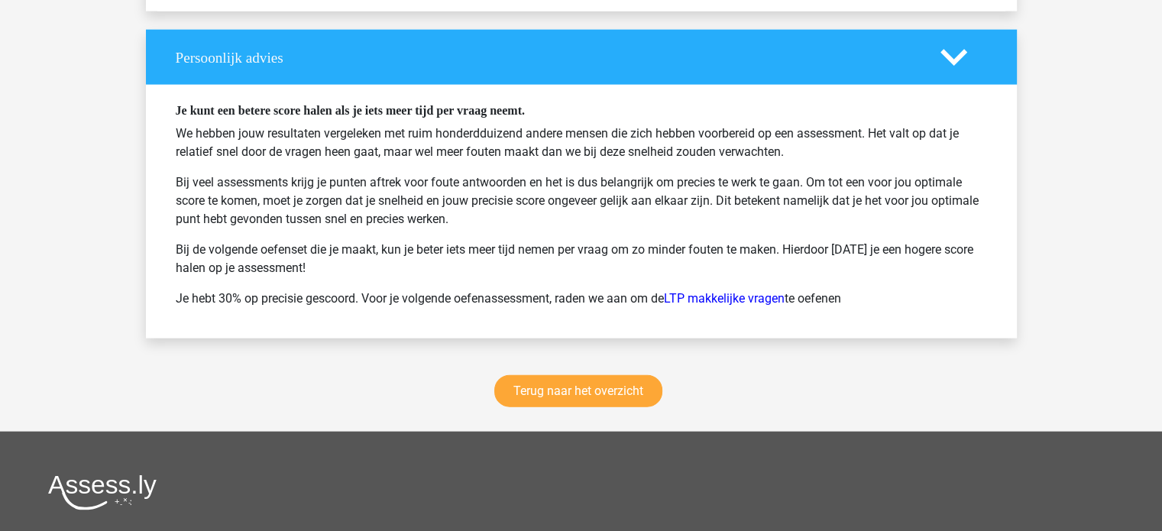
scroll to position [3563, 0]
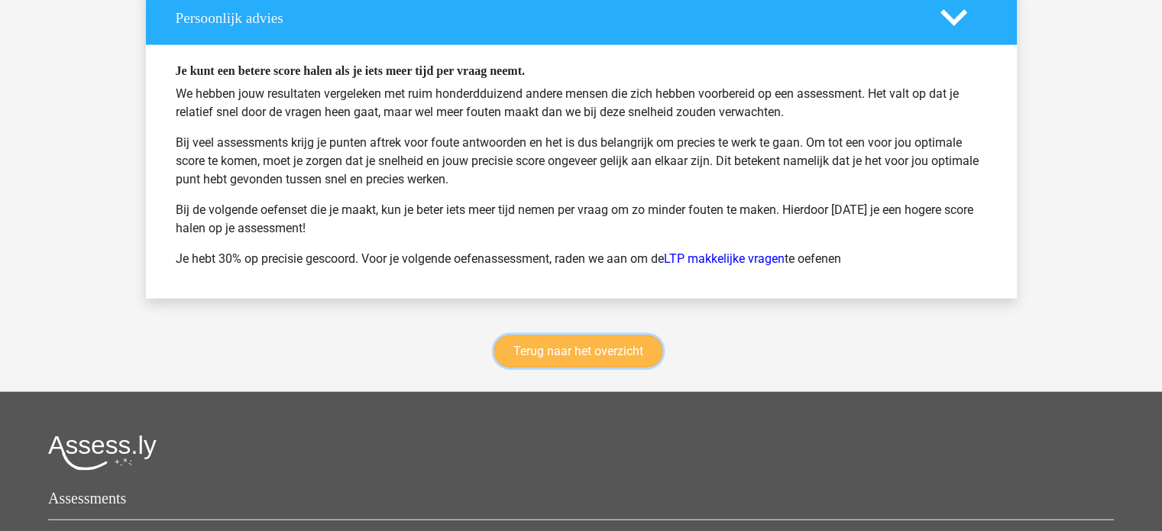
click at [614, 335] on link "Terug naar het overzicht" at bounding box center [578, 351] width 168 height 32
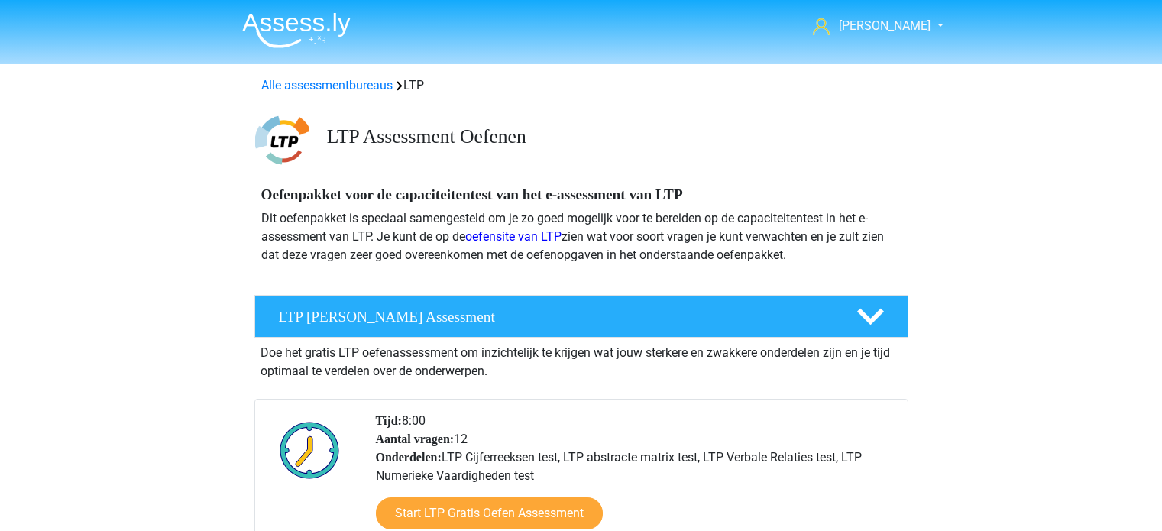
scroll to position [904, 0]
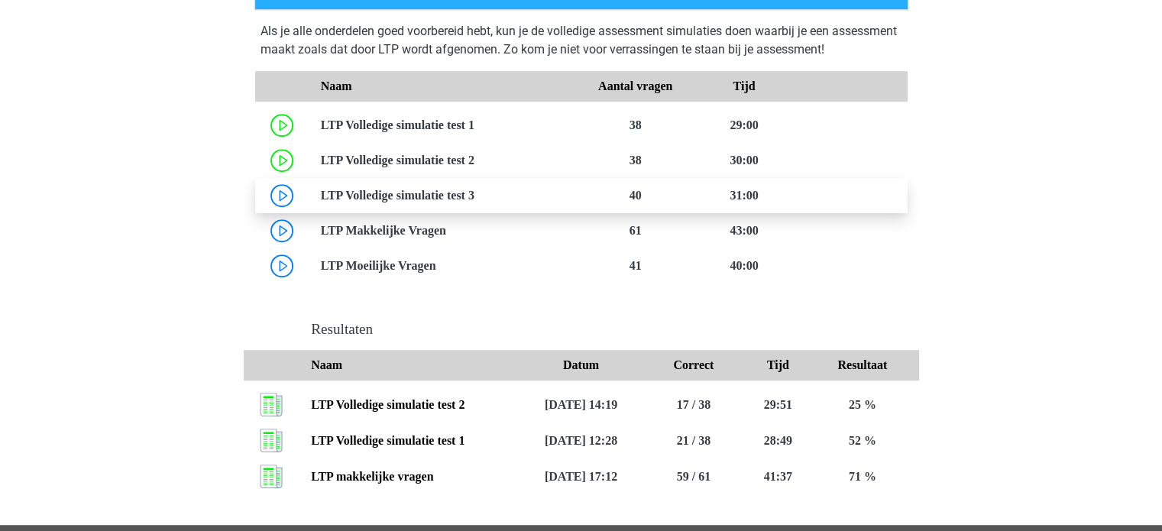
click at [474, 202] on link at bounding box center [474, 195] width 0 height 13
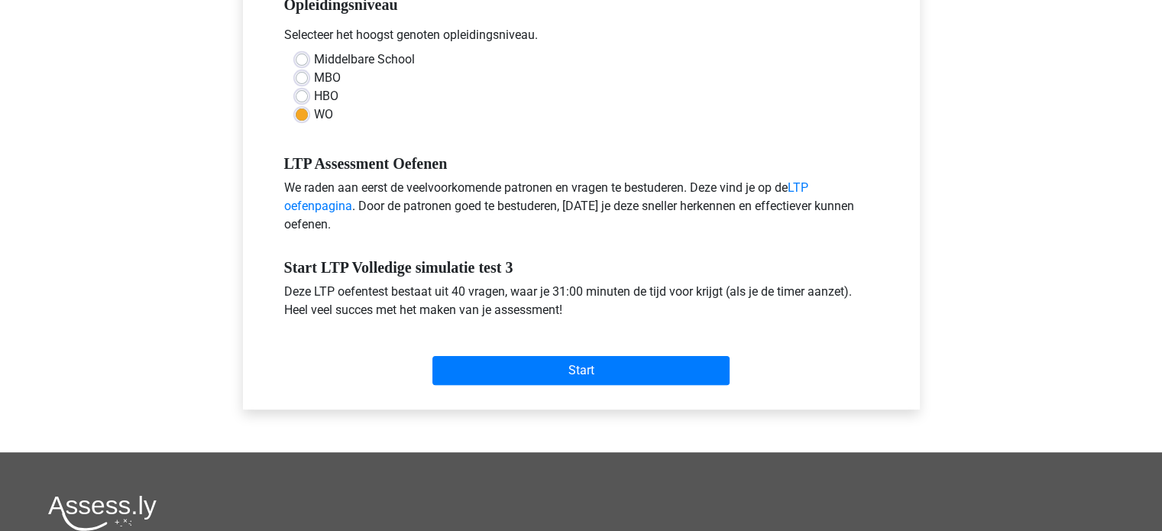
scroll to position [347, 0]
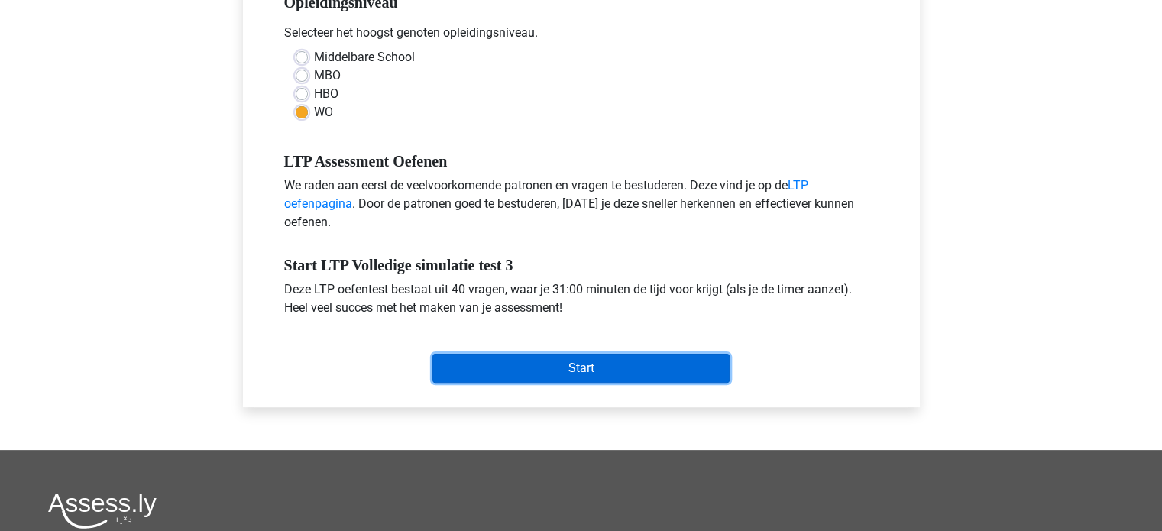
click at [604, 367] on input "Start" at bounding box center [580, 368] width 297 height 29
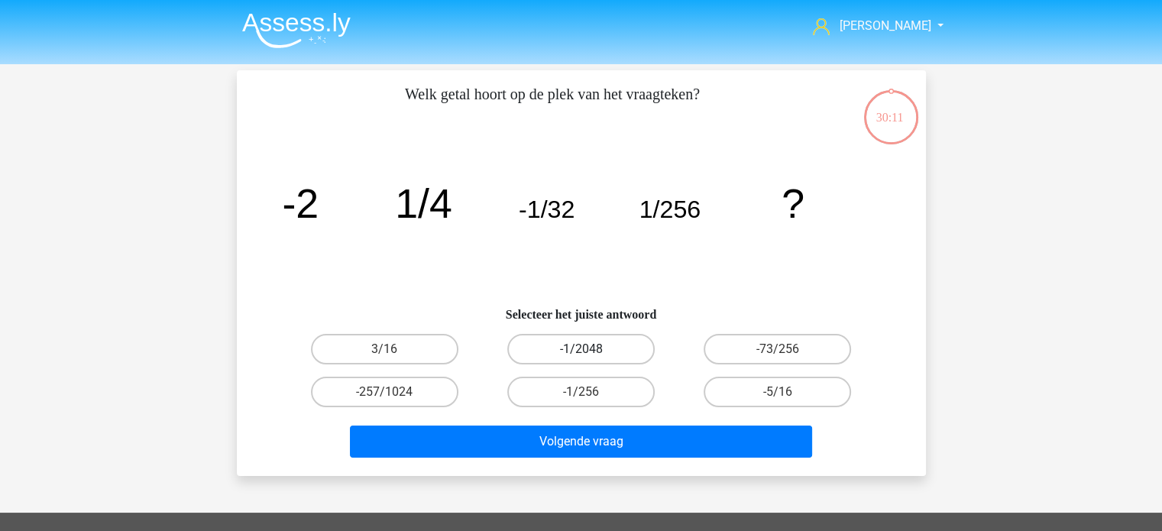
click at [595, 344] on label "-1/2048" at bounding box center [580, 349] width 147 height 31
click at [590, 349] on input "-1/2048" at bounding box center [585, 354] width 10 height 10
radio input "true"
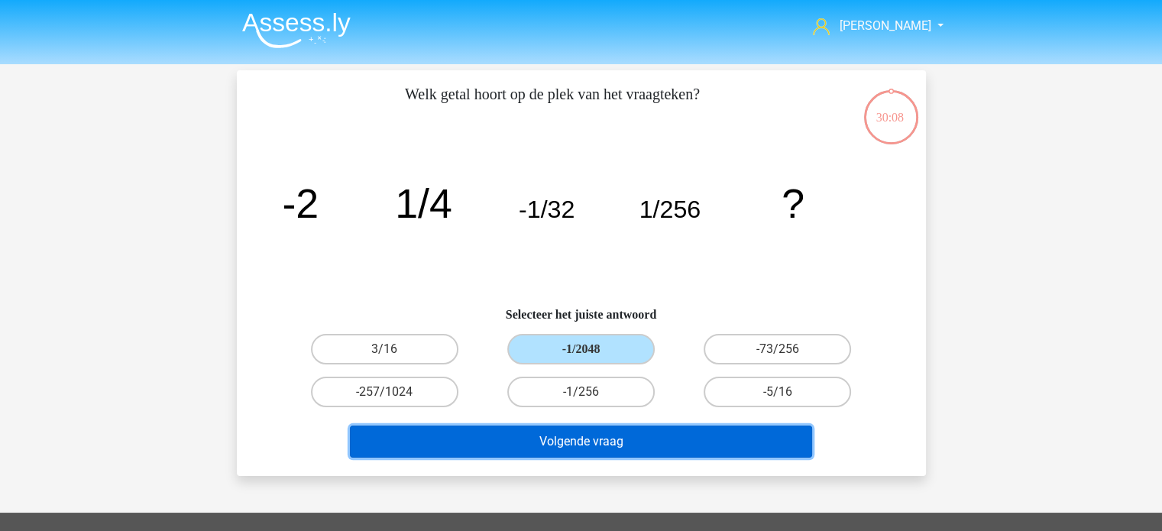
click at [673, 441] on button "Volgende vraag" at bounding box center [581, 441] width 462 height 32
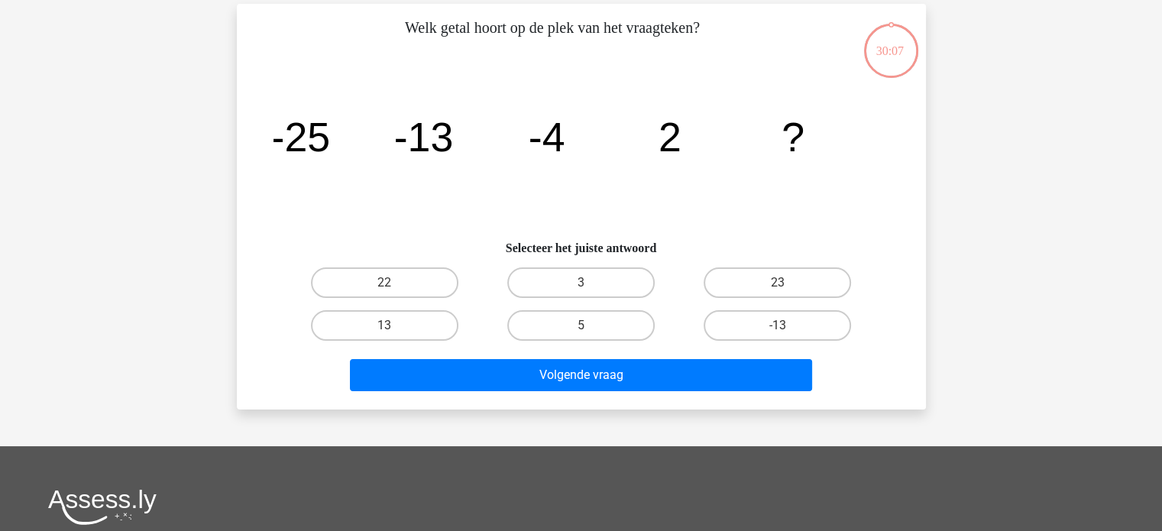
scroll to position [70, 0]
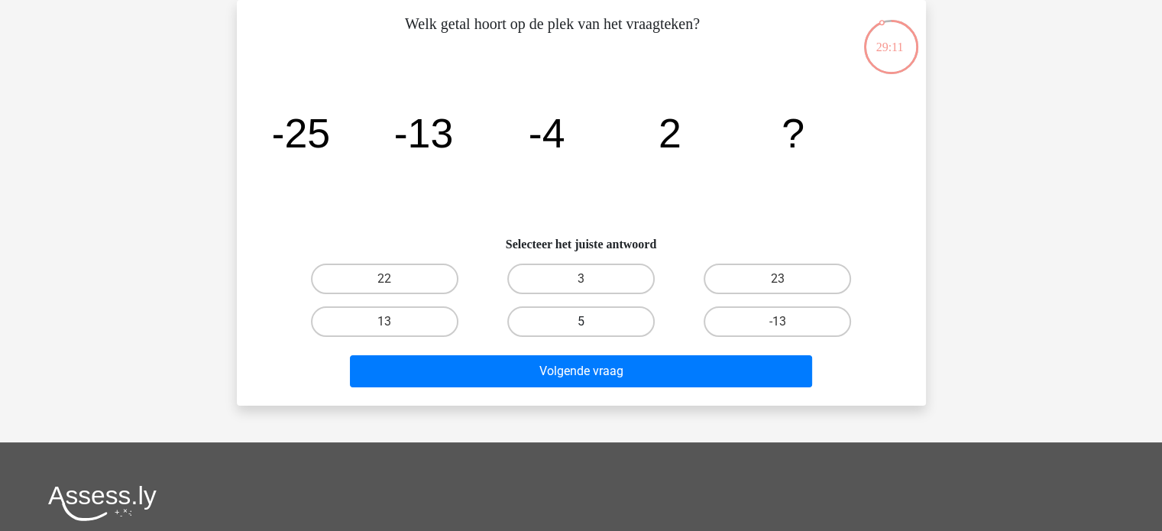
click at [590, 315] on label "5" at bounding box center [580, 321] width 147 height 31
click at [590, 322] on input "5" at bounding box center [585, 327] width 10 height 10
radio input "true"
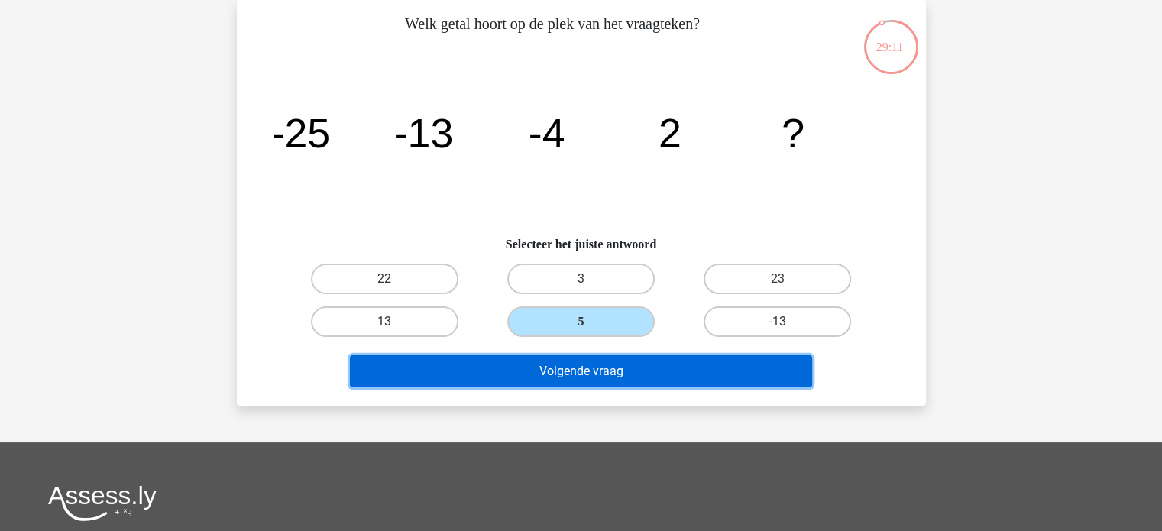
click at [617, 364] on button "Volgende vraag" at bounding box center [581, 371] width 462 height 32
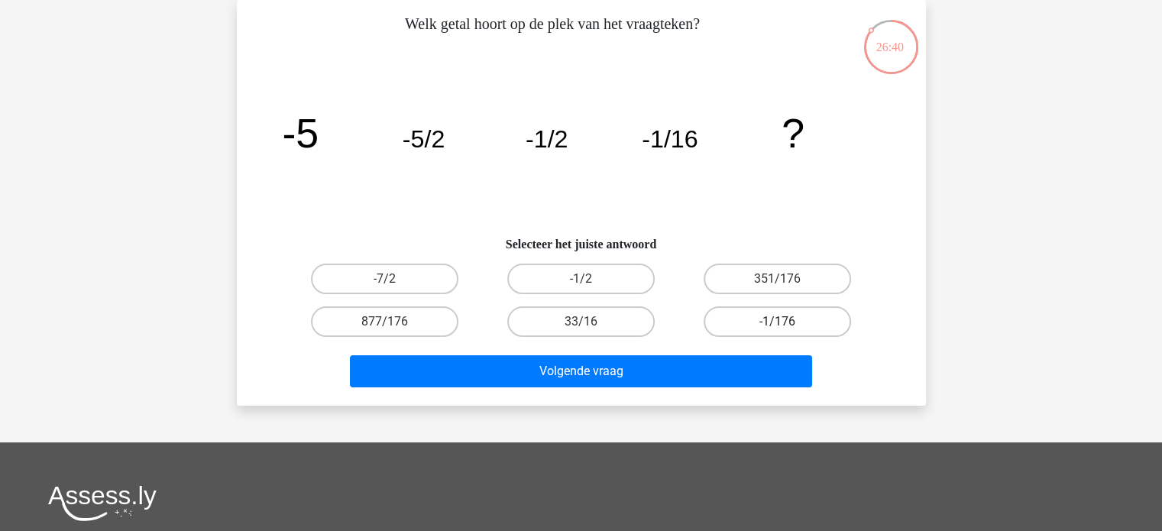
click at [800, 318] on label "-1/176" at bounding box center [776, 321] width 147 height 31
click at [787, 322] on input "-1/176" at bounding box center [782, 327] width 10 height 10
radio input "true"
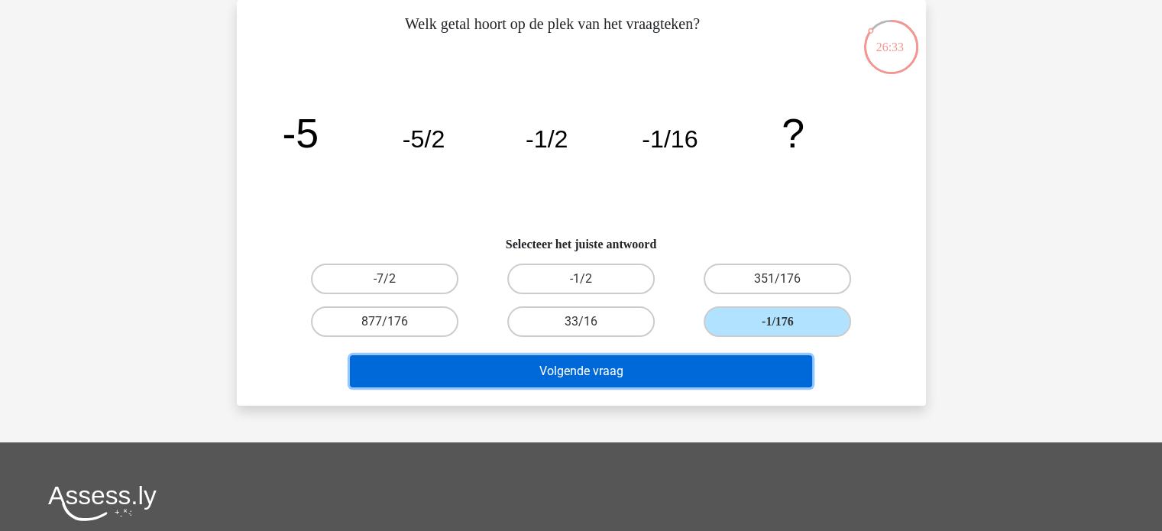
click at [704, 357] on button "Volgende vraag" at bounding box center [581, 371] width 462 height 32
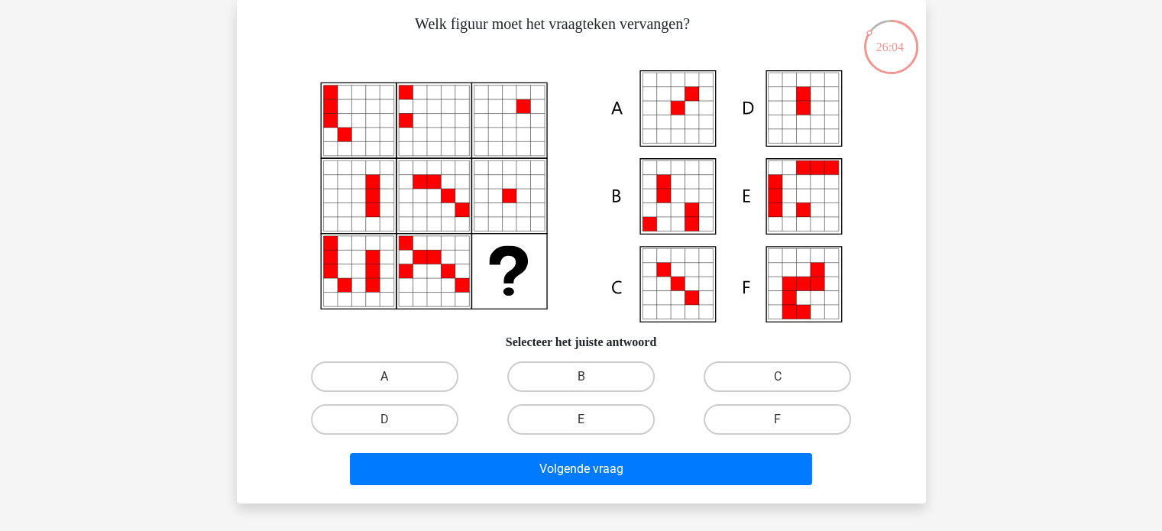
click at [407, 380] on label "A" at bounding box center [384, 376] width 147 height 31
click at [394, 380] on input "A" at bounding box center [389, 382] width 10 height 10
radio input "true"
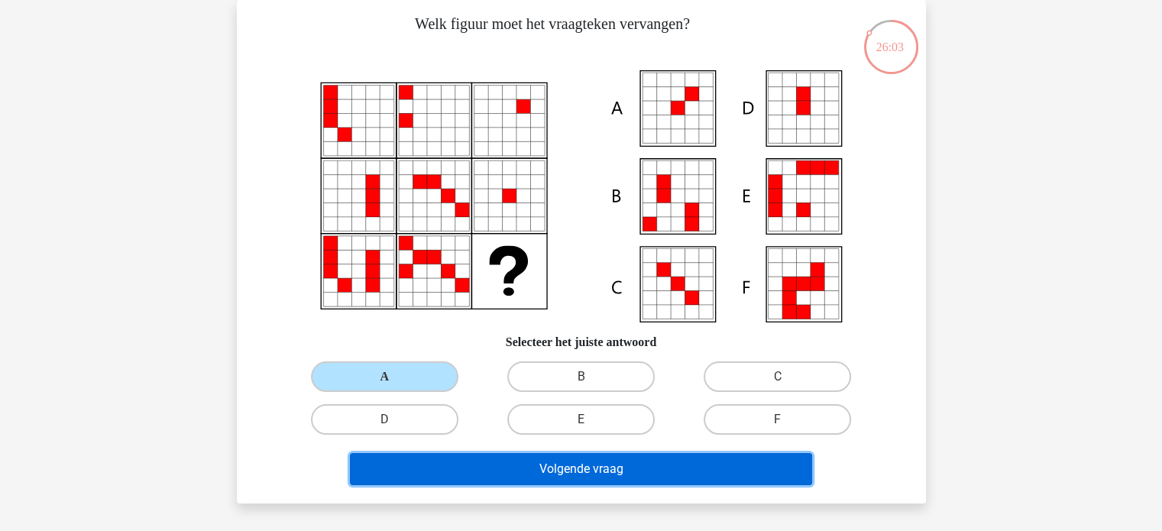
click at [593, 478] on button "Volgende vraag" at bounding box center [581, 469] width 462 height 32
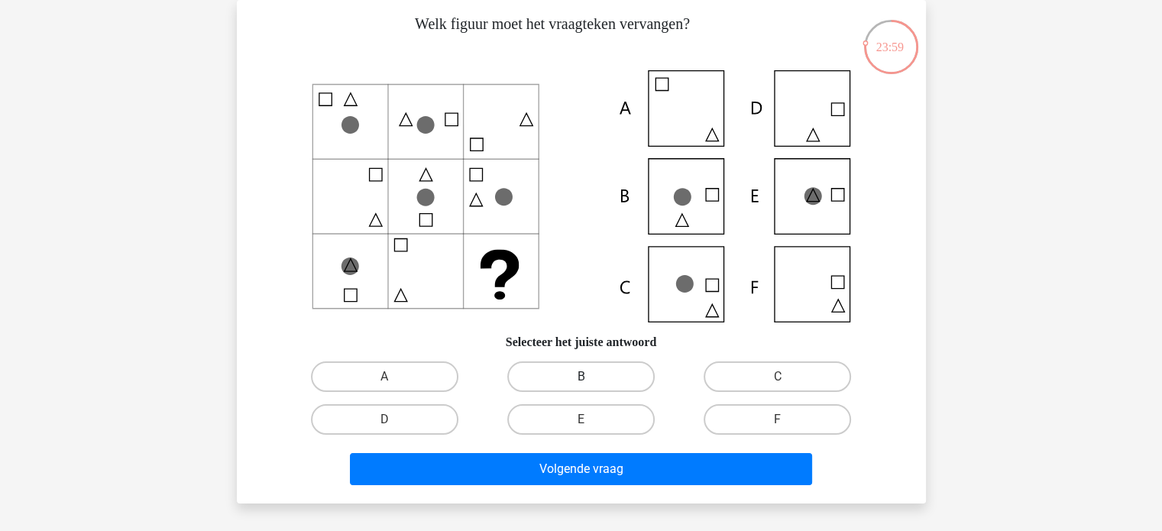
click at [600, 377] on label "B" at bounding box center [580, 376] width 147 height 31
click at [590, 377] on input "B" at bounding box center [585, 382] width 10 height 10
radio input "true"
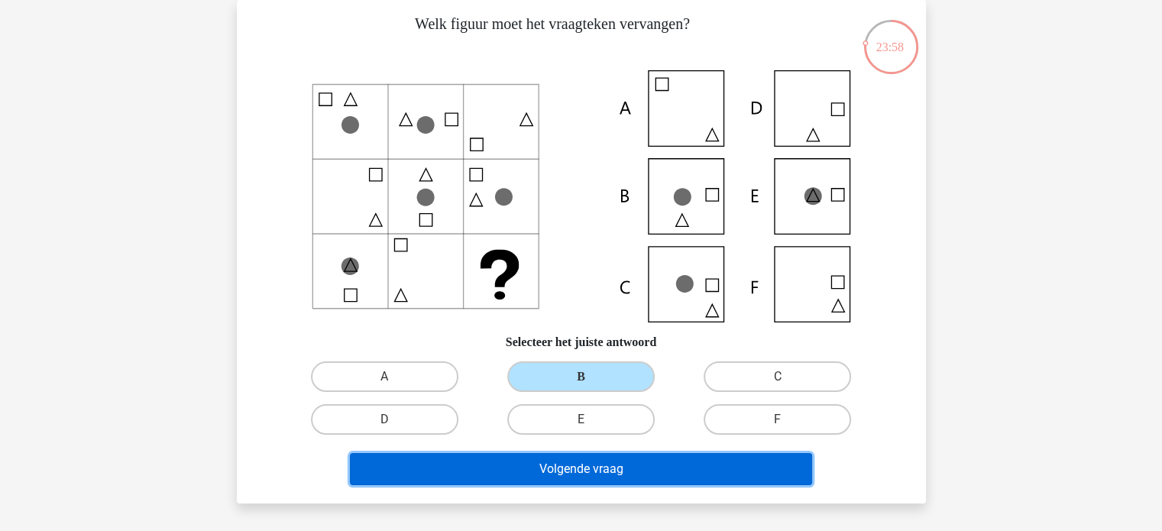
click at [544, 467] on button "Volgende vraag" at bounding box center [581, 469] width 462 height 32
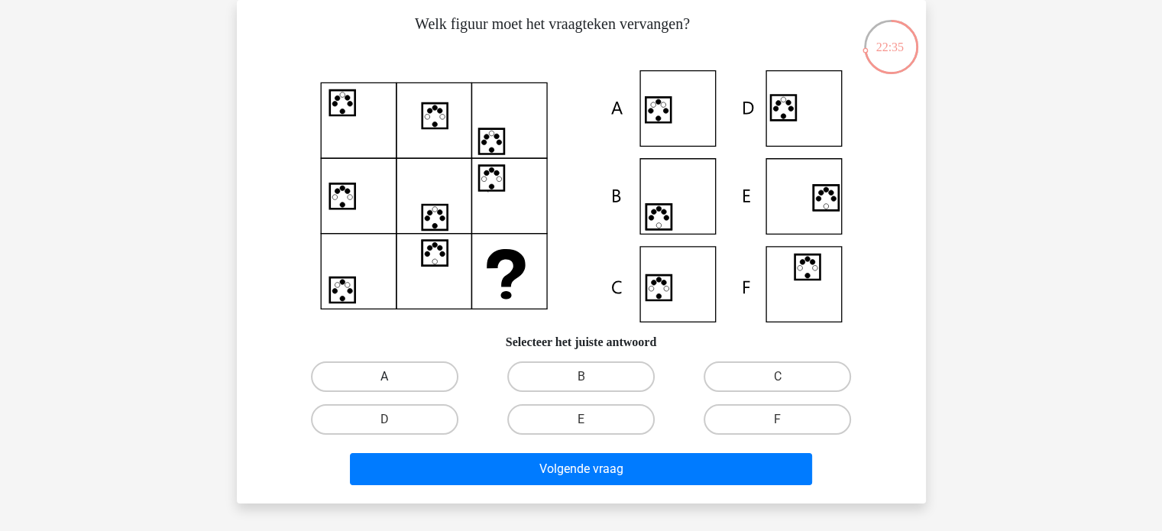
click at [413, 363] on label "A" at bounding box center [384, 376] width 147 height 31
click at [394, 377] on input "A" at bounding box center [389, 382] width 10 height 10
radio input "true"
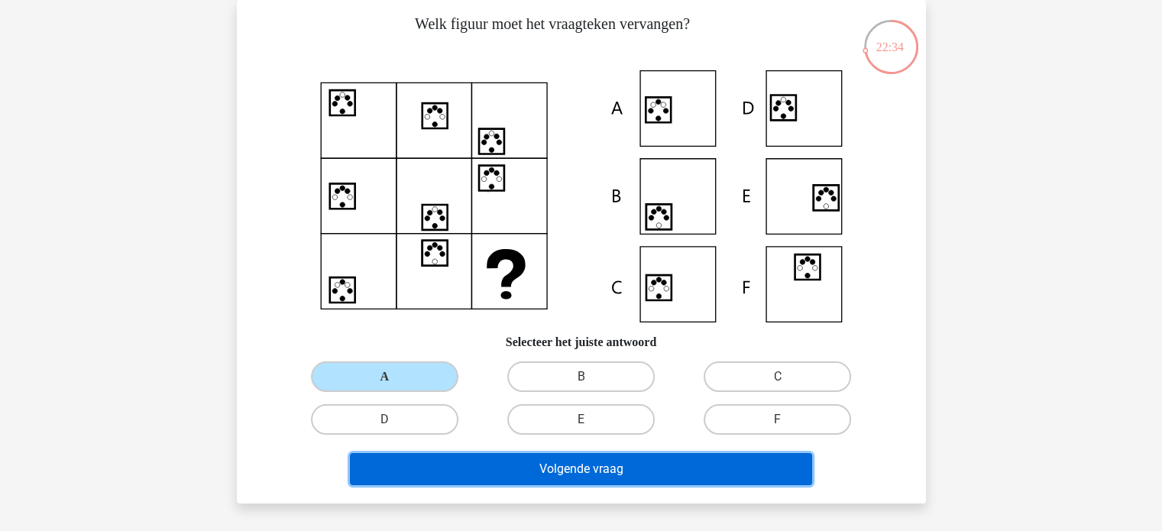
click at [554, 454] on button "Volgende vraag" at bounding box center [581, 469] width 462 height 32
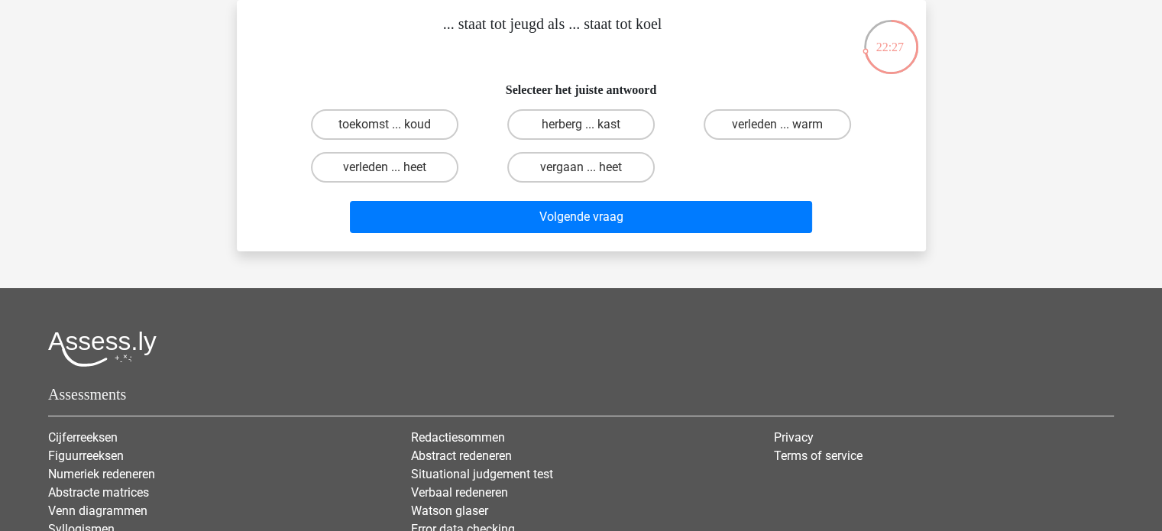
click at [787, 128] on input "verleden ... warm" at bounding box center [782, 129] width 10 height 10
radio input "true"
click at [606, 134] on label "herberg ... kast" at bounding box center [580, 124] width 147 height 31
click at [590, 134] on input "herberg ... kast" at bounding box center [585, 129] width 10 height 10
radio input "true"
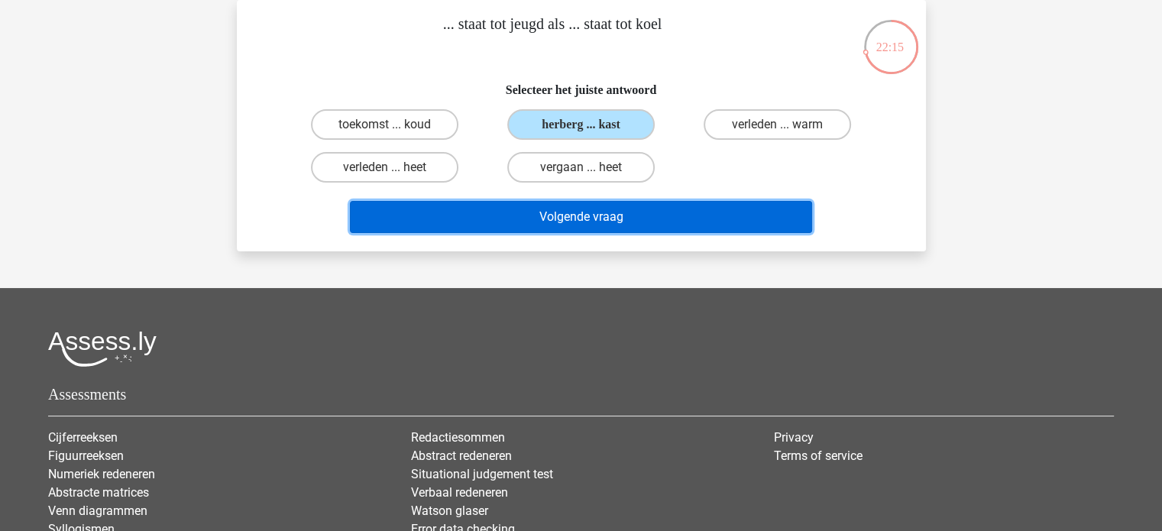
click at [659, 223] on button "Volgende vraag" at bounding box center [581, 217] width 462 height 32
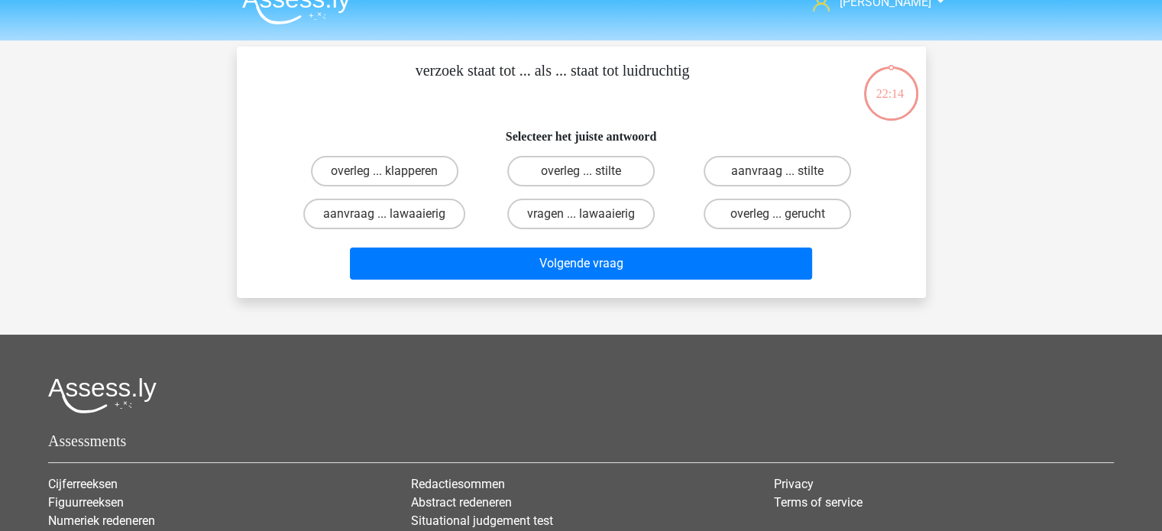
scroll to position [23, 0]
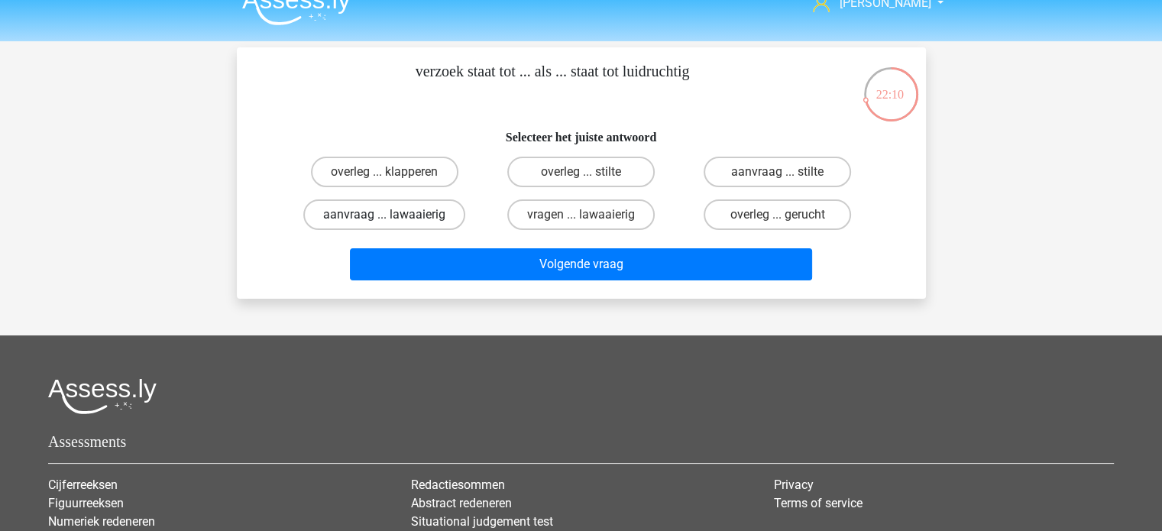
click at [405, 219] on label "aanvraag ... lawaaierig" at bounding box center [384, 214] width 162 height 31
click at [394, 219] on input "aanvraag ... lawaaierig" at bounding box center [389, 220] width 10 height 10
radio input "true"
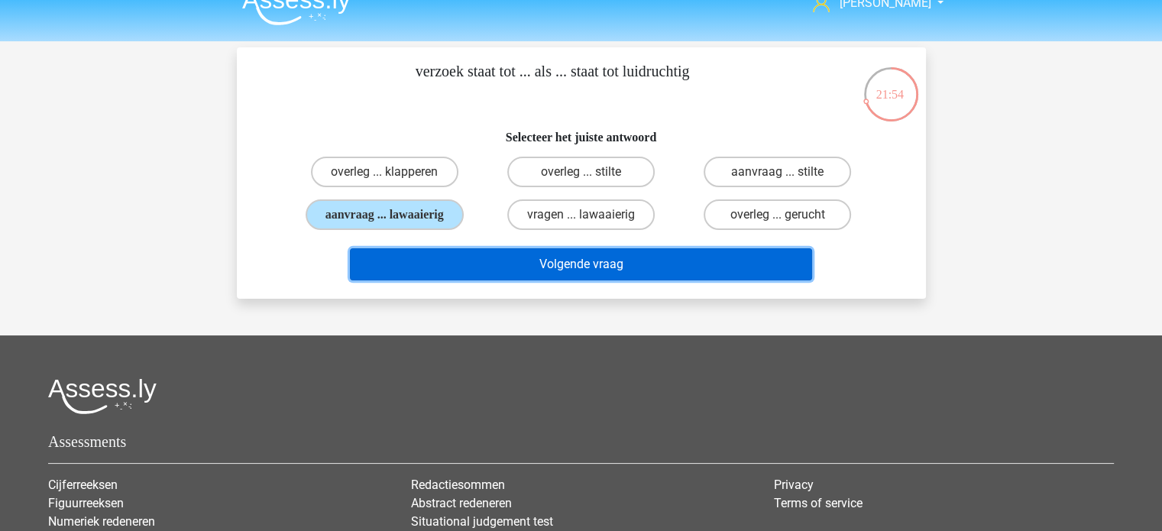
click at [559, 266] on button "Volgende vraag" at bounding box center [581, 264] width 462 height 32
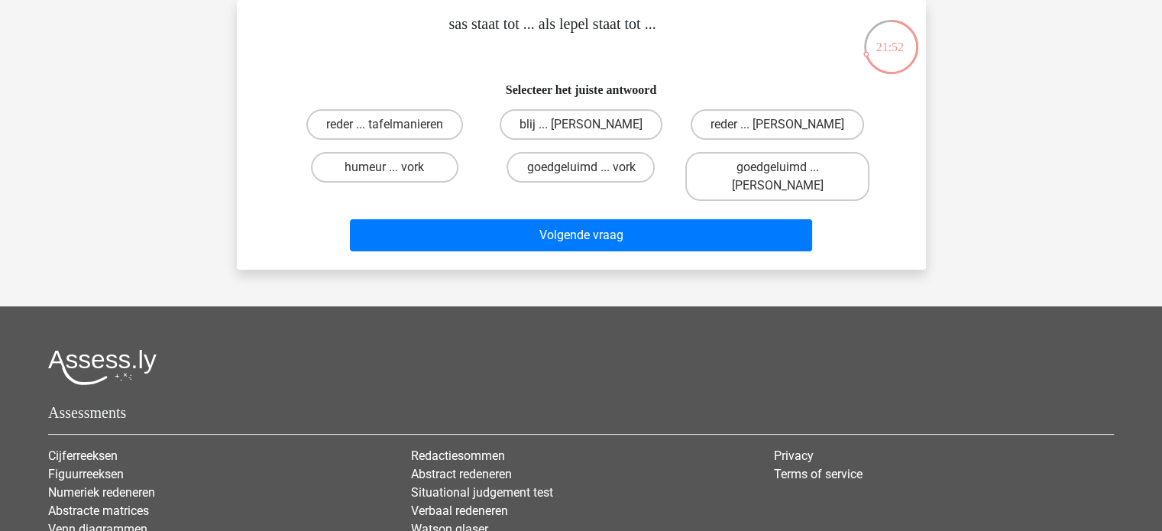
scroll to position [0, 0]
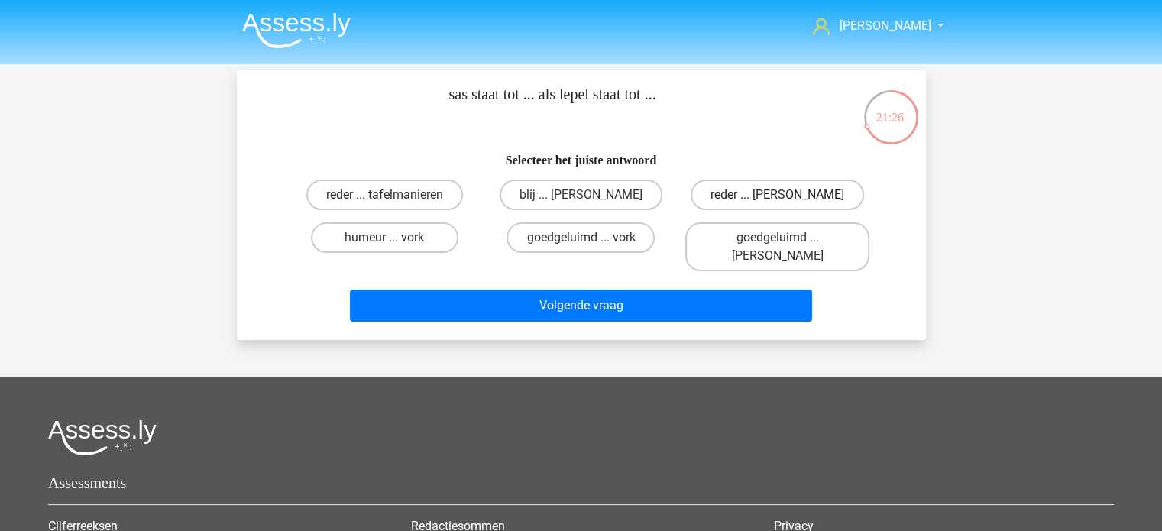
click at [790, 199] on label "reder ... anna" at bounding box center [776, 194] width 173 height 31
click at [787, 199] on input "reder ... anna" at bounding box center [782, 200] width 10 height 10
radio input "true"
click at [638, 318] on div "sas staat tot ... als lepel staat tot ... Selecteer het juiste antwoord reder .…" at bounding box center [581, 205] width 689 height 270
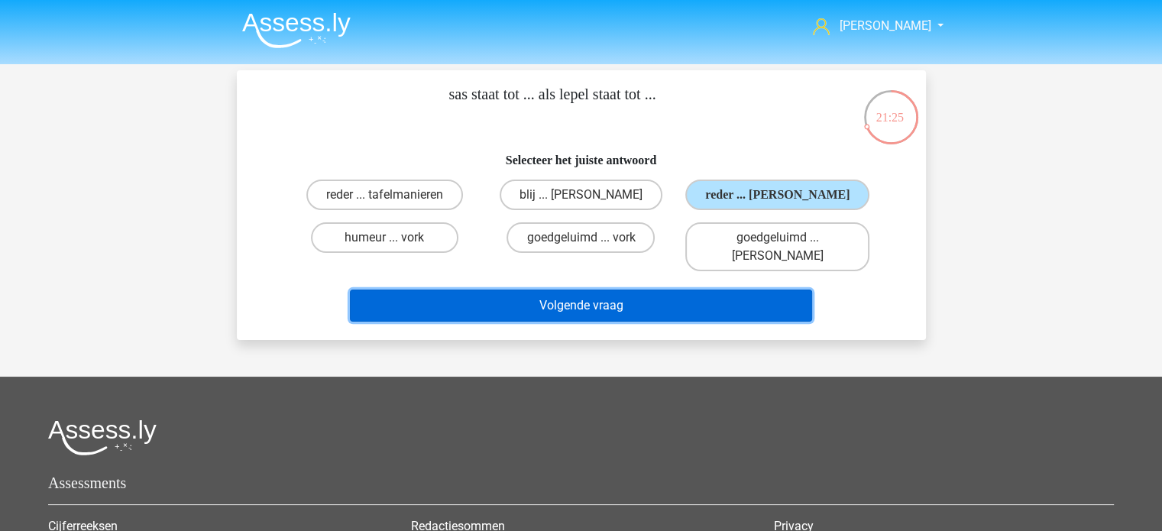
click at [663, 292] on button "Volgende vraag" at bounding box center [581, 305] width 462 height 32
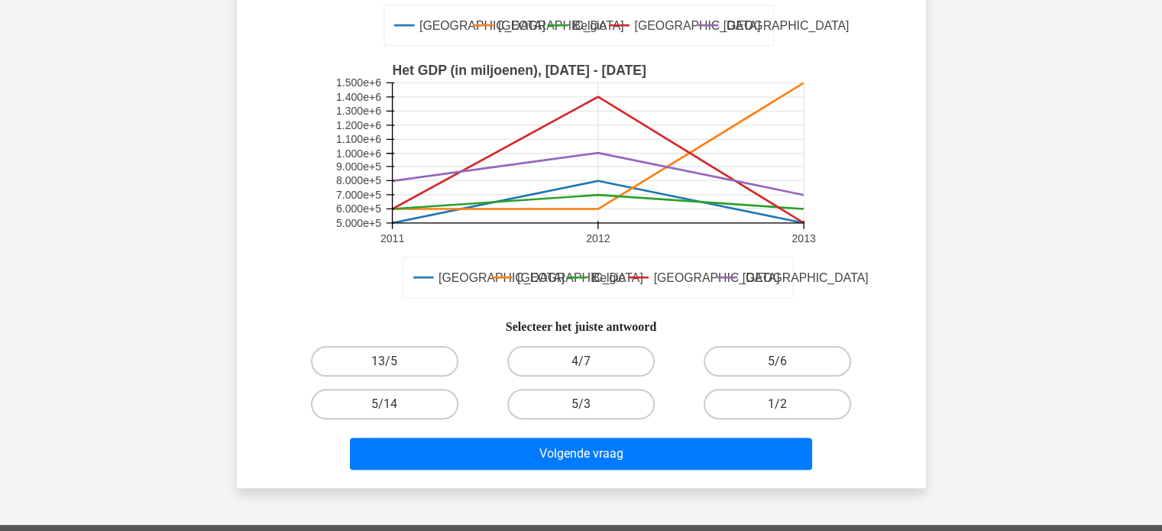
scroll to position [337, 0]
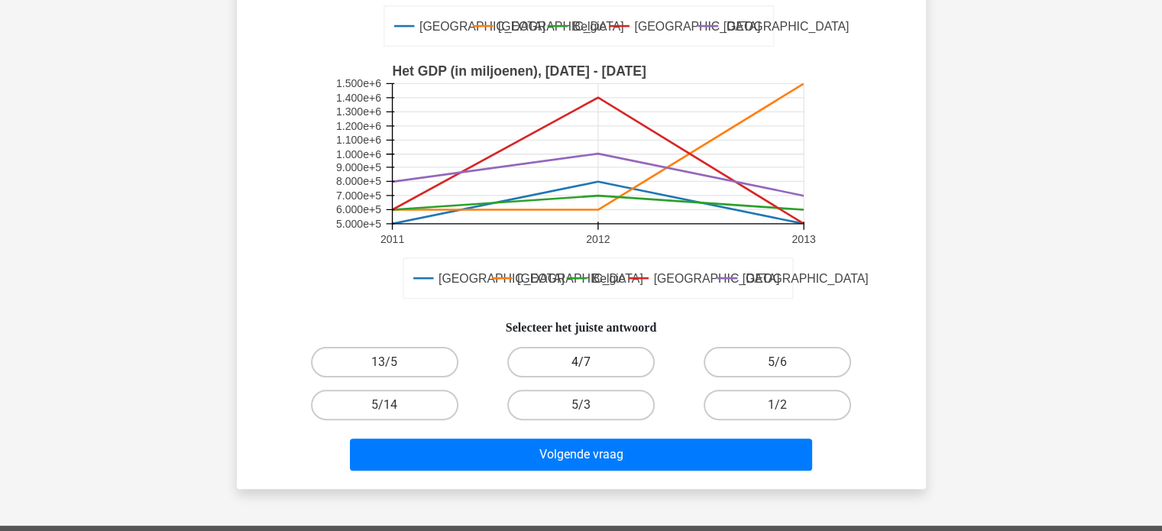
click at [589, 351] on label "4/7" at bounding box center [580, 362] width 147 height 31
click at [589, 362] on input "4/7" at bounding box center [585, 367] width 10 height 10
radio input "true"
click at [718, 471] on div "Volgende vraag" at bounding box center [581, 457] width 590 height 38
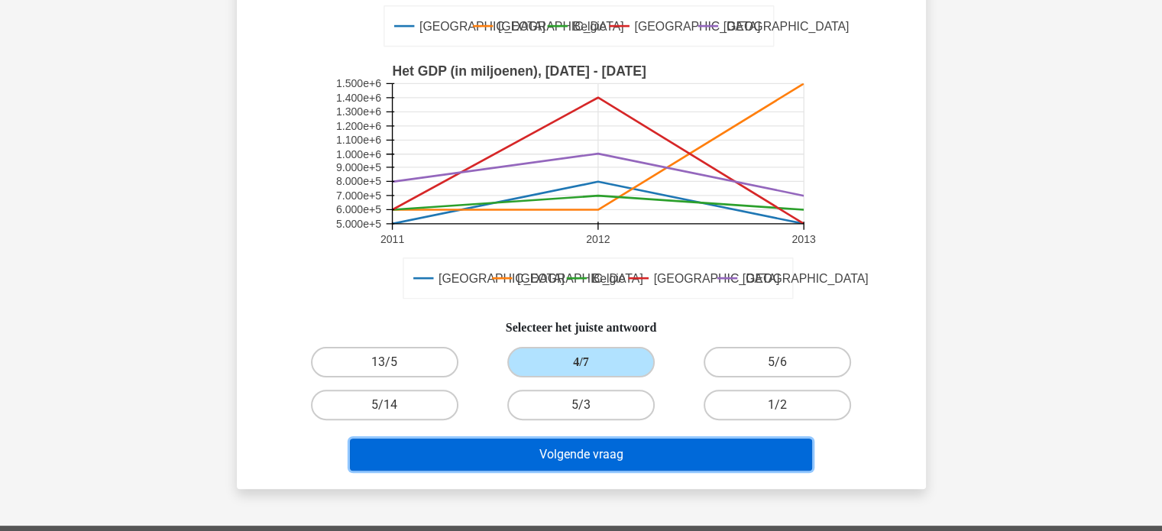
click at [740, 445] on button "Volgende vraag" at bounding box center [581, 454] width 462 height 32
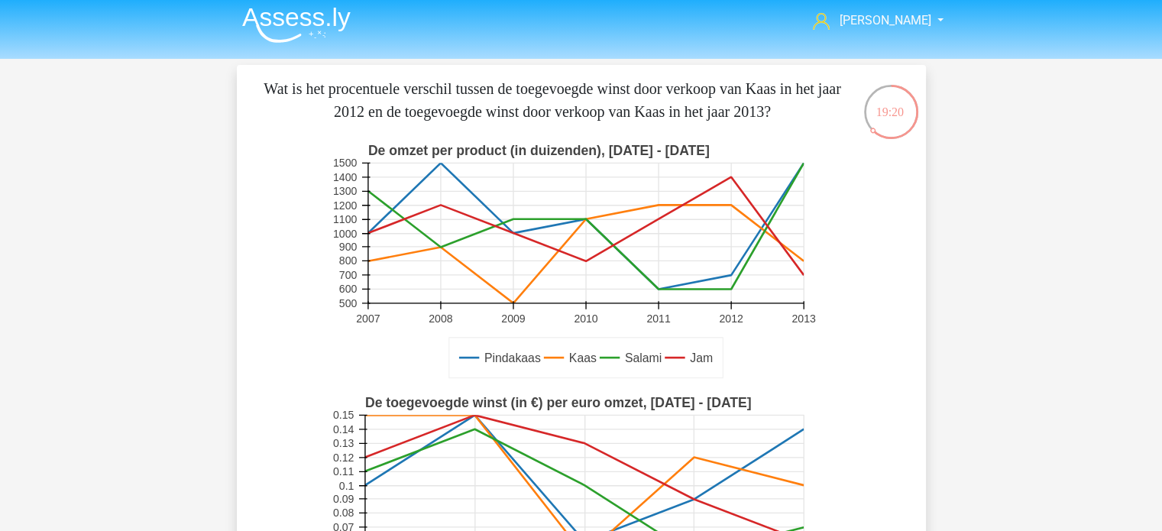
scroll to position [5, 0]
click at [823, 253] on rect at bounding box center [581, 263] width 504 height 252
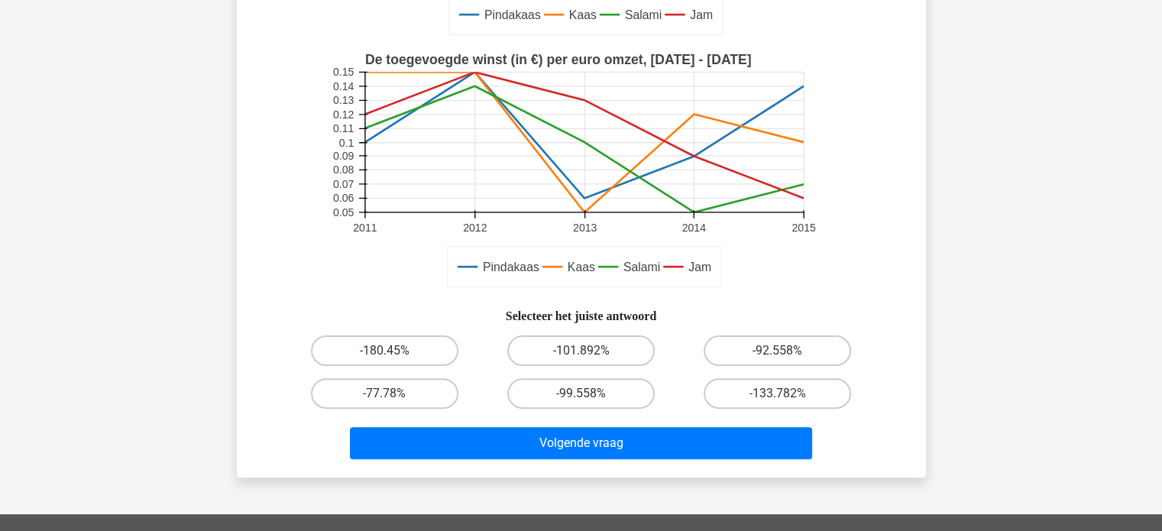
scroll to position [353, 0]
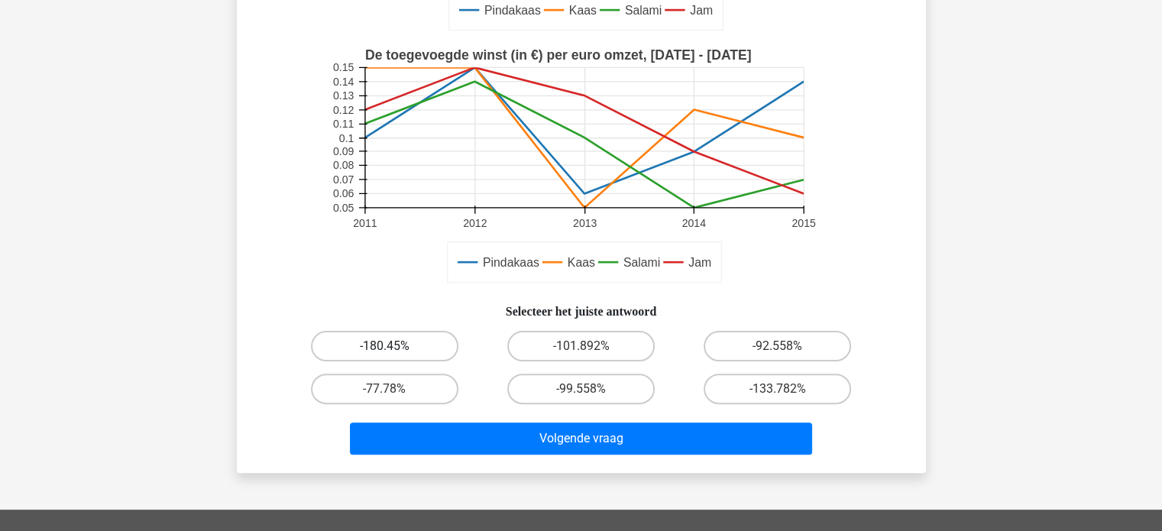
click at [396, 344] on label "-180.45%" at bounding box center [384, 346] width 147 height 31
click at [394, 346] on input "-180.45%" at bounding box center [389, 351] width 10 height 10
radio input "true"
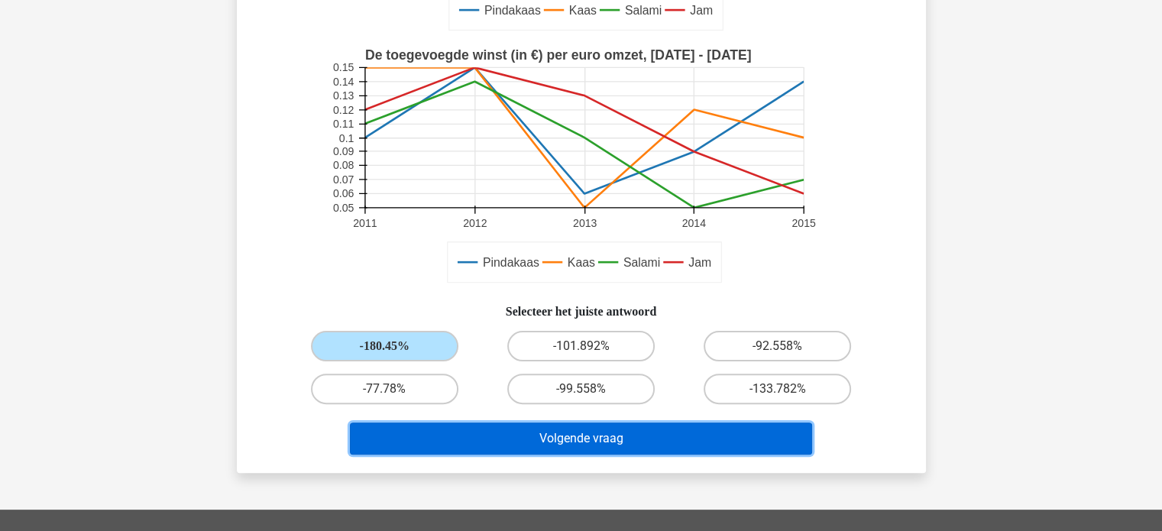
click at [529, 438] on button "Volgende vraag" at bounding box center [581, 438] width 462 height 32
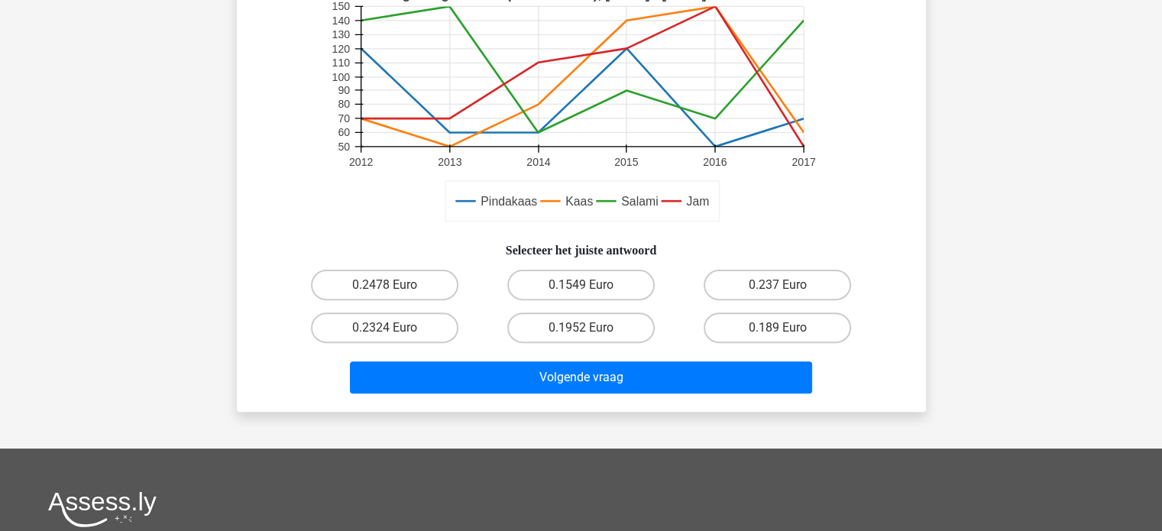
scroll to position [436, 0]
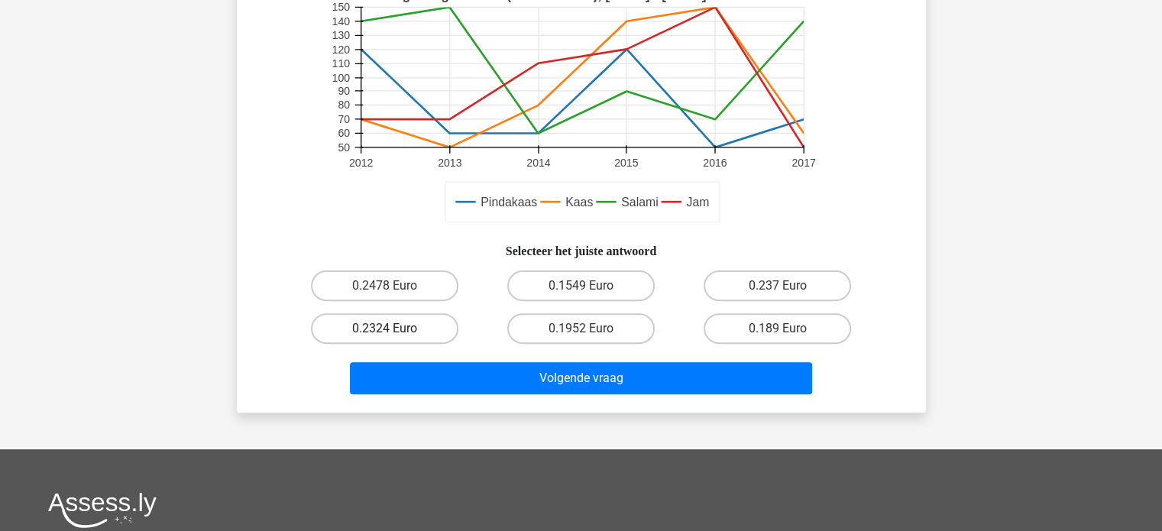
click at [405, 341] on label "0.2324 Euro" at bounding box center [384, 328] width 147 height 31
click at [394, 338] on input "0.2324 Euro" at bounding box center [389, 333] width 10 height 10
radio input "true"
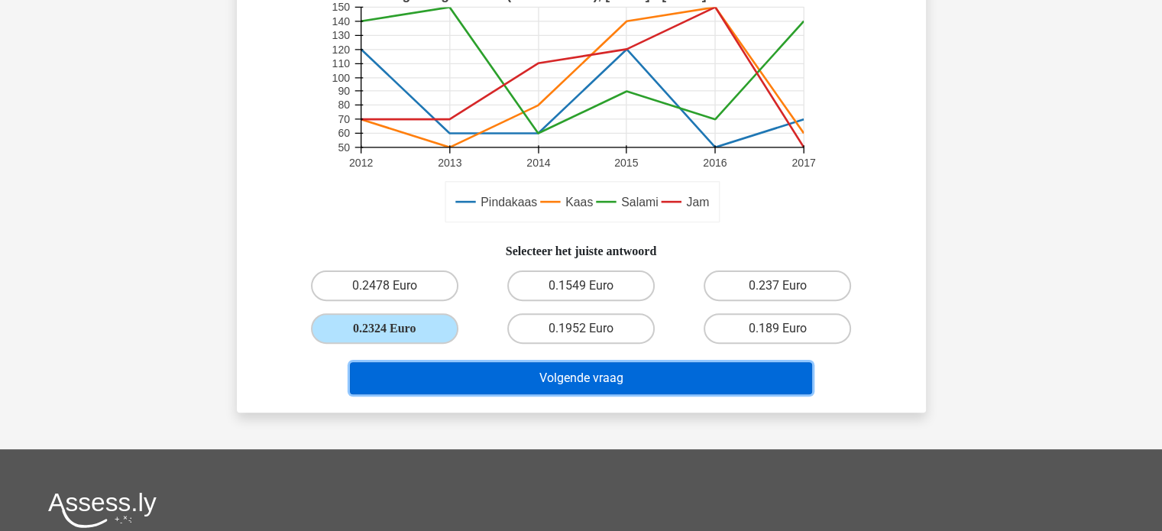
click at [535, 372] on button "Volgende vraag" at bounding box center [581, 378] width 462 height 32
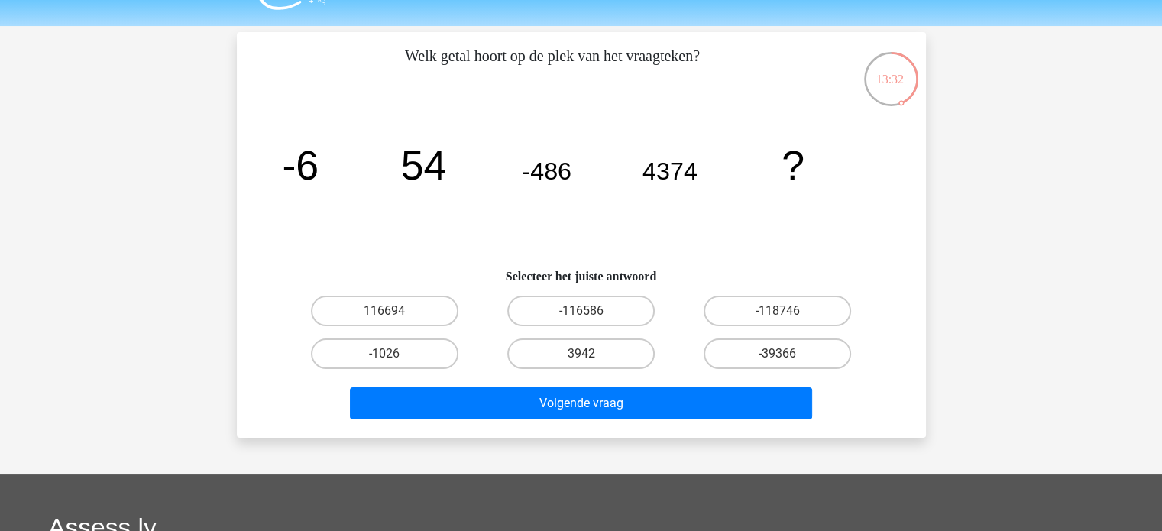
scroll to position [43, 0]
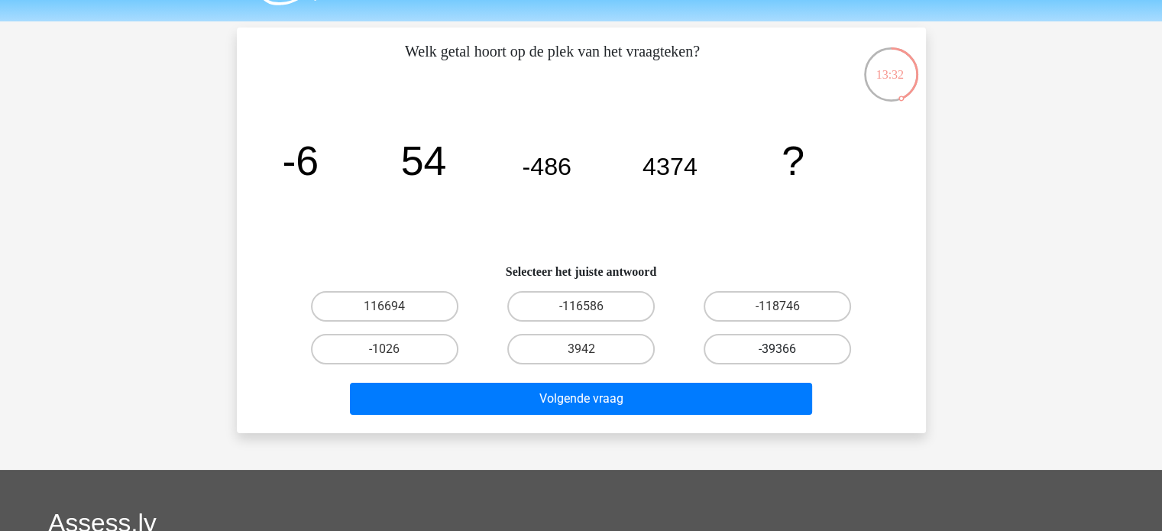
click at [832, 359] on label "-39366" at bounding box center [776, 349] width 147 height 31
click at [787, 359] on input "-39366" at bounding box center [782, 354] width 10 height 10
radio input "true"
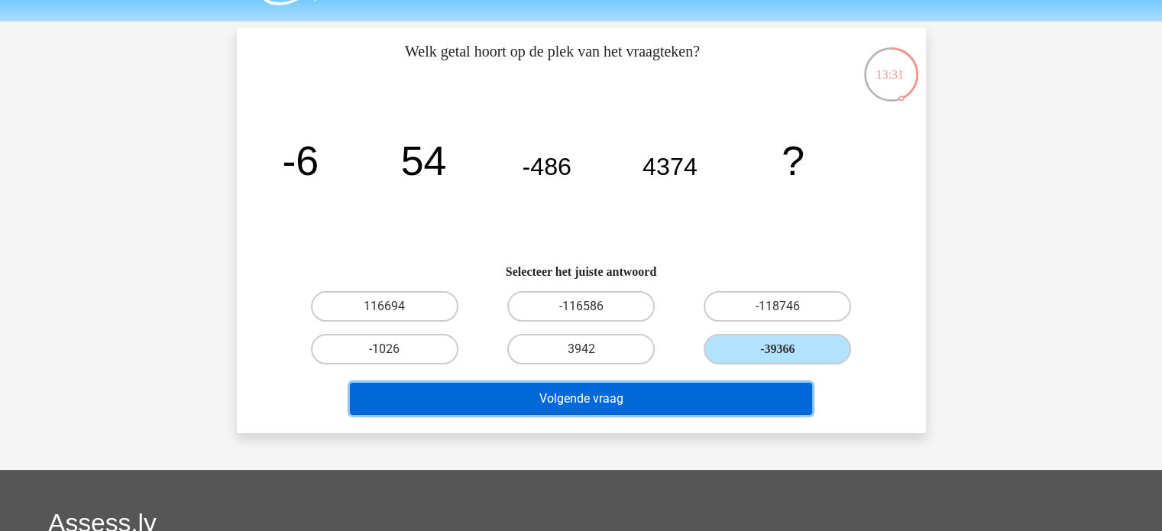
click at [755, 385] on button "Volgende vraag" at bounding box center [581, 399] width 462 height 32
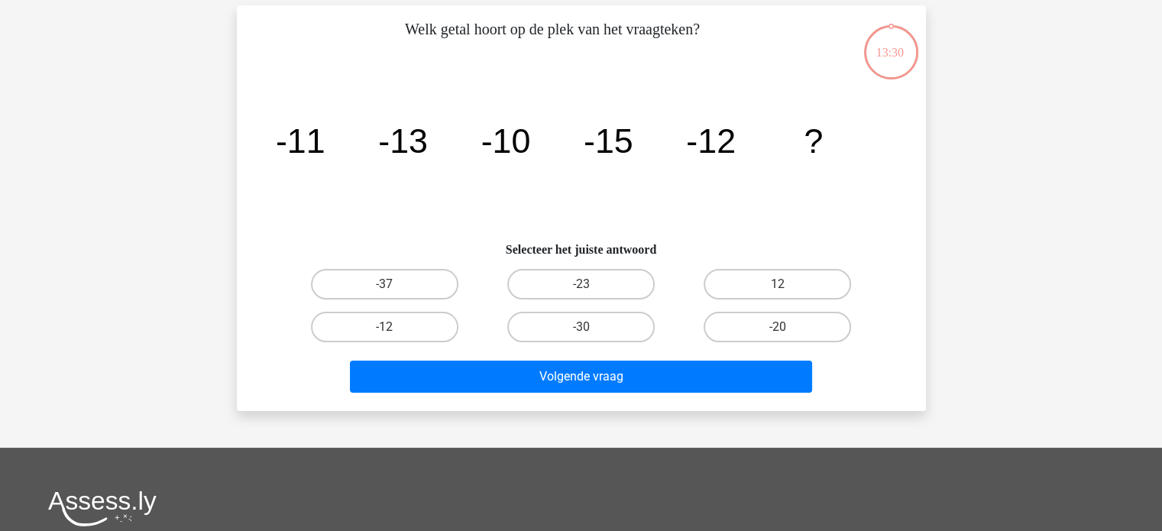
scroll to position [70, 0]
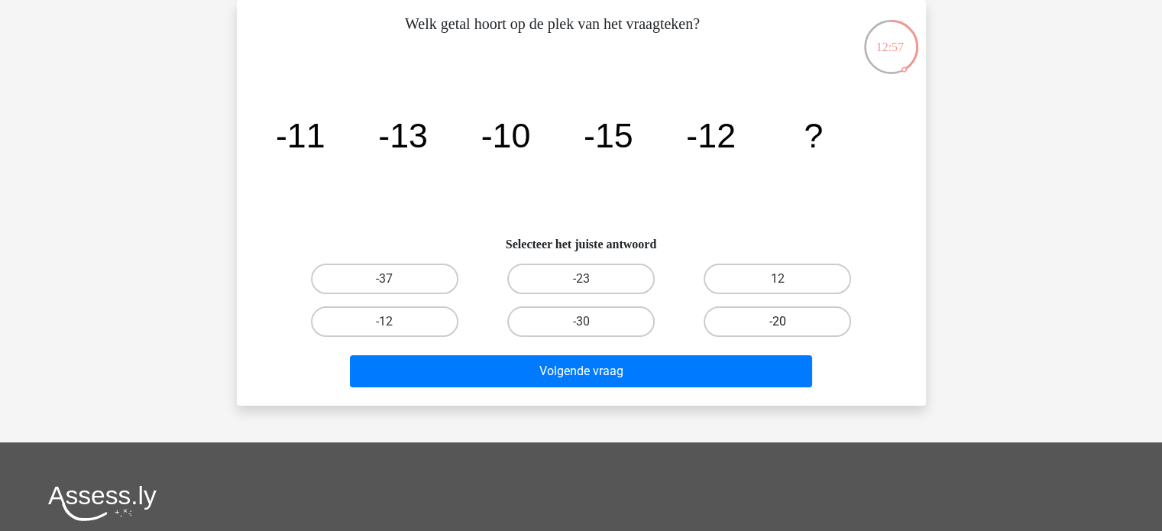
click at [764, 322] on label "-20" at bounding box center [776, 321] width 147 height 31
click at [777, 322] on input "-20" at bounding box center [782, 327] width 10 height 10
radio input "true"
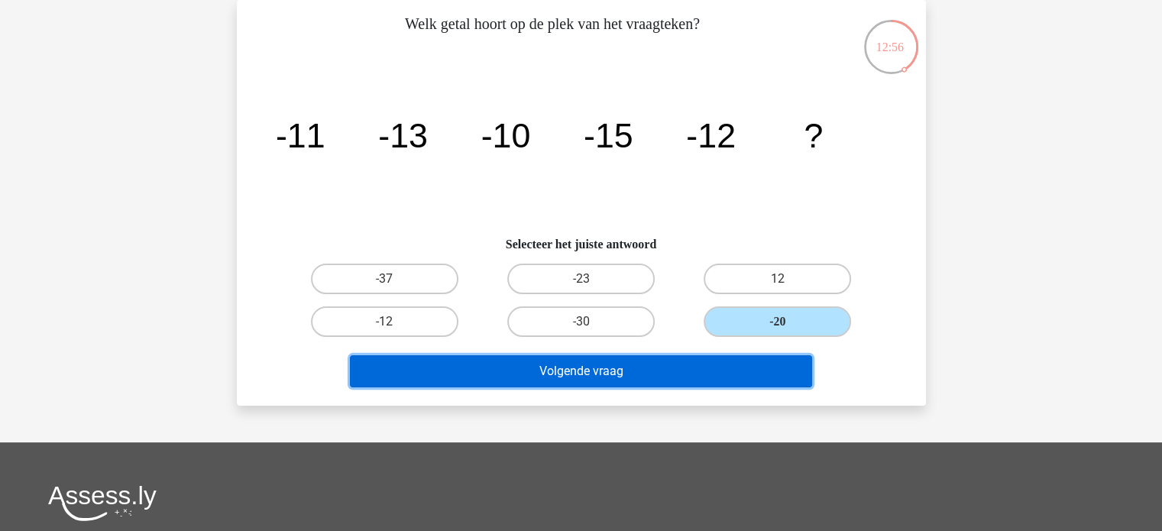
click at [629, 357] on button "Volgende vraag" at bounding box center [581, 371] width 462 height 32
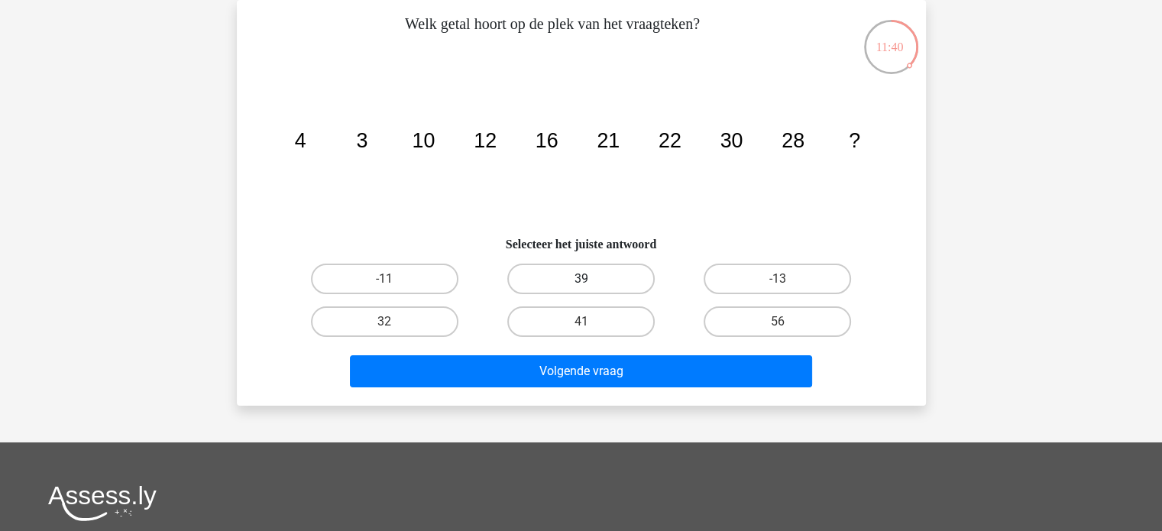
click at [539, 283] on label "39" at bounding box center [580, 278] width 147 height 31
click at [580, 283] on input "39" at bounding box center [585, 284] width 10 height 10
radio input "true"
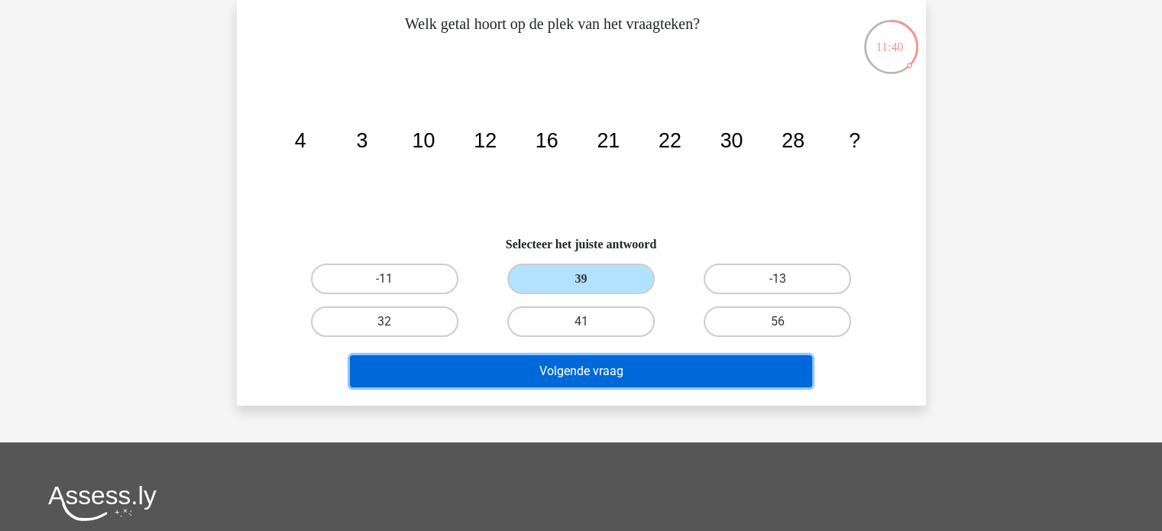
click at [586, 370] on button "Volgende vraag" at bounding box center [581, 371] width 462 height 32
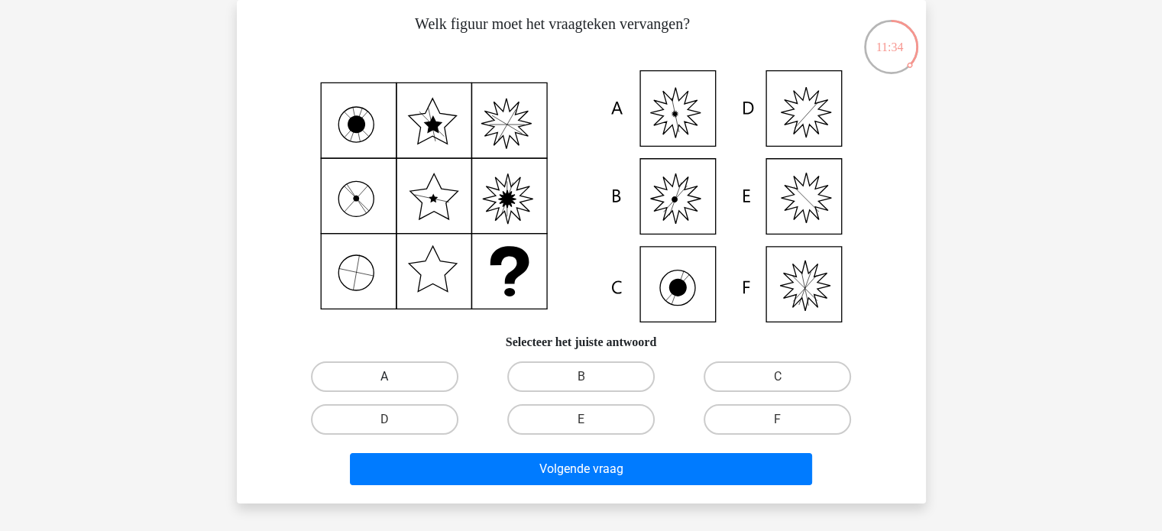
click at [409, 367] on label "A" at bounding box center [384, 376] width 147 height 31
click at [394, 377] on input "A" at bounding box center [389, 382] width 10 height 10
radio input "true"
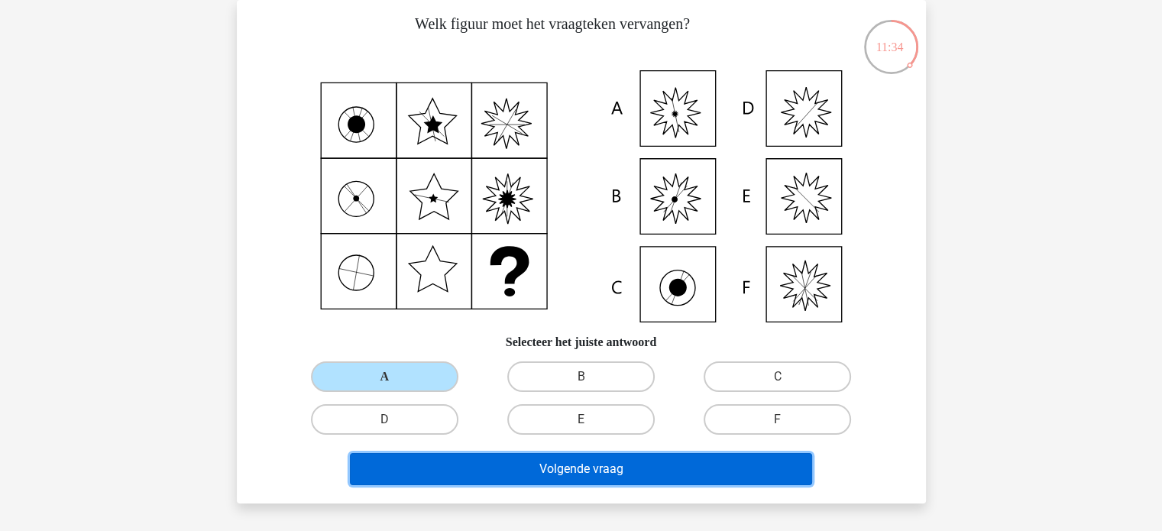
click at [631, 463] on button "Volgende vraag" at bounding box center [581, 469] width 462 height 32
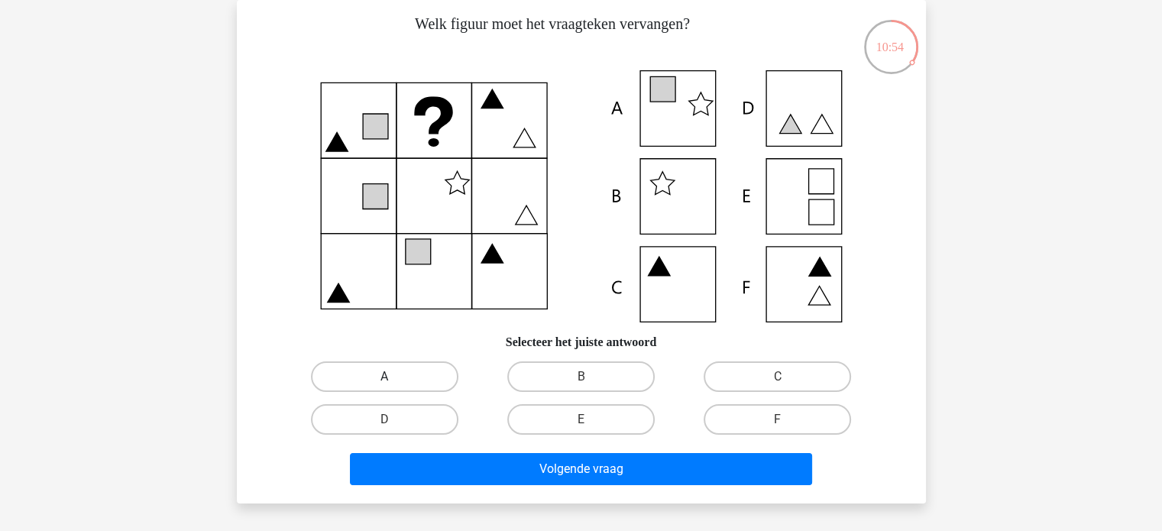
click at [396, 383] on label "A" at bounding box center [384, 376] width 147 height 31
click at [394, 383] on input "A" at bounding box center [389, 382] width 10 height 10
radio input "true"
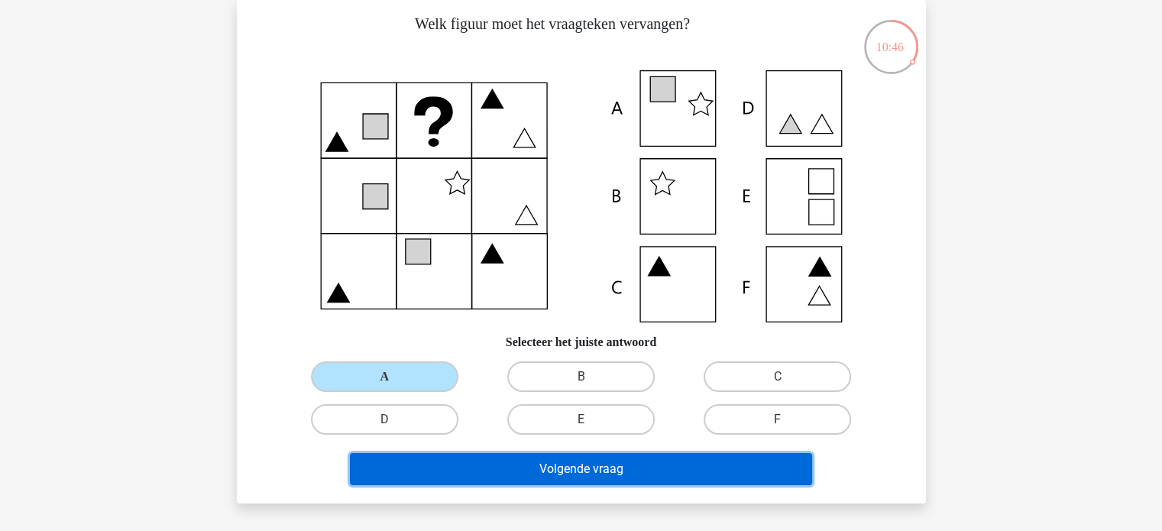
click at [577, 475] on button "Volgende vraag" at bounding box center [581, 469] width 462 height 32
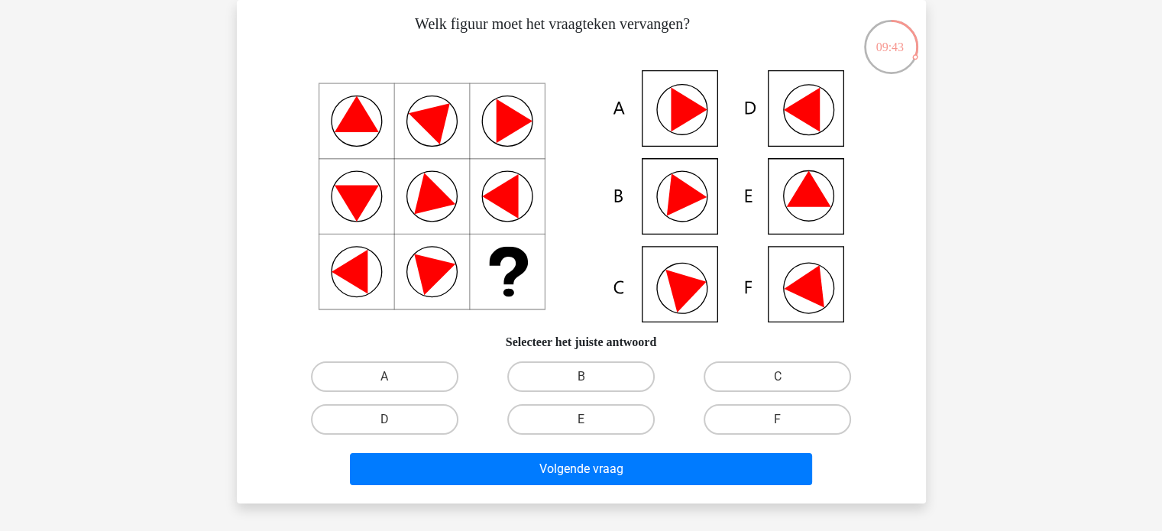
click at [744, 334] on h6 "Selecteer het juiste antwoord" at bounding box center [581, 335] width 640 height 27
click at [767, 368] on label "C" at bounding box center [776, 376] width 147 height 31
click at [777, 377] on input "C" at bounding box center [782, 382] width 10 height 10
radio input "true"
click at [555, 485] on div "Volgende vraag" at bounding box center [581, 472] width 590 height 38
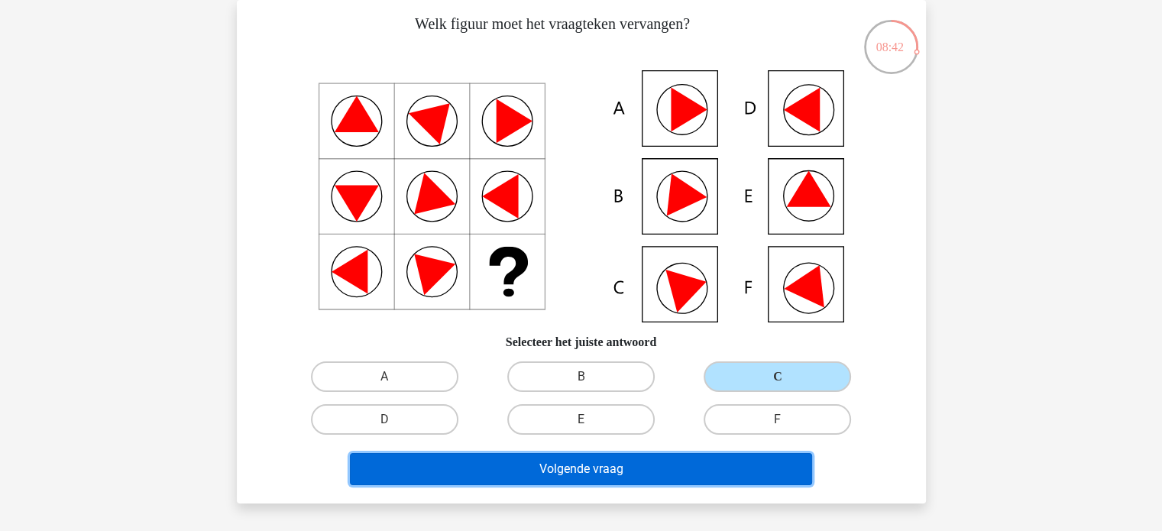
click at [596, 471] on button "Volgende vraag" at bounding box center [581, 469] width 462 height 32
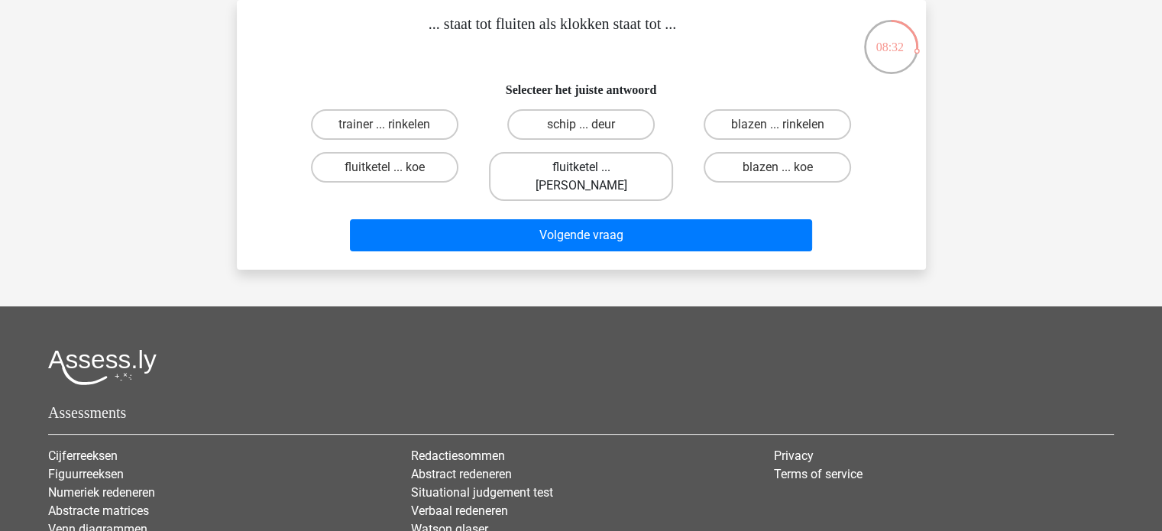
click at [618, 171] on label "fluitketel ... luiden" at bounding box center [581, 176] width 184 height 49
click at [590, 171] on input "fluitketel ... luiden" at bounding box center [585, 172] width 10 height 10
radio input "true"
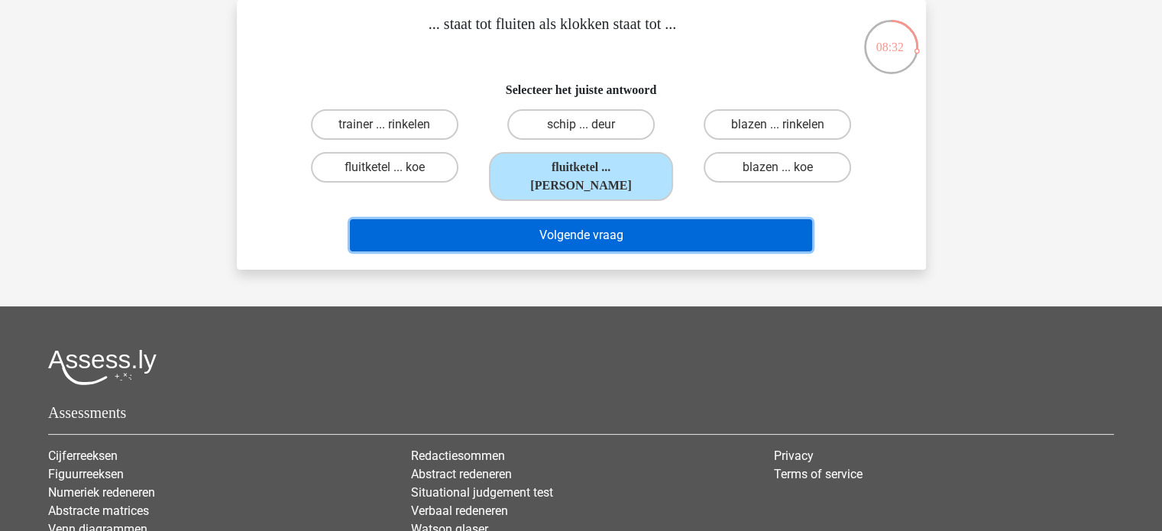
click at [628, 219] on button "Volgende vraag" at bounding box center [581, 235] width 462 height 32
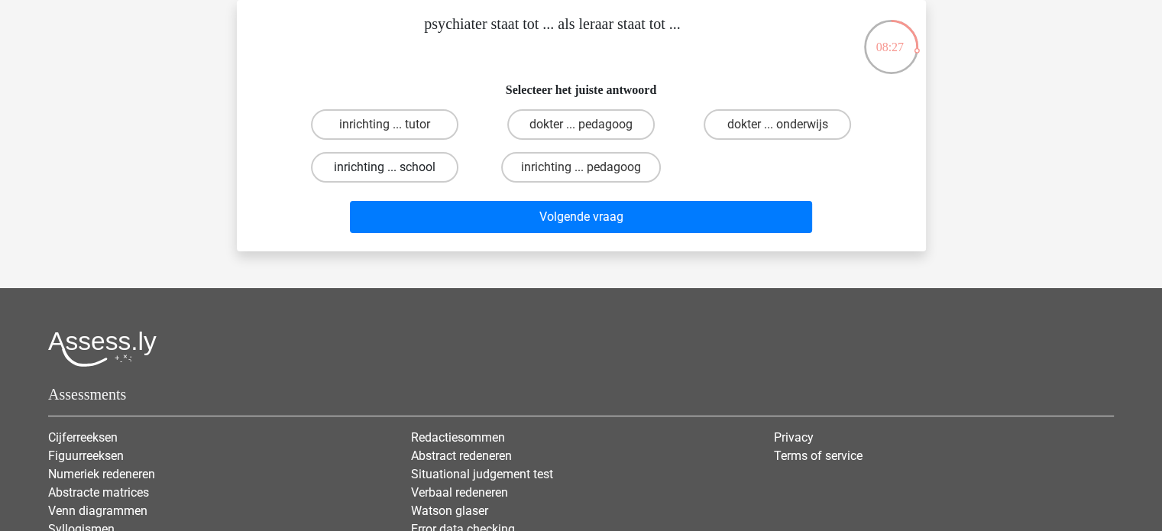
click at [428, 158] on label "inrichting ... school" at bounding box center [384, 167] width 147 height 31
click at [394, 167] on input "inrichting ... school" at bounding box center [389, 172] width 10 height 10
radio input "true"
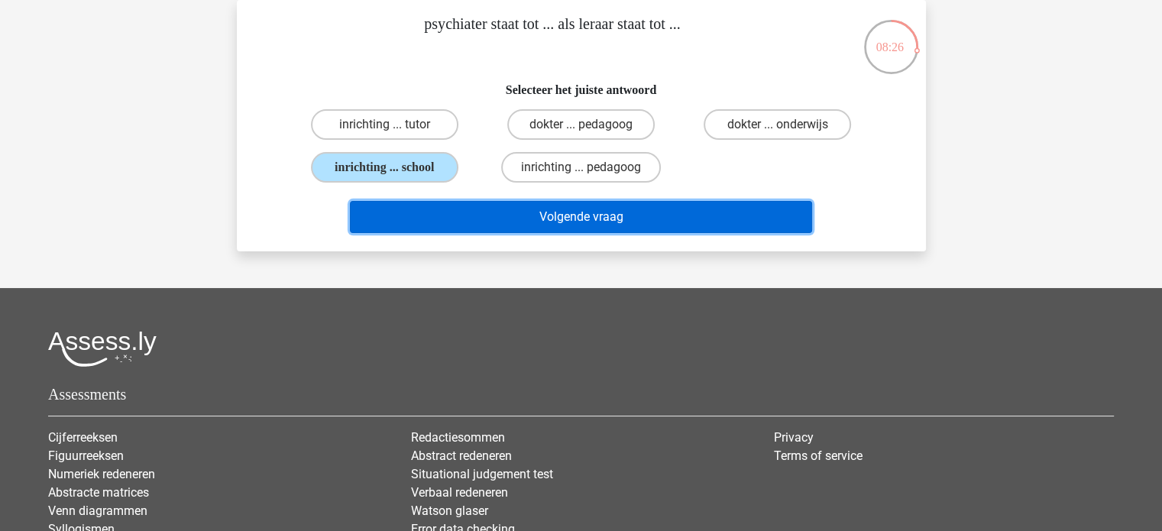
click at [519, 219] on button "Volgende vraag" at bounding box center [581, 217] width 462 height 32
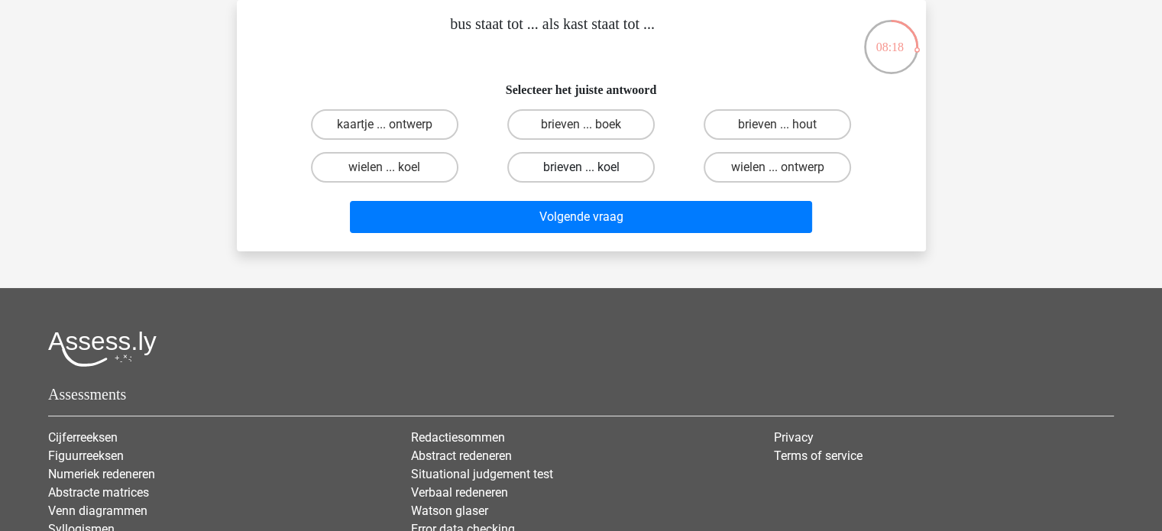
click at [620, 168] on label "brieven ... koel" at bounding box center [580, 167] width 147 height 31
click at [590, 168] on input "brieven ... koel" at bounding box center [585, 172] width 10 height 10
radio input "true"
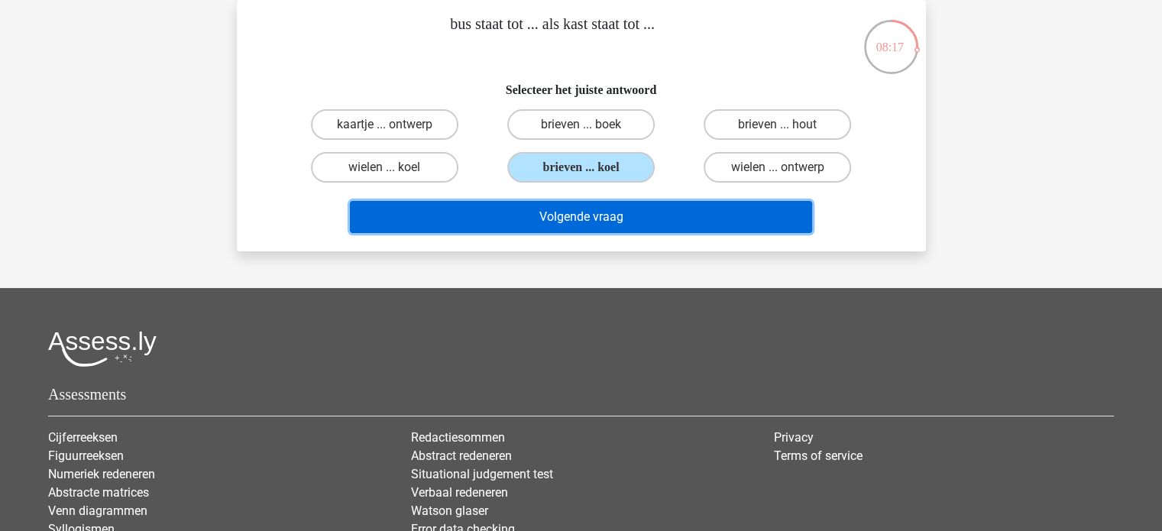
click at [682, 231] on button "Volgende vraag" at bounding box center [581, 217] width 462 height 32
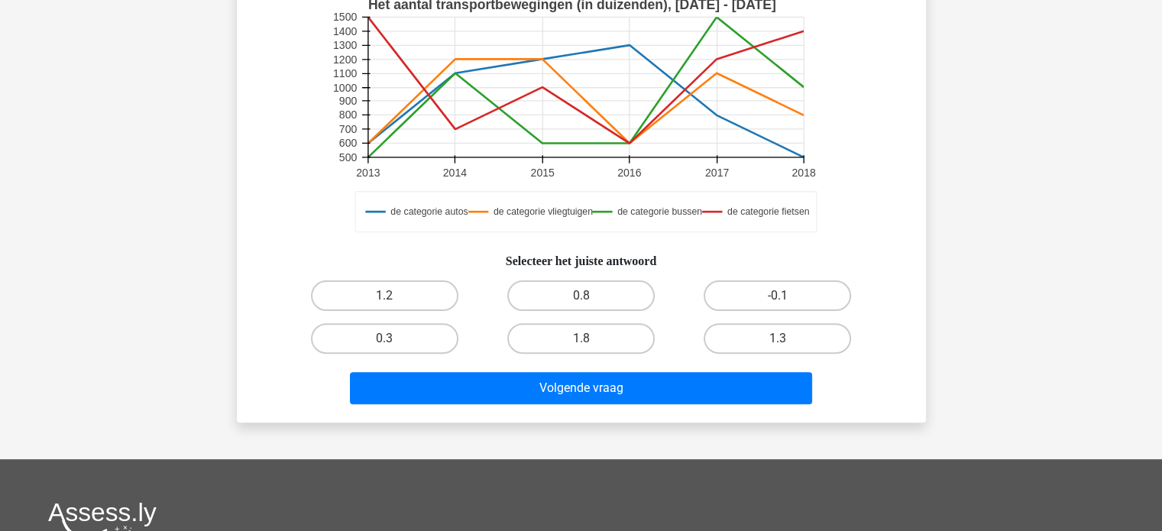
scroll to position [405, 0]
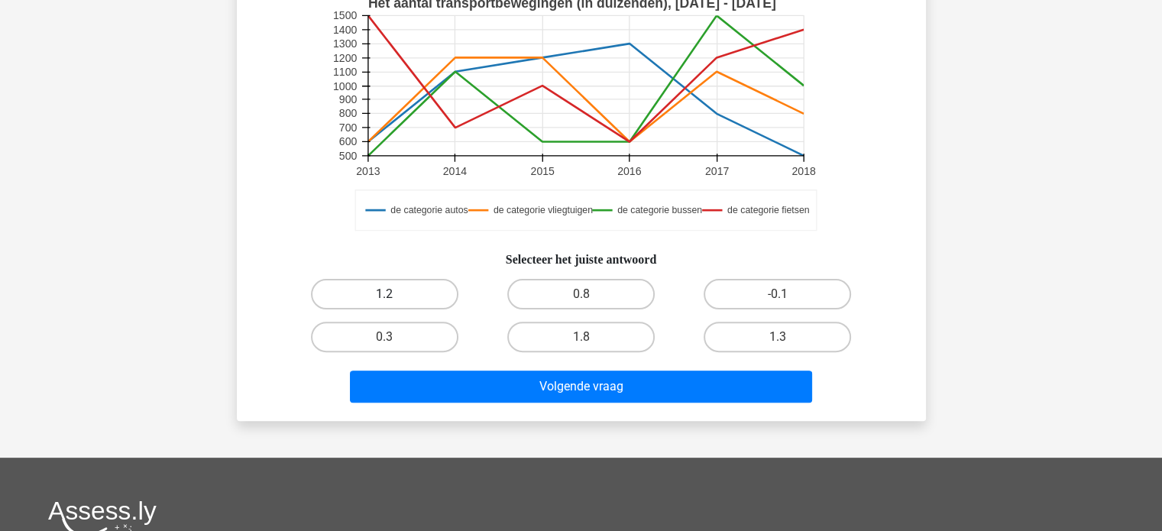
click at [333, 309] on label "1.2" at bounding box center [384, 294] width 147 height 31
click at [384, 304] on input "1.2" at bounding box center [389, 299] width 10 height 10
radio input "true"
click at [513, 409] on div "Volgende vraag" at bounding box center [581, 389] width 590 height 38
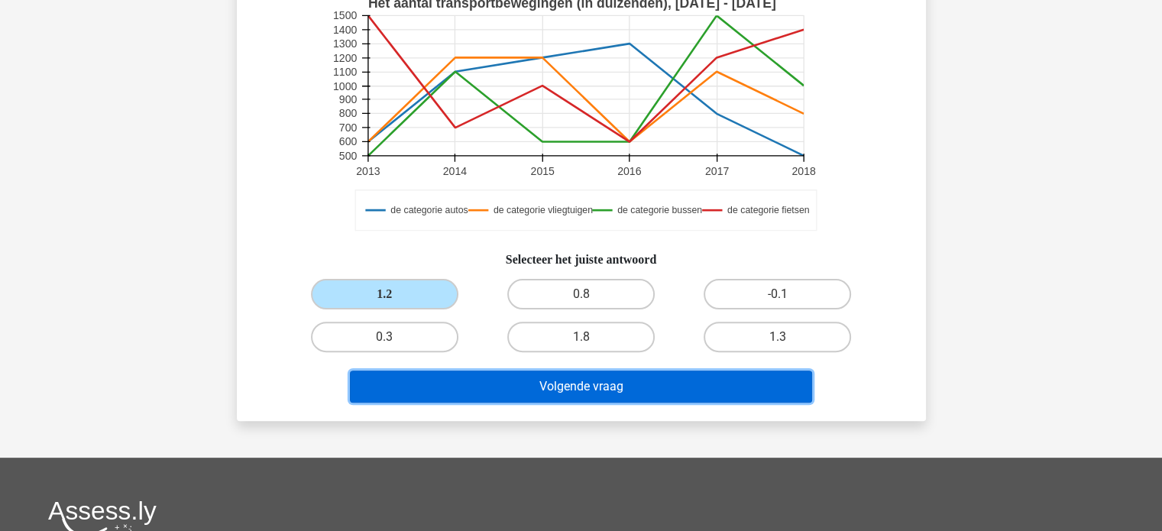
click at [526, 401] on button "Volgende vraag" at bounding box center [581, 386] width 462 height 32
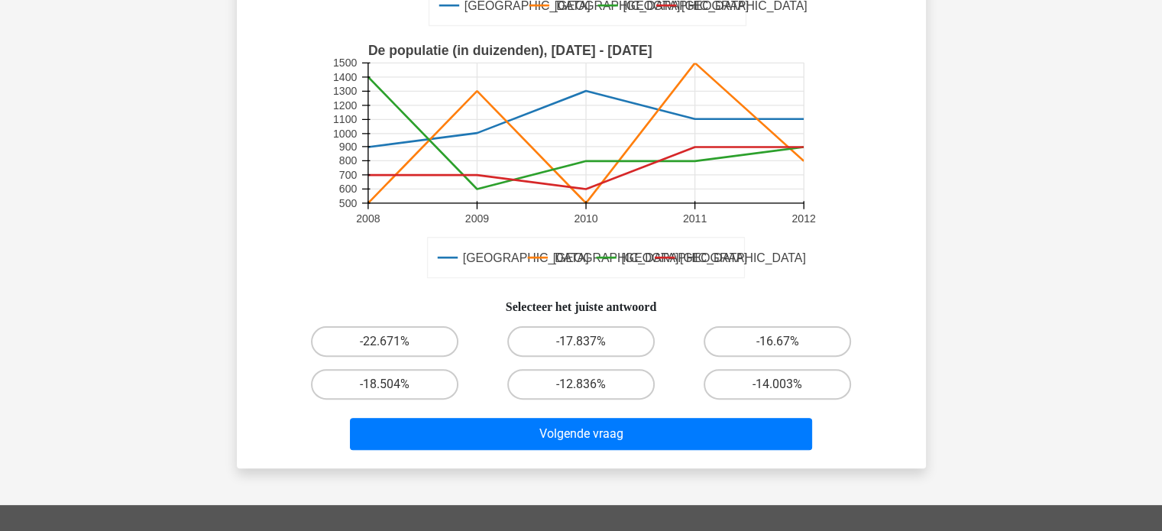
scroll to position [381, 0]
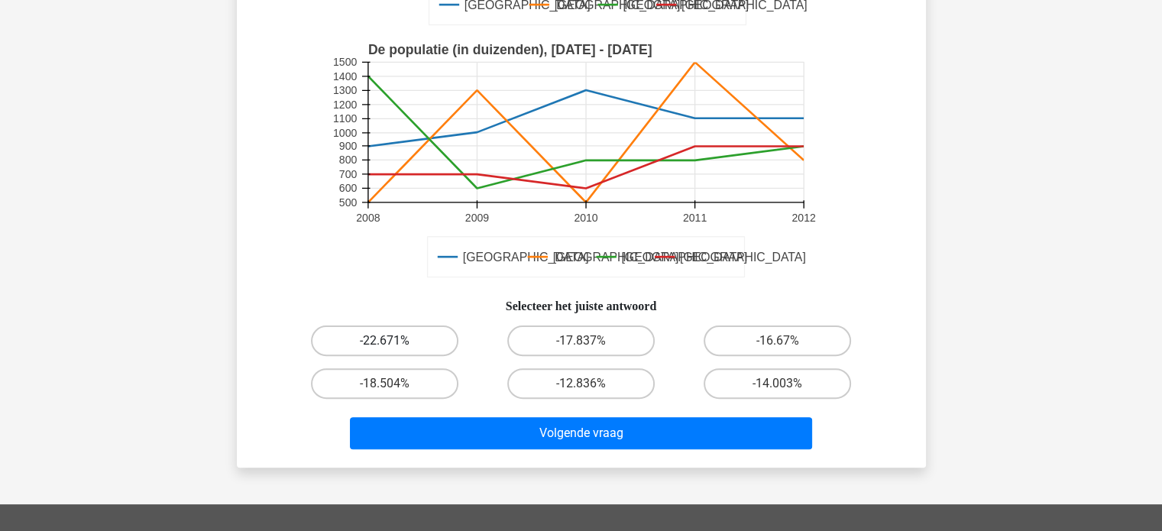
click at [394, 334] on label "-22.671%" at bounding box center [384, 340] width 147 height 31
click at [394, 341] on input "-22.671%" at bounding box center [389, 346] width 10 height 10
radio input "true"
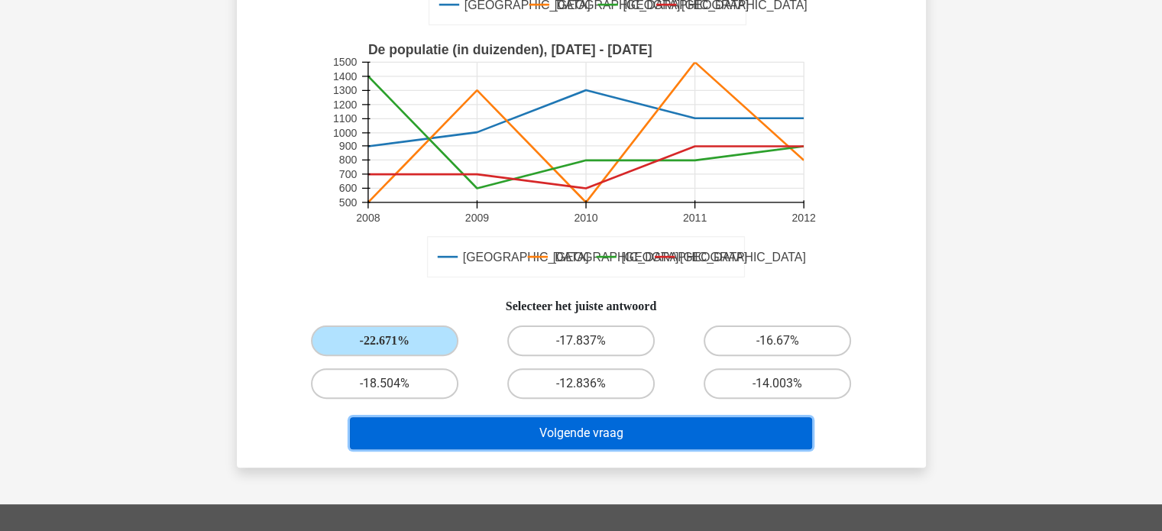
click at [568, 433] on button "Volgende vraag" at bounding box center [581, 433] width 462 height 32
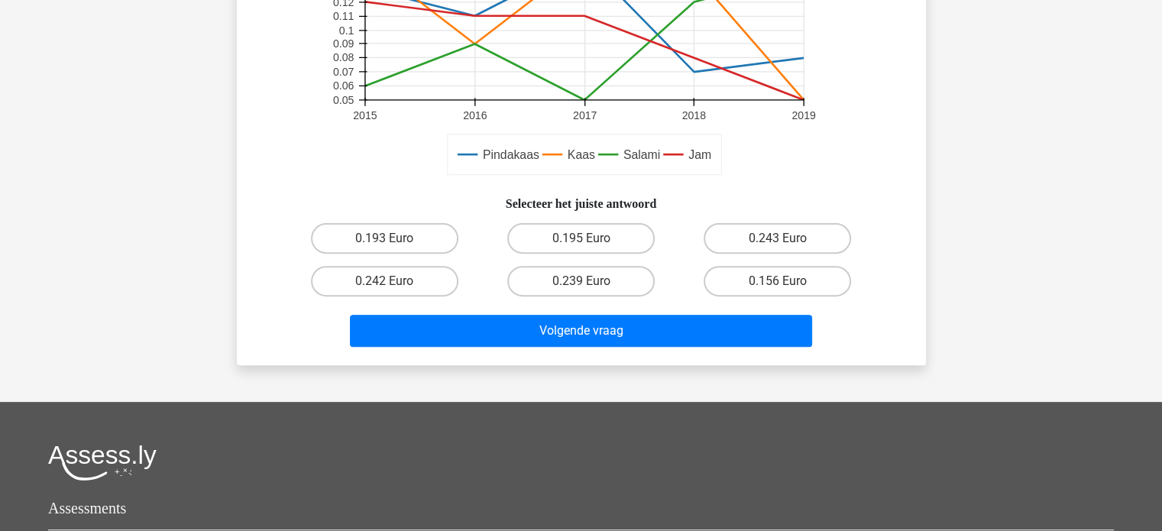
scroll to position [483, 0]
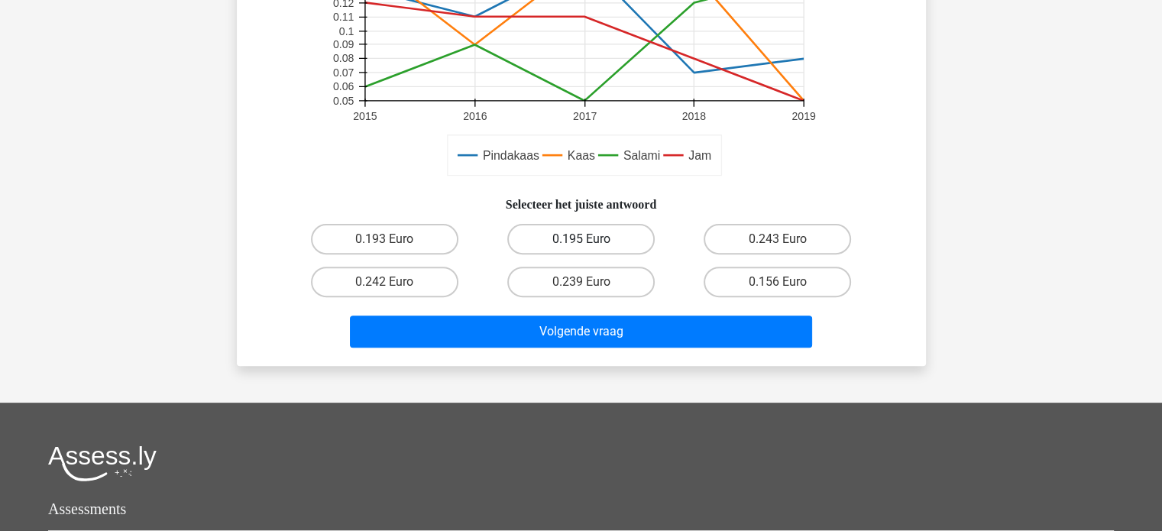
click at [596, 247] on label "0.195 Euro" at bounding box center [580, 239] width 147 height 31
click at [590, 247] on input "0.195 Euro" at bounding box center [585, 244] width 10 height 10
radio input "true"
click at [712, 367] on div "alexander lansonaly@gmail.com" at bounding box center [581, 161] width 1162 height 1288
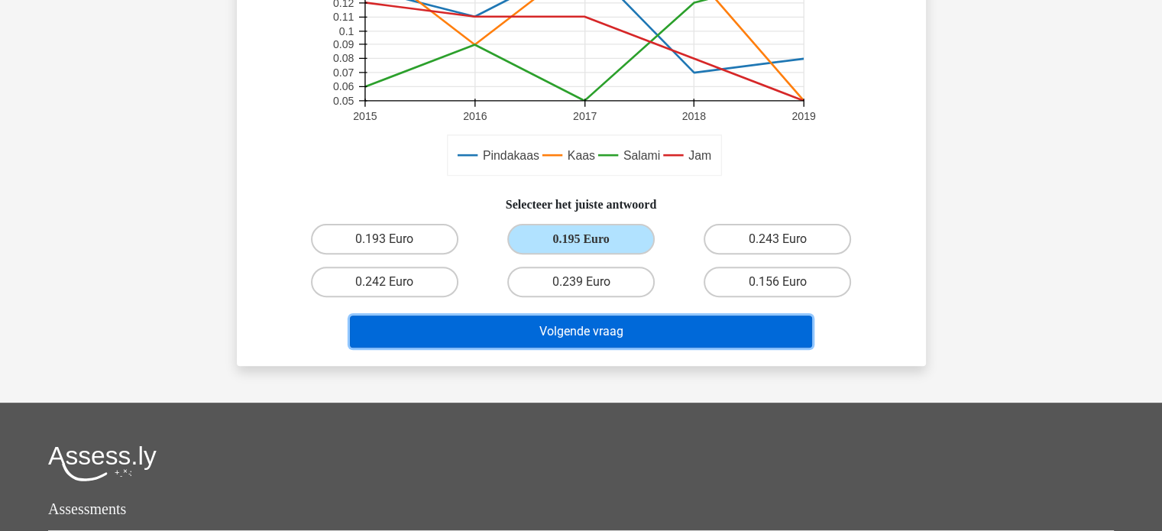
click at [719, 342] on button "Volgende vraag" at bounding box center [581, 331] width 462 height 32
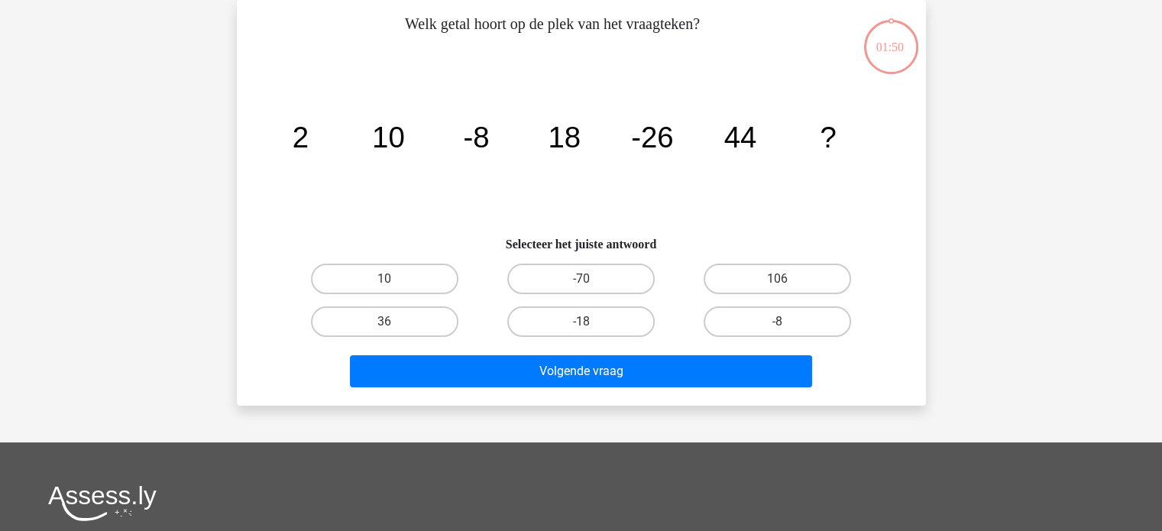
scroll to position [0, 0]
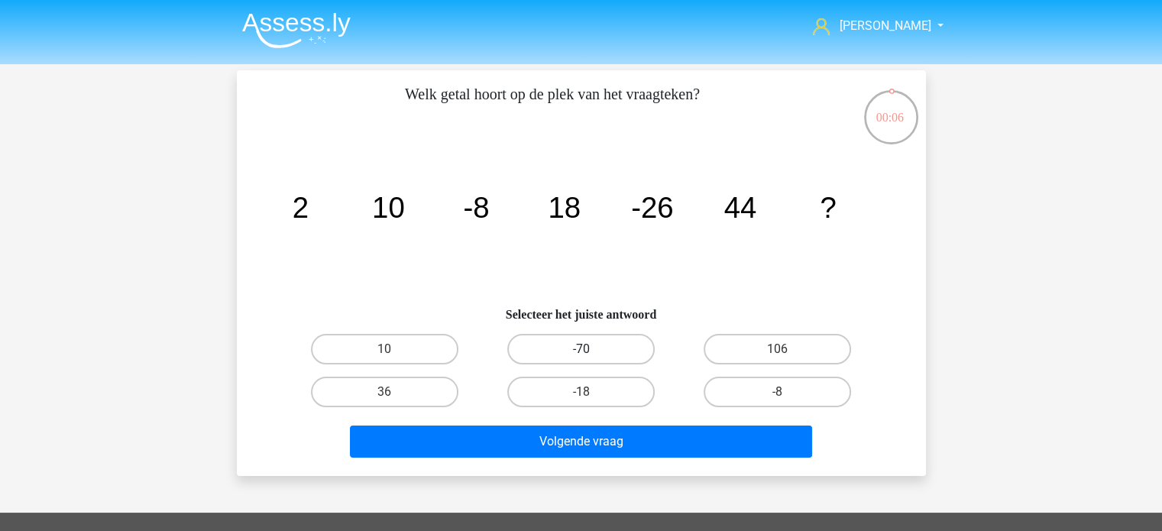
click at [586, 344] on label "-70" at bounding box center [580, 349] width 147 height 31
click at [586, 349] on input "-70" at bounding box center [585, 354] width 10 height 10
radio input "true"
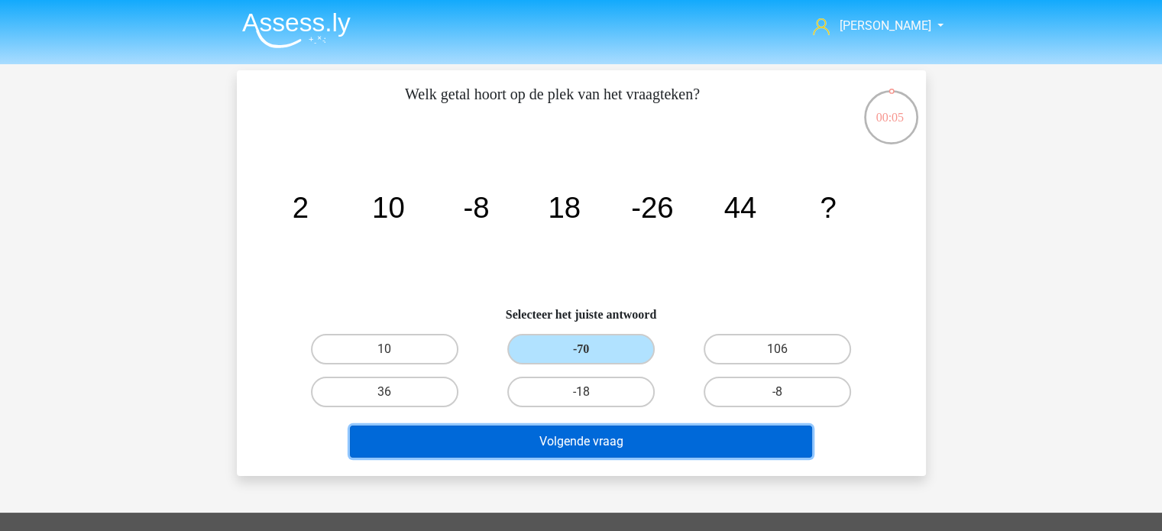
click at [635, 440] on button "Volgende vraag" at bounding box center [581, 441] width 462 height 32
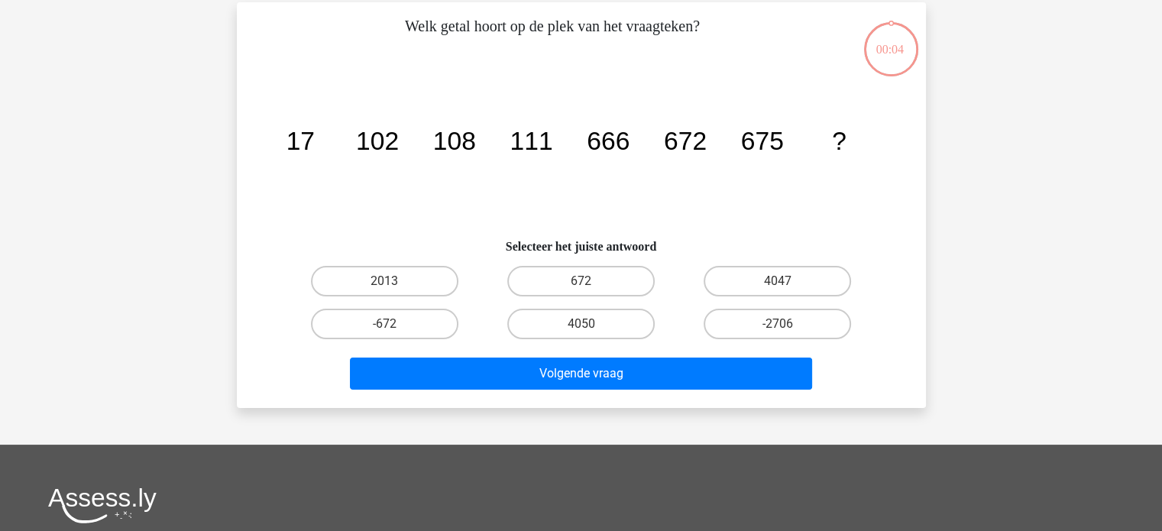
scroll to position [70, 0]
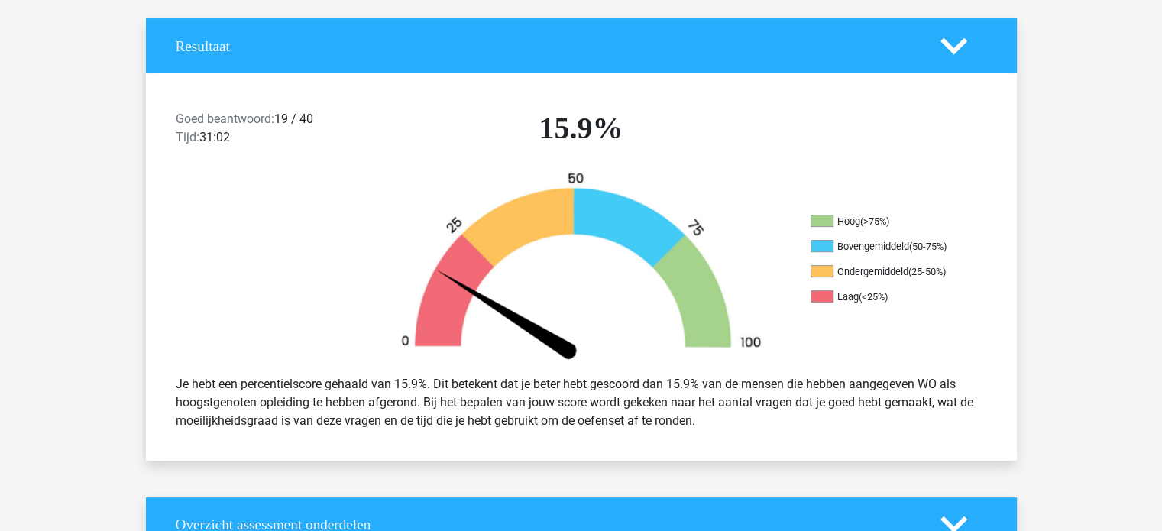
scroll to position [324, 0]
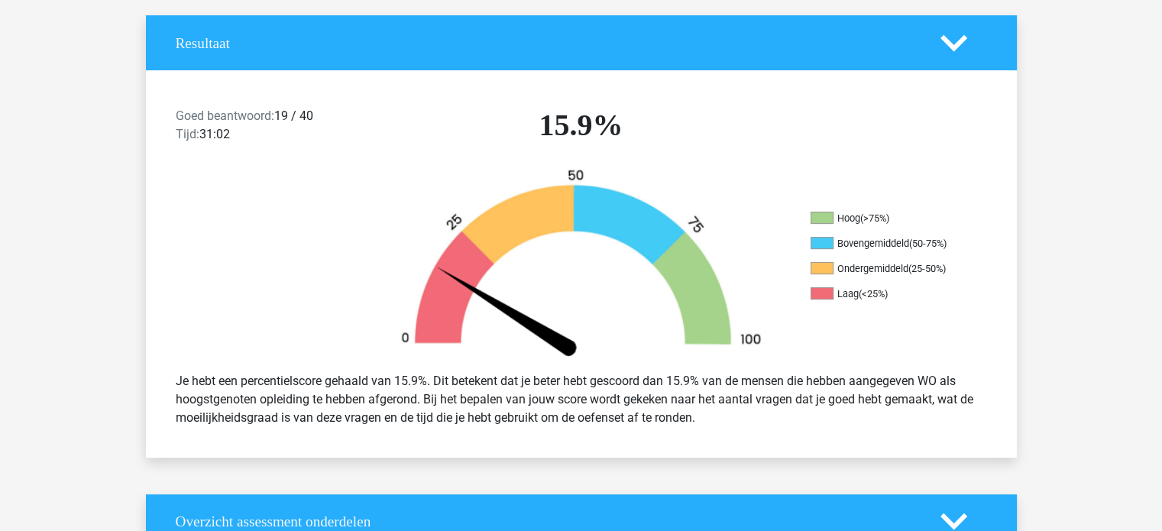
click at [302, 115] on div "Goed beantwoord: 19 / 40 Tijd: 31:02" at bounding box center [268, 128] width 208 height 43
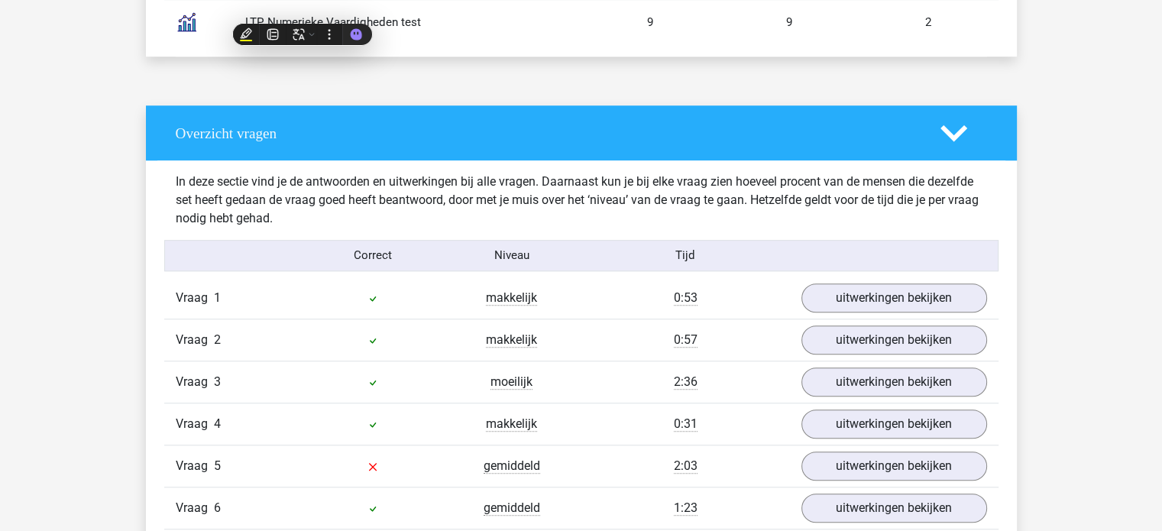
scroll to position [1120, 0]
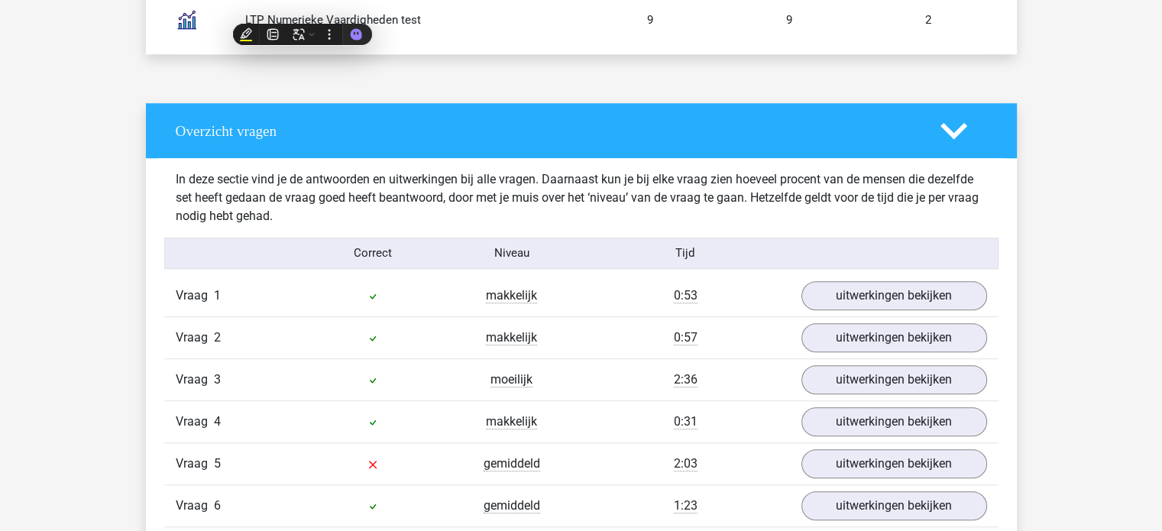
click at [884, 158] on div "In deze sectie vind je de antwoorden en uitwerkingen bij alle vragen. Daarnaast…" at bounding box center [581, 197] width 834 height 79
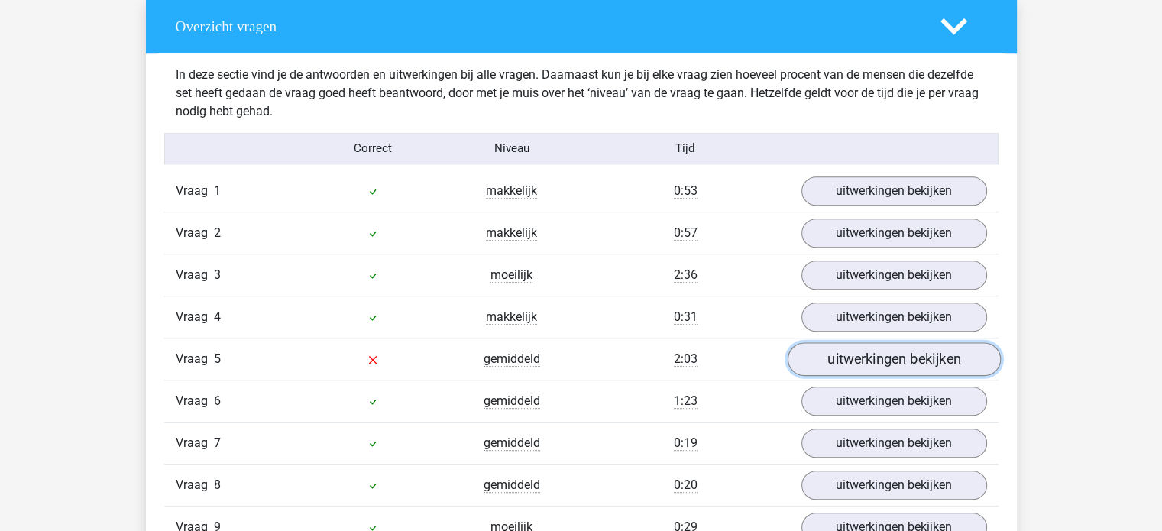
click at [891, 344] on link "uitwerkingen bekijken" at bounding box center [893, 359] width 213 height 34
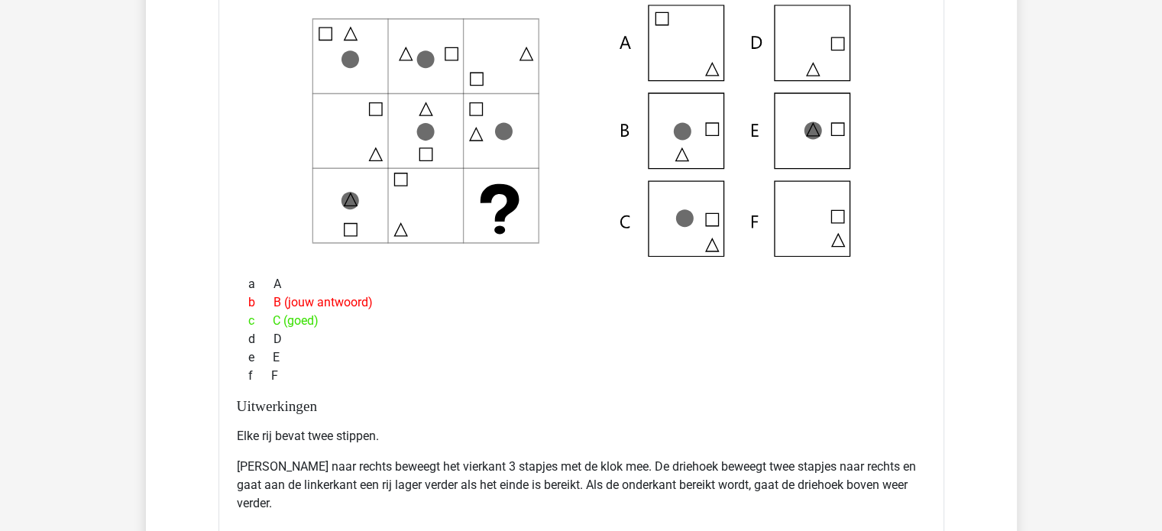
scroll to position [1650, 0]
drag, startPoint x: 327, startPoint y: 33, endPoint x: 348, endPoint y: 32, distance: 21.4
click at [348, 32] on icon at bounding box center [581, 131] width 677 height 252
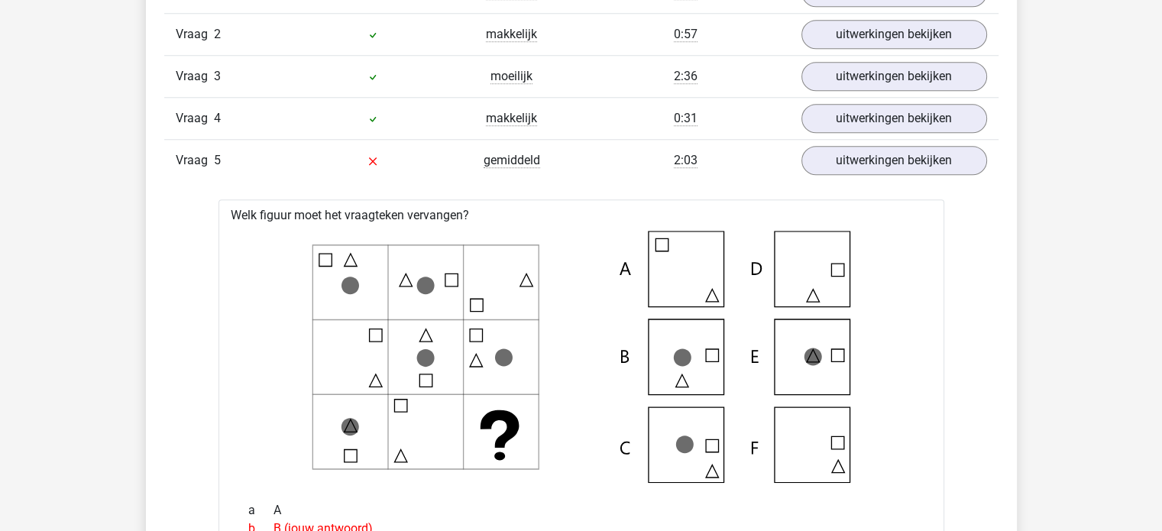
scroll to position [1414, 0]
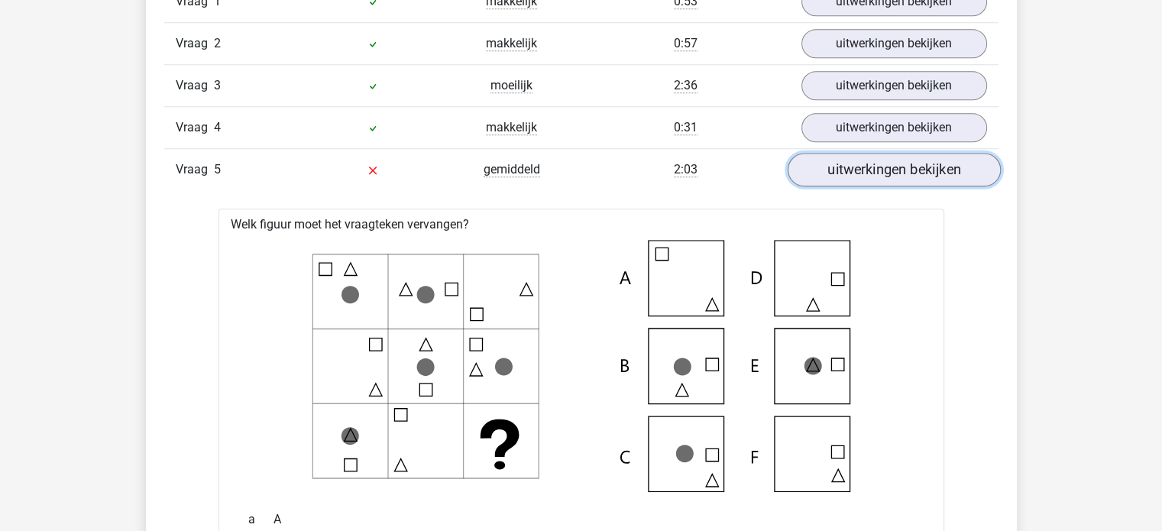
click at [845, 175] on link "uitwerkingen bekijken" at bounding box center [893, 170] width 213 height 34
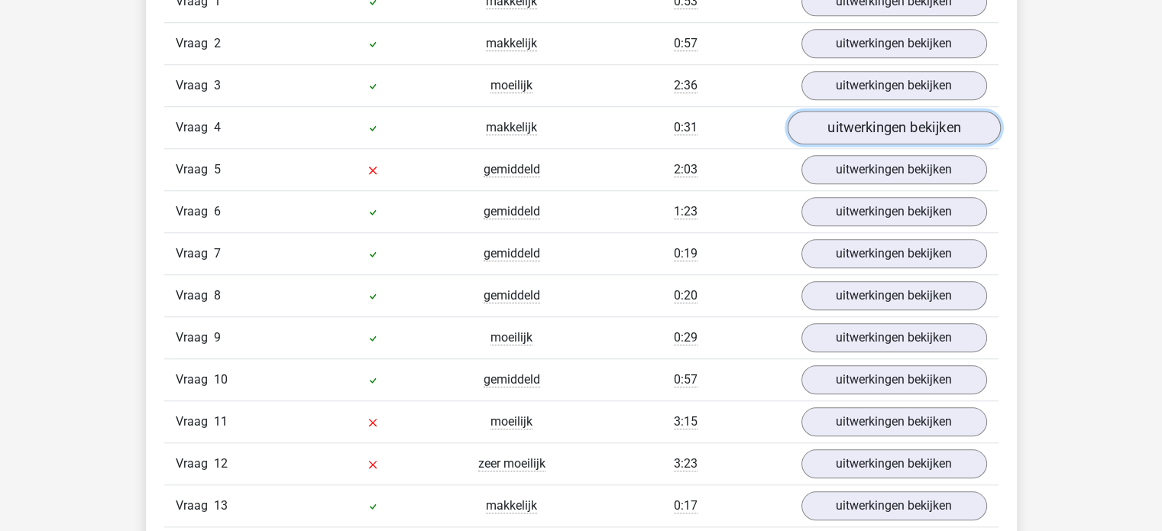
click at [866, 127] on link "uitwerkingen bekijken" at bounding box center [893, 128] width 213 height 34
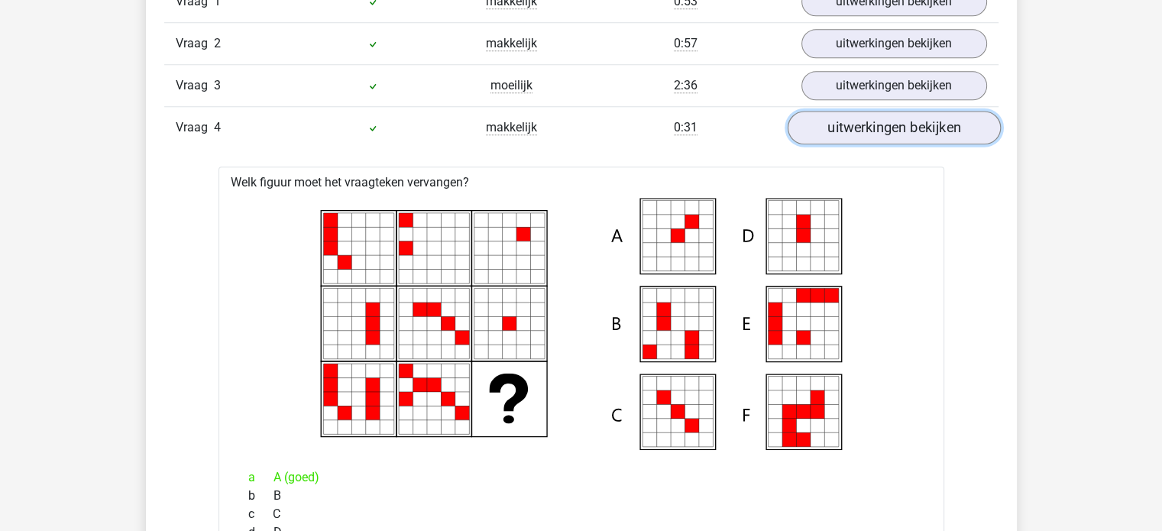
click at [866, 125] on link "uitwerkingen bekijken" at bounding box center [893, 128] width 213 height 34
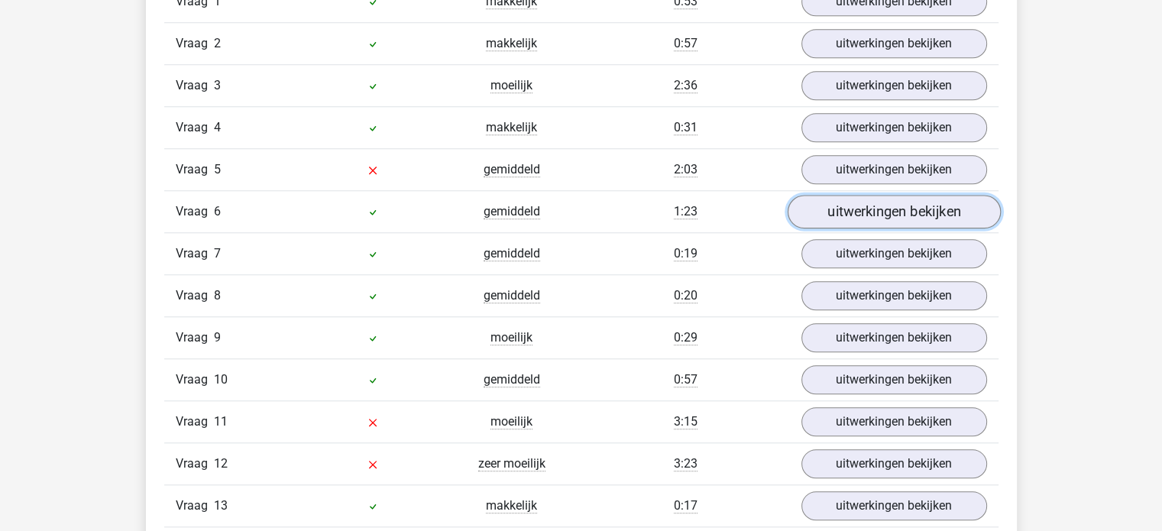
click at [898, 223] on link "uitwerkingen bekijken" at bounding box center [893, 212] width 213 height 34
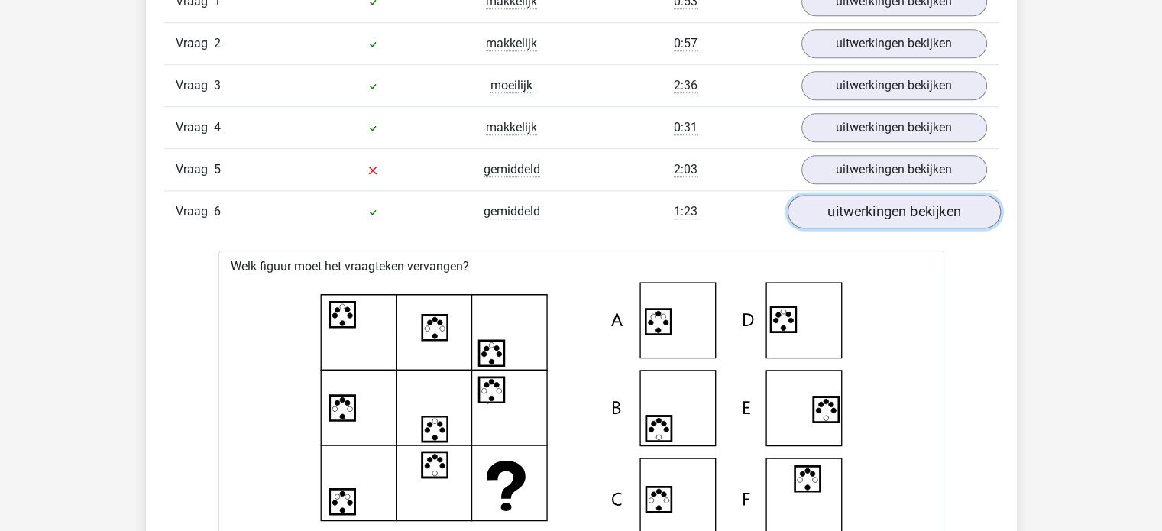
click at [908, 219] on link "uitwerkingen bekijken" at bounding box center [893, 212] width 213 height 34
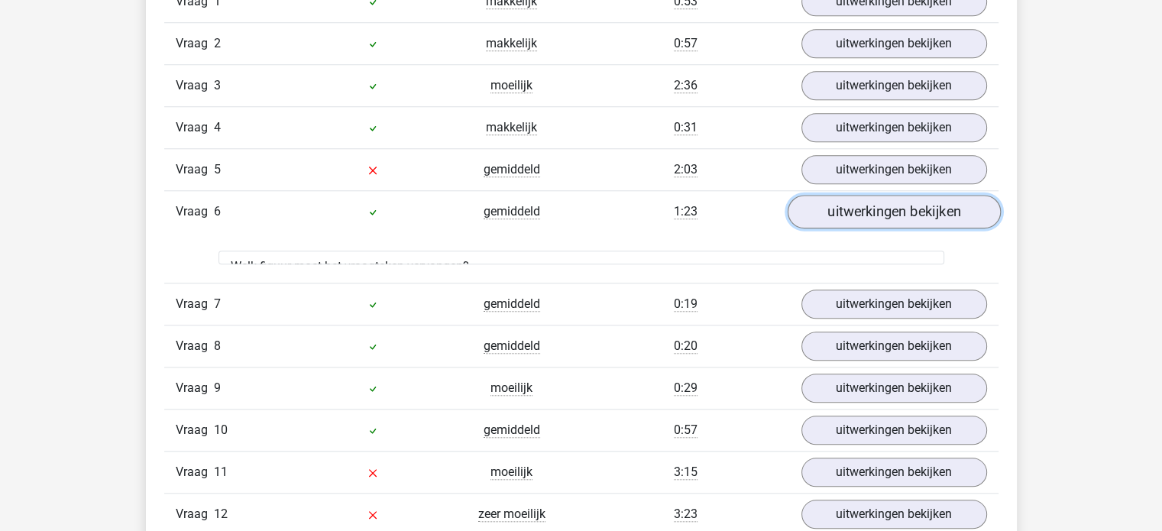
click at [908, 219] on link "uitwerkingen bekijken" at bounding box center [893, 212] width 213 height 34
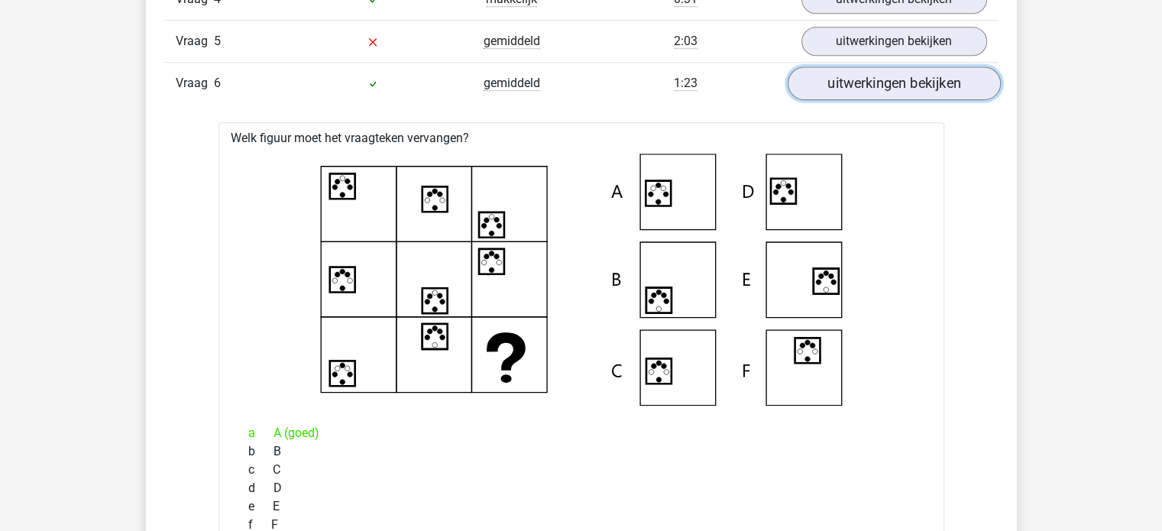
scroll to position [1542, 0]
click at [919, 88] on link "uitwerkingen bekijken" at bounding box center [893, 84] width 213 height 34
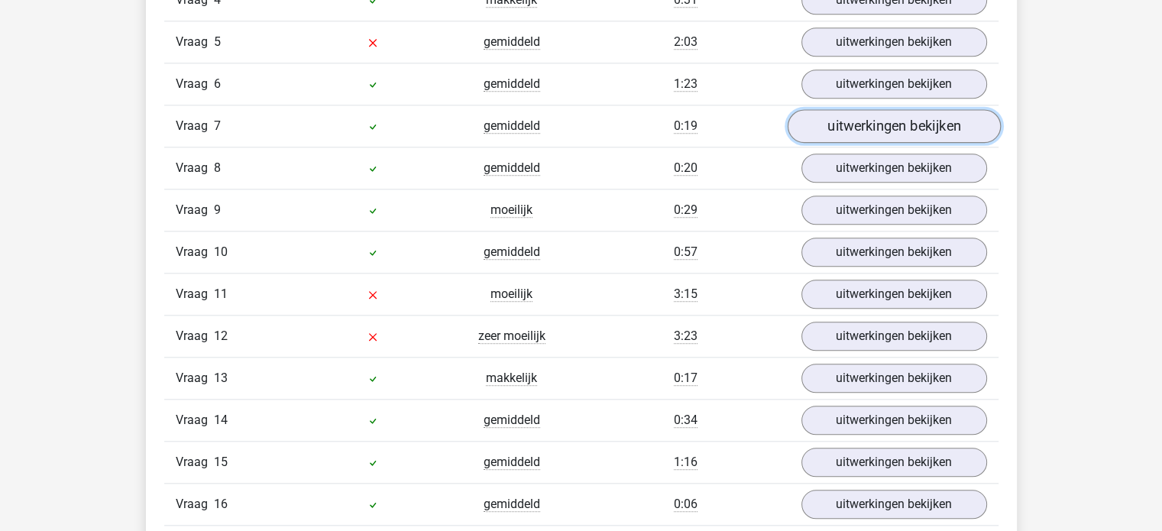
click at [888, 118] on link "uitwerkingen bekijken" at bounding box center [893, 126] width 213 height 34
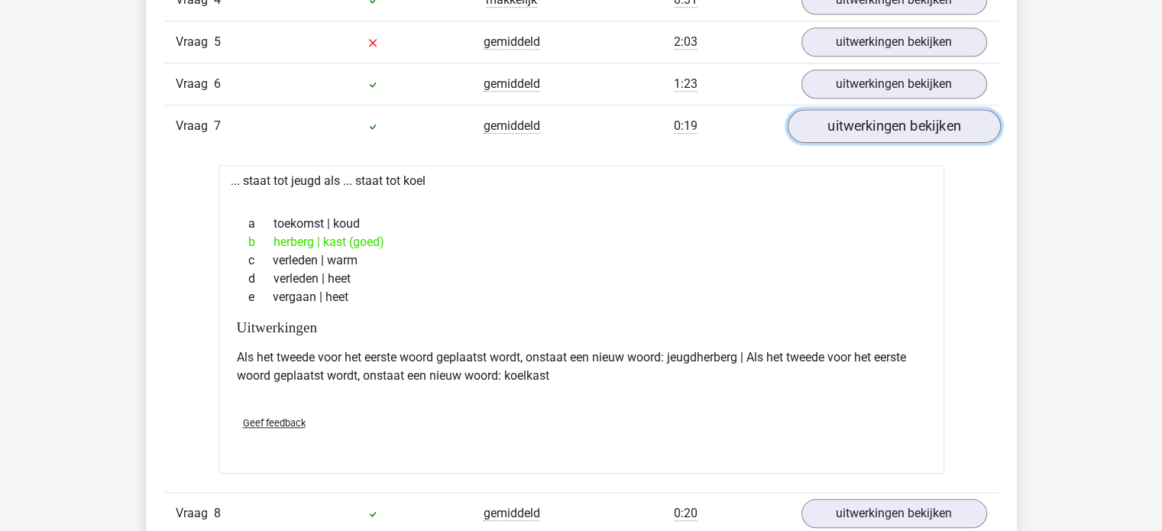
click at [888, 118] on link "uitwerkingen bekijken" at bounding box center [893, 126] width 213 height 34
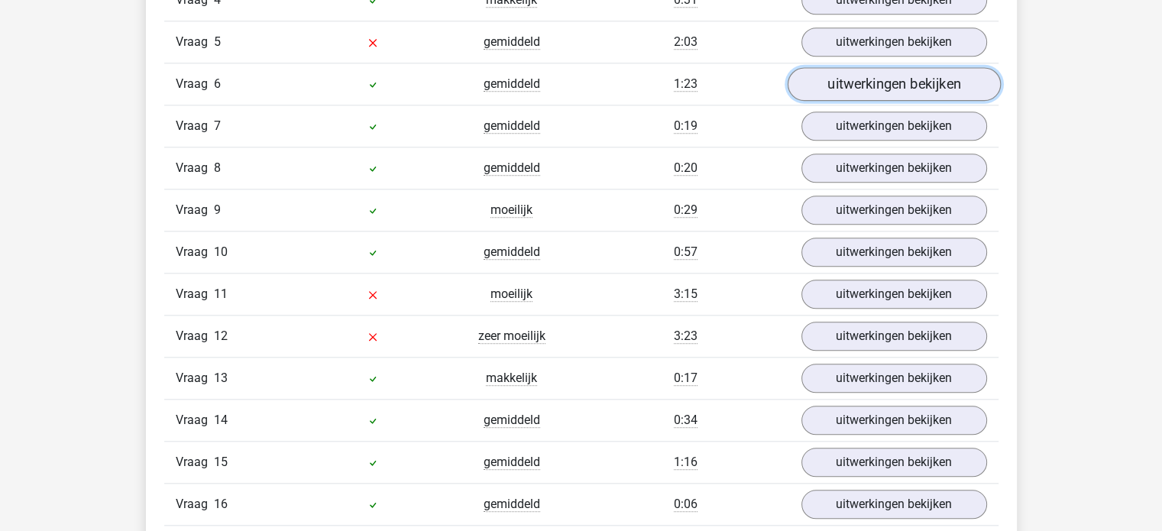
click at [898, 76] on link "uitwerkingen bekijken" at bounding box center [893, 84] width 213 height 34
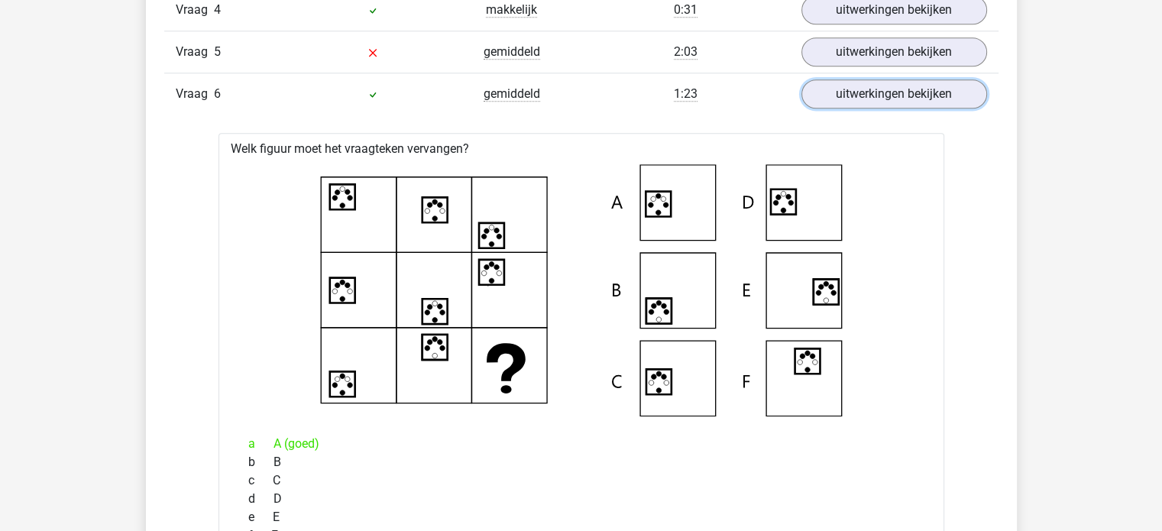
scroll to position [1530, 0]
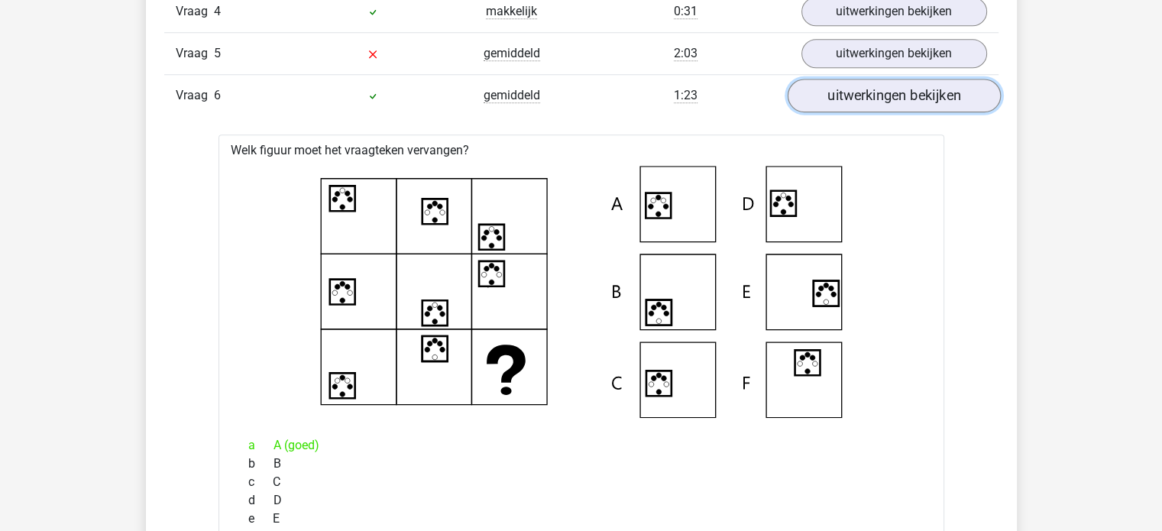
click at [937, 92] on link "uitwerkingen bekijken" at bounding box center [893, 96] width 213 height 34
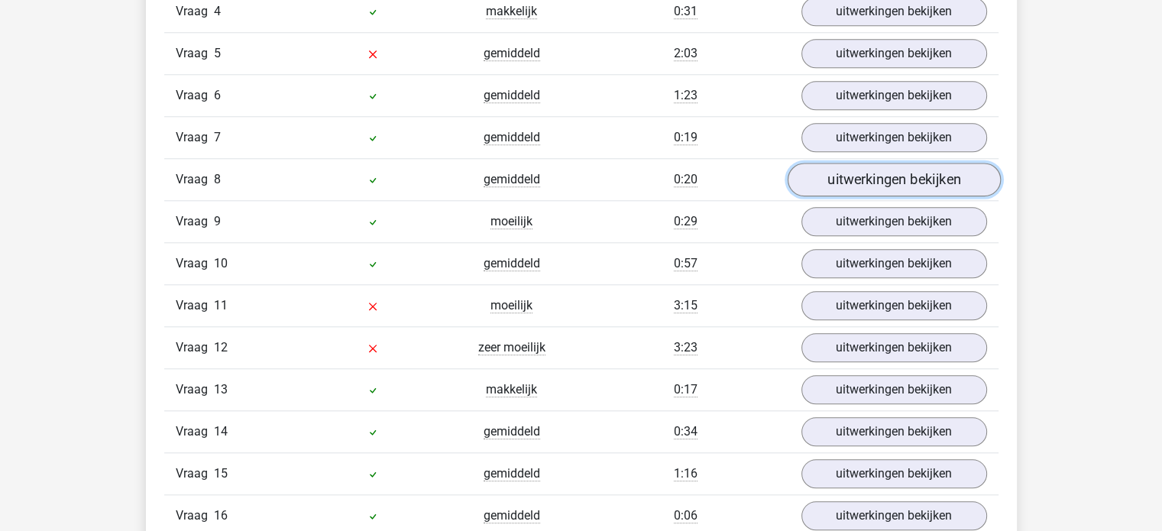
click at [905, 185] on link "uitwerkingen bekijken" at bounding box center [893, 180] width 213 height 34
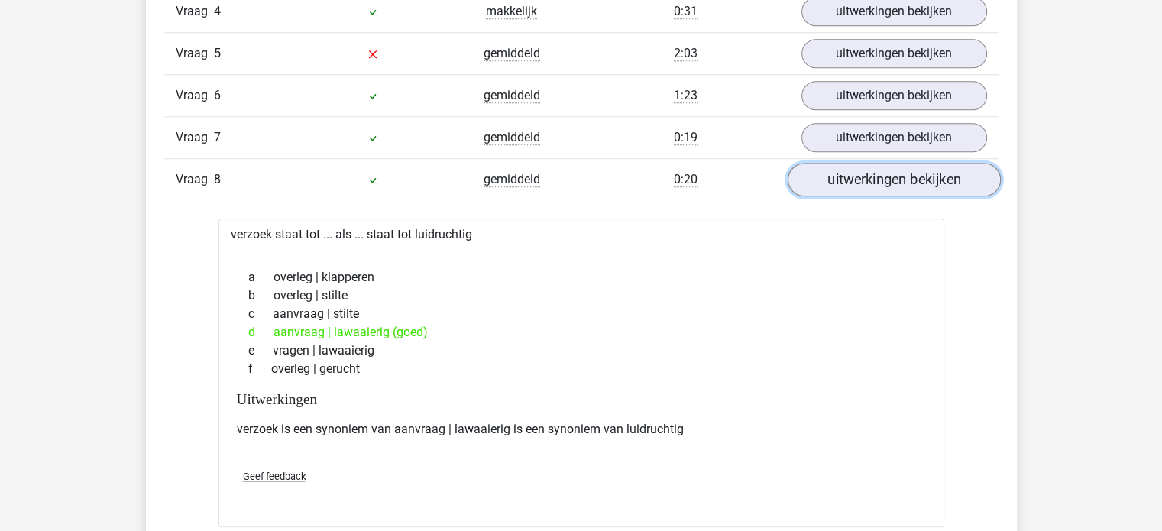
click at [905, 185] on link "uitwerkingen bekijken" at bounding box center [893, 180] width 213 height 34
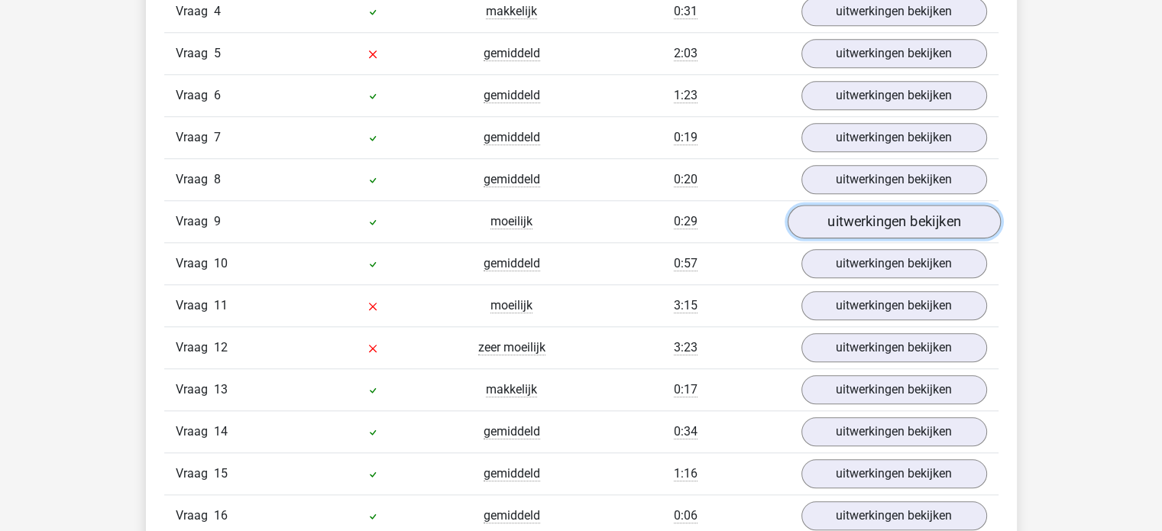
click at [871, 212] on link "uitwerkingen bekijken" at bounding box center [893, 222] width 213 height 34
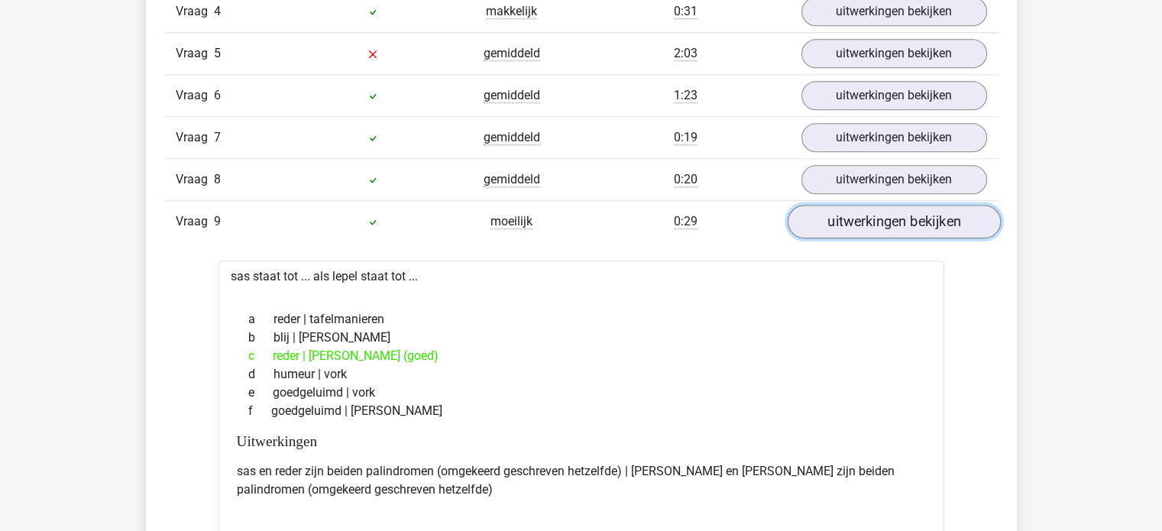
click at [871, 212] on link "uitwerkingen bekijken" at bounding box center [893, 222] width 213 height 34
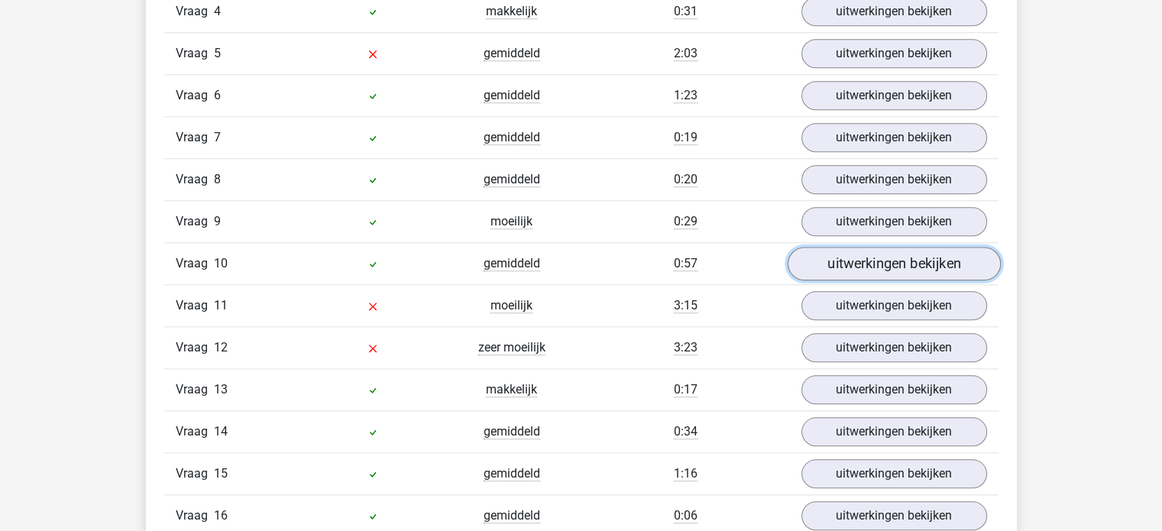
click at [887, 255] on link "uitwerkingen bekijken" at bounding box center [893, 264] width 213 height 34
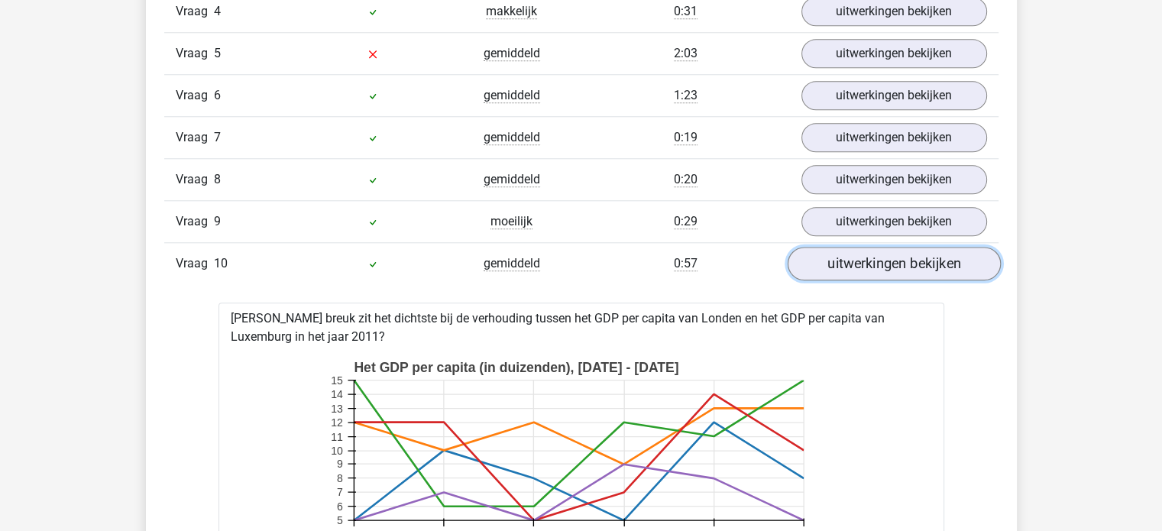
click at [887, 255] on link "uitwerkingen bekijken" at bounding box center [893, 264] width 213 height 34
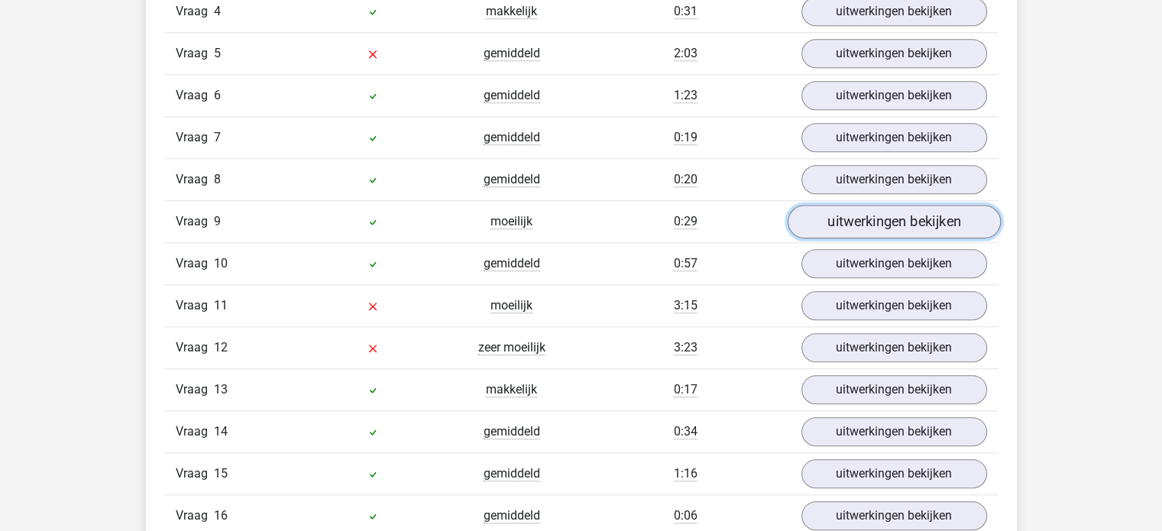
click at [905, 221] on link "uitwerkingen bekijken" at bounding box center [893, 222] width 213 height 34
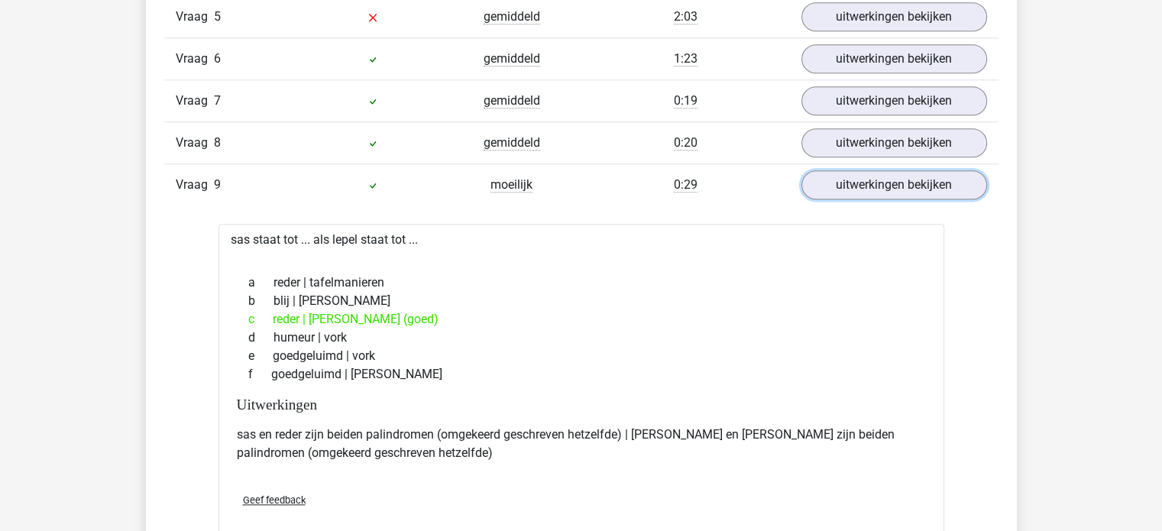
scroll to position [1567, 0]
click at [917, 186] on link "uitwerkingen bekijken" at bounding box center [893, 185] width 213 height 34
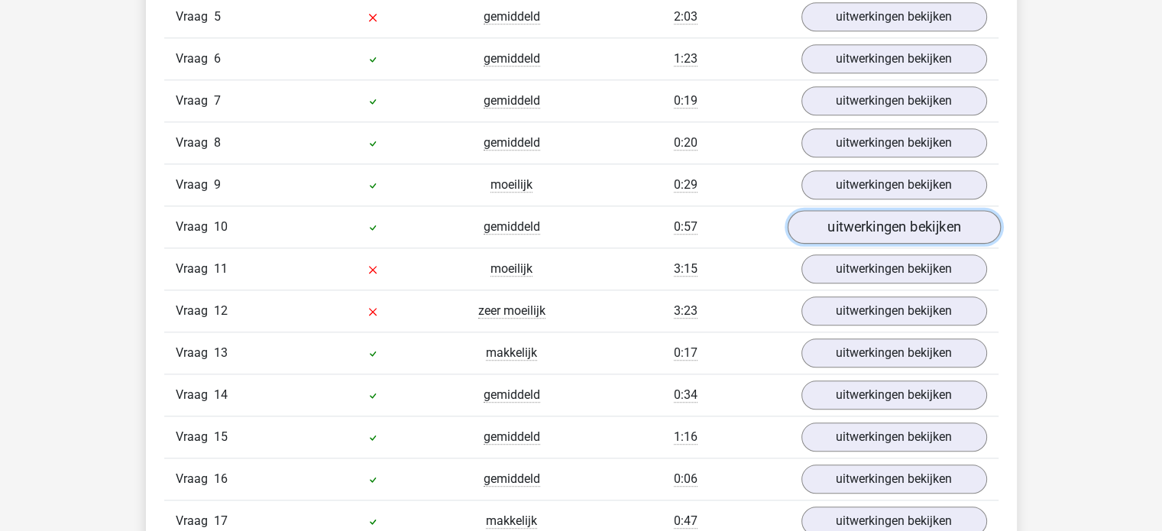
click at [884, 217] on link "uitwerkingen bekijken" at bounding box center [893, 227] width 213 height 34
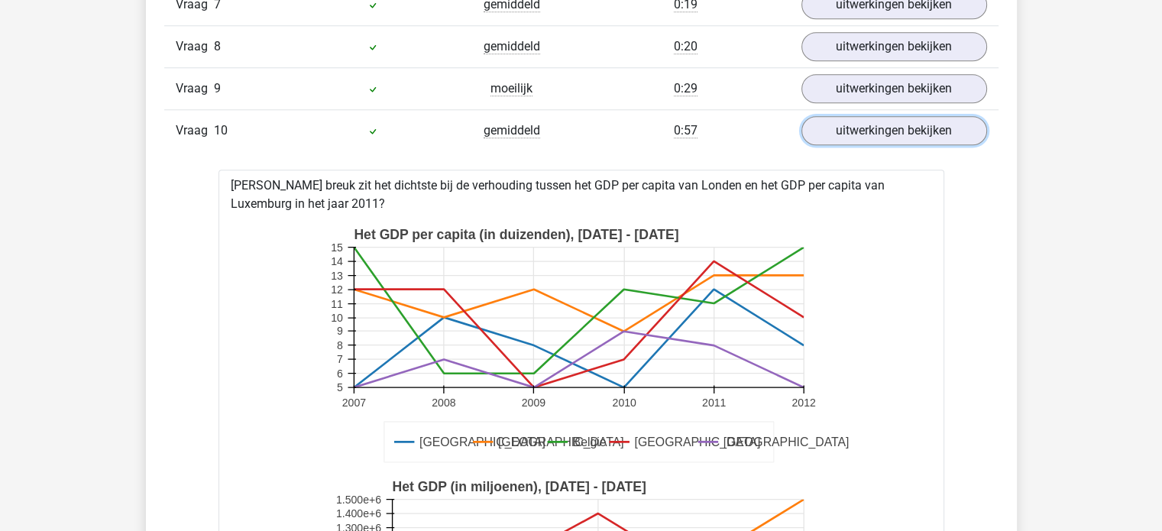
scroll to position [1662, 0]
click at [911, 115] on link "uitwerkingen bekijken" at bounding box center [893, 132] width 213 height 34
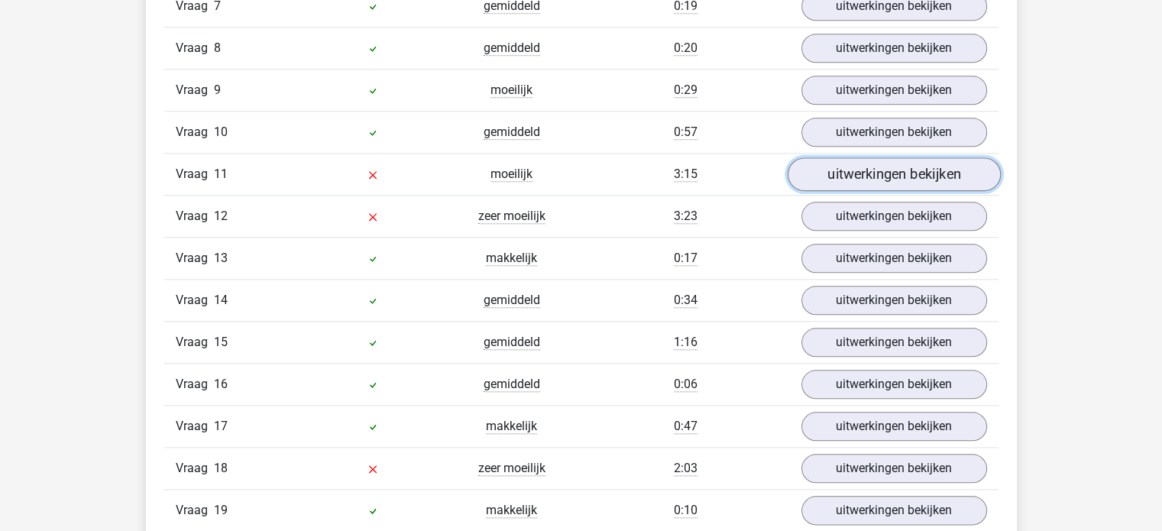
click at [907, 176] on link "uitwerkingen bekijken" at bounding box center [893, 174] width 213 height 34
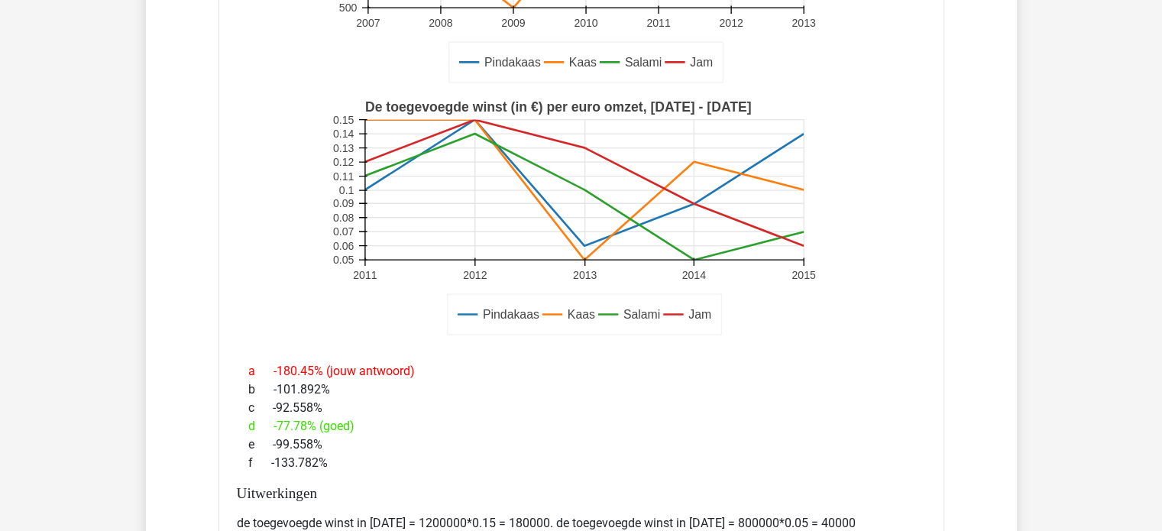
scroll to position [2148, 0]
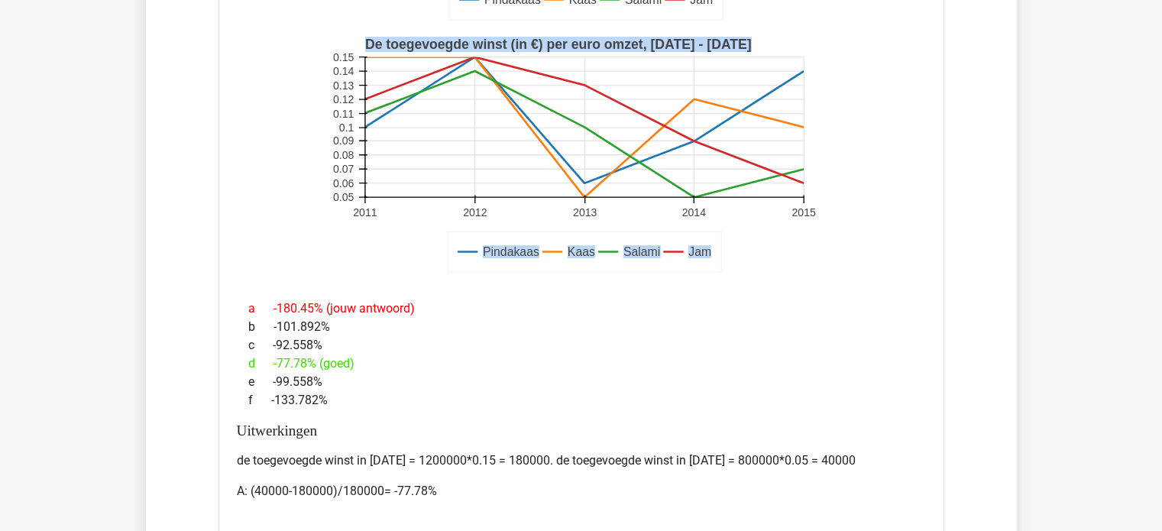
drag, startPoint x: 473, startPoint y: 195, endPoint x: 465, endPoint y: 97, distance: 98.1
click at [465, 97] on g "Pindakaas Kaas Salami Jam De toegevoegde winst (in €) per euro omzet, 2011 - 20…" at bounding box center [581, 156] width 504 height 252
click at [471, 108] on rect at bounding box center [583, 127] width 438 height 140
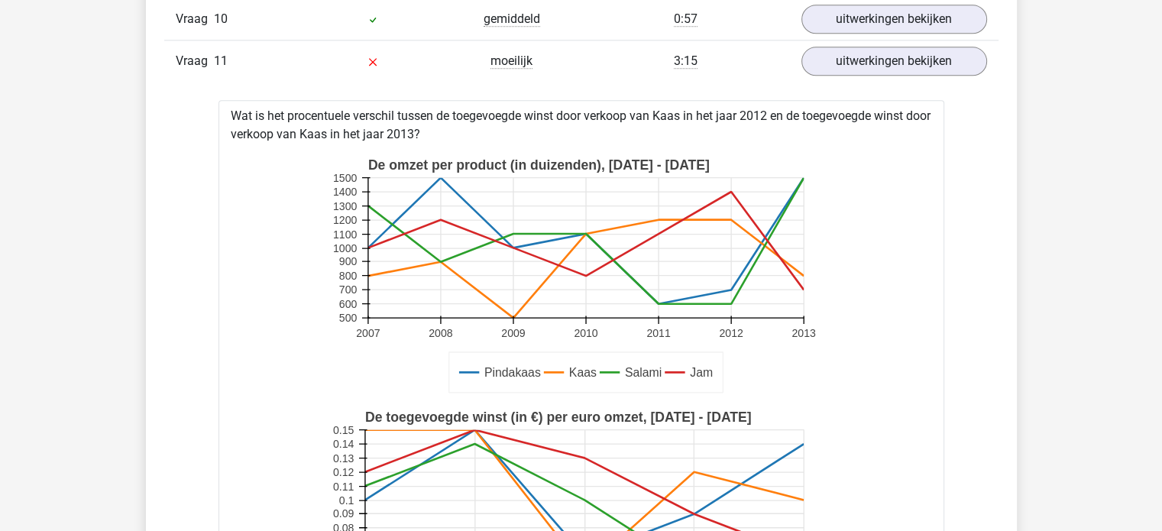
scroll to position [1771, 0]
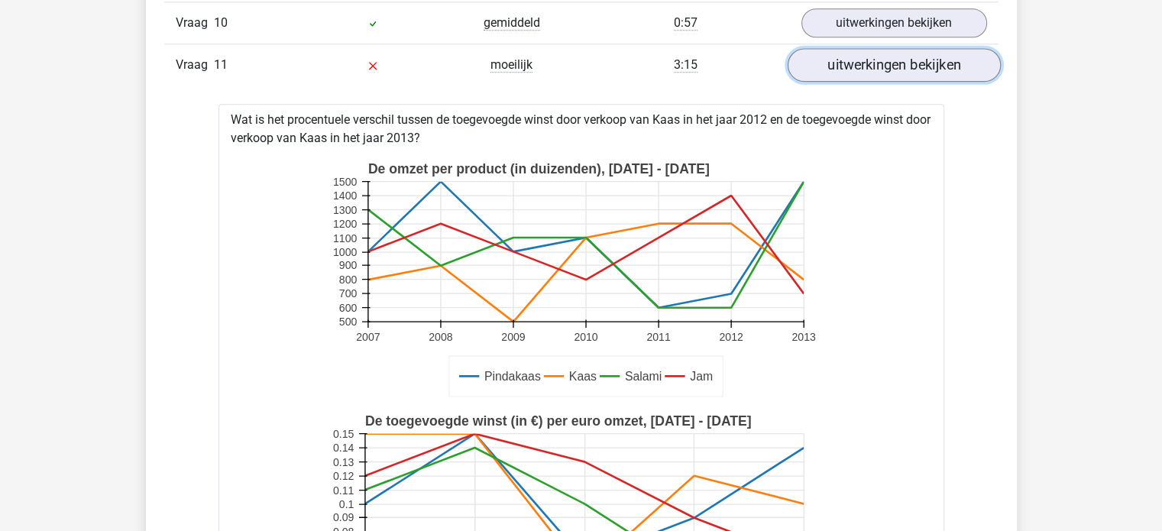
click at [848, 69] on link "uitwerkingen bekijken" at bounding box center [893, 65] width 213 height 34
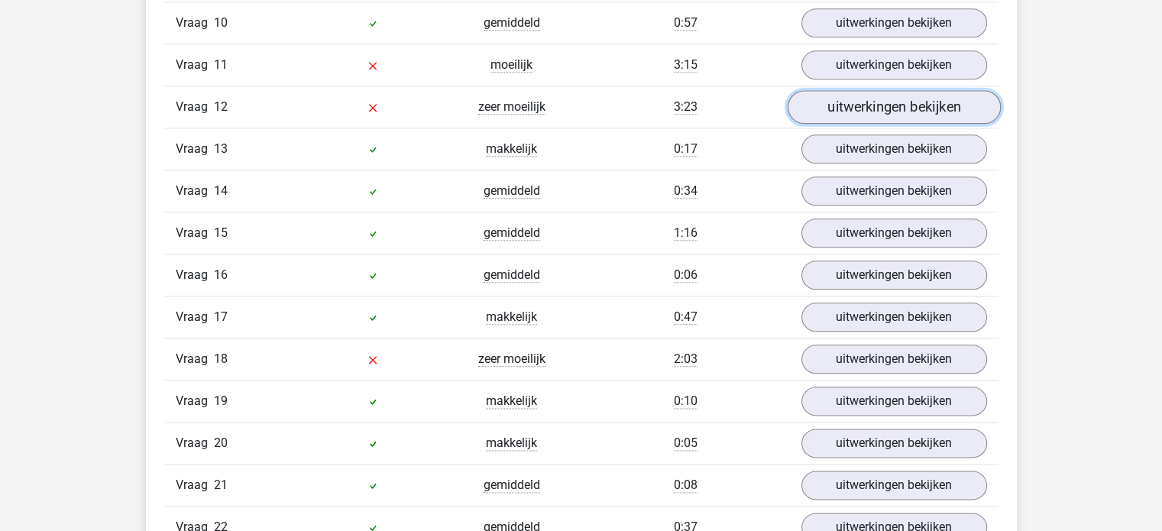
click at [858, 102] on link "uitwerkingen bekijken" at bounding box center [893, 107] width 213 height 34
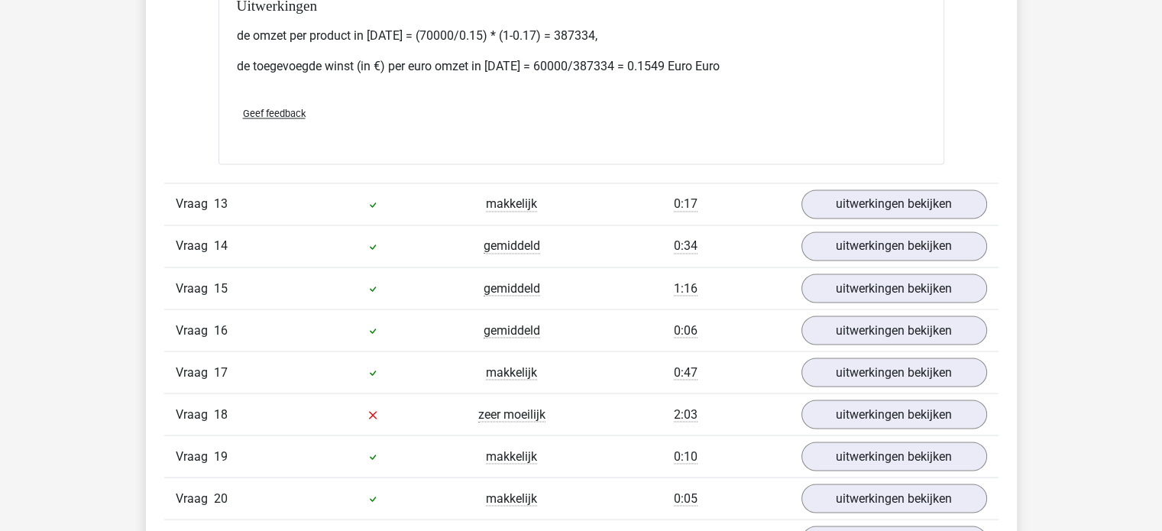
scroll to position [2687, 0]
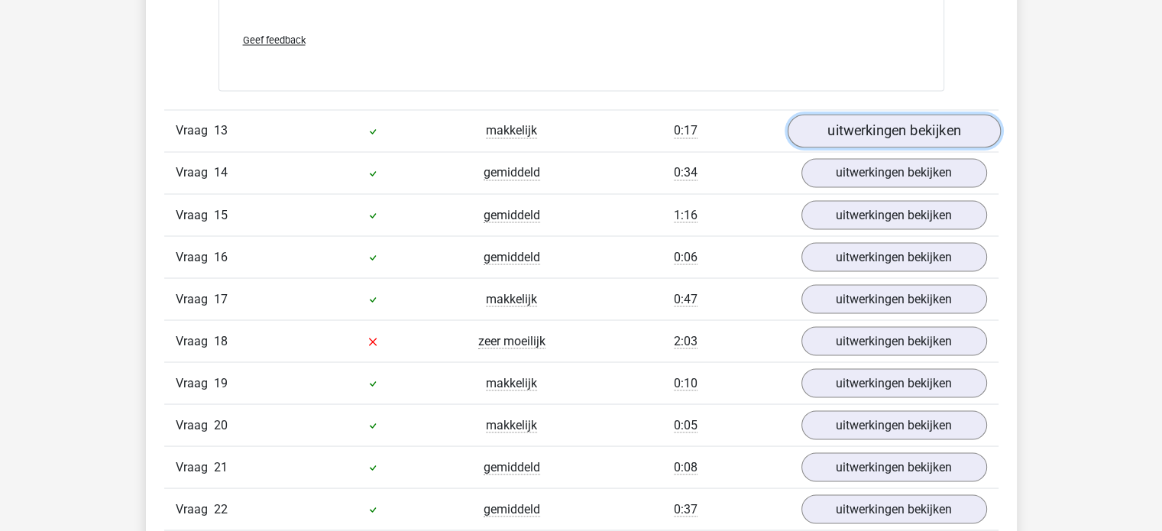
click at [936, 131] on link "uitwerkingen bekijken" at bounding box center [893, 132] width 213 height 34
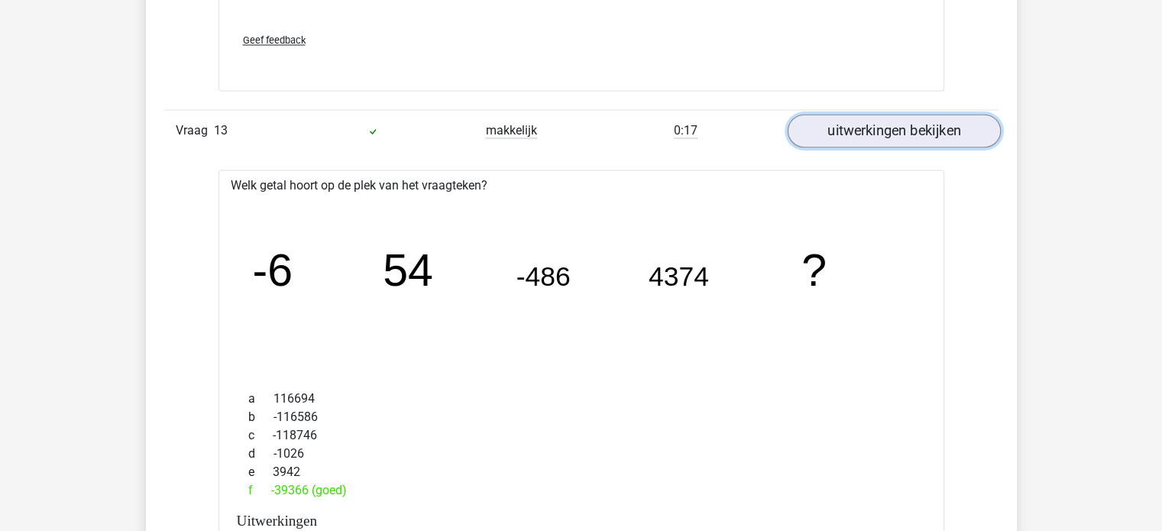
click at [936, 131] on link "uitwerkingen bekijken" at bounding box center [893, 132] width 213 height 34
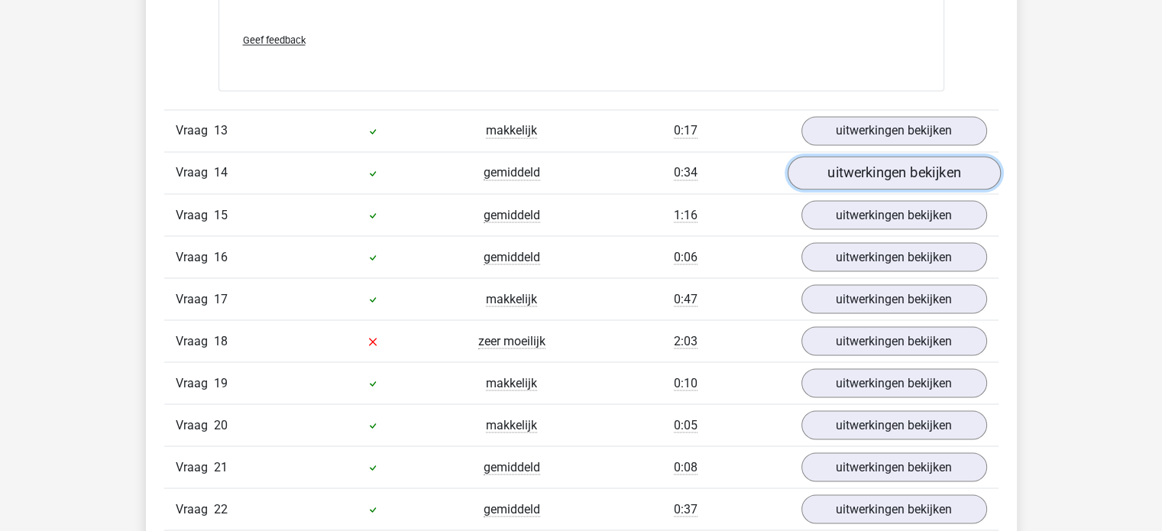
click at [904, 163] on link "uitwerkingen bekijken" at bounding box center [893, 174] width 213 height 34
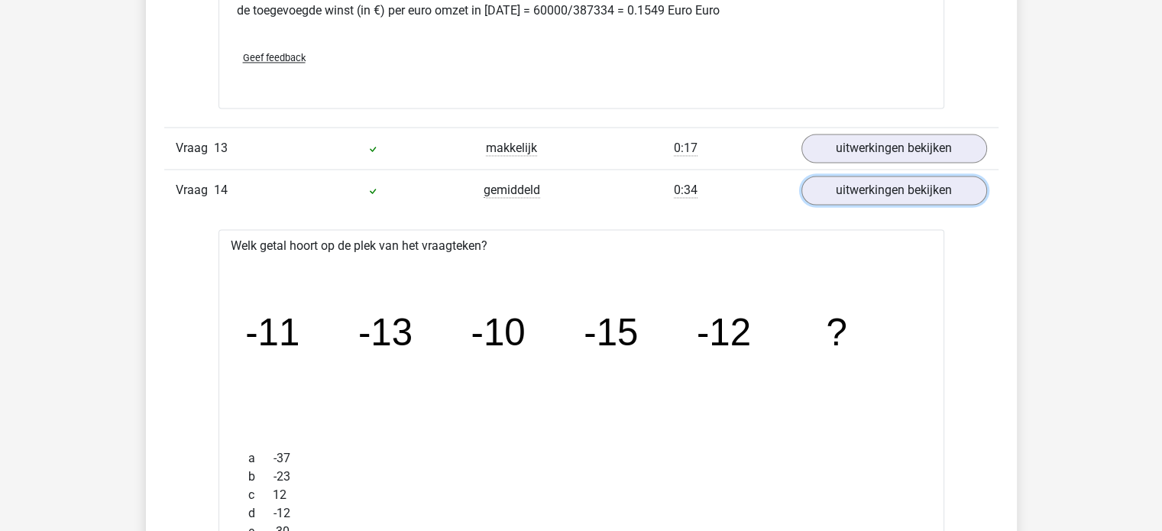
scroll to position [2670, 0]
click at [923, 174] on link "uitwerkingen bekijken" at bounding box center [893, 191] width 213 height 34
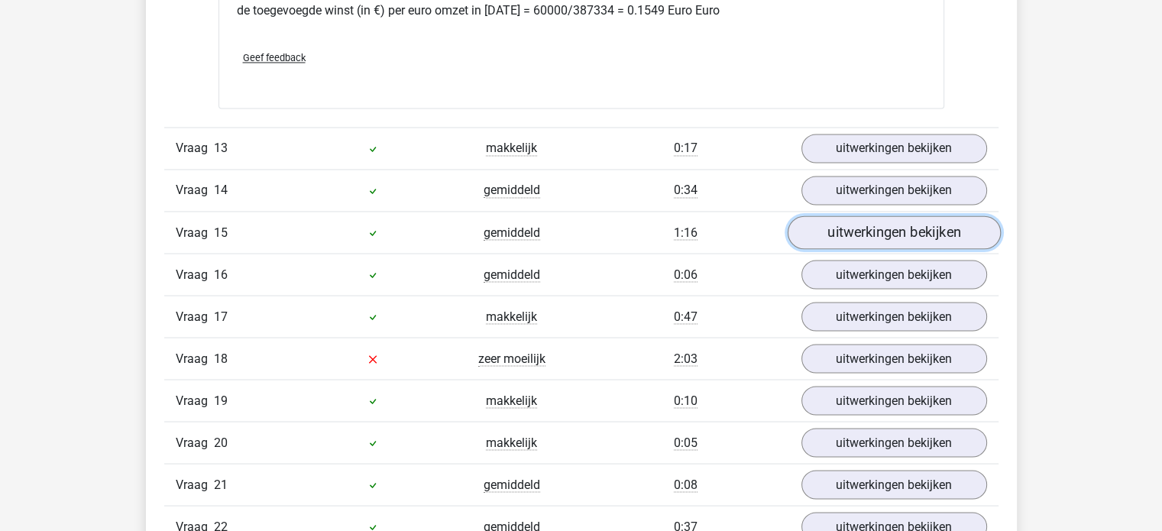
click at [883, 217] on link "uitwerkingen bekijken" at bounding box center [893, 233] width 213 height 34
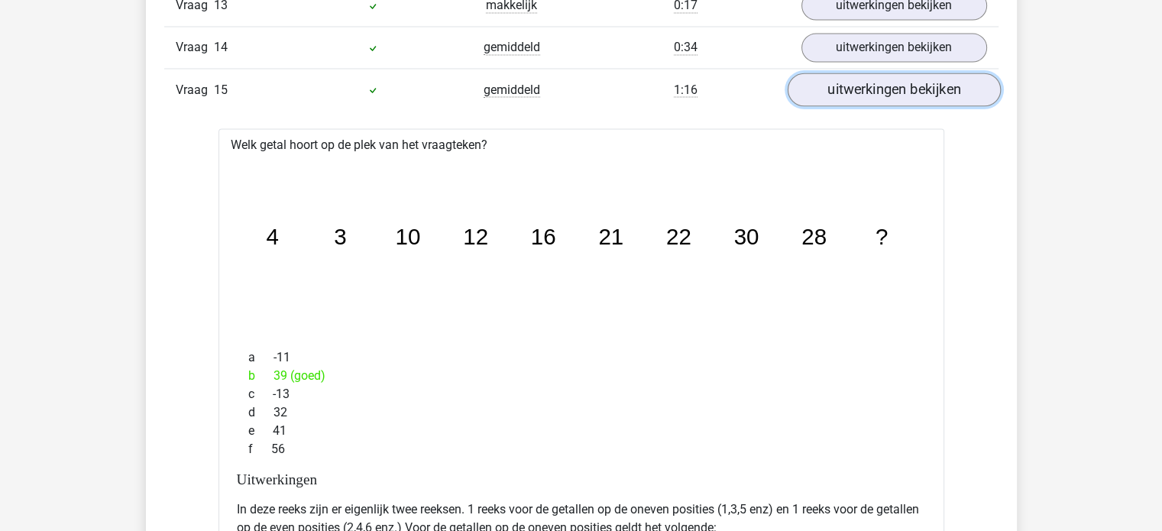
scroll to position [2813, 0]
click at [903, 85] on link "uitwerkingen bekijken" at bounding box center [893, 90] width 213 height 34
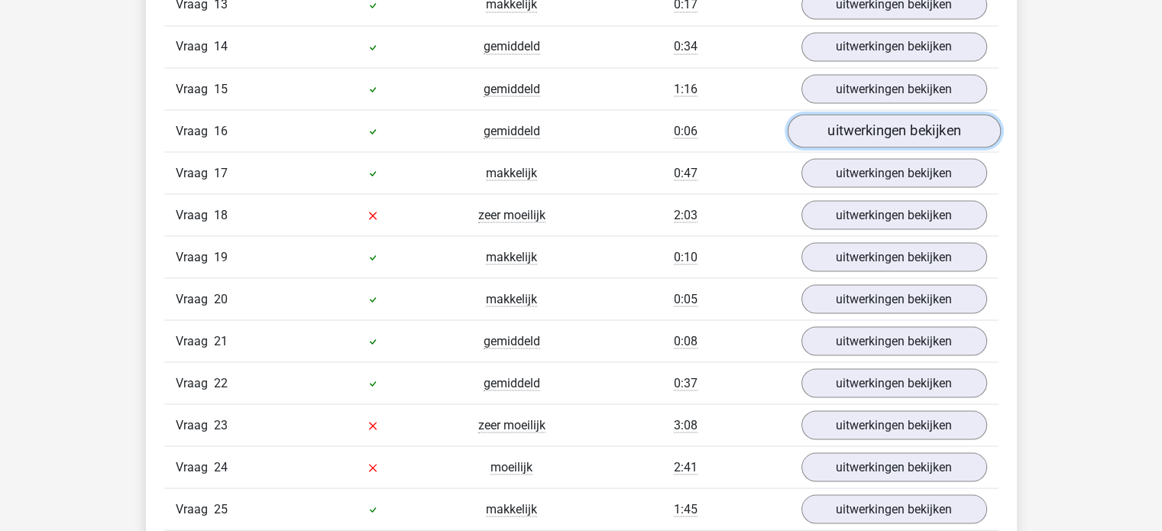
click at [914, 119] on link "uitwerkingen bekijken" at bounding box center [893, 132] width 213 height 34
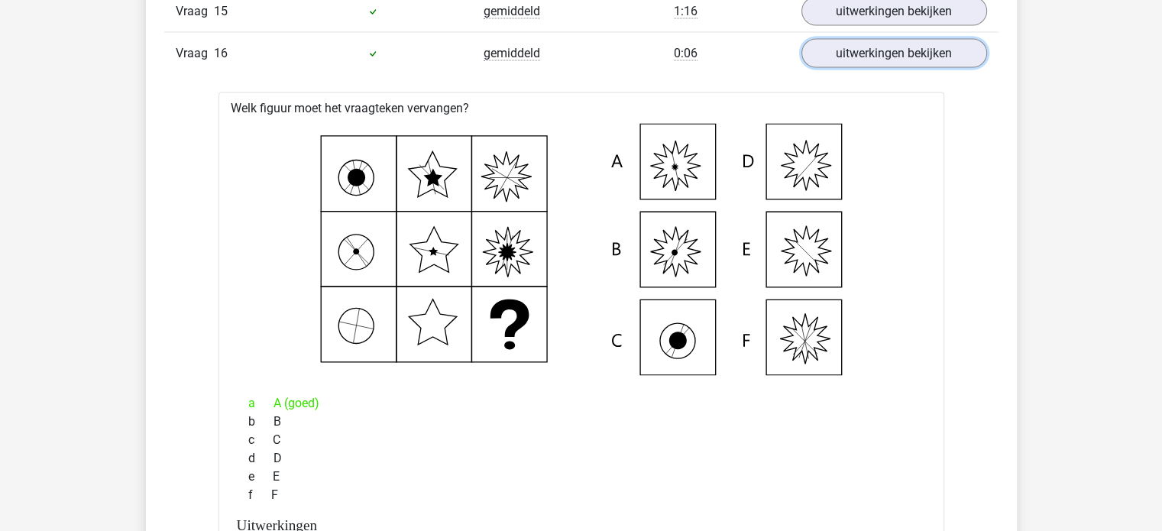
scroll to position [2890, 0]
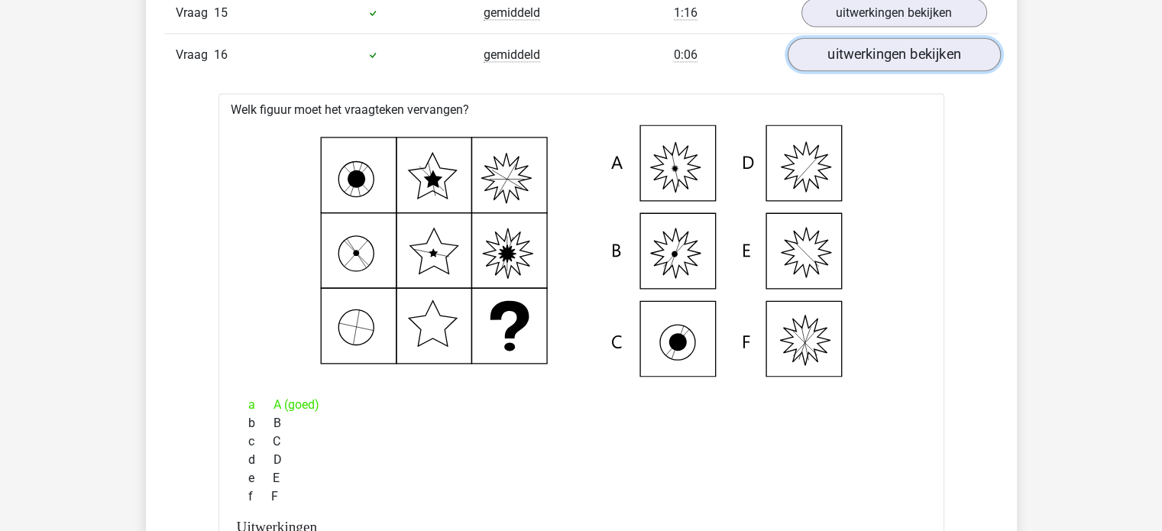
click at [854, 51] on link "uitwerkingen bekijken" at bounding box center [893, 55] width 213 height 34
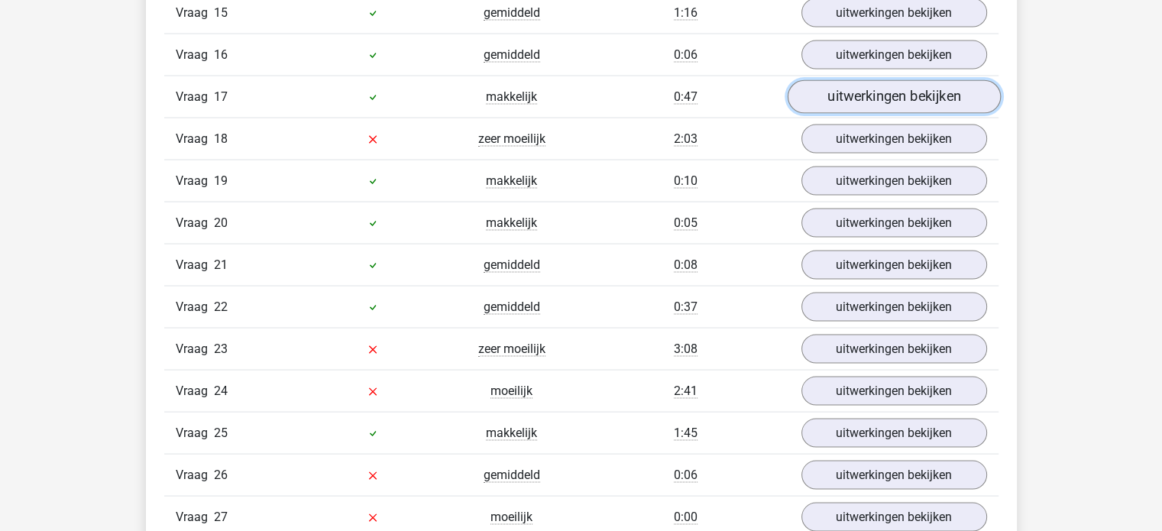
click at [837, 97] on link "uitwerkingen bekijken" at bounding box center [893, 97] width 213 height 34
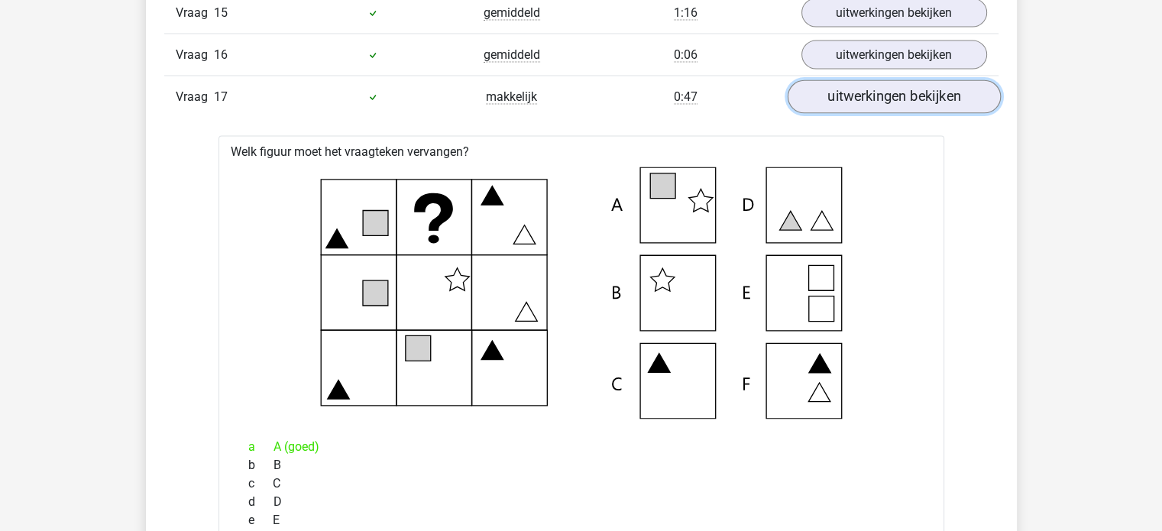
click at [837, 97] on link "uitwerkingen bekijken" at bounding box center [893, 97] width 213 height 34
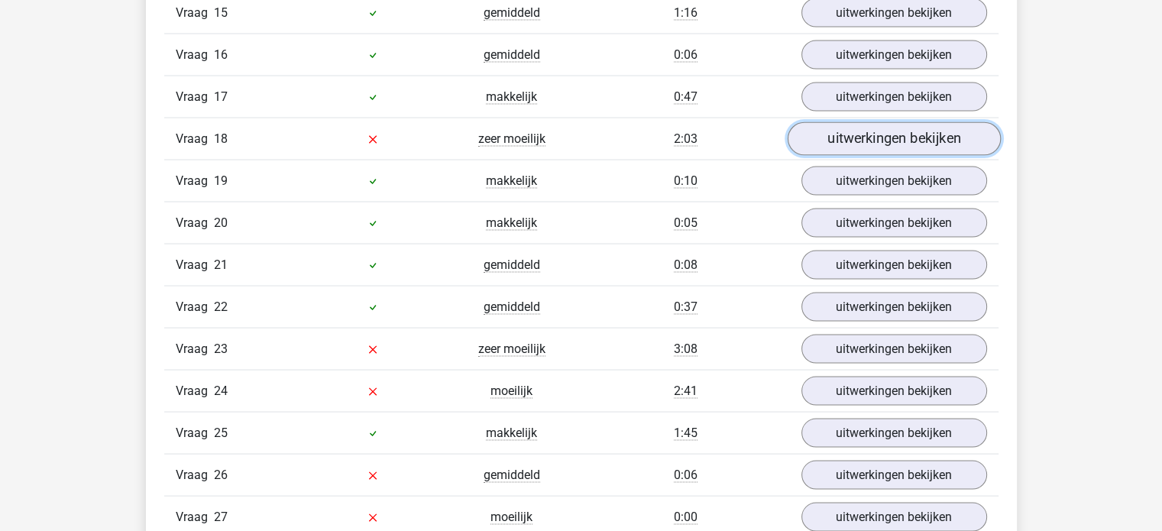
click at [813, 132] on link "uitwerkingen bekijken" at bounding box center [893, 139] width 213 height 34
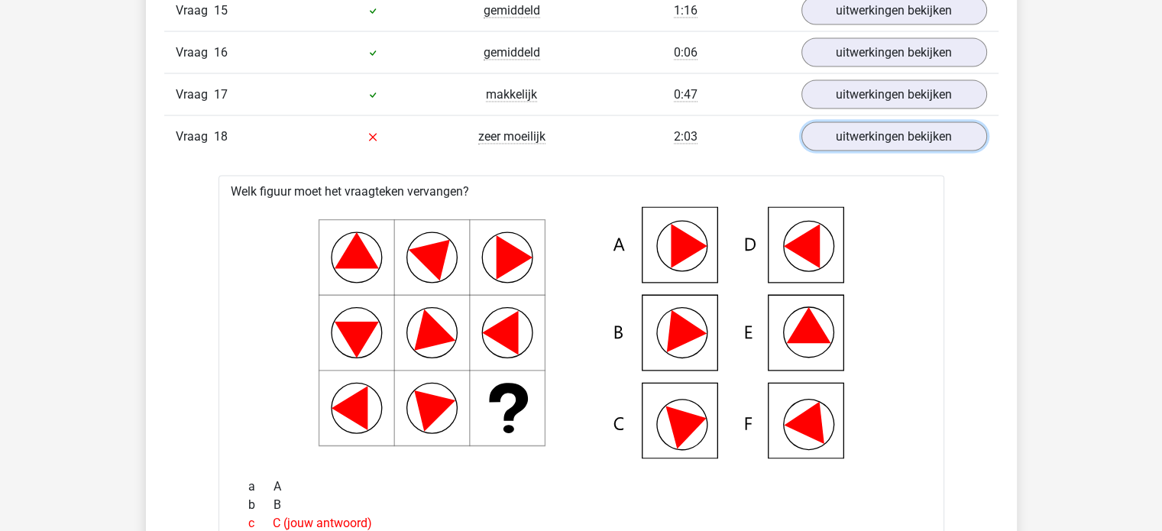
scroll to position [2871, 0]
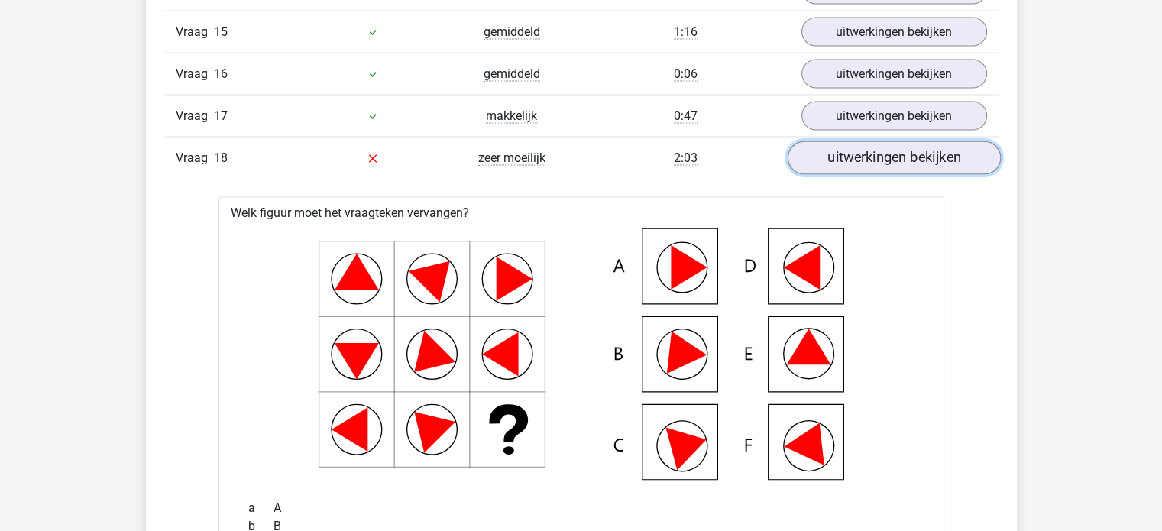
click at [916, 147] on link "uitwerkingen bekijken" at bounding box center [893, 158] width 213 height 34
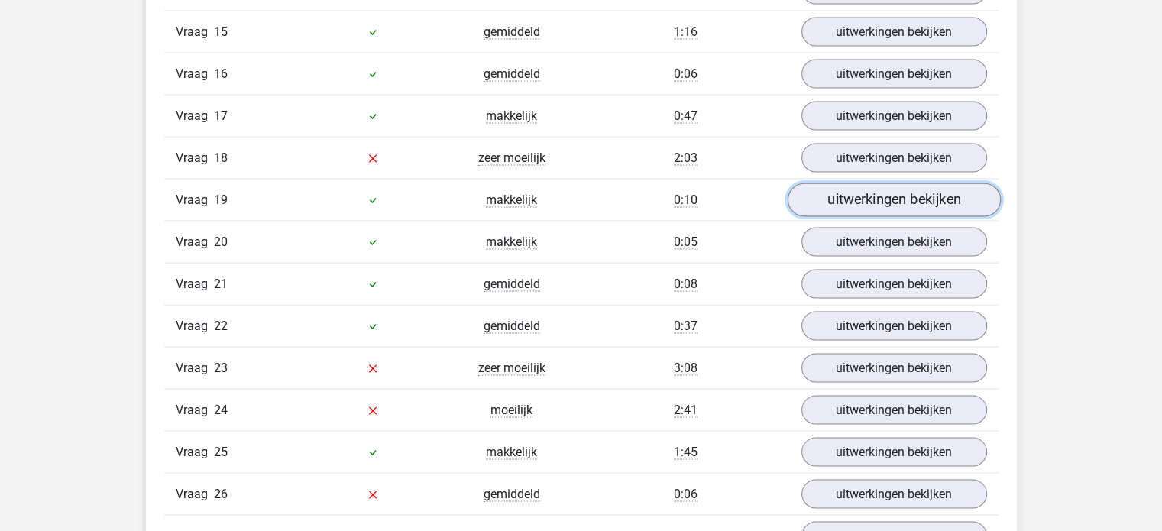
click at [860, 193] on link "uitwerkingen bekijken" at bounding box center [893, 200] width 213 height 34
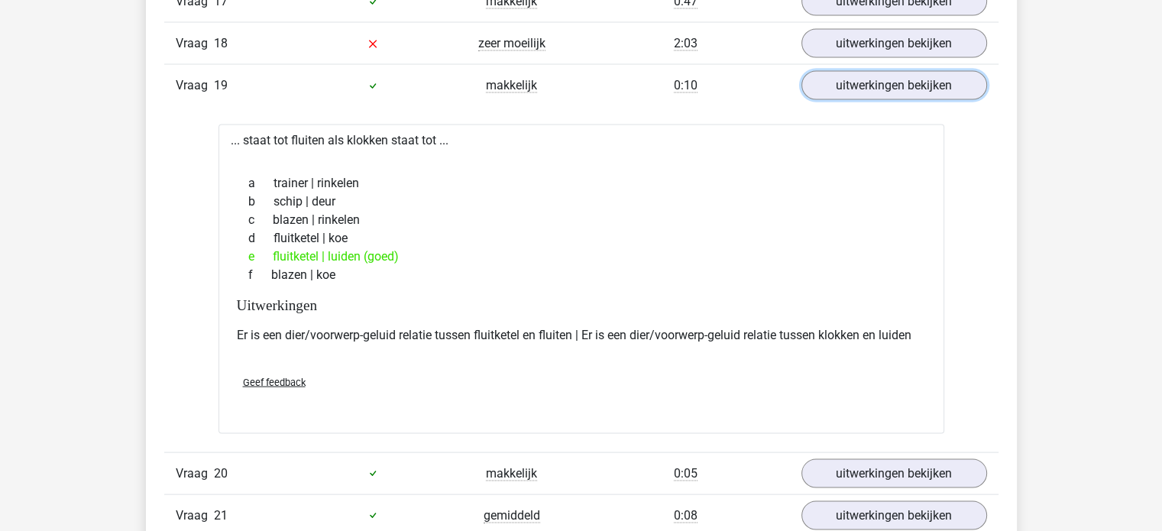
scroll to position [2988, 0]
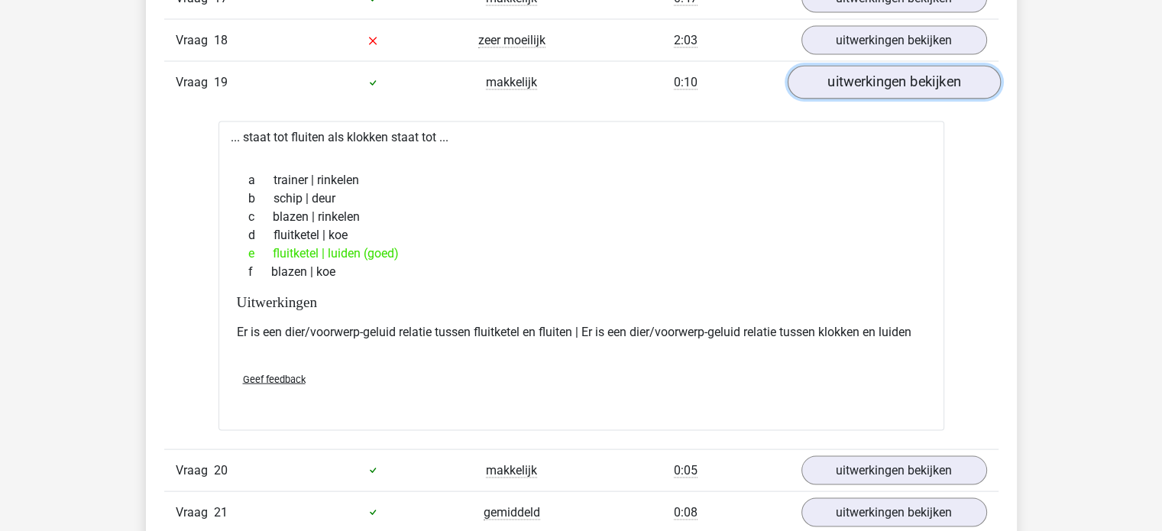
click at [934, 88] on link "uitwerkingen bekijken" at bounding box center [893, 83] width 213 height 34
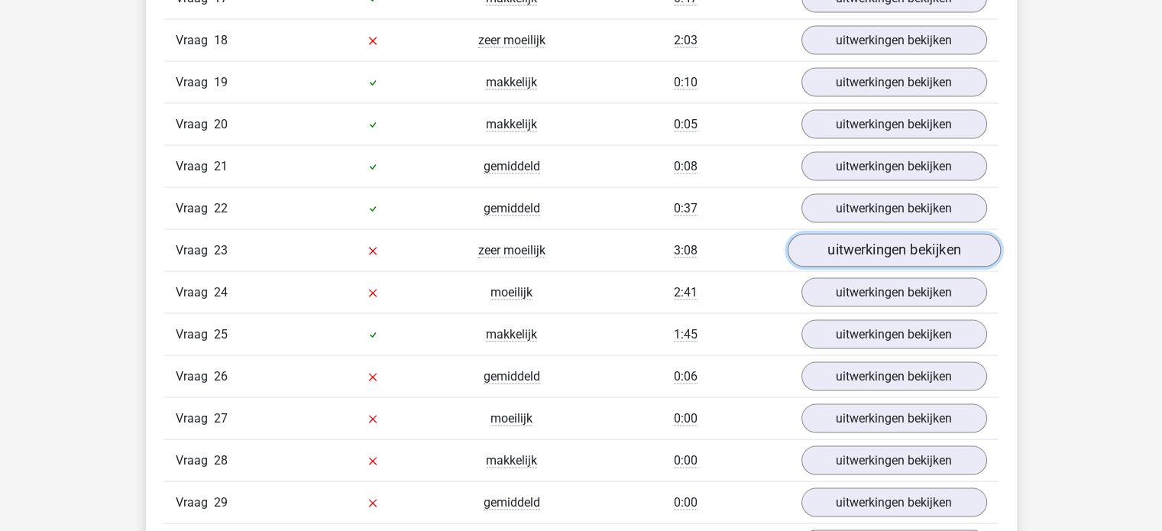
click at [904, 243] on link "uitwerkingen bekijken" at bounding box center [893, 251] width 213 height 34
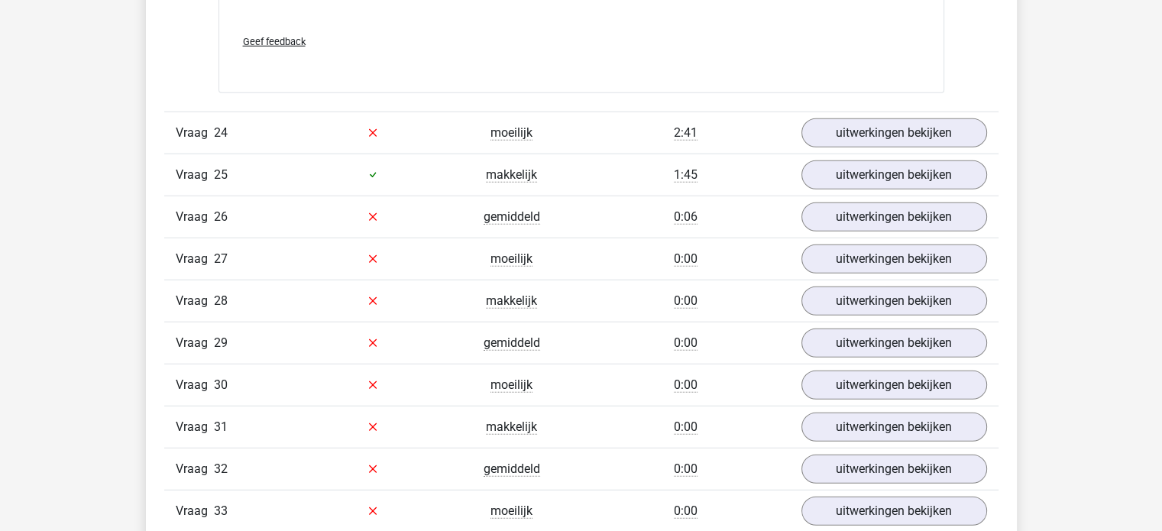
scroll to position [4136, 0]
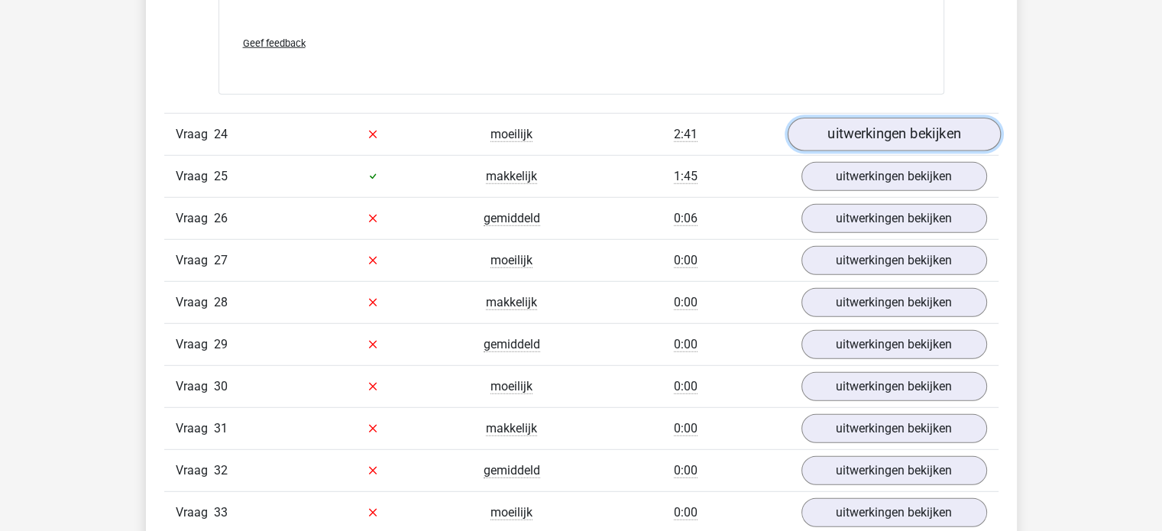
click at [906, 131] on link "uitwerkingen bekijken" at bounding box center [893, 135] width 213 height 34
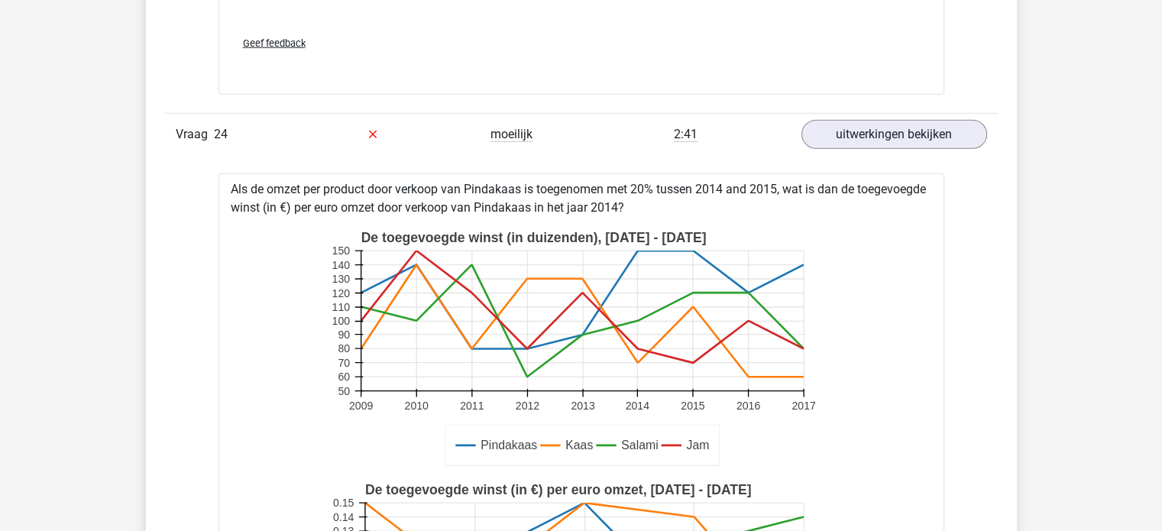
click at [958, 118] on link "uitwerkingen bekijken" at bounding box center [893, 135] width 213 height 34
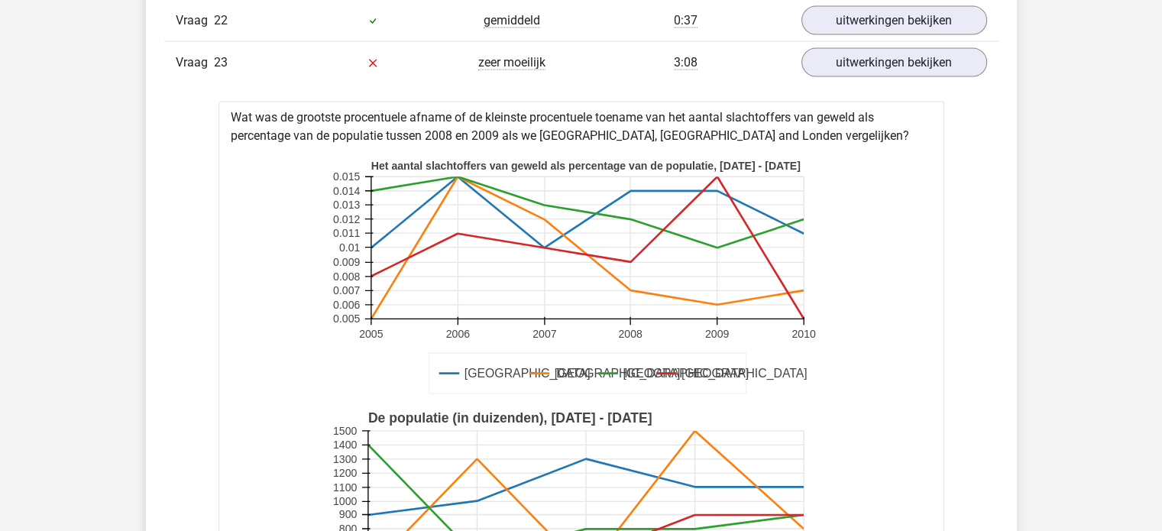
scroll to position [3171, 0]
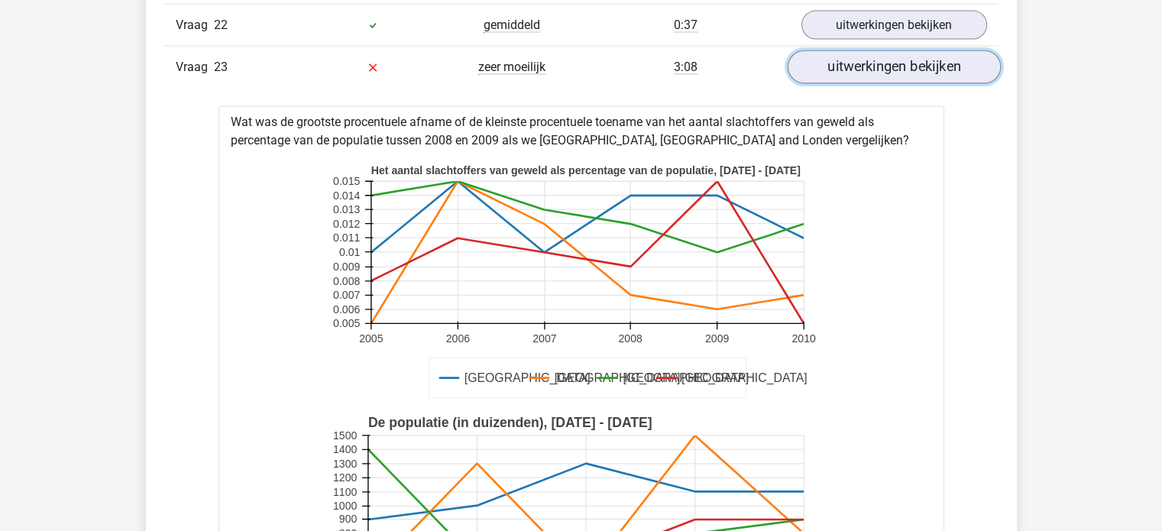
click at [842, 66] on link "uitwerkingen bekijken" at bounding box center [893, 68] width 213 height 34
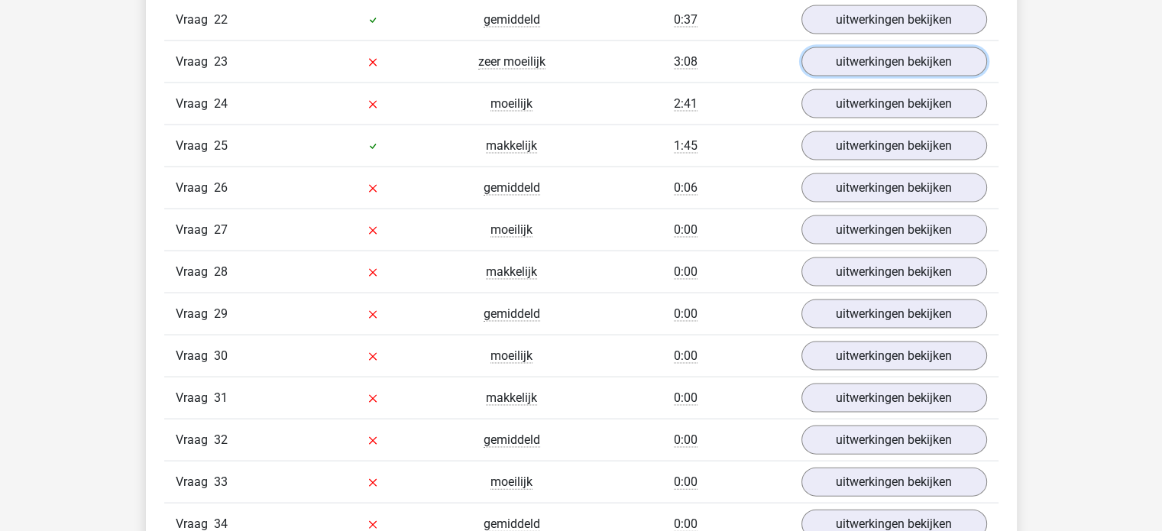
scroll to position [3177, 0]
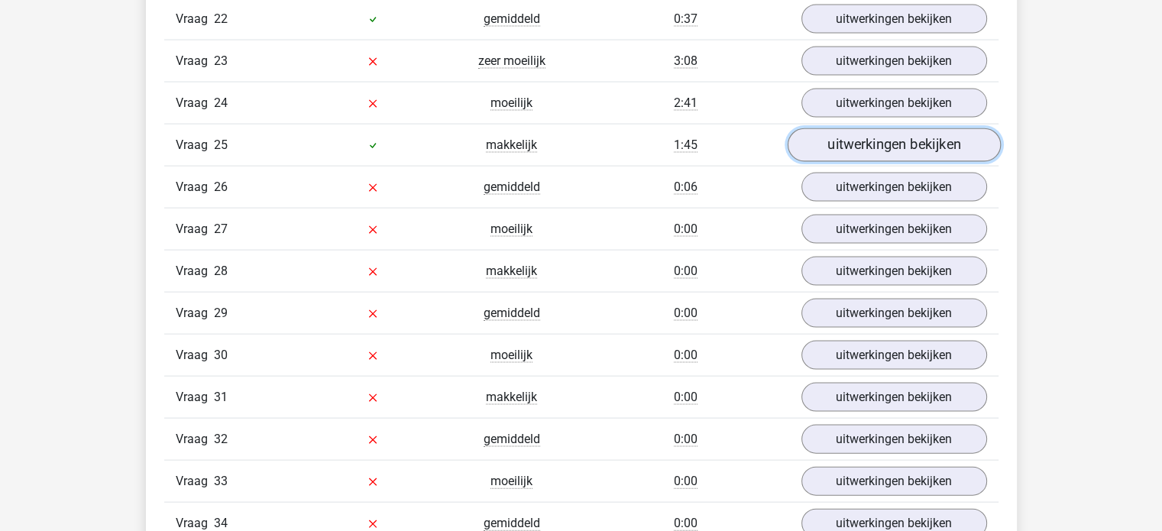
click at [907, 129] on link "uitwerkingen bekijken" at bounding box center [893, 146] width 213 height 34
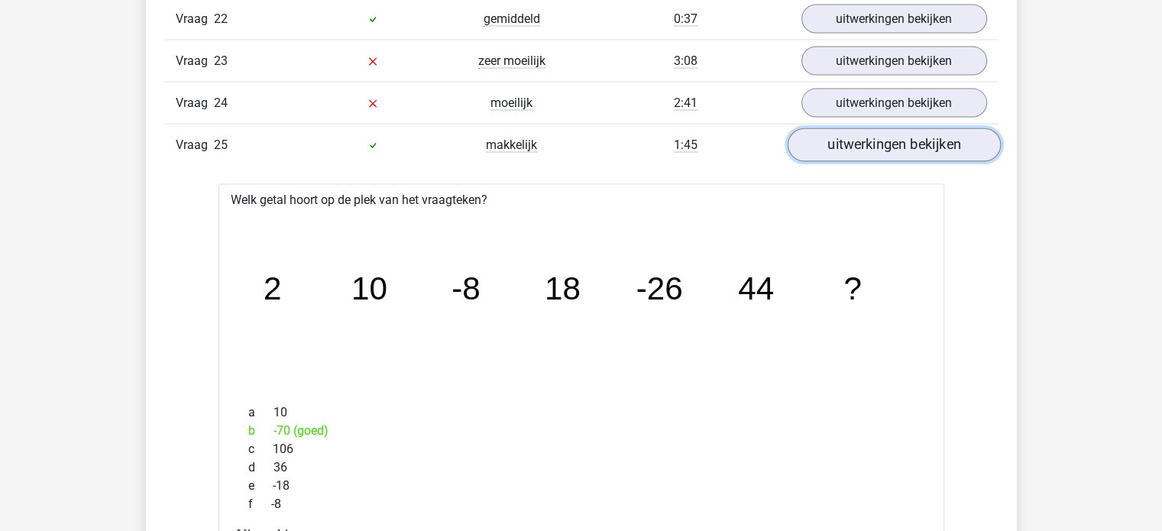
click at [907, 129] on link "uitwerkingen bekijken" at bounding box center [893, 146] width 213 height 34
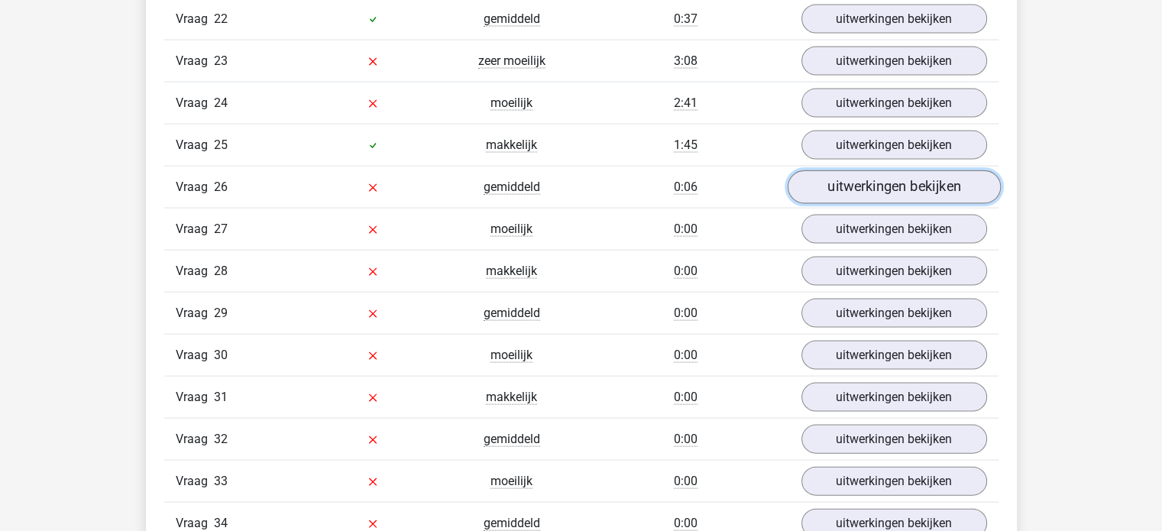
click at [861, 171] on link "uitwerkingen bekijken" at bounding box center [893, 188] width 213 height 34
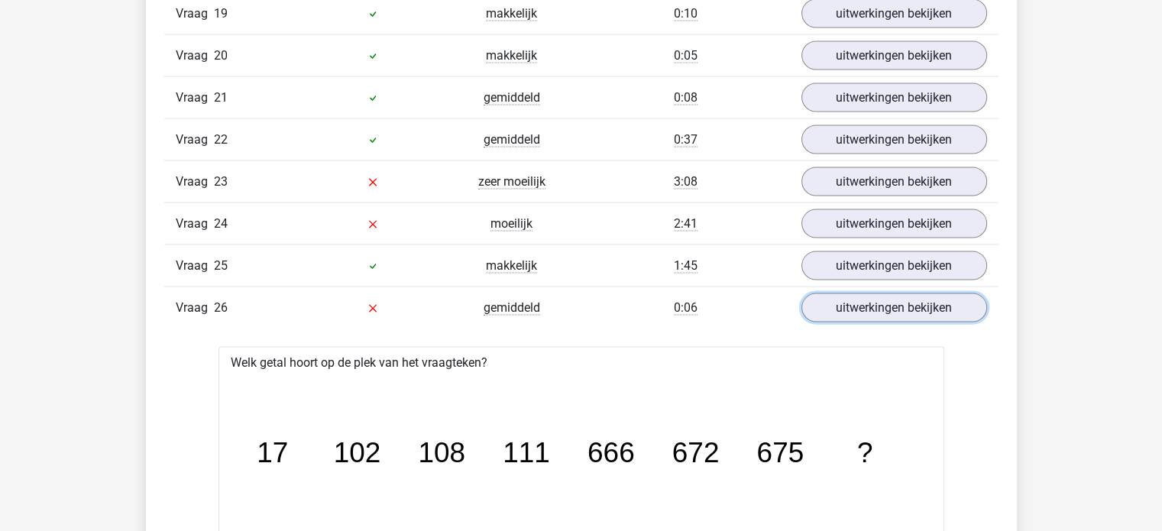
scroll to position [3055, 0]
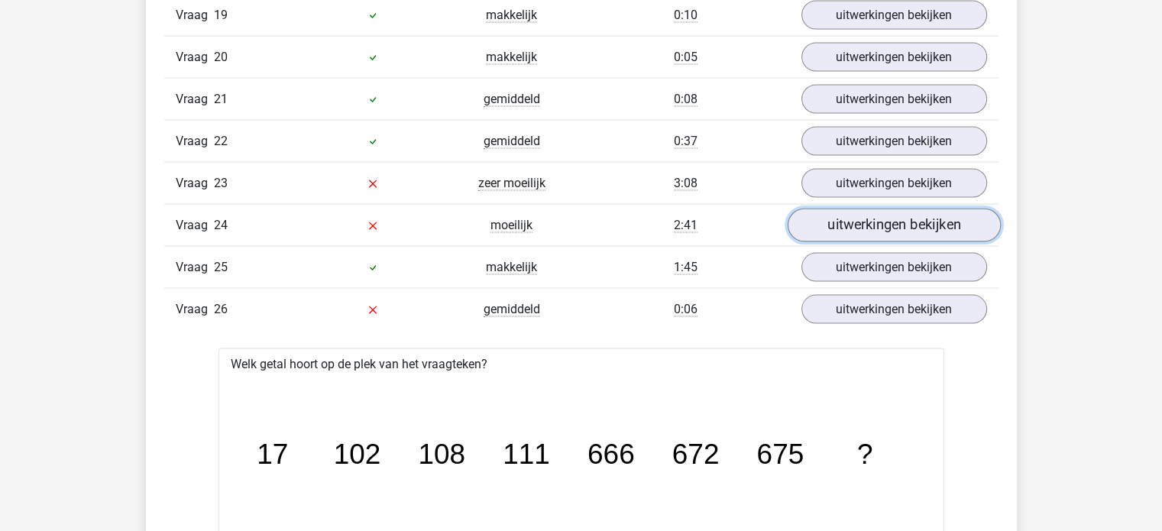
click at [881, 209] on link "uitwerkingen bekijken" at bounding box center [893, 226] width 213 height 34
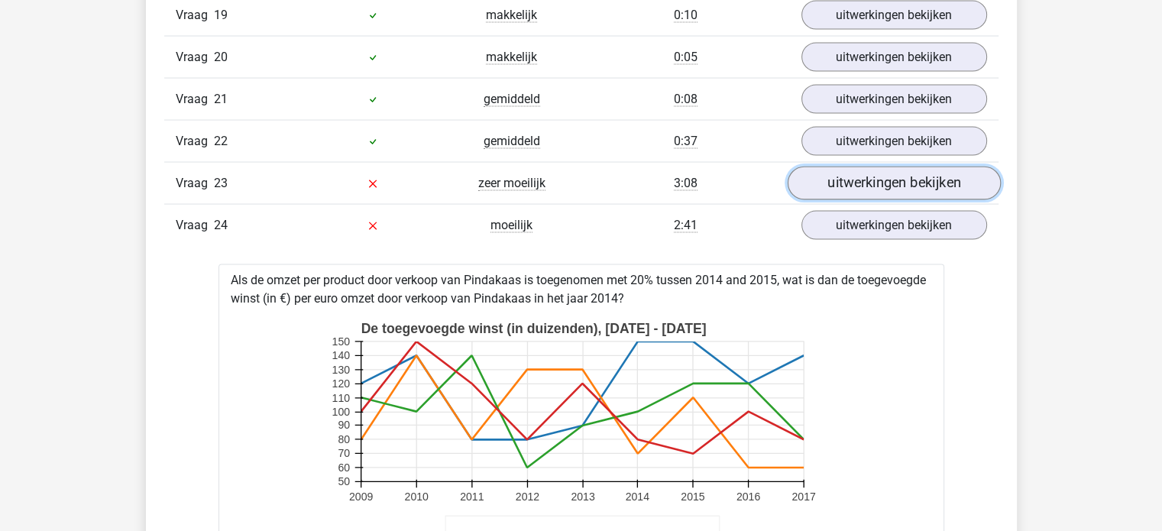
click at [873, 176] on link "uitwerkingen bekijken" at bounding box center [893, 184] width 213 height 34
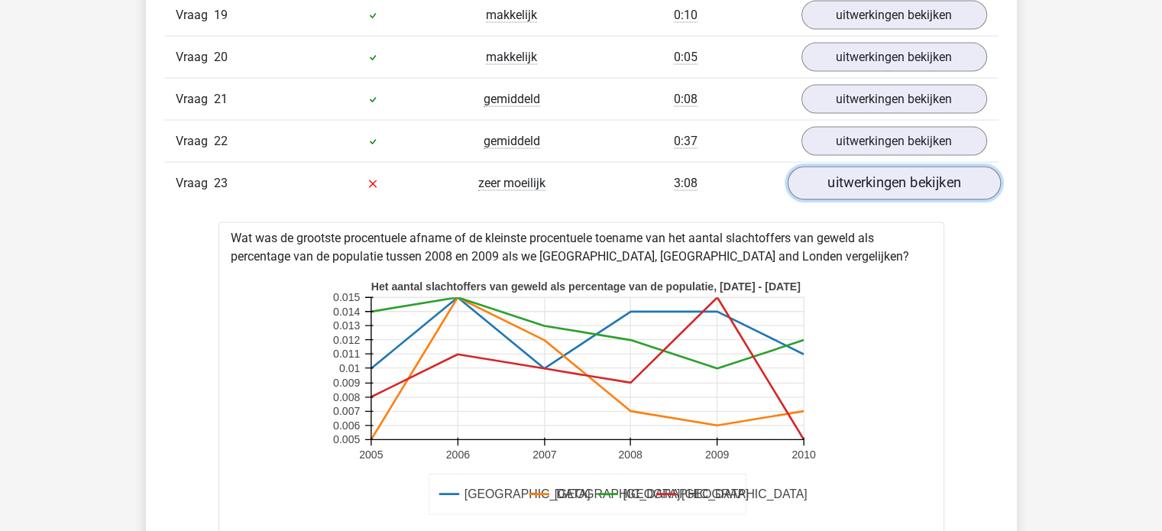
click at [873, 176] on link "uitwerkingen bekijken" at bounding box center [893, 184] width 213 height 34
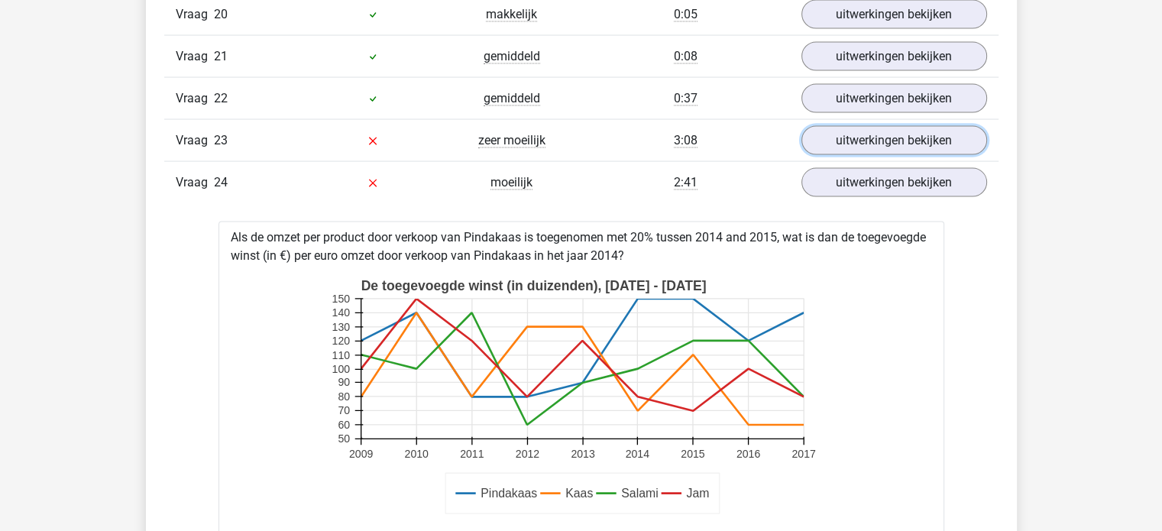
scroll to position [3098, 0]
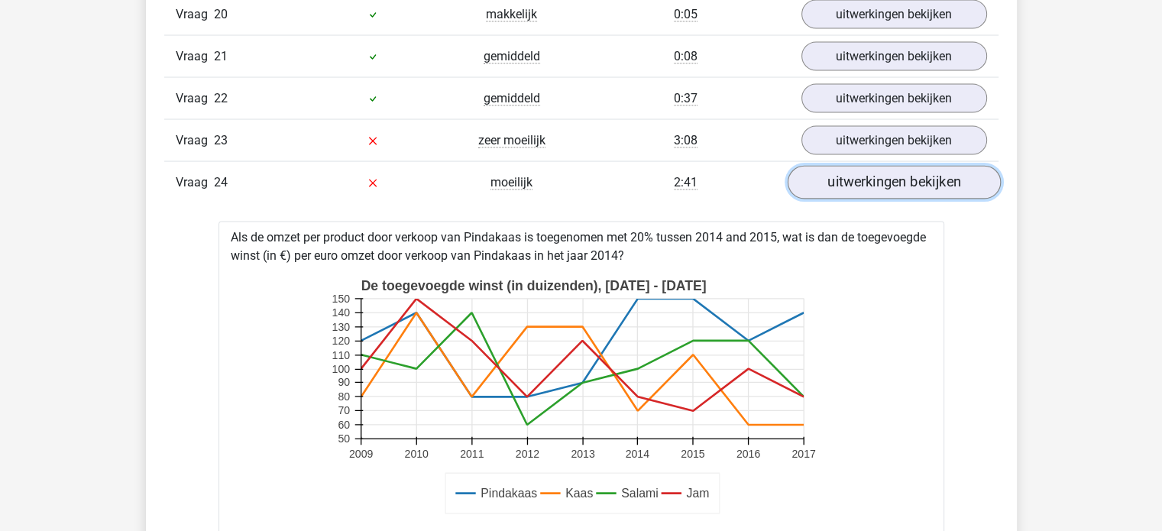
click at [903, 185] on link "uitwerkingen bekijken" at bounding box center [893, 183] width 213 height 34
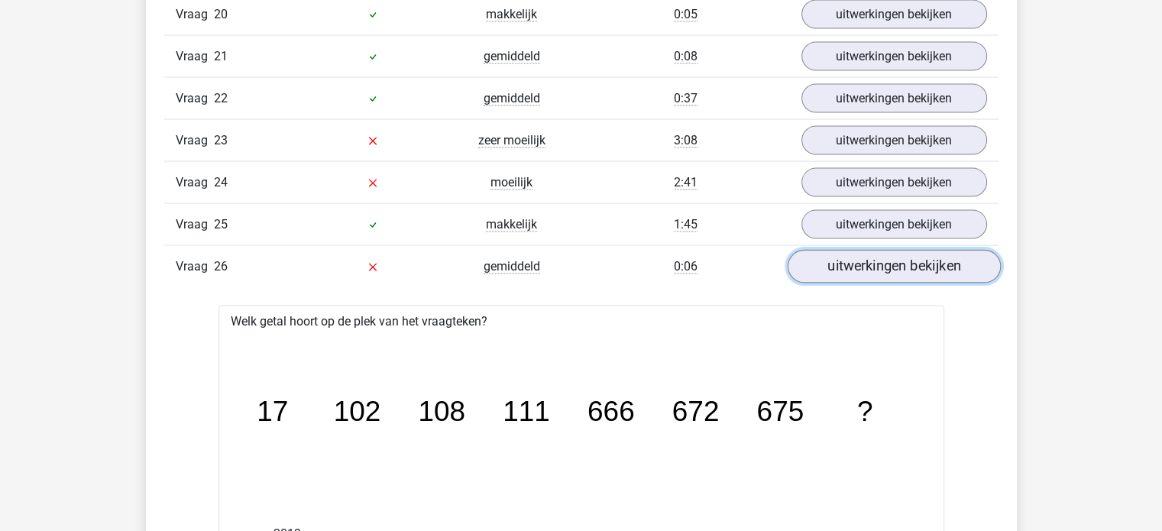
click at [897, 250] on link "uitwerkingen bekijken" at bounding box center [893, 267] width 213 height 34
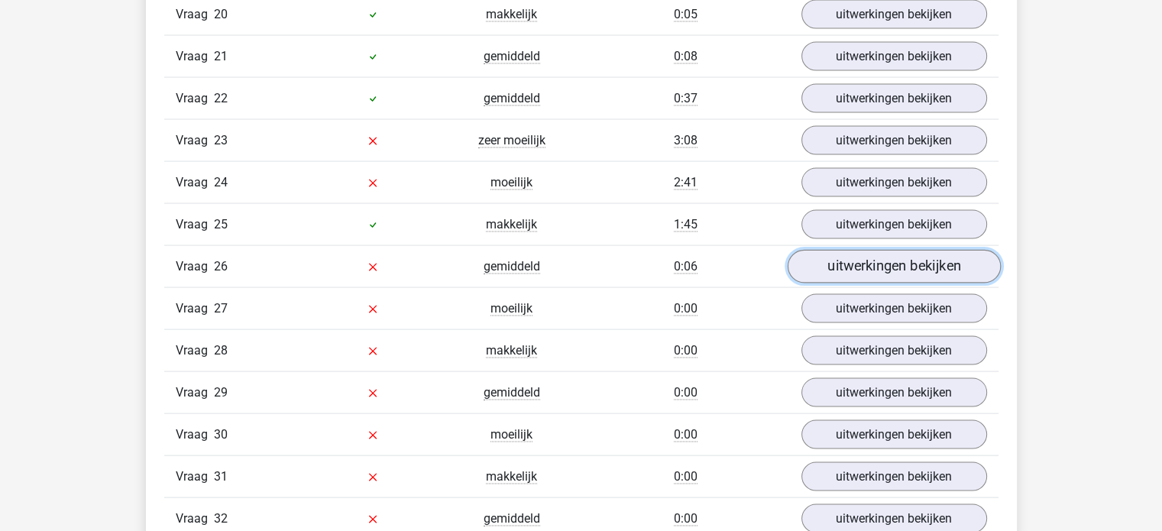
click at [897, 250] on link "uitwerkingen bekijken" at bounding box center [893, 267] width 213 height 34
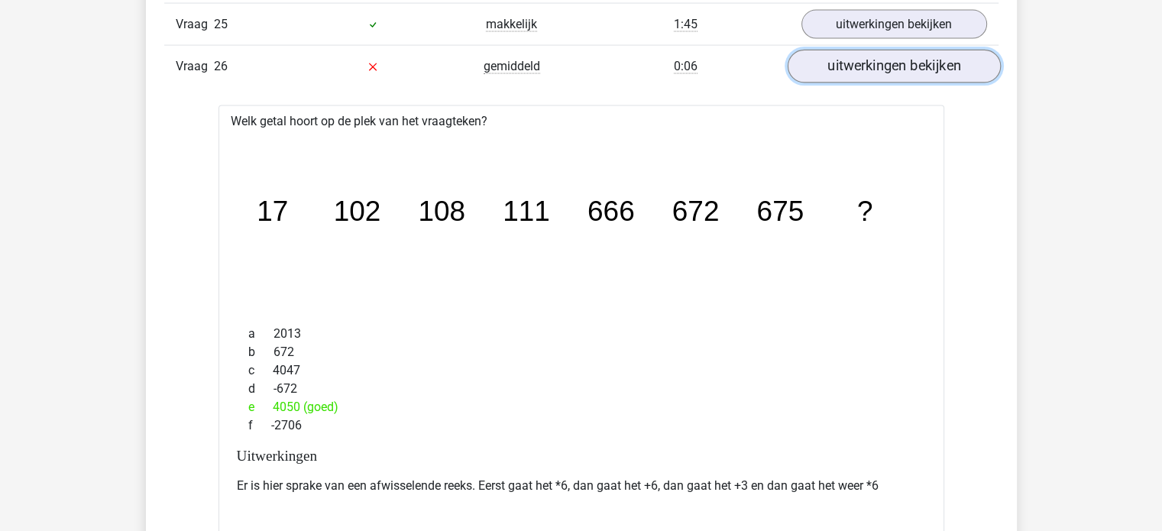
scroll to position [3057, 0]
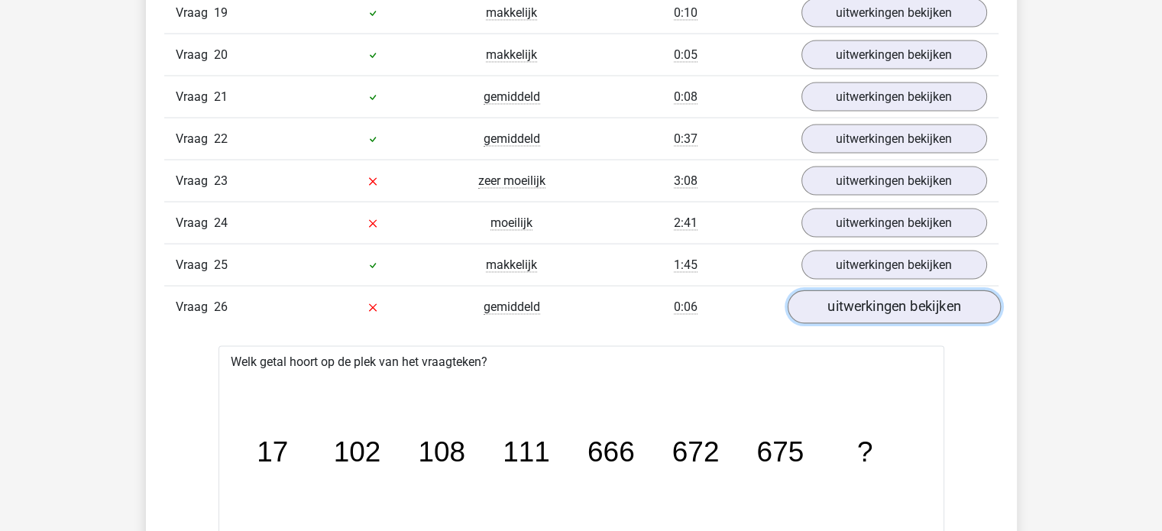
click at [894, 302] on link "uitwerkingen bekijken" at bounding box center [893, 308] width 213 height 34
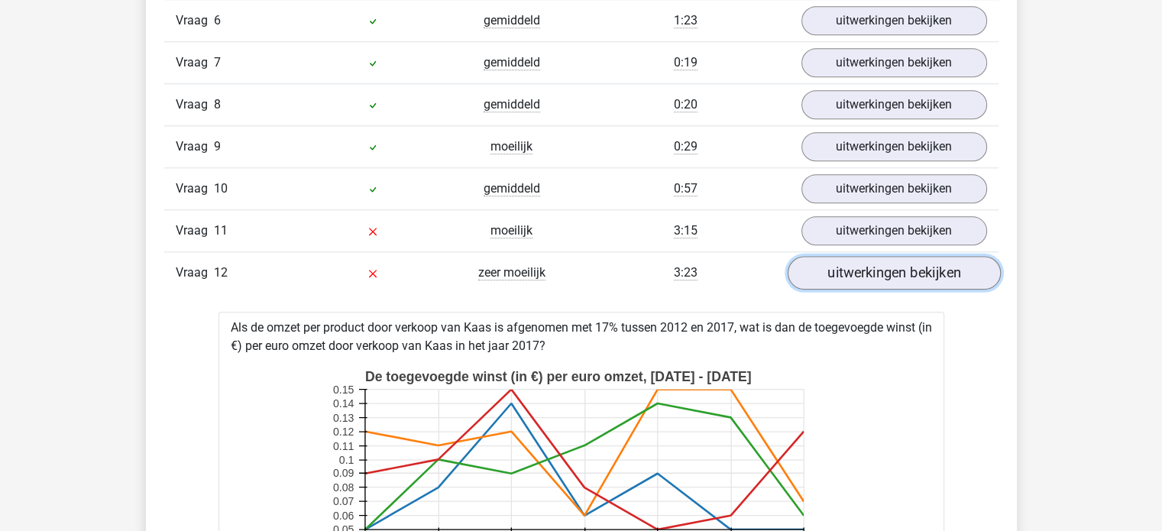
click at [919, 271] on link "uitwerkingen bekijken" at bounding box center [893, 273] width 213 height 34
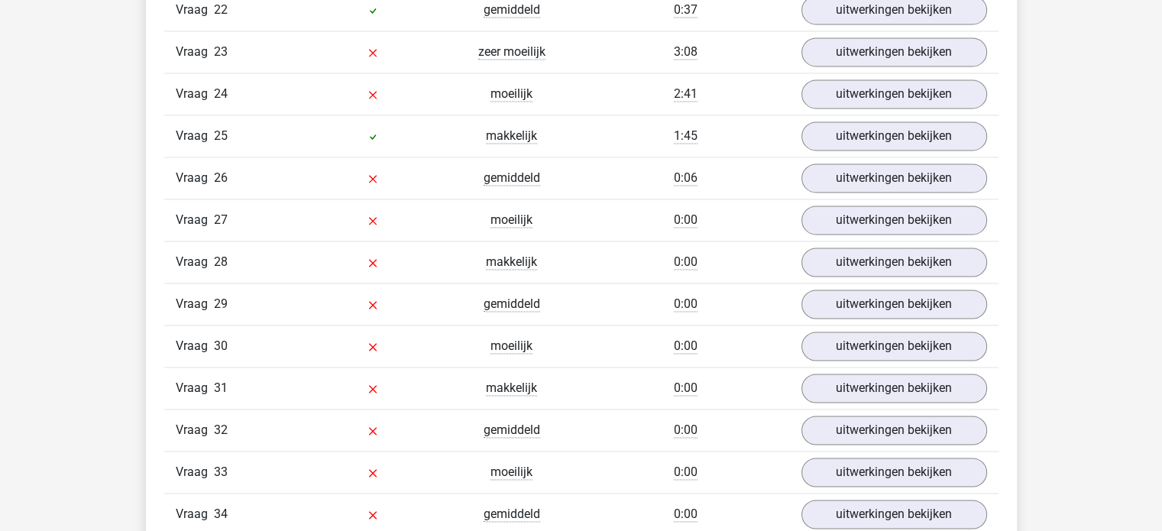
scroll to position [2289, 0]
click at [906, 175] on link "uitwerkingen bekijken" at bounding box center [893, 177] width 213 height 34
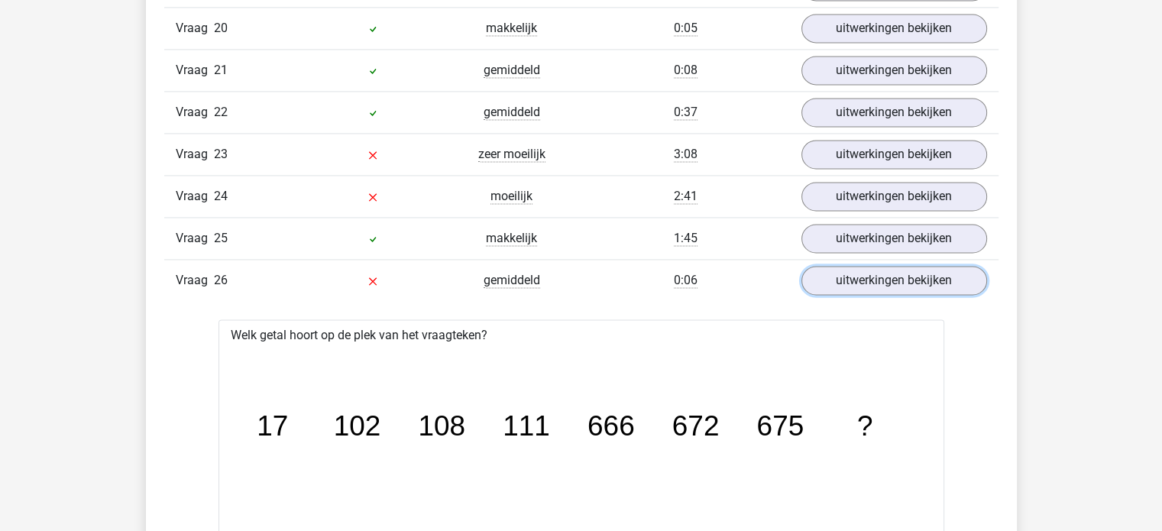
scroll to position [2183, 0]
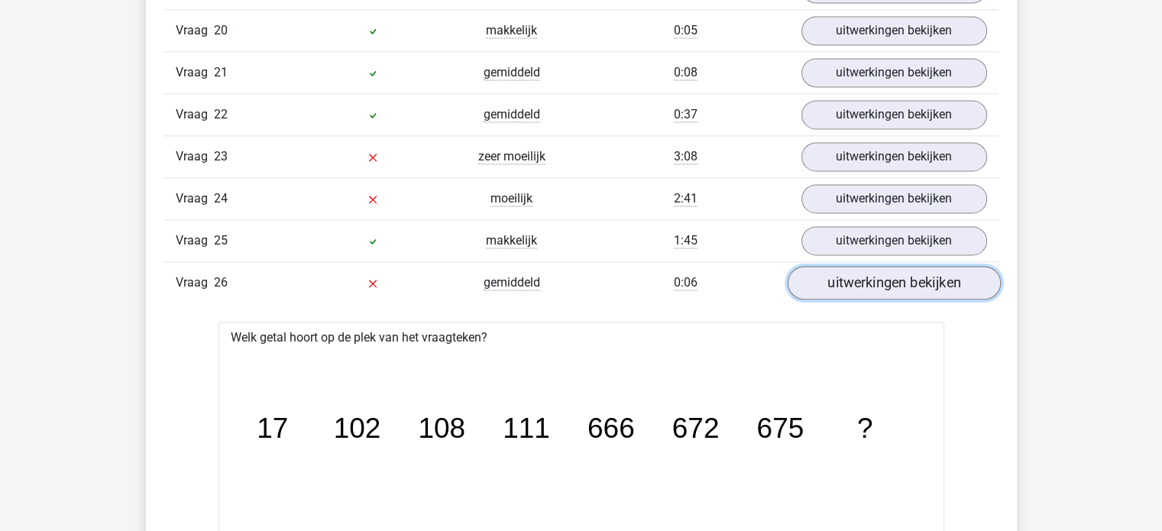
click at [903, 266] on link "uitwerkingen bekijken" at bounding box center [893, 283] width 213 height 34
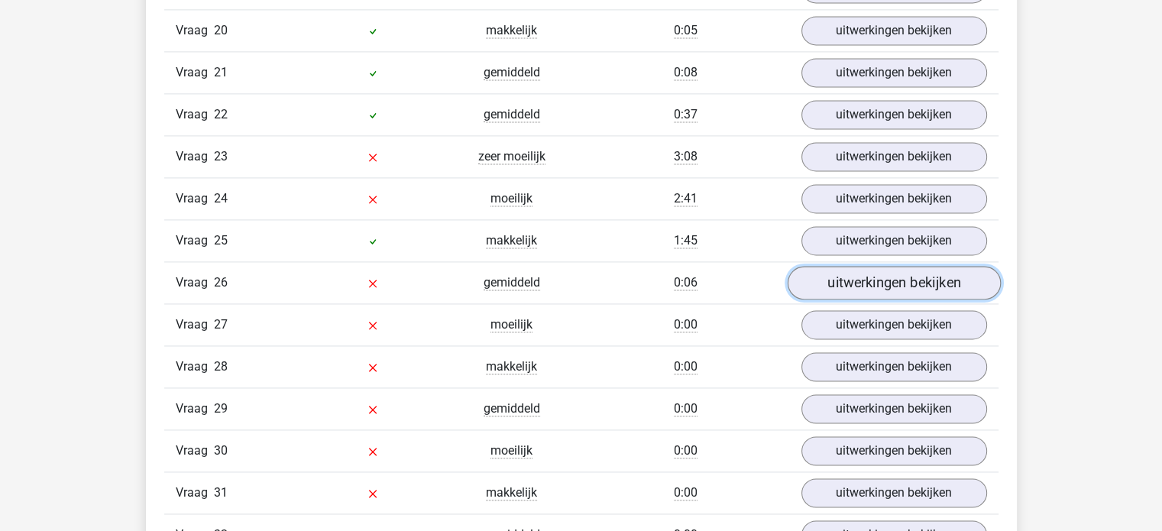
click at [903, 266] on link "uitwerkingen bekijken" at bounding box center [893, 283] width 213 height 34
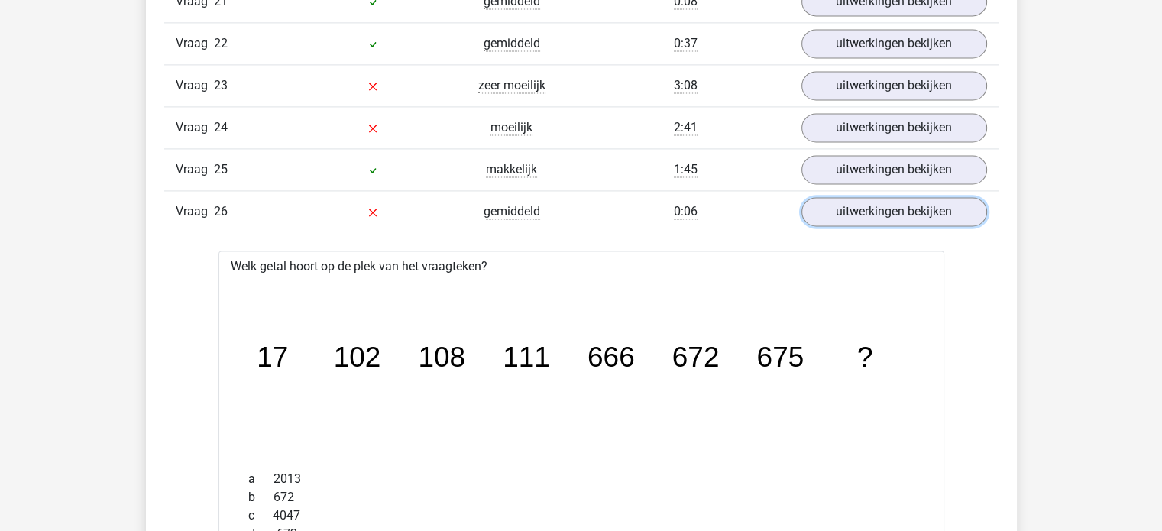
scroll to position [2254, 0]
click at [923, 196] on link "uitwerkingen bekijken" at bounding box center [893, 213] width 213 height 34
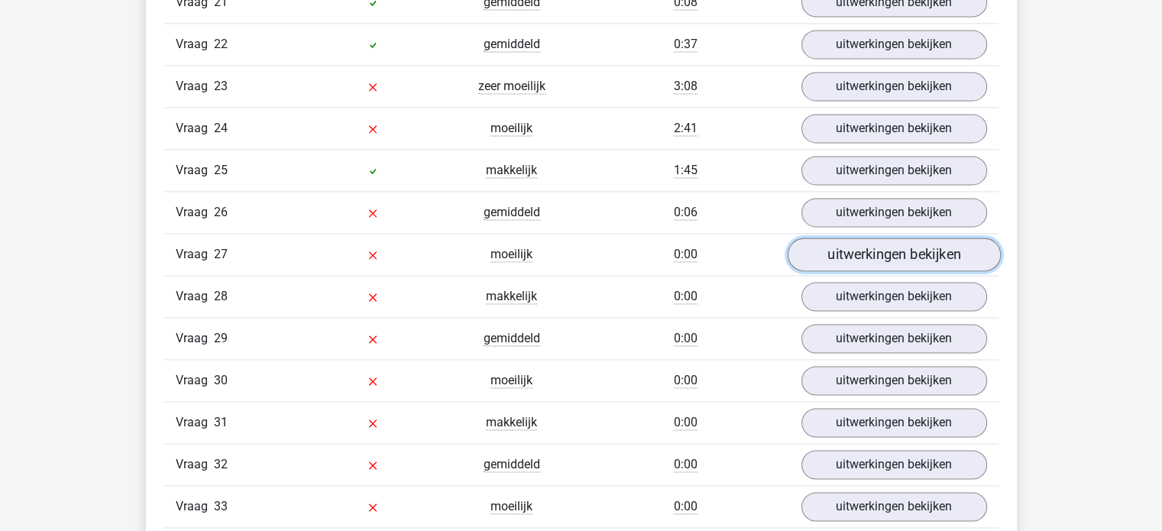
click at [901, 245] on link "uitwerkingen bekijken" at bounding box center [893, 255] width 213 height 34
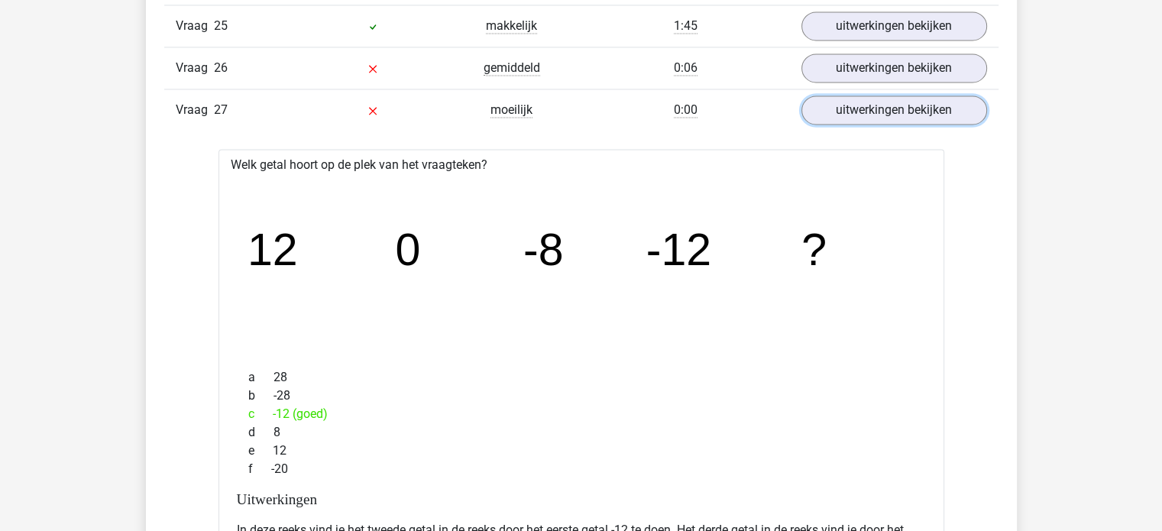
scroll to position [2397, 0]
click at [938, 103] on link "uitwerkingen bekijken" at bounding box center [893, 111] width 213 height 34
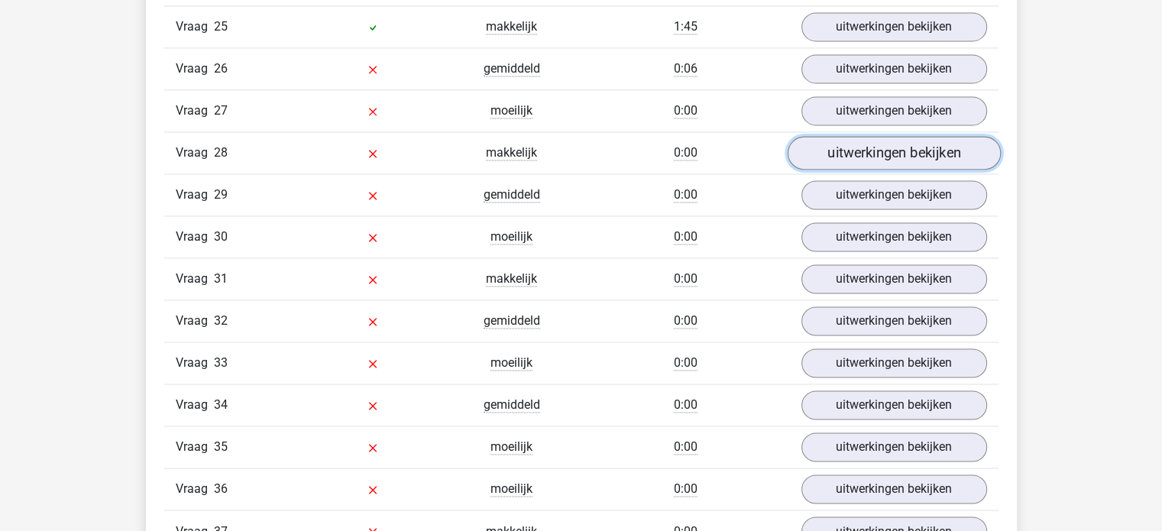
click at [890, 142] on link "uitwerkingen bekijken" at bounding box center [893, 153] width 213 height 34
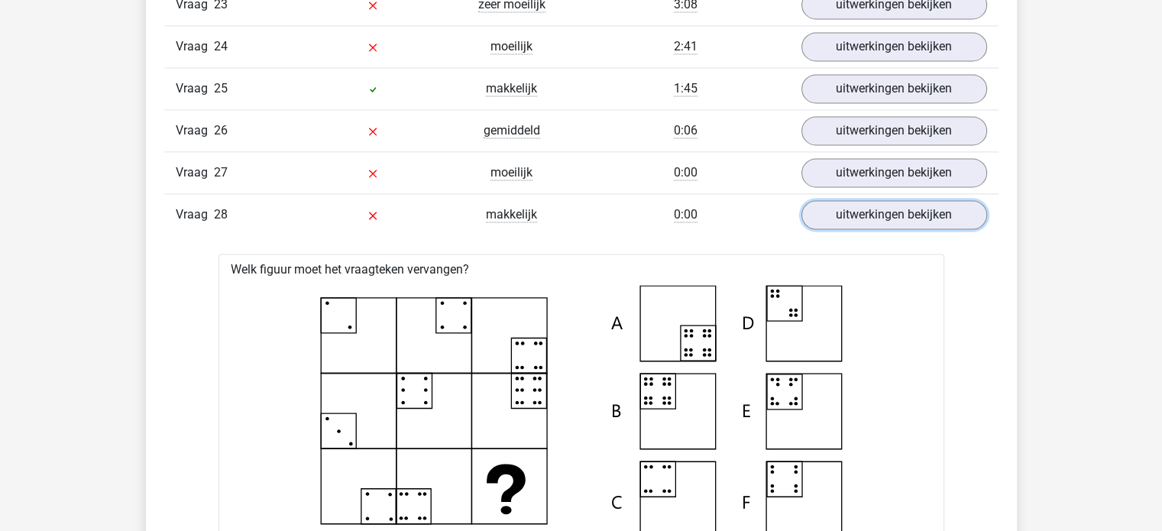
scroll to position [2333, 0]
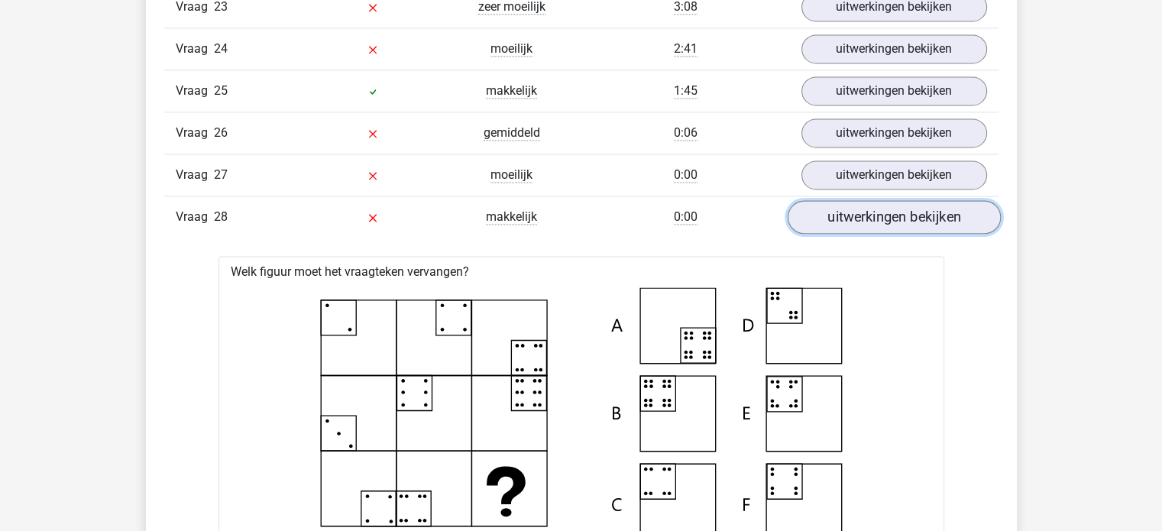
click at [865, 213] on link "uitwerkingen bekijken" at bounding box center [893, 217] width 213 height 34
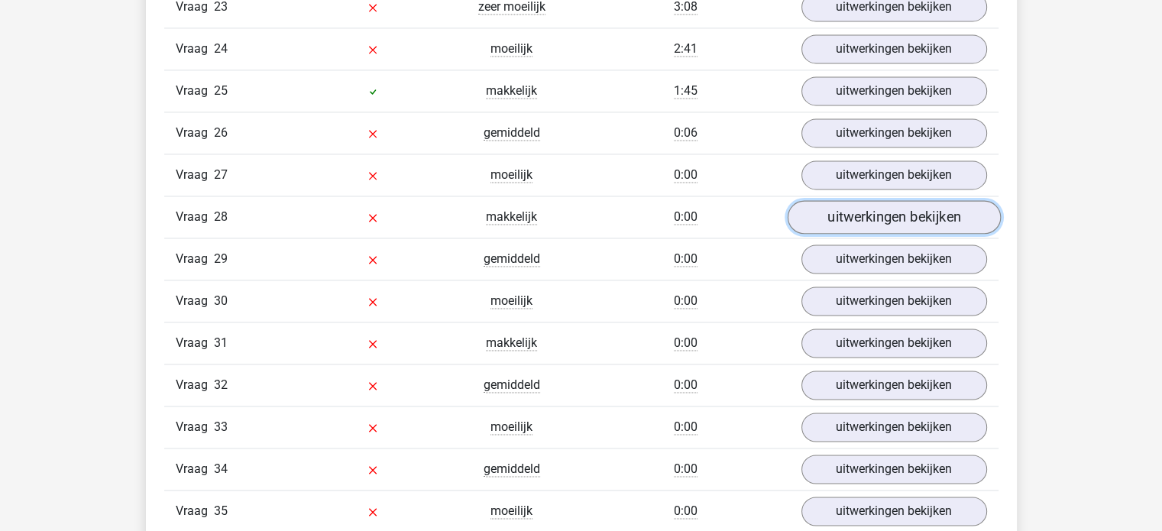
click at [865, 213] on link "uitwerkingen bekijken" at bounding box center [893, 217] width 213 height 34
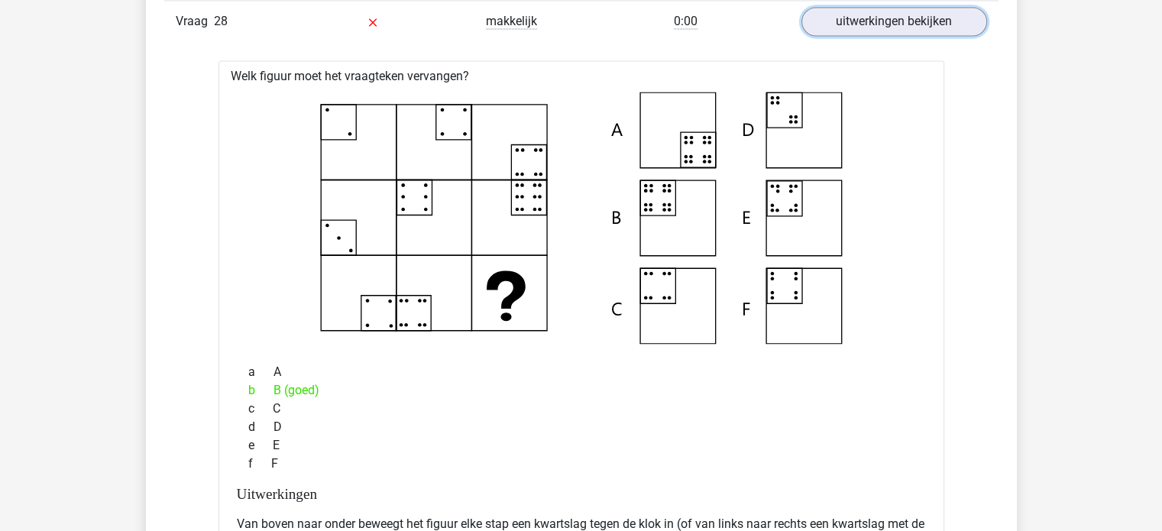
scroll to position [2528, 0]
click at [666, 186] on icon at bounding box center [581, 218] width 677 height 252
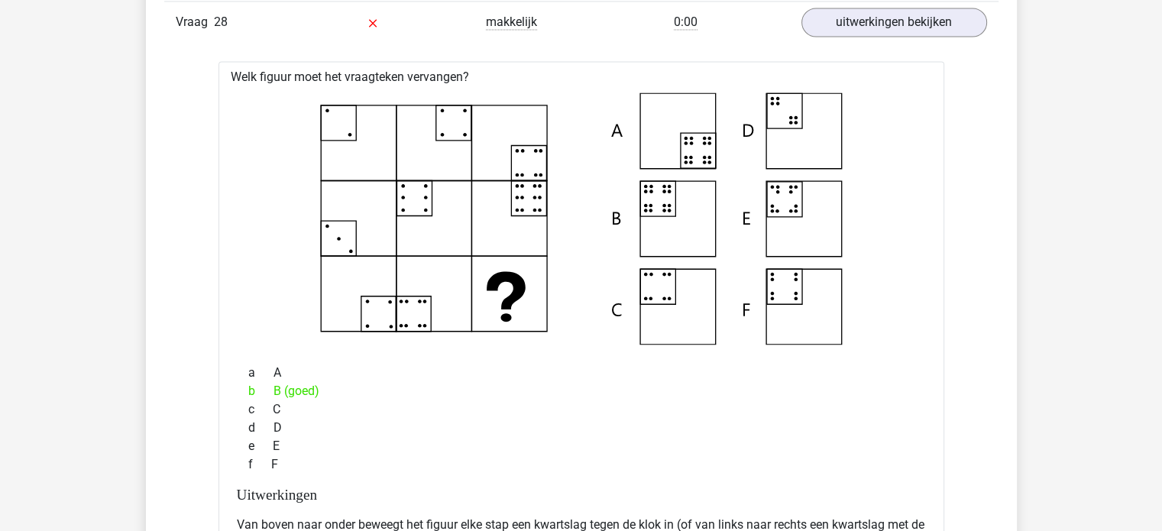
click at [666, 186] on icon at bounding box center [581, 218] width 677 height 252
click at [892, 10] on link "uitwerkingen bekijken" at bounding box center [893, 22] width 213 height 34
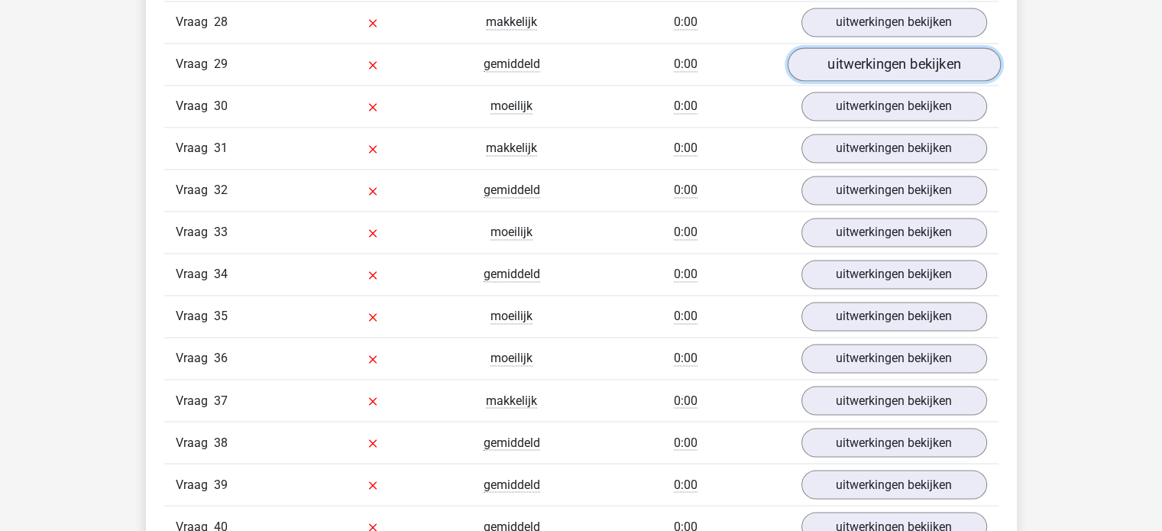
click at [905, 47] on link "uitwerkingen bekijken" at bounding box center [893, 64] width 213 height 34
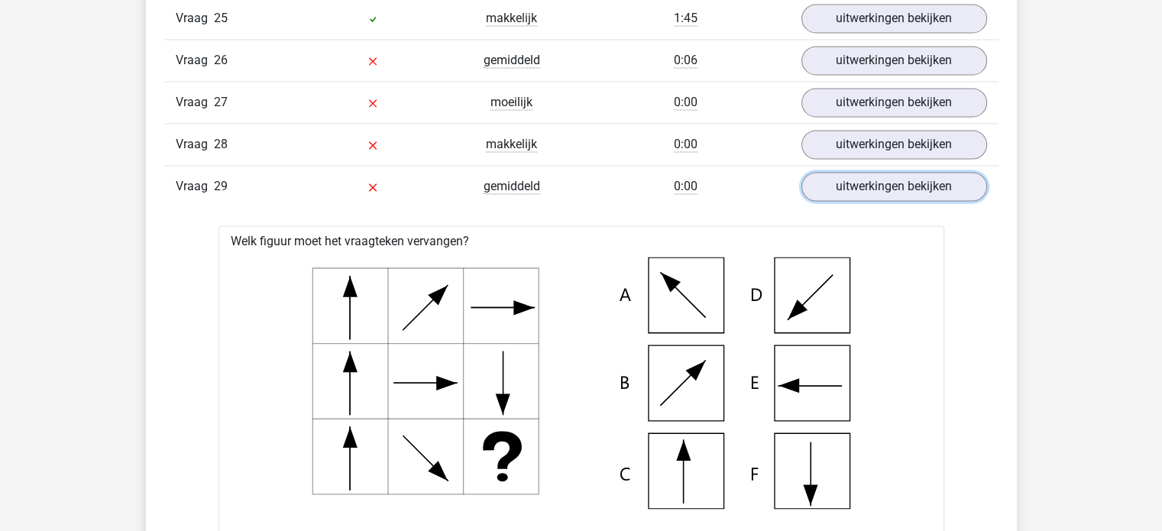
scroll to position [2354, 0]
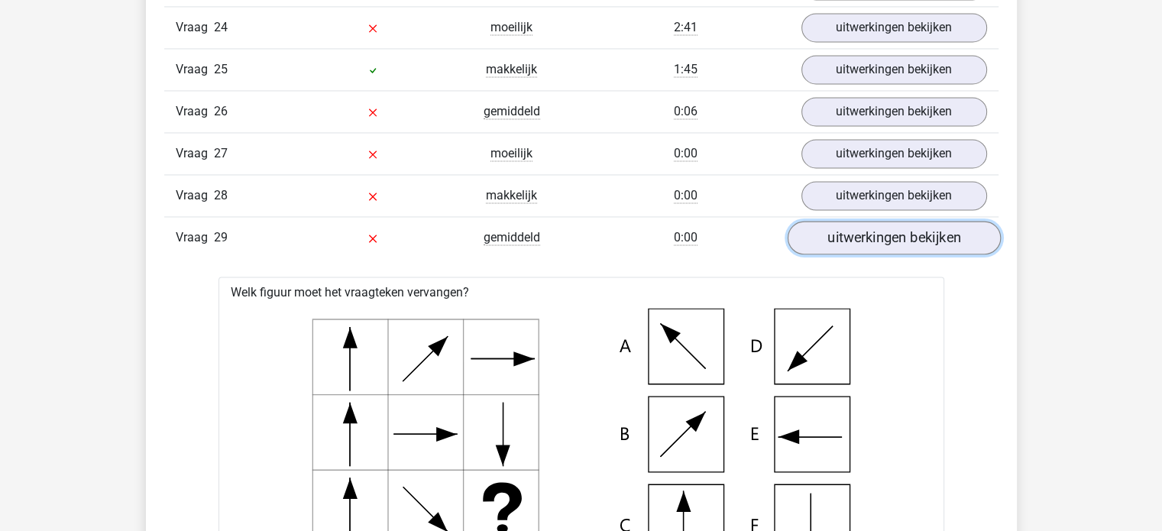
click at [914, 238] on link "uitwerkingen bekijken" at bounding box center [893, 238] width 213 height 34
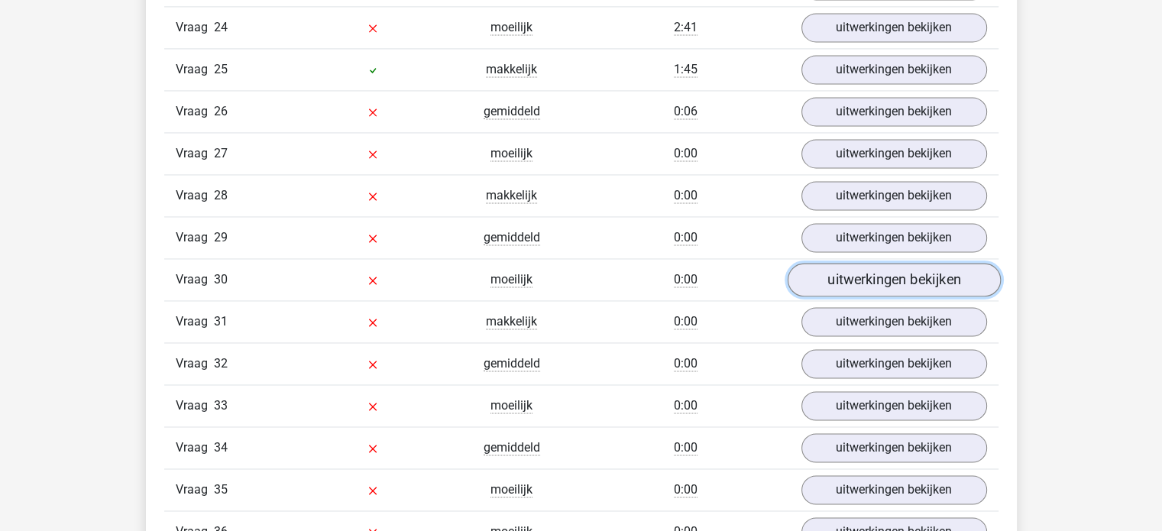
click at [890, 264] on link "uitwerkingen bekijken" at bounding box center [893, 280] width 213 height 34
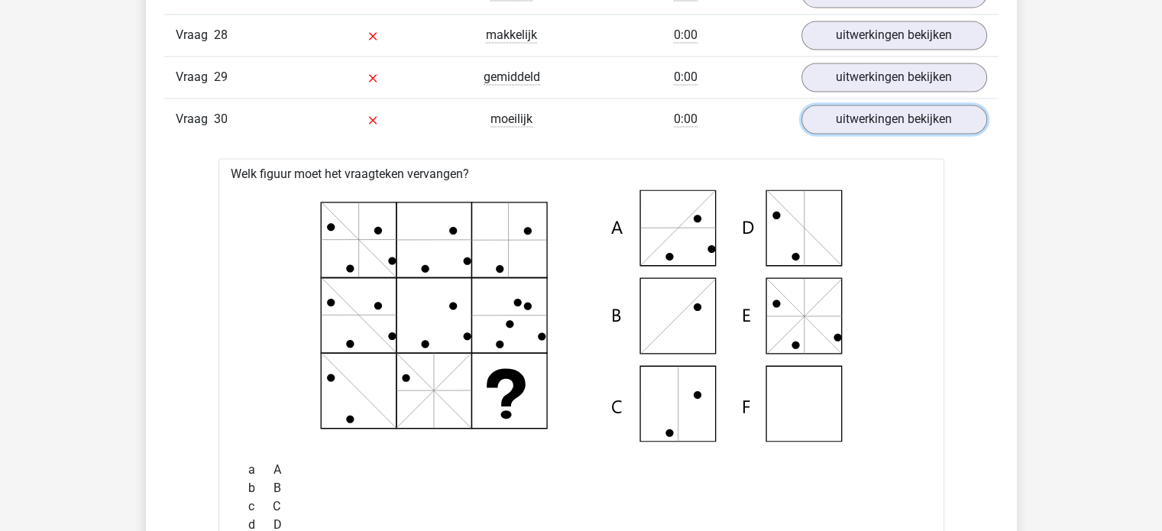
scroll to position [2510, 0]
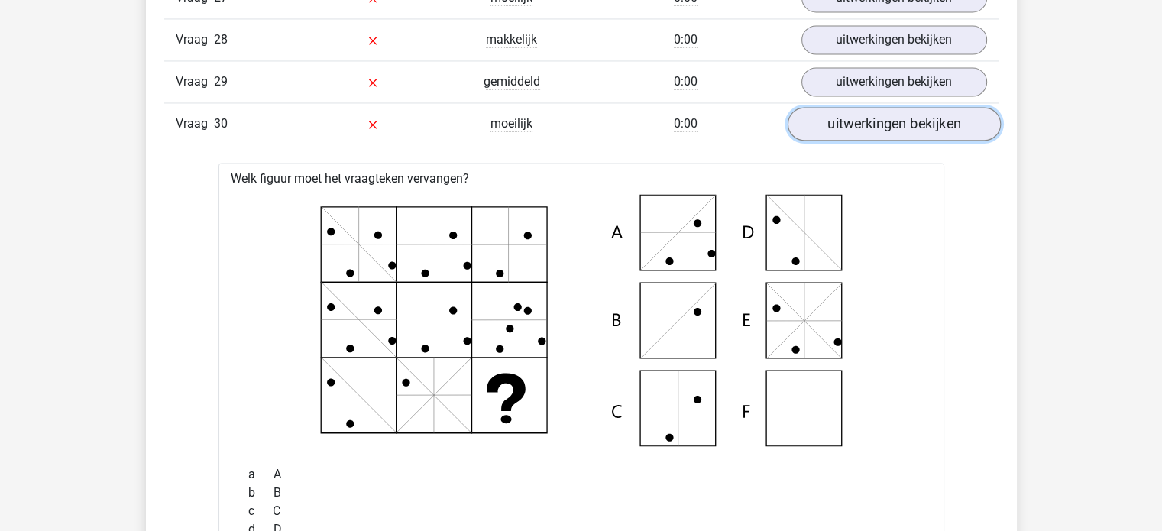
click at [911, 111] on link "uitwerkingen bekijken" at bounding box center [893, 124] width 213 height 34
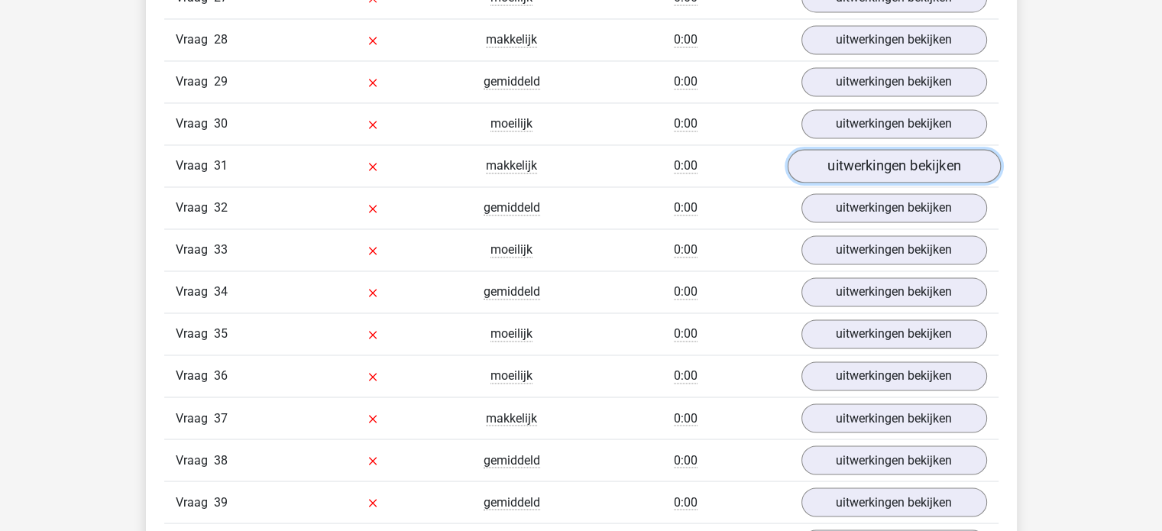
click at [913, 157] on link "uitwerkingen bekijken" at bounding box center [893, 166] width 213 height 34
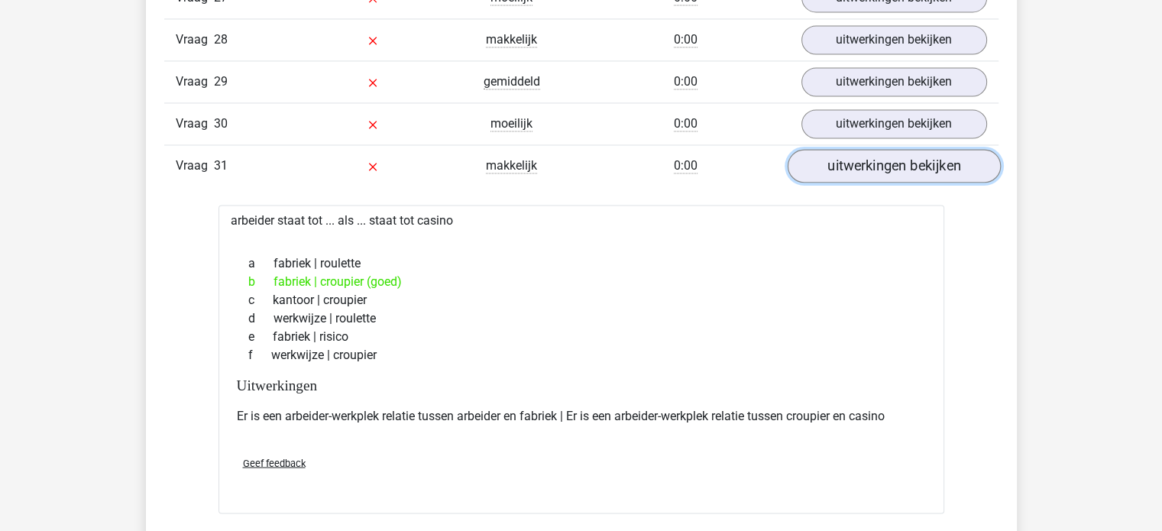
click at [899, 157] on link "uitwerkingen bekijken" at bounding box center [893, 166] width 213 height 34
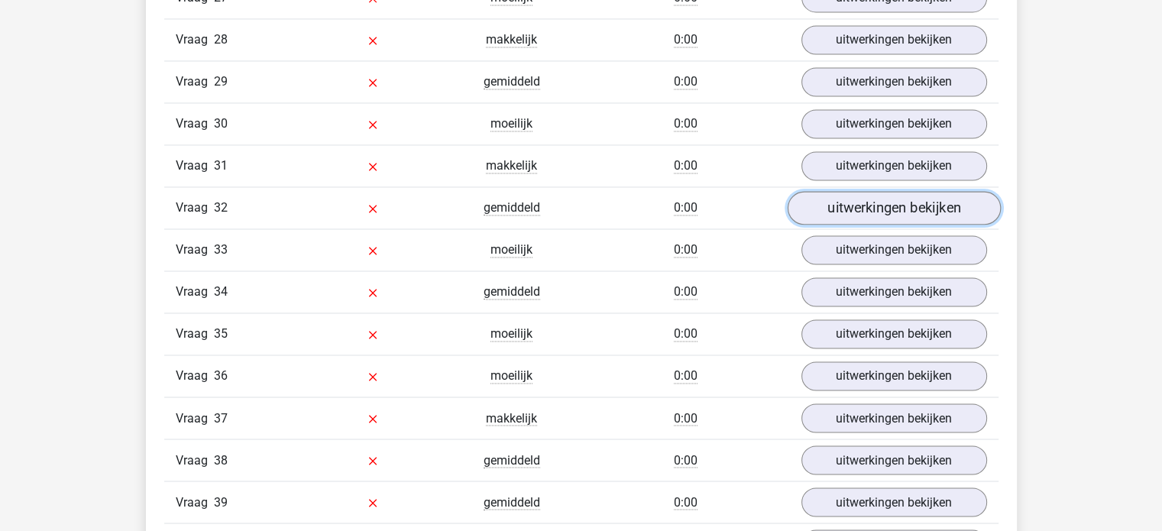
click at [887, 191] on link "uitwerkingen bekijken" at bounding box center [893, 208] width 213 height 34
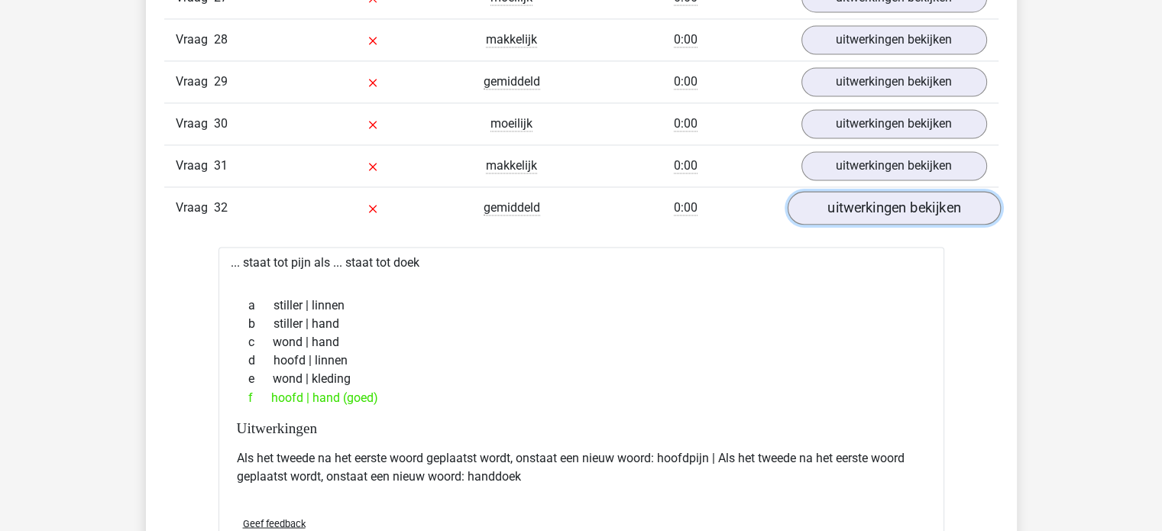
click at [887, 191] on link "uitwerkingen bekijken" at bounding box center [893, 208] width 213 height 34
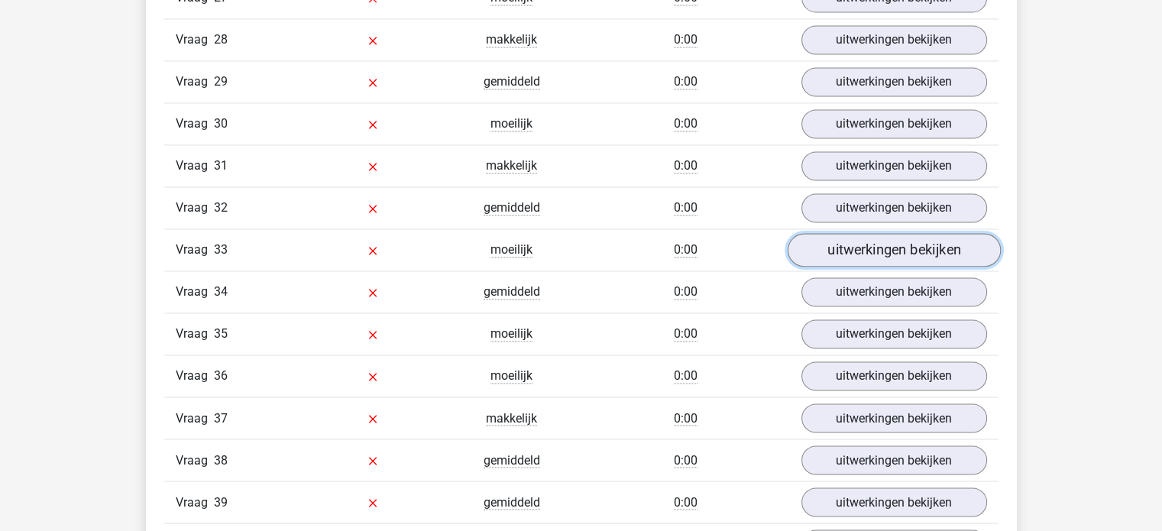
click at [893, 233] on link "uitwerkingen bekijken" at bounding box center [893, 250] width 213 height 34
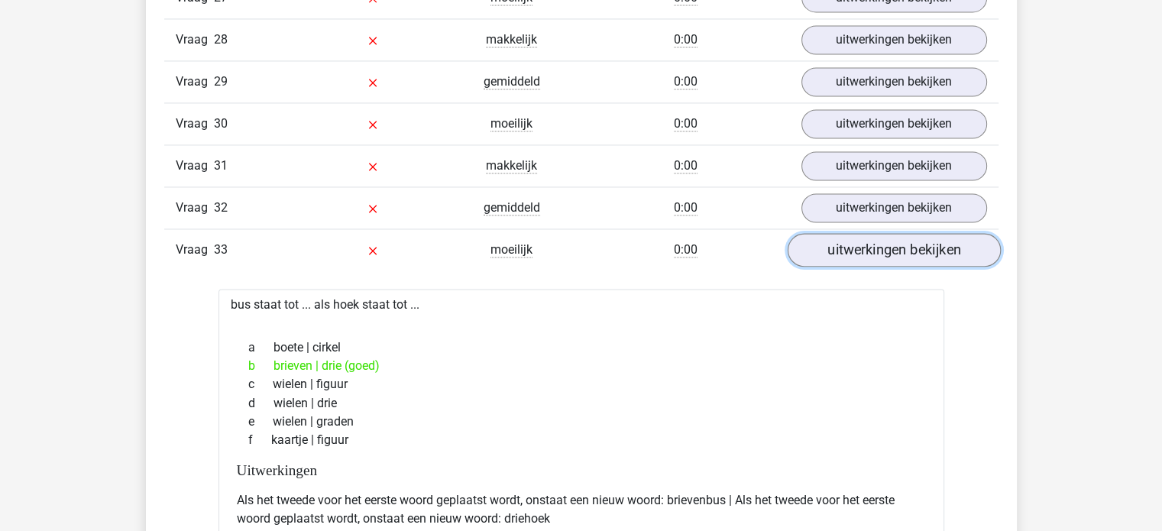
click at [941, 233] on link "uitwerkingen bekijken" at bounding box center [893, 250] width 213 height 34
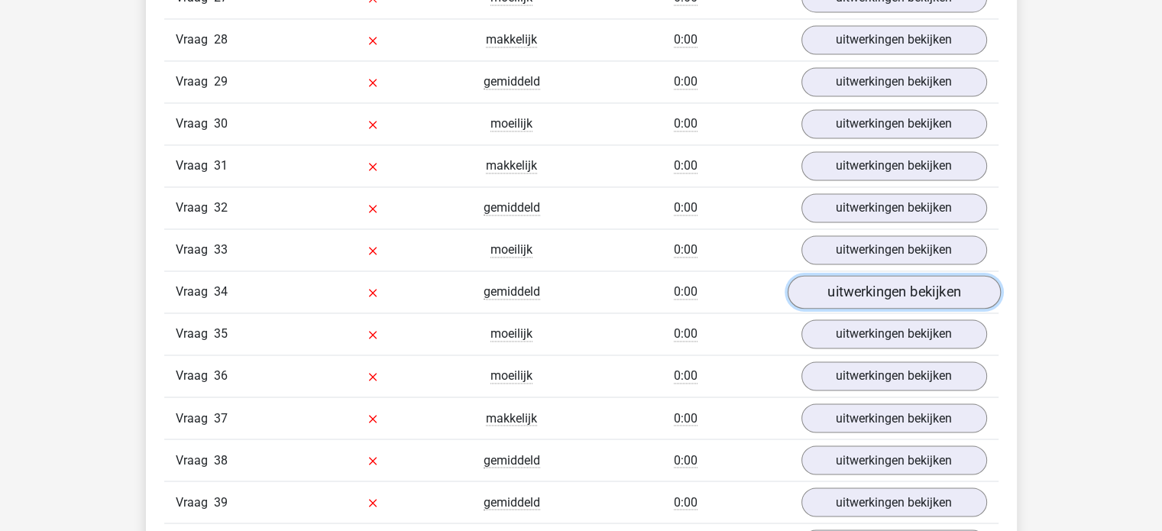
click at [910, 275] on link "uitwerkingen bekijken" at bounding box center [893, 292] width 213 height 34
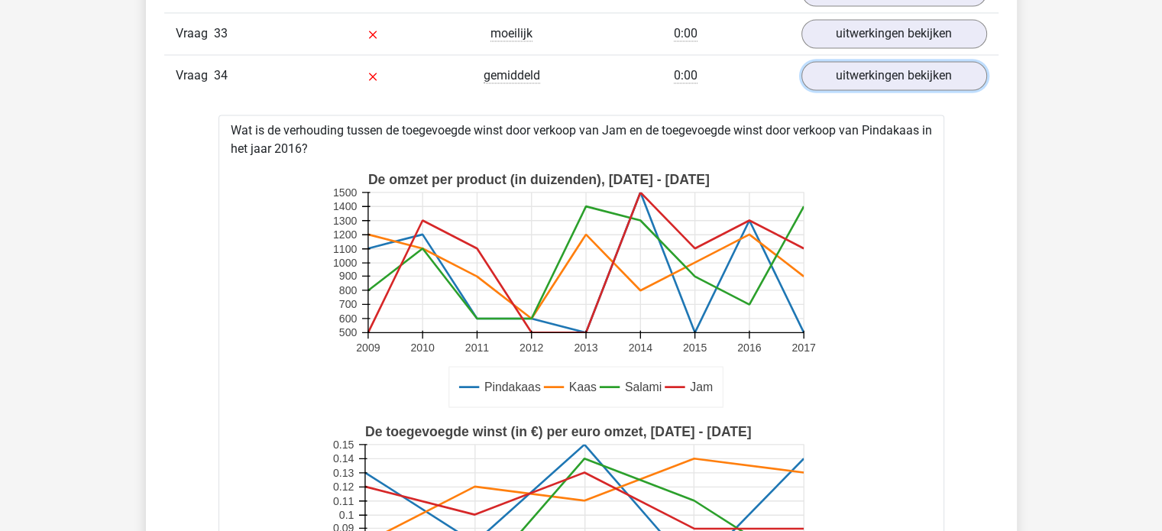
scroll to position [2728, 0]
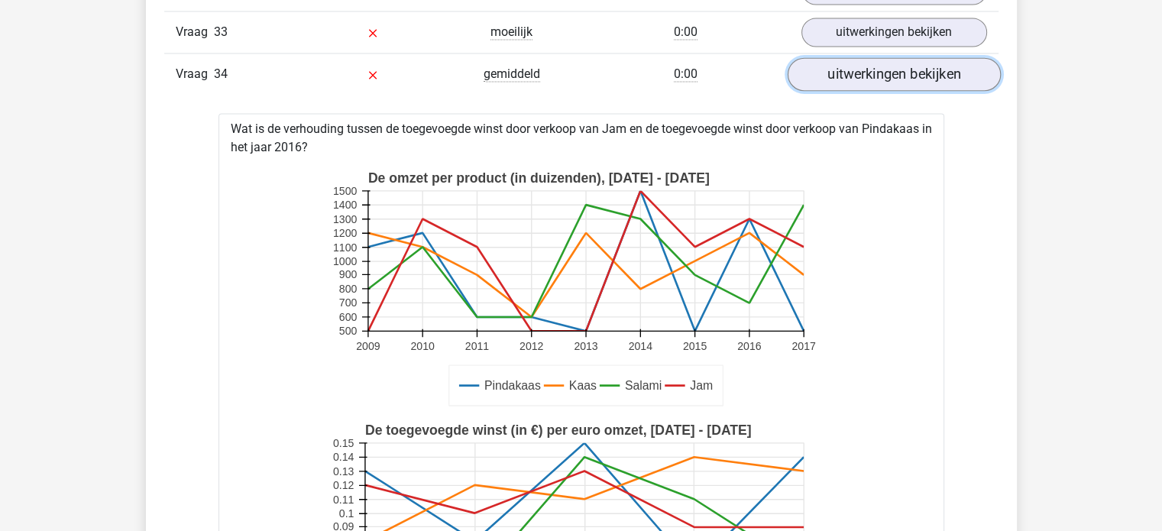
click at [949, 57] on link "uitwerkingen bekijken" at bounding box center [893, 74] width 213 height 34
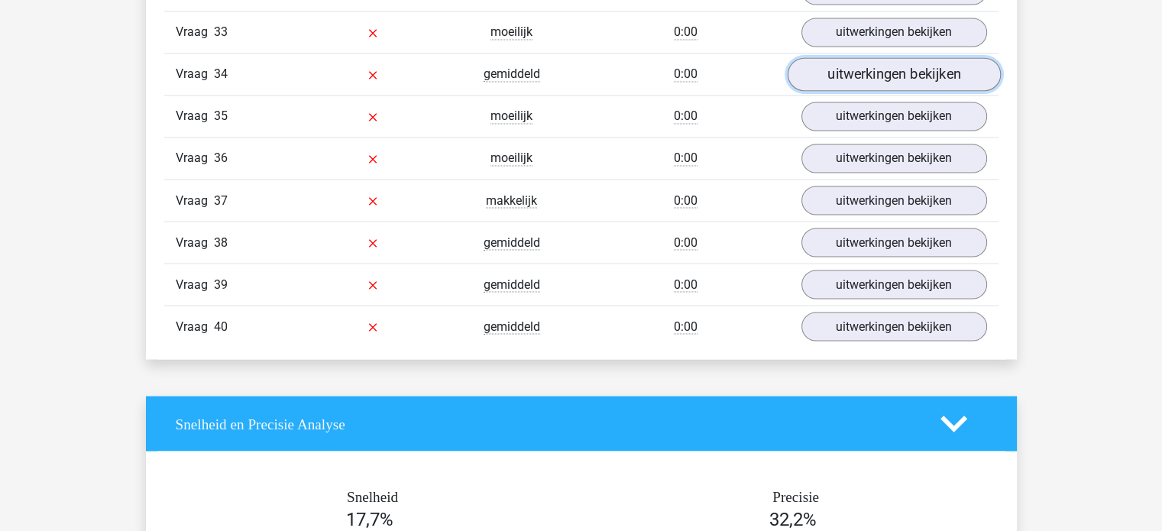
click at [926, 57] on link "uitwerkingen bekijken" at bounding box center [893, 74] width 213 height 34
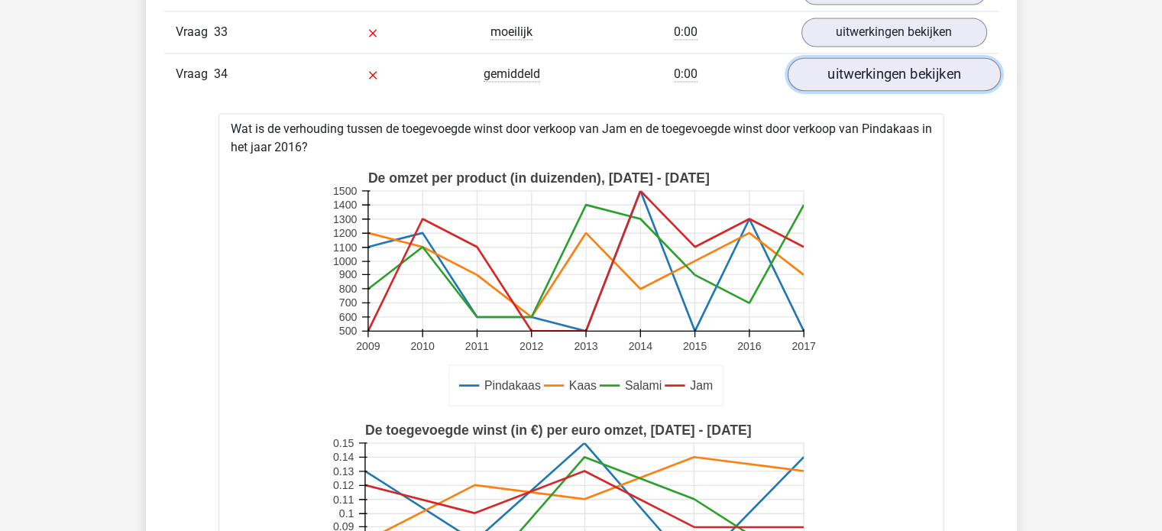
click at [926, 57] on link "uitwerkingen bekijken" at bounding box center [893, 74] width 213 height 34
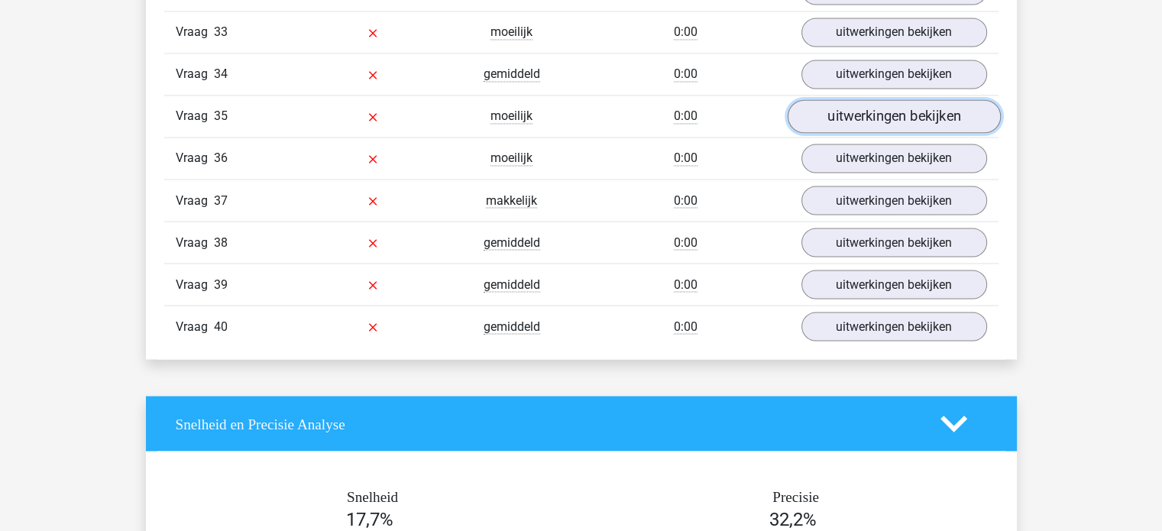
click at [910, 105] on link "uitwerkingen bekijken" at bounding box center [893, 116] width 213 height 34
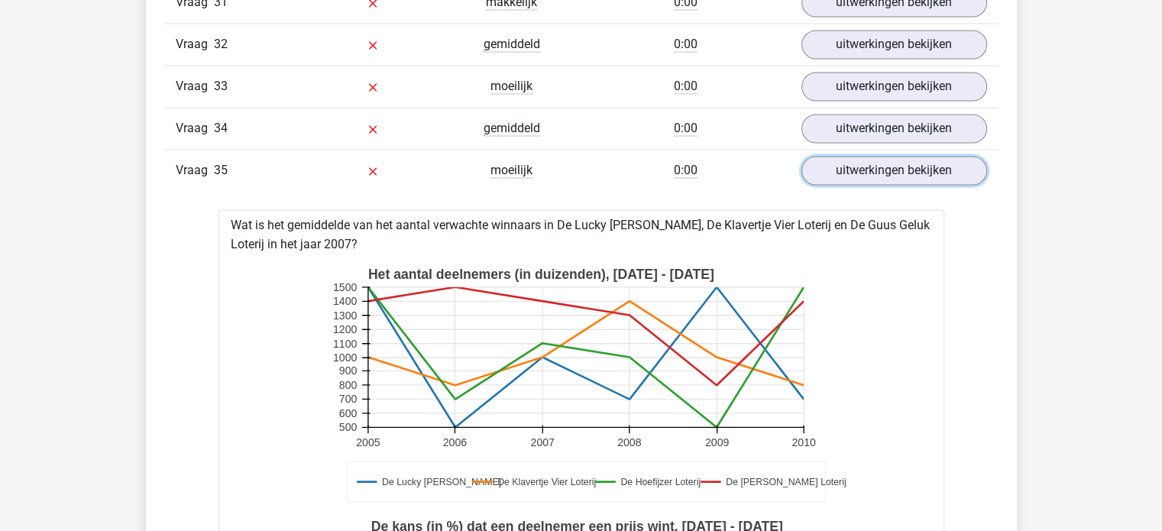
scroll to position [2672, 0]
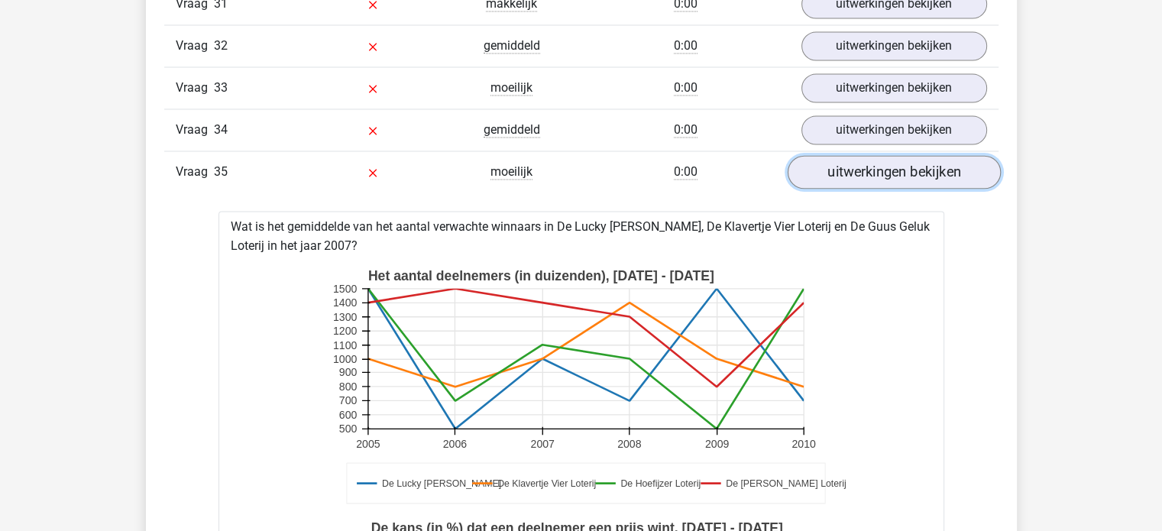
click at [897, 159] on link "uitwerkingen bekijken" at bounding box center [893, 172] width 213 height 34
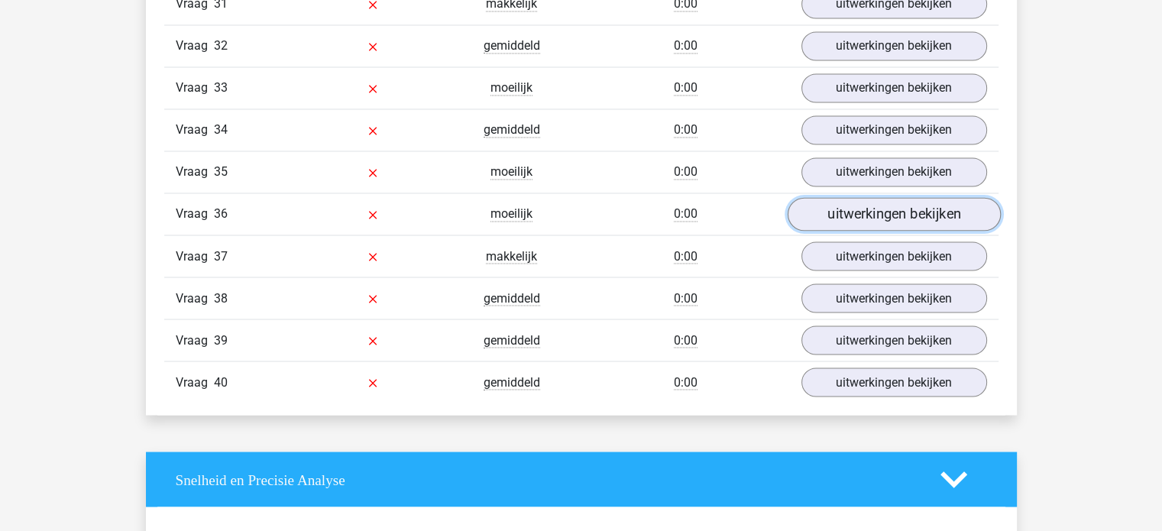
click at [909, 197] on link "uitwerkingen bekijken" at bounding box center [893, 214] width 213 height 34
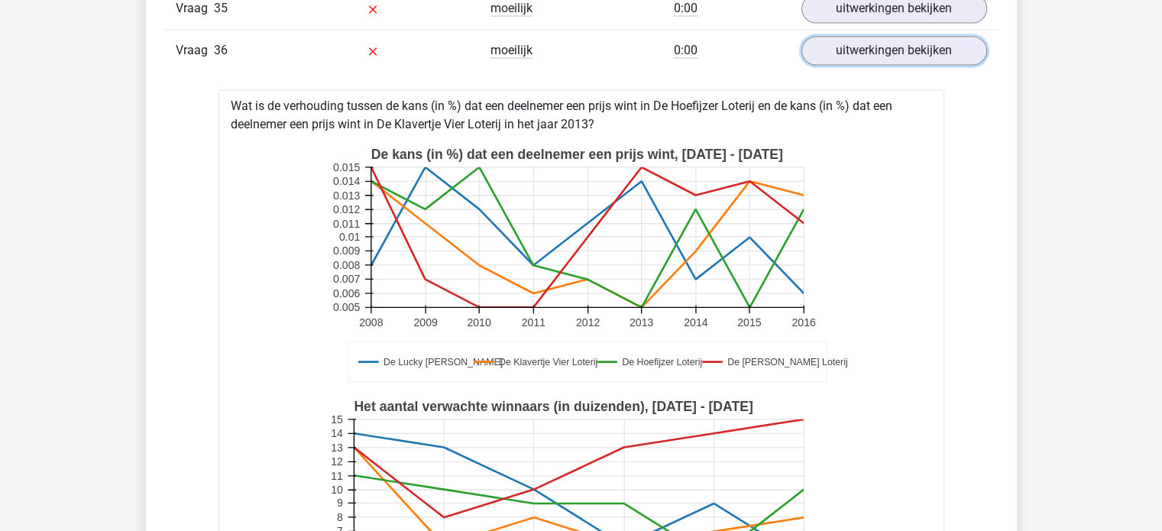
scroll to position [2835, 0]
click at [877, 42] on link "uitwerkingen bekijken" at bounding box center [893, 51] width 213 height 34
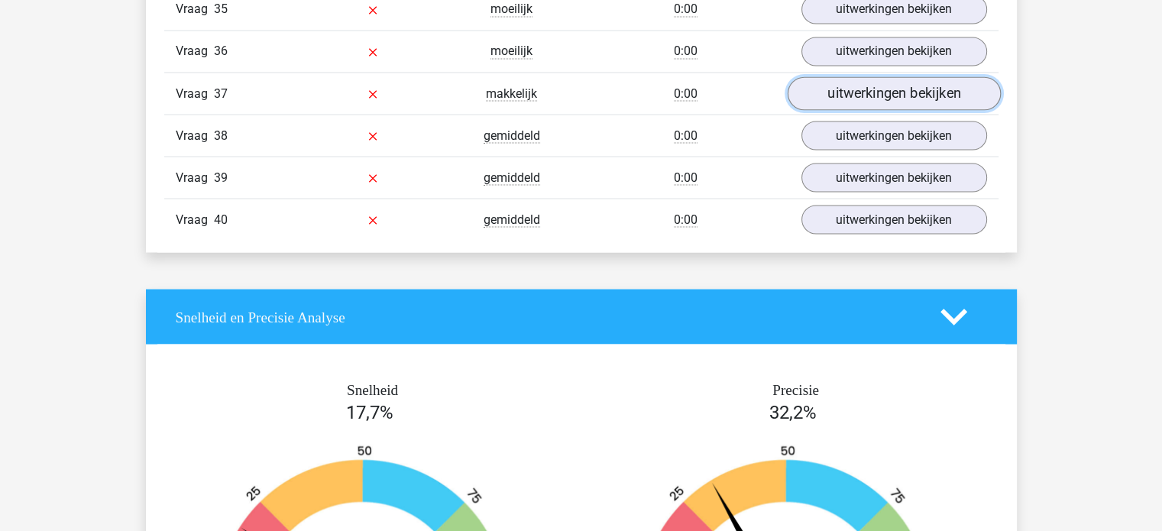
click at [904, 76] on link "uitwerkingen bekijken" at bounding box center [893, 93] width 213 height 34
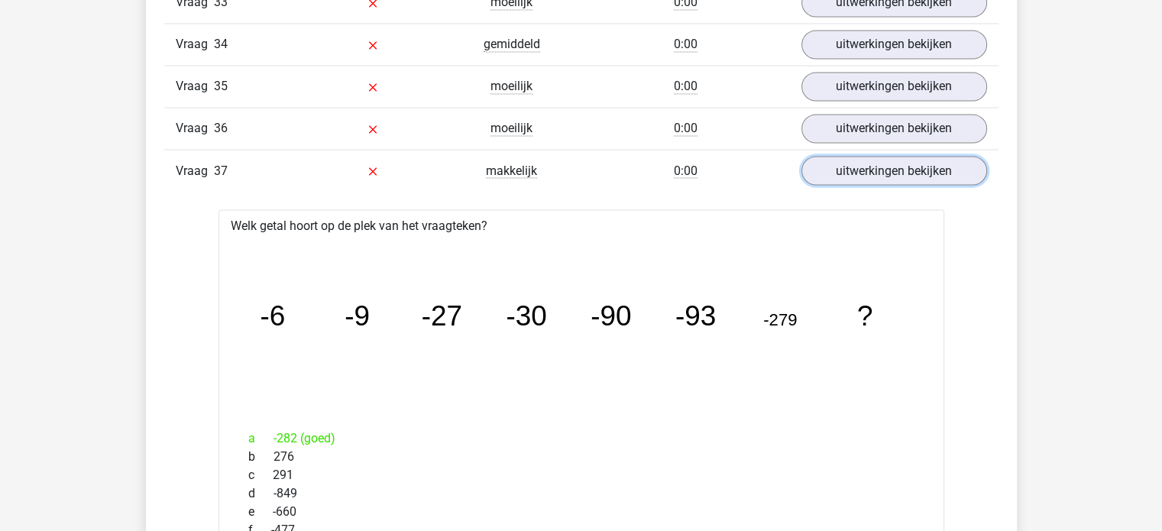
scroll to position [2758, 0]
click at [896, 158] on link "uitwerkingen bekijken" at bounding box center [893, 170] width 213 height 34
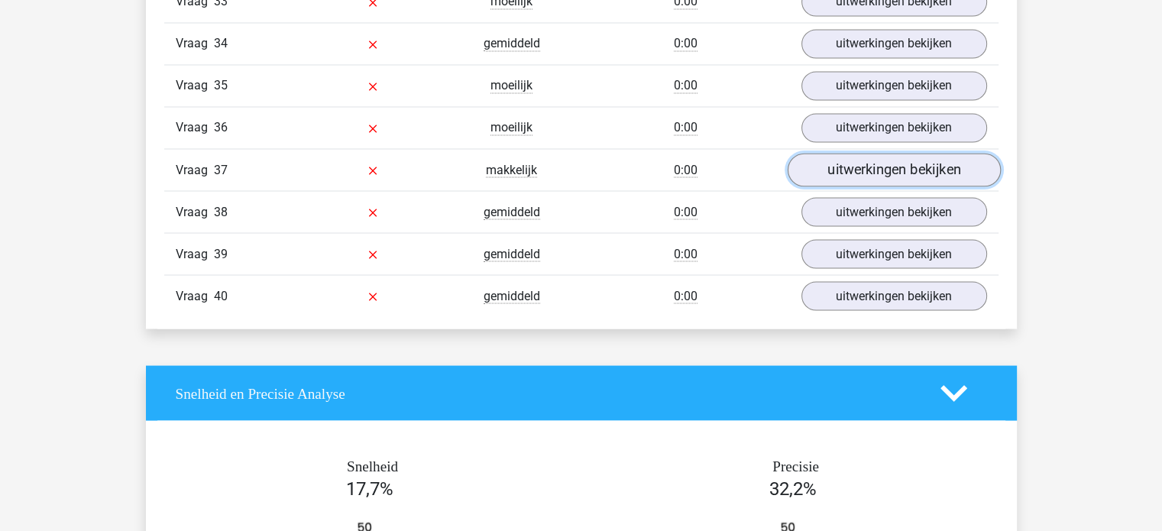
click at [896, 158] on link "uitwerkingen bekijken" at bounding box center [893, 170] width 213 height 34
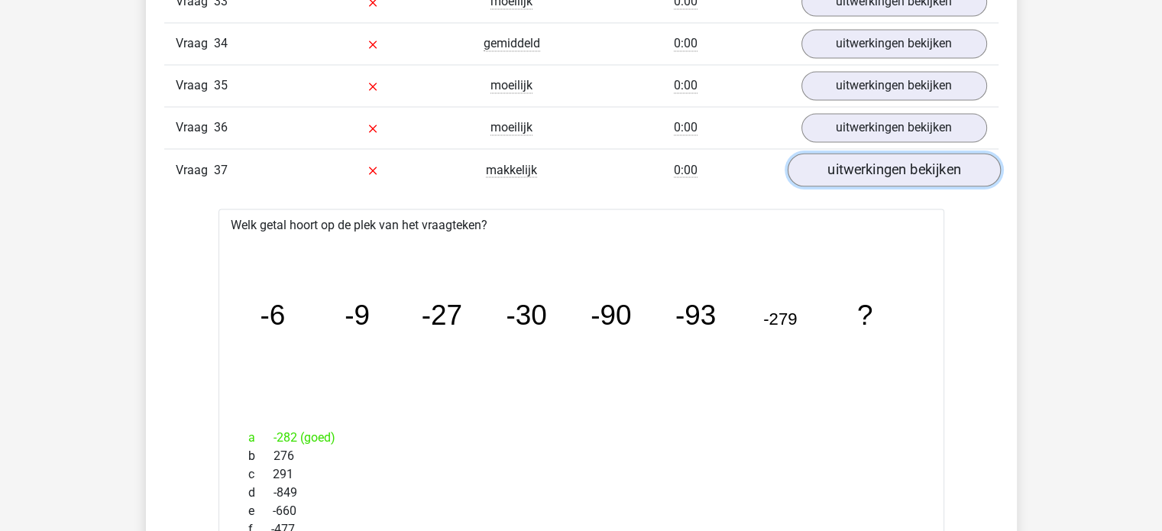
click at [932, 153] on link "uitwerkingen bekijken" at bounding box center [893, 170] width 213 height 34
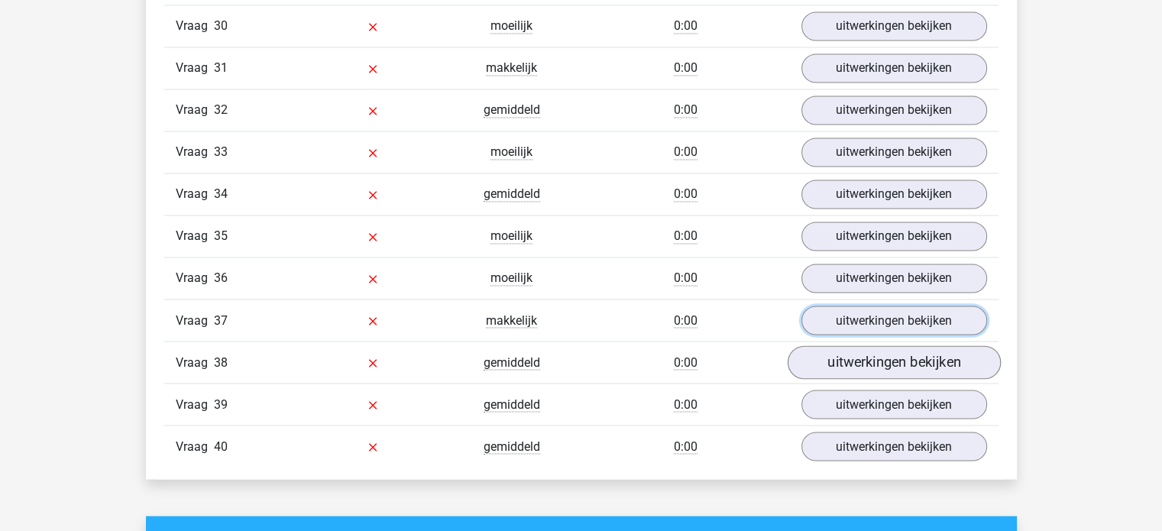
scroll to position [2607, 0]
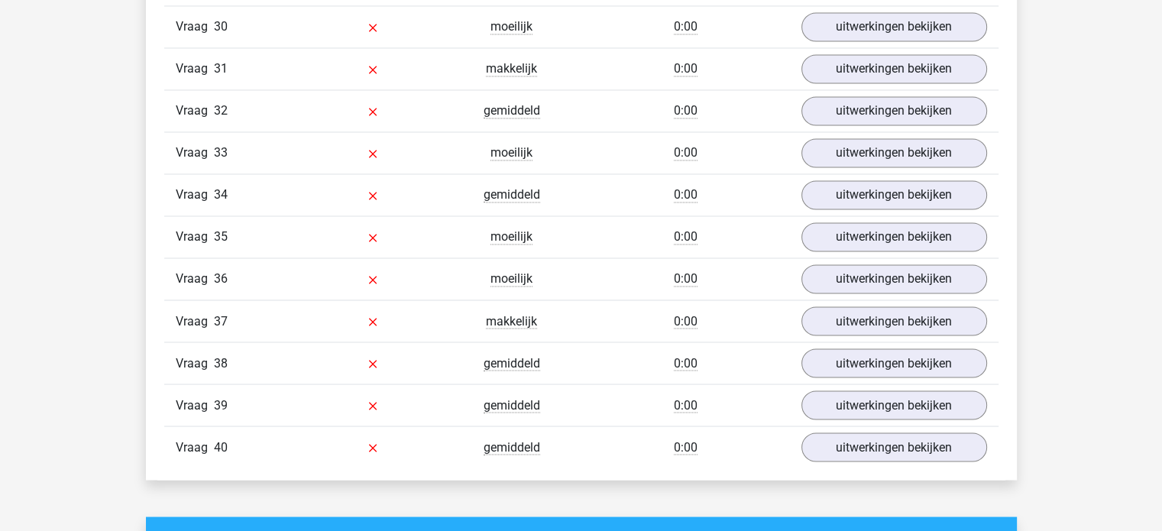
click at [888, 111] on div "Vraag 32 gemiddeld 0:00 uitwerkingen bekijken" at bounding box center [581, 110] width 834 height 42
click at [910, 137] on link "uitwerkingen bekijken" at bounding box center [893, 153] width 213 height 34
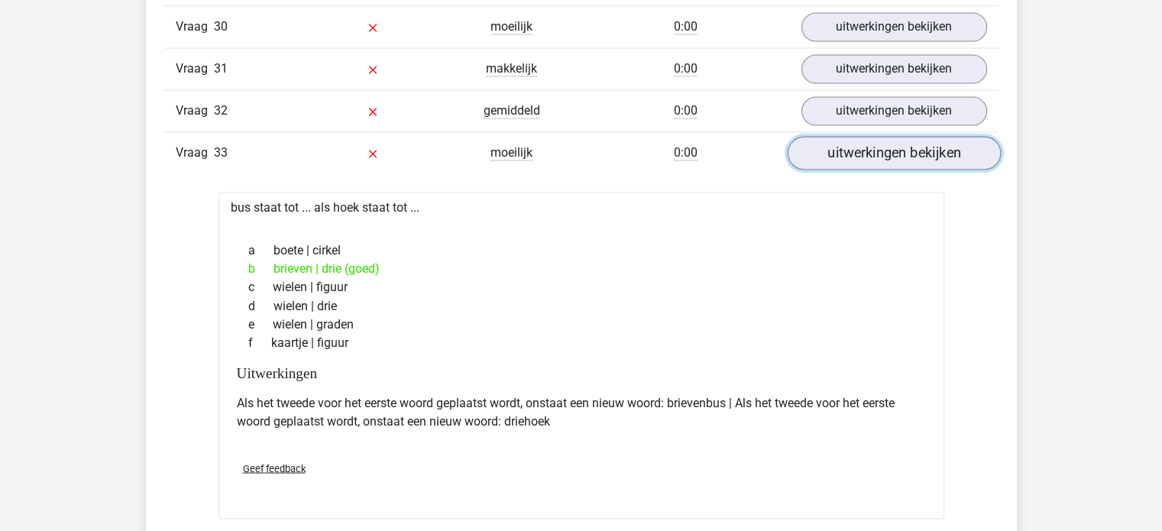
click at [910, 137] on link "uitwerkingen bekijken" at bounding box center [893, 153] width 213 height 34
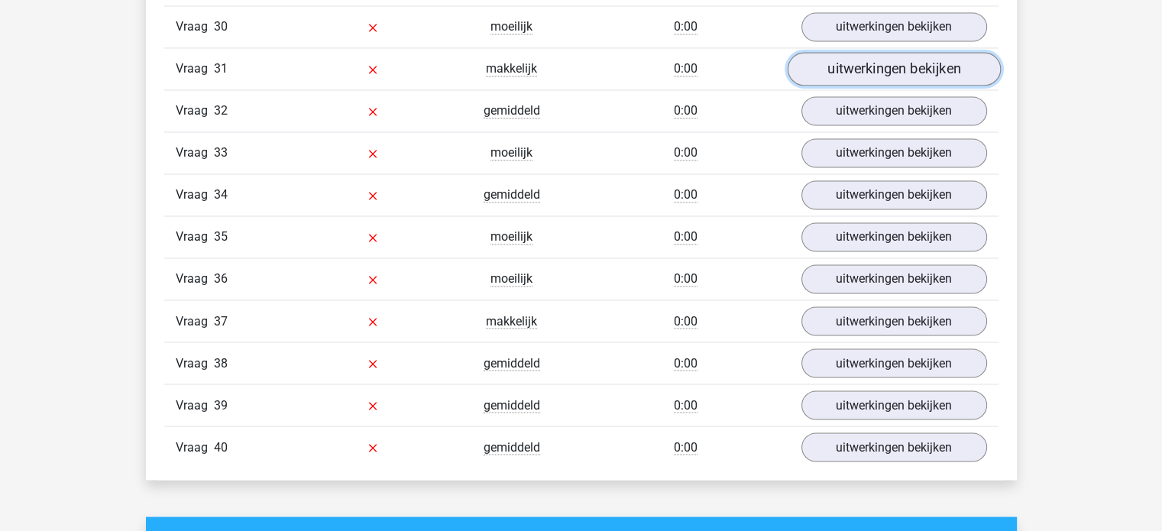
click at [910, 52] on link "uitwerkingen bekijken" at bounding box center [893, 69] width 213 height 34
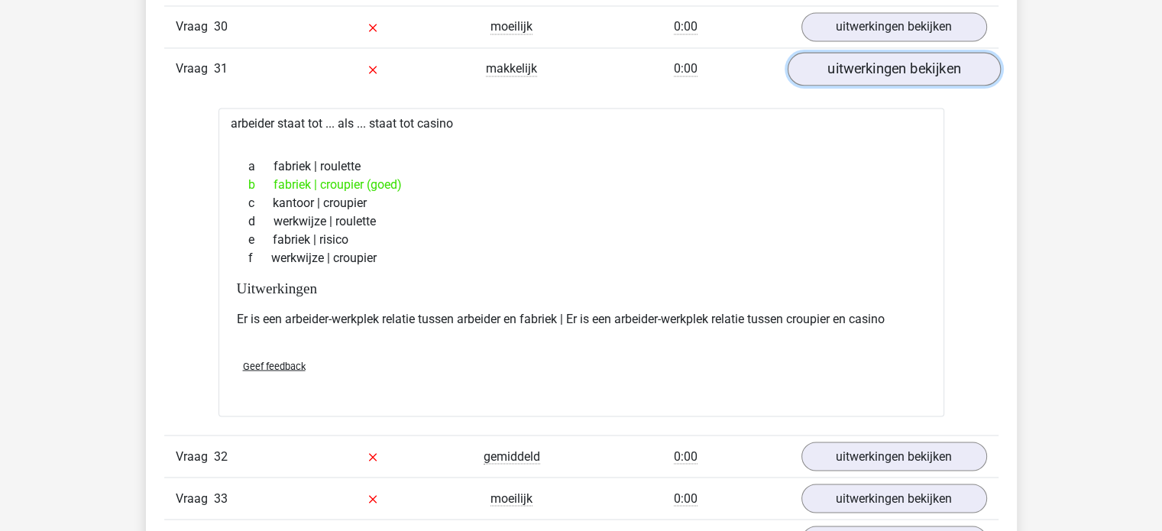
click at [910, 52] on link "uitwerkingen bekijken" at bounding box center [893, 69] width 213 height 34
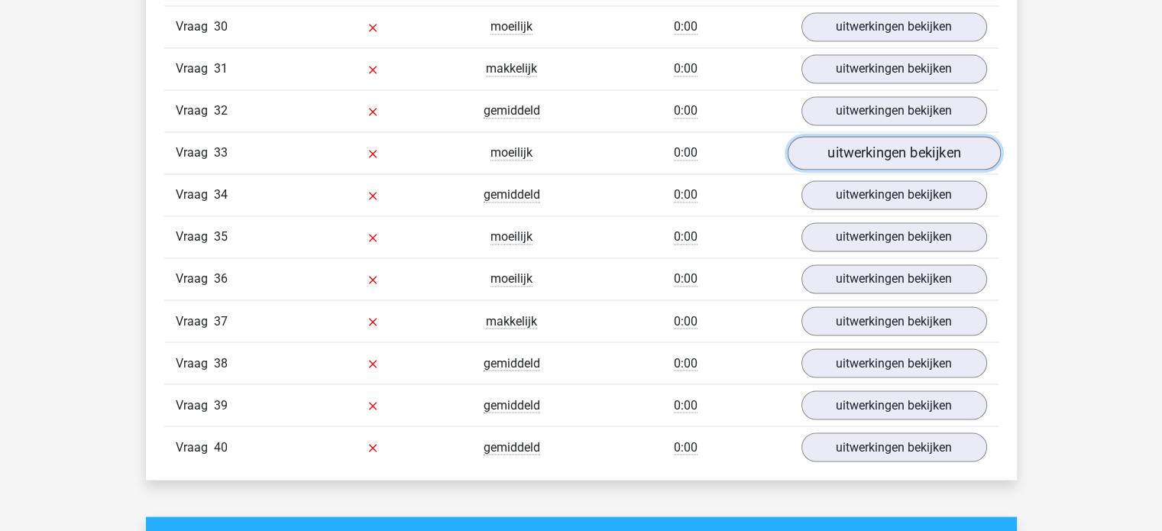
click at [949, 137] on link "uitwerkingen bekijken" at bounding box center [893, 153] width 213 height 34
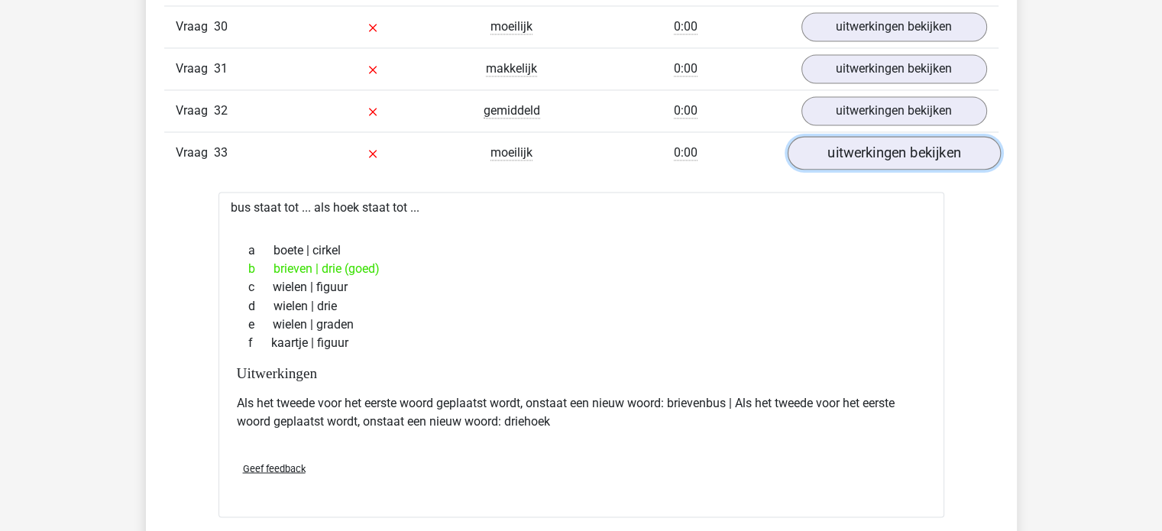
click at [949, 137] on link "uitwerkingen bekijken" at bounding box center [893, 153] width 213 height 34
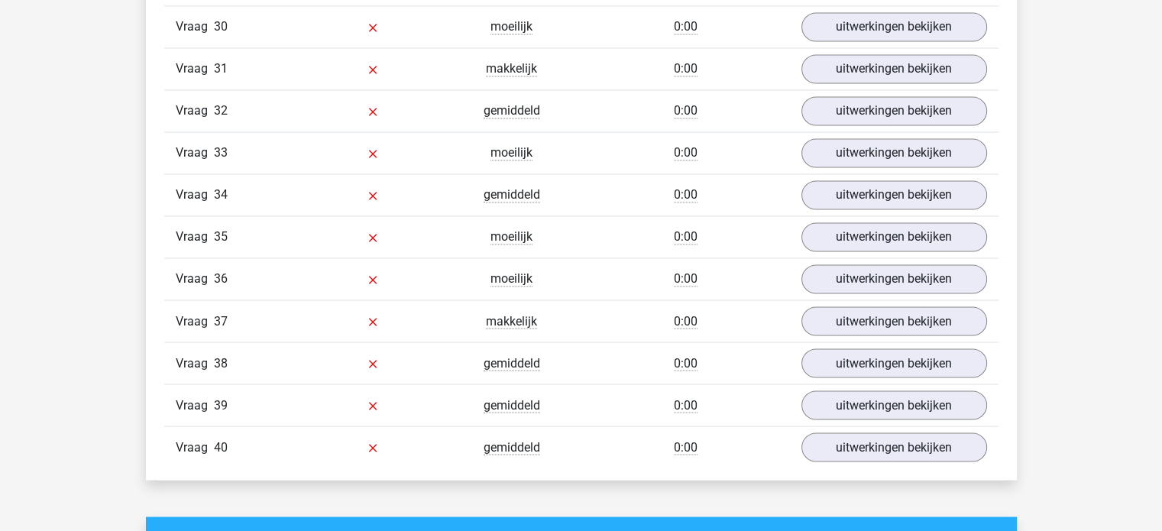
click at [916, 237] on div "Vraag 35 moeilijk 0:00 uitwerkingen bekijken" at bounding box center [581, 236] width 834 height 42
click at [941, 220] on link "uitwerkingen bekijken" at bounding box center [893, 237] width 213 height 34
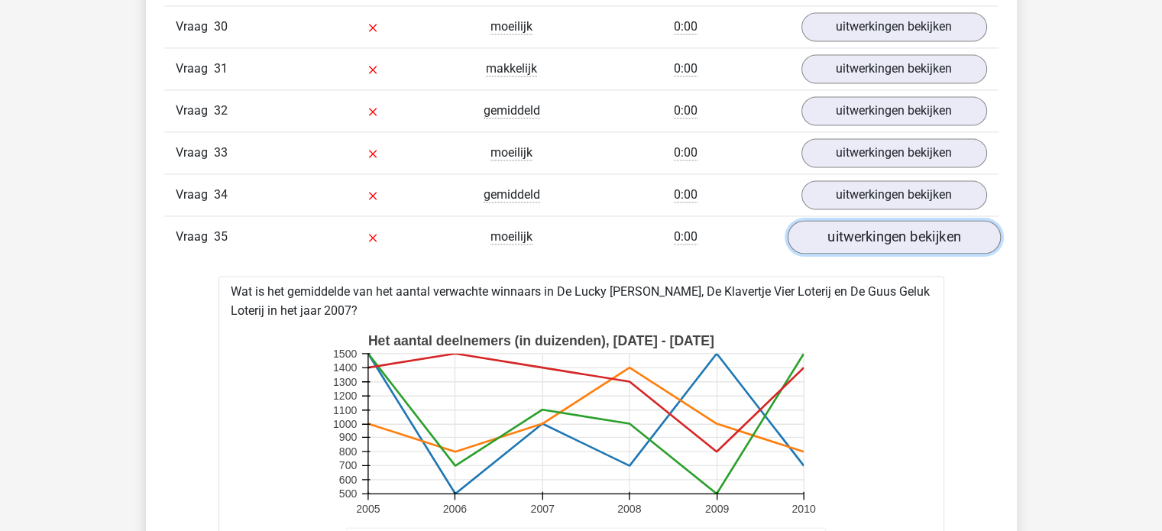
click at [952, 231] on link "uitwerkingen bekijken" at bounding box center [893, 237] width 213 height 34
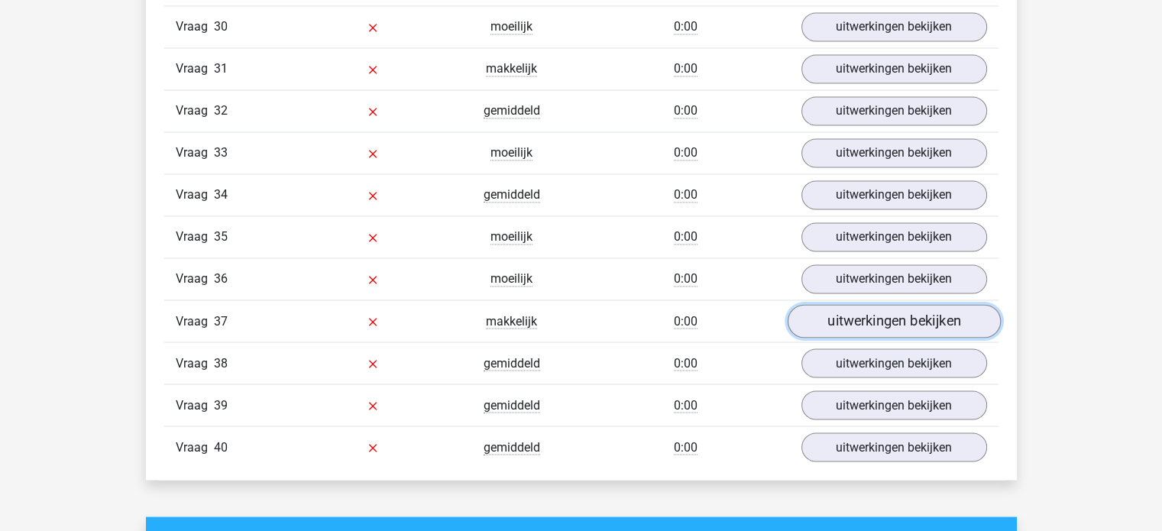
click at [935, 308] on link "uitwerkingen bekijken" at bounding box center [893, 321] width 213 height 34
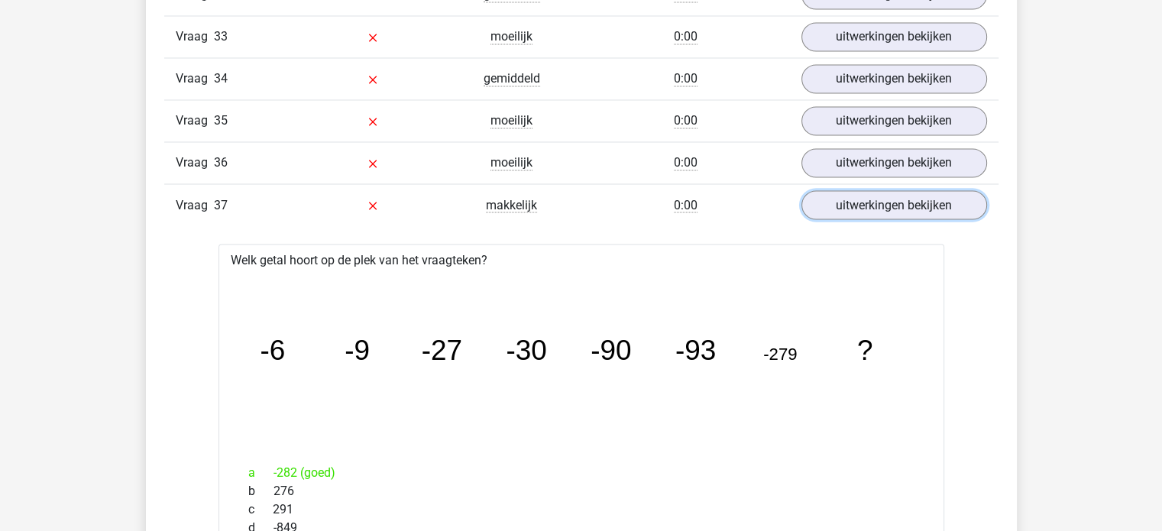
scroll to position [2723, 0]
click at [899, 202] on div "Vraag 37 makkelijk 0:00 uitwerkingen bekijken" at bounding box center [581, 205] width 834 height 42
click at [899, 192] on link "uitwerkingen bekijken" at bounding box center [893, 206] width 213 height 34
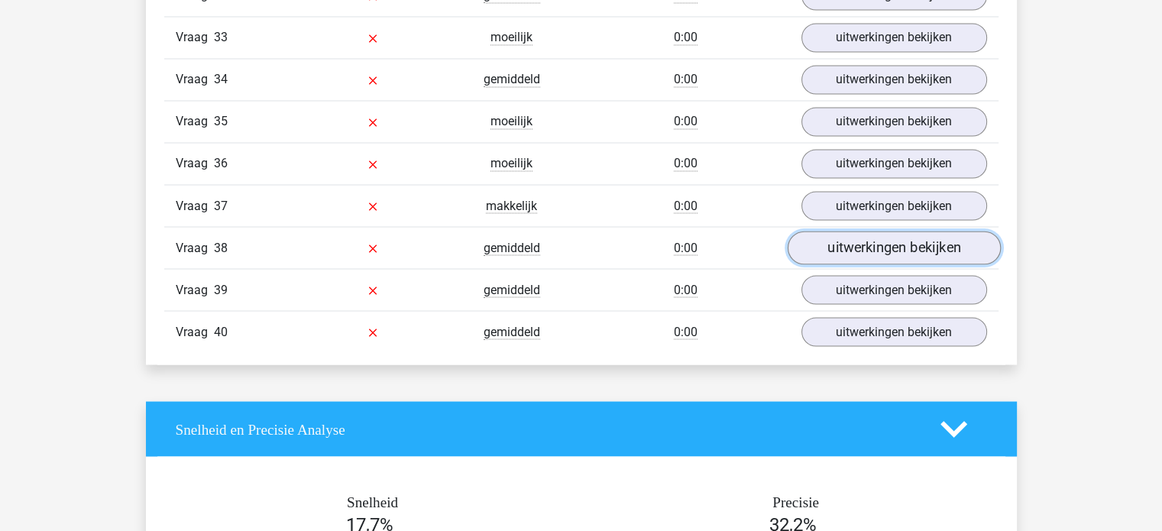
click at [934, 231] on link "uitwerkingen bekijken" at bounding box center [893, 248] width 213 height 34
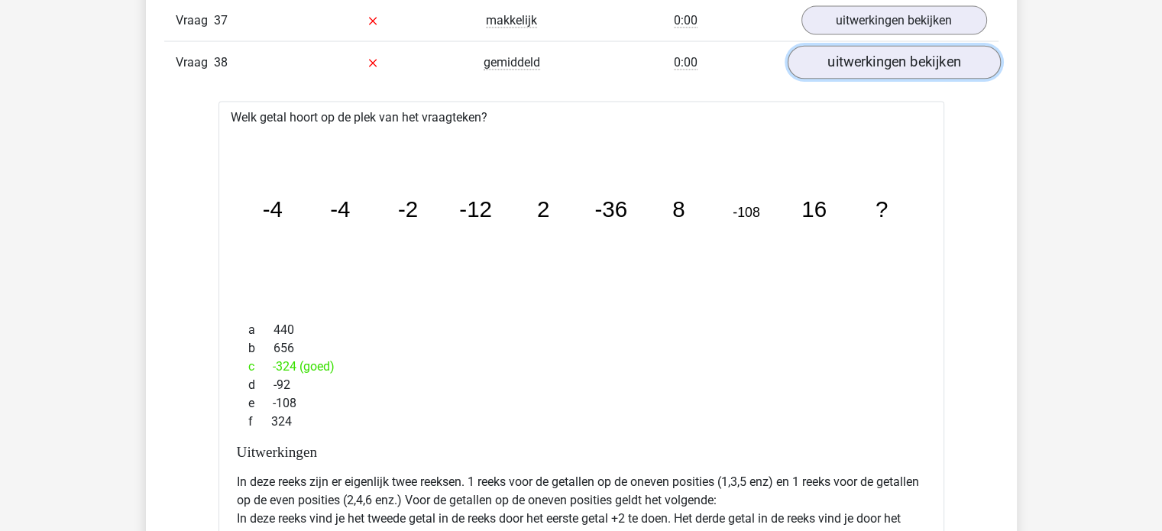
scroll to position [2907, 0]
click at [903, 47] on link "uitwerkingen bekijken" at bounding box center [893, 64] width 213 height 34
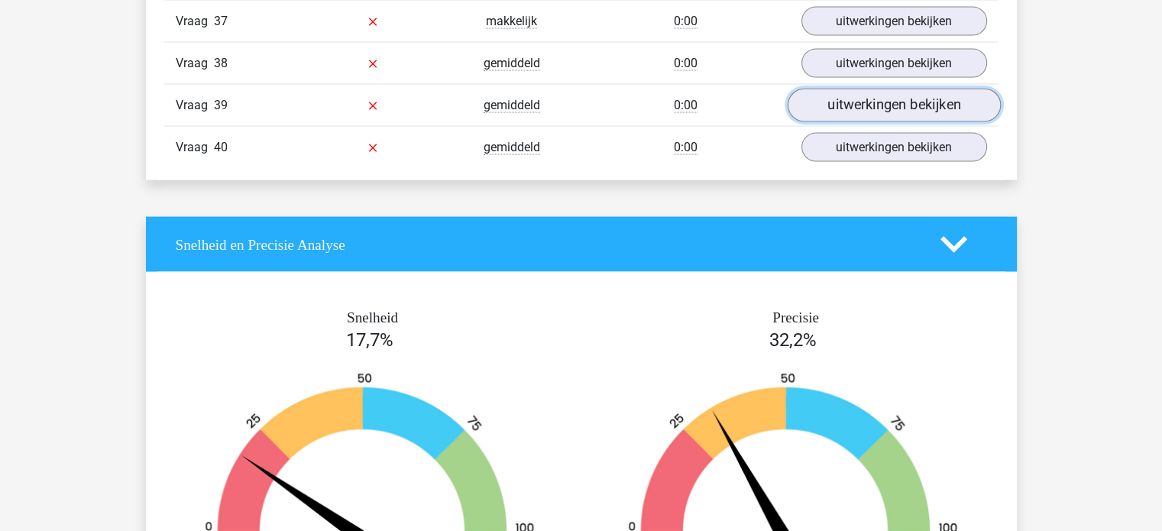
click at [903, 89] on link "uitwerkingen bekijken" at bounding box center [893, 106] width 213 height 34
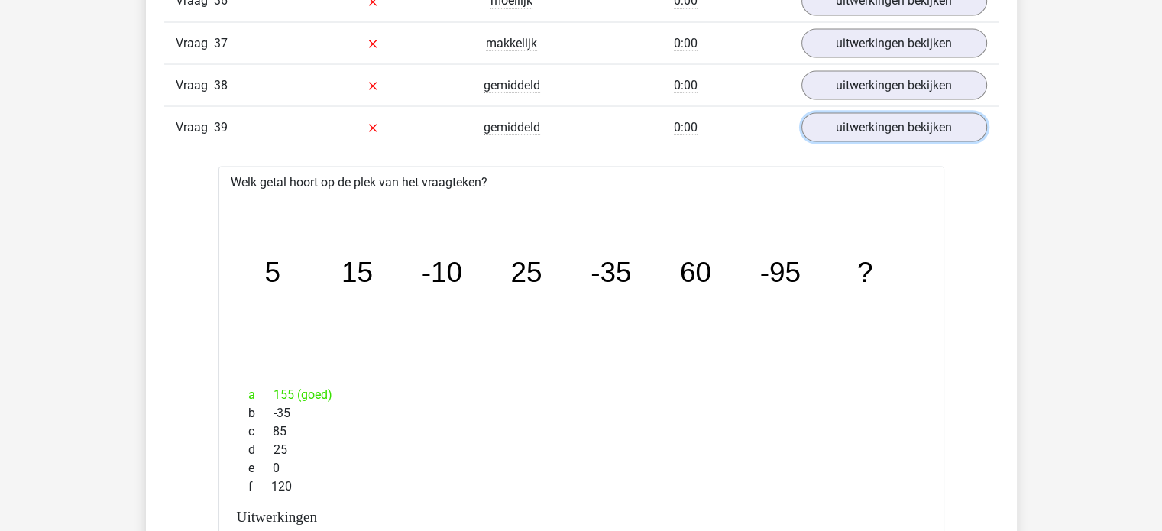
scroll to position [2884, 0]
click at [913, 111] on link "uitwerkingen bekijken" at bounding box center [893, 128] width 213 height 34
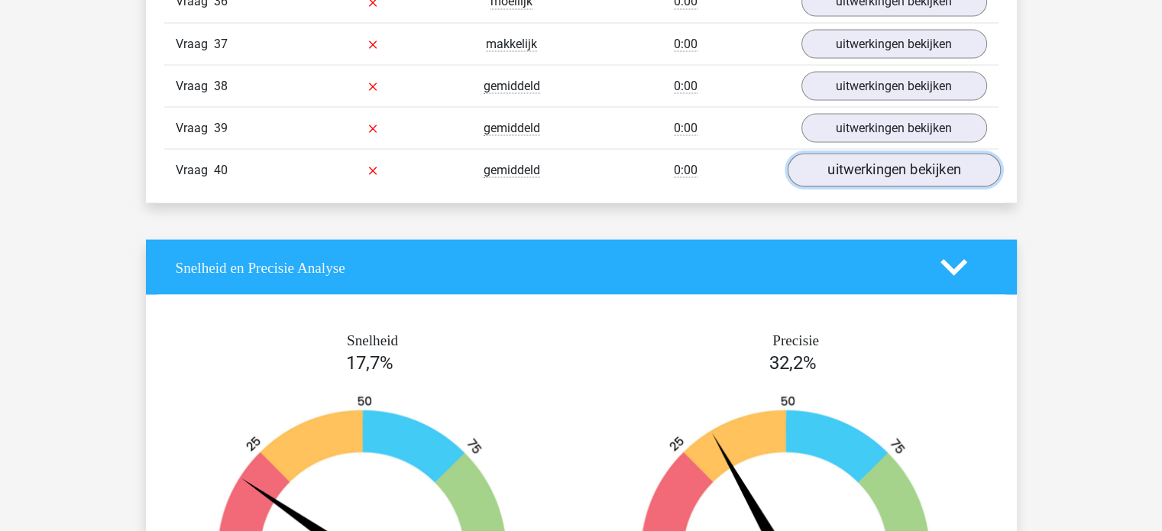
click at [926, 159] on link "uitwerkingen bekijken" at bounding box center [893, 170] width 213 height 34
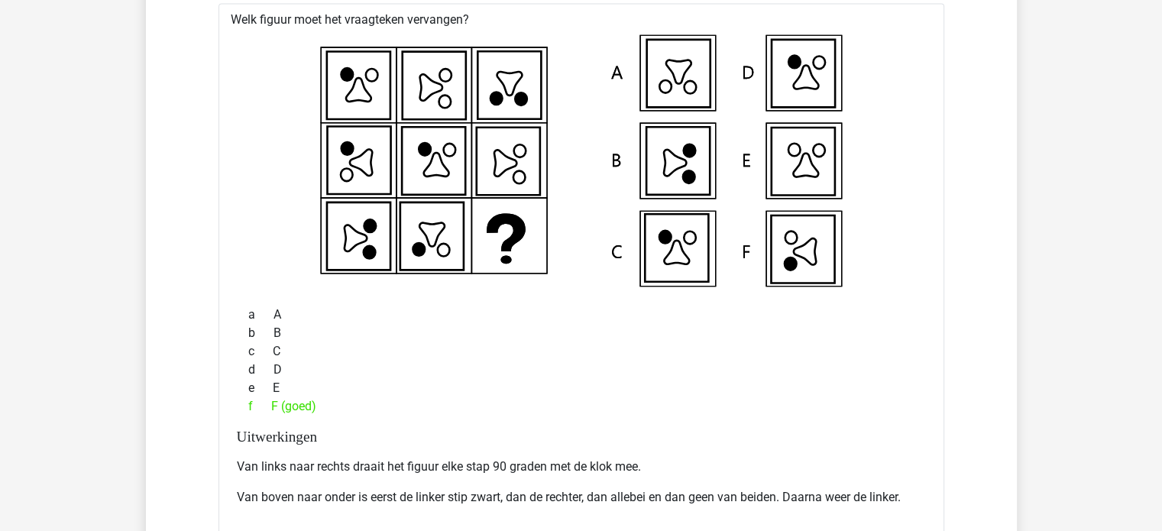
scroll to position [3088, 0]
click at [803, 241] on icon at bounding box center [802, 251] width 63 height 68
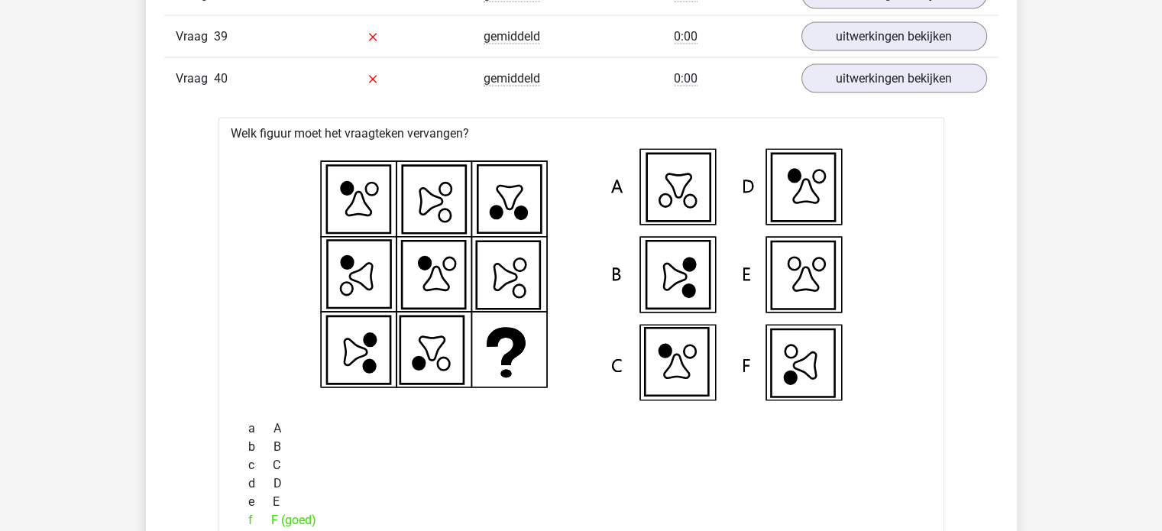
scroll to position [2975, 0]
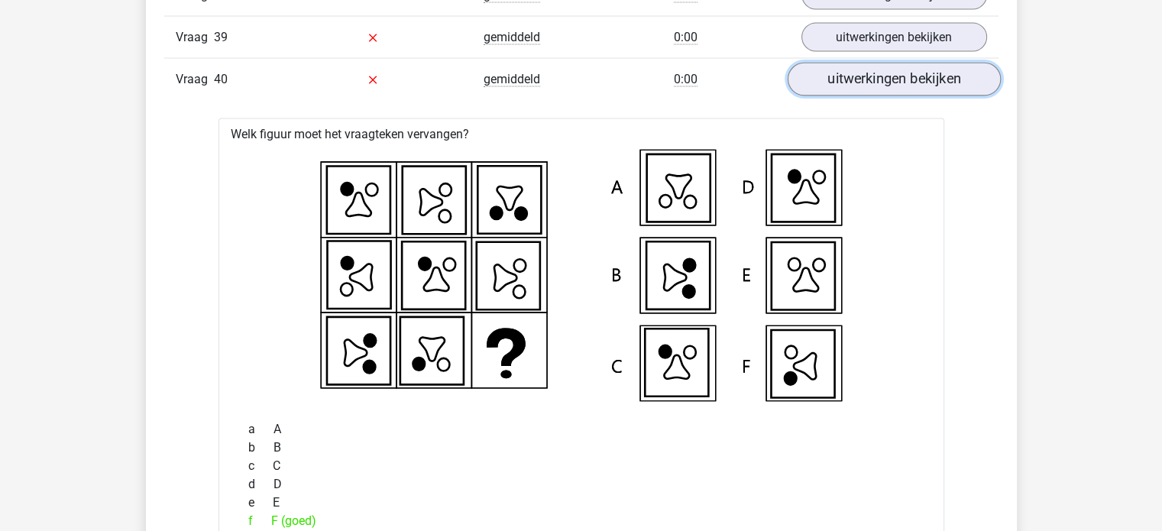
click at [925, 69] on link "uitwerkingen bekijken" at bounding box center [893, 80] width 213 height 34
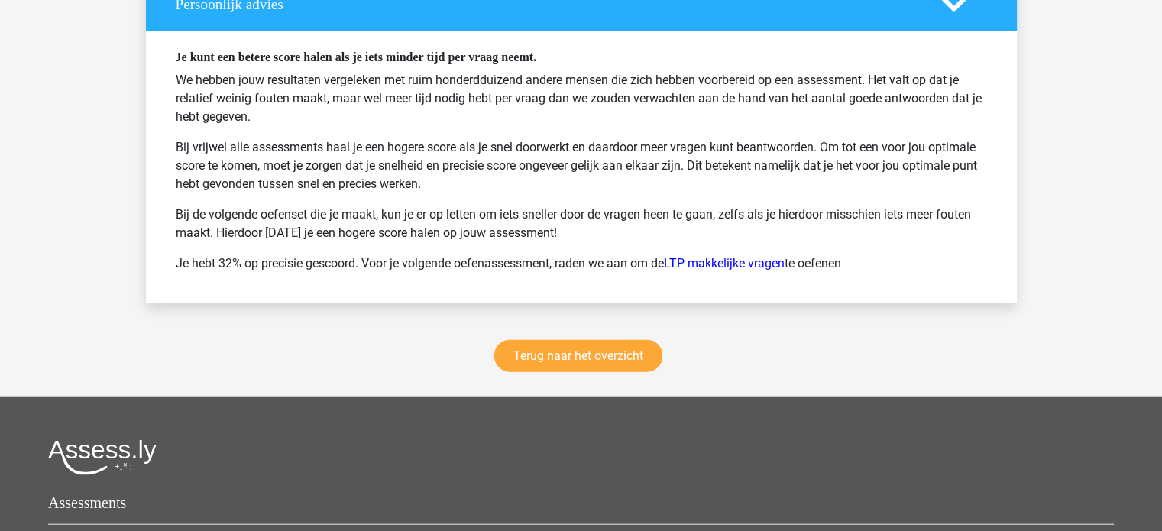
scroll to position [3660, 0]
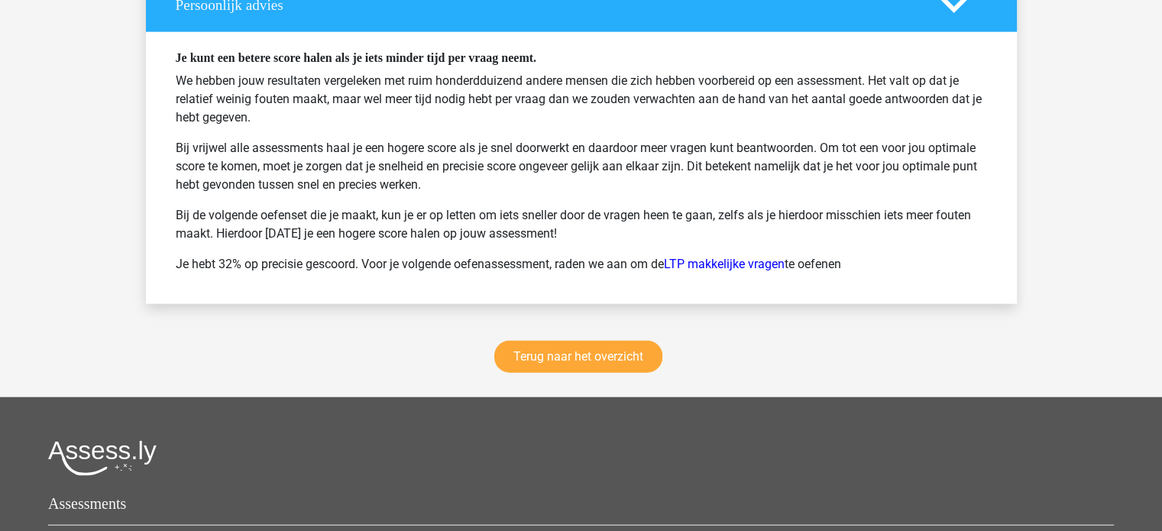
click at [625, 322] on div "Terug naar het overzicht" at bounding box center [581, 359] width 871 height 75
click at [622, 341] on link "Terug naar het overzicht" at bounding box center [578, 357] width 168 height 32
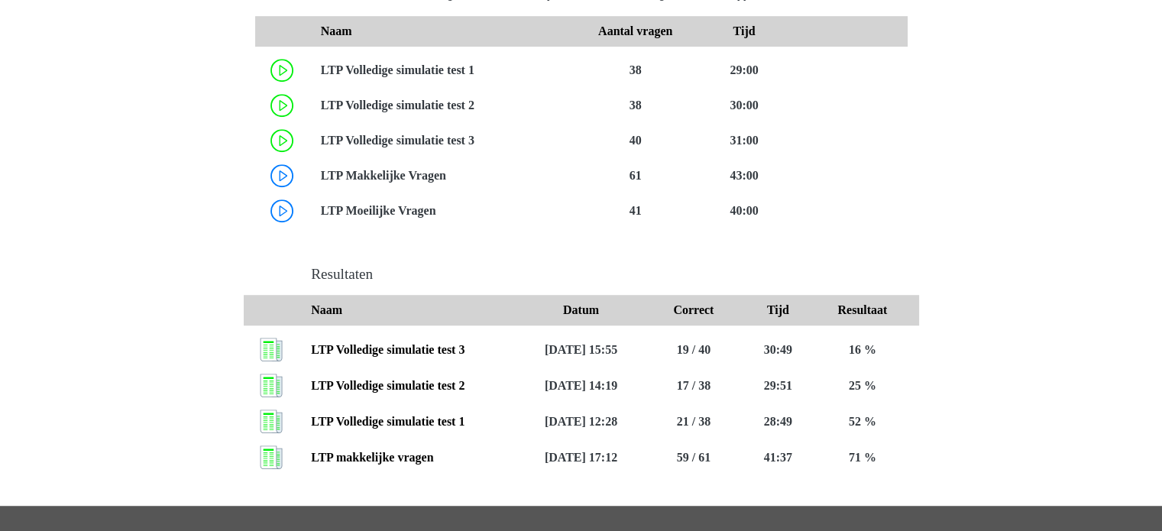
scroll to position [962, 0]
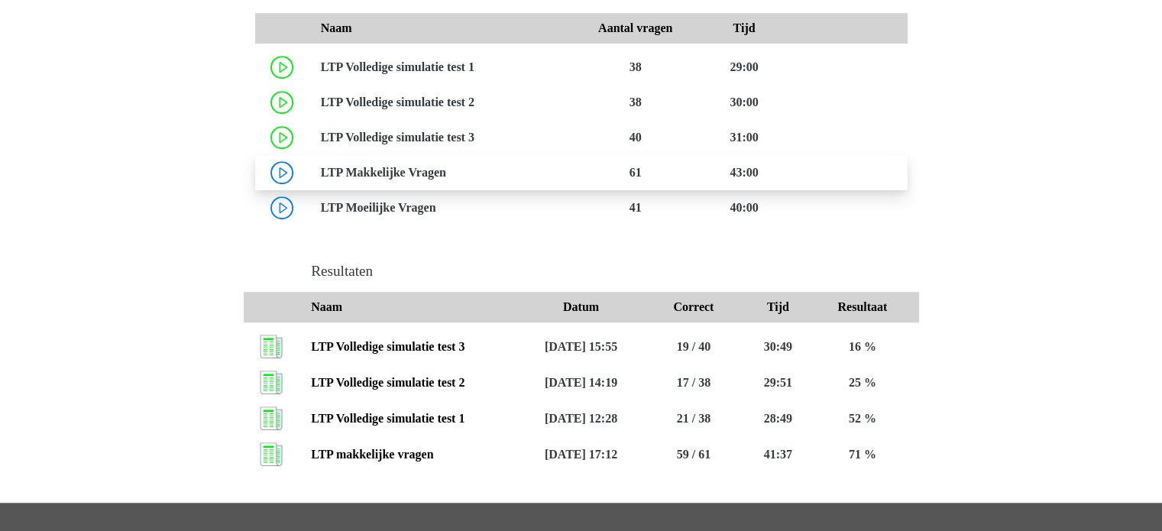
click at [446, 174] on link at bounding box center [446, 172] width 0 height 13
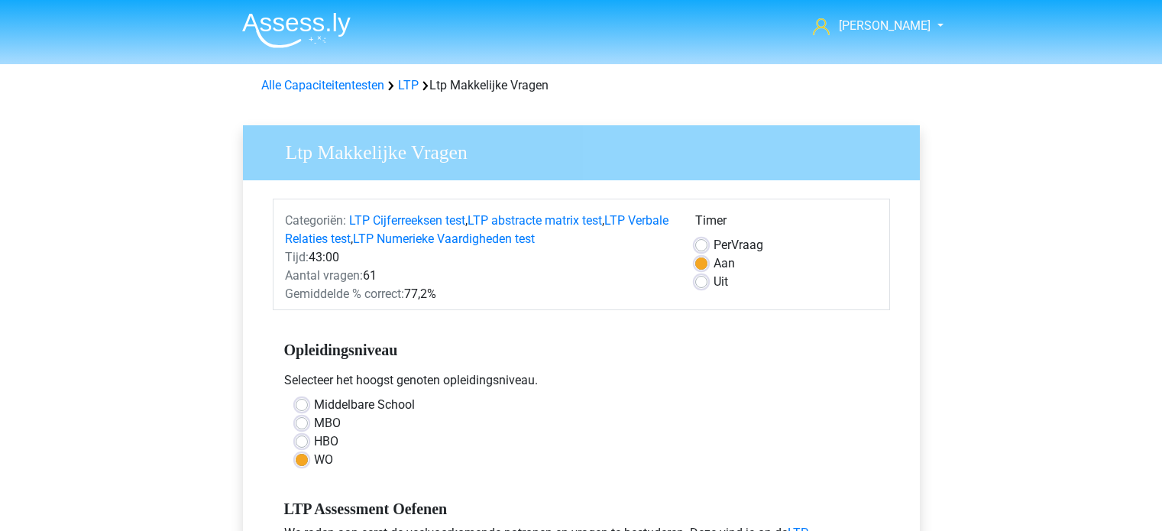
scroll to position [305, 0]
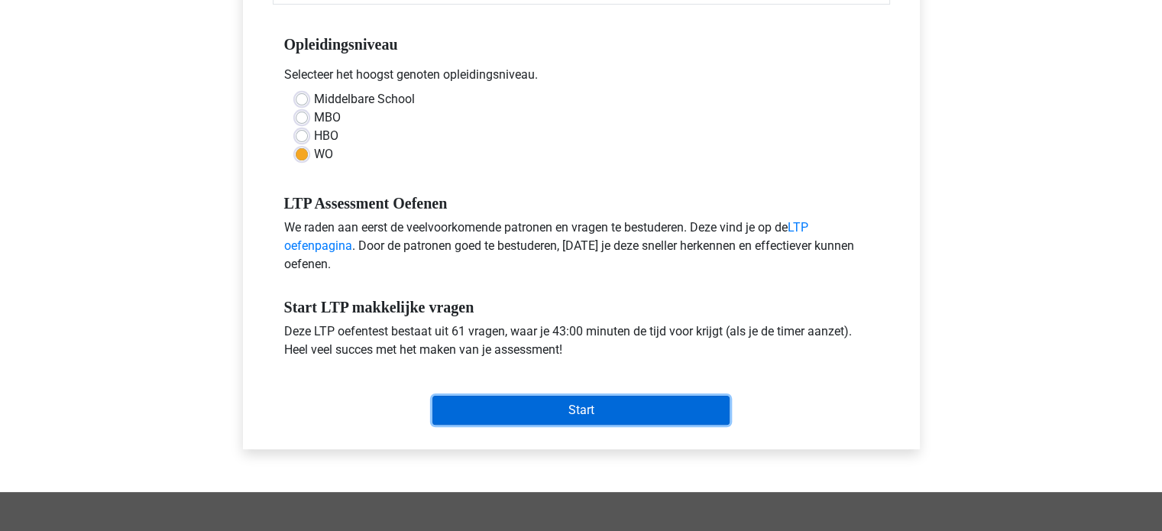
click at [551, 406] on input "Start" at bounding box center [580, 410] width 297 height 29
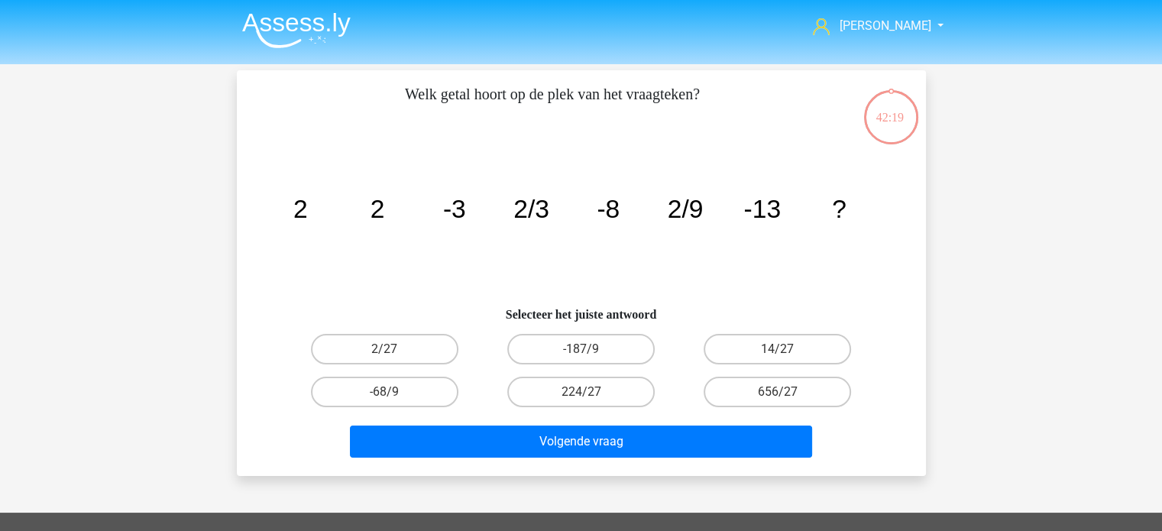
click at [458, 344] on div "2/27" at bounding box center [384, 349] width 184 height 31
click at [437, 351] on label "2/27" at bounding box center [384, 349] width 147 height 31
click at [394, 351] on input "2/27" at bounding box center [389, 354] width 10 height 10
radio input "true"
click at [518, 423] on div "Volgende vraag" at bounding box center [581, 438] width 640 height 50
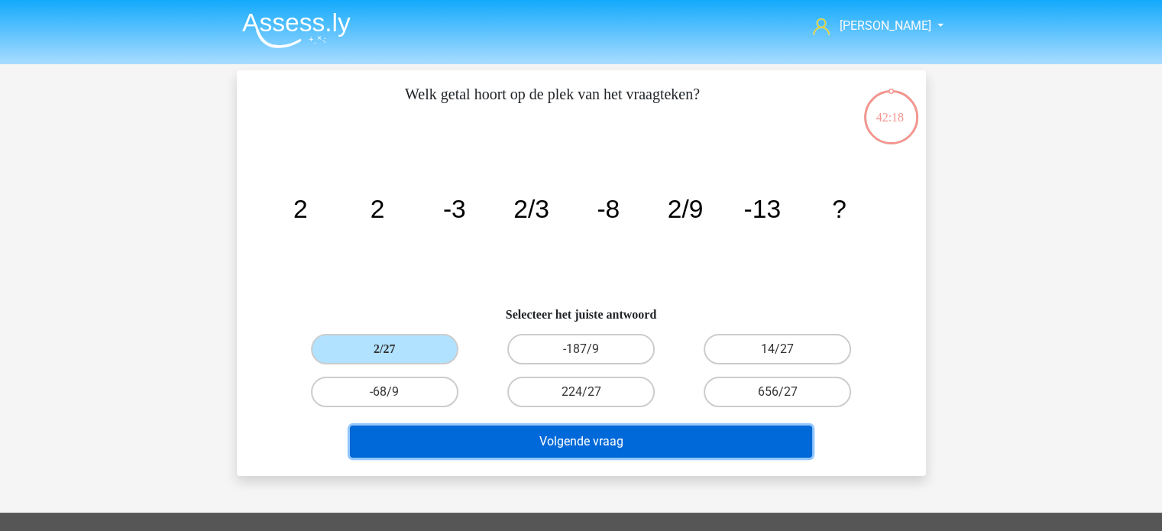
click at [522, 429] on button "Volgende vraag" at bounding box center [581, 441] width 462 height 32
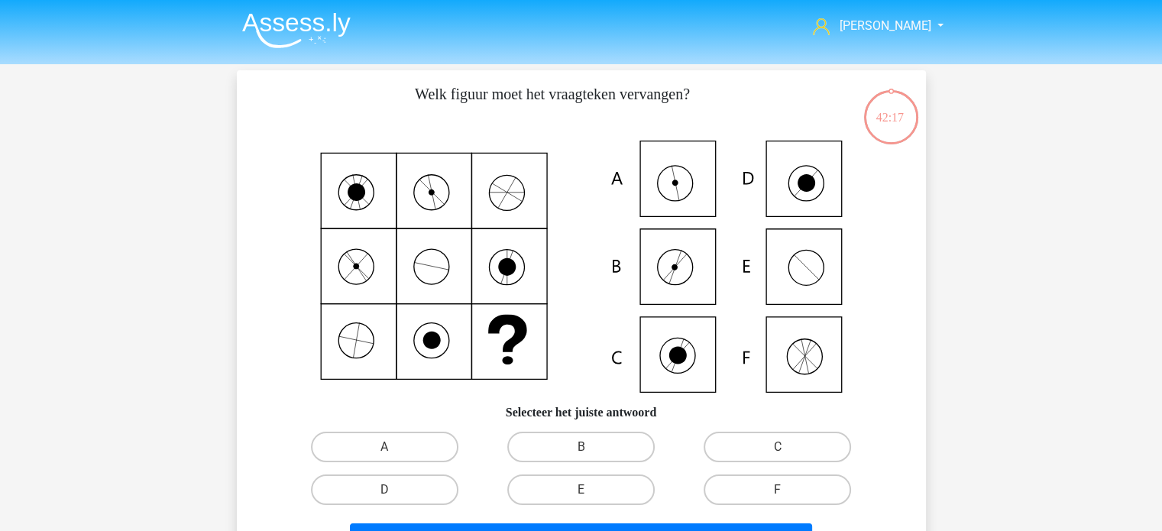
scroll to position [70, 0]
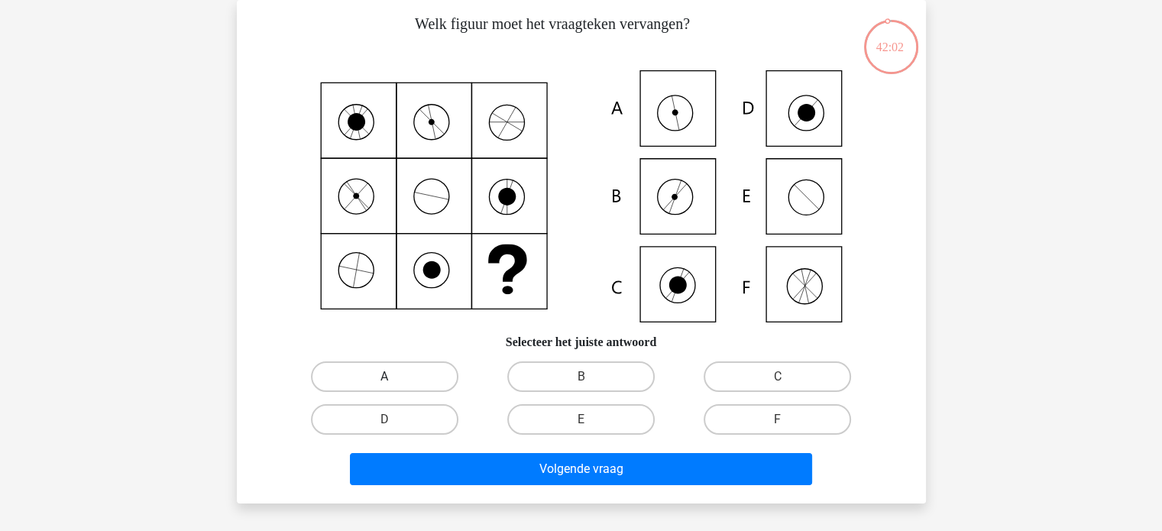
click at [409, 370] on label "A" at bounding box center [384, 376] width 147 height 31
click at [394, 377] on input "A" at bounding box center [389, 382] width 10 height 10
radio input "true"
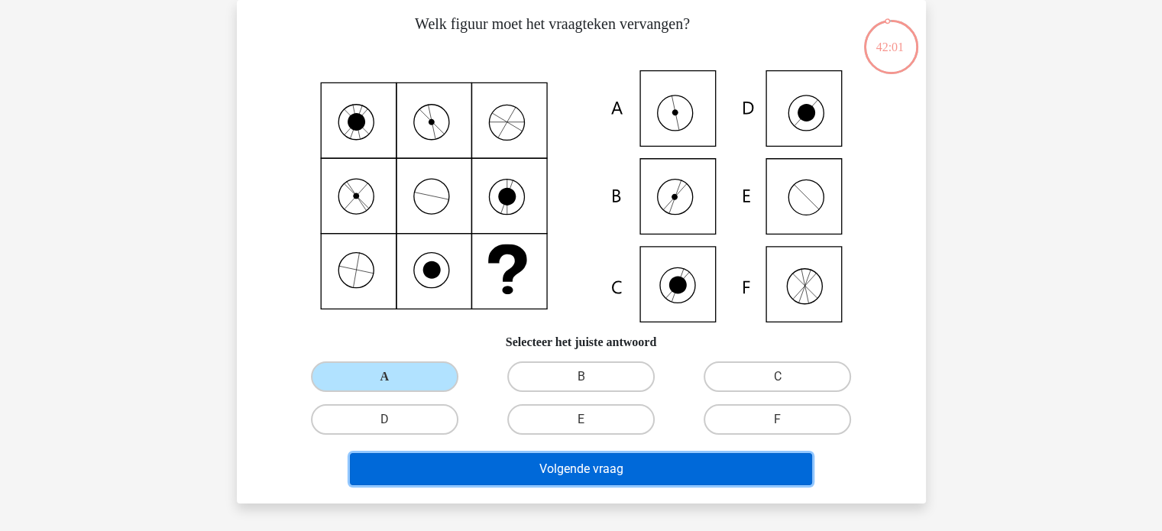
click at [561, 463] on button "Volgende vraag" at bounding box center [581, 469] width 462 height 32
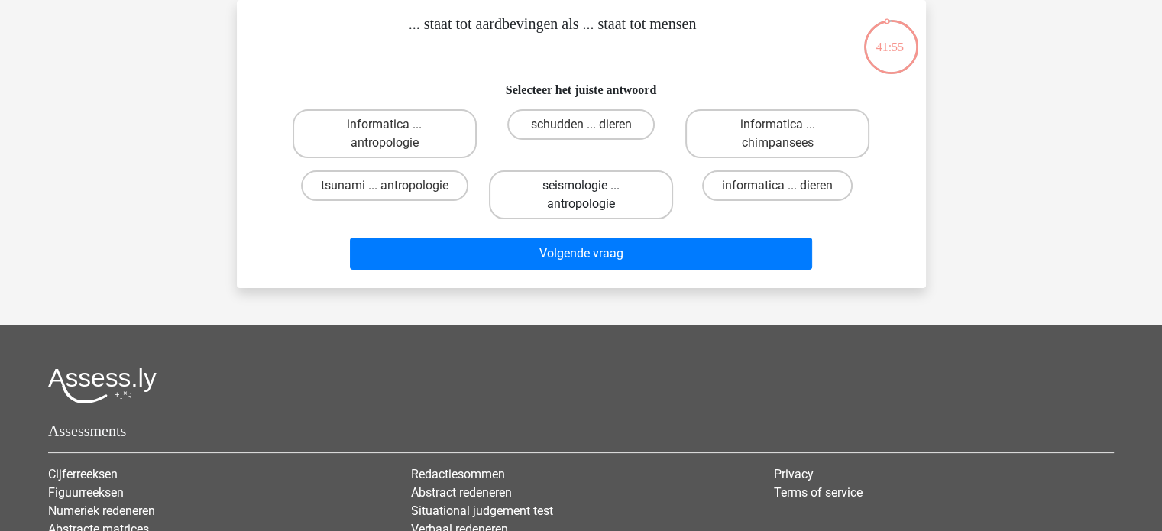
click at [626, 208] on label "seismologie ... antropologie" at bounding box center [581, 194] width 184 height 49
click at [590, 196] on input "seismologie ... antropologie" at bounding box center [585, 191] width 10 height 10
radio input "true"
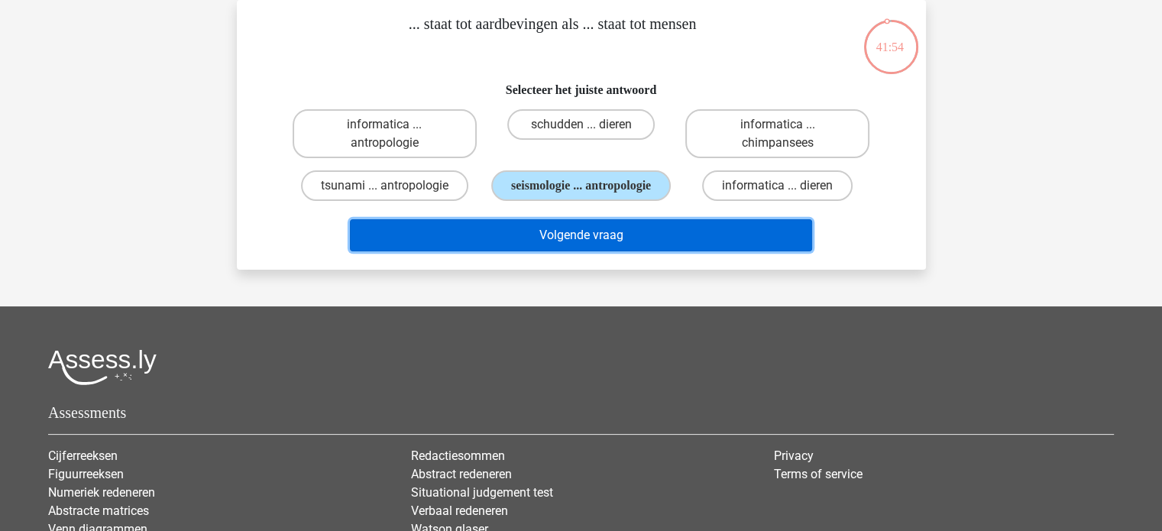
click at [646, 242] on button "Volgende vraag" at bounding box center [581, 235] width 462 height 32
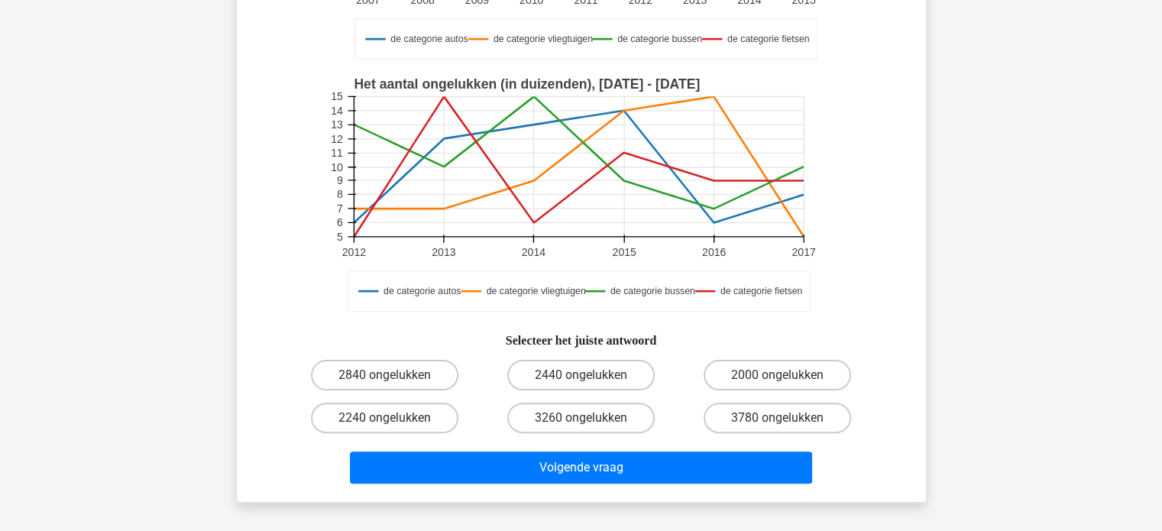
scroll to position [323, 0]
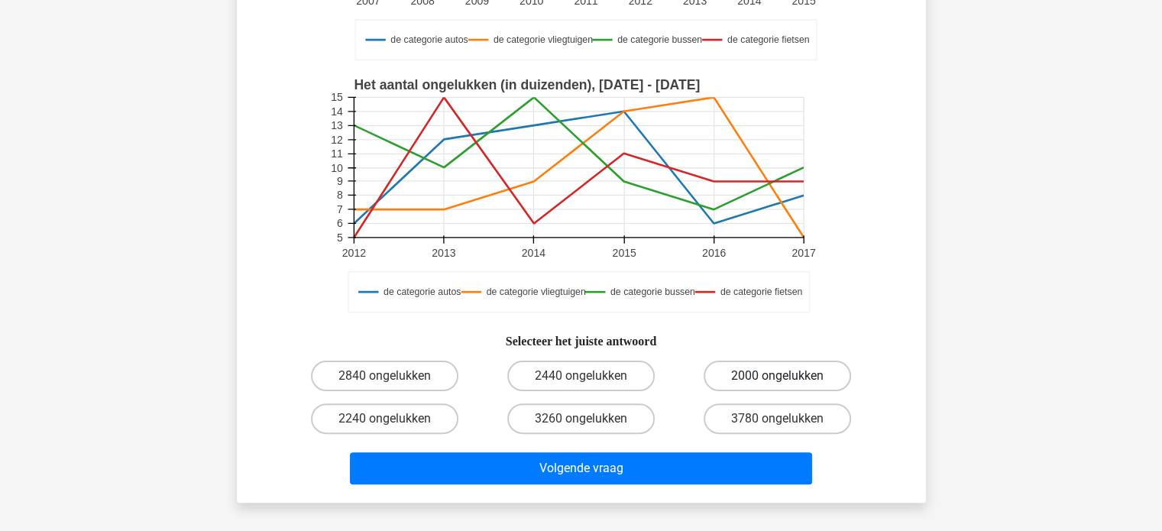
click at [748, 365] on label "2000 ongelukken" at bounding box center [776, 375] width 147 height 31
click at [777, 376] on input "2000 ongelukken" at bounding box center [782, 381] width 10 height 10
radio input "true"
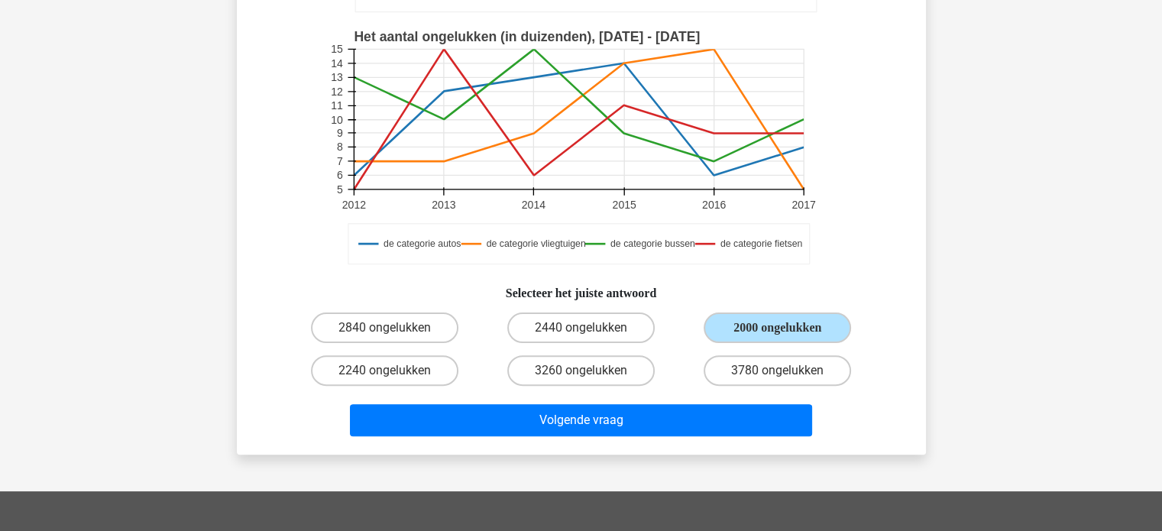
scroll to position [370, 0]
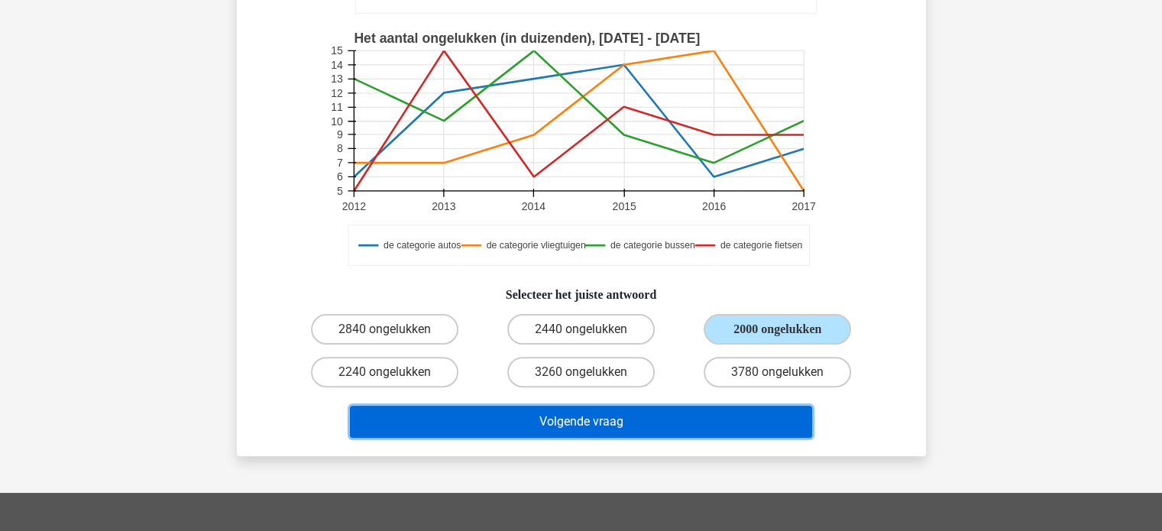
click at [629, 426] on button "Volgende vraag" at bounding box center [581, 422] width 462 height 32
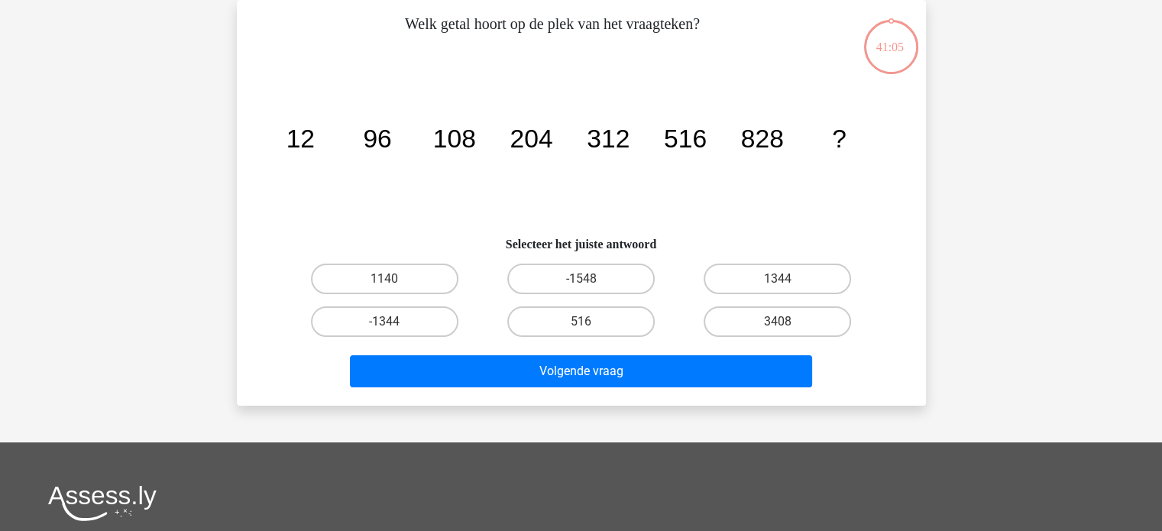
scroll to position [70, 0]
click at [762, 293] on div "1344" at bounding box center [777, 278] width 196 height 43
click at [773, 286] on label "1344" at bounding box center [776, 278] width 147 height 31
click at [777, 286] on input "1344" at bounding box center [782, 284] width 10 height 10
radio input "true"
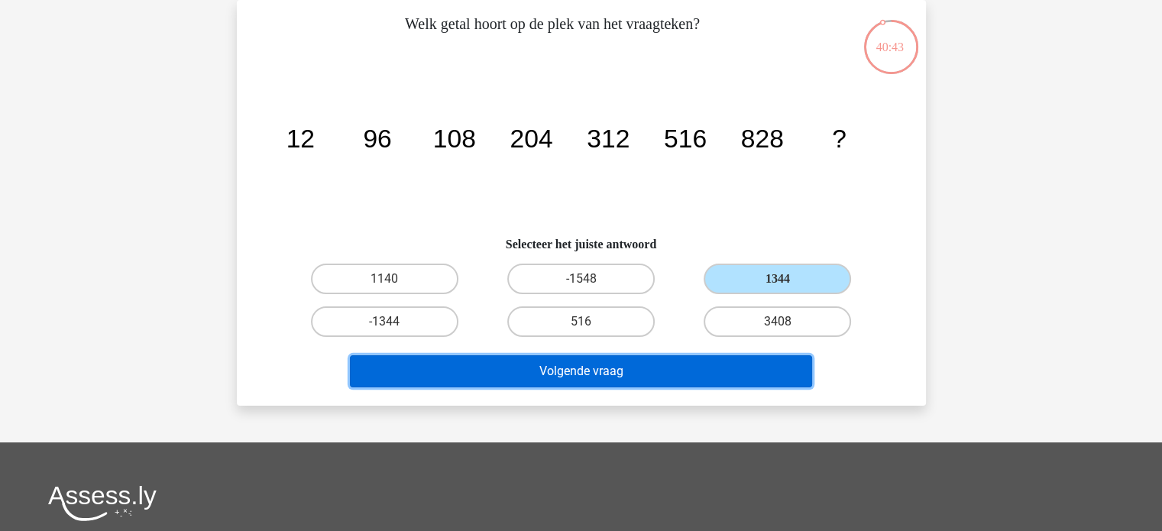
click at [654, 370] on button "Volgende vraag" at bounding box center [581, 371] width 462 height 32
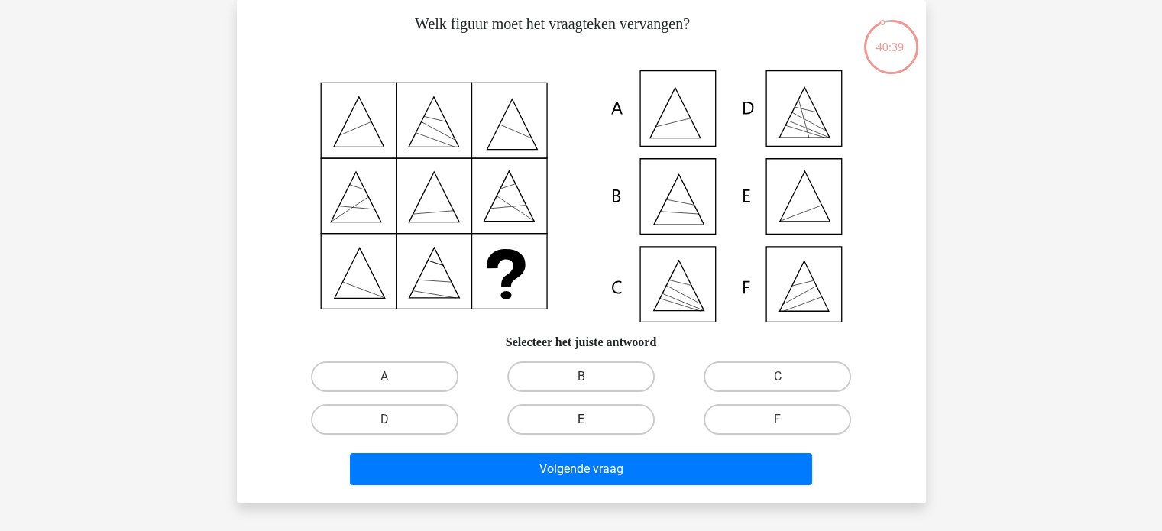
click at [564, 425] on label "E" at bounding box center [580, 419] width 147 height 31
click at [580, 425] on input "E" at bounding box center [585, 424] width 10 height 10
radio input "true"
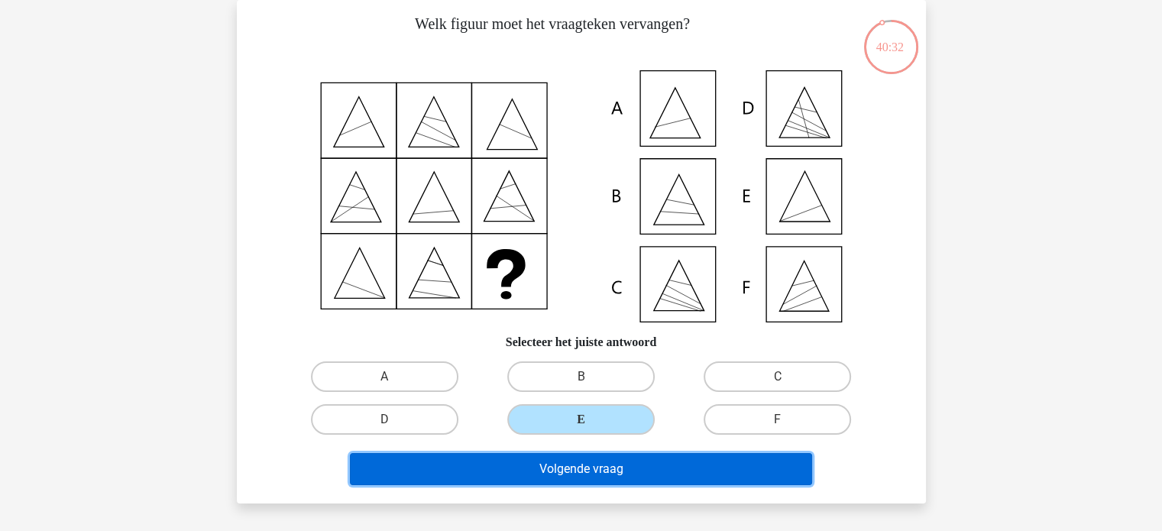
click at [667, 454] on button "Volgende vraag" at bounding box center [581, 469] width 462 height 32
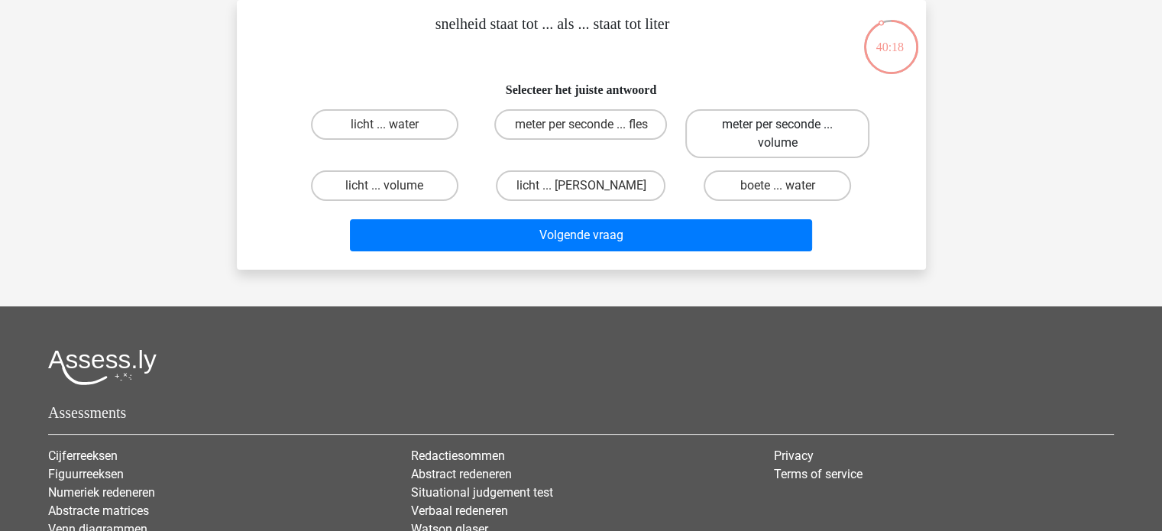
click at [745, 141] on label "meter per seconde ... volume" at bounding box center [777, 133] width 184 height 49
click at [777, 134] on input "meter per seconde ... volume" at bounding box center [782, 129] width 10 height 10
radio input "true"
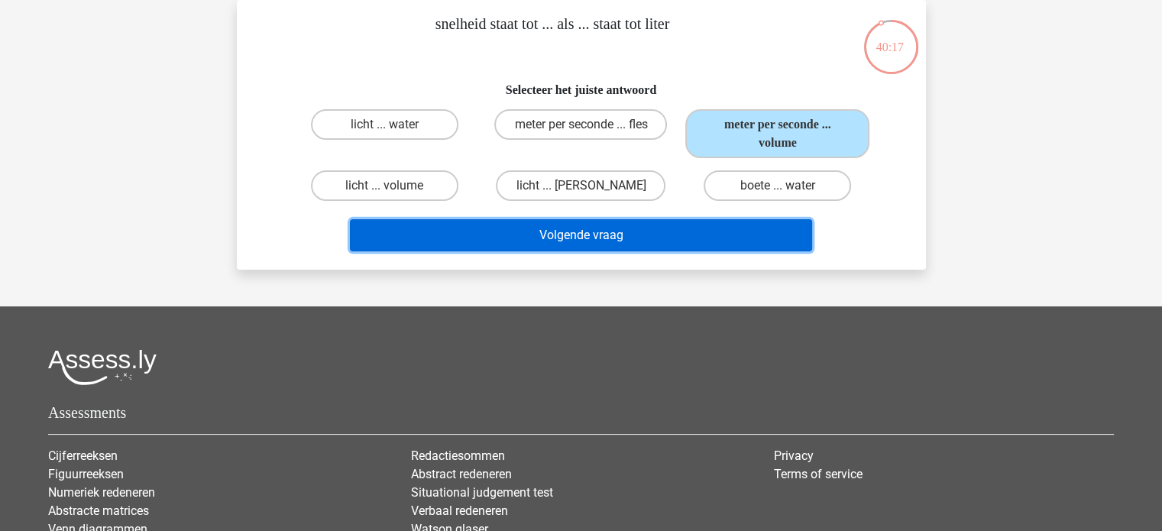
click at [632, 244] on button "Volgende vraag" at bounding box center [581, 235] width 462 height 32
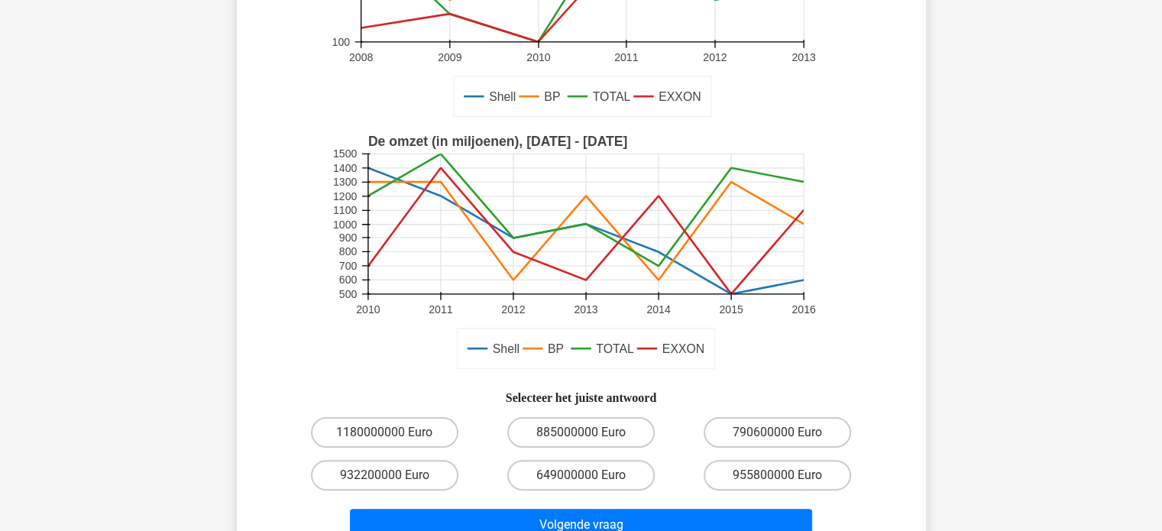
scroll to position [267, 0]
click at [333, 435] on label "1180000000 Euro" at bounding box center [384, 431] width 147 height 31
click at [384, 435] on input "1180000000 Euro" at bounding box center [389, 436] width 10 height 10
radio input "true"
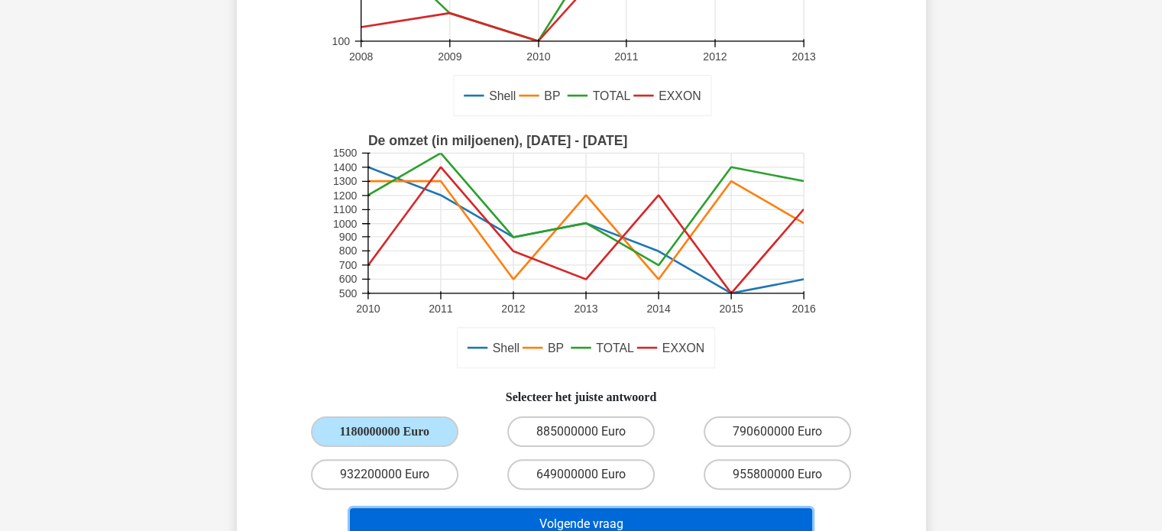
click at [496, 522] on button "Volgende vraag" at bounding box center [581, 524] width 462 height 32
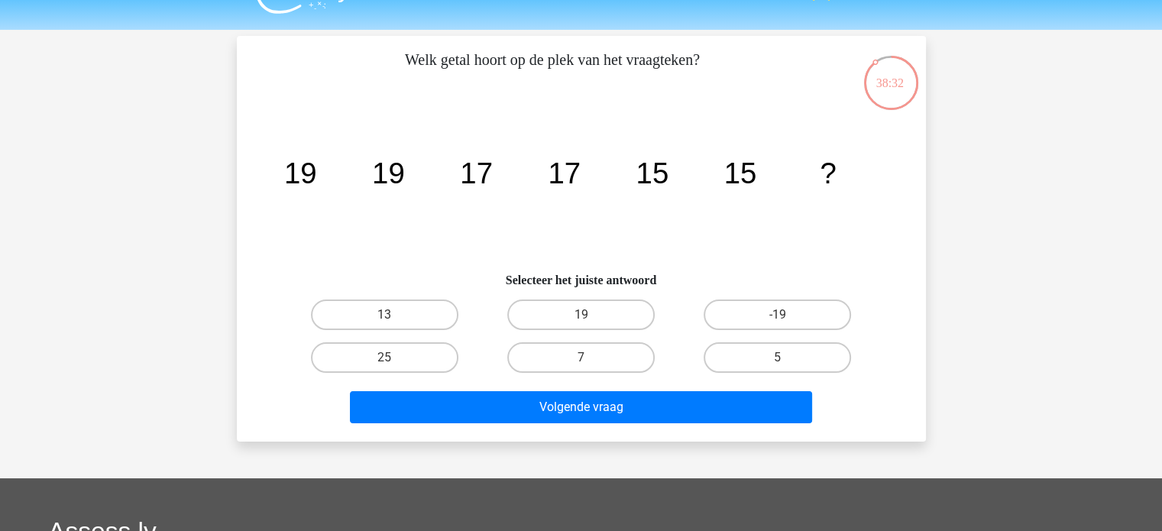
scroll to position [34, 0]
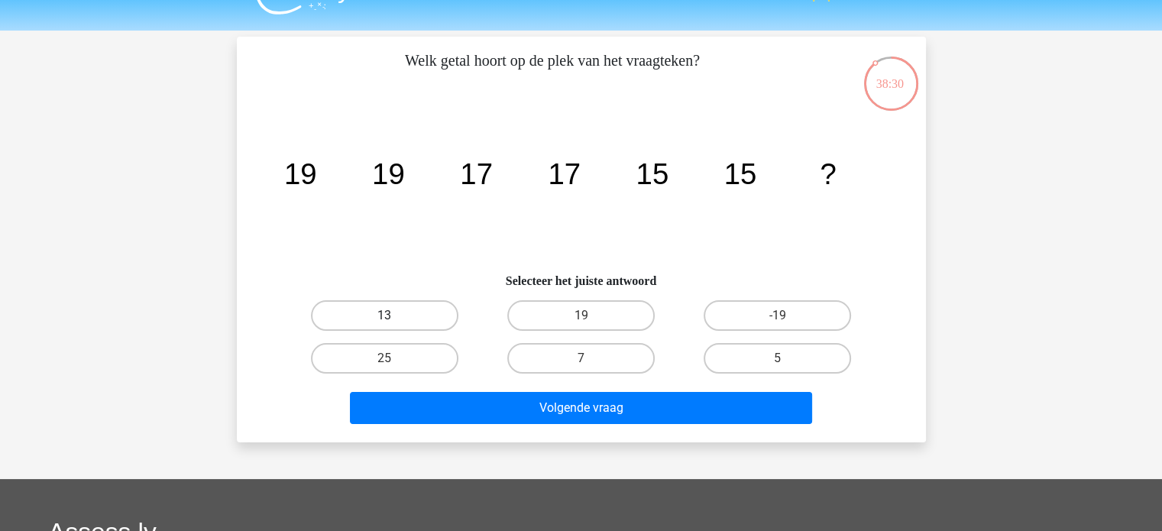
click at [397, 325] on label "13" at bounding box center [384, 315] width 147 height 31
click at [394, 325] on input "13" at bounding box center [389, 320] width 10 height 10
radio input "true"
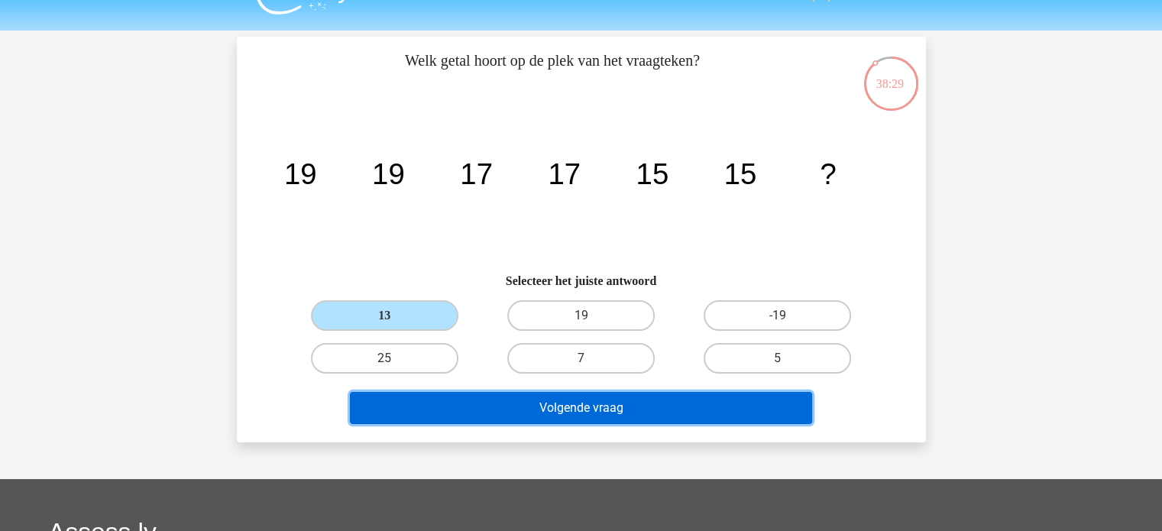
click at [525, 415] on button "Volgende vraag" at bounding box center [581, 408] width 462 height 32
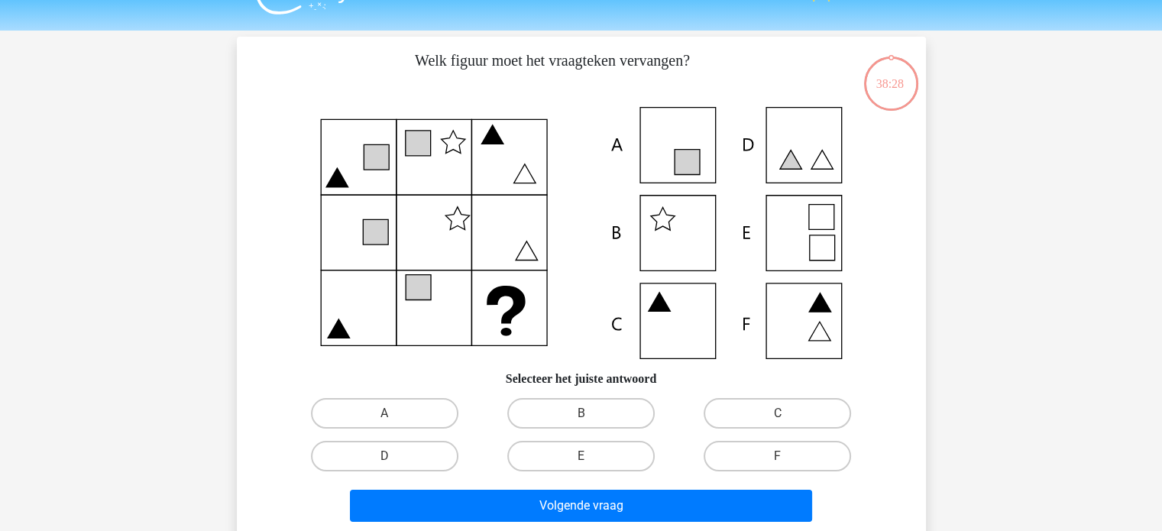
scroll to position [70, 0]
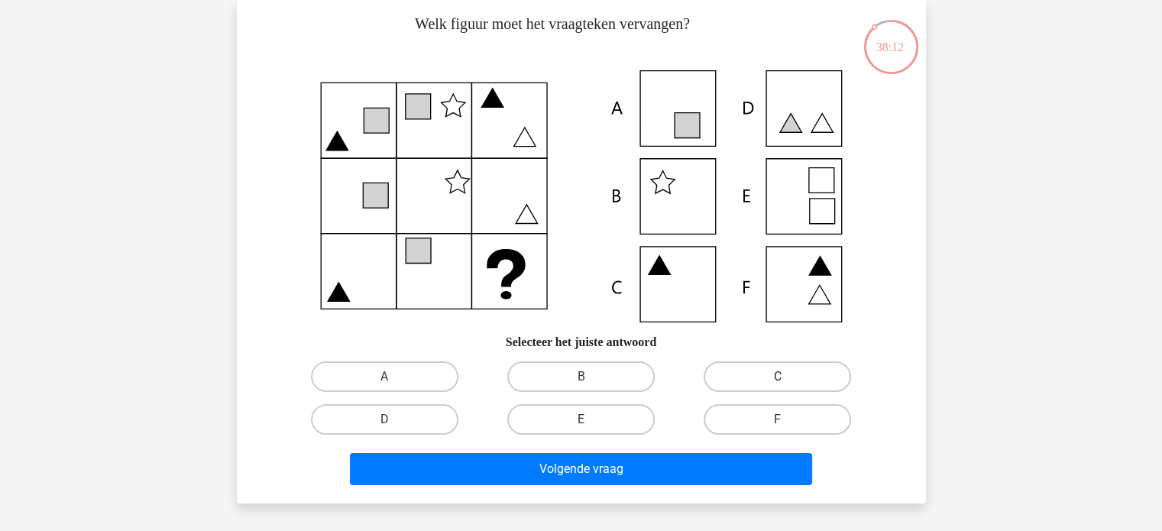
click at [803, 376] on label "C" at bounding box center [776, 376] width 147 height 31
click at [787, 377] on input "C" at bounding box center [782, 382] width 10 height 10
radio input "true"
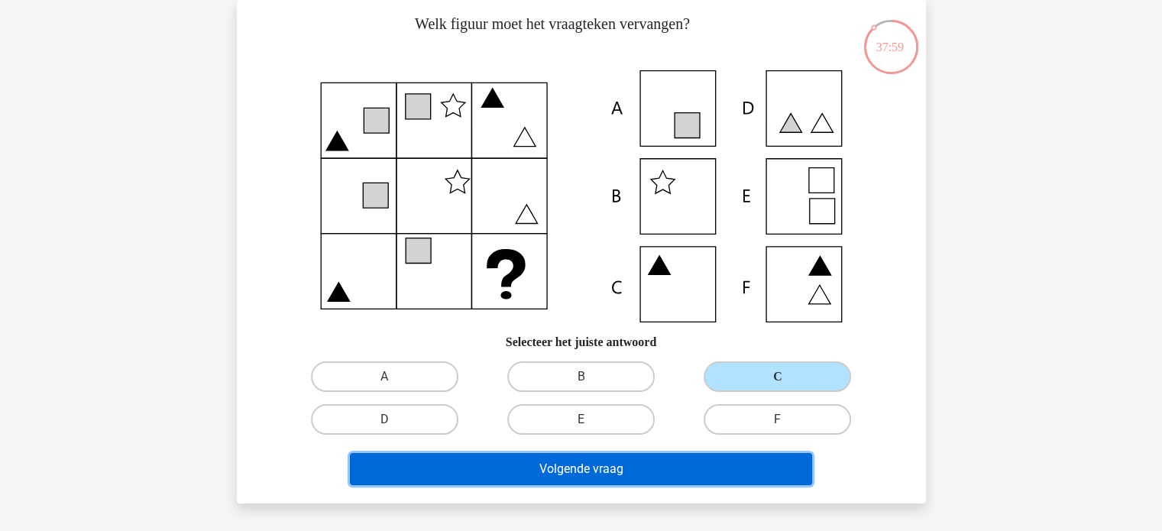
click at [616, 466] on button "Volgende vraag" at bounding box center [581, 469] width 462 height 32
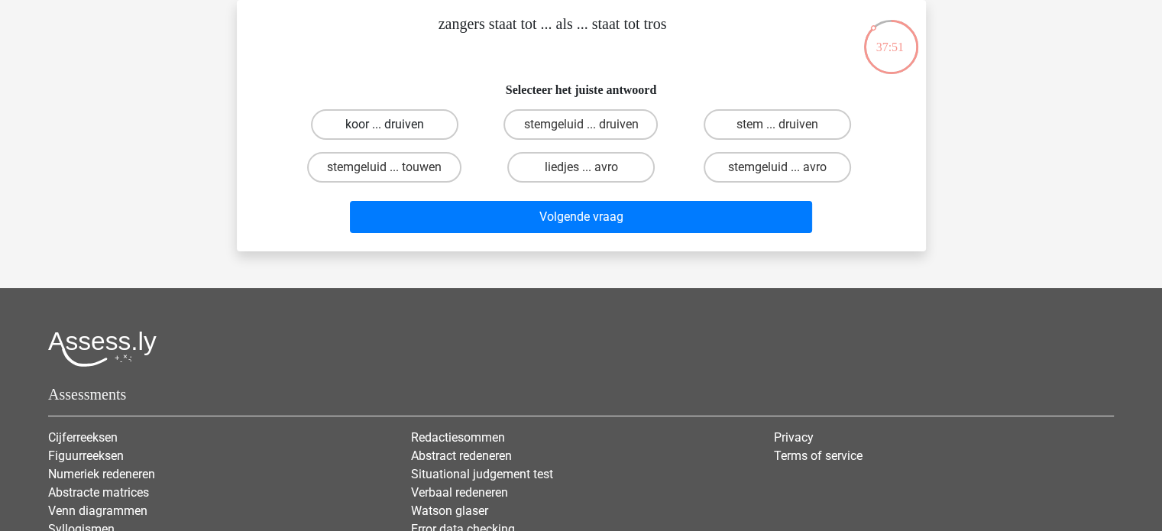
click at [367, 125] on label "koor ... druiven" at bounding box center [384, 124] width 147 height 31
click at [384, 125] on input "koor ... druiven" at bounding box center [389, 129] width 10 height 10
radio input "true"
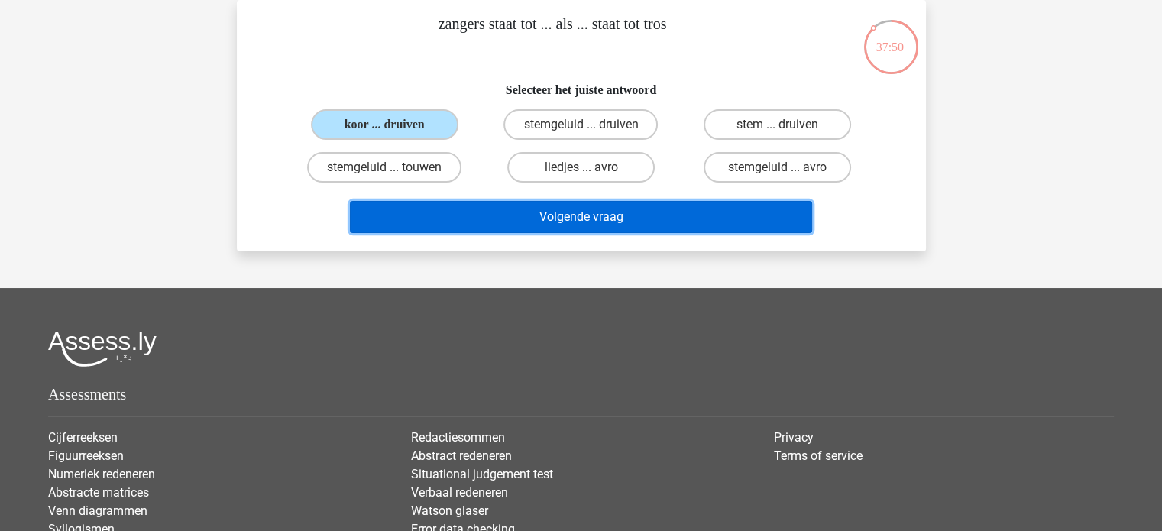
click at [522, 208] on button "Volgende vraag" at bounding box center [581, 217] width 462 height 32
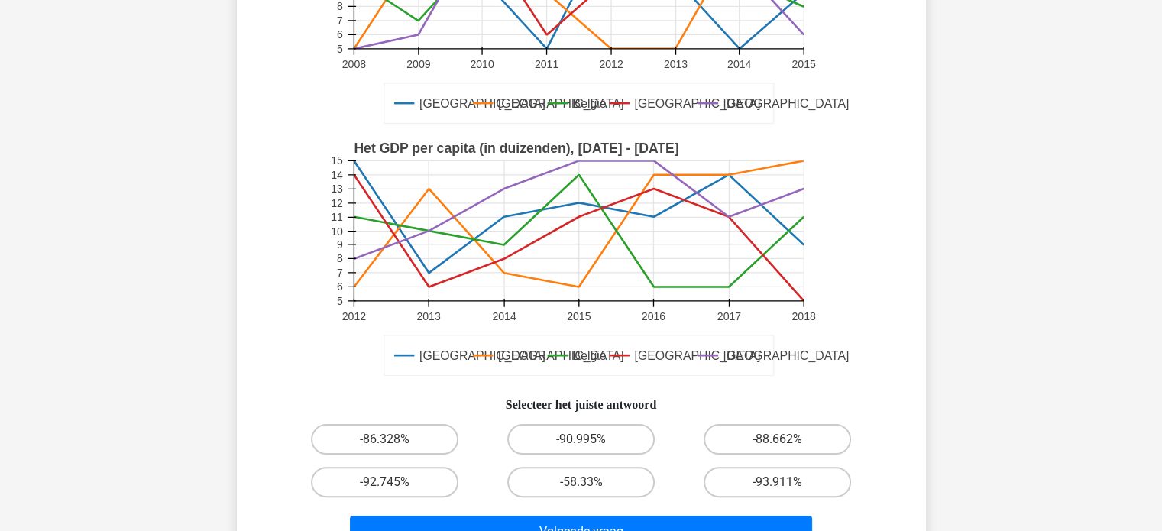
scroll to position [268, 0]
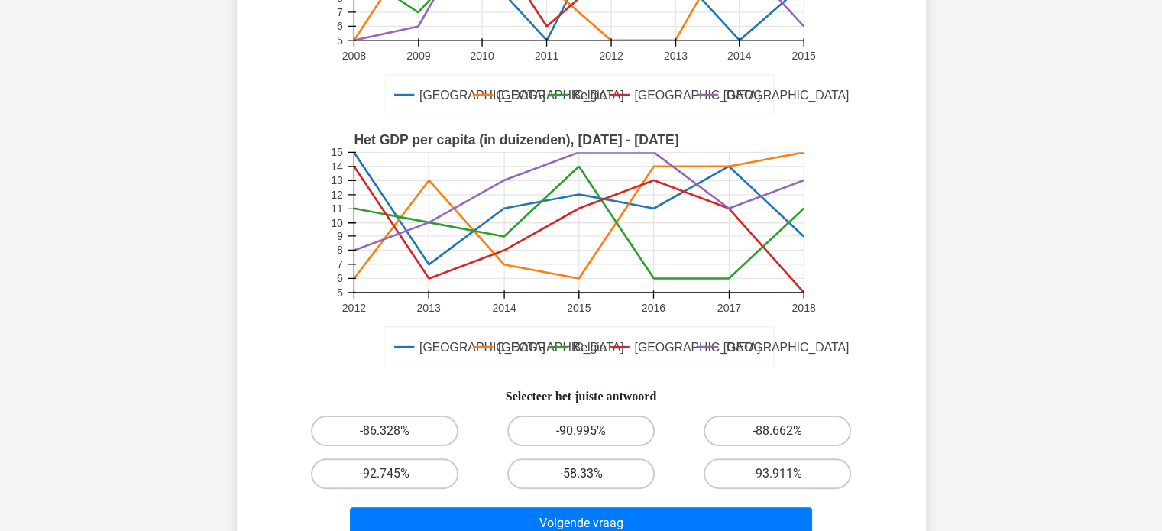
click at [561, 472] on label "-58.33%" at bounding box center [580, 473] width 147 height 31
click at [580, 473] on input "-58.33%" at bounding box center [585, 478] width 10 height 10
radio input "true"
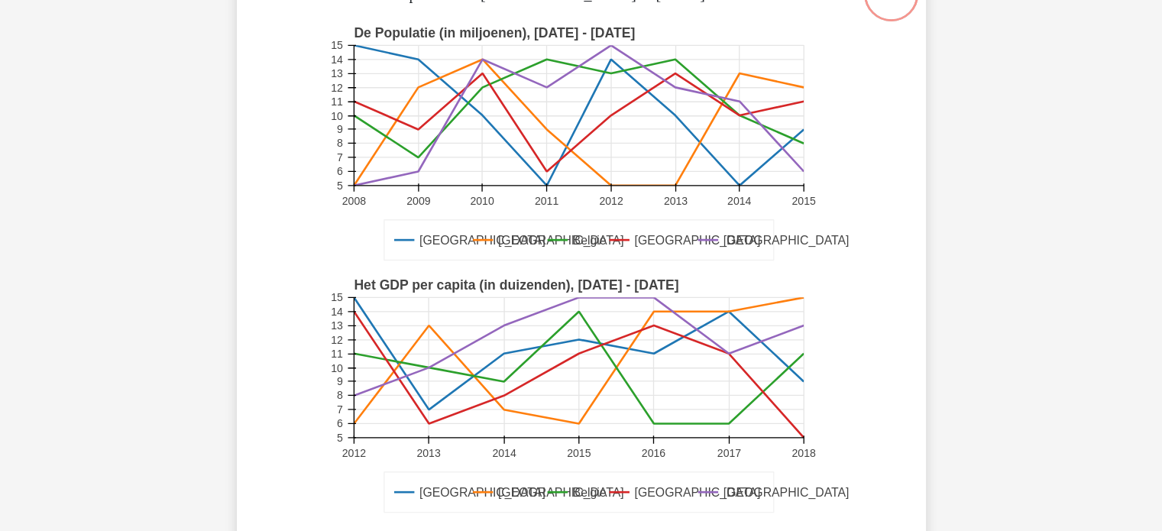
scroll to position [122, 0]
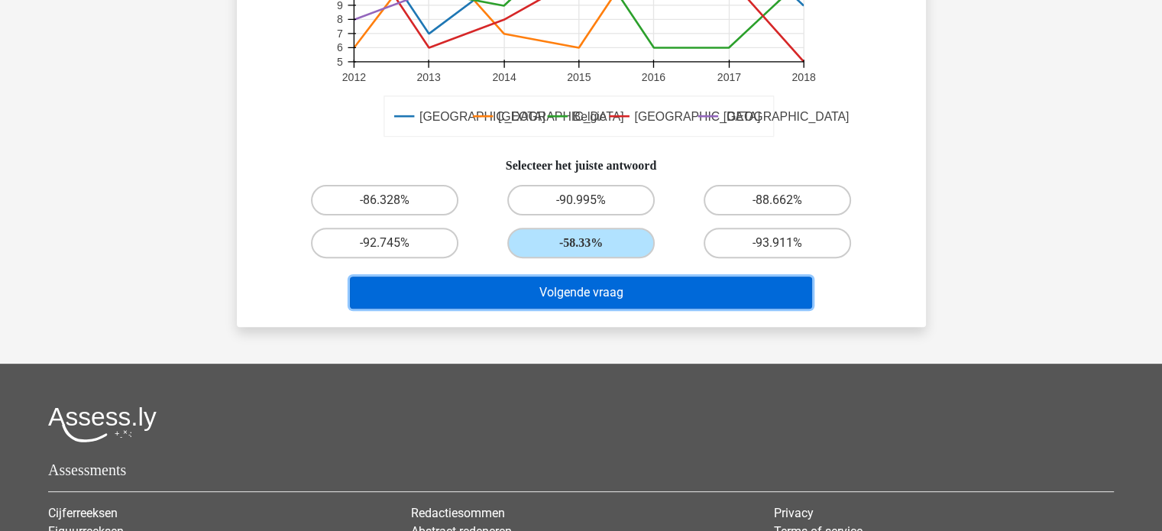
click at [661, 296] on button "Volgende vraag" at bounding box center [581, 292] width 462 height 32
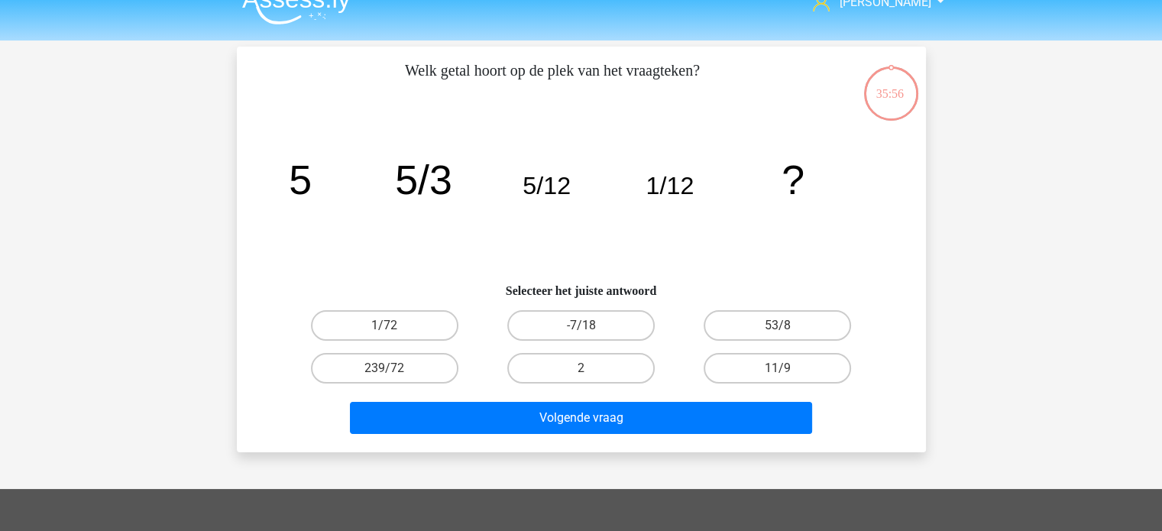
scroll to position [0, 0]
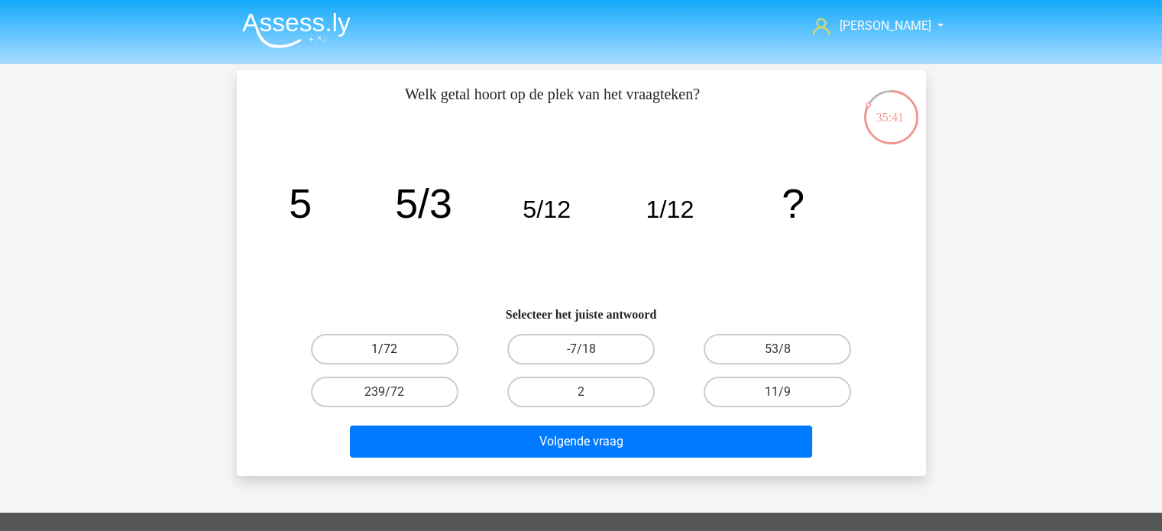
click at [364, 344] on label "1/72" at bounding box center [384, 349] width 147 height 31
click at [384, 349] on input "1/72" at bounding box center [389, 354] width 10 height 10
radio input "true"
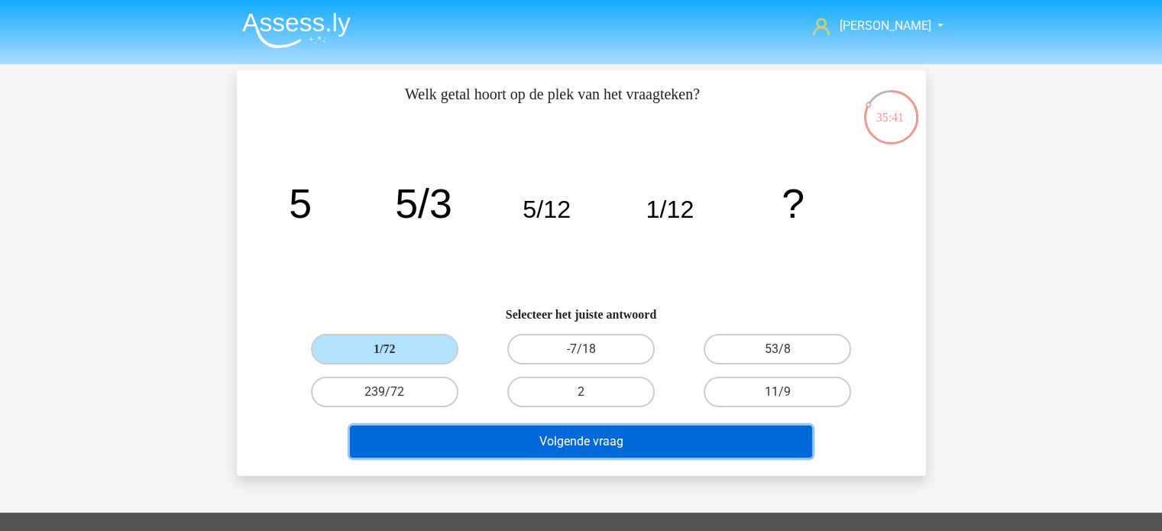
click at [554, 434] on button "Volgende vraag" at bounding box center [581, 441] width 462 height 32
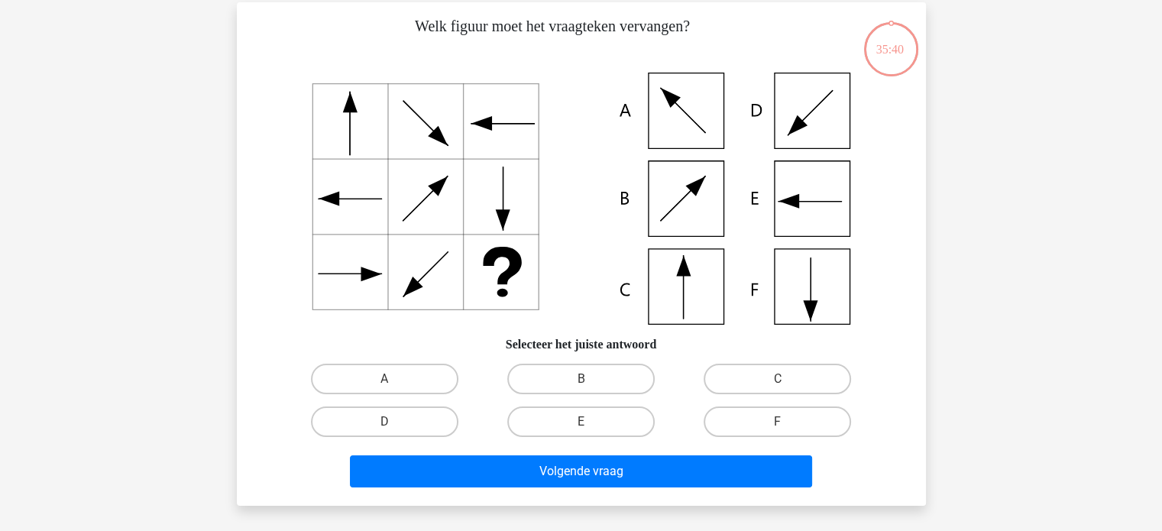
scroll to position [70, 0]
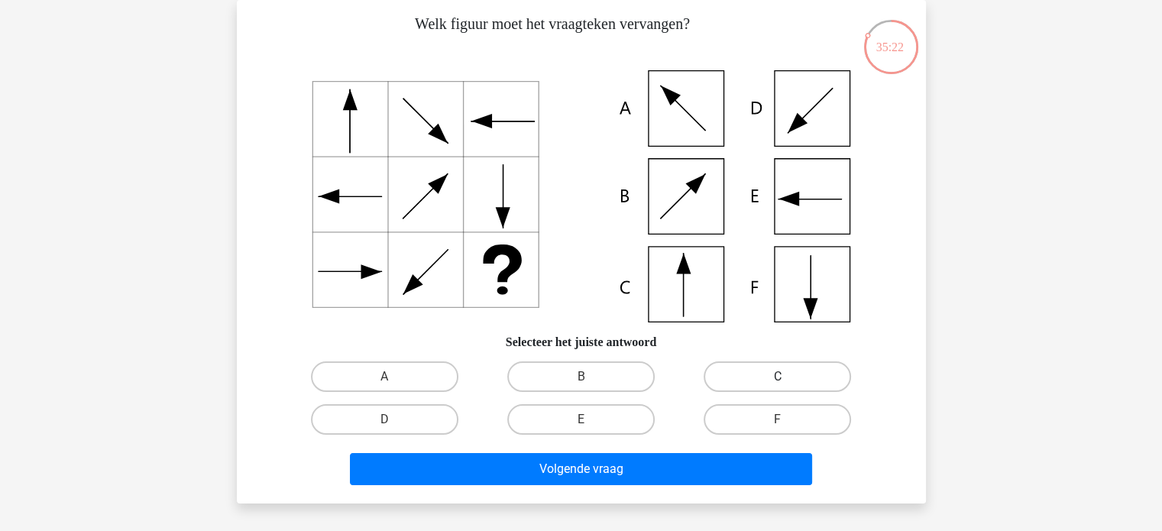
click at [774, 373] on label "C" at bounding box center [776, 376] width 147 height 31
click at [777, 377] on input "C" at bounding box center [782, 382] width 10 height 10
radio input "true"
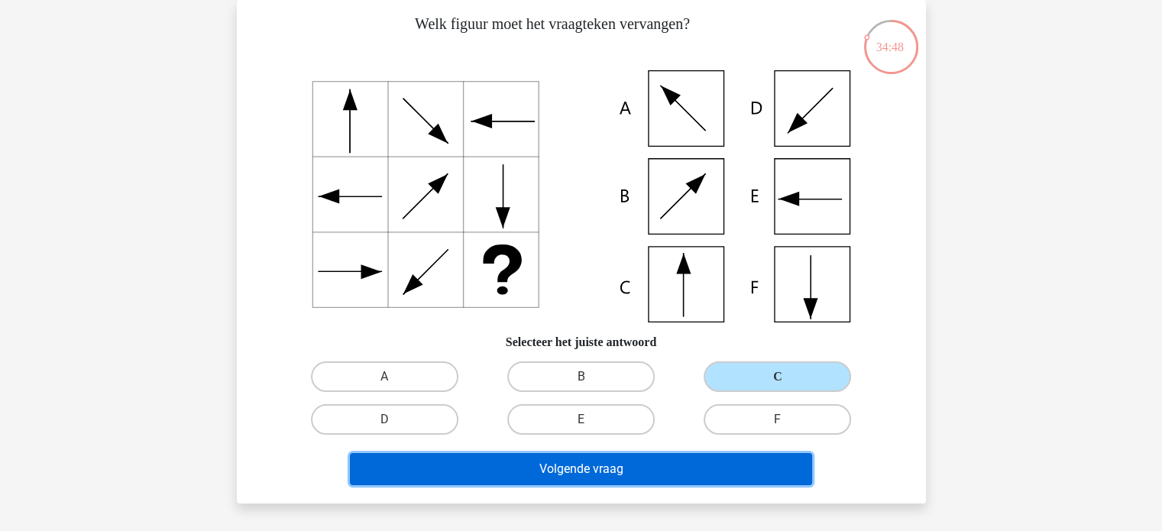
click at [682, 465] on button "Volgende vraag" at bounding box center [581, 469] width 462 height 32
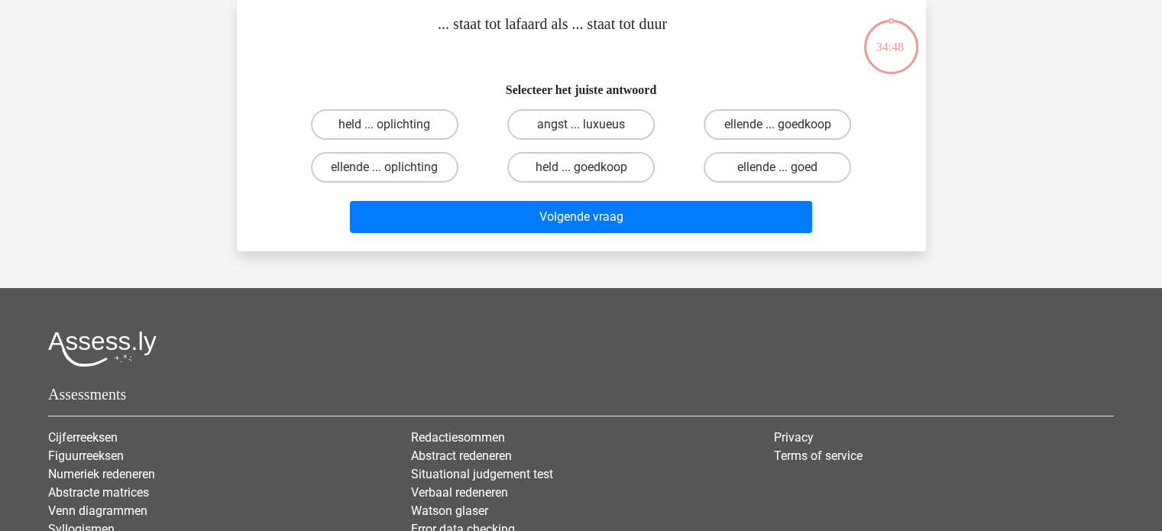
scroll to position [59, 0]
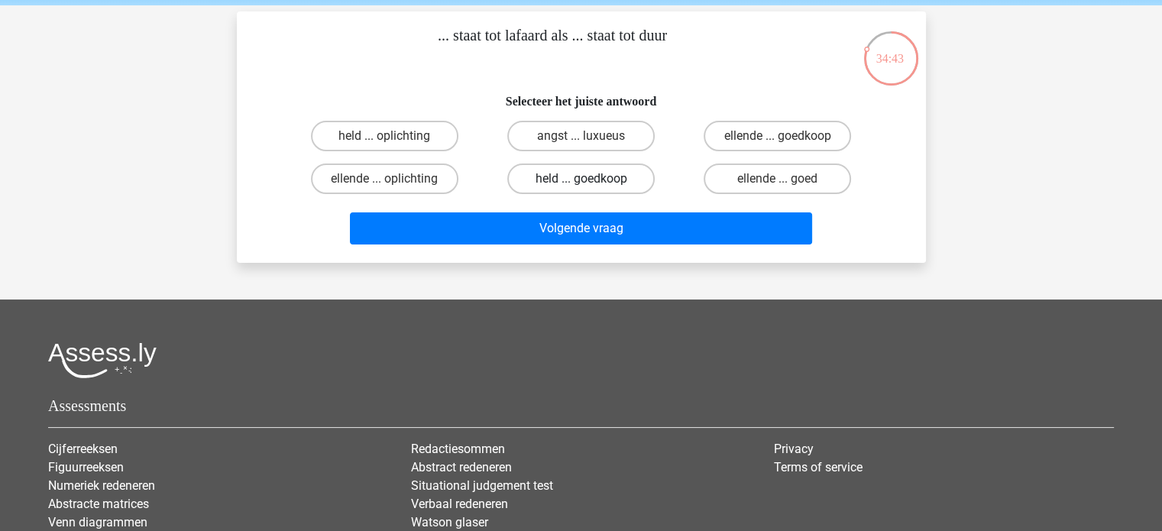
click at [557, 177] on label "held ... goedkoop" at bounding box center [580, 178] width 147 height 31
click at [580, 179] on input "held ... goedkoop" at bounding box center [585, 184] width 10 height 10
radio input "true"
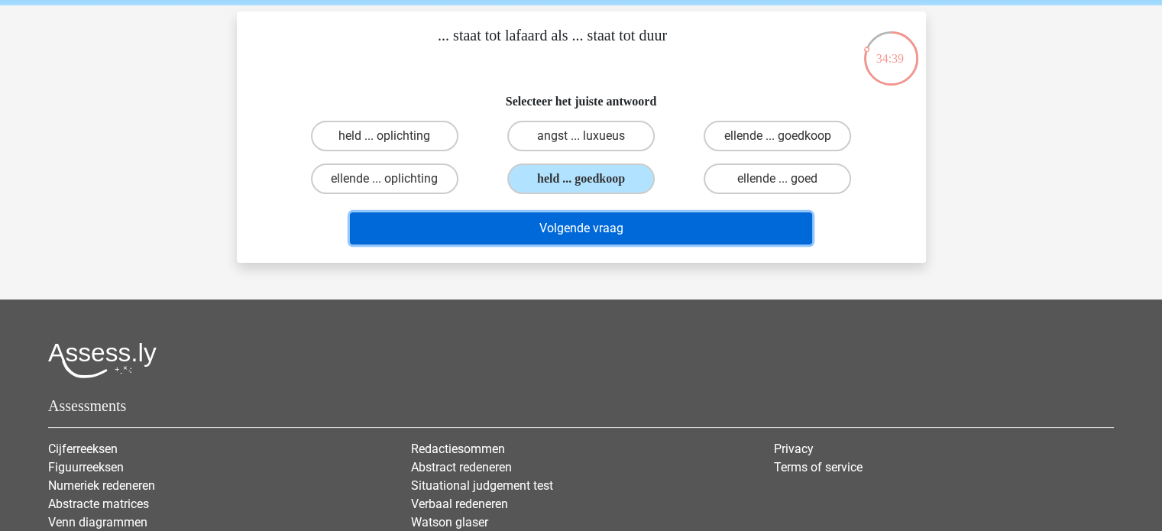
click at [599, 226] on button "Volgende vraag" at bounding box center [581, 228] width 462 height 32
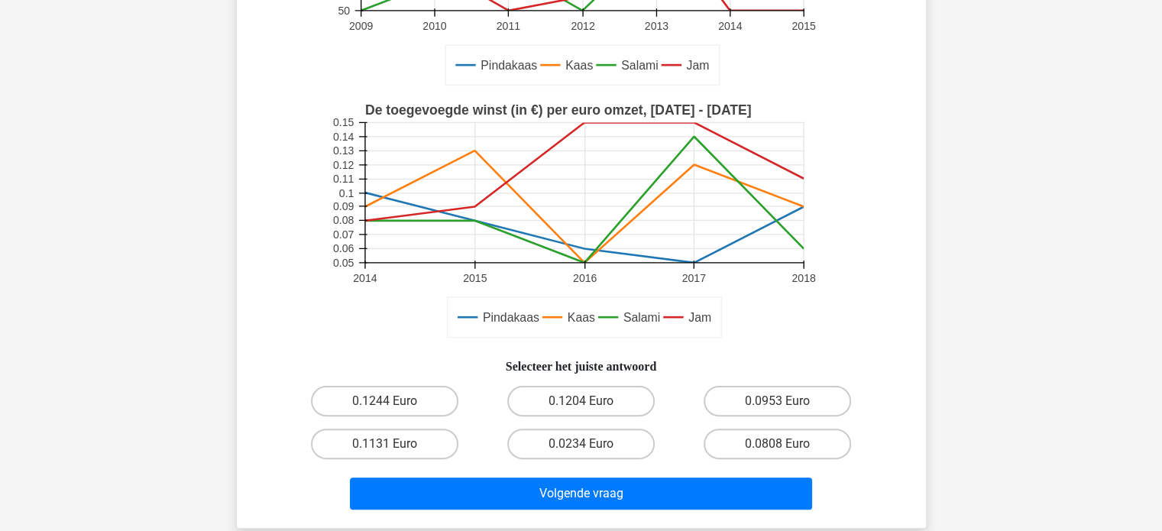
scroll to position [321, 0]
click at [803, 441] on label "0.0808 Euro" at bounding box center [776, 443] width 147 height 31
click at [787, 444] on input "0.0808 Euro" at bounding box center [782, 449] width 10 height 10
radio input "true"
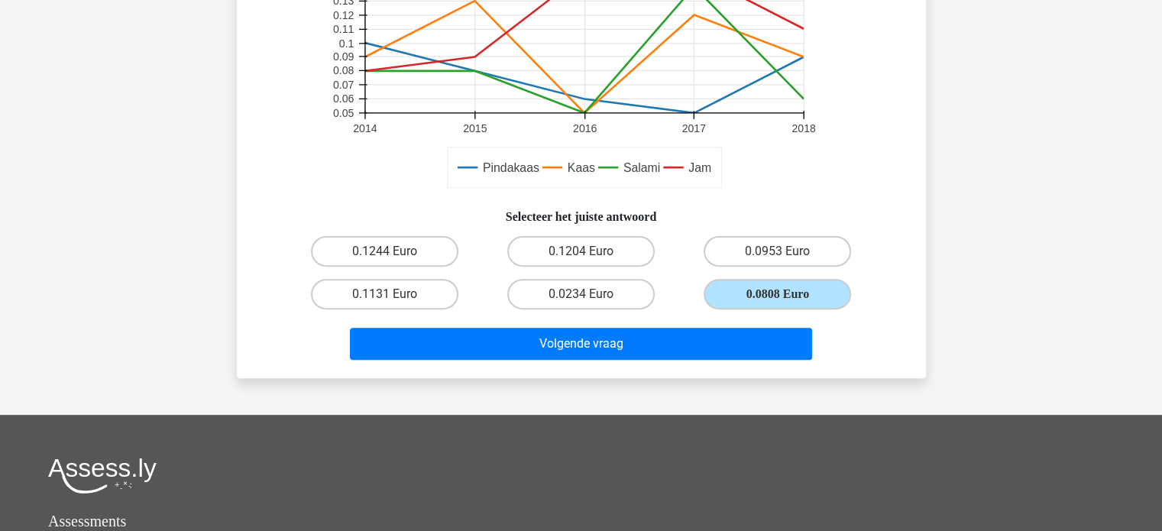
scroll to position [470, 0]
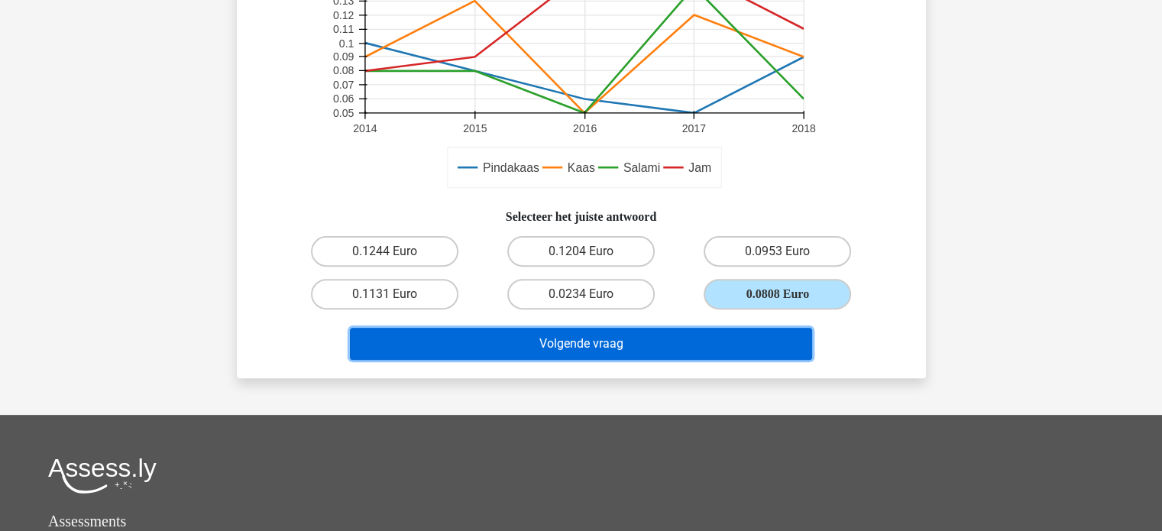
click at [774, 341] on button "Volgende vraag" at bounding box center [581, 344] width 462 height 32
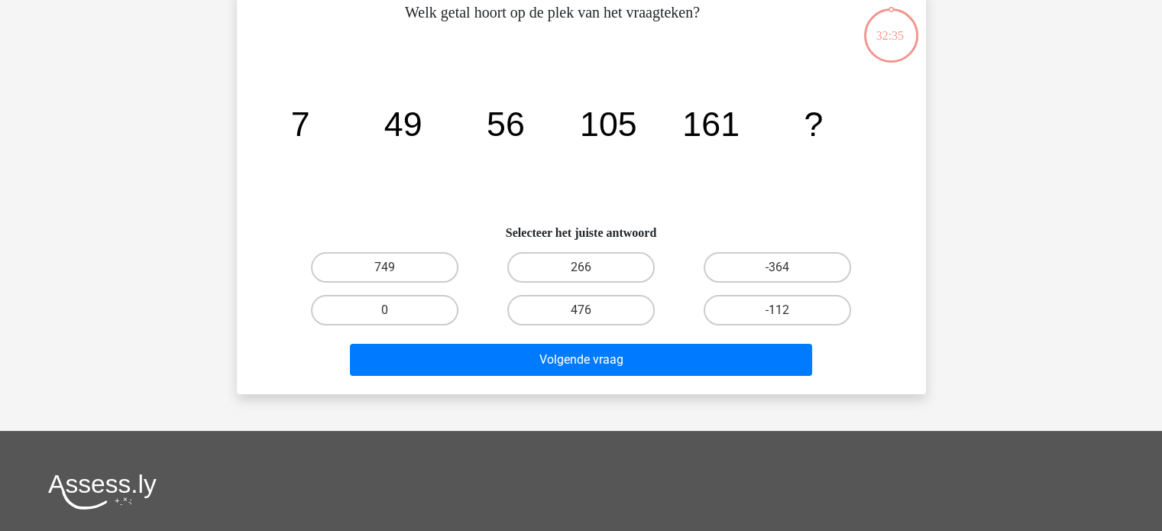
scroll to position [70, 0]
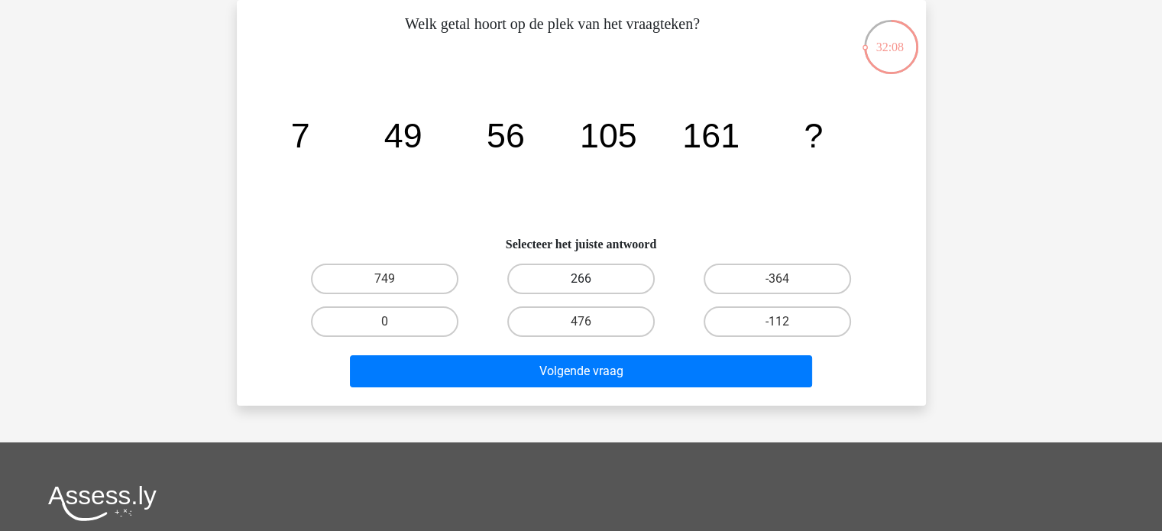
click at [567, 283] on label "266" at bounding box center [580, 278] width 147 height 31
click at [580, 283] on input "266" at bounding box center [585, 284] width 10 height 10
radio input "true"
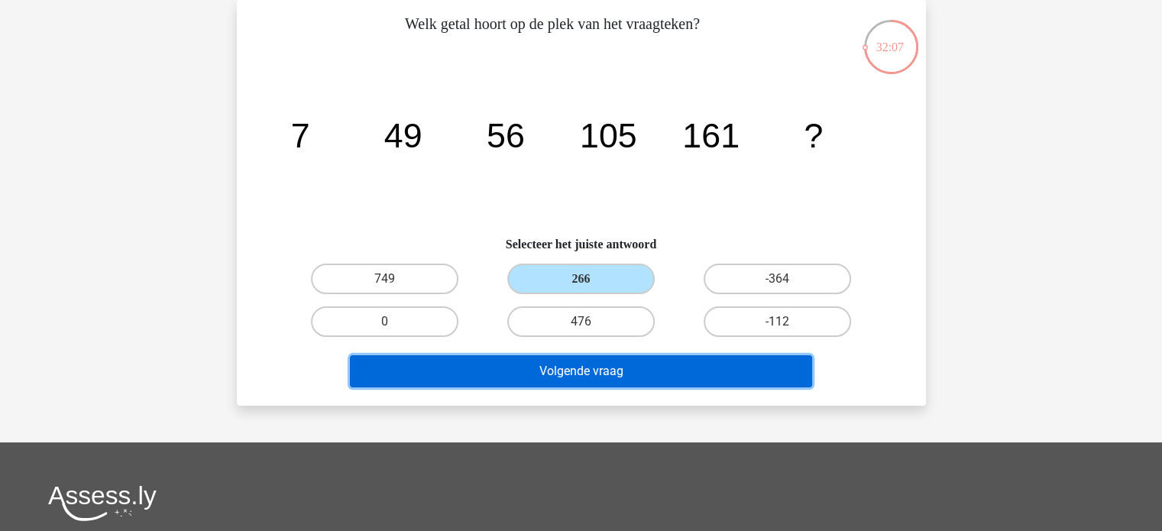
click at [636, 377] on button "Volgende vraag" at bounding box center [581, 371] width 462 height 32
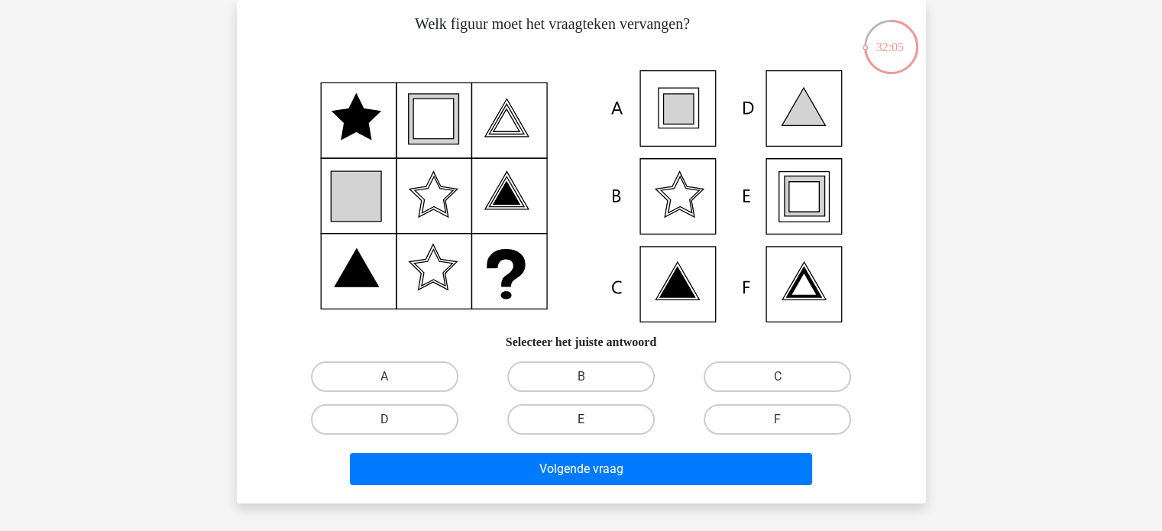
click at [565, 415] on label "E" at bounding box center [580, 419] width 147 height 31
click at [580, 419] on input "E" at bounding box center [585, 424] width 10 height 10
radio input "true"
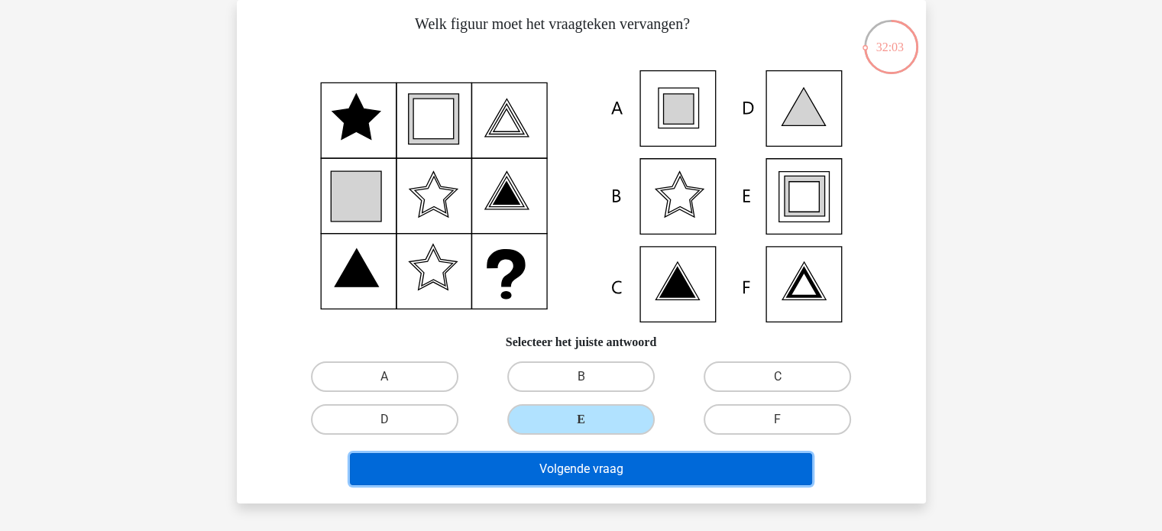
click at [605, 462] on button "Volgende vraag" at bounding box center [581, 469] width 462 height 32
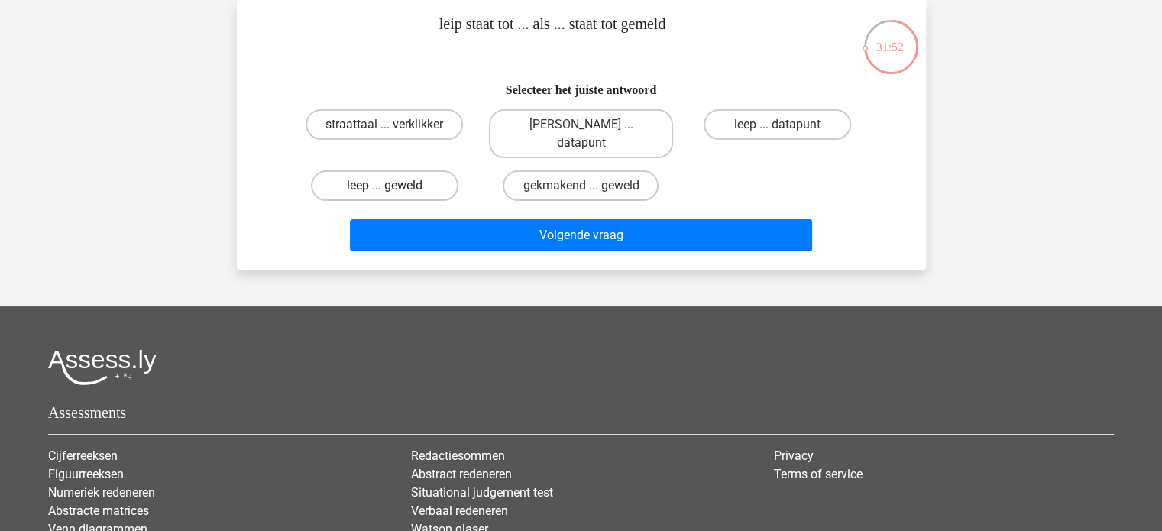
click at [406, 170] on label "leep ... geweld" at bounding box center [384, 185] width 147 height 31
click at [394, 186] on input "leep ... geweld" at bounding box center [389, 191] width 10 height 10
radio input "true"
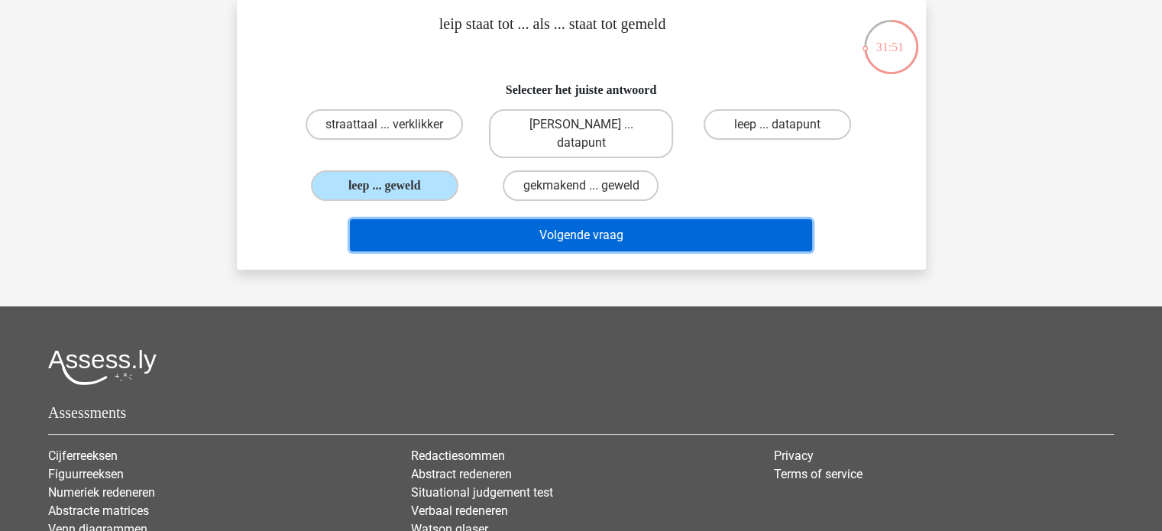
click at [548, 219] on button "Volgende vraag" at bounding box center [581, 235] width 462 height 32
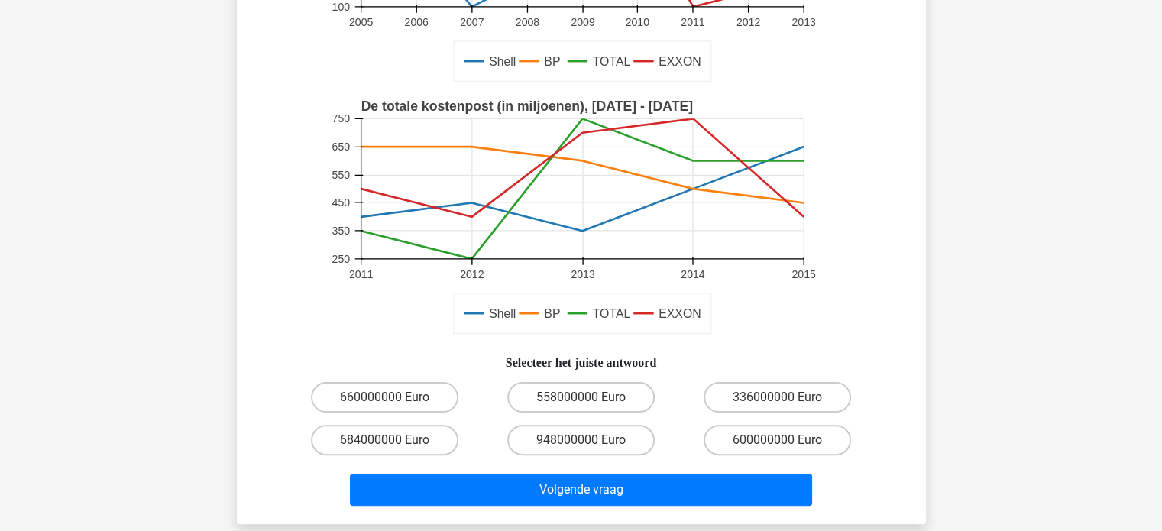
scroll to position [302, 0]
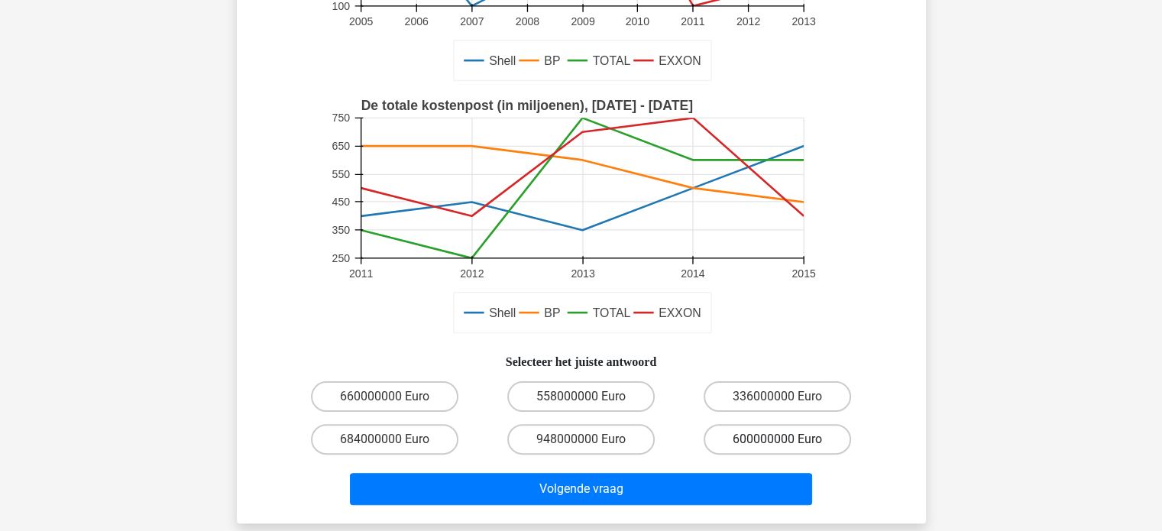
click at [826, 430] on label "600000000 Euro" at bounding box center [776, 439] width 147 height 31
click at [787, 439] on input "600000000 Euro" at bounding box center [782, 444] width 10 height 10
radio input "true"
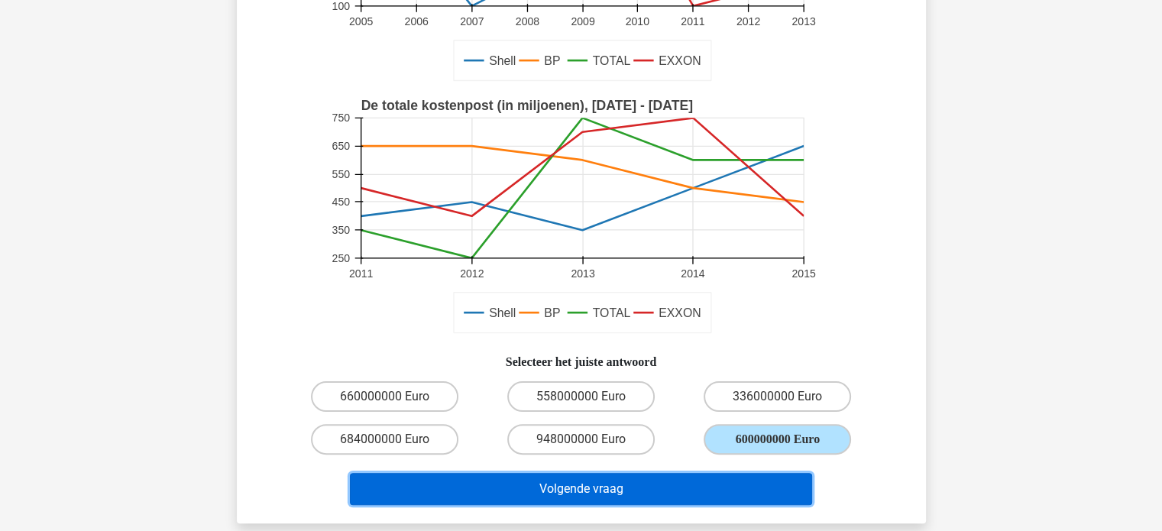
click at [724, 473] on button "Volgende vraag" at bounding box center [581, 489] width 462 height 32
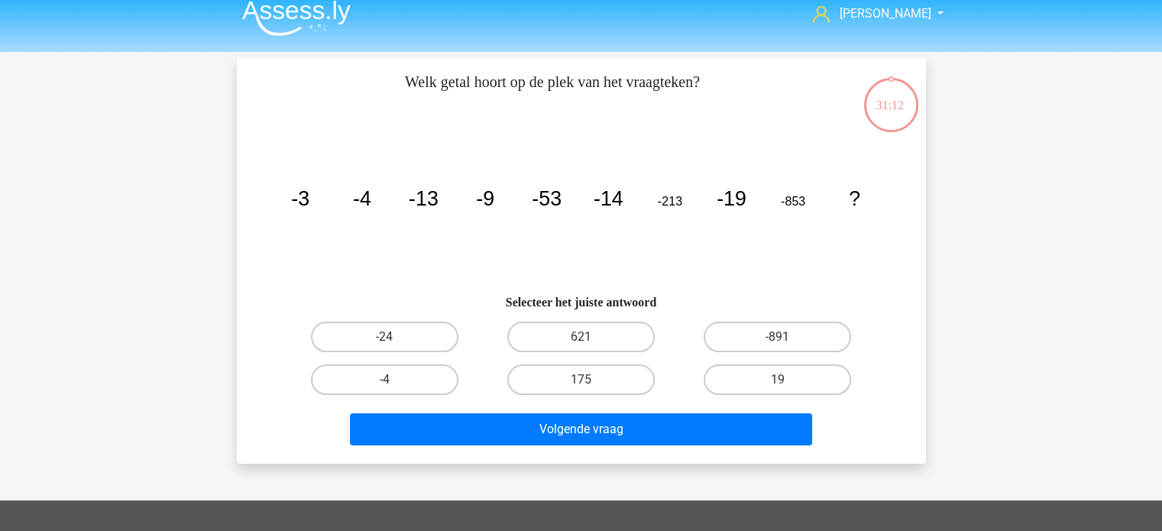
scroll to position [8, 0]
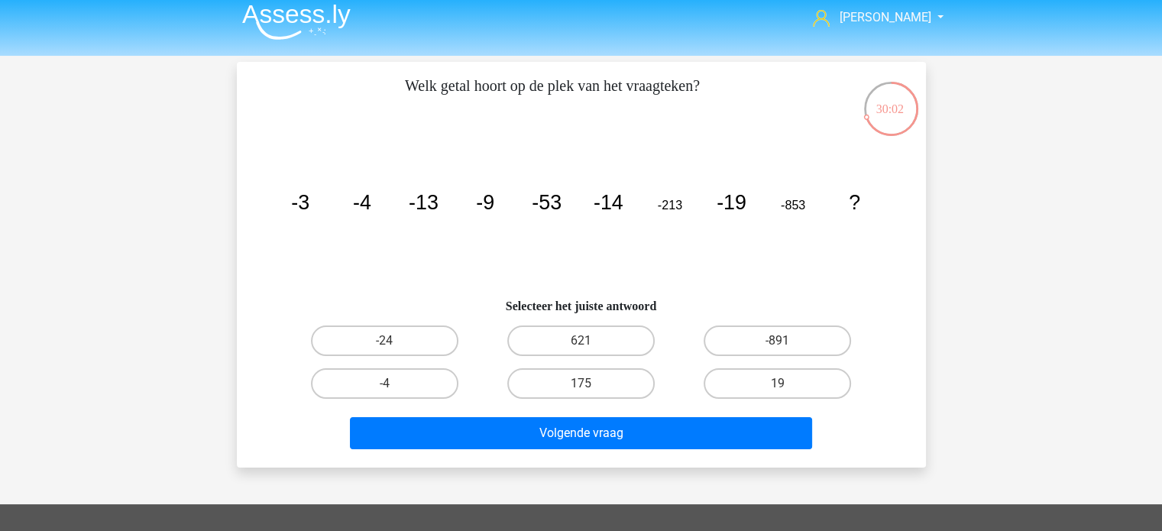
click at [384, 346] on input "-24" at bounding box center [389, 346] width 10 height 10
radio input "true"
click at [309, 208] on tspan "-853" at bounding box center [300, 202] width 18 height 23
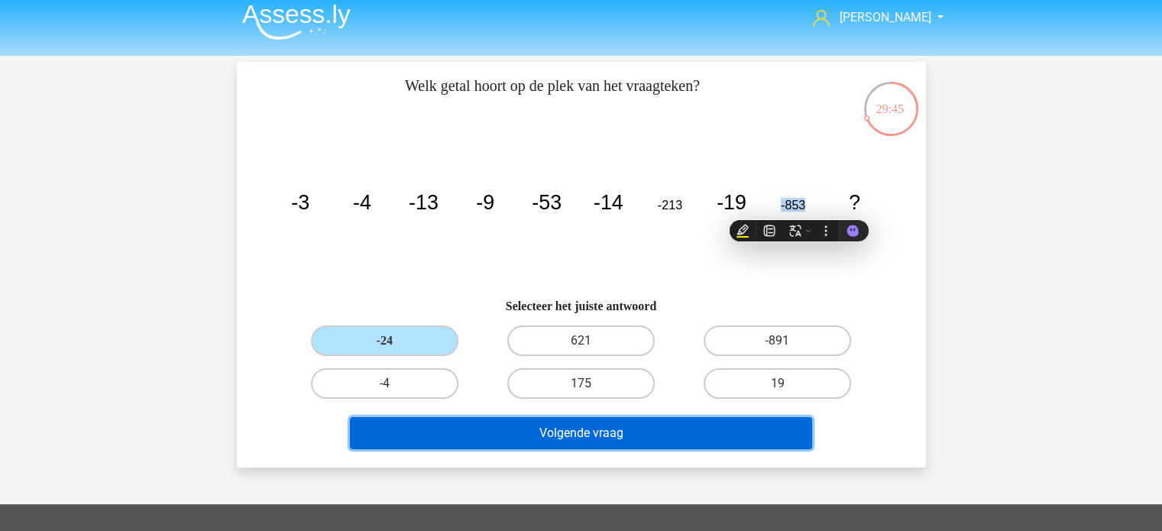
click at [632, 444] on button "Volgende vraag" at bounding box center [581, 433] width 462 height 32
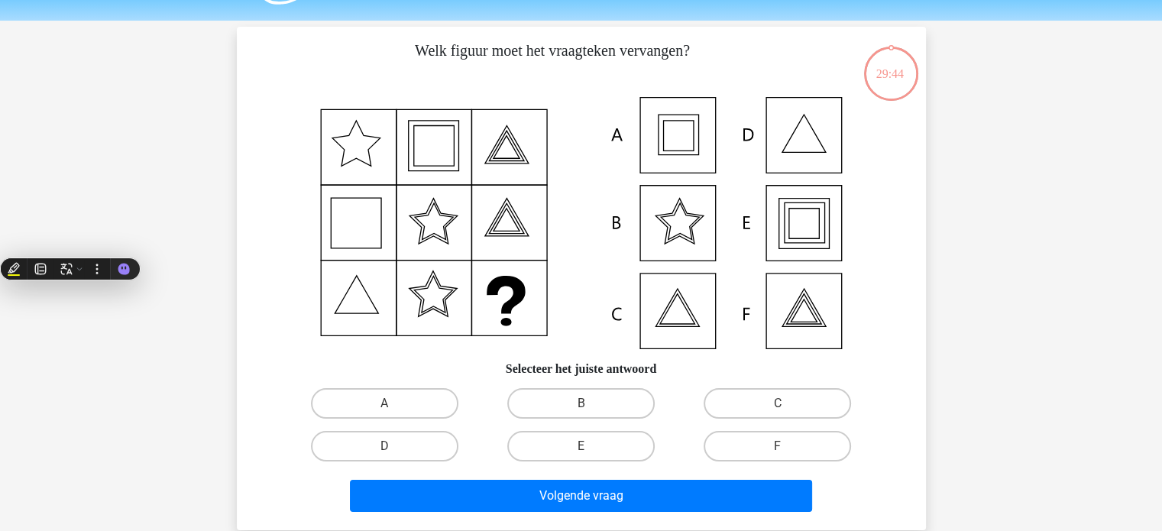
scroll to position [70, 0]
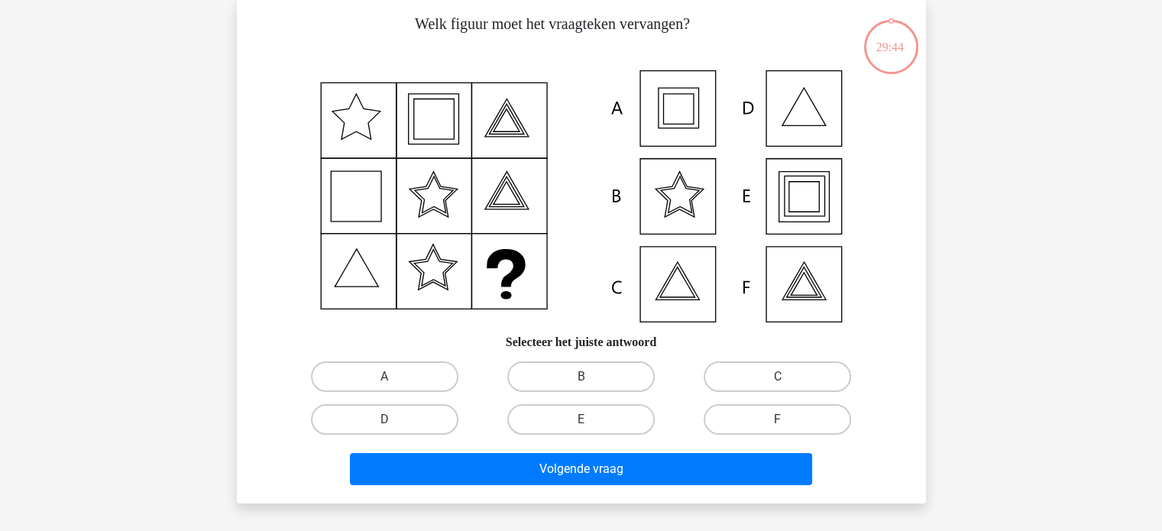
click at [916, 402] on div "Welk figuur moet het vraagteken vervangen?" at bounding box center [581, 251] width 677 height 479
click at [606, 422] on label "E" at bounding box center [580, 419] width 147 height 31
click at [590, 422] on input "E" at bounding box center [585, 424] width 10 height 10
radio input "true"
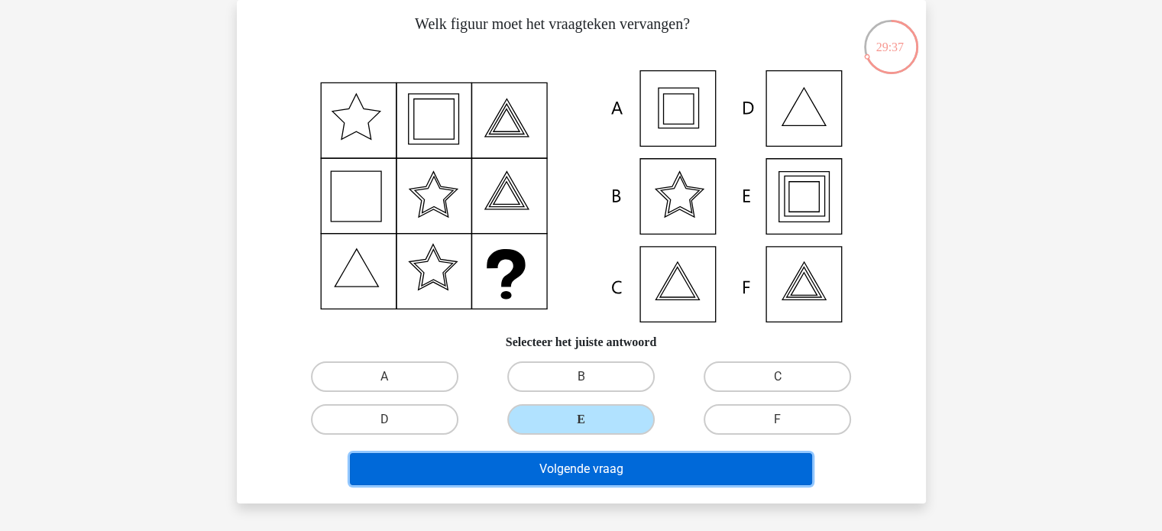
click at [622, 472] on button "Volgende vraag" at bounding box center [581, 469] width 462 height 32
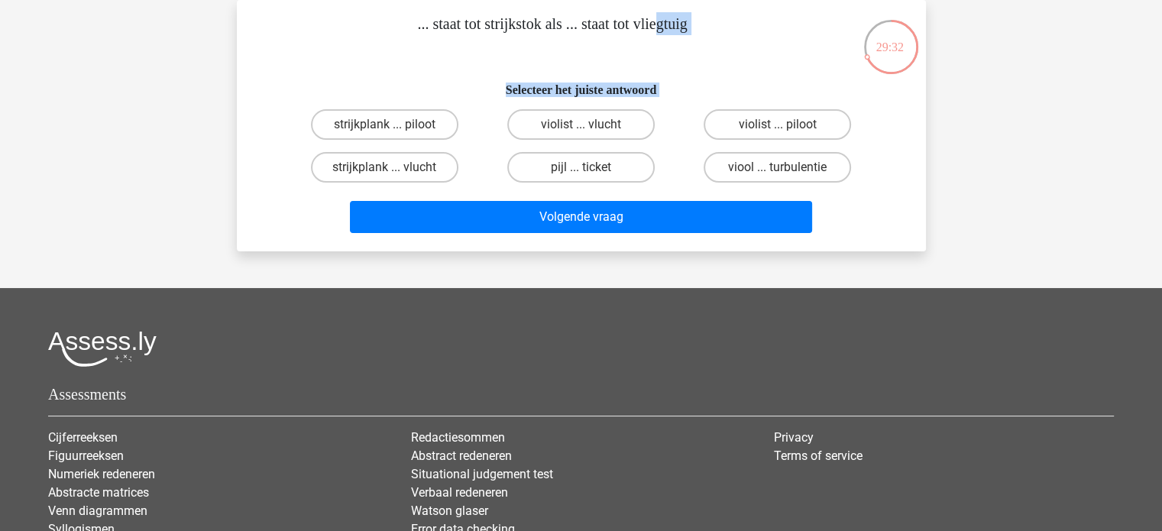
drag, startPoint x: 1025, startPoint y: 216, endPoint x: 409, endPoint y: 52, distance: 637.1
click at [409, 52] on div "[PERSON_NAME] [EMAIL_ADDRESS][DOMAIN_NAME]" at bounding box center [581, 310] width 1162 height 761
click at [409, 52] on p "... staat tot strijkstok als ... staat tot vliegtuig" at bounding box center [552, 35] width 583 height 46
click at [740, 119] on label "violist ... piloot" at bounding box center [776, 124] width 147 height 31
click at [777, 124] on input "violist ... piloot" at bounding box center [782, 129] width 10 height 10
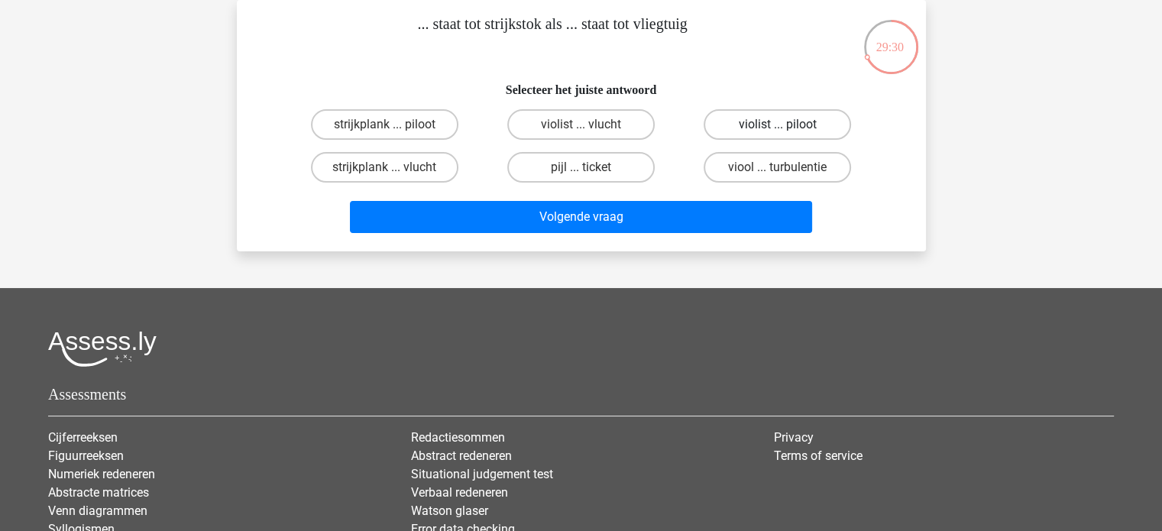
radio input "true"
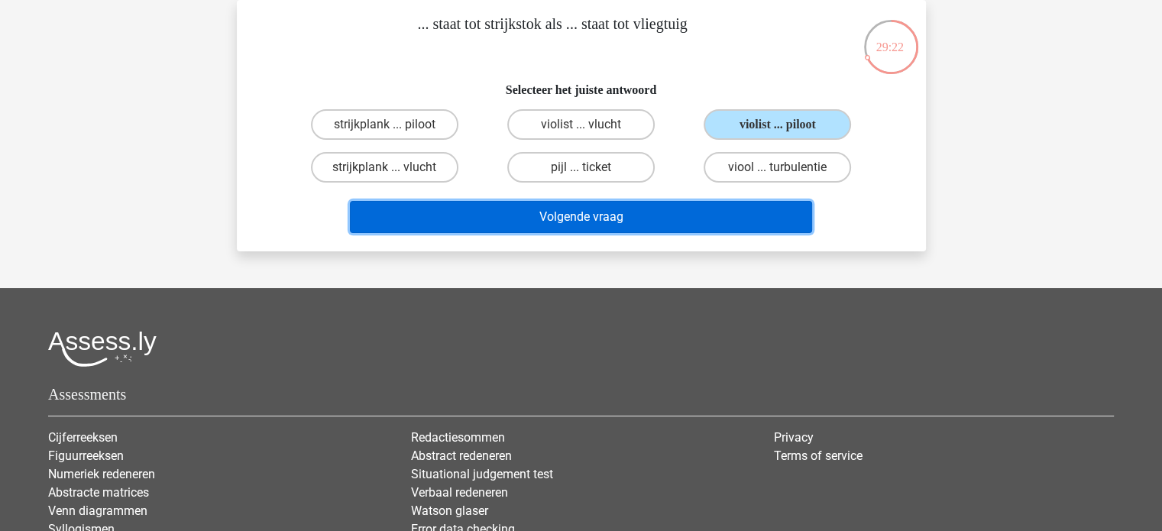
click at [566, 219] on button "Volgende vraag" at bounding box center [581, 217] width 462 height 32
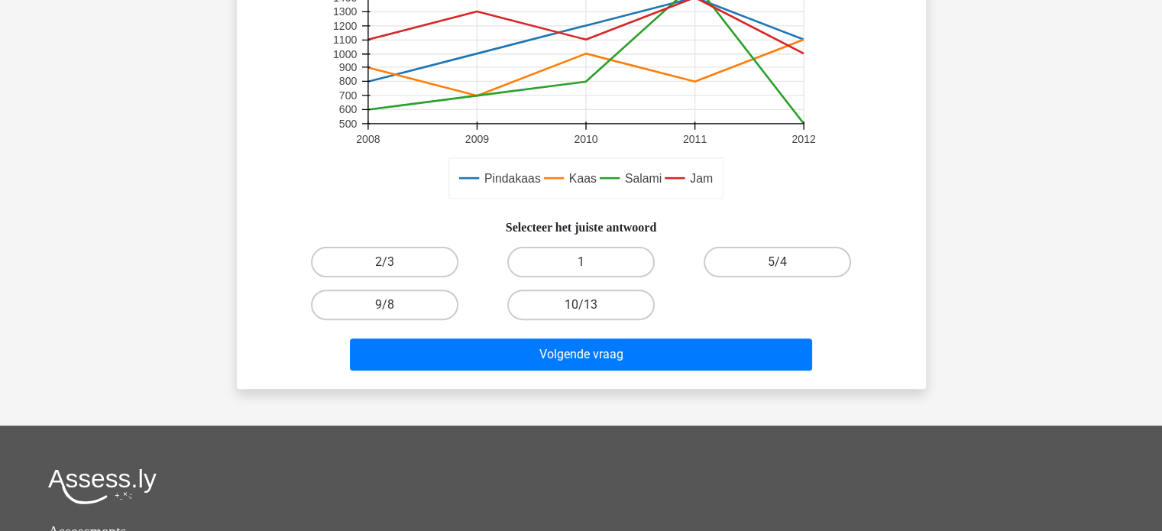
scroll to position [436, 0]
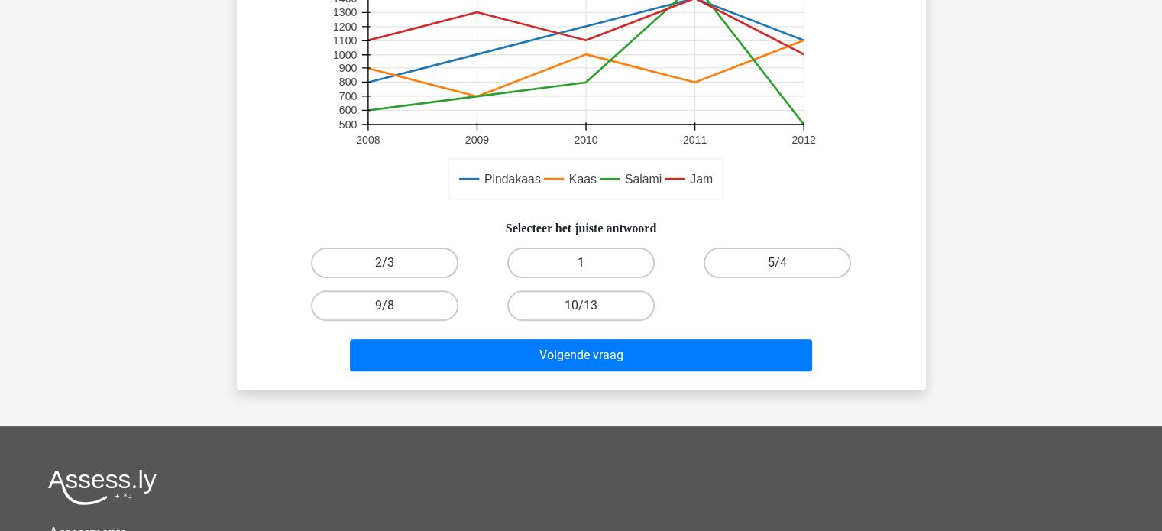
click at [596, 278] on label "1" at bounding box center [580, 262] width 147 height 31
click at [590, 273] on input "1" at bounding box center [585, 268] width 10 height 10
radio input "true"
click at [654, 414] on div "[PERSON_NAME] [EMAIL_ADDRESS][DOMAIN_NAME]" at bounding box center [581, 196] width 1162 height 1265
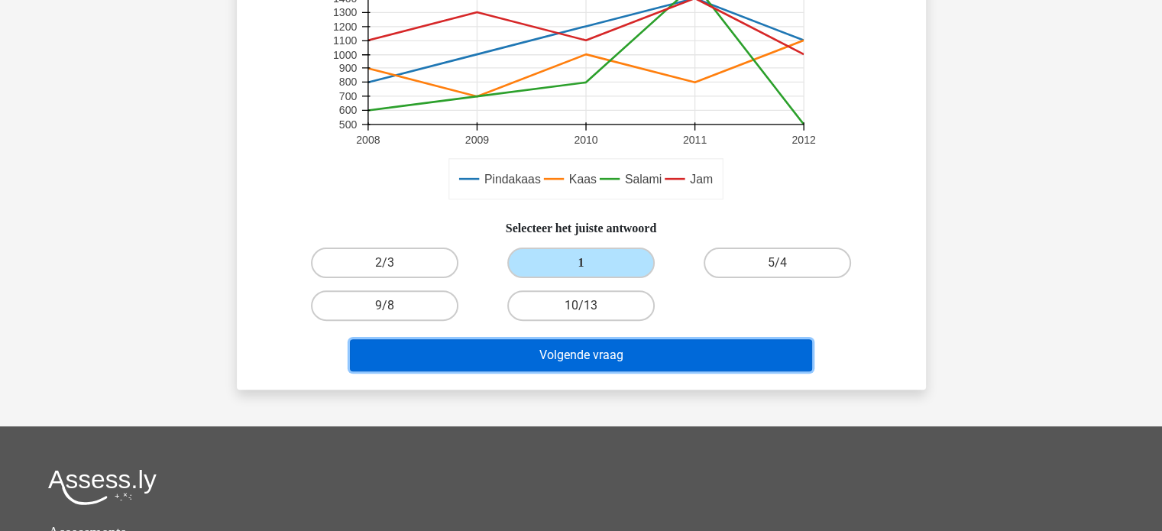
click at [679, 371] on button "Volgende vraag" at bounding box center [581, 355] width 462 height 32
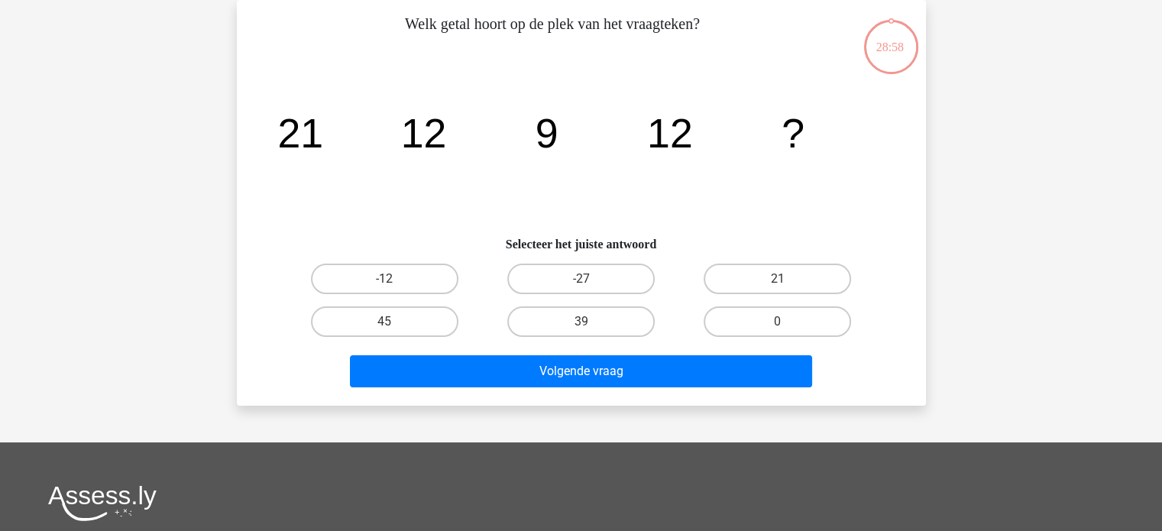
scroll to position [0, 0]
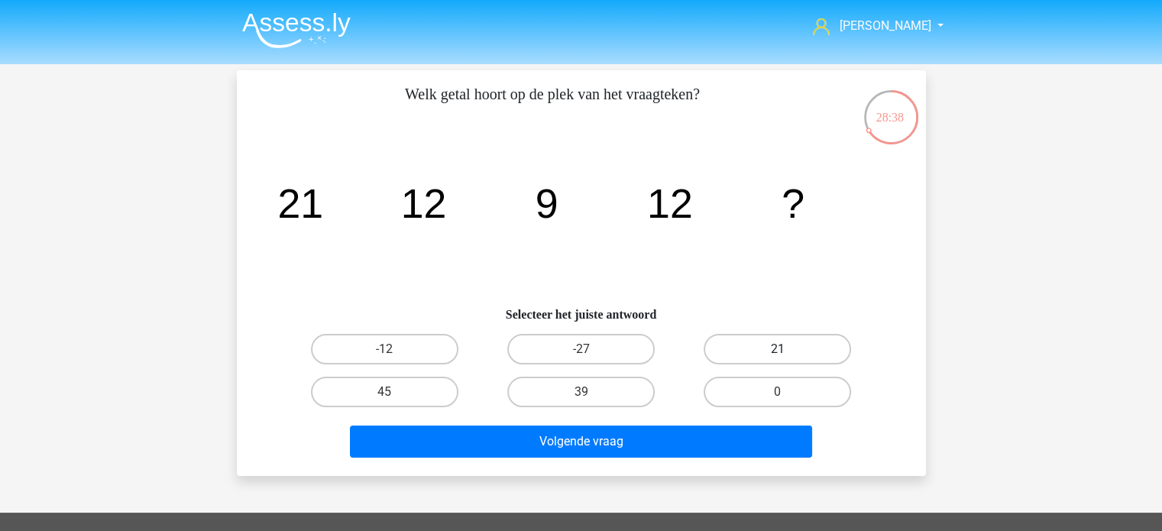
click at [759, 361] on label "21" at bounding box center [776, 349] width 147 height 31
click at [777, 359] on input "21" at bounding box center [782, 354] width 10 height 10
radio input "true"
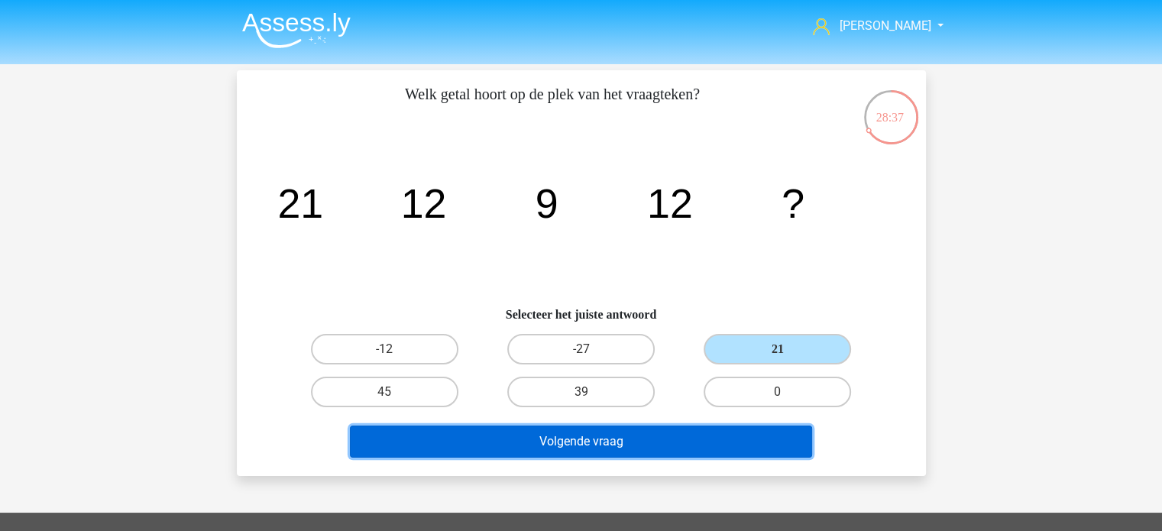
click at [716, 436] on button "Volgende vraag" at bounding box center [581, 441] width 462 height 32
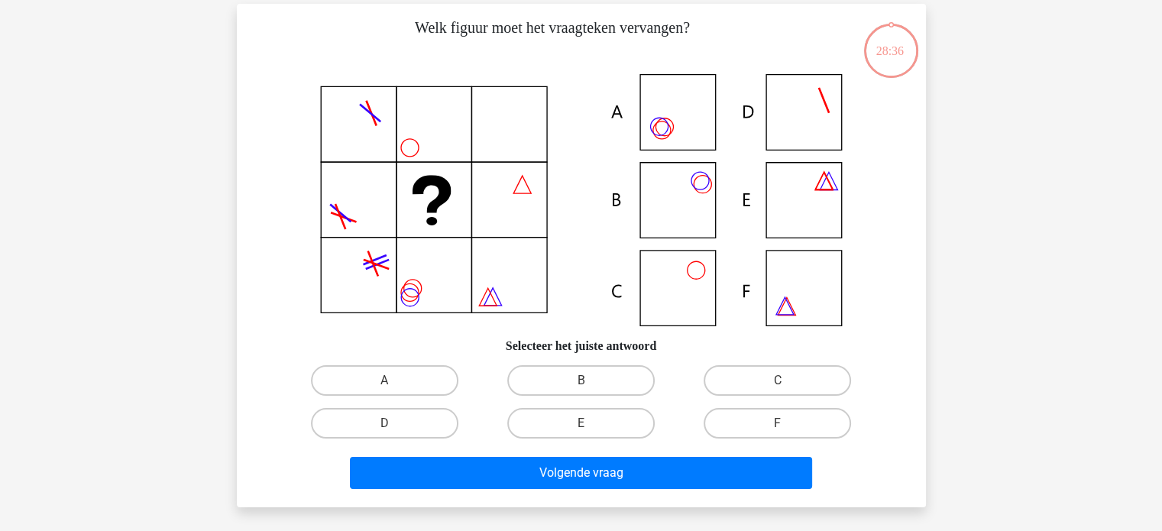
scroll to position [70, 0]
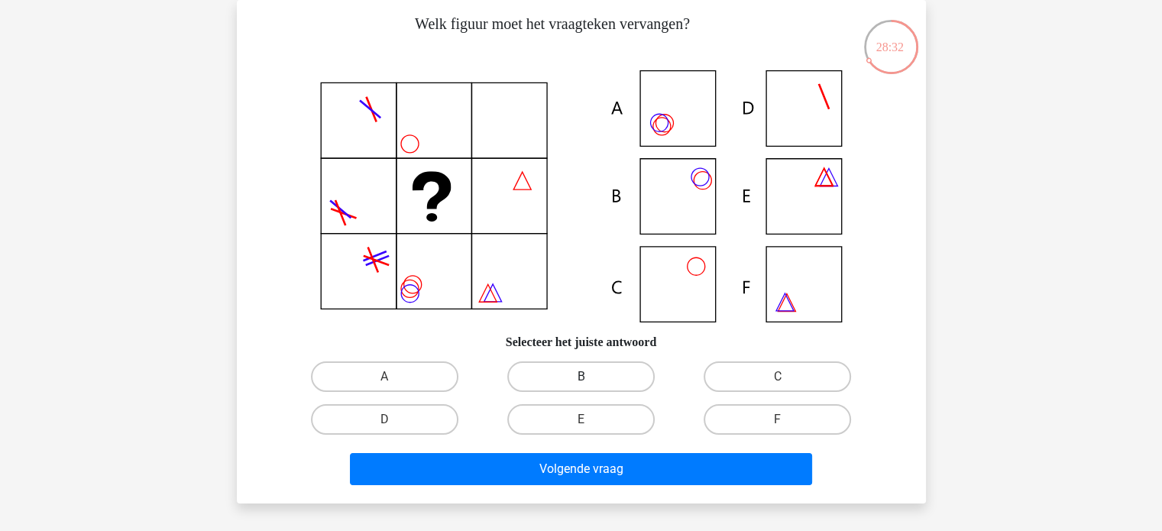
click at [597, 377] on label "B" at bounding box center [580, 376] width 147 height 31
click at [590, 377] on input "B" at bounding box center [585, 382] width 10 height 10
radio input "true"
click at [652, 488] on div "Volgende vraag" at bounding box center [581, 472] width 590 height 38
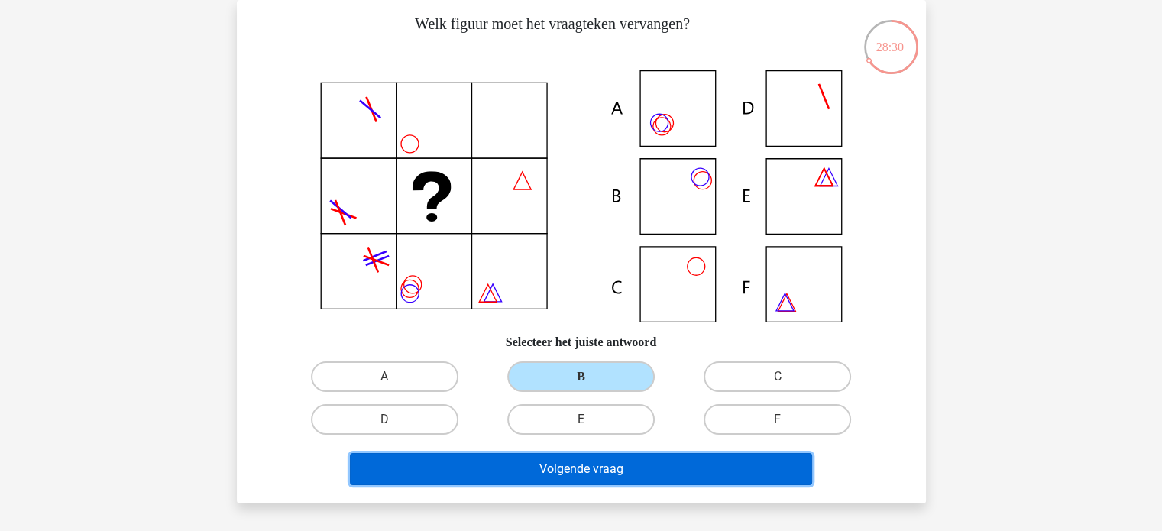
click at [682, 469] on button "Volgende vraag" at bounding box center [581, 469] width 462 height 32
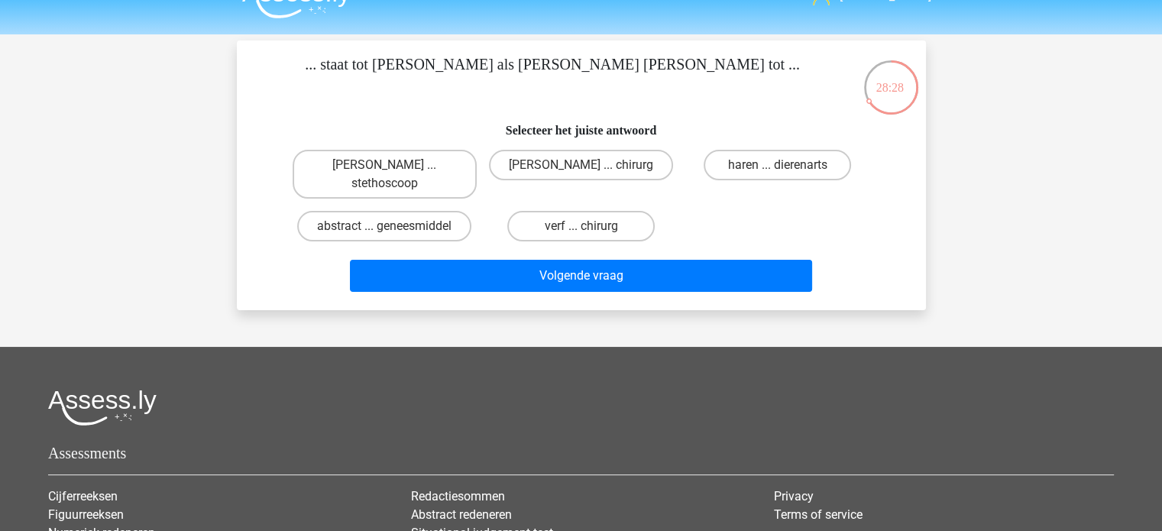
scroll to position [29, 0]
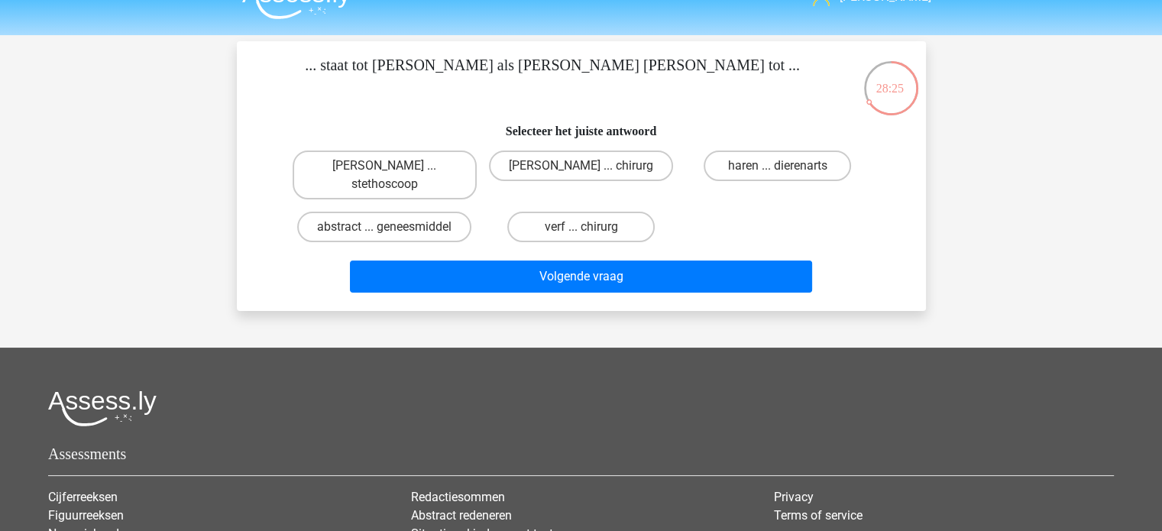
drag, startPoint x: 422, startPoint y: 170, endPoint x: 396, endPoint y: 149, distance: 34.2
click at [396, 149] on div "schilder ... stethoscoop" at bounding box center [384, 174] width 196 height 61
click at [406, 165] on label "schilder ... stethoscoop" at bounding box center [384, 174] width 184 height 49
click at [394, 166] on input "schilder ... stethoscoop" at bounding box center [389, 171] width 10 height 10
radio input "true"
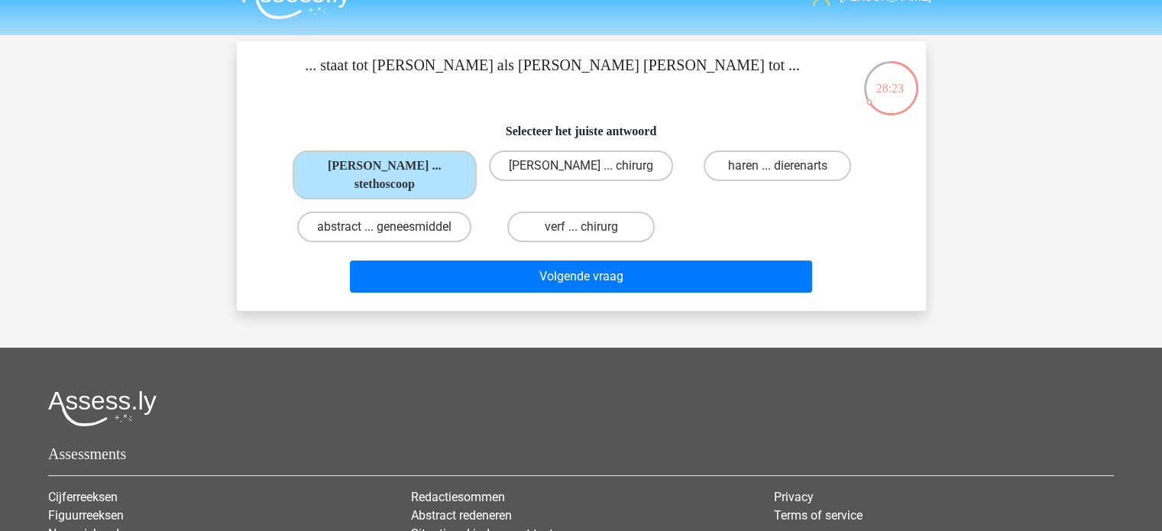
click at [580, 248] on div "Volgende vraag" at bounding box center [581, 273] width 640 height 50
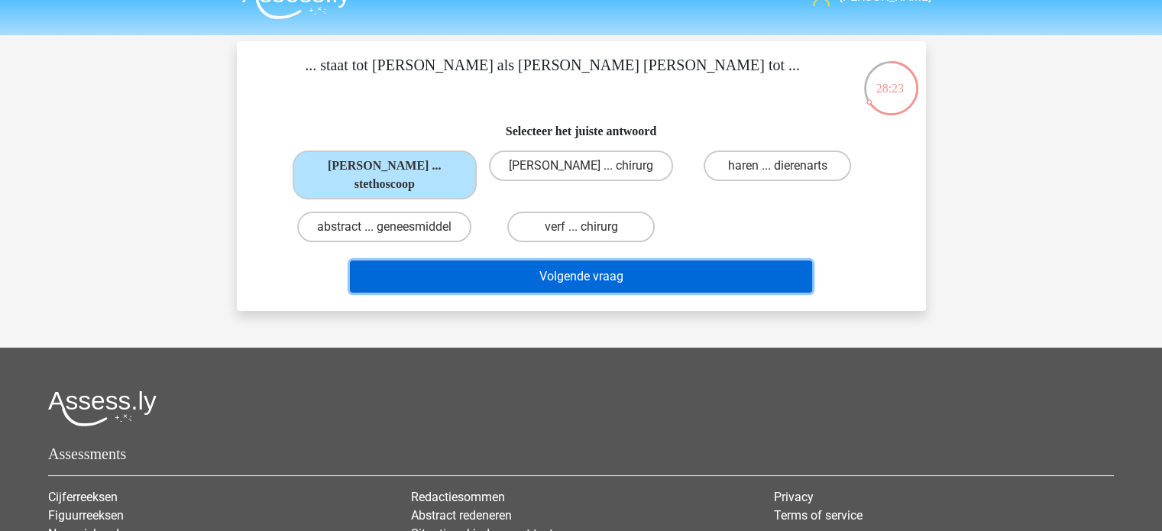
click at [590, 260] on button "Volgende vraag" at bounding box center [581, 276] width 462 height 32
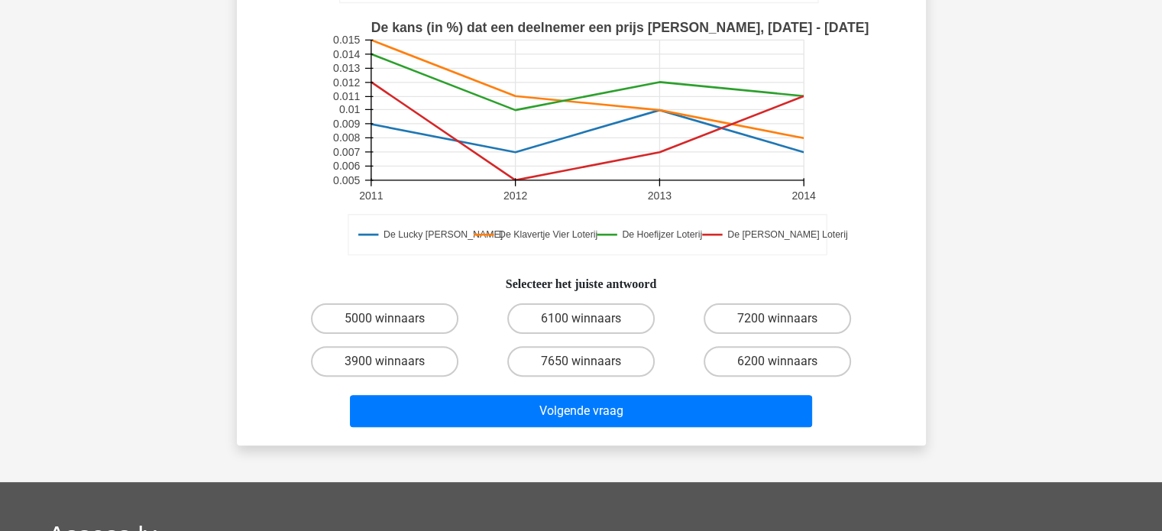
scroll to position [380, 0]
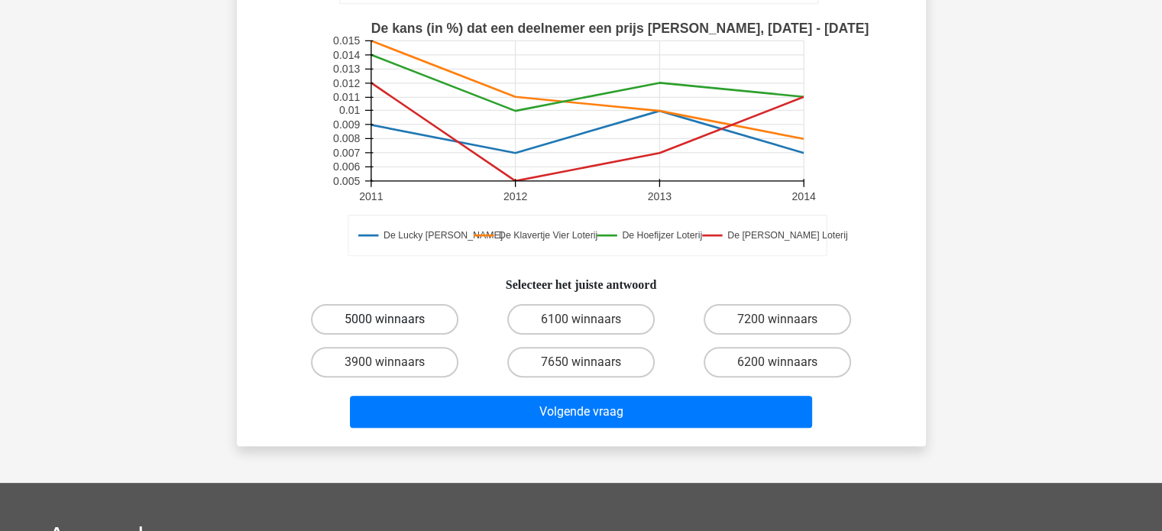
click at [399, 315] on label "5000 winnaars" at bounding box center [384, 319] width 147 height 31
click at [394, 319] on input "5000 winnaars" at bounding box center [389, 324] width 10 height 10
radio input "true"
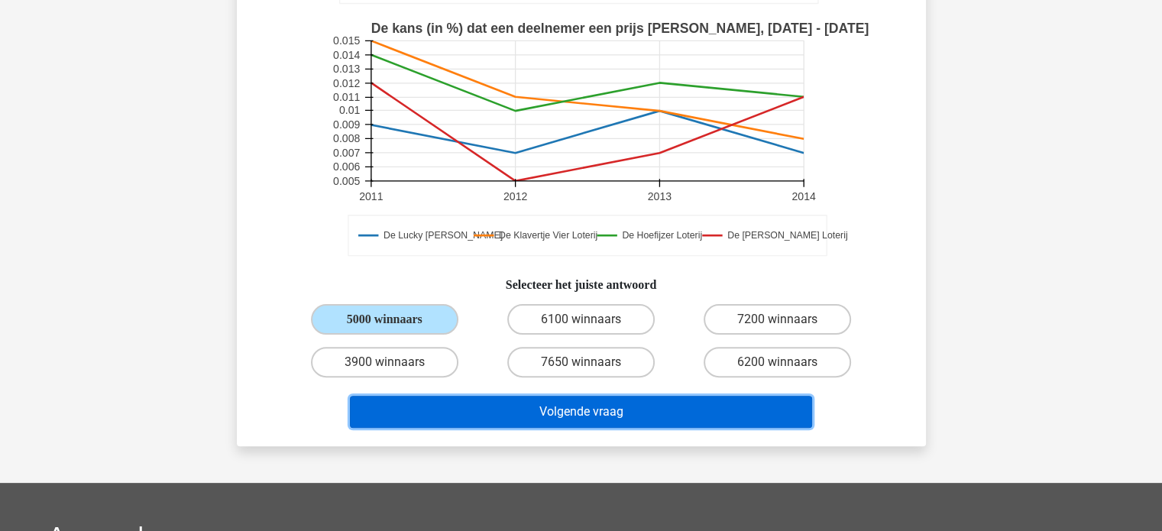
click at [596, 404] on button "Volgende vraag" at bounding box center [581, 412] width 462 height 32
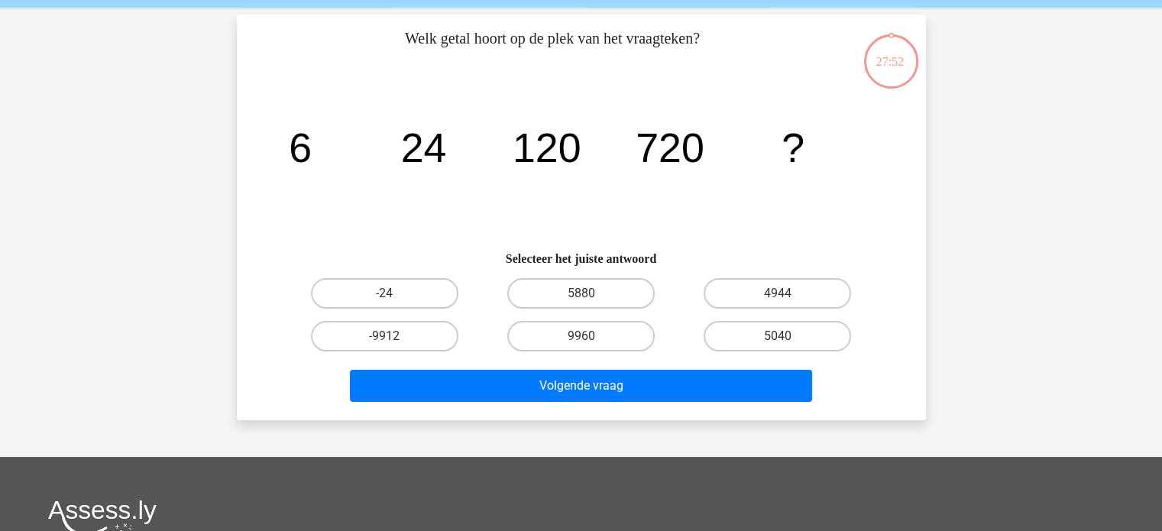
scroll to position [52, 0]
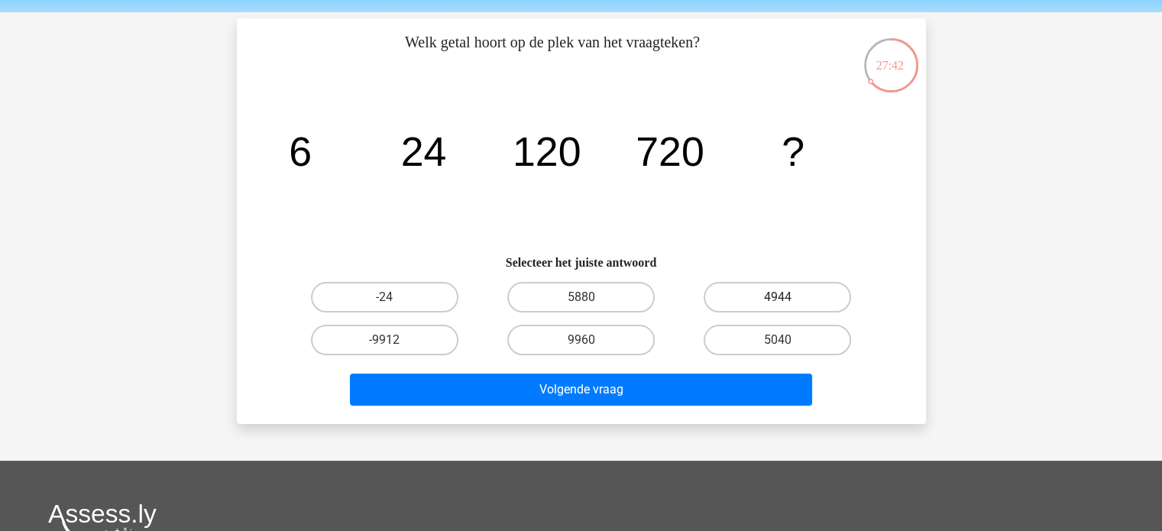
click at [765, 306] on label "4944" at bounding box center [776, 297] width 147 height 31
click at [777, 306] on input "4944" at bounding box center [782, 302] width 10 height 10
radio input "true"
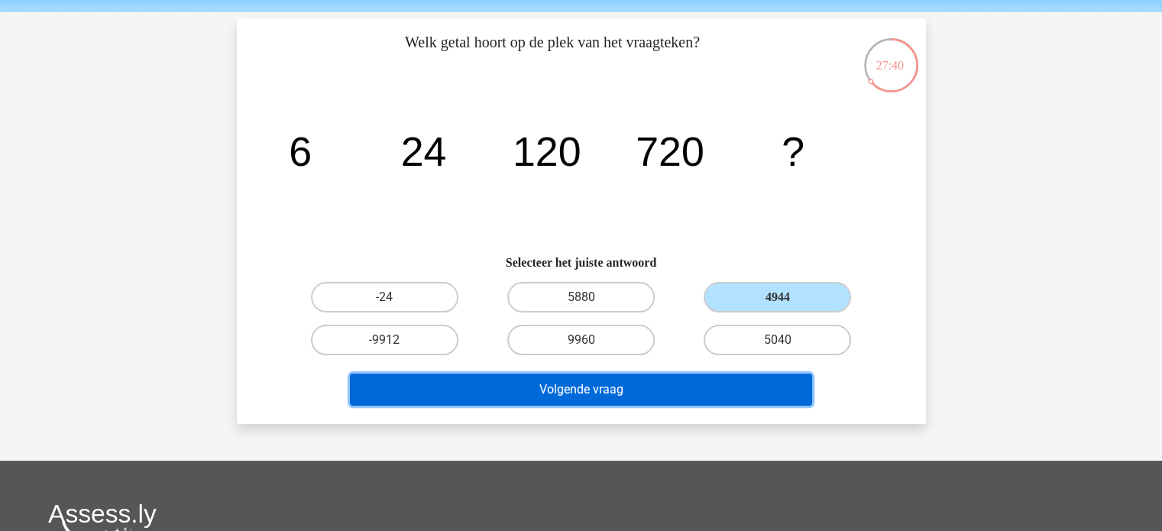
click at [760, 389] on button "Volgende vraag" at bounding box center [581, 389] width 462 height 32
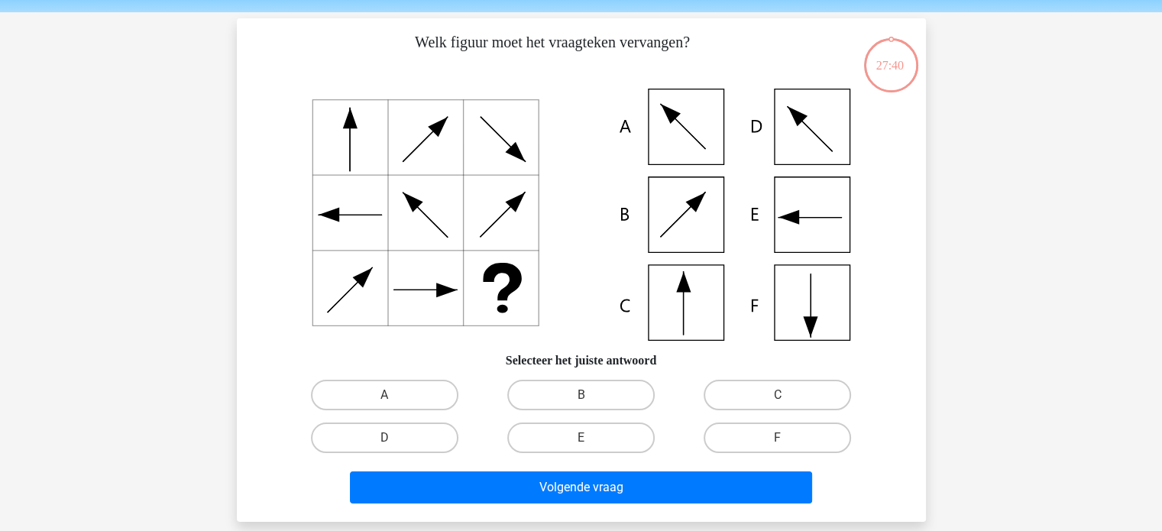
scroll to position [70, 0]
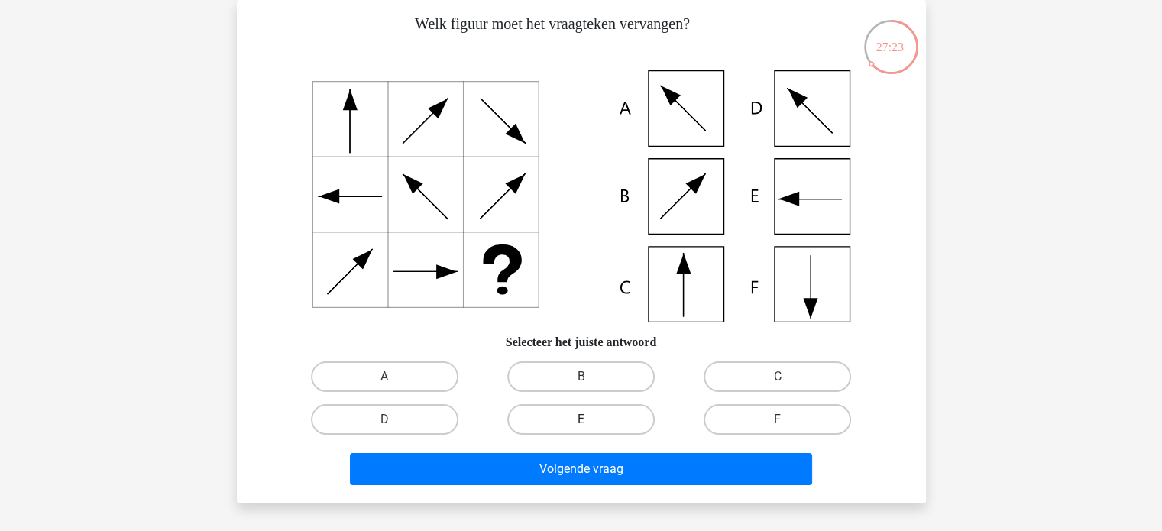
click at [608, 427] on label "E" at bounding box center [580, 419] width 147 height 31
click at [590, 427] on input "E" at bounding box center [585, 424] width 10 height 10
radio input "true"
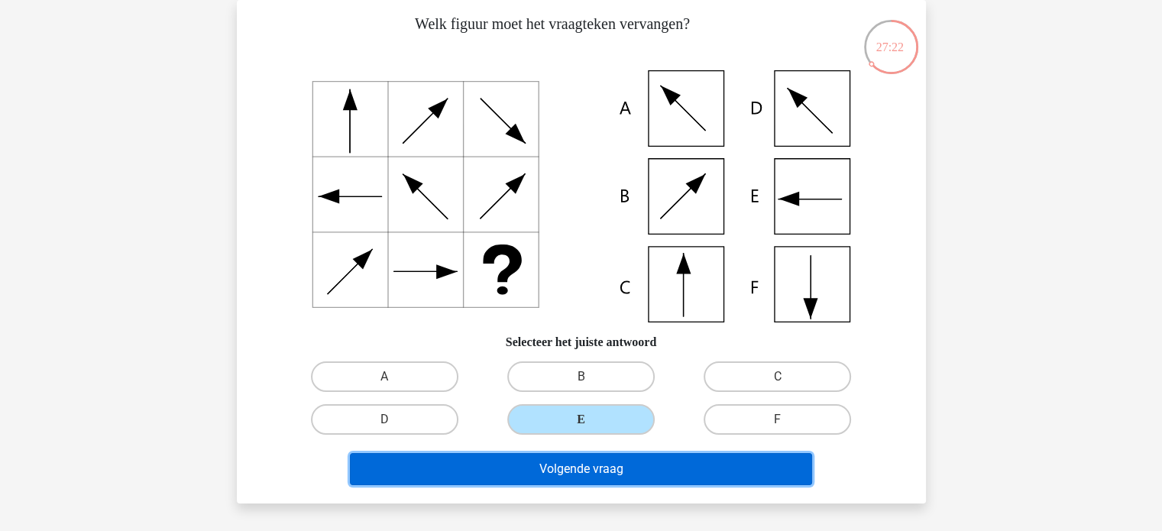
click at [728, 471] on button "Volgende vraag" at bounding box center [581, 469] width 462 height 32
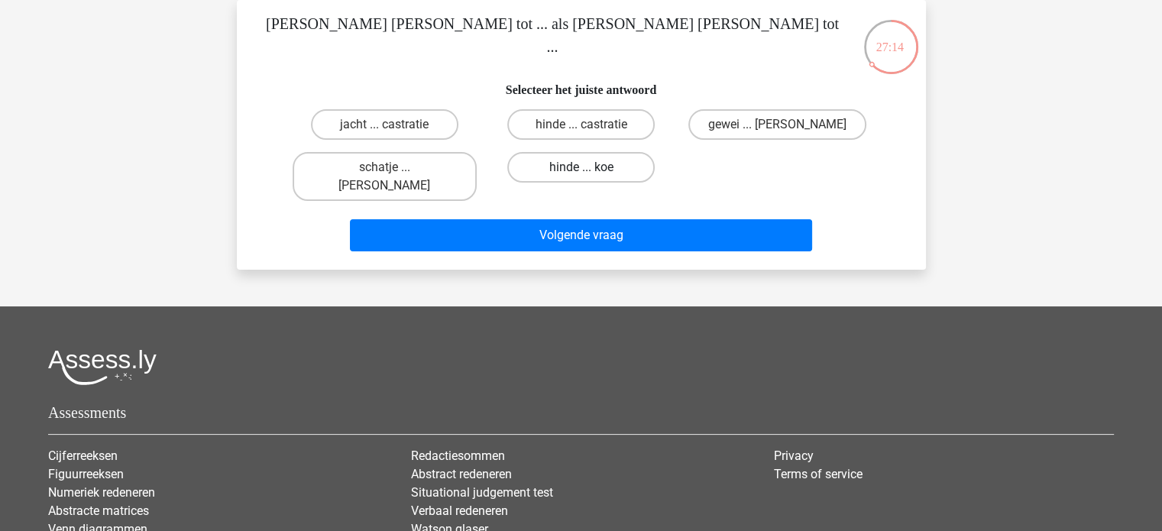
click at [623, 164] on label "hinde ... koe" at bounding box center [580, 167] width 147 height 31
click at [590, 167] on input "hinde ... koe" at bounding box center [585, 172] width 10 height 10
radio input "true"
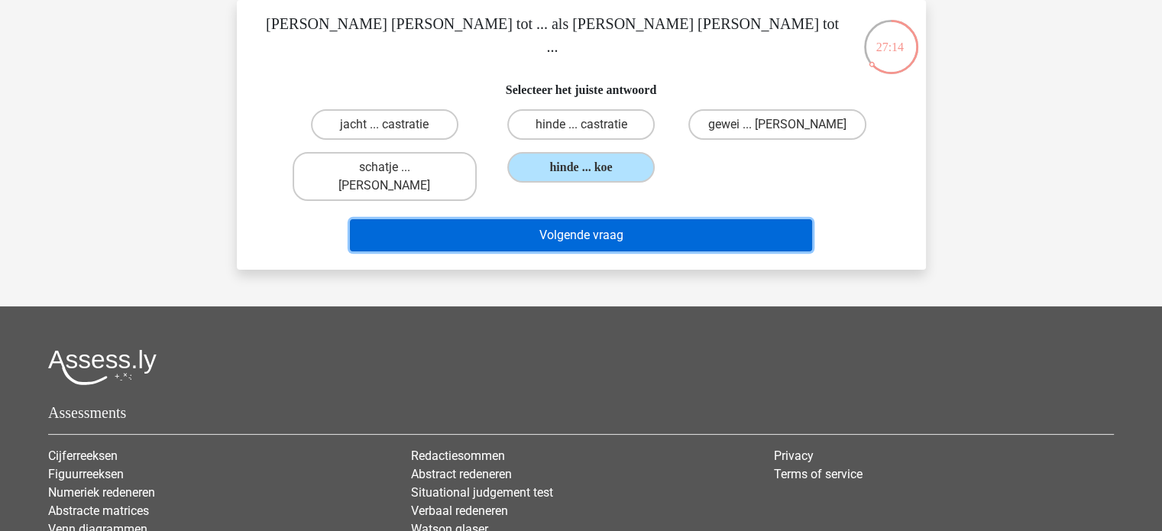
click at [561, 219] on button "Volgende vraag" at bounding box center [581, 235] width 462 height 32
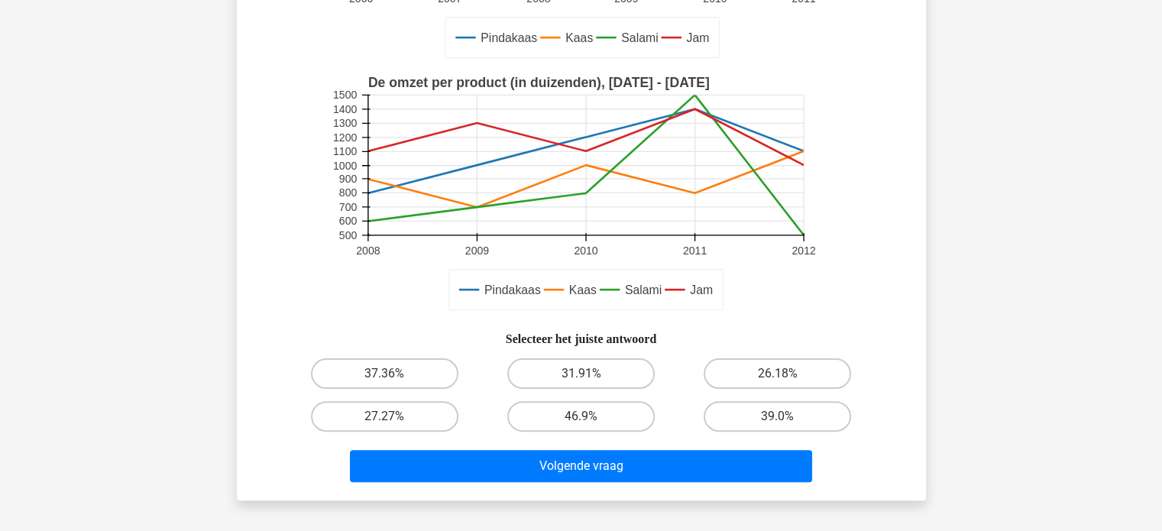
scroll to position [326, 0]
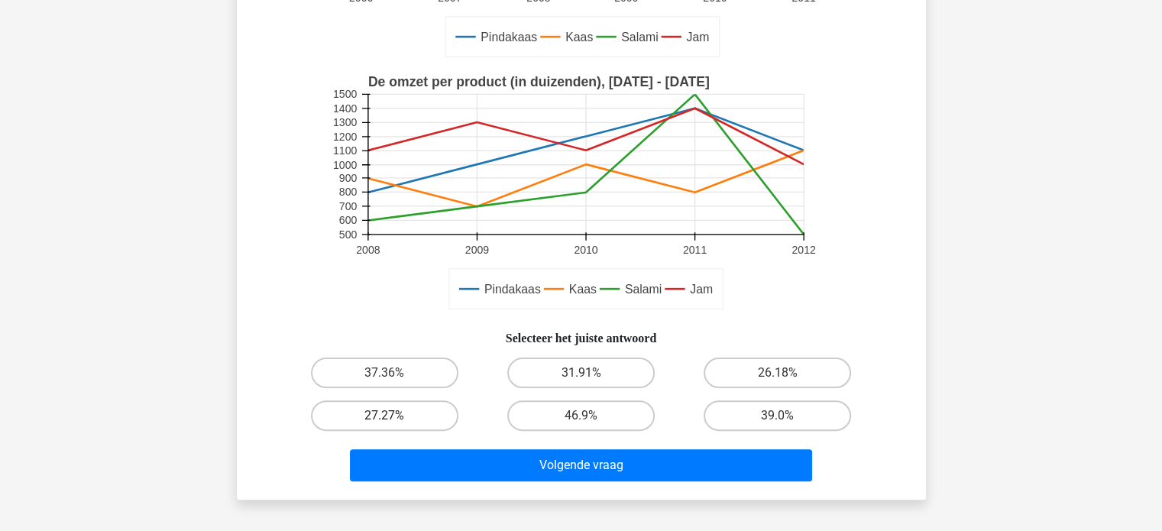
click at [431, 422] on label "27.27%" at bounding box center [384, 415] width 147 height 31
click at [394, 422] on input "27.27%" at bounding box center [389, 420] width 10 height 10
radio input "true"
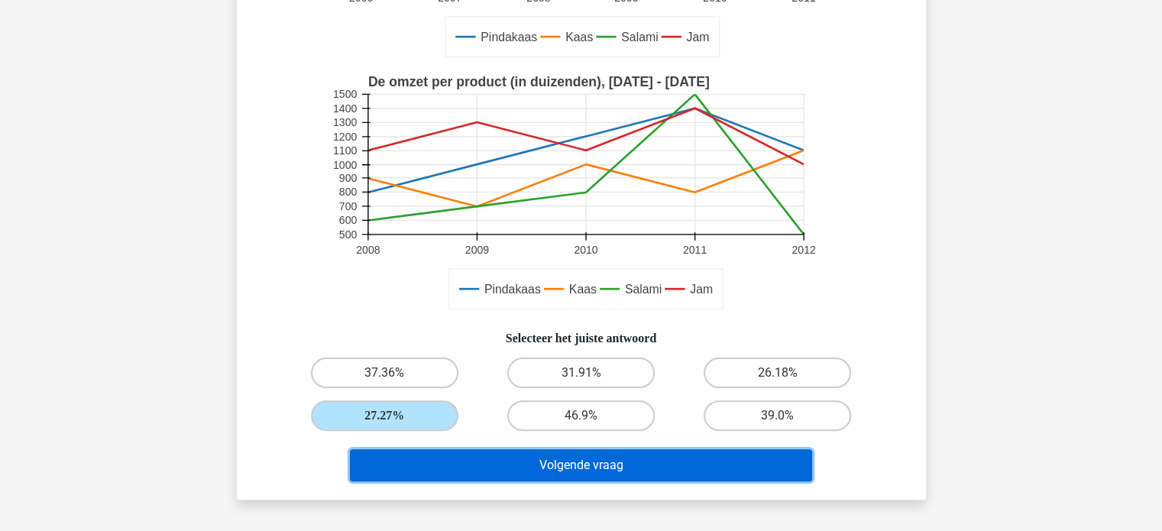
click at [531, 451] on button "Volgende vraag" at bounding box center [581, 465] width 462 height 32
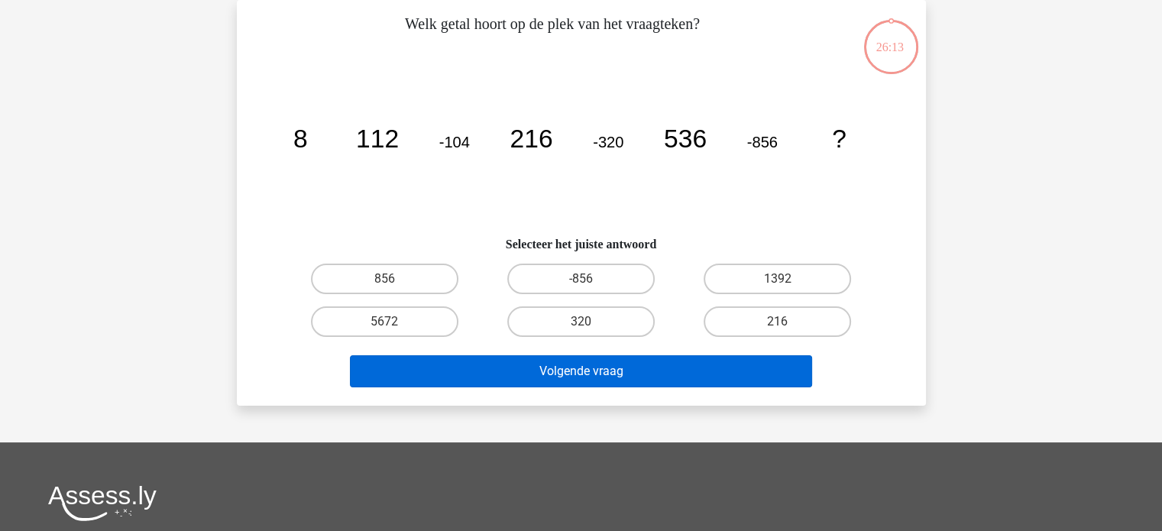
scroll to position [70, 0]
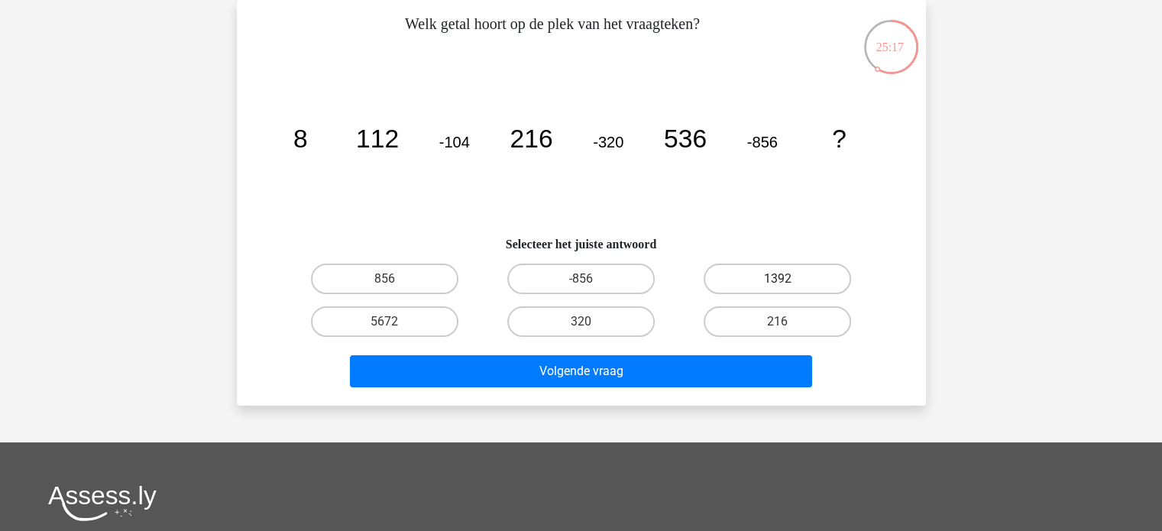
click at [792, 289] on label "1392" at bounding box center [776, 278] width 147 height 31
click at [787, 289] on input "1392" at bounding box center [782, 284] width 10 height 10
radio input "true"
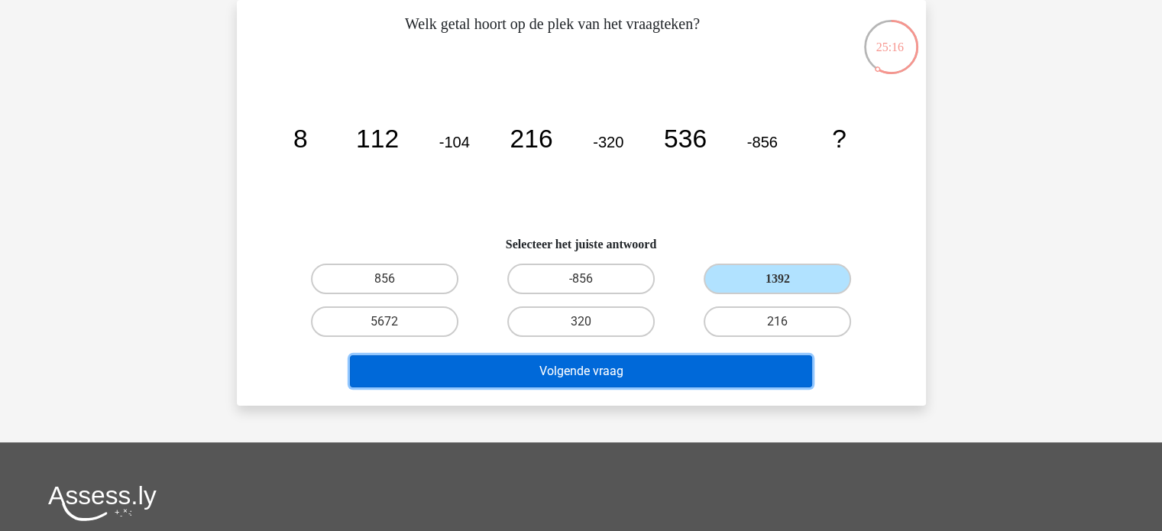
click at [677, 360] on button "Volgende vraag" at bounding box center [581, 371] width 462 height 32
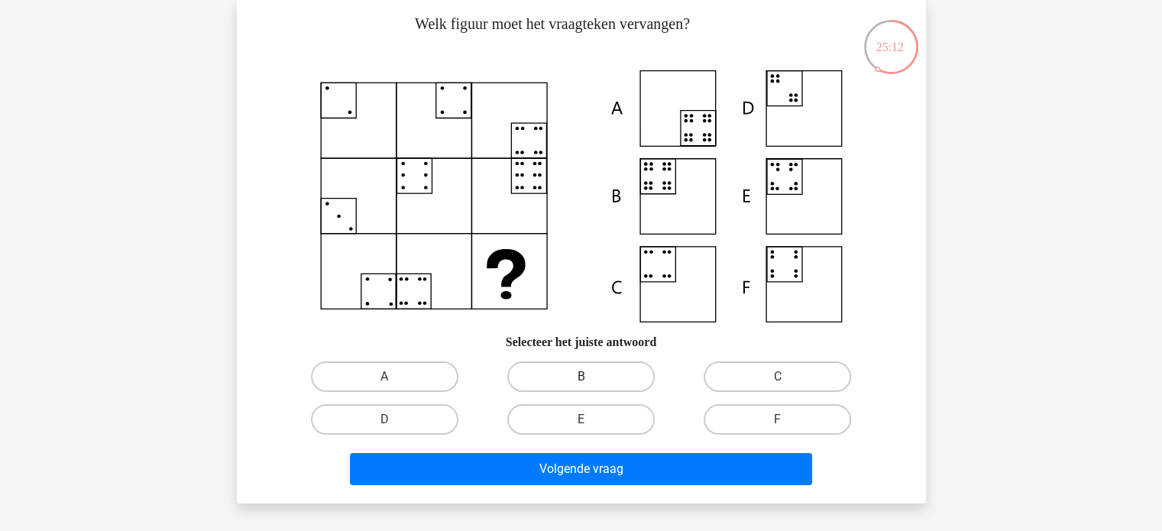
click at [614, 377] on label "B" at bounding box center [580, 376] width 147 height 31
click at [590, 377] on input "B" at bounding box center [585, 382] width 10 height 10
radio input "true"
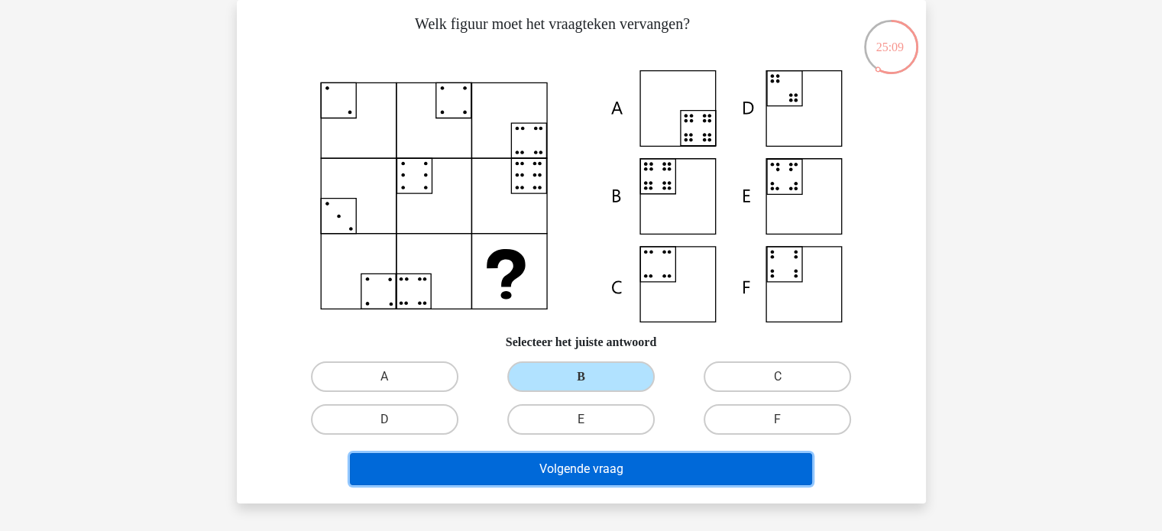
click at [693, 472] on button "Volgende vraag" at bounding box center [581, 469] width 462 height 32
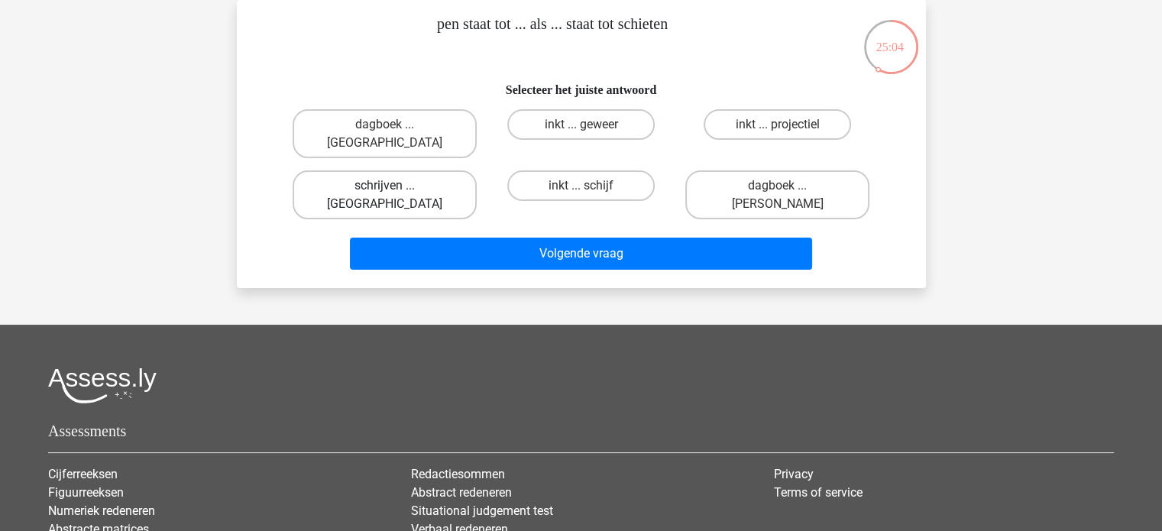
click at [376, 171] on label "schrijven ... geweer" at bounding box center [384, 194] width 184 height 49
click at [384, 186] on input "schrijven ... geweer" at bounding box center [389, 191] width 10 height 10
radio input "true"
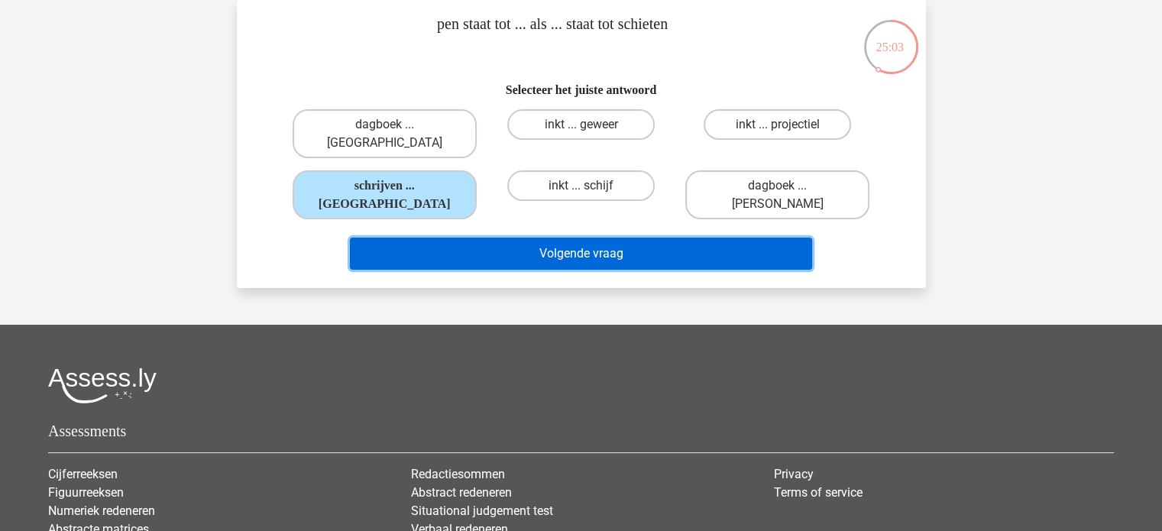
click at [571, 238] on button "Volgende vraag" at bounding box center [581, 254] width 462 height 32
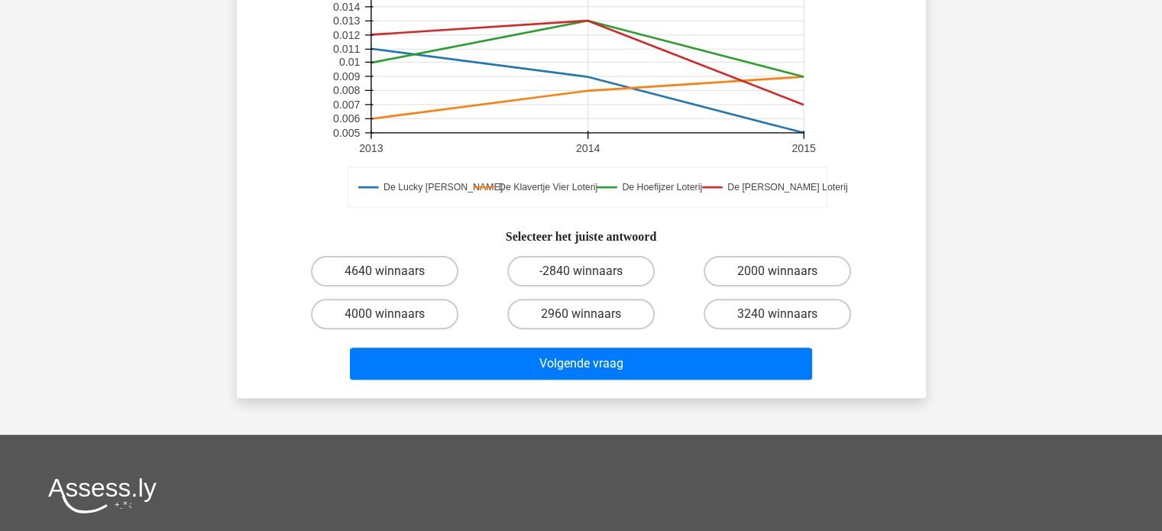
scroll to position [428, 0]
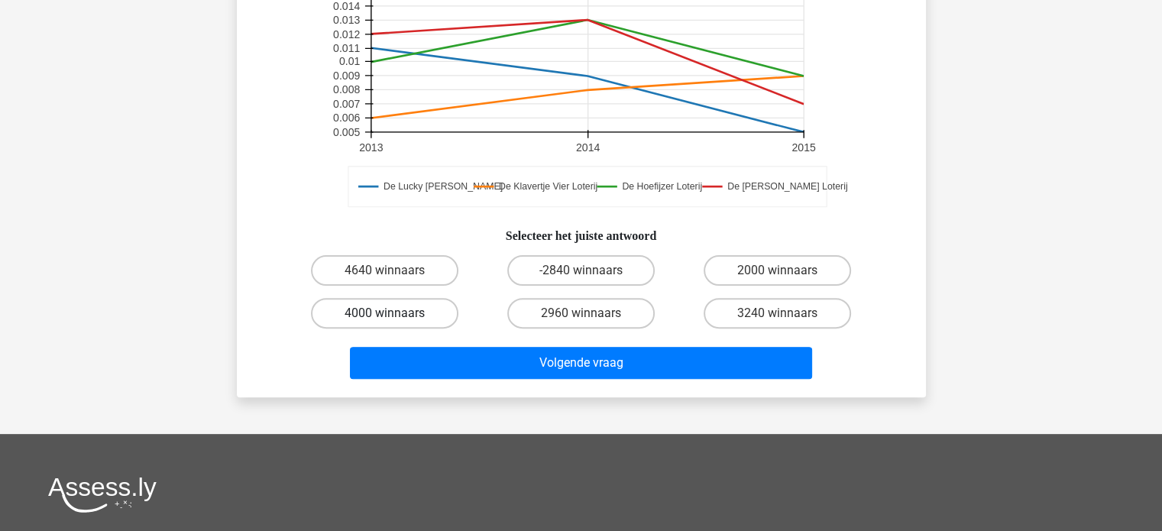
click at [419, 317] on label "4000 winnaars" at bounding box center [384, 313] width 147 height 31
click at [394, 317] on input "4000 winnaars" at bounding box center [389, 318] width 10 height 10
radio input "true"
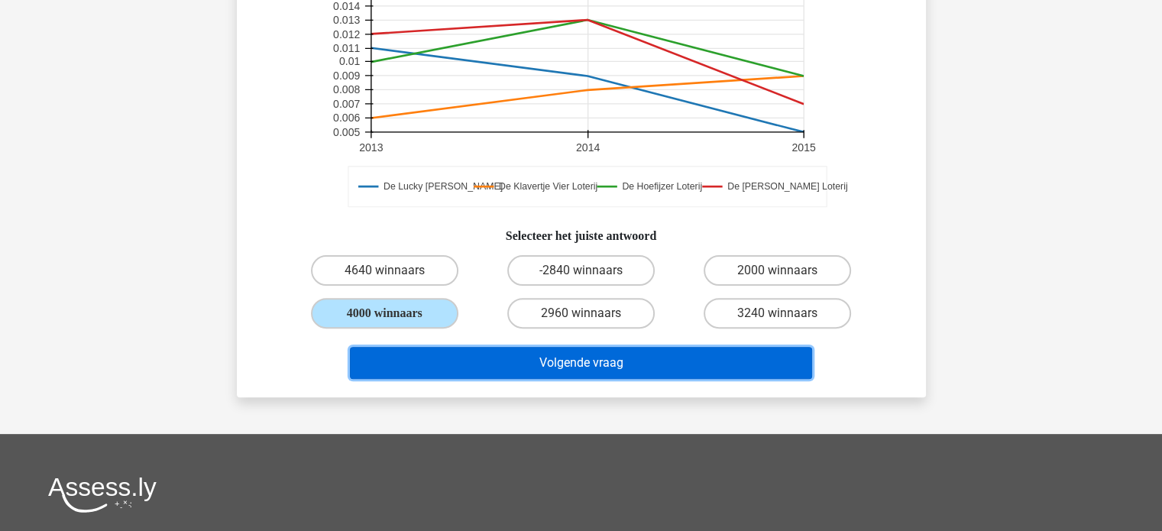
click at [565, 371] on button "Volgende vraag" at bounding box center [581, 363] width 462 height 32
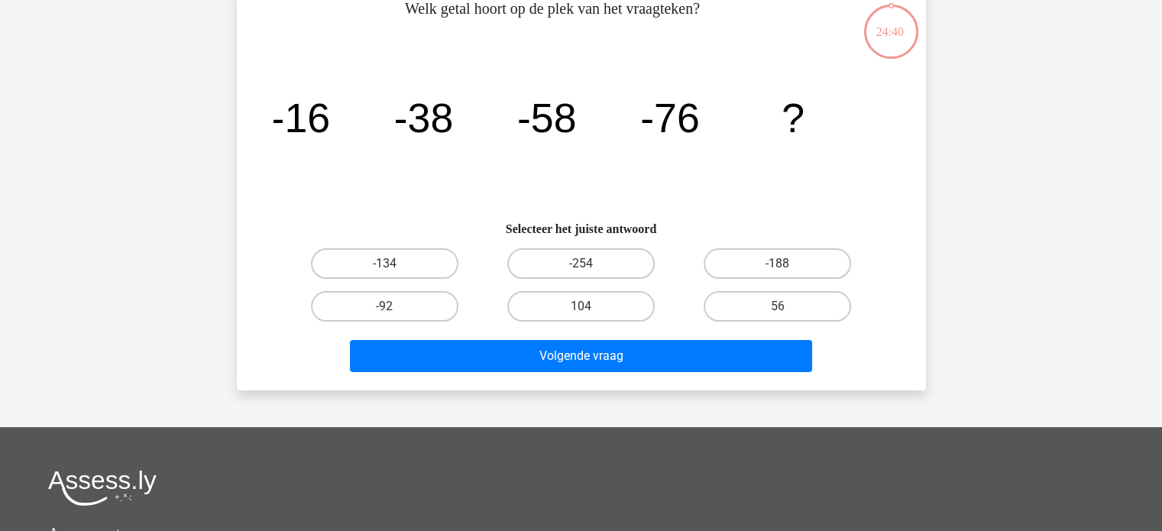
scroll to position [70, 0]
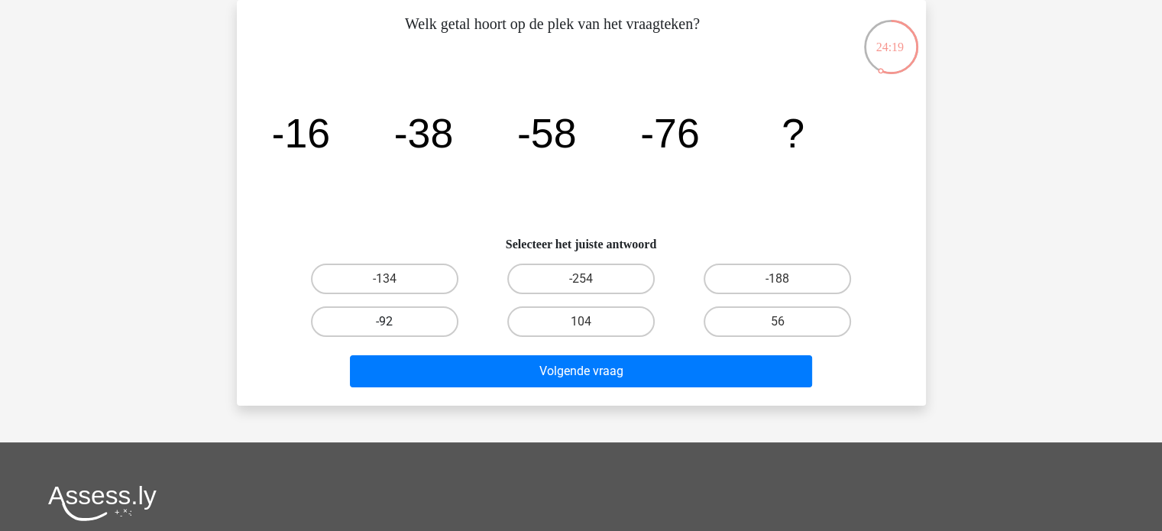
click at [414, 321] on label "-92" at bounding box center [384, 321] width 147 height 31
click at [394, 322] on input "-92" at bounding box center [389, 327] width 10 height 10
radio input "true"
click at [483, 351] on div "Volgende vraag" at bounding box center [581, 368] width 640 height 50
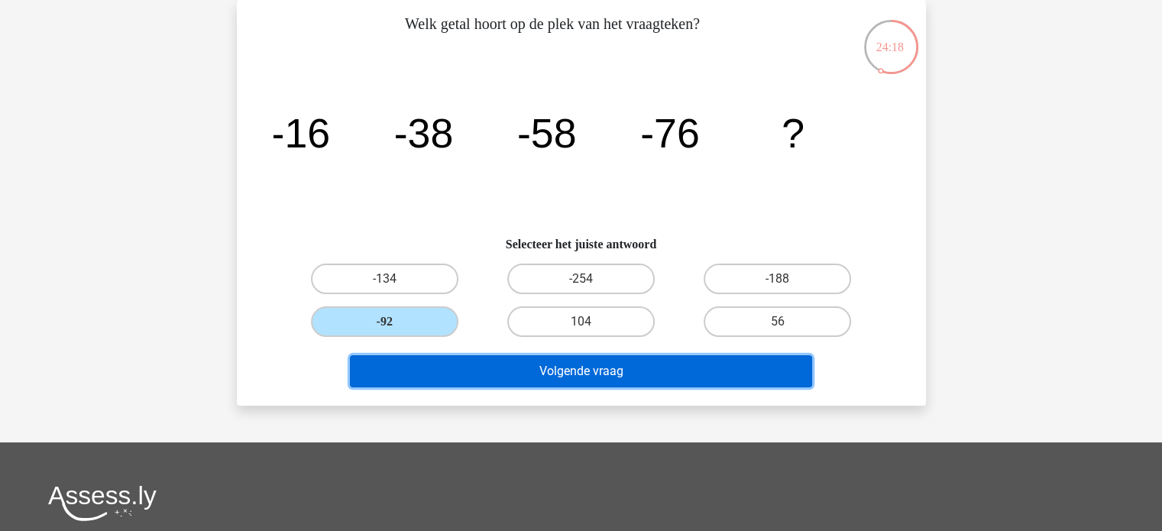
click at [490, 364] on button "Volgende vraag" at bounding box center [581, 371] width 462 height 32
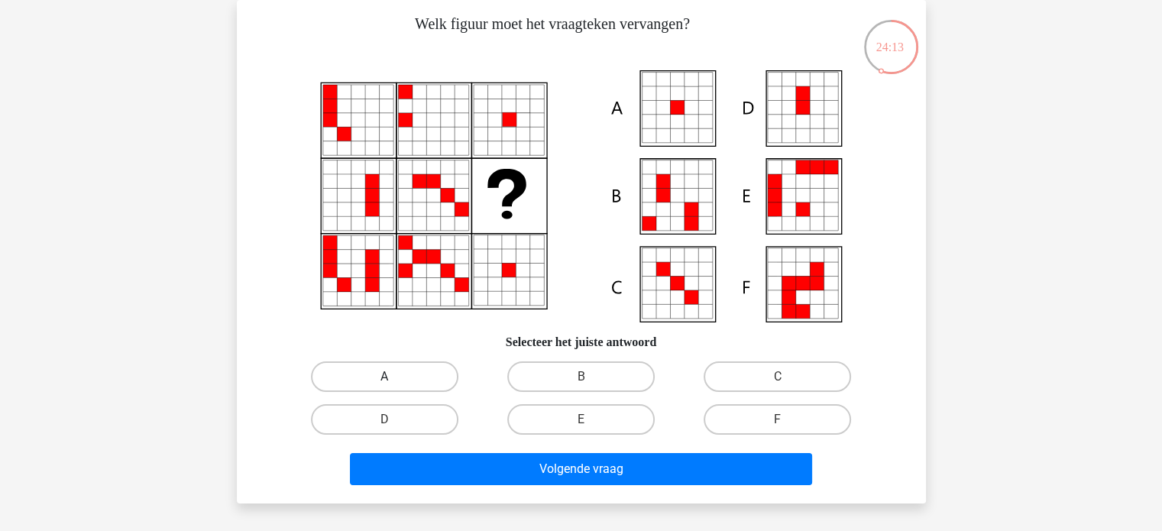
click at [419, 386] on label "A" at bounding box center [384, 376] width 147 height 31
click at [394, 386] on input "A" at bounding box center [389, 382] width 10 height 10
radio input "true"
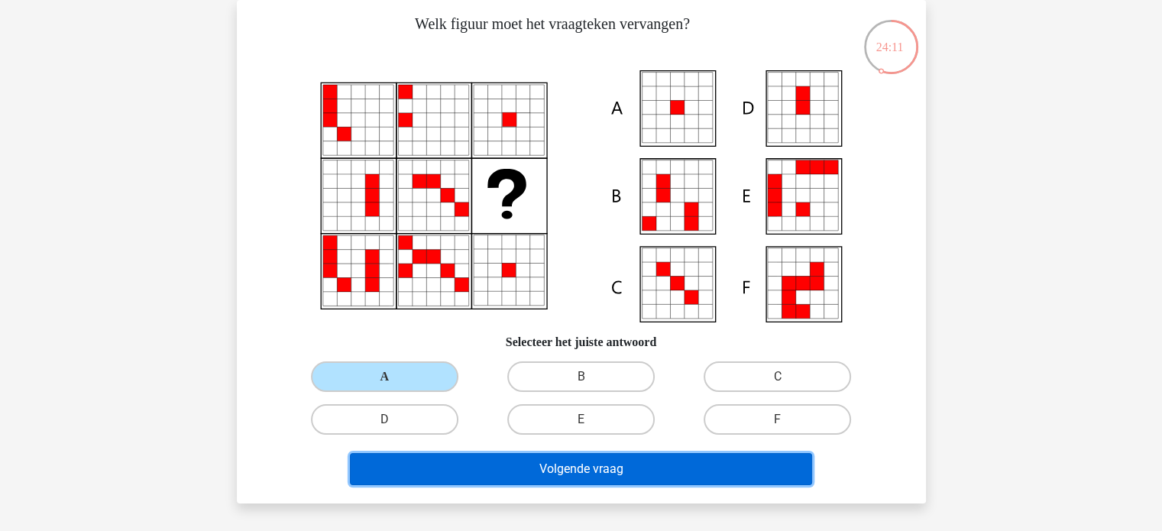
click at [561, 457] on button "Volgende vraag" at bounding box center [581, 469] width 462 height 32
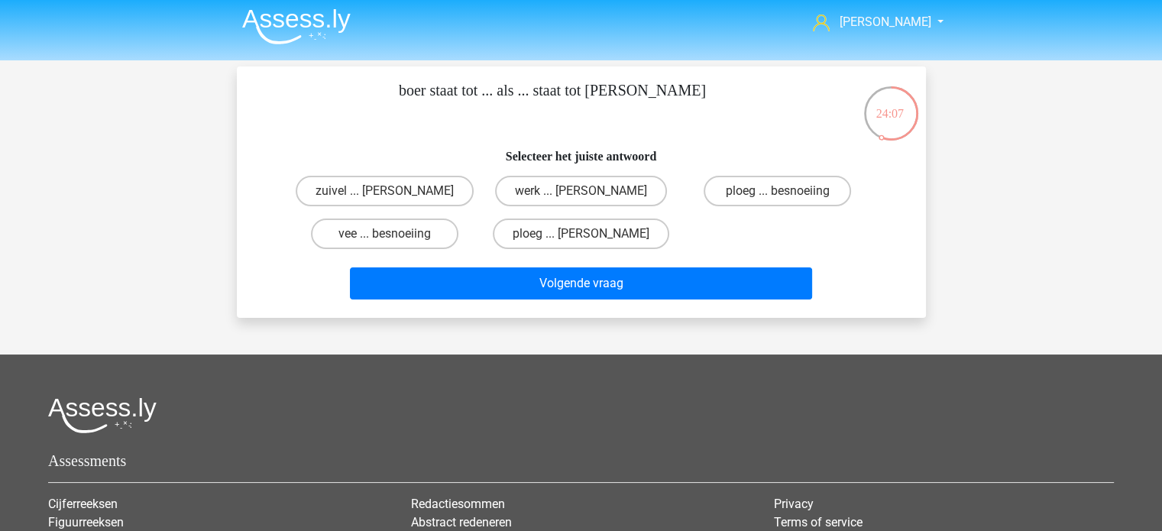
scroll to position [0, 0]
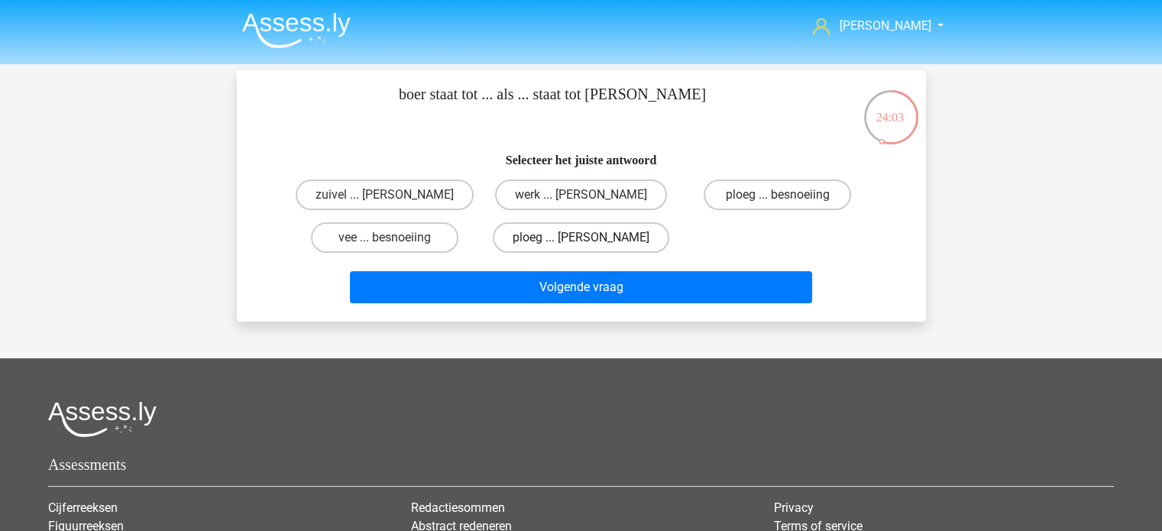
click at [612, 234] on label "ploeg ... kapper" at bounding box center [581, 237] width 176 height 31
click at [590, 238] on input "ploeg ... kapper" at bounding box center [585, 243] width 10 height 10
radio input "true"
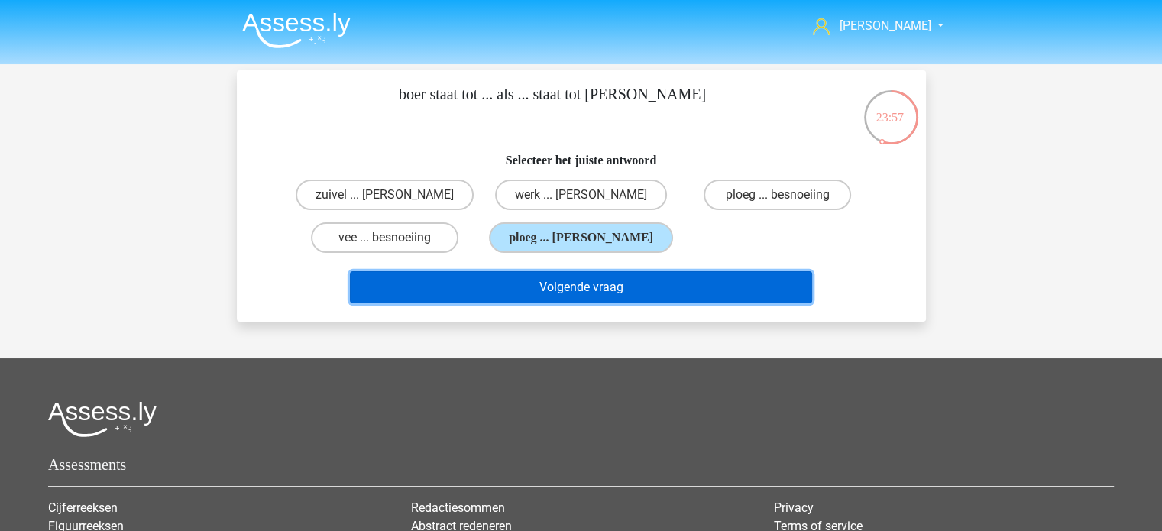
click at [700, 280] on button "Volgende vraag" at bounding box center [581, 287] width 462 height 32
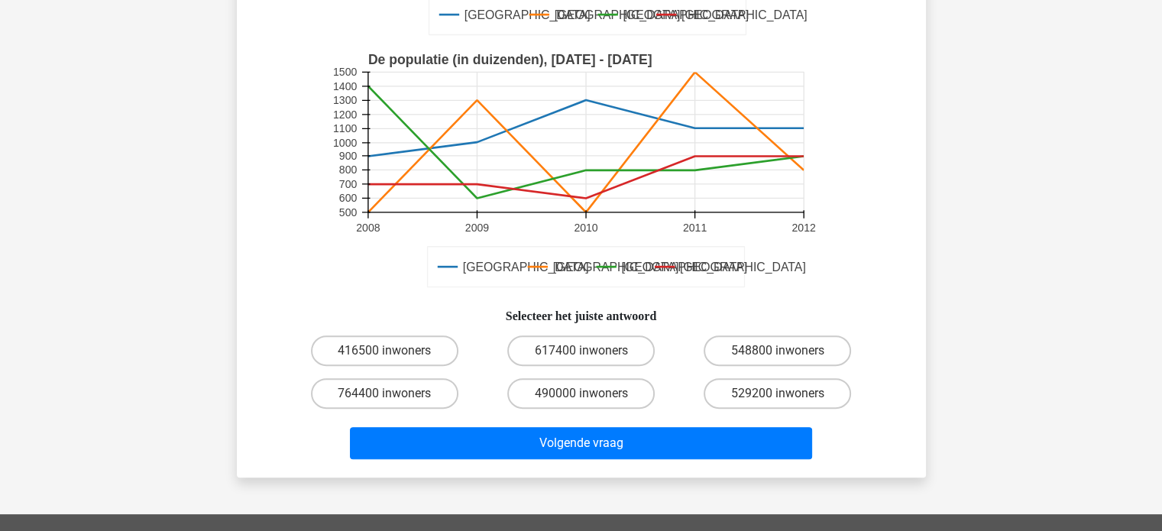
scroll to position [396, 0]
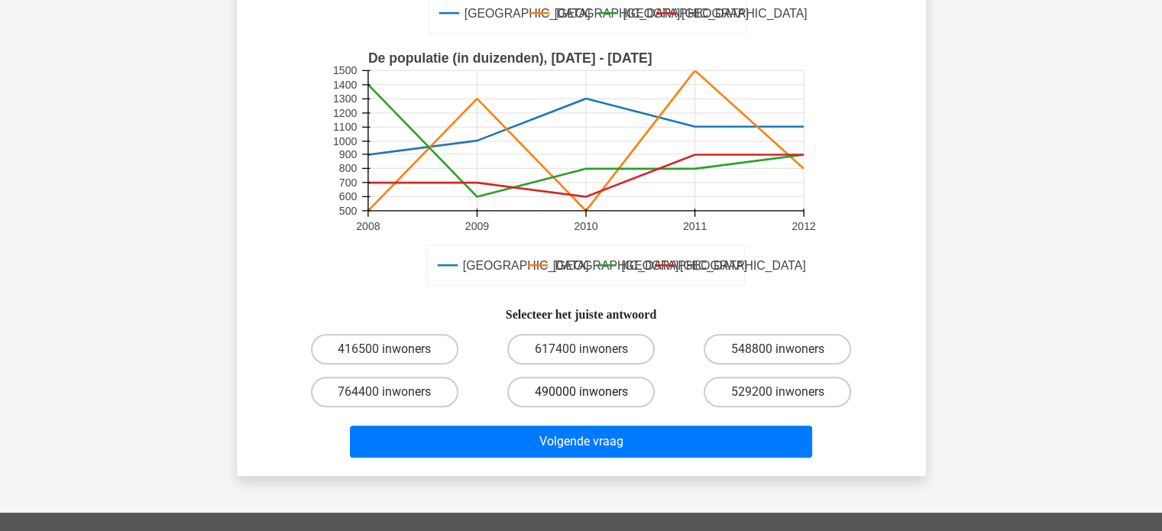
click at [602, 377] on label "490000 inwoners" at bounding box center [580, 392] width 147 height 31
click at [590, 392] on input "490000 inwoners" at bounding box center [585, 397] width 10 height 10
radio input "true"
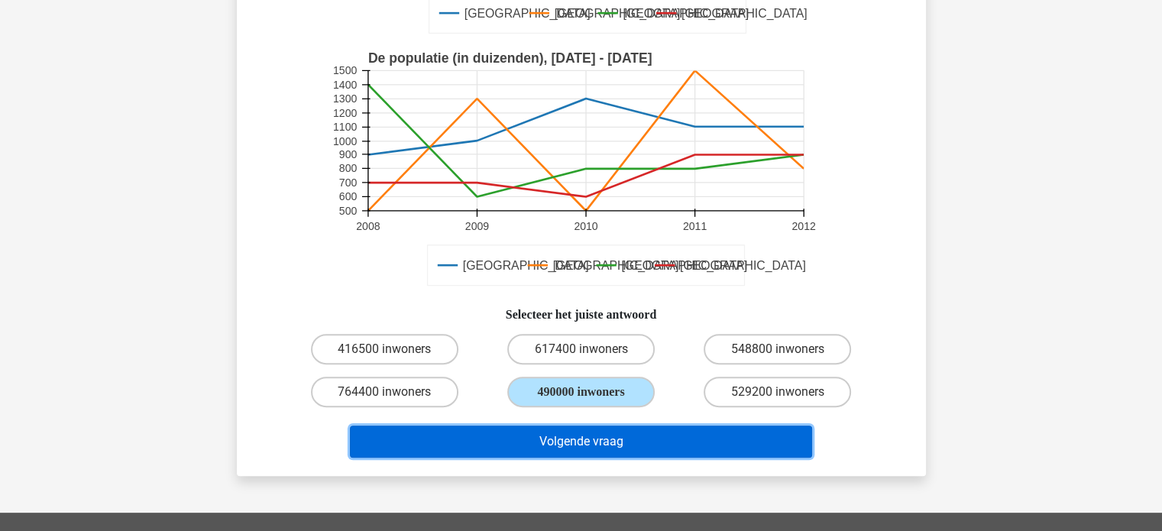
click at [660, 425] on button "Volgende vraag" at bounding box center [581, 441] width 462 height 32
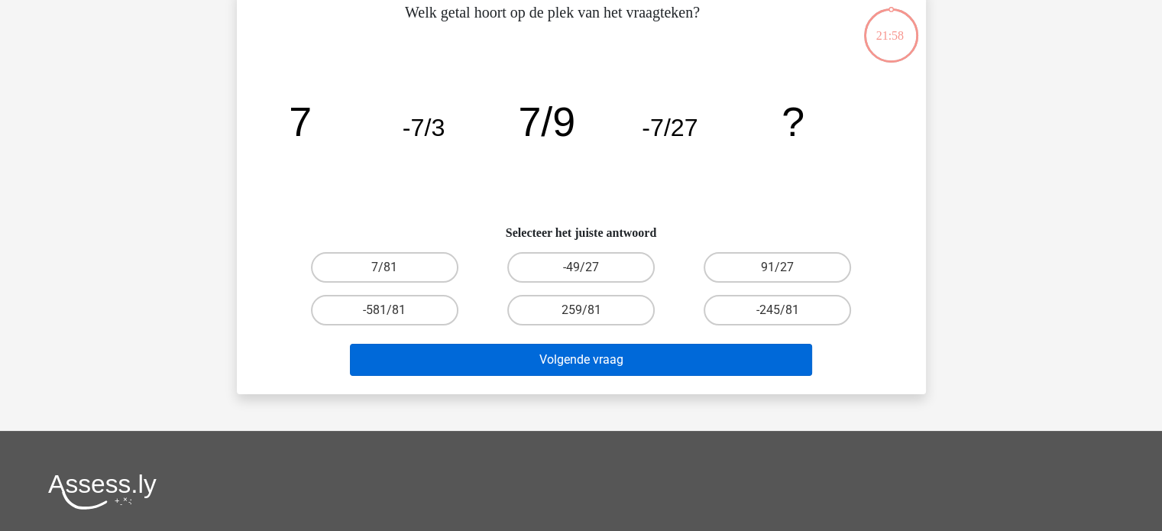
scroll to position [70, 0]
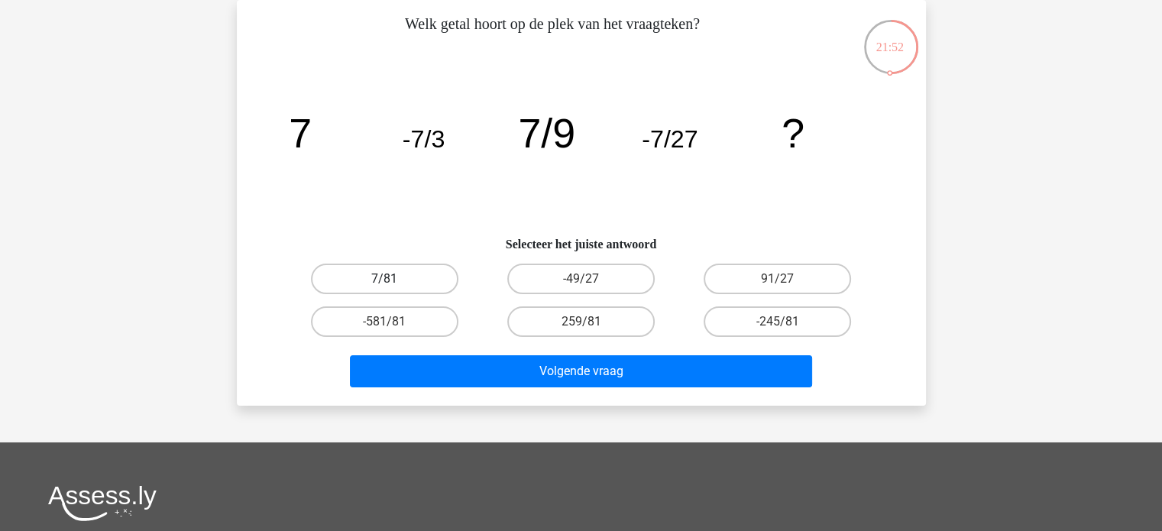
click at [431, 284] on label "7/81" at bounding box center [384, 278] width 147 height 31
click at [394, 284] on input "7/81" at bounding box center [389, 284] width 10 height 10
radio input "true"
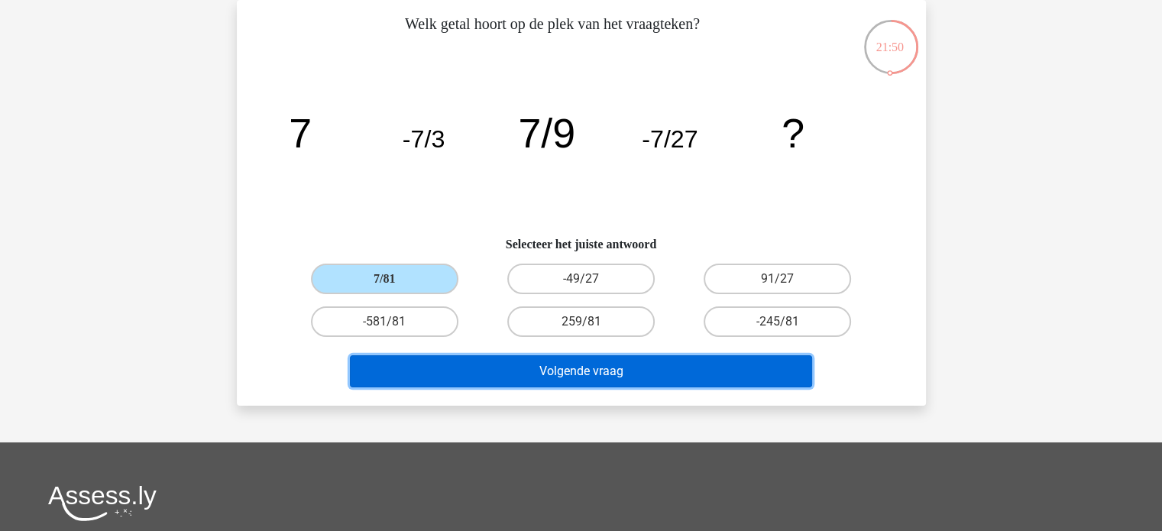
click at [646, 369] on button "Volgende vraag" at bounding box center [581, 371] width 462 height 32
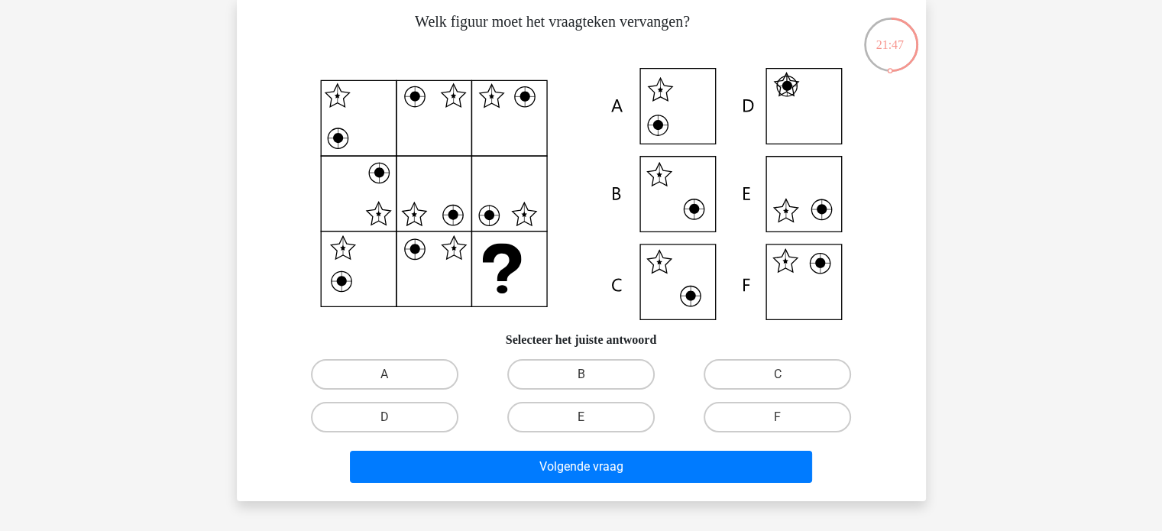
scroll to position [74, 0]
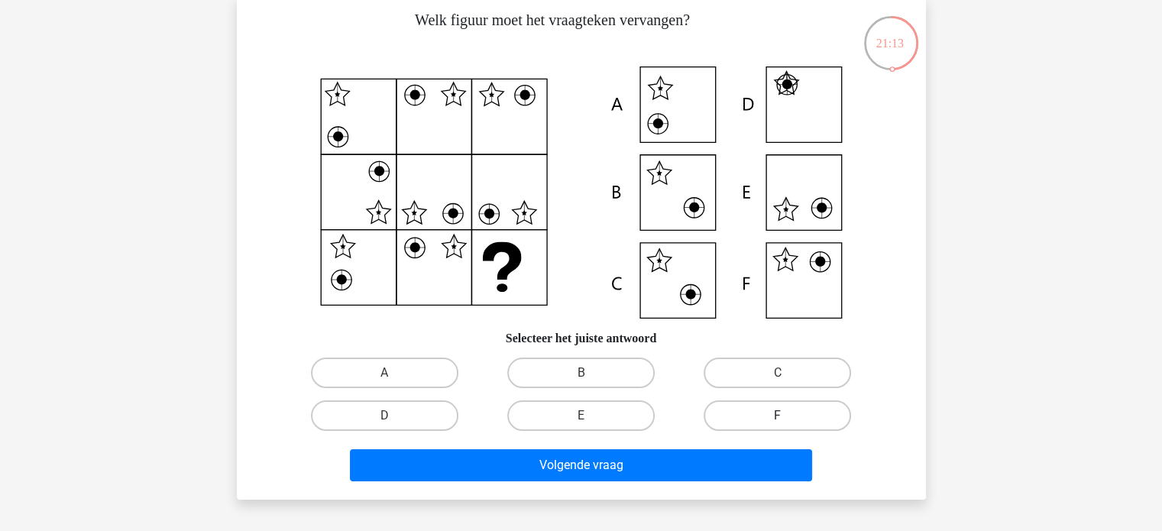
click at [831, 415] on label "F" at bounding box center [776, 415] width 147 height 31
click at [787, 415] on input "F" at bounding box center [782, 420] width 10 height 10
radio input "true"
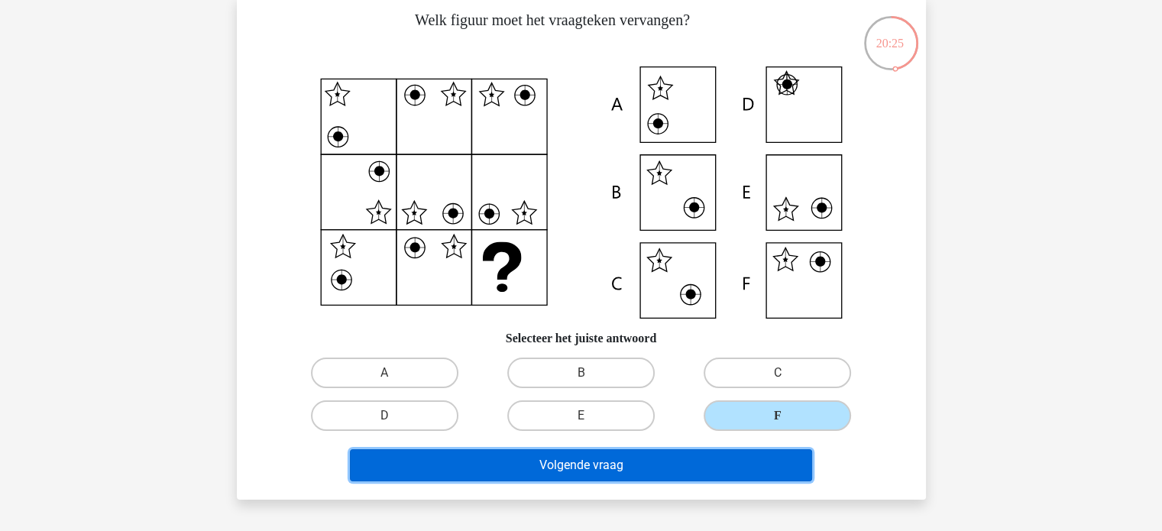
click at [664, 467] on button "Volgende vraag" at bounding box center [581, 465] width 462 height 32
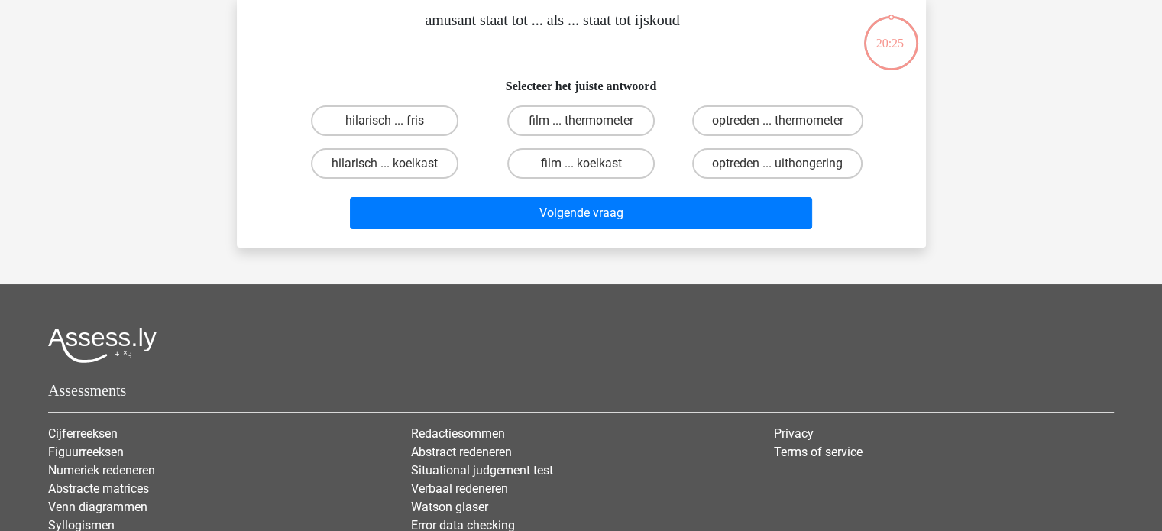
scroll to position [70, 0]
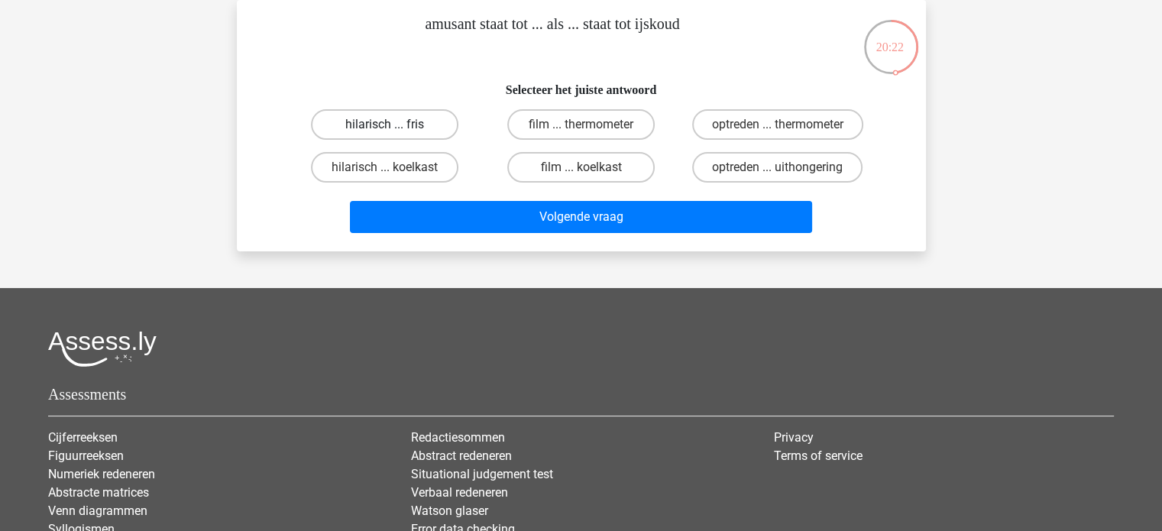
click at [412, 120] on label "hilarisch ... fris" at bounding box center [384, 124] width 147 height 31
click at [394, 124] on input "hilarisch ... fris" at bounding box center [389, 129] width 10 height 10
radio input "true"
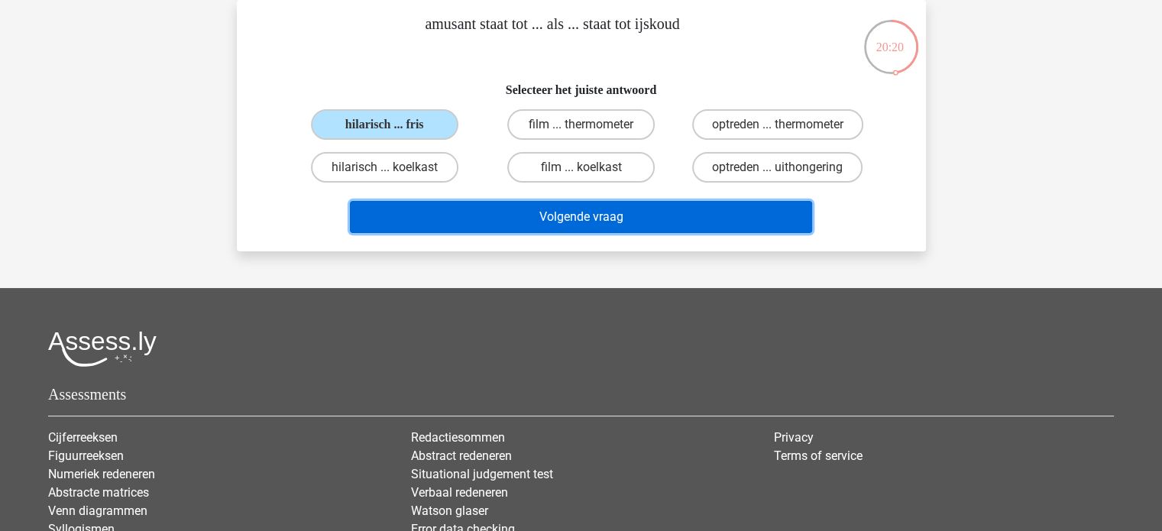
click at [716, 212] on button "Volgende vraag" at bounding box center [581, 217] width 462 height 32
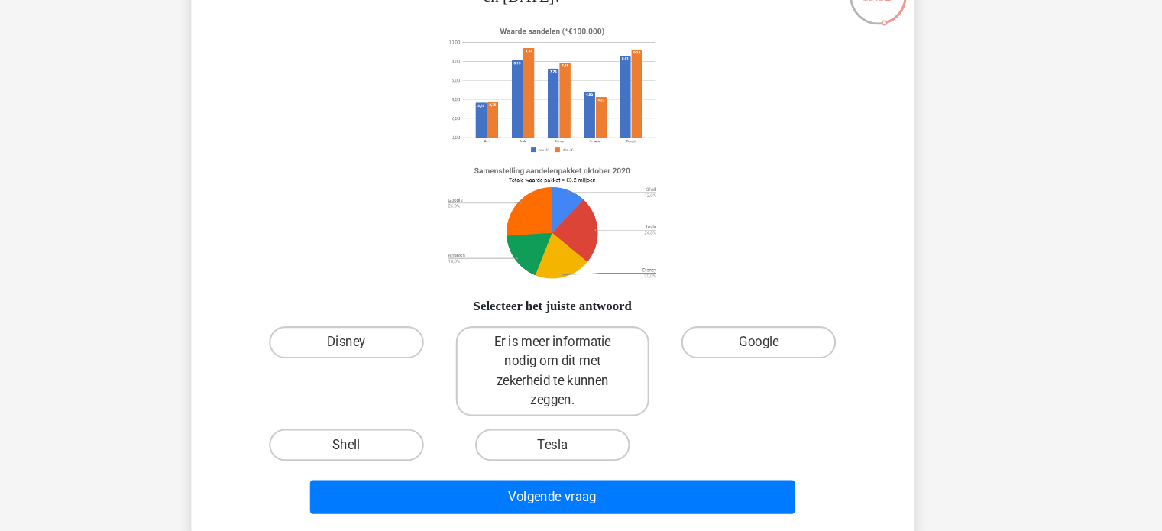
scroll to position [95, 0]
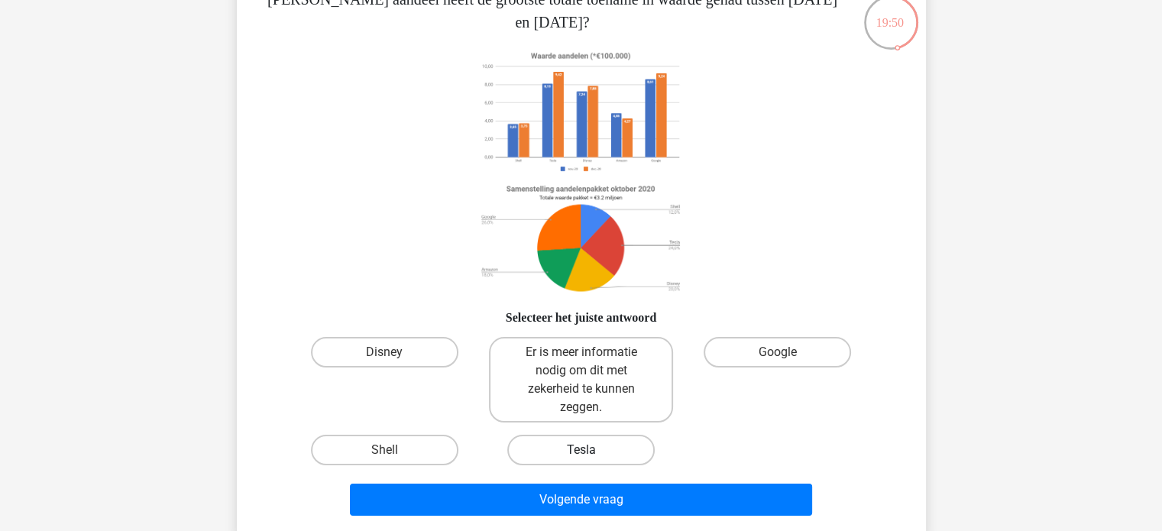
click at [619, 461] on label "Tesla" at bounding box center [580, 450] width 147 height 31
click at [590, 460] on input "Tesla" at bounding box center [585, 455] width 10 height 10
radio input "true"
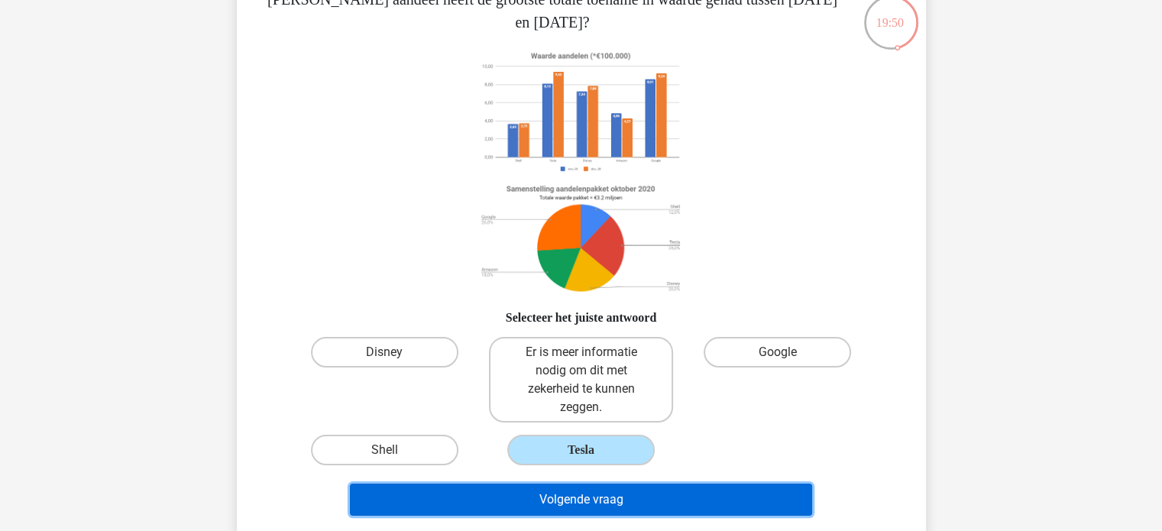
click at [654, 493] on button "Volgende vraag" at bounding box center [581, 499] width 462 height 32
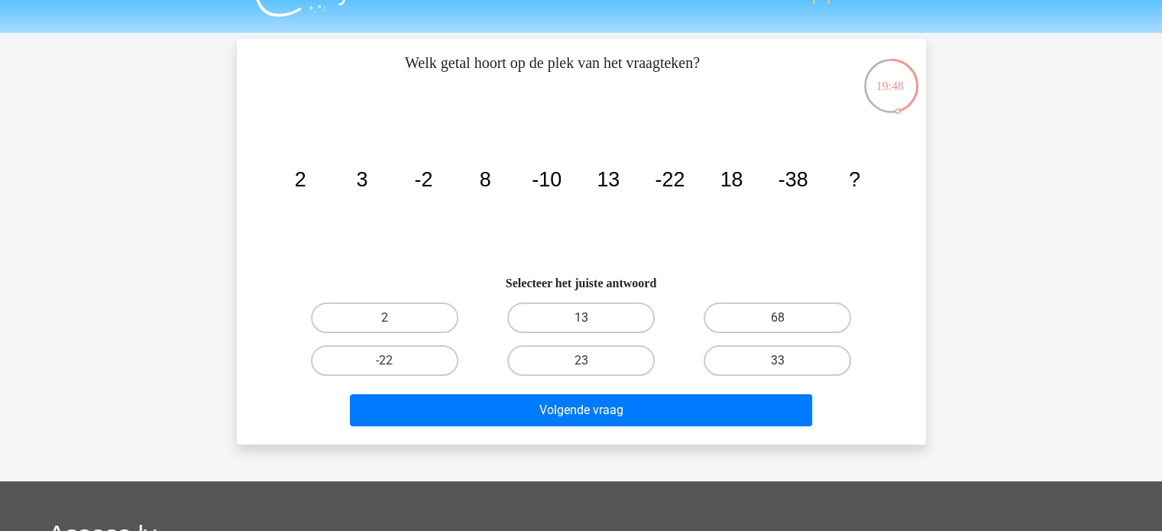
scroll to position [31, 0]
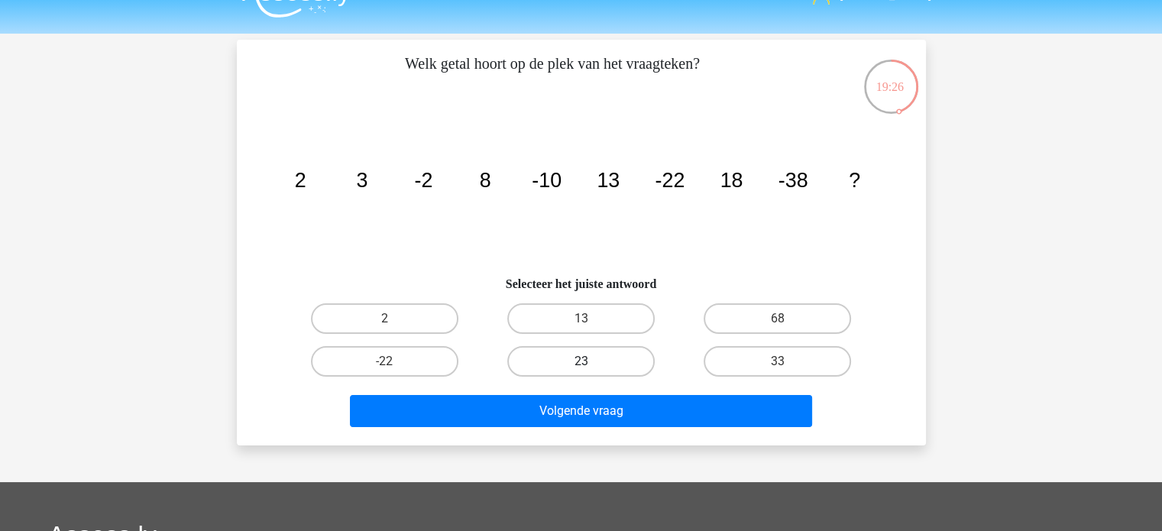
click at [607, 357] on label "23" at bounding box center [580, 361] width 147 height 31
click at [590, 361] on input "23" at bounding box center [585, 366] width 10 height 10
radio input "true"
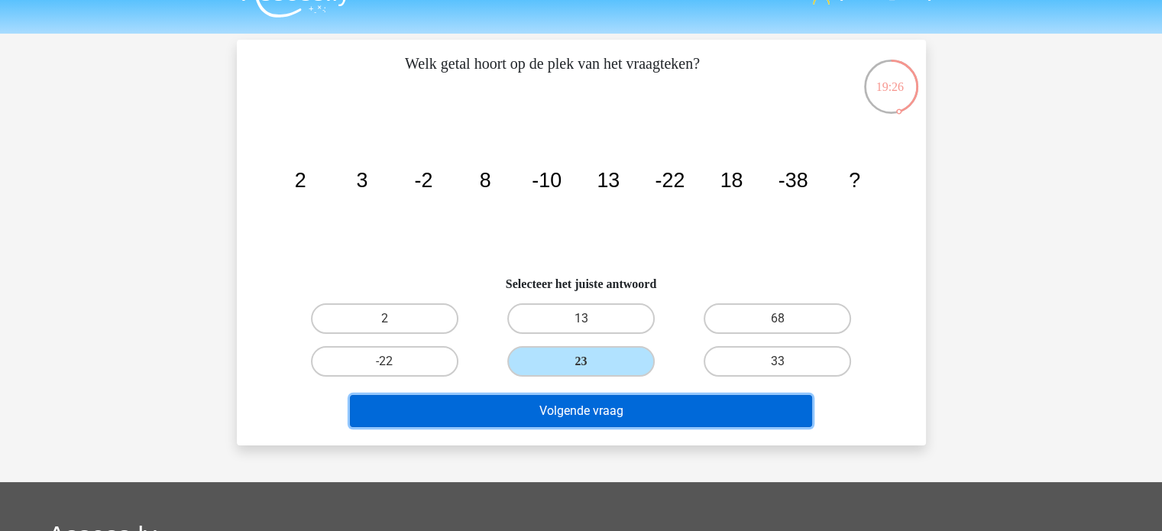
click at [697, 418] on button "Volgende vraag" at bounding box center [581, 411] width 462 height 32
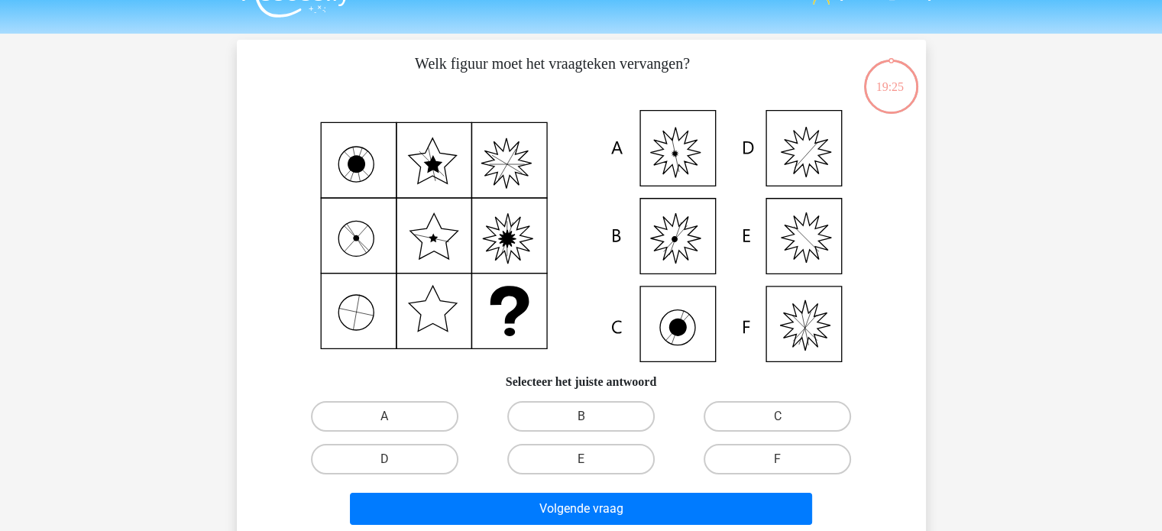
scroll to position [70, 0]
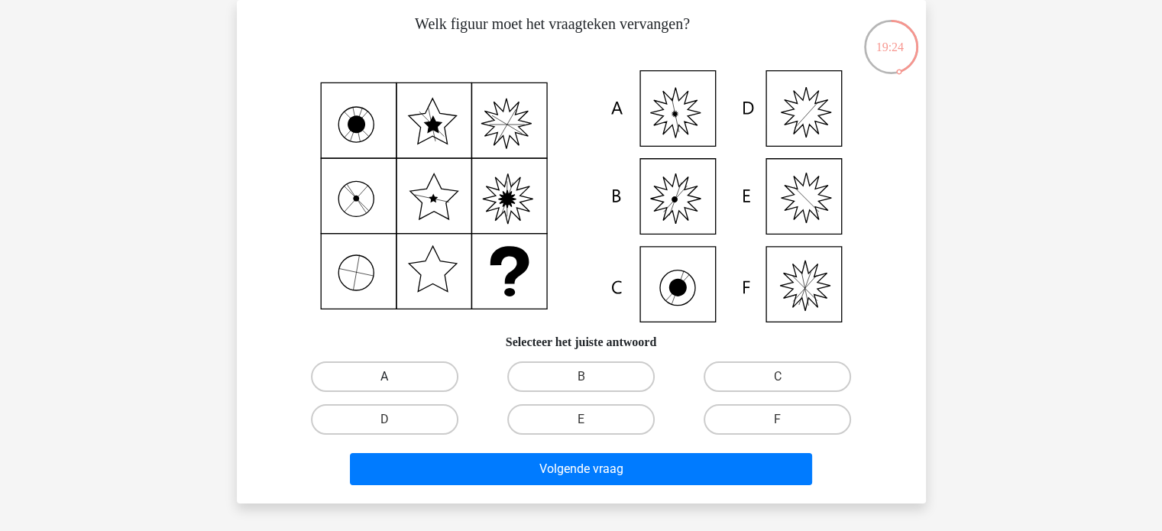
click at [424, 375] on label "A" at bounding box center [384, 376] width 147 height 31
click at [394, 377] on input "A" at bounding box center [389, 382] width 10 height 10
radio input "true"
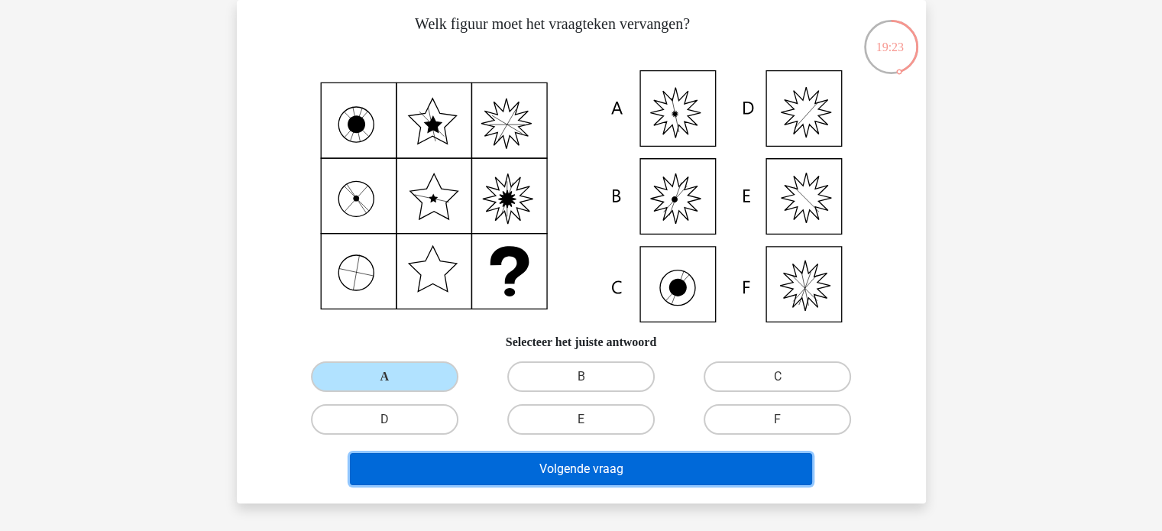
click at [598, 454] on button "Volgende vraag" at bounding box center [581, 469] width 462 height 32
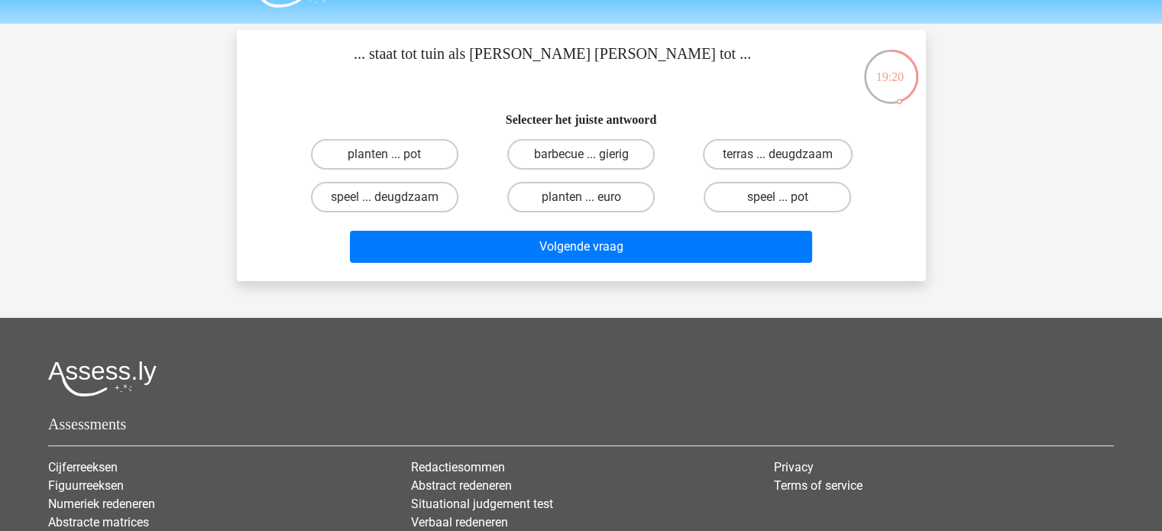
scroll to position [40, 0]
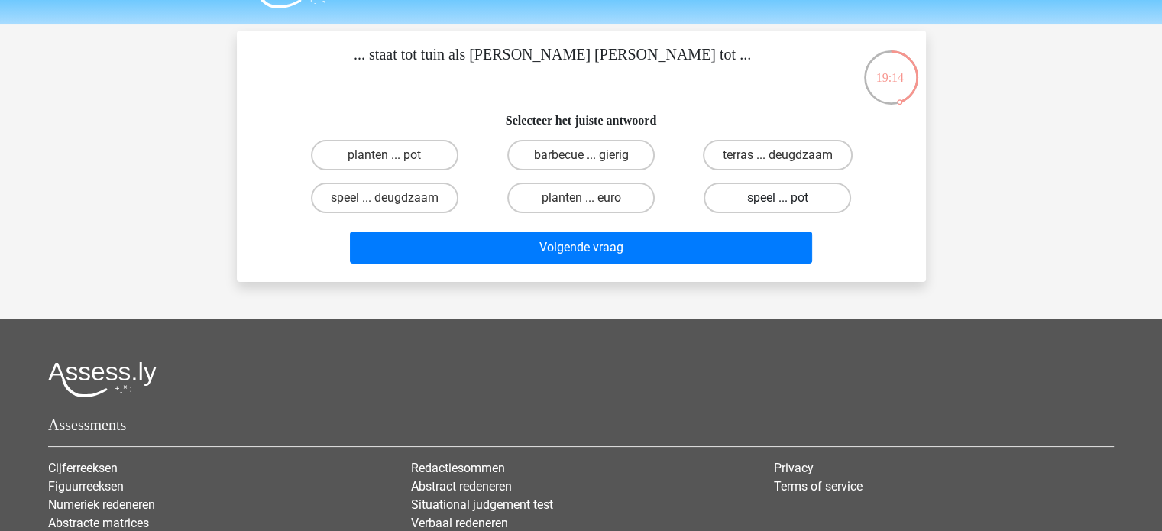
click at [803, 204] on label "speel ... pot" at bounding box center [776, 198] width 147 height 31
click at [787, 204] on input "speel ... pot" at bounding box center [782, 203] width 10 height 10
radio input "true"
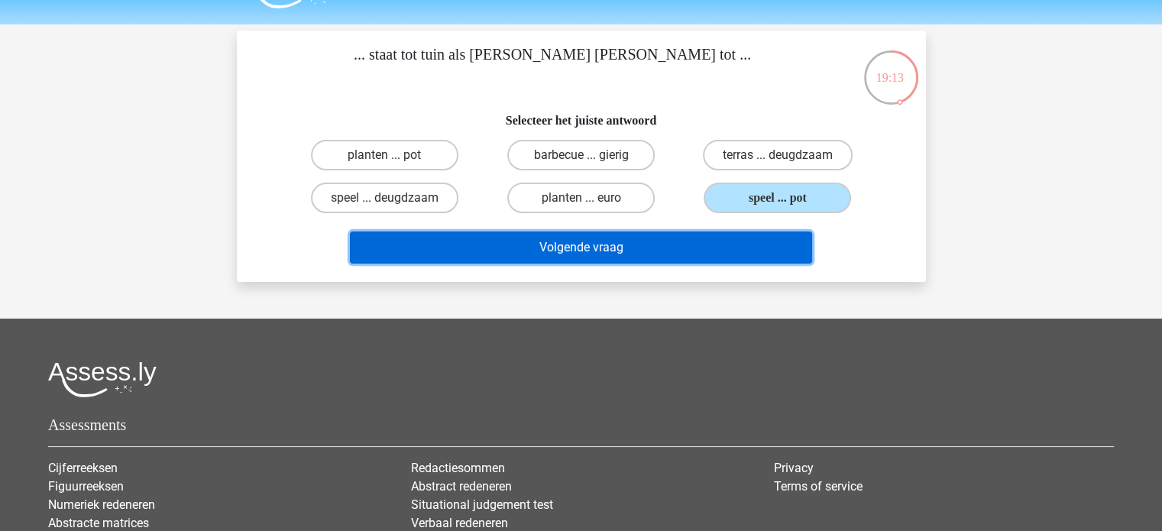
click at [646, 253] on button "Volgende vraag" at bounding box center [581, 247] width 462 height 32
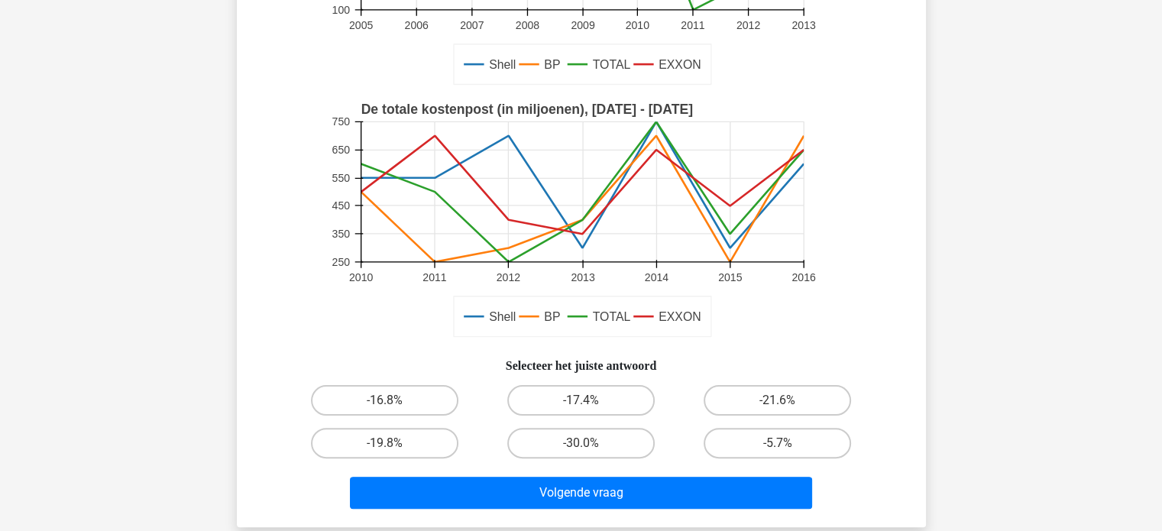
scroll to position [296, 0]
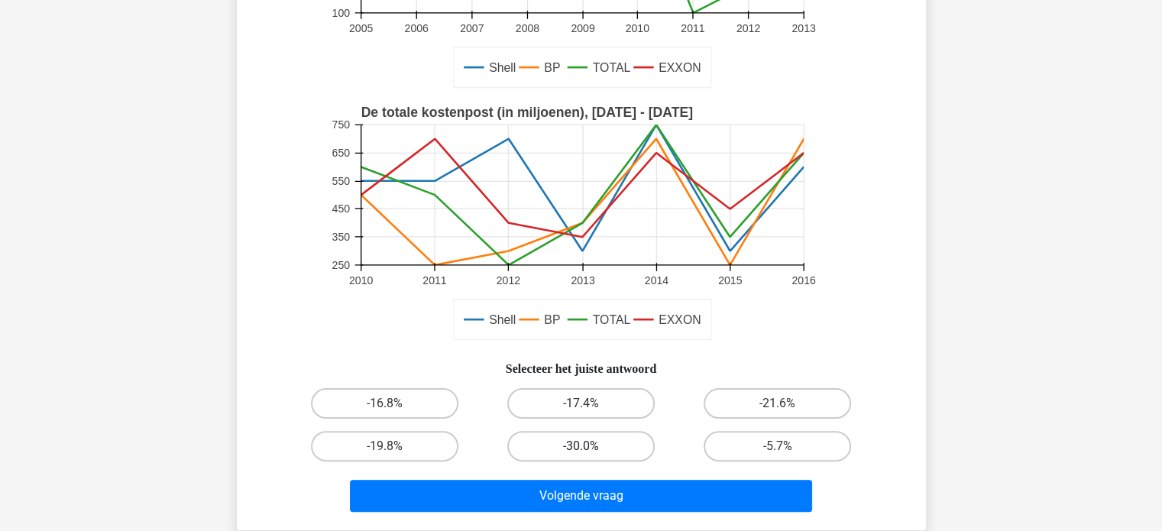
click at [553, 436] on label "-30.0%" at bounding box center [580, 446] width 147 height 31
click at [580, 446] on input "-30.0%" at bounding box center [585, 451] width 10 height 10
radio input "true"
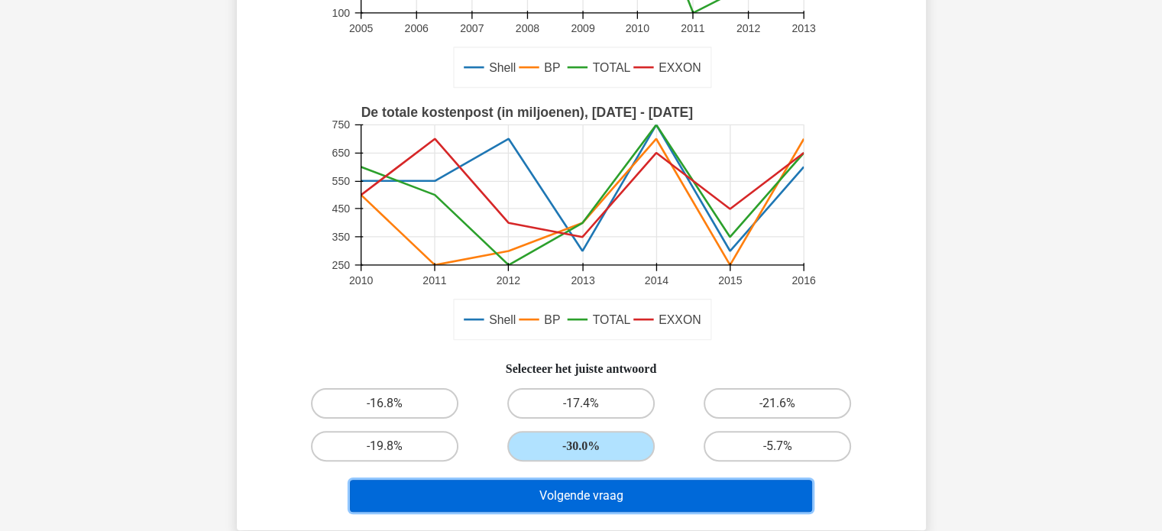
click at [596, 491] on button "Volgende vraag" at bounding box center [581, 496] width 462 height 32
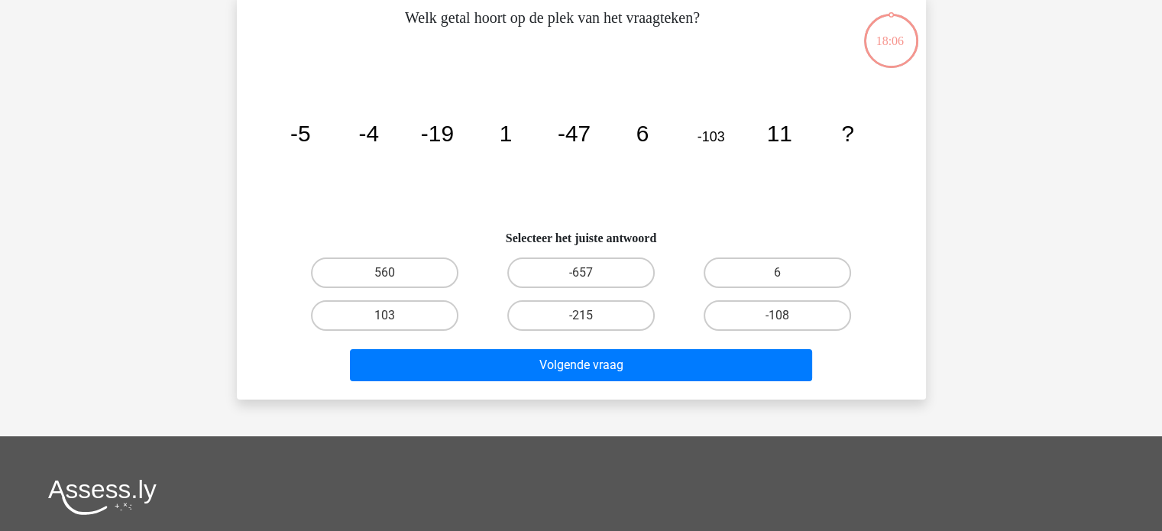
scroll to position [70, 0]
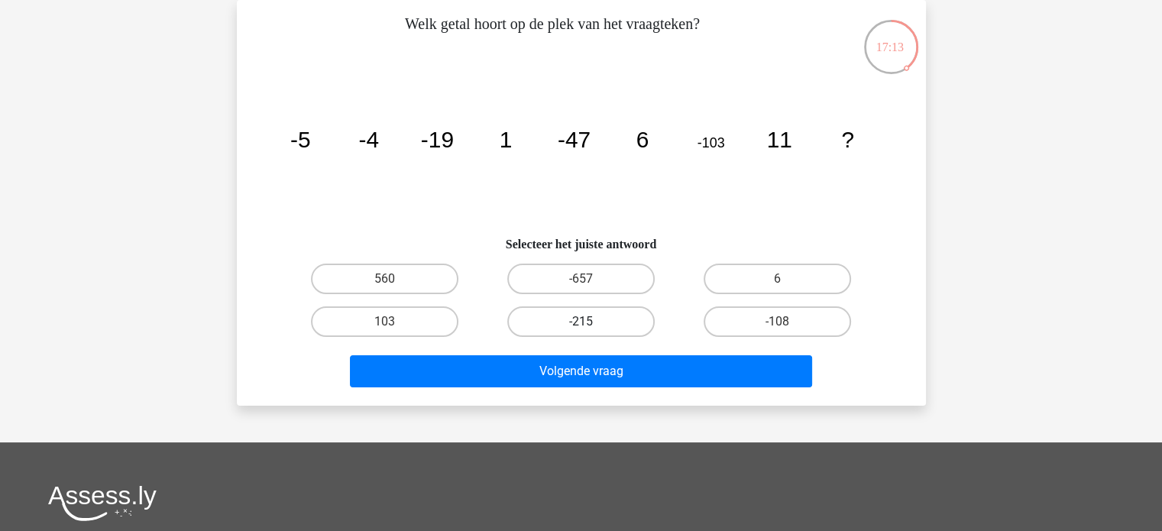
click at [601, 312] on label "-215" at bounding box center [580, 321] width 147 height 31
click at [590, 322] on input "-215" at bounding box center [585, 327] width 10 height 10
radio input "true"
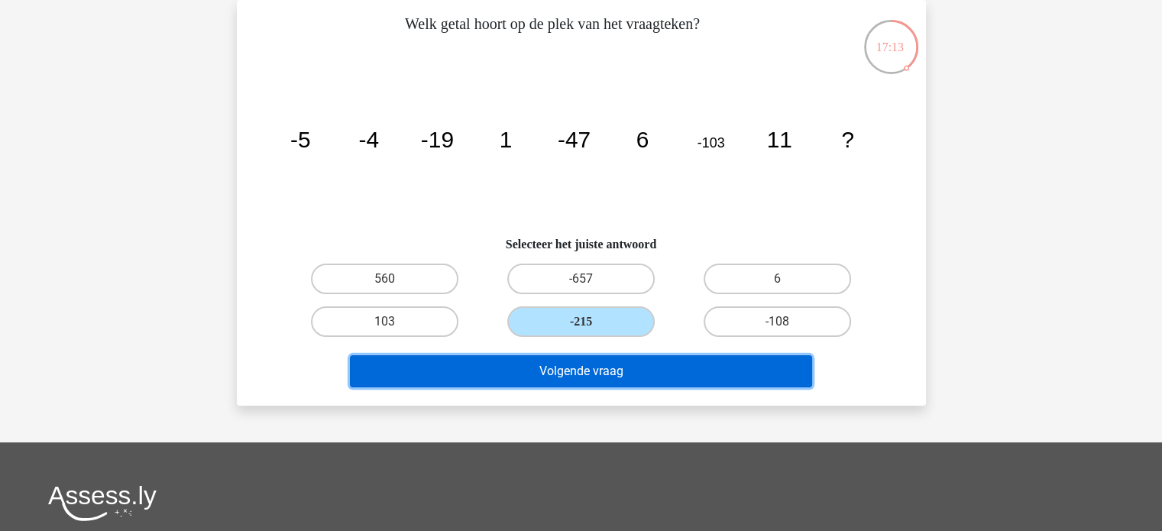
click at [592, 369] on button "Volgende vraag" at bounding box center [581, 371] width 462 height 32
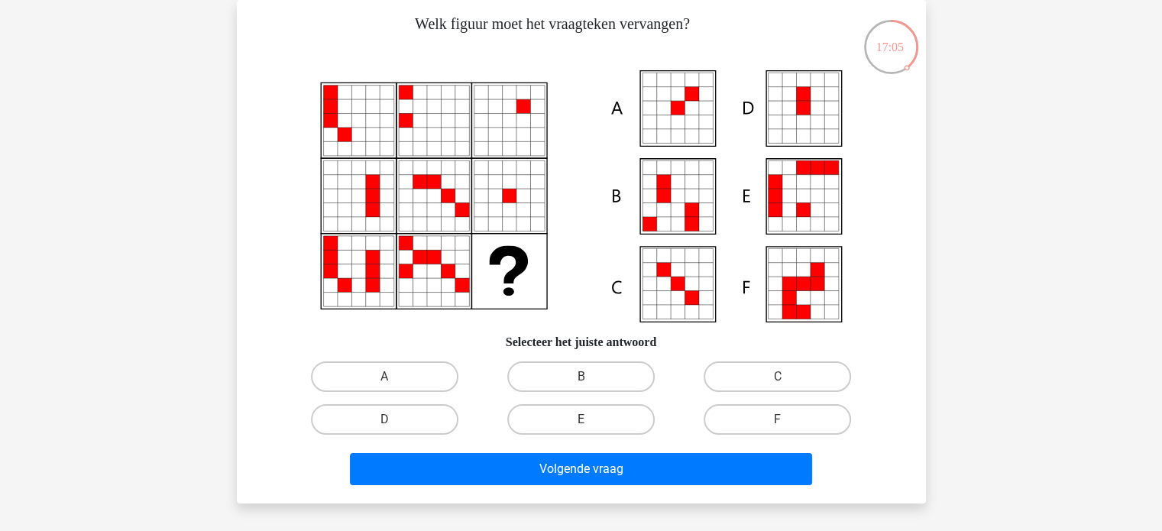
click at [683, 94] on icon at bounding box center [678, 94] width 14 height 14
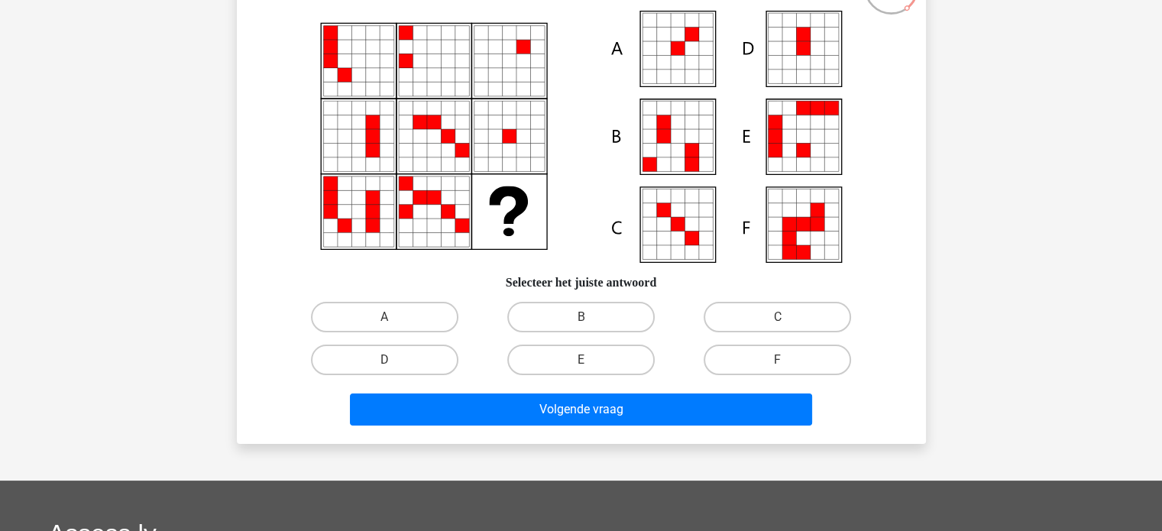
scroll to position [131, 0]
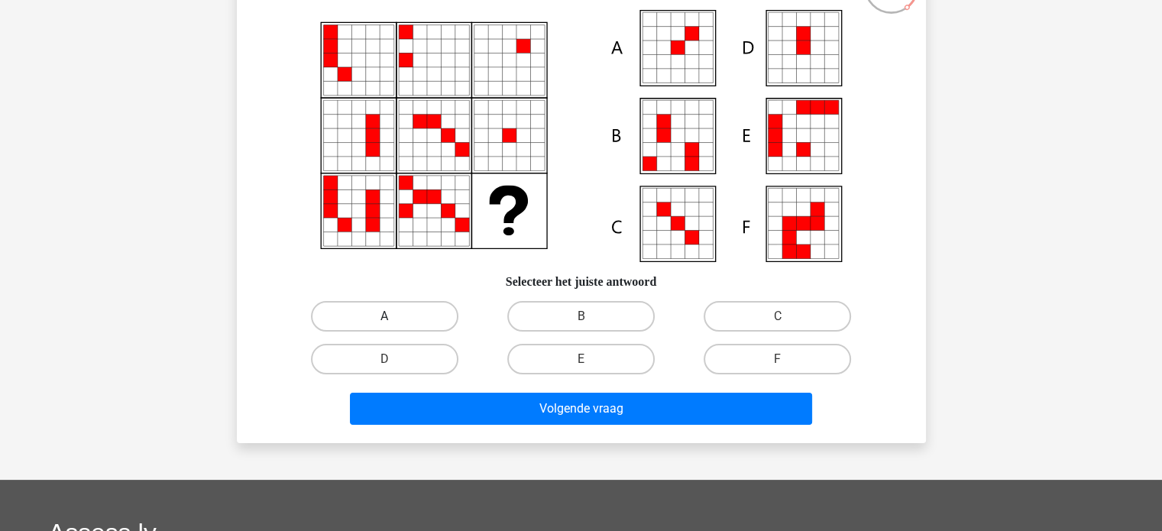
click at [391, 314] on label "A" at bounding box center [384, 316] width 147 height 31
click at [391, 316] on input "A" at bounding box center [389, 321] width 10 height 10
radio input "true"
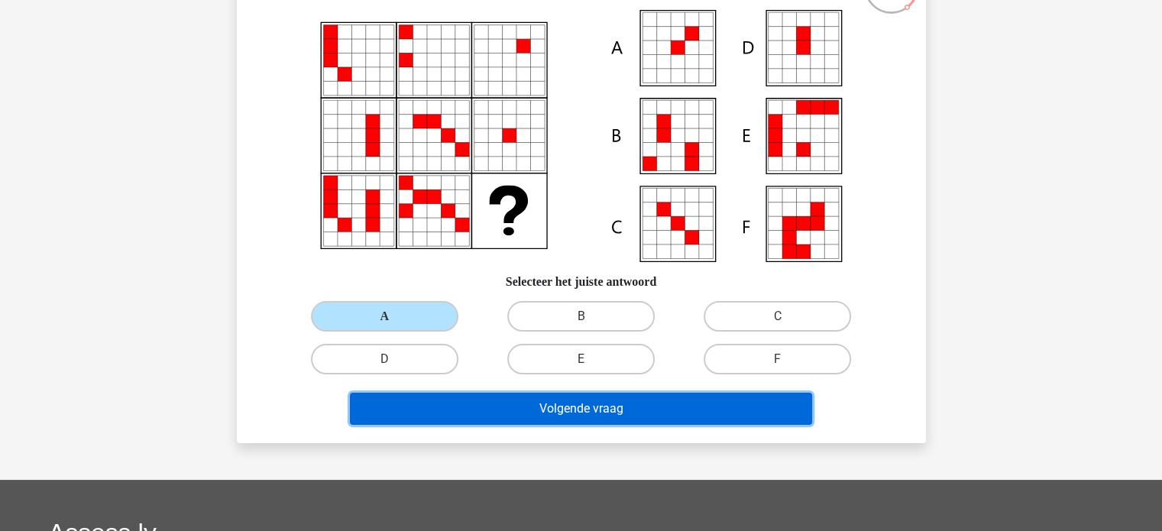
click at [514, 405] on button "Volgende vraag" at bounding box center [581, 409] width 462 height 32
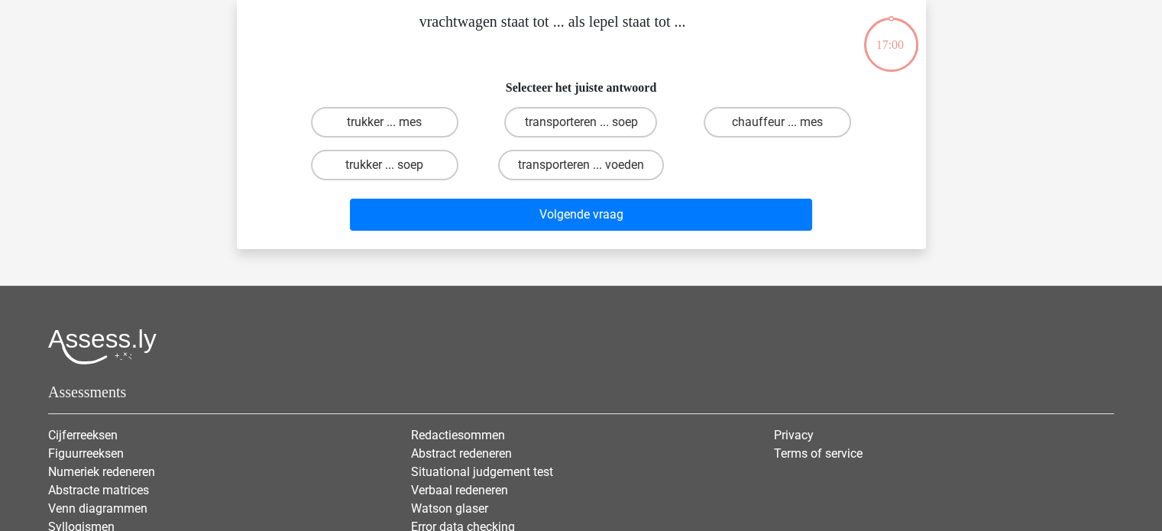
scroll to position [70, 0]
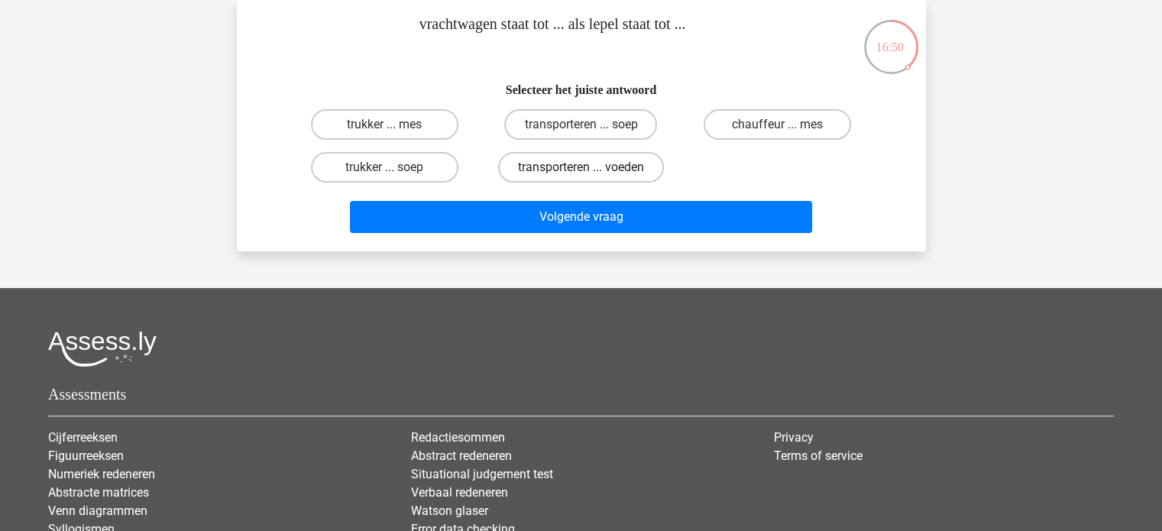
click at [632, 173] on label "transporteren ... voeden" at bounding box center [581, 167] width 166 height 31
click at [590, 173] on input "transporteren ... voeden" at bounding box center [585, 172] width 10 height 10
radio input "true"
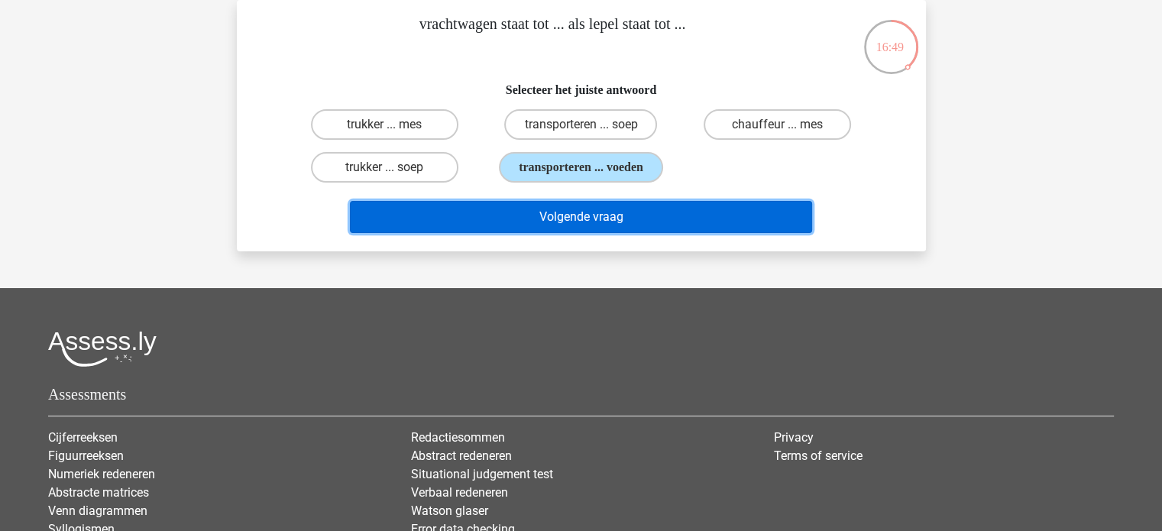
click at [753, 221] on button "Volgende vraag" at bounding box center [581, 217] width 462 height 32
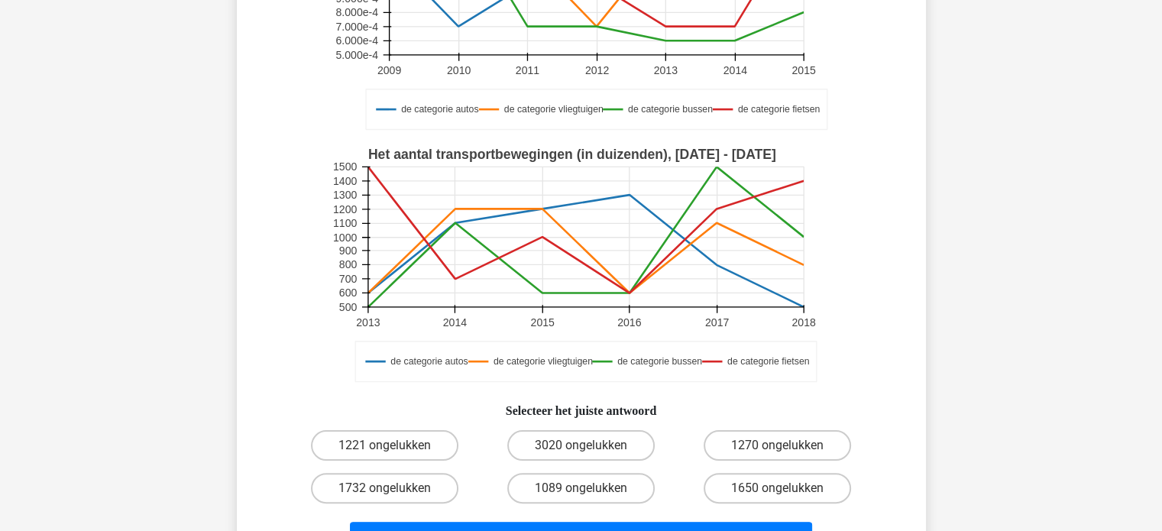
scroll to position [295, 0]
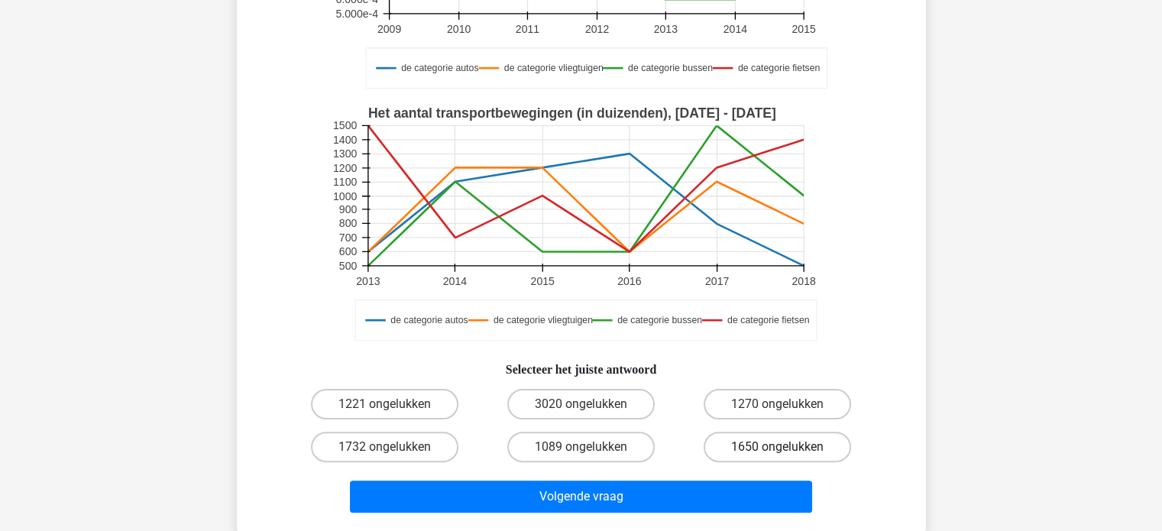
click at [739, 442] on label "1650 ongelukken" at bounding box center [776, 446] width 147 height 31
click at [777, 447] on input "1650 ongelukken" at bounding box center [782, 452] width 10 height 10
radio input "true"
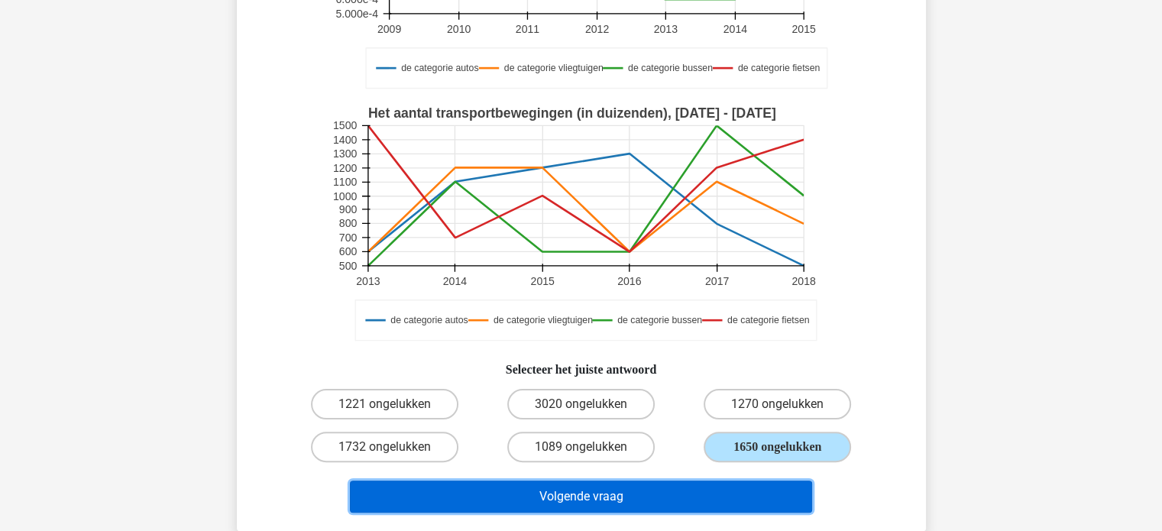
click at [633, 489] on button "Volgende vraag" at bounding box center [581, 496] width 462 height 32
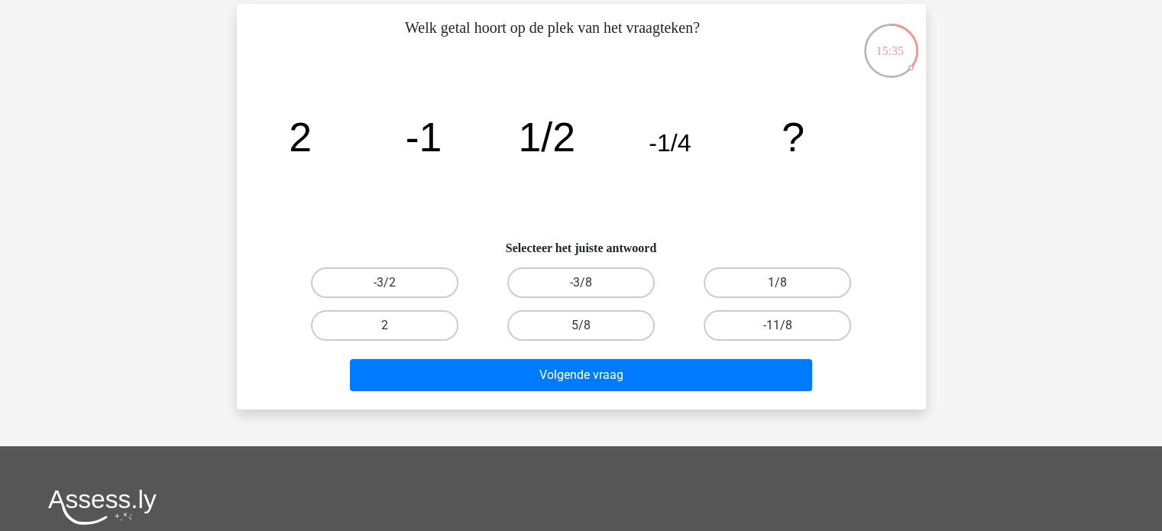
scroll to position [66, 0]
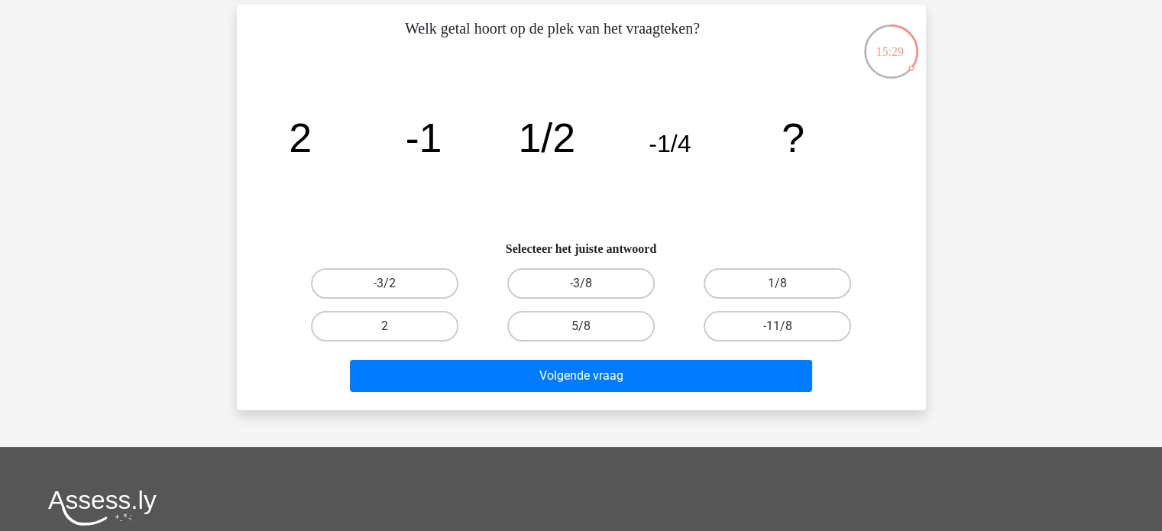
click at [780, 285] on input "1/8" at bounding box center [782, 288] width 10 height 10
radio input "true"
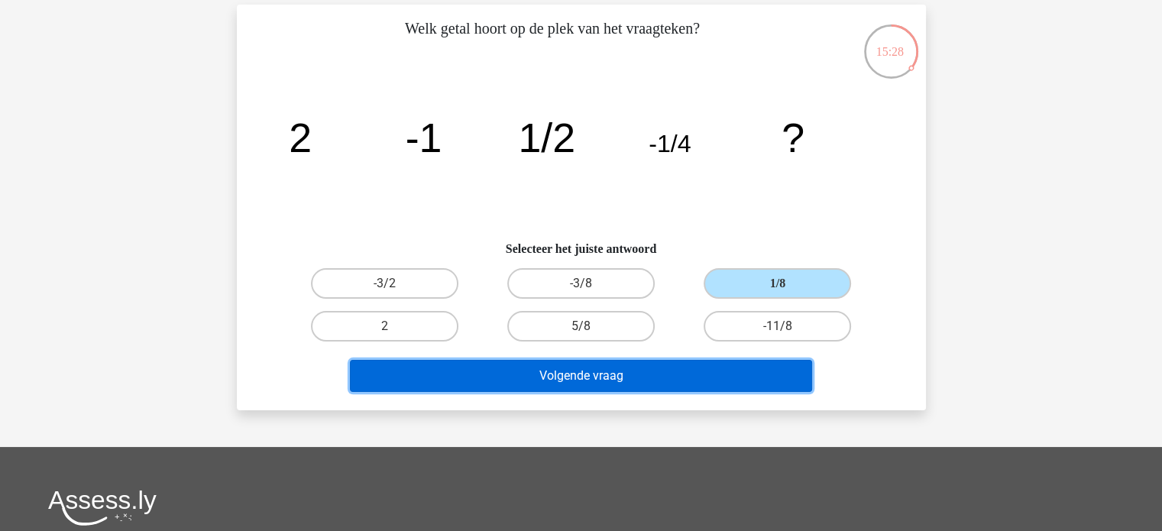
click at [596, 379] on button "Volgende vraag" at bounding box center [581, 376] width 462 height 32
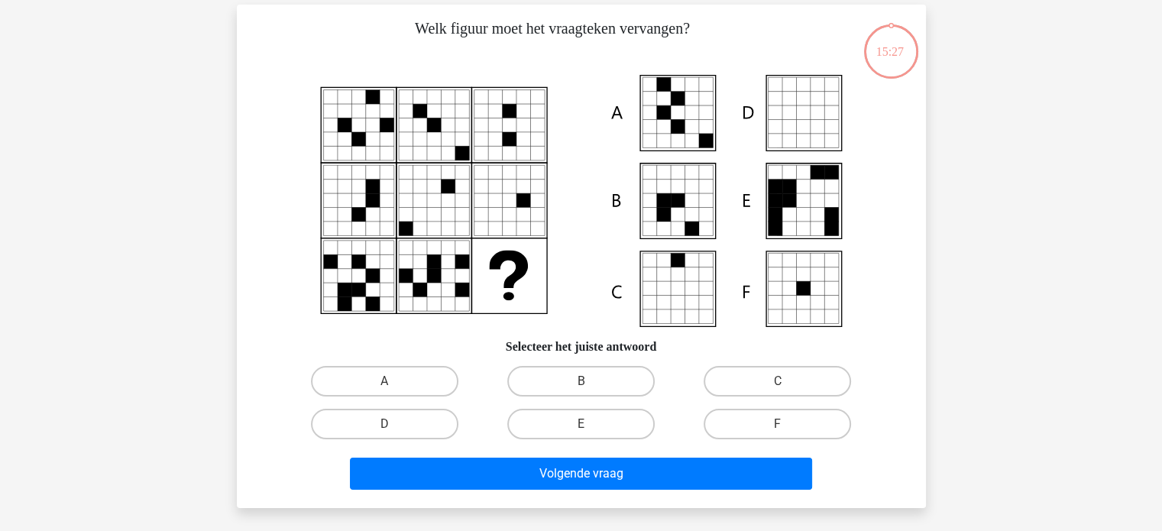
scroll to position [70, 0]
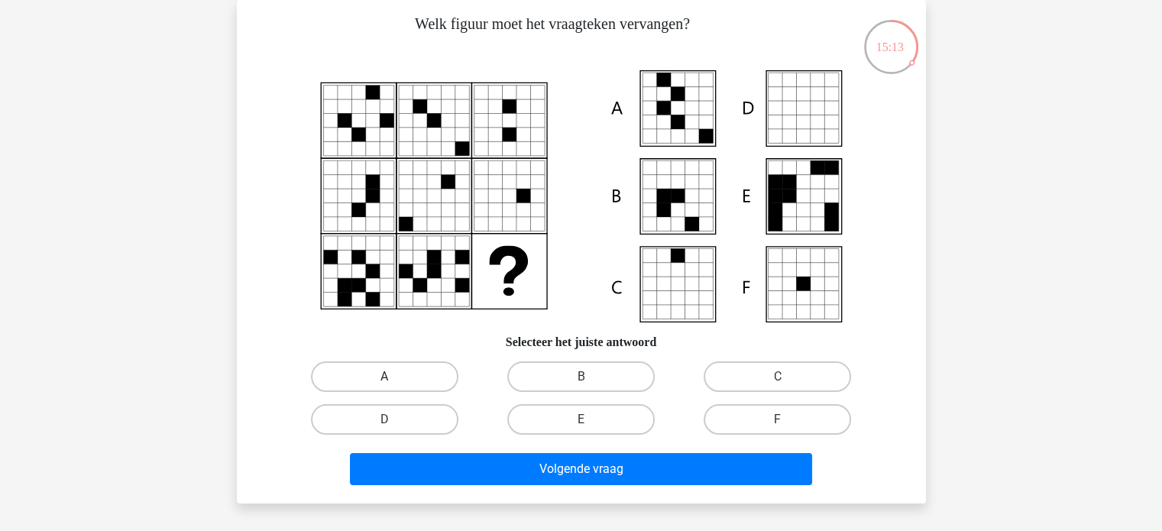
click at [442, 380] on label "A" at bounding box center [384, 376] width 147 height 31
click at [394, 380] on input "A" at bounding box center [389, 382] width 10 height 10
radio input "true"
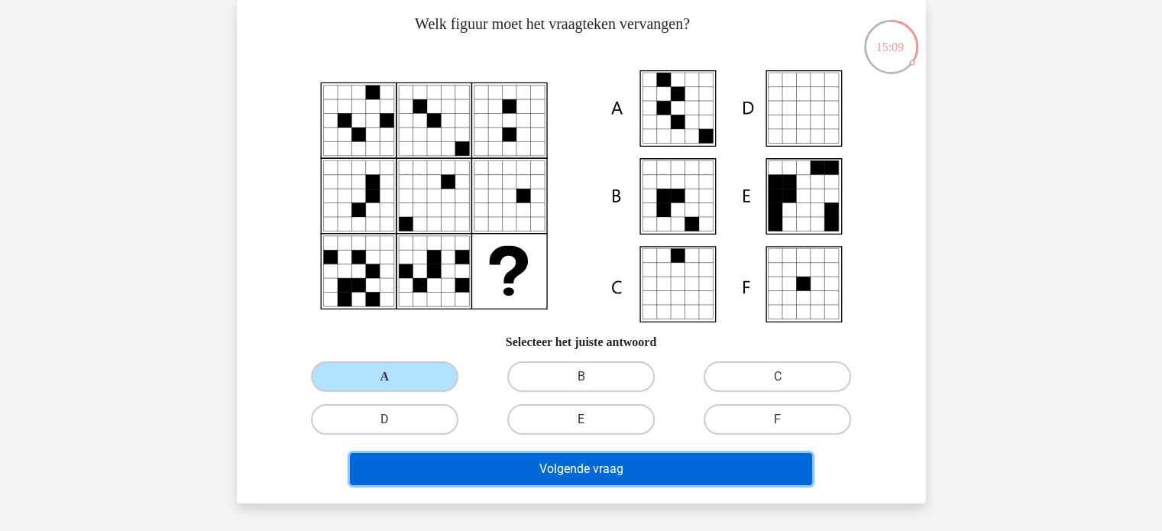
click at [581, 464] on button "Volgende vraag" at bounding box center [581, 469] width 462 height 32
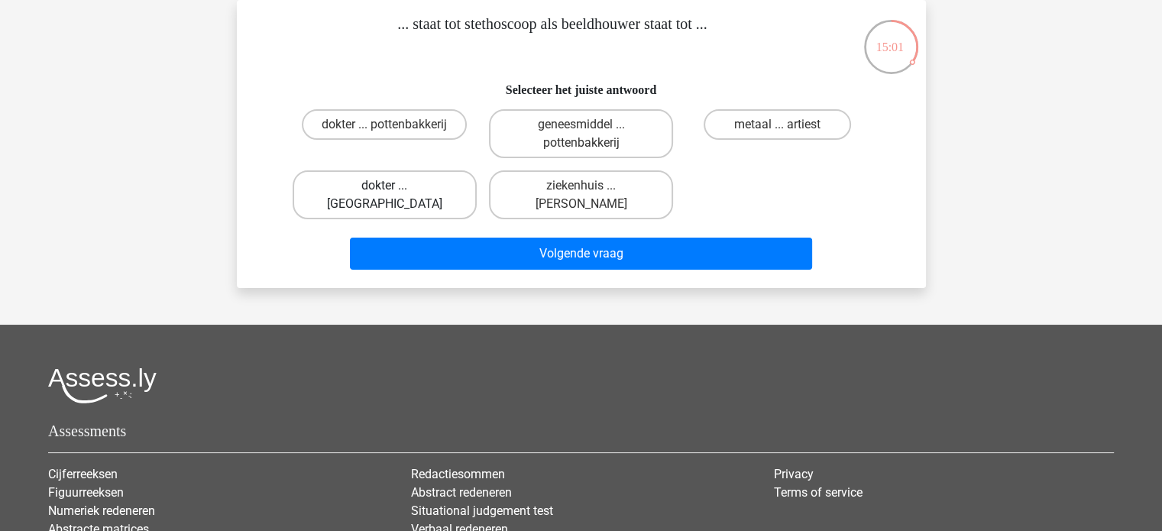
click at [401, 179] on label "dokter ... beitel" at bounding box center [384, 194] width 184 height 49
click at [394, 186] on input "dokter ... beitel" at bounding box center [389, 191] width 10 height 10
radio input "true"
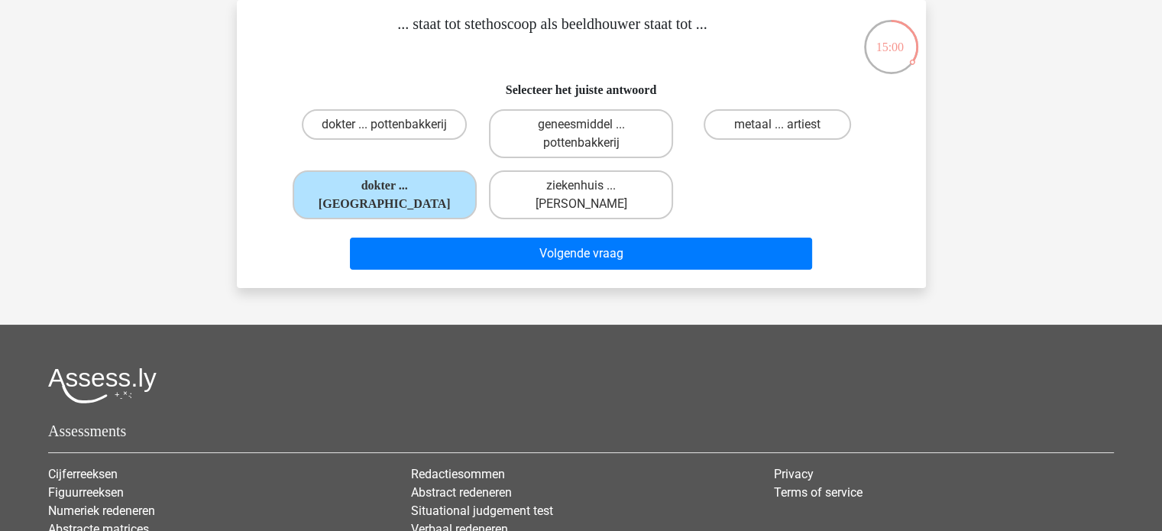
click at [729, 271] on div "Volgende vraag" at bounding box center [581, 257] width 590 height 38
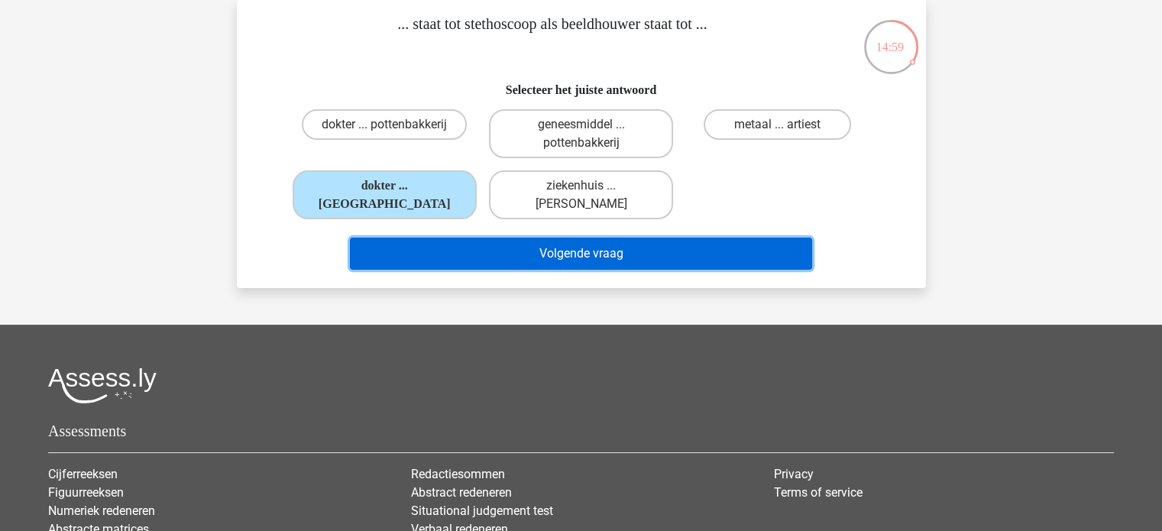
click at [743, 250] on button "Volgende vraag" at bounding box center [581, 254] width 462 height 32
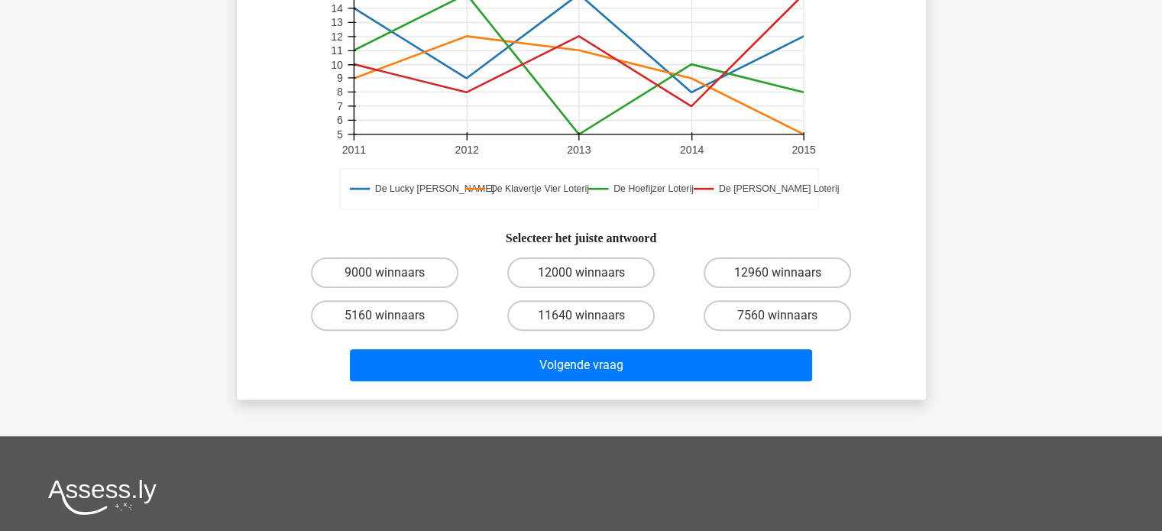
scroll to position [425, 0]
click at [617, 268] on label "12000 winnaars" at bounding box center [580, 273] width 147 height 31
click at [590, 273] on input "12000 winnaars" at bounding box center [585, 278] width 10 height 10
radio input "true"
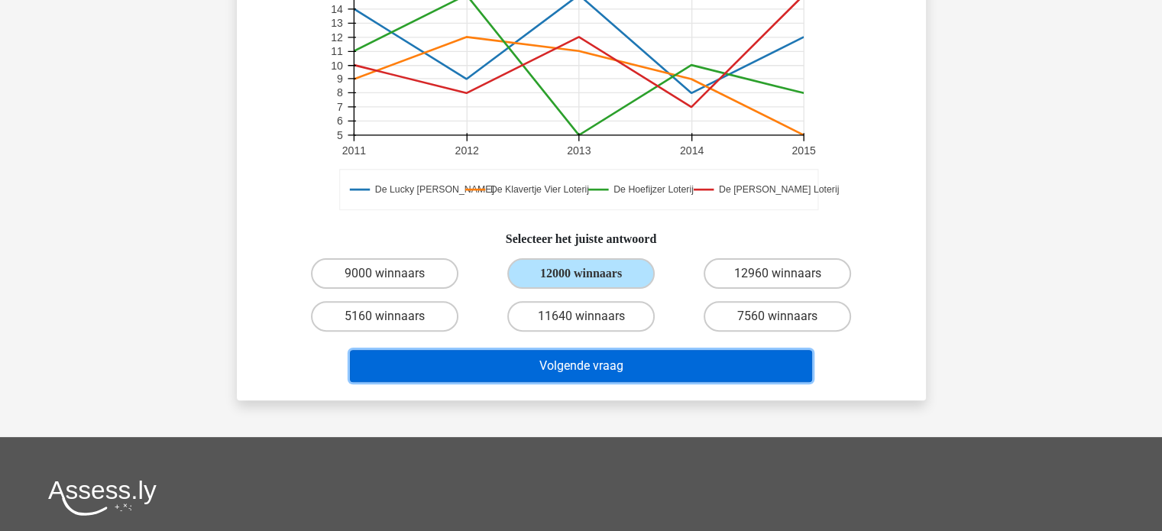
click at [644, 379] on button "Volgende vraag" at bounding box center [581, 366] width 462 height 32
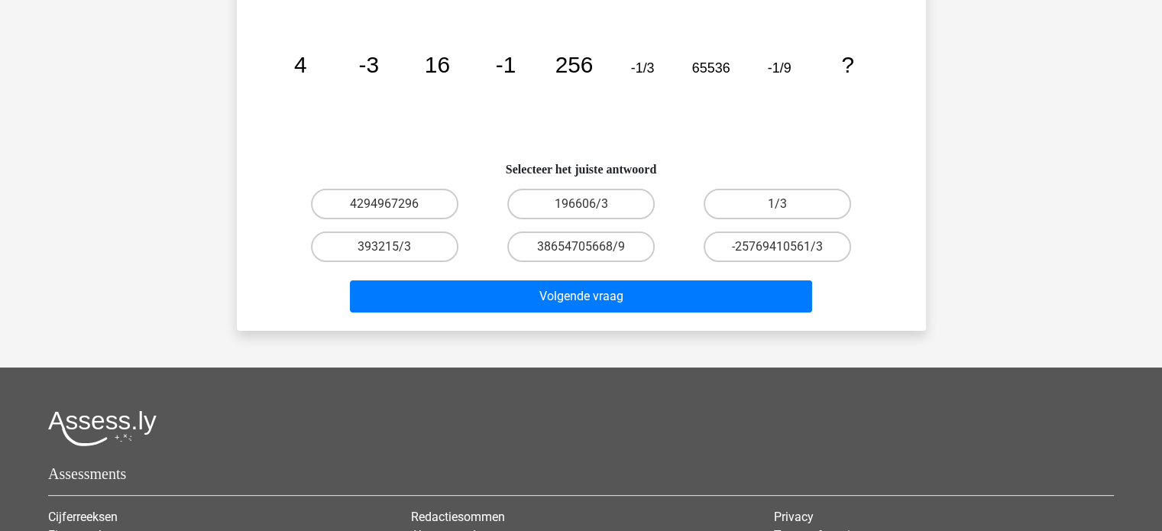
scroll to position [70, 0]
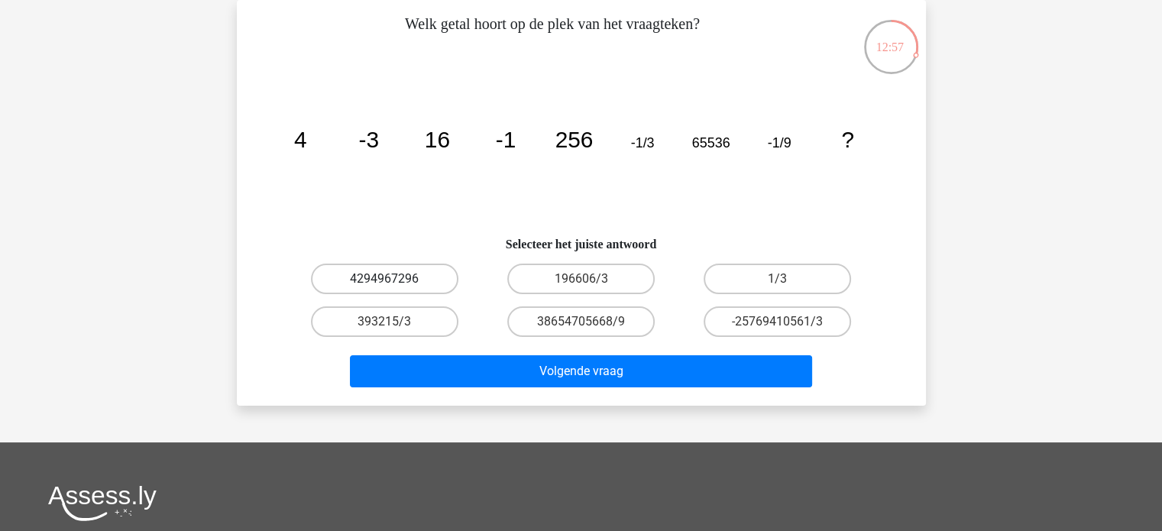
click at [379, 271] on label "4294967296" at bounding box center [384, 278] width 147 height 31
click at [384, 279] on input "4294967296" at bounding box center [389, 284] width 10 height 10
radio input "true"
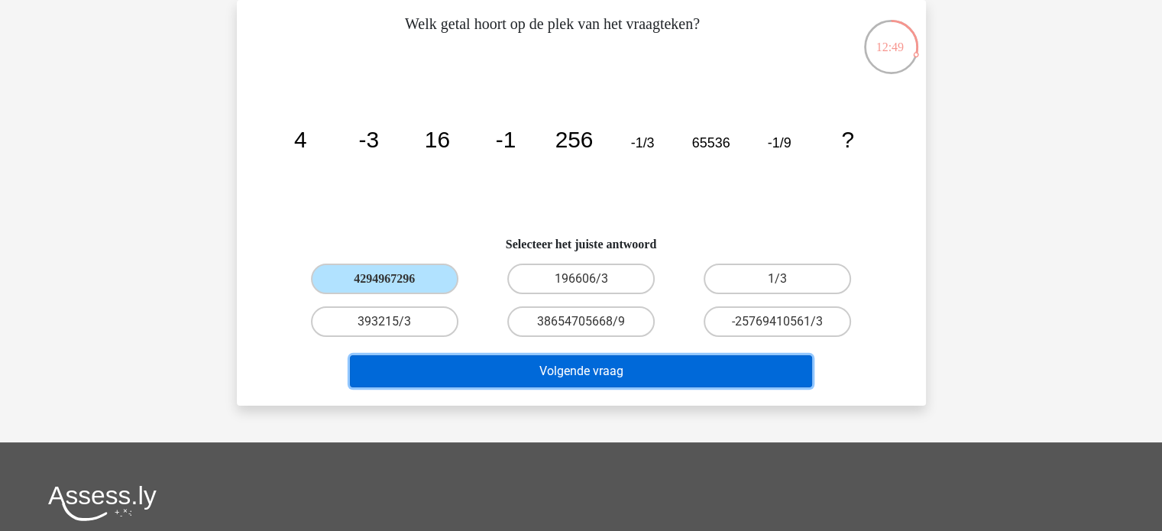
click at [574, 371] on button "Volgende vraag" at bounding box center [581, 371] width 462 height 32
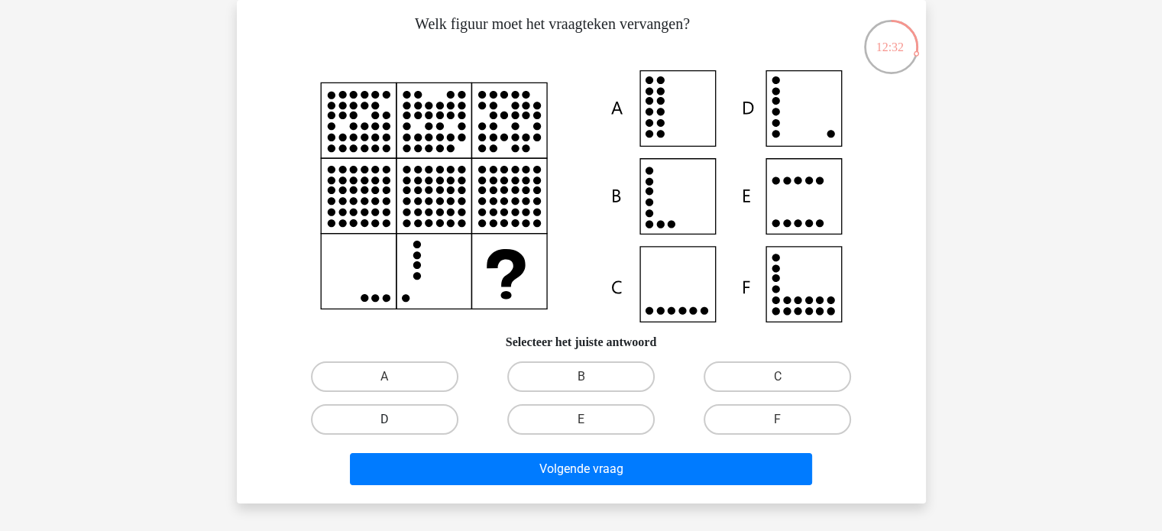
click at [399, 415] on label "D" at bounding box center [384, 419] width 147 height 31
click at [394, 419] on input "D" at bounding box center [389, 424] width 10 height 10
radio input "true"
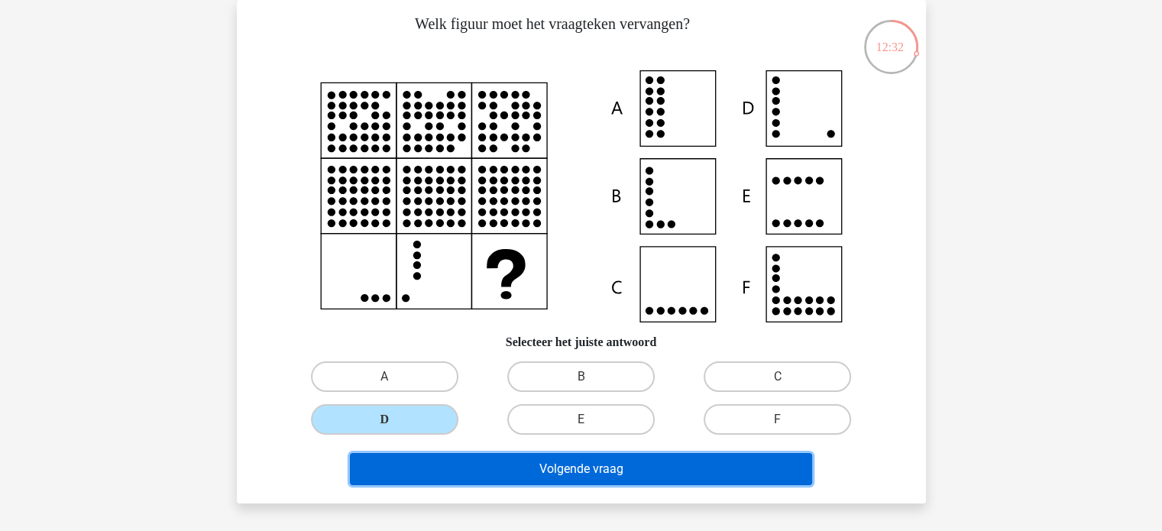
click at [526, 464] on button "Volgende vraag" at bounding box center [581, 469] width 462 height 32
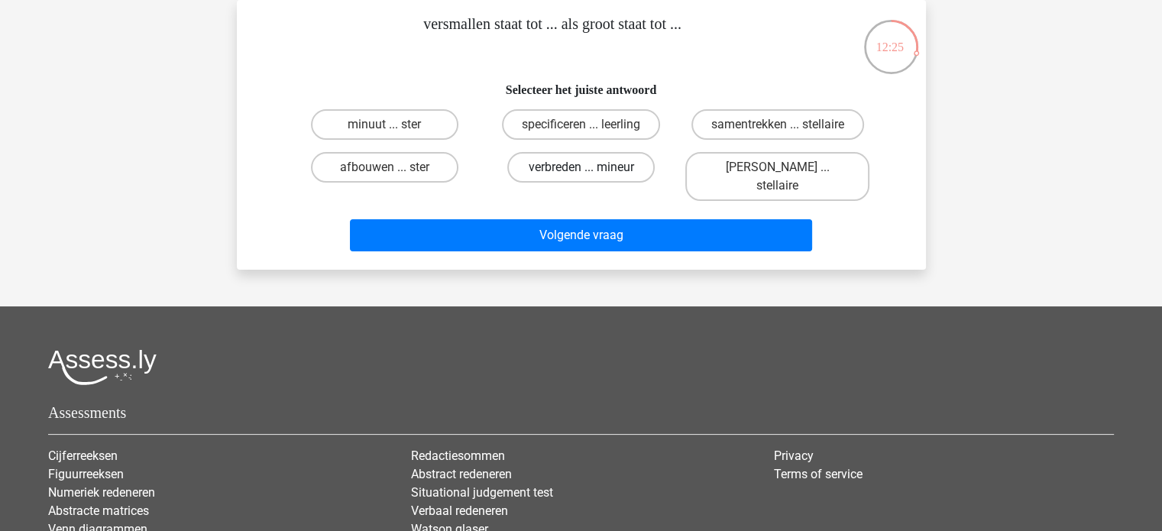
click at [628, 165] on label "verbreden ... mineur" at bounding box center [580, 167] width 147 height 31
click at [590, 167] on input "verbreden ... mineur" at bounding box center [585, 172] width 10 height 10
radio input "true"
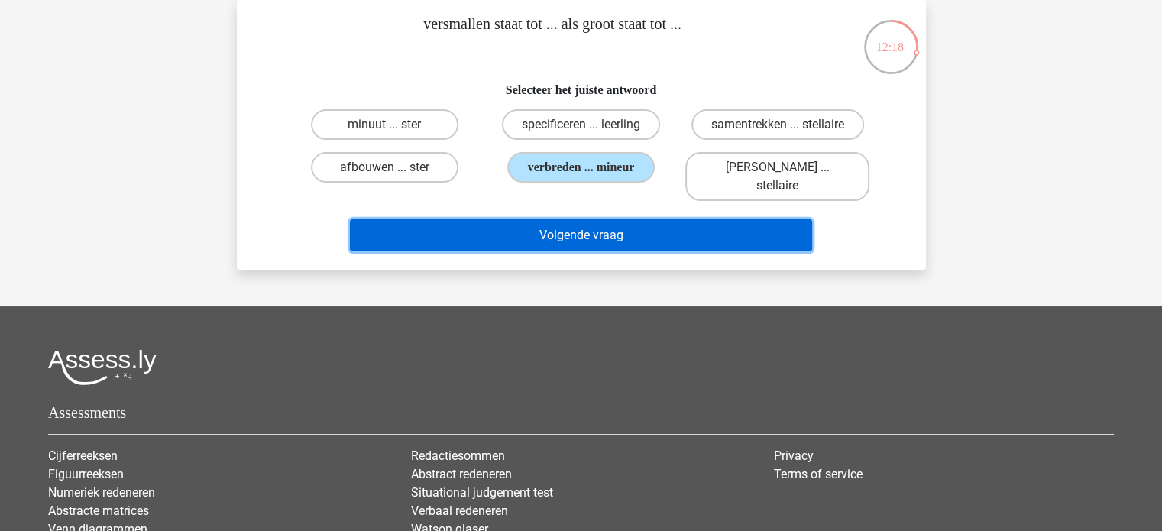
click at [562, 219] on button "Volgende vraag" at bounding box center [581, 235] width 462 height 32
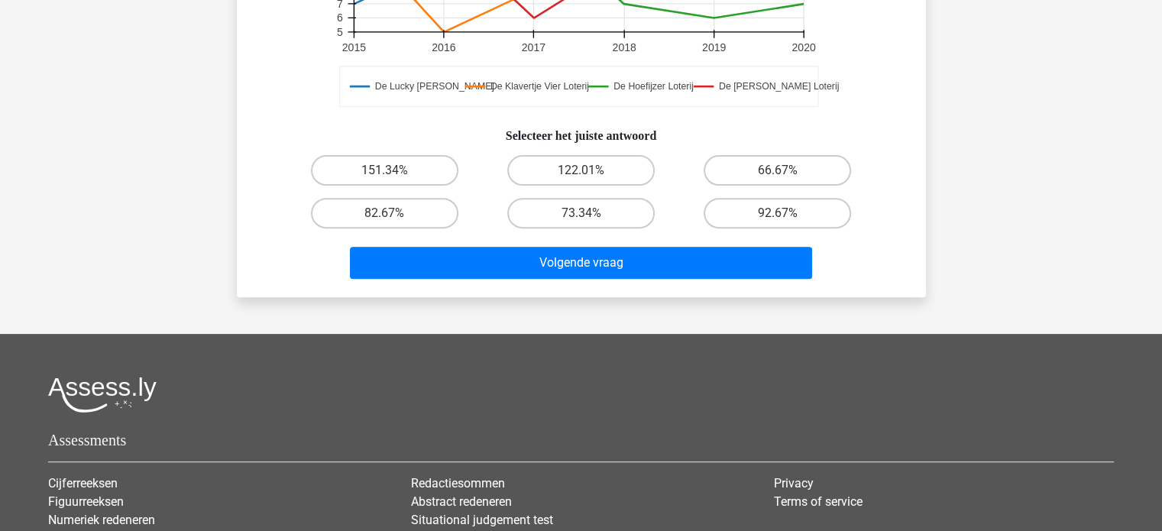
scroll to position [528, 0]
click at [803, 179] on label "66.67%" at bounding box center [776, 170] width 147 height 31
click at [787, 179] on input "66.67%" at bounding box center [782, 175] width 10 height 10
radio input "true"
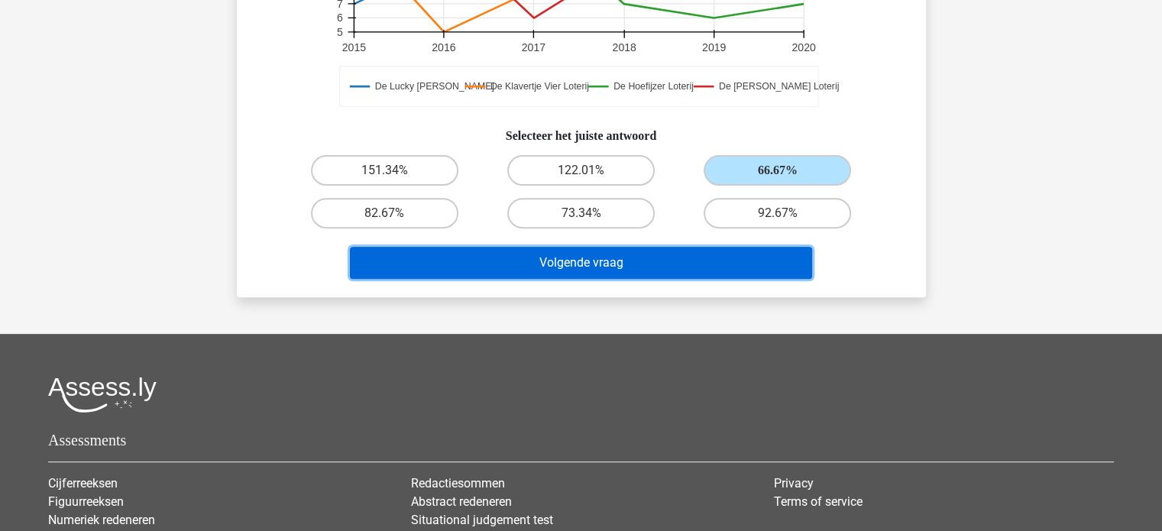
click at [690, 265] on button "Volgende vraag" at bounding box center [581, 263] width 462 height 32
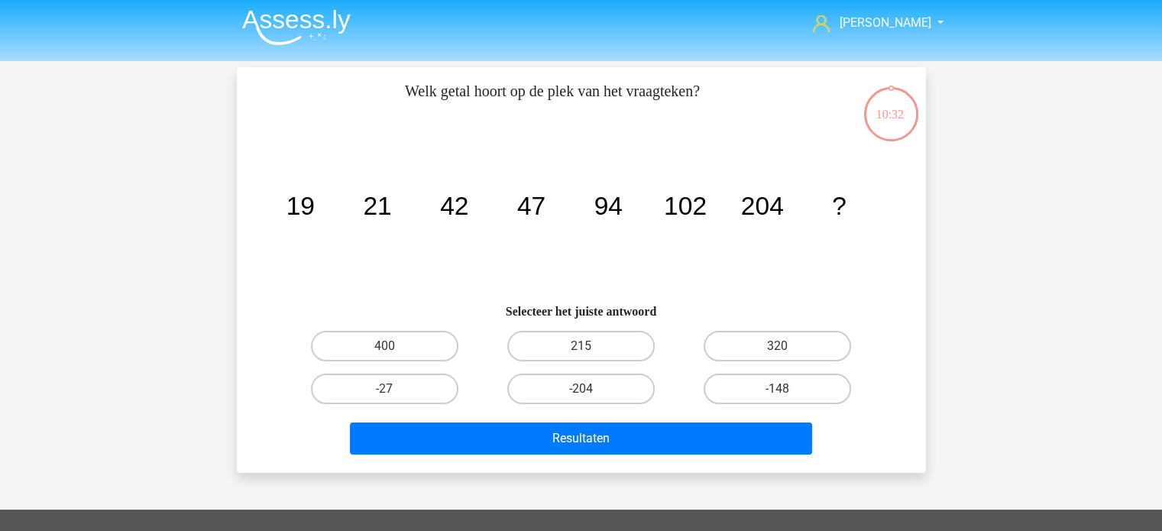
scroll to position [0, 0]
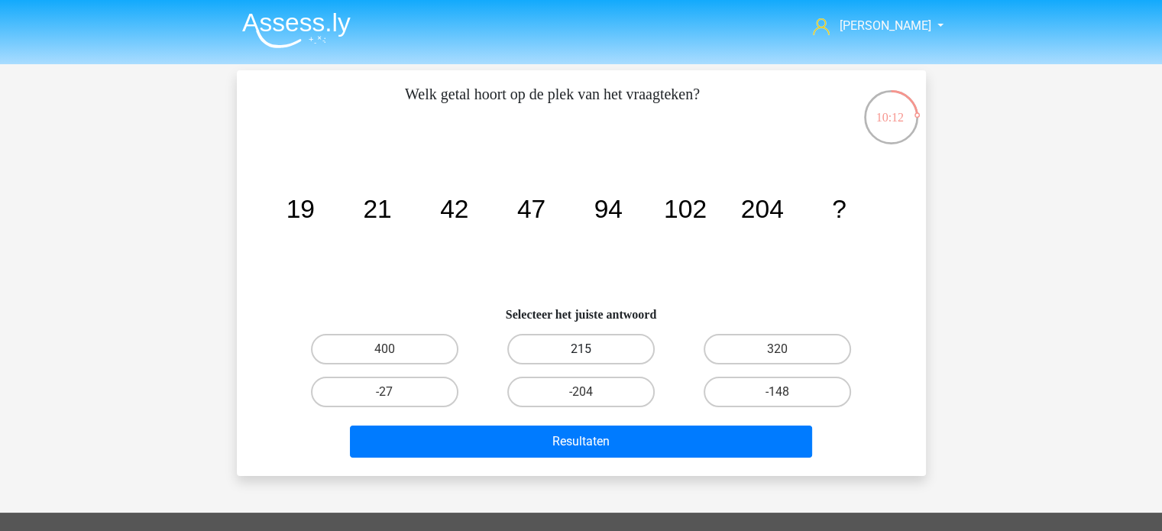
click at [569, 343] on label "215" at bounding box center [580, 349] width 147 height 31
click at [580, 349] on input "215" at bounding box center [585, 354] width 10 height 10
radio input "true"
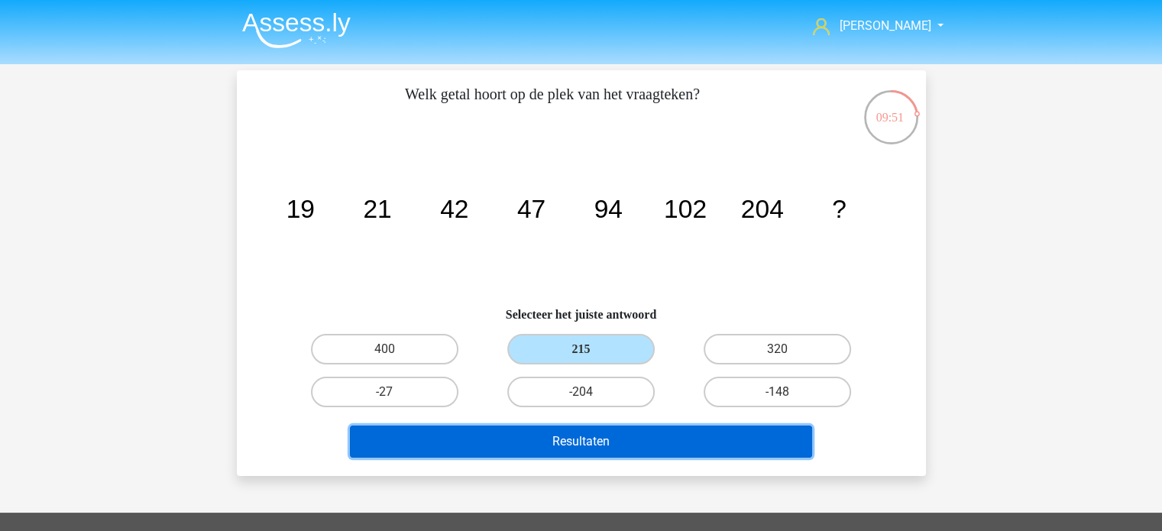
click at [629, 436] on button "Resultaten" at bounding box center [581, 441] width 462 height 32
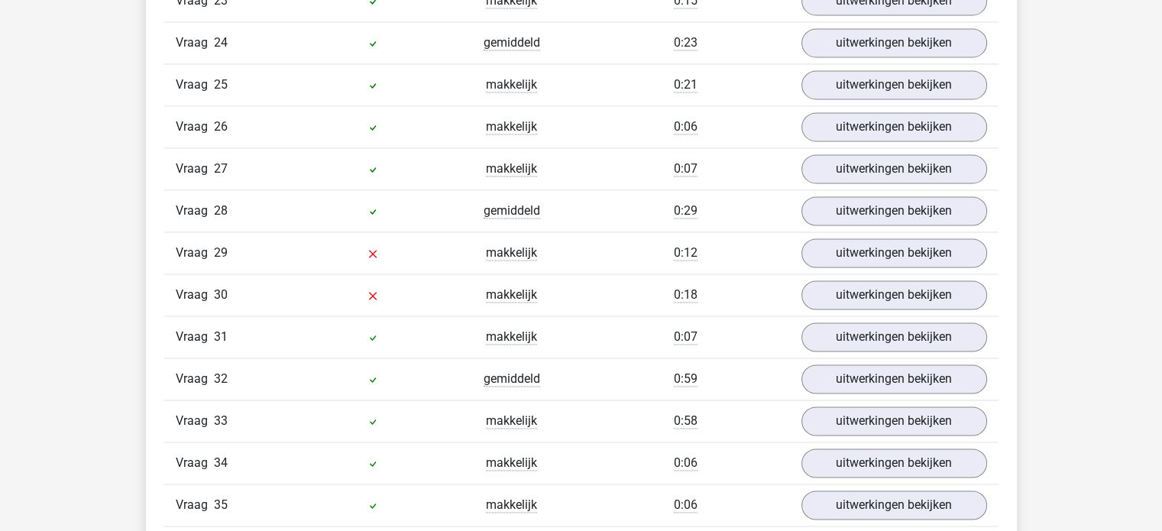
scroll to position [2334, 0]
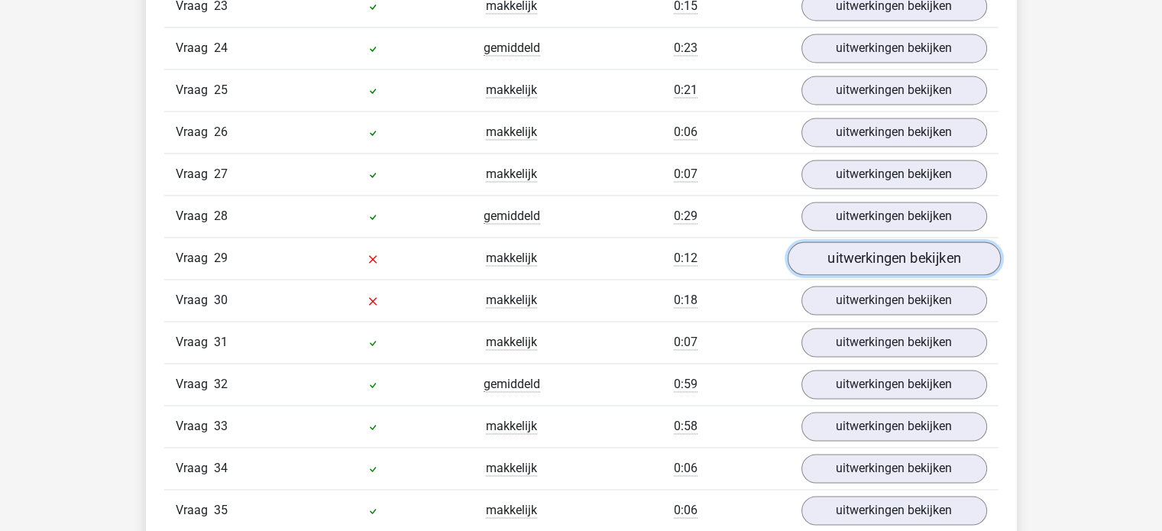
click at [919, 241] on link "uitwerkingen bekijken" at bounding box center [893, 258] width 213 height 34
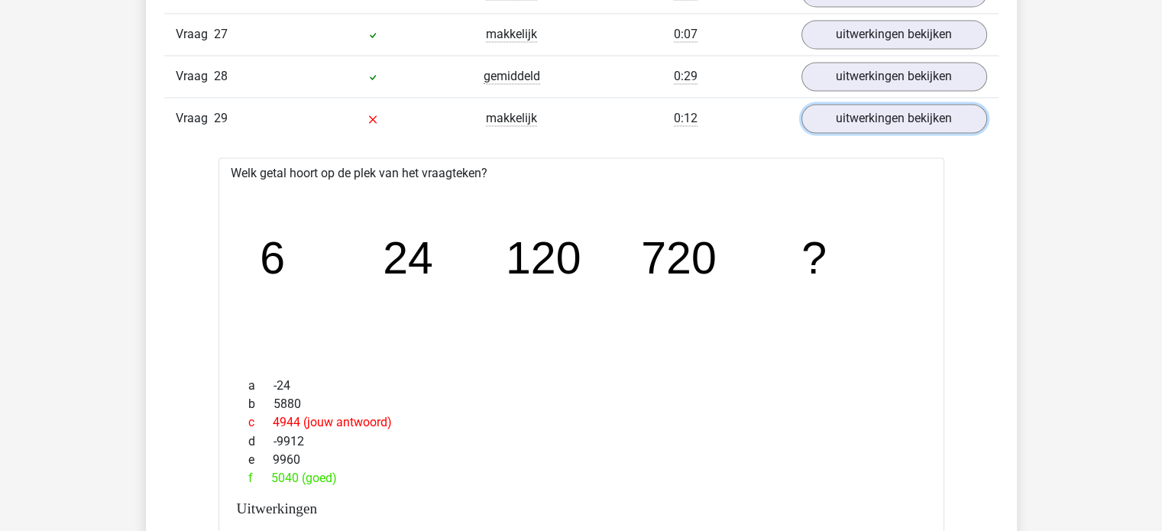
scroll to position [2473, 0]
click at [923, 102] on link "uitwerkingen bekijken" at bounding box center [893, 119] width 213 height 34
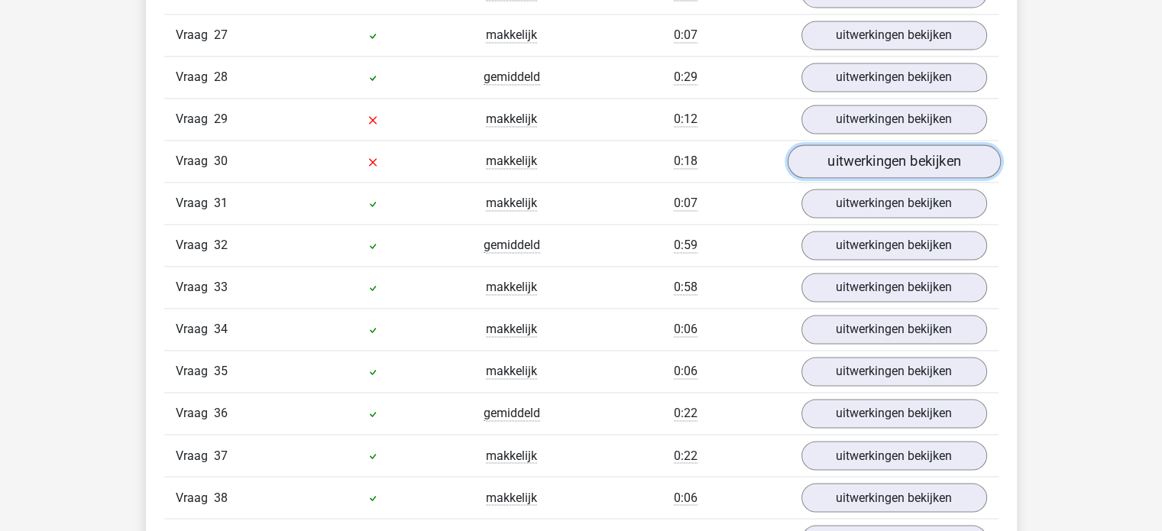
click at [834, 150] on link "uitwerkingen bekijken" at bounding box center [893, 161] width 213 height 34
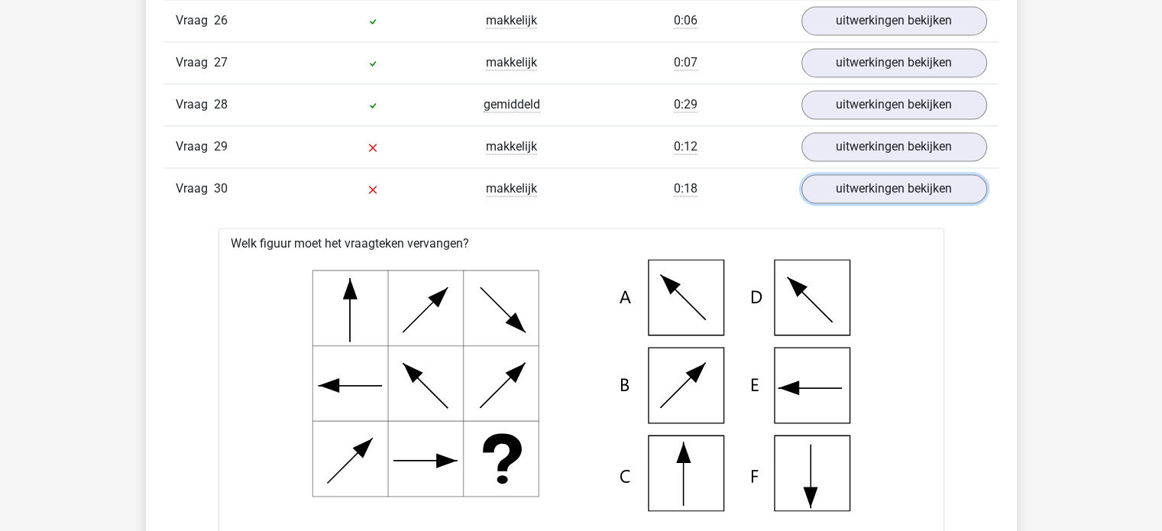
scroll to position [2444, 0]
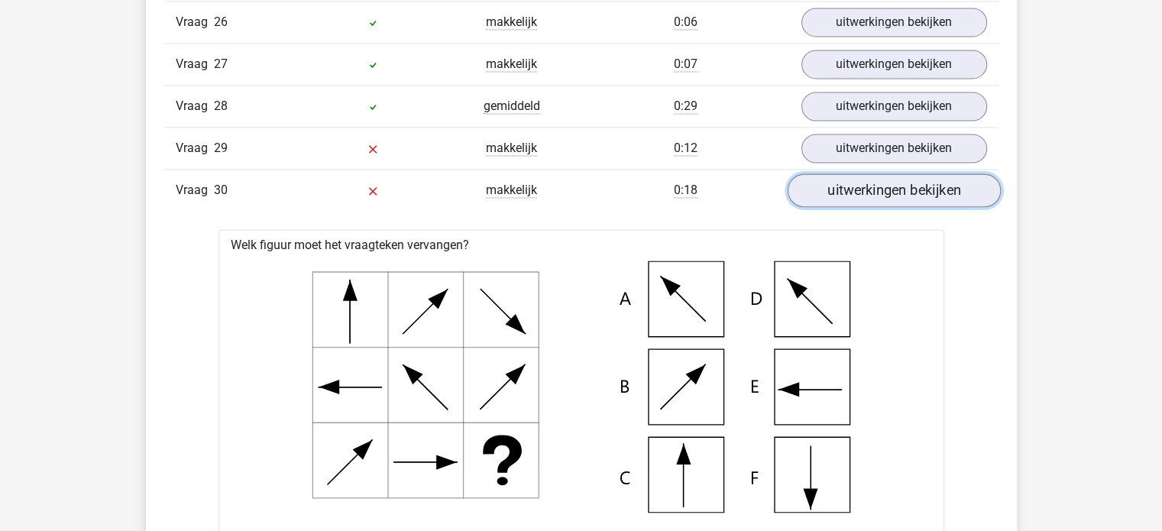
click at [912, 177] on link "uitwerkingen bekijken" at bounding box center [893, 190] width 213 height 34
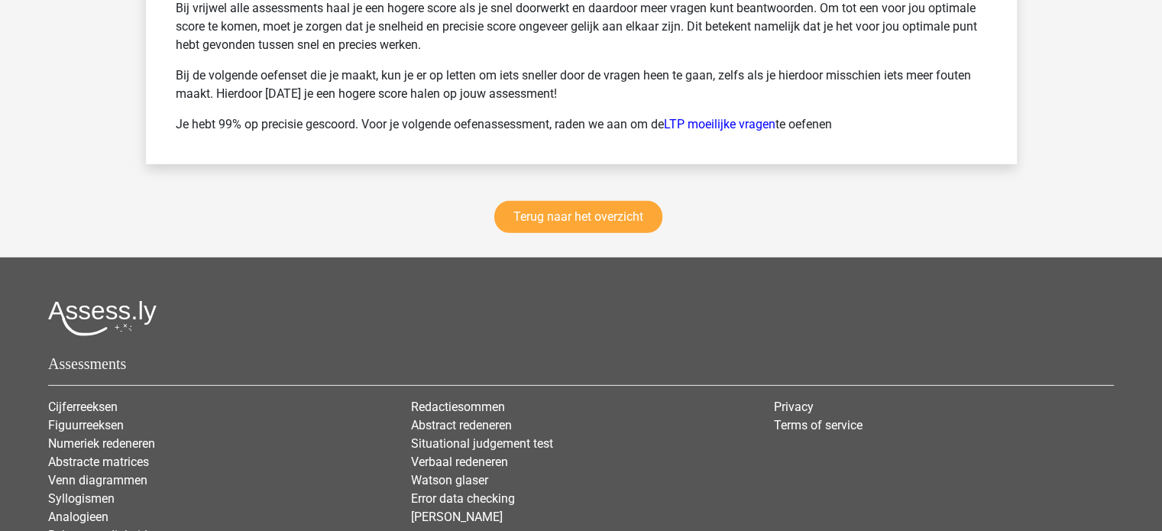
scroll to position [4782, 0]
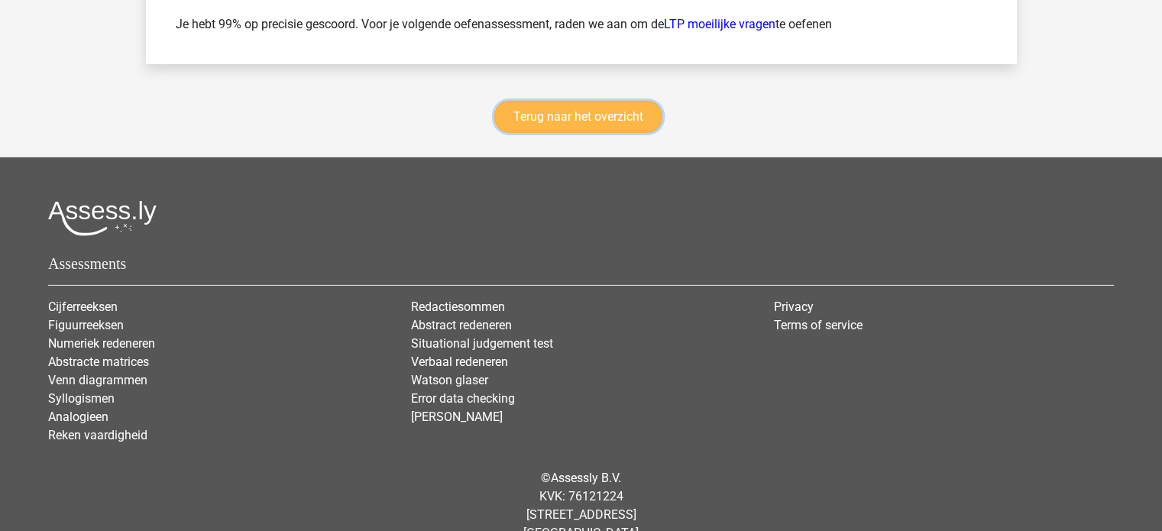
click at [562, 101] on link "Terug naar het overzicht" at bounding box center [578, 117] width 168 height 32
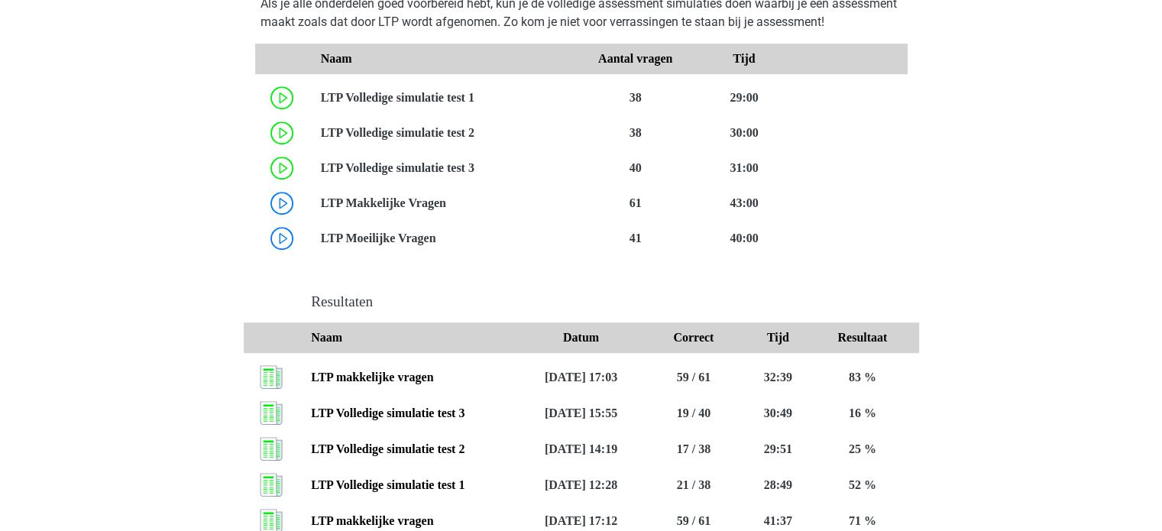
scroll to position [932, 0]
click at [435, 241] on link at bounding box center [435, 237] width 0 height 13
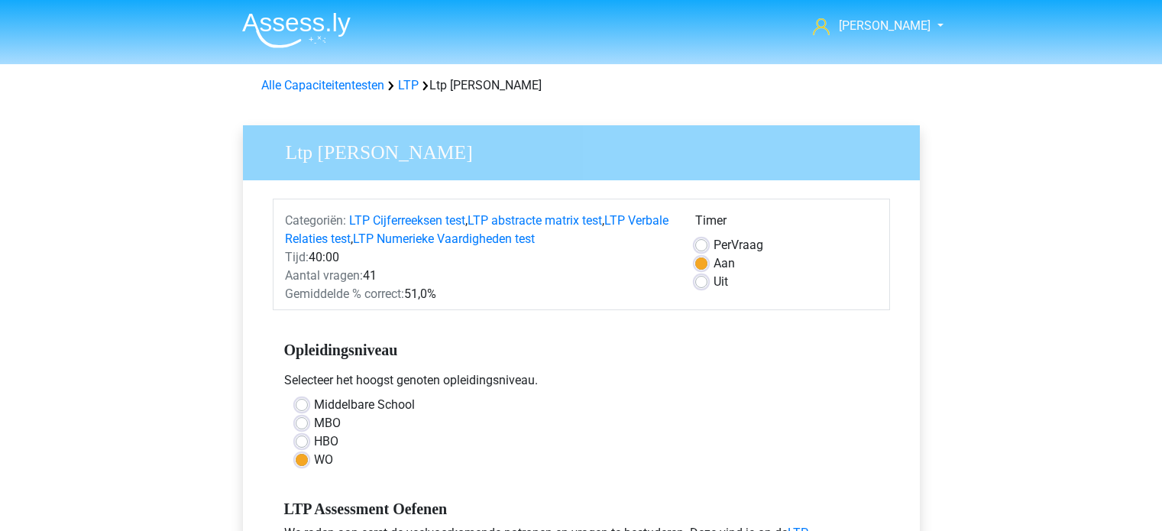
scroll to position [319, 0]
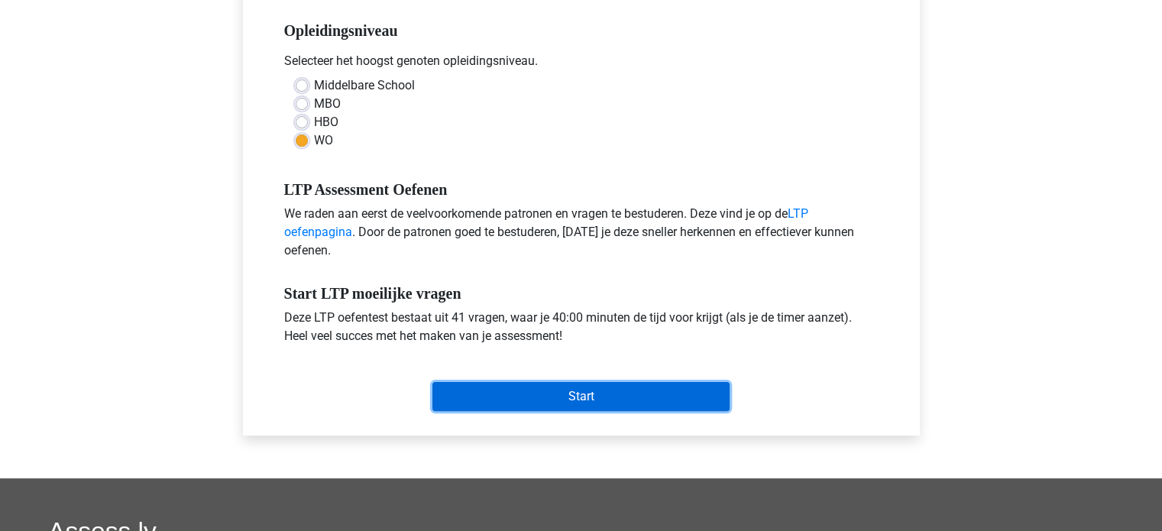
click at [655, 402] on input "Start" at bounding box center [580, 396] width 297 height 29
drag, startPoint x: 655, startPoint y: 402, endPoint x: 660, endPoint y: 425, distance: 22.6
click at [660, 425] on div "Categoriën: LTP Cijferreeksen test , LTP abstracte matrix test , LTP Verbale Re…" at bounding box center [581, 148] width 654 height 574
click at [605, 386] on input "Start" at bounding box center [580, 396] width 297 height 29
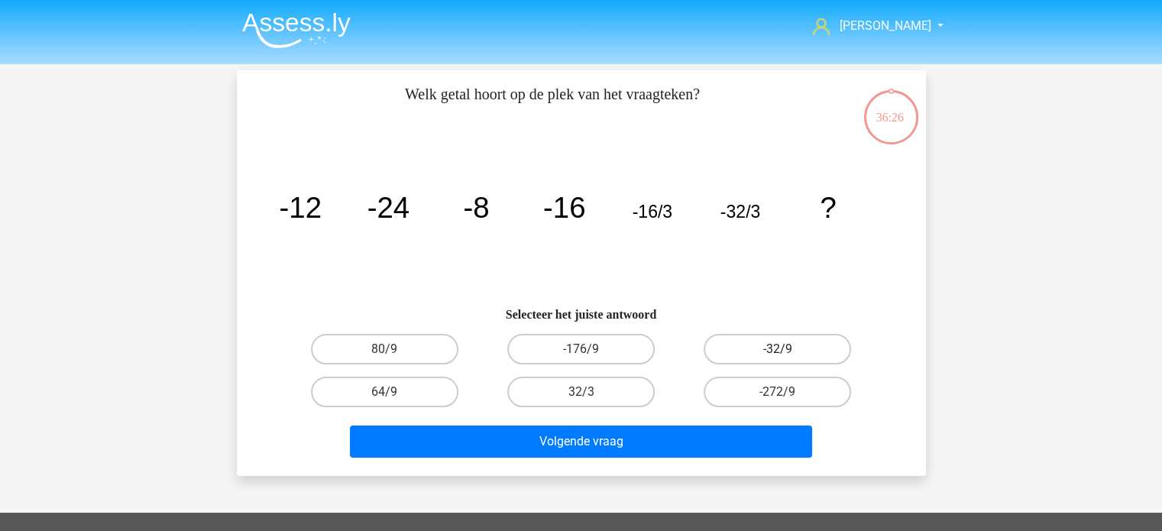
click at [758, 354] on label "-32/9" at bounding box center [776, 349] width 147 height 31
click at [777, 354] on input "-32/9" at bounding box center [782, 354] width 10 height 10
radio input "true"
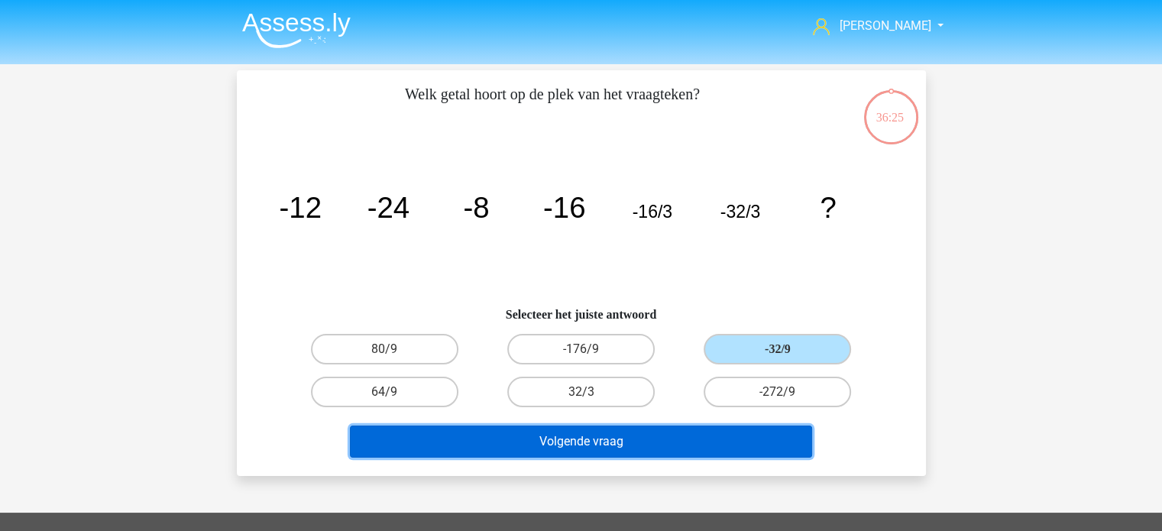
click at [658, 447] on button "Volgende vraag" at bounding box center [581, 441] width 462 height 32
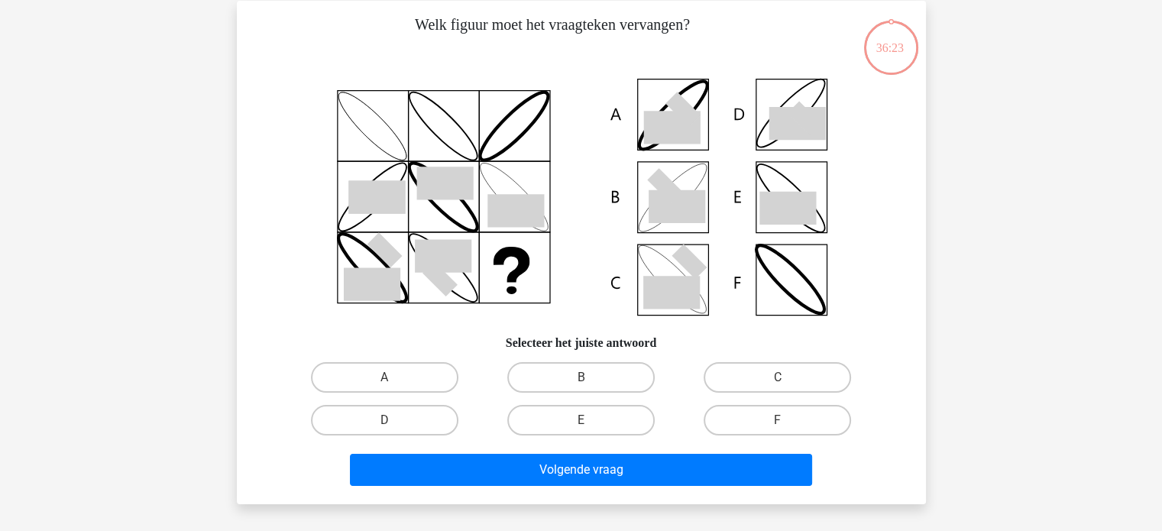
scroll to position [70, 0]
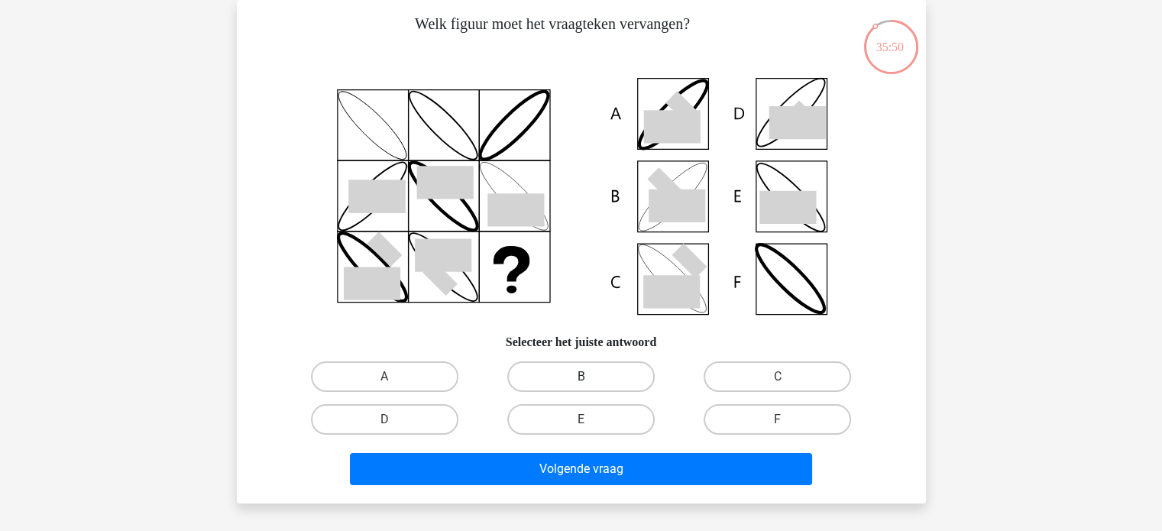
click at [606, 373] on label "B" at bounding box center [580, 376] width 147 height 31
click at [590, 377] on input "B" at bounding box center [585, 382] width 10 height 10
radio input "true"
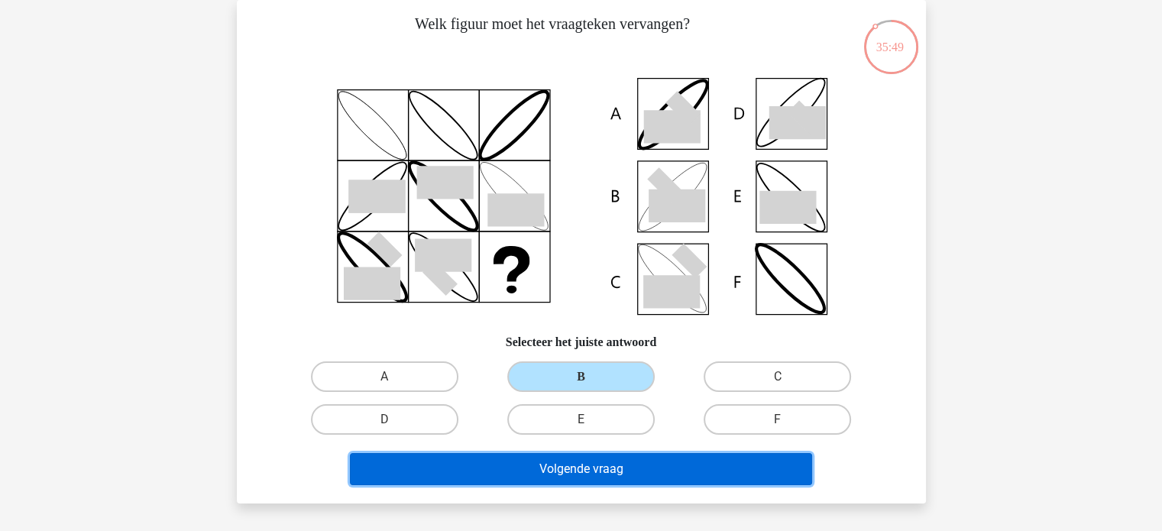
click at [632, 476] on button "Volgende vraag" at bounding box center [581, 469] width 462 height 32
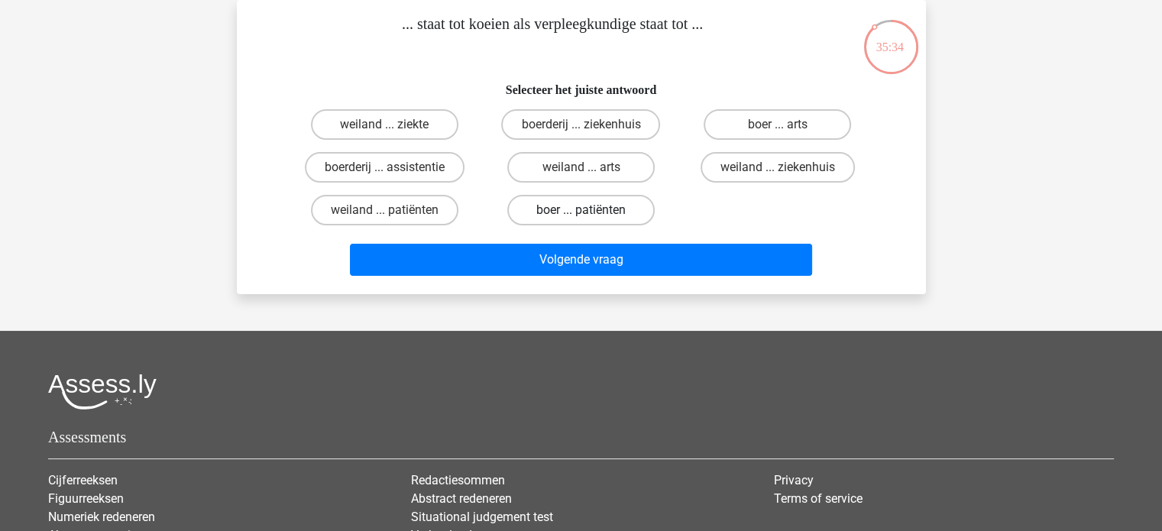
click at [624, 200] on label "boer ... patiënten" at bounding box center [580, 210] width 147 height 31
click at [590, 210] on input "boer ... patiënten" at bounding box center [585, 215] width 10 height 10
radio input "true"
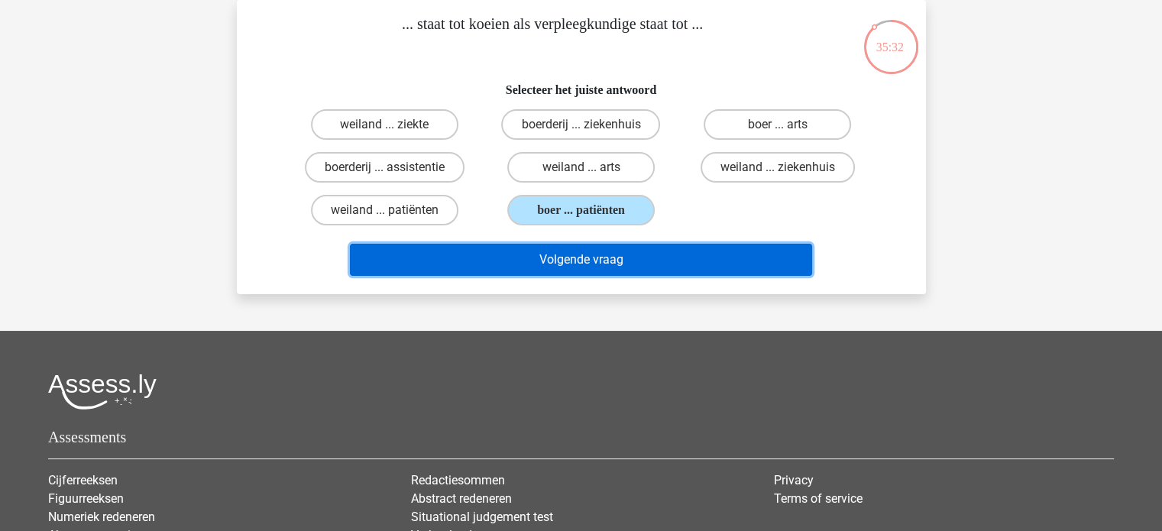
click at [635, 256] on button "Volgende vraag" at bounding box center [581, 260] width 462 height 32
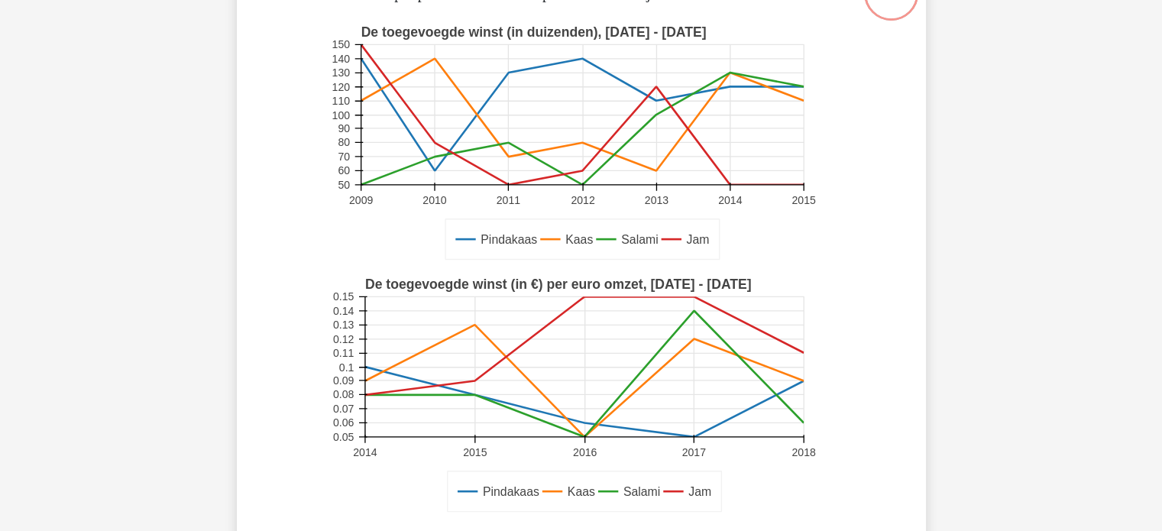
scroll to position [123, 0]
click at [688, 496] on text "Jam" at bounding box center [699, 492] width 23 height 13
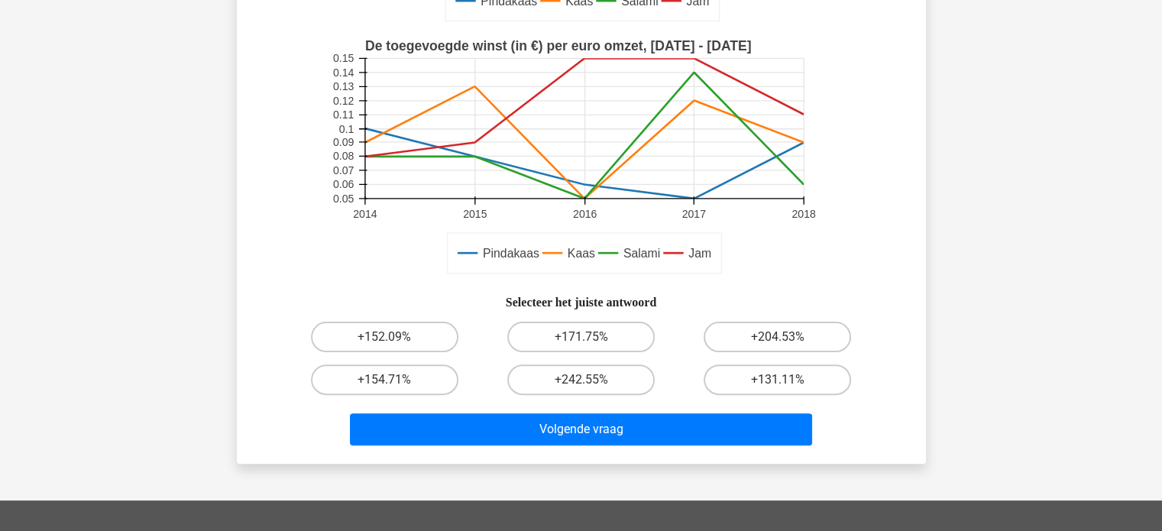
scroll to position [361, 0]
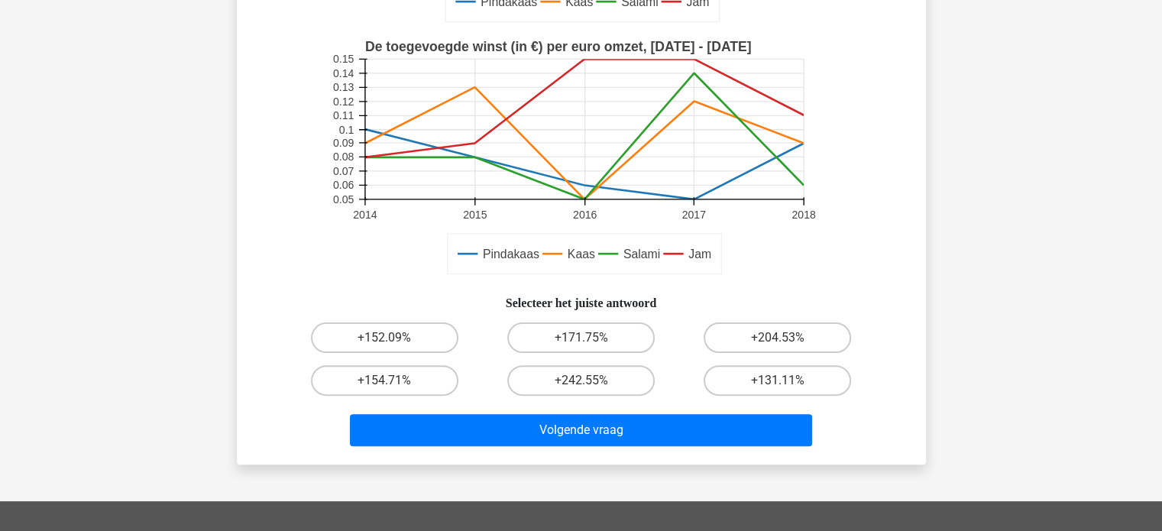
click at [763, 409] on div "Volgende vraag" at bounding box center [581, 427] width 640 height 50
click at [789, 384] on label "+131.11%" at bounding box center [776, 380] width 147 height 31
click at [787, 384] on input "+131.11%" at bounding box center [782, 385] width 10 height 10
radio input "true"
click at [695, 412] on div "Volgende vraag" at bounding box center [581, 427] width 640 height 50
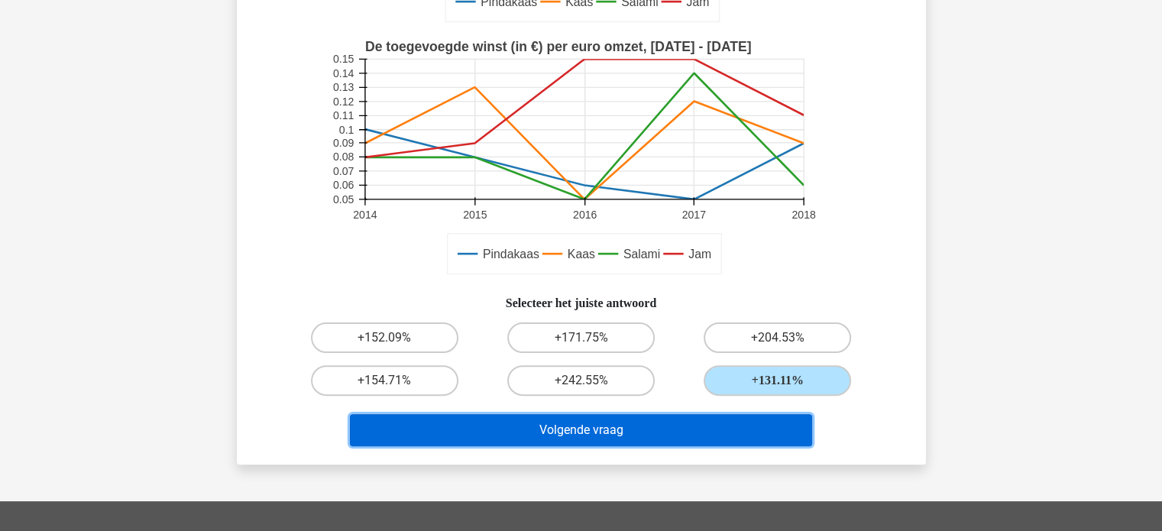
click at [696, 428] on button "Volgende vraag" at bounding box center [581, 430] width 462 height 32
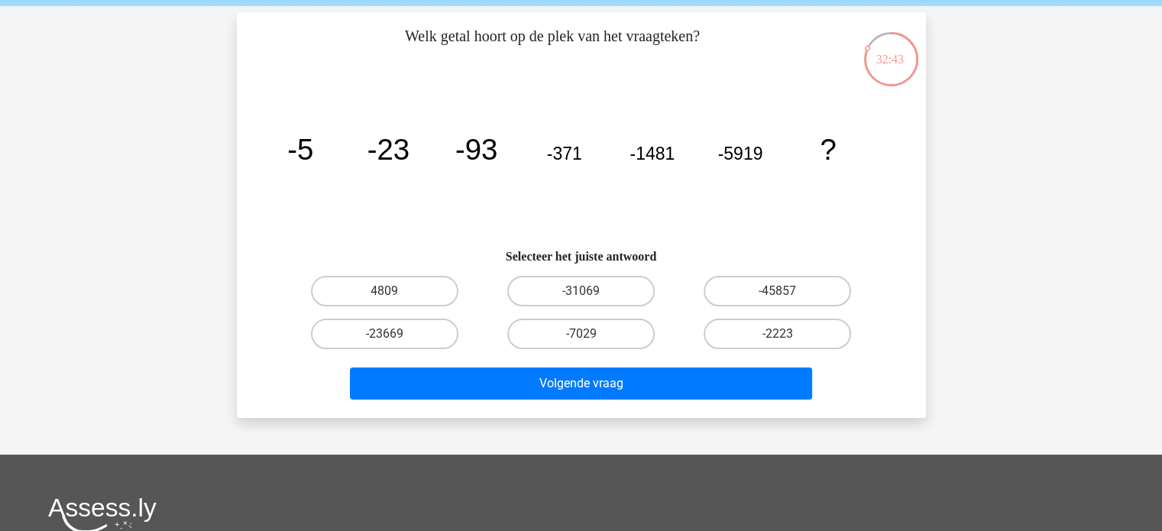
scroll to position [57, 0]
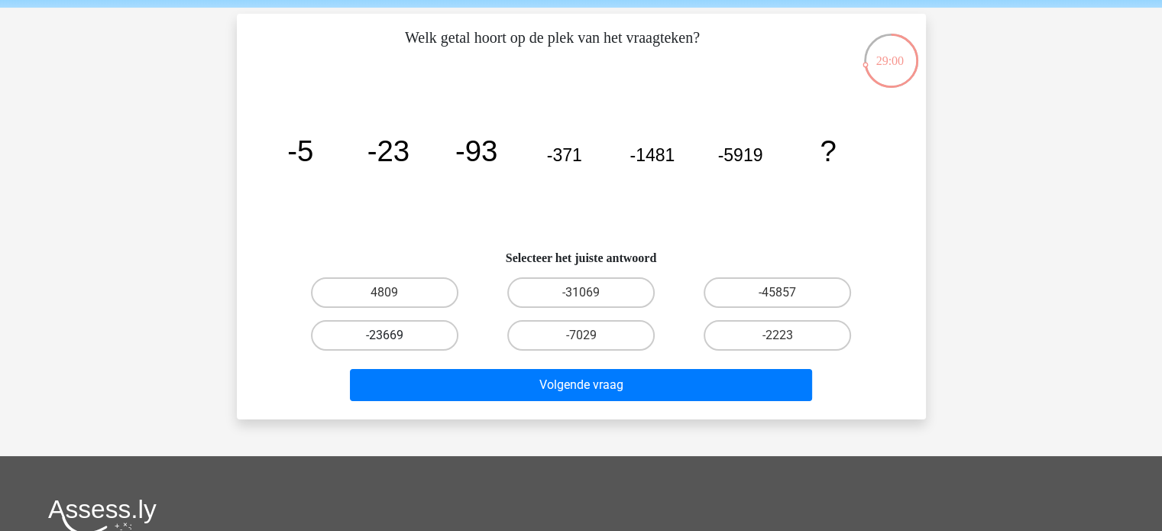
click at [445, 337] on label "-23669" at bounding box center [384, 335] width 147 height 31
click at [394, 337] on input "-23669" at bounding box center [389, 340] width 10 height 10
radio input "true"
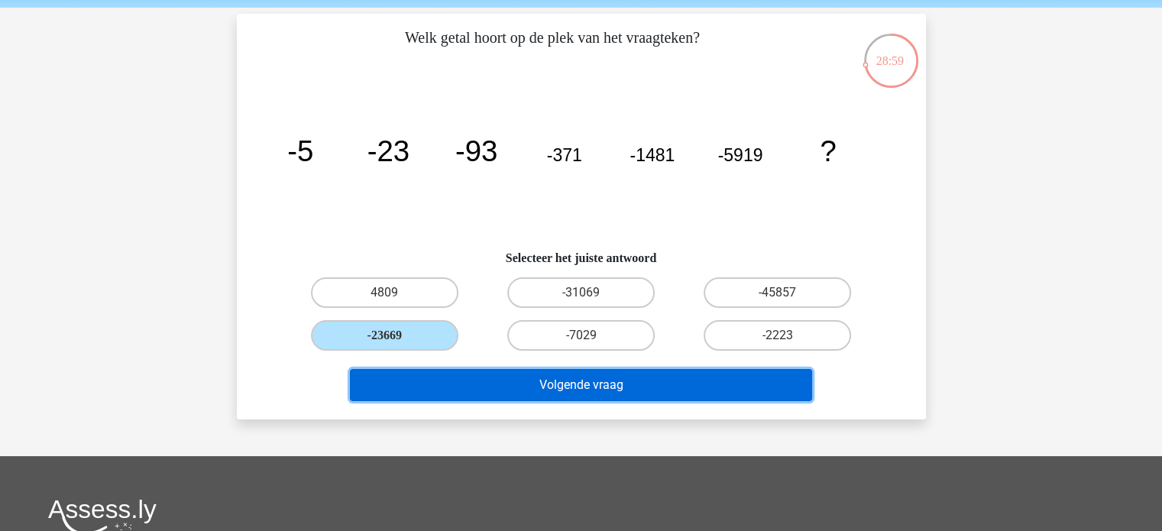
click at [515, 387] on button "Volgende vraag" at bounding box center [581, 385] width 462 height 32
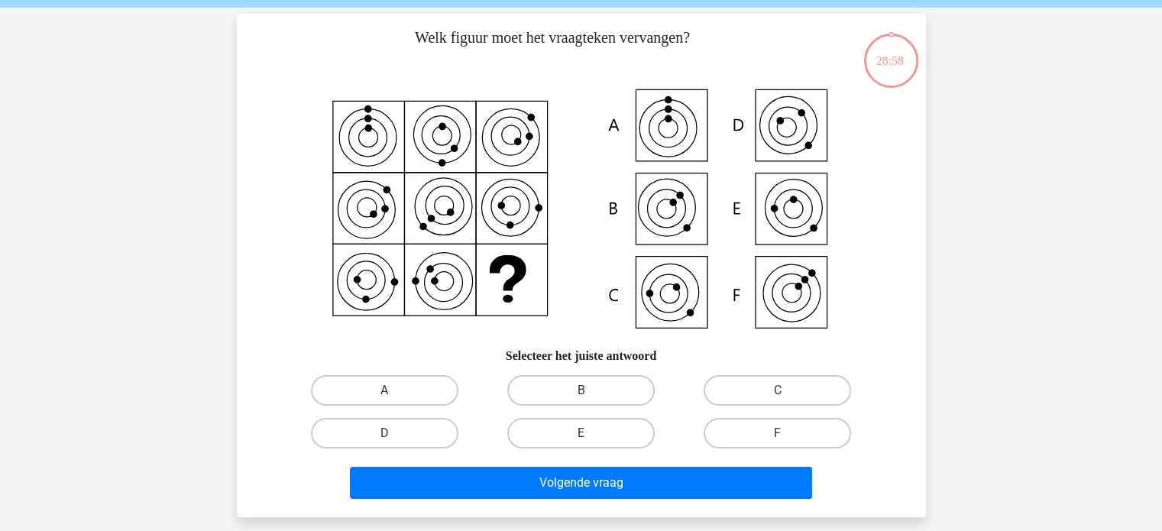
scroll to position [70, 0]
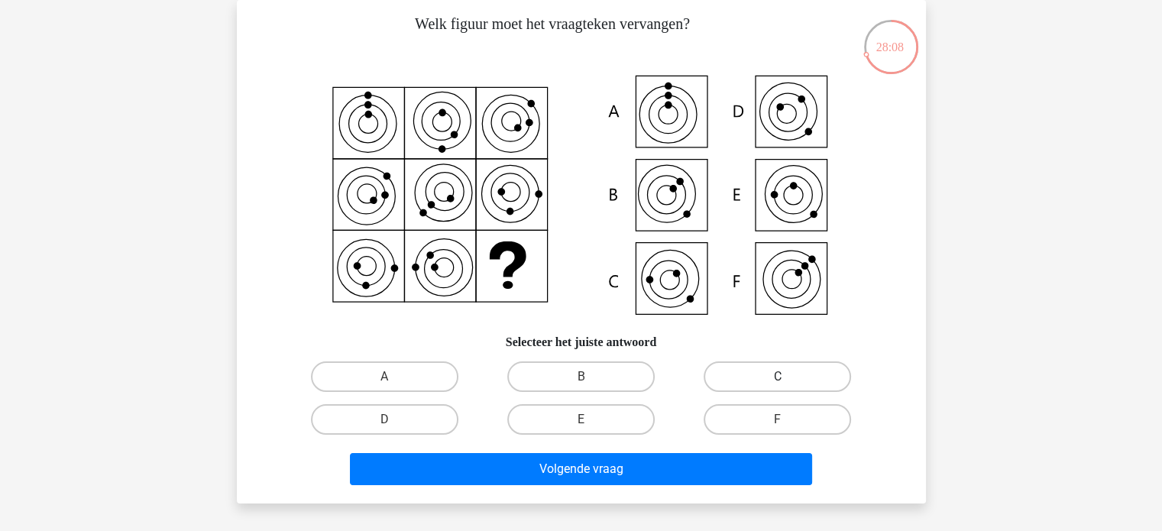
click at [761, 388] on label "C" at bounding box center [776, 376] width 147 height 31
click at [777, 386] on input "C" at bounding box center [782, 382] width 10 height 10
radio input "true"
click at [624, 484] on div "Volgende vraag" at bounding box center [581, 472] width 590 height 38
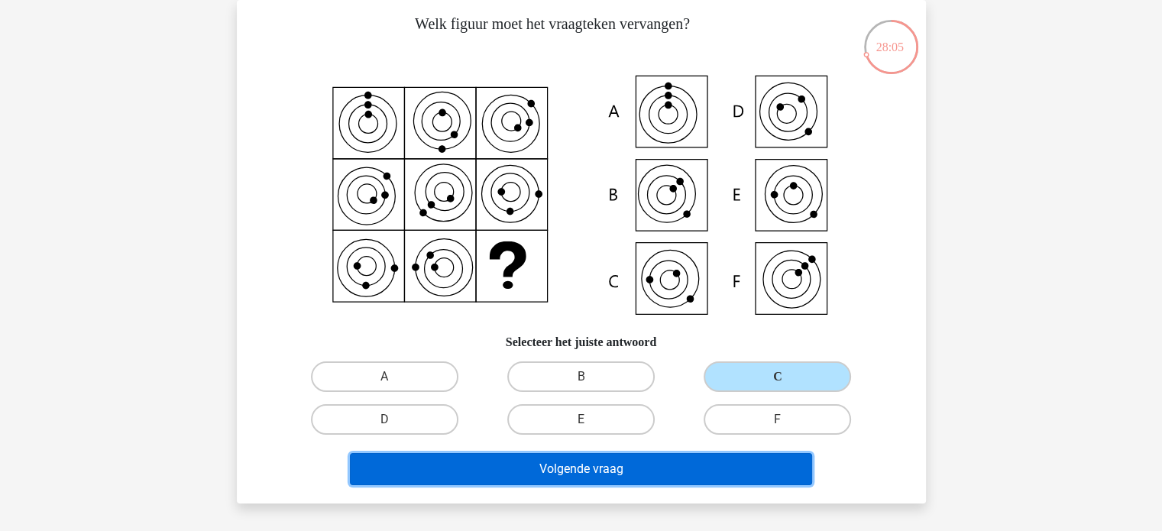
click at [671, 470] on button "Volgende vraag" at bounding box center [581, 469] width 462 height 32
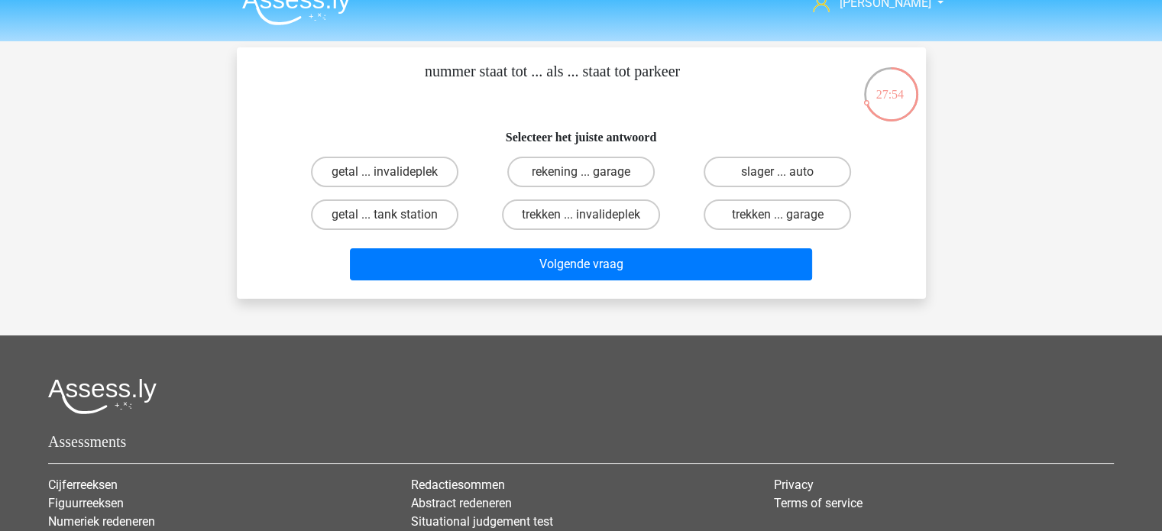
scroll to position [22, 0]
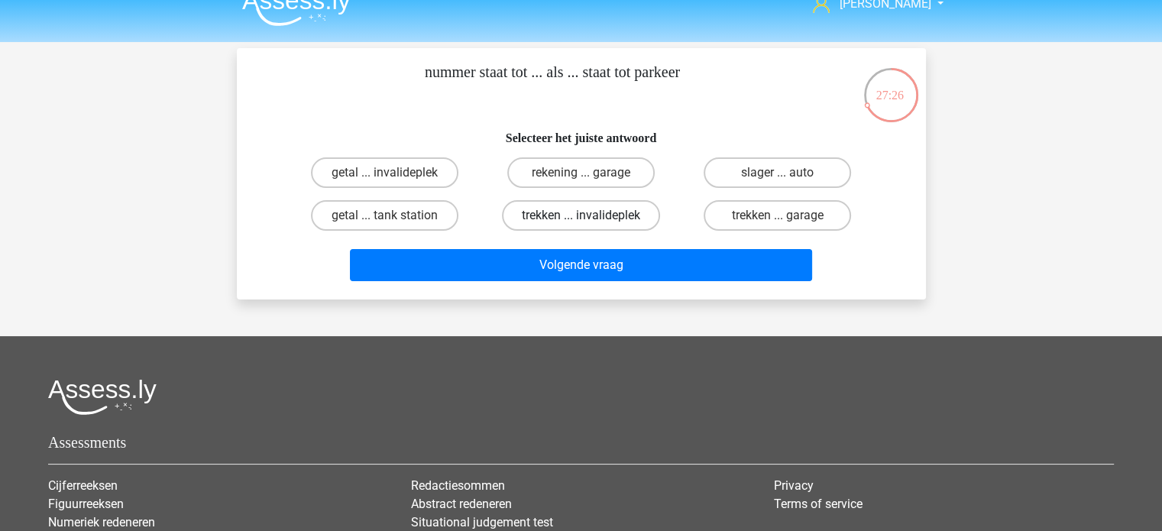
click at [629, 225] on label "trekken ... invalideplek" at bounding box center [581, 215] width 158 height 31
click at [590, 225] on input "trekken ... invalideplek" at bounding box center [585, 220] width 10 height 10
radio input "true"
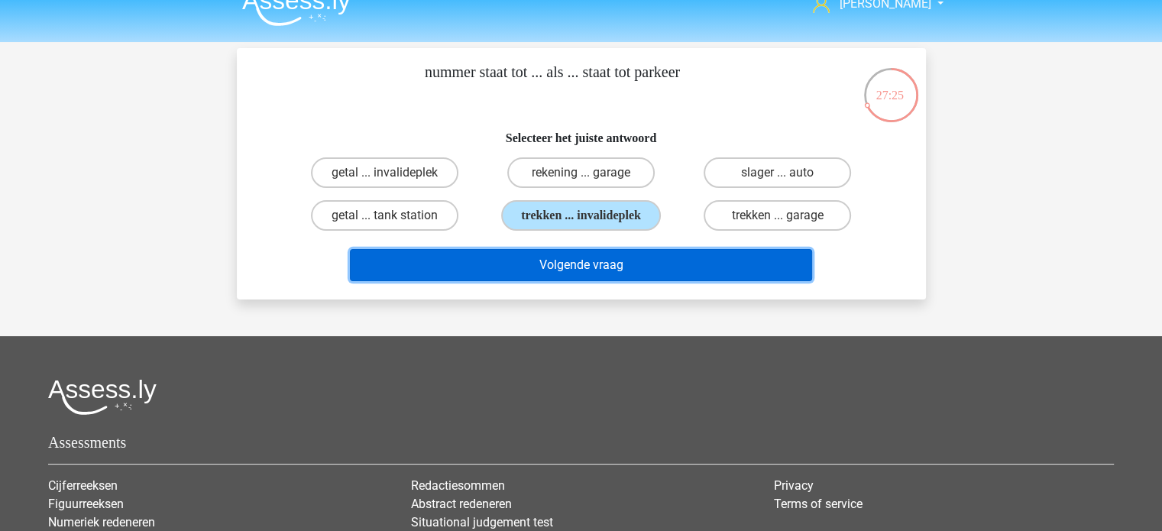
click at [645, 253] on button "Volgende vraag" at bounding box center [581, 265] width 462 height 32
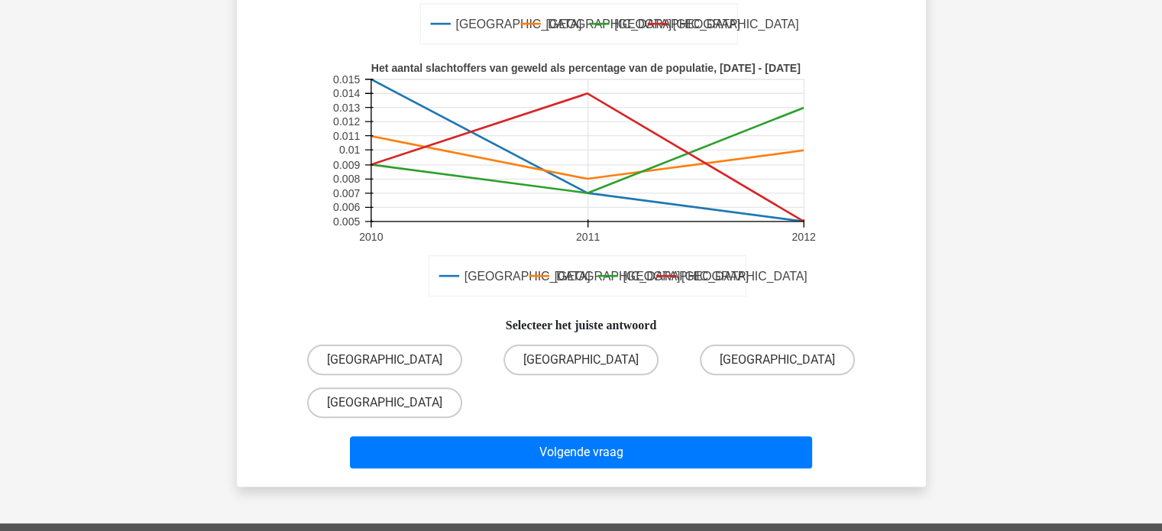
scroll to position [363, 0]
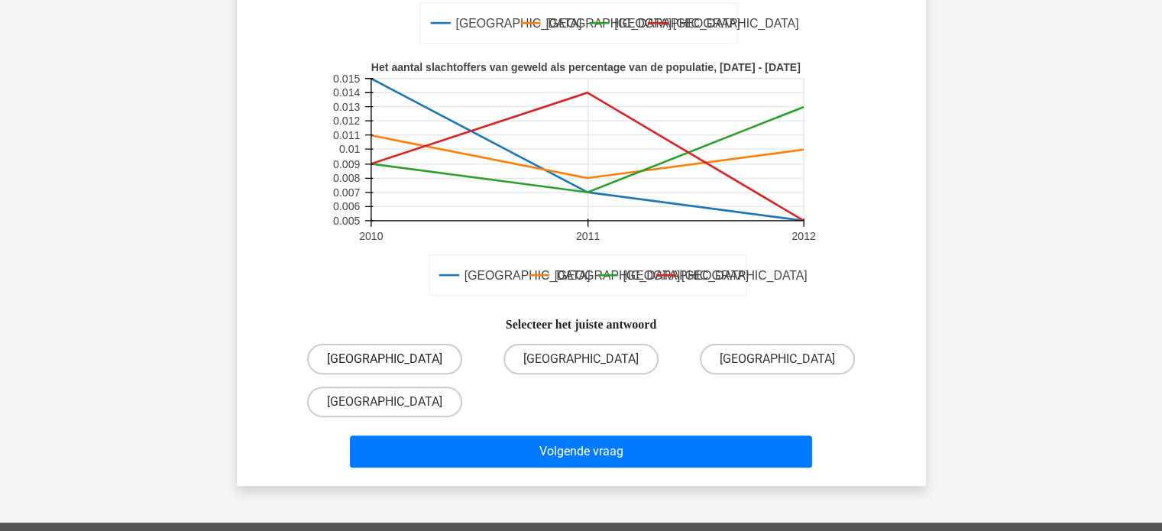
click at [426, 357] on label "[GEOGRAPHIC_DATA]" at bounding box center [384, 359] width 155 height 31
click at [394, 359] on input "[GEOGRAPHIC_DATA]" at bounding box center [389, 364] width 10 height 10
radio input "true"
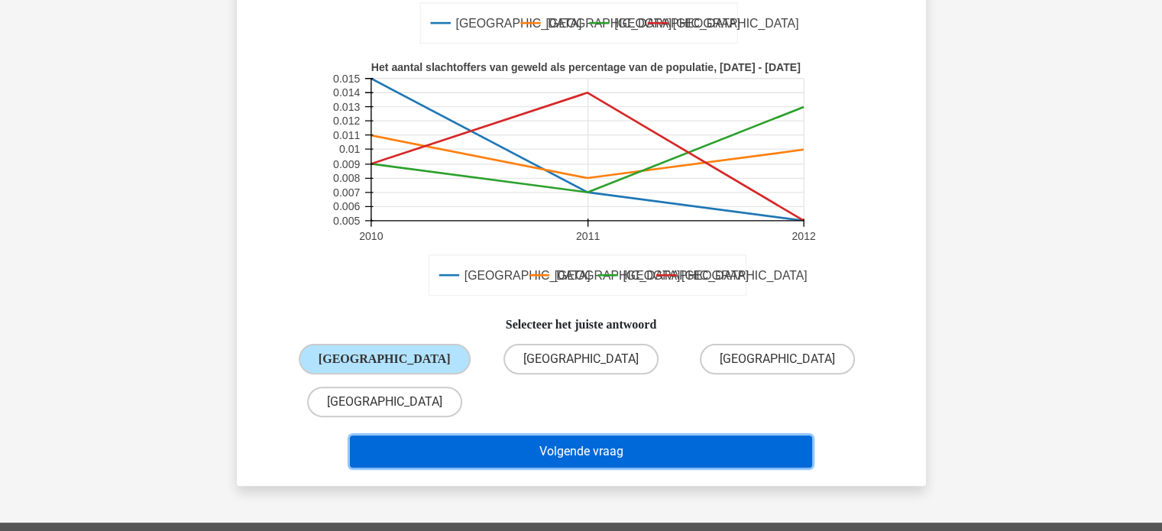
click at [606, 448] on button "Volgende vraag" at bounding box center [581, 451] width 462 height 32
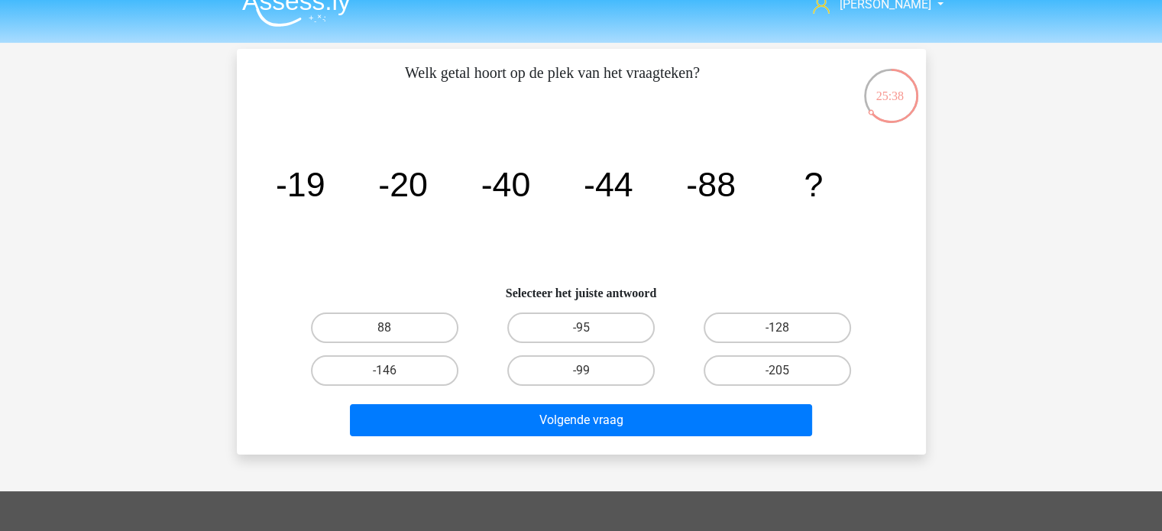
scroll to position [21, 0]
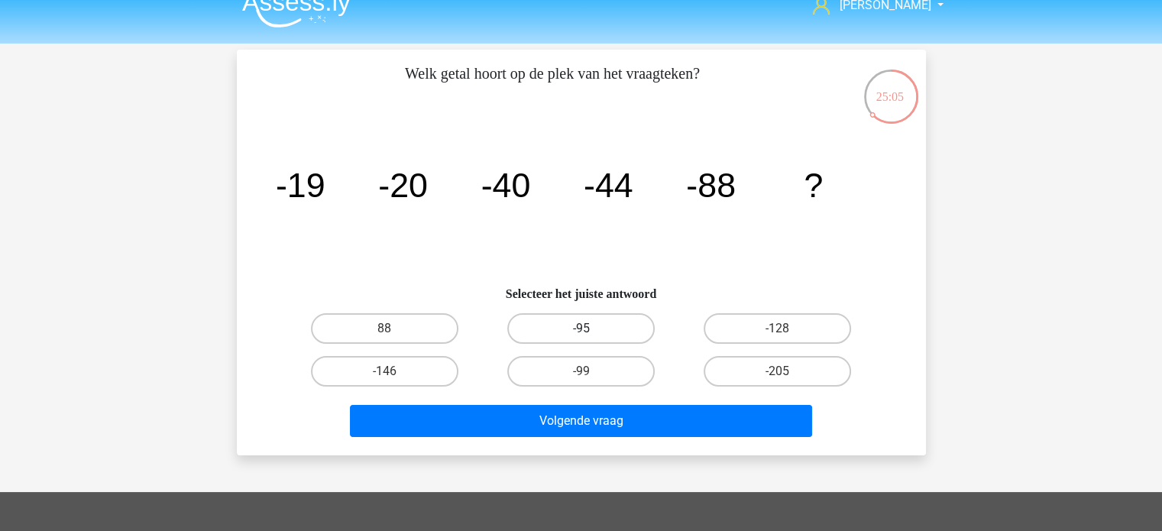
click at [626, 326] on label "-95" at bounding box center [580, 328] width 147 height 31
click at [590, 328] on input "-95" at bounding box center [585, 333] width 10 height 10
radio input "true"
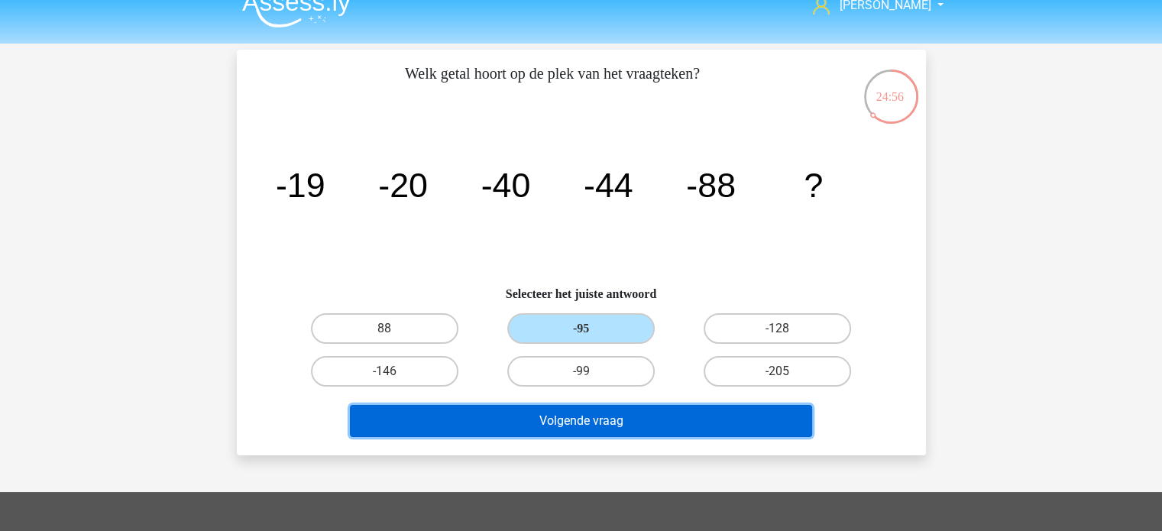
click at [671, 421] on button "Volgende vraag" at bounding box center [581, 421] width 462 height 32
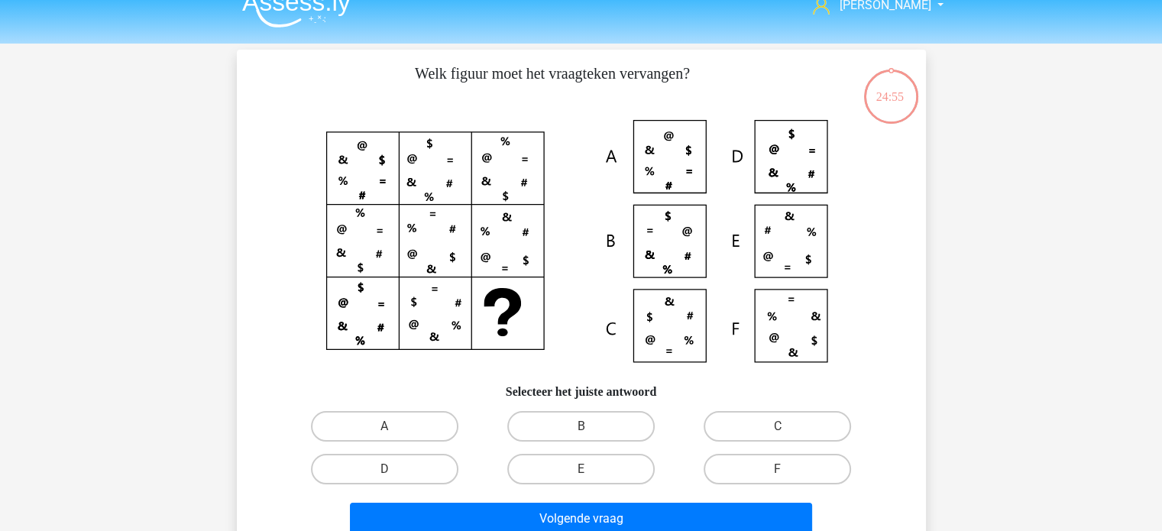
scroll to position [70, 0]
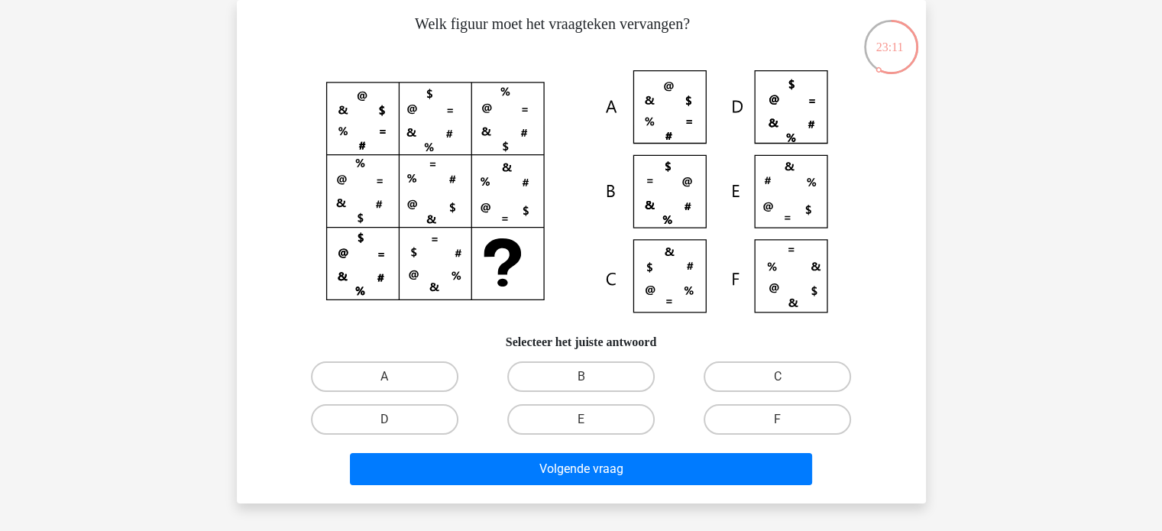
click at [780, 377] on input "C" at bounding box center [782, 382] width 10 height 10
radio input "true"
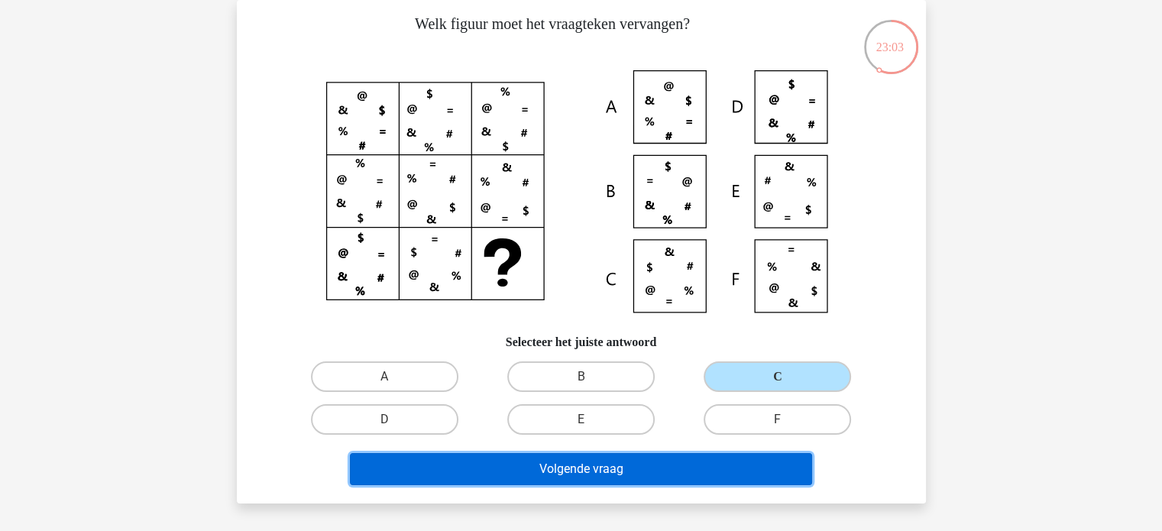
click at [684, 474] on button "Volgende vraag" at bounding box center [581, 469] width 462 height 32
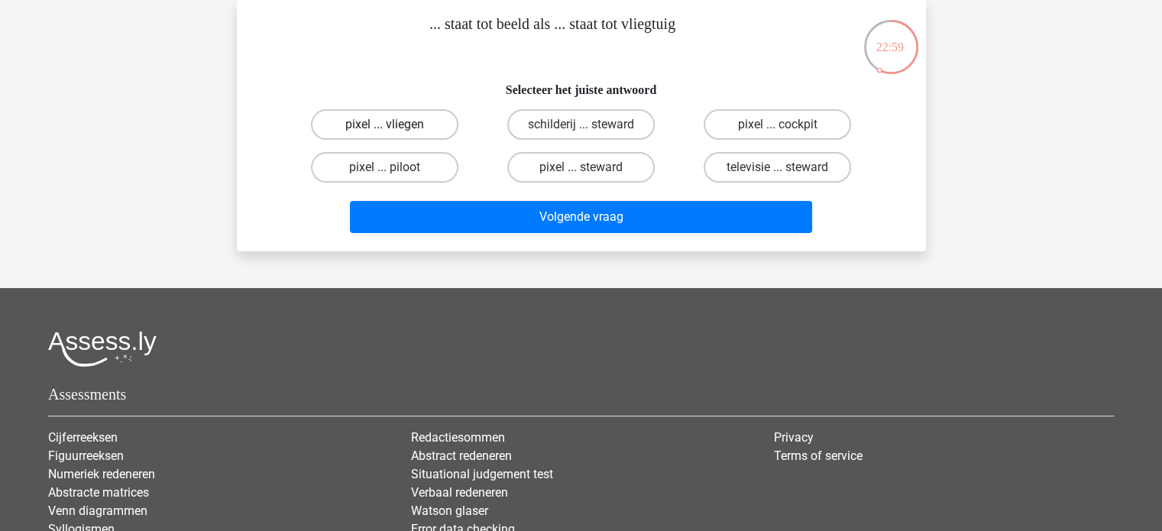
click at [421, 132] on label "pixel ... vliegen" at bounding box center [384, 124] width 147 height 31
click at [394, 132] on input "pixel ... vliegen" at bounding box center [389, 129] width 10 height 10
radio input "true"
click at [792, 124] on label "pixel ... cockpit" at bounding box center [776, 124] width 147 height 31
click at [787, 124] on input "pixel ... cockpit" at bounding box center [782, 129] width 10 height 10
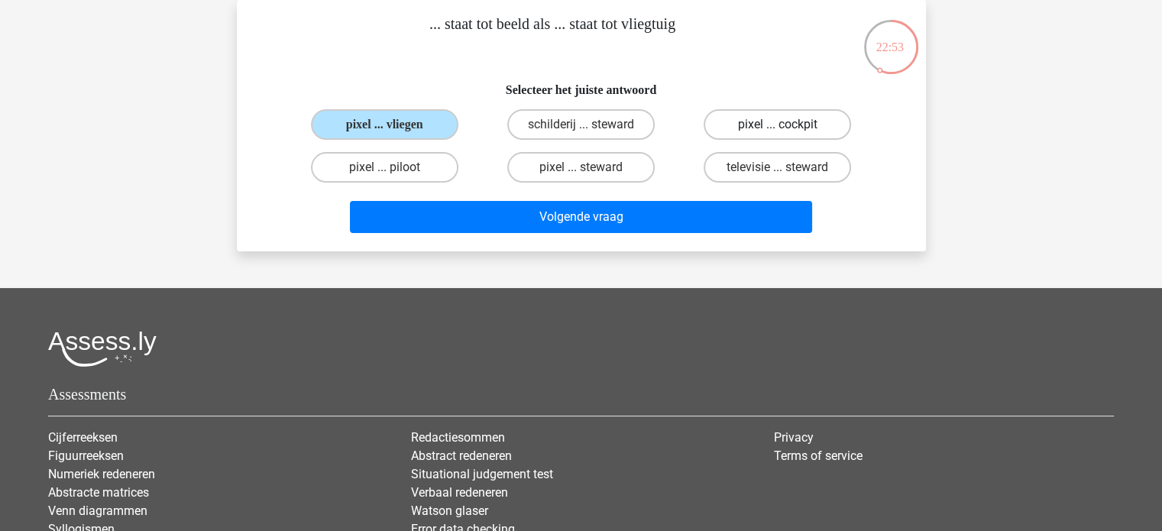
radio input "true"
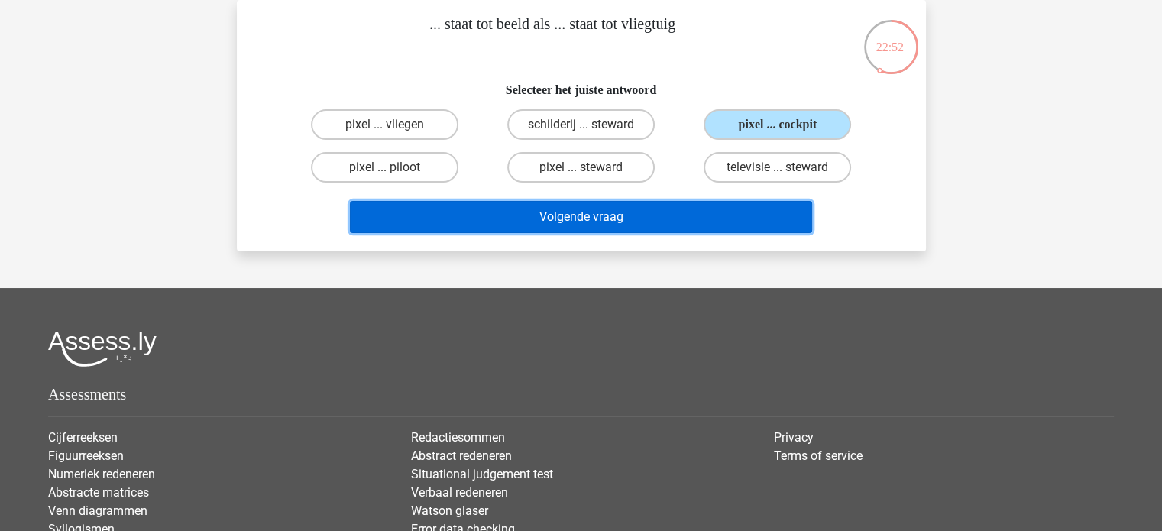
click at [685, 212] on button "Volgende vraag" at bounding box center [581, 217] width 462 height 32
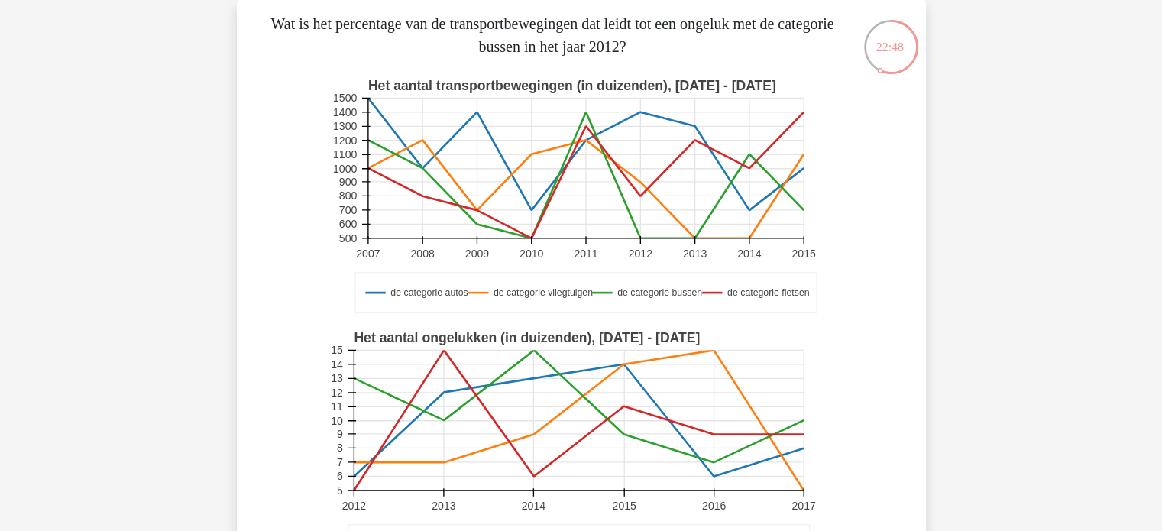
scroll to position [76, 0]
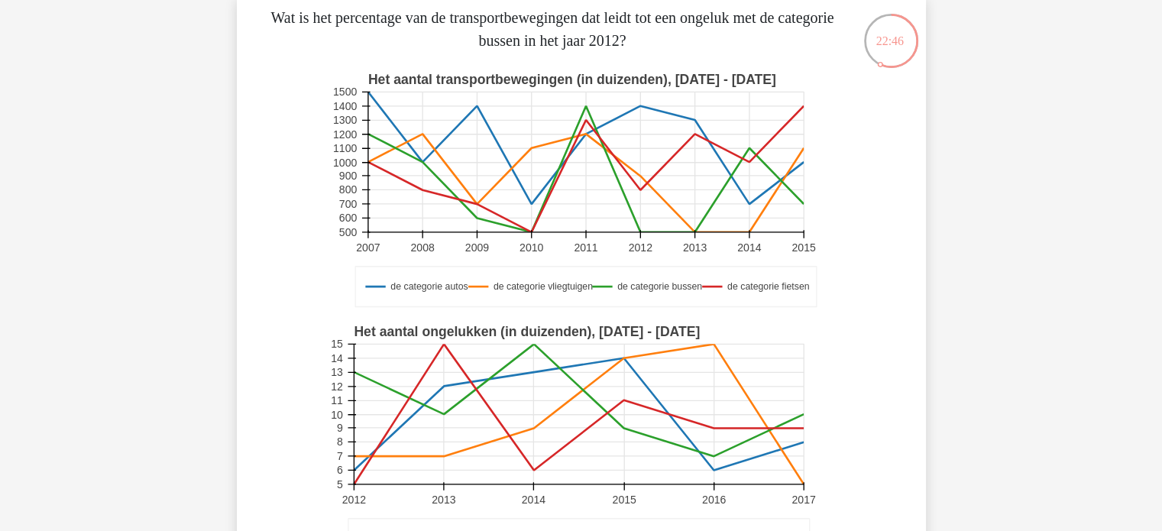
click at [890, 240] on div "de categorie autos de categorie vliegtuigen de categorie bussen de categorie fi…" at bounding box center [581, 190] width 640 height 252
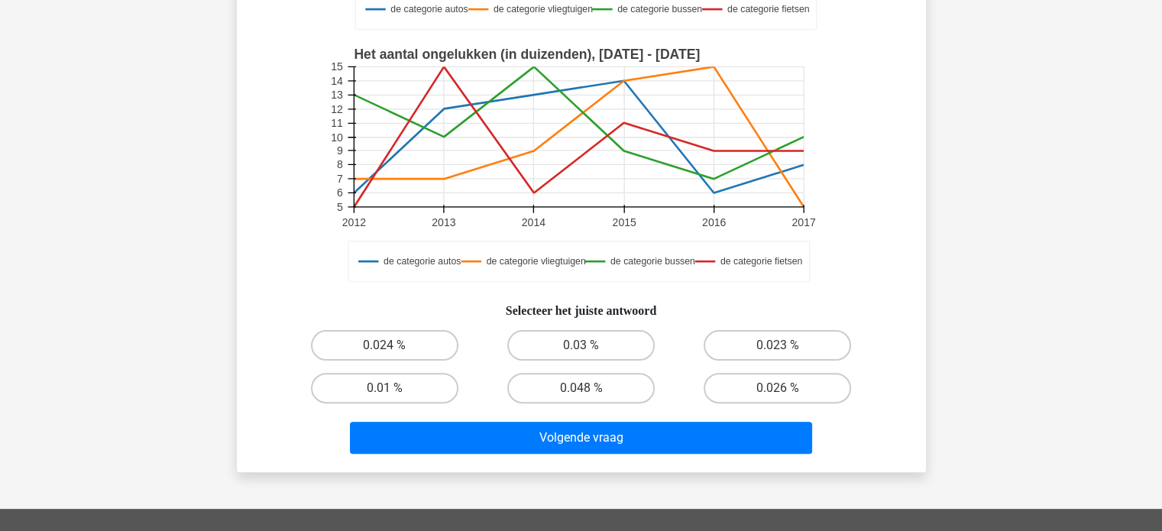
scroll to position [353, 0]
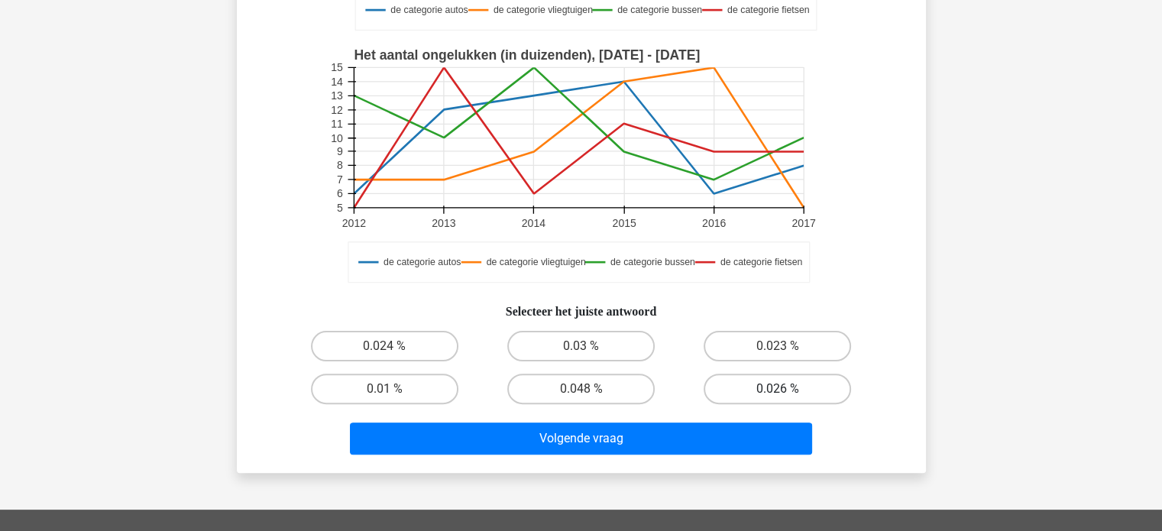
click at [791, 396] on label "0.026 %" at bounding box center [776, 388] width 147 height 31
click at [787, 396] on input "0.026 %" at bounding box center [782, 394] width 10 height 10
radio input "true"
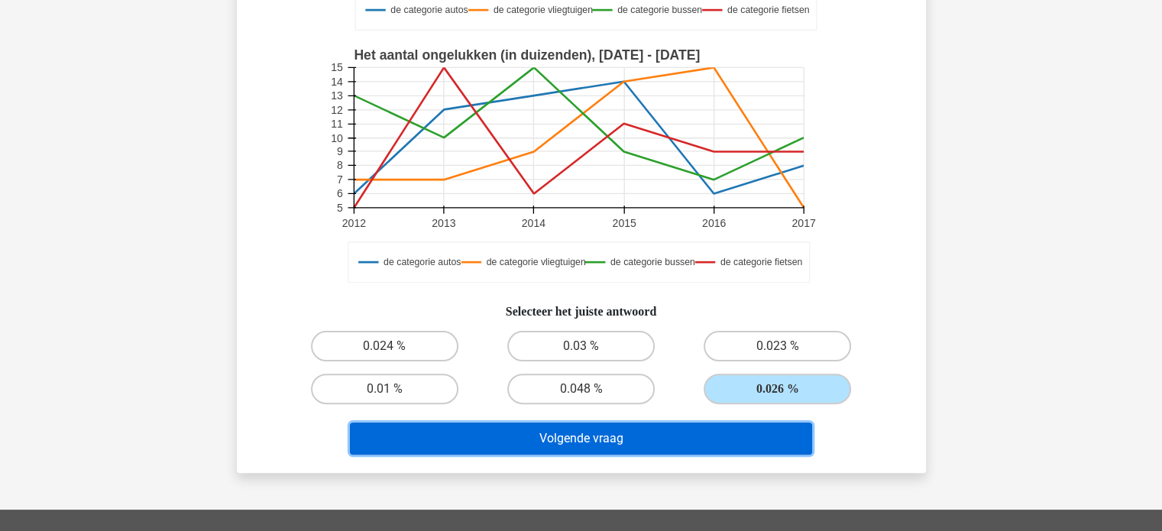
click at [681, 432] on button "Volgende vraag" at bounding box center [581, 438] width 462 height 32
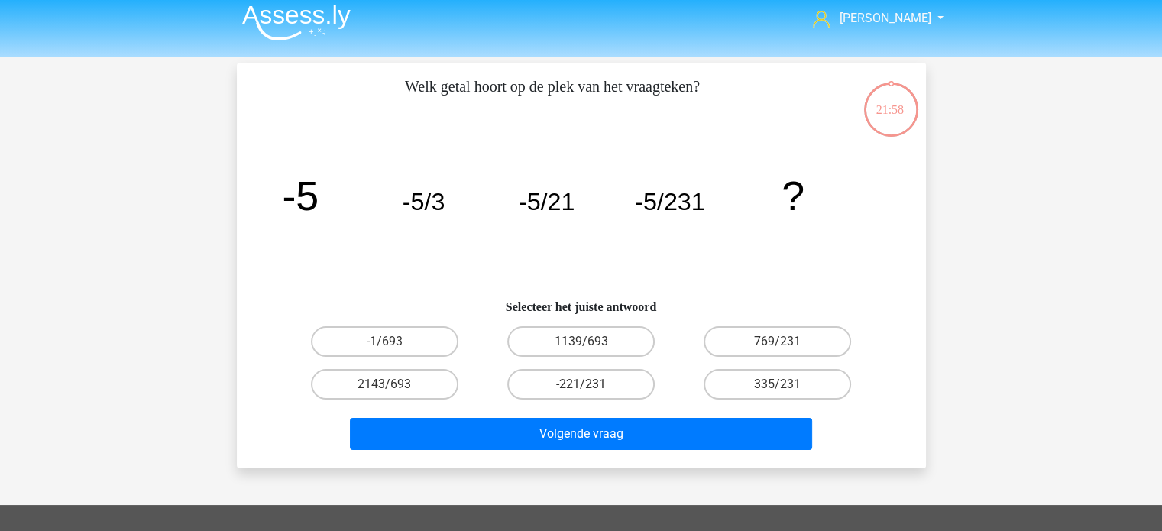
scroll to position [0, 0]
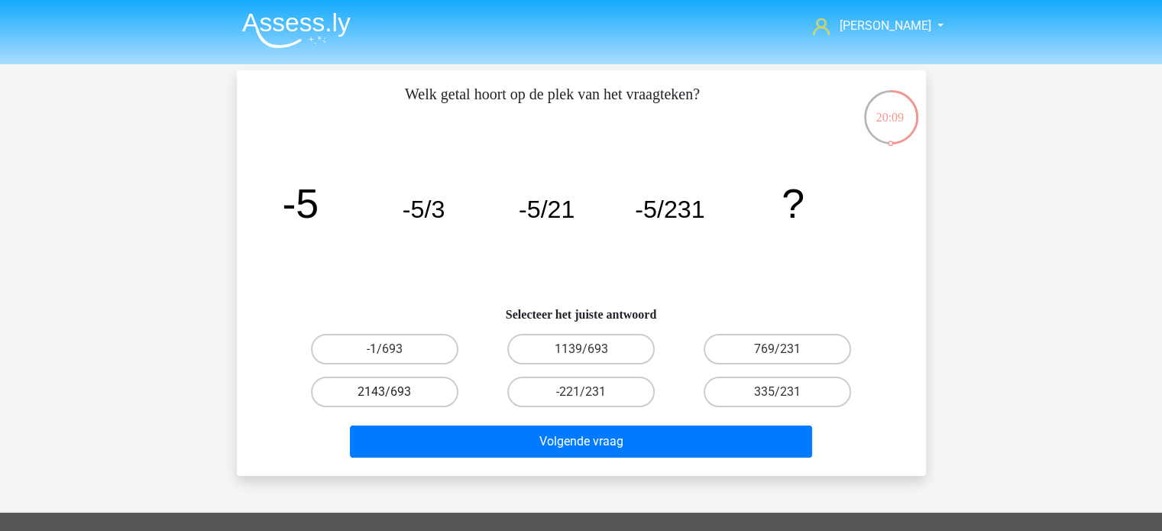
click at [379, 398] on label "2143/693" at bounding box center [384, 392] width 147 height 31
click at [384, 398] on input "2143/693" at bounding box center [389, 397] width 10 height 10
radio input "true"
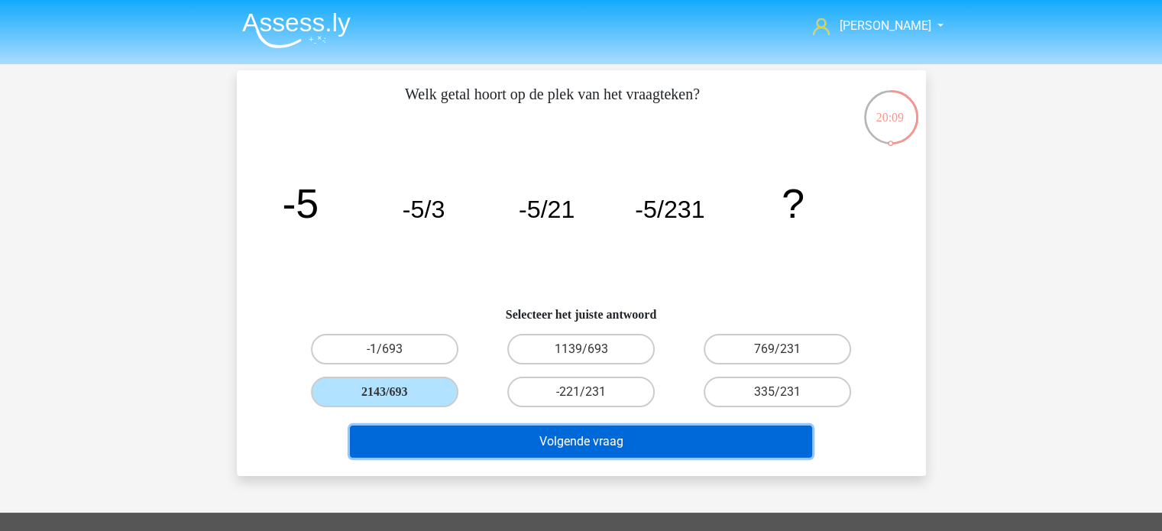
click at [515, 448] on button "Volgende vraag" at bounding box center [581, 441] width 462 height 32
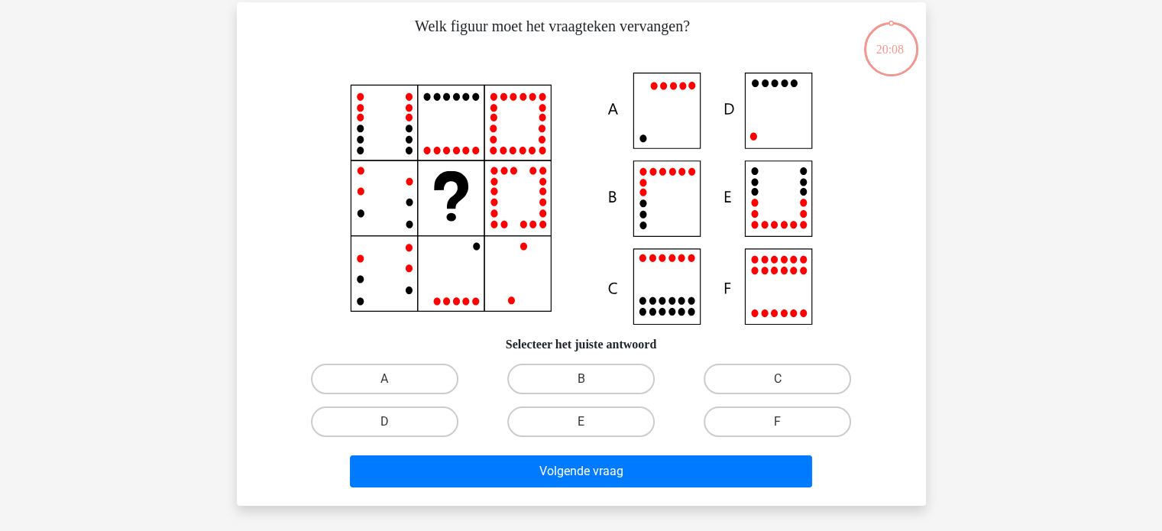
scroll to position [70, 0]
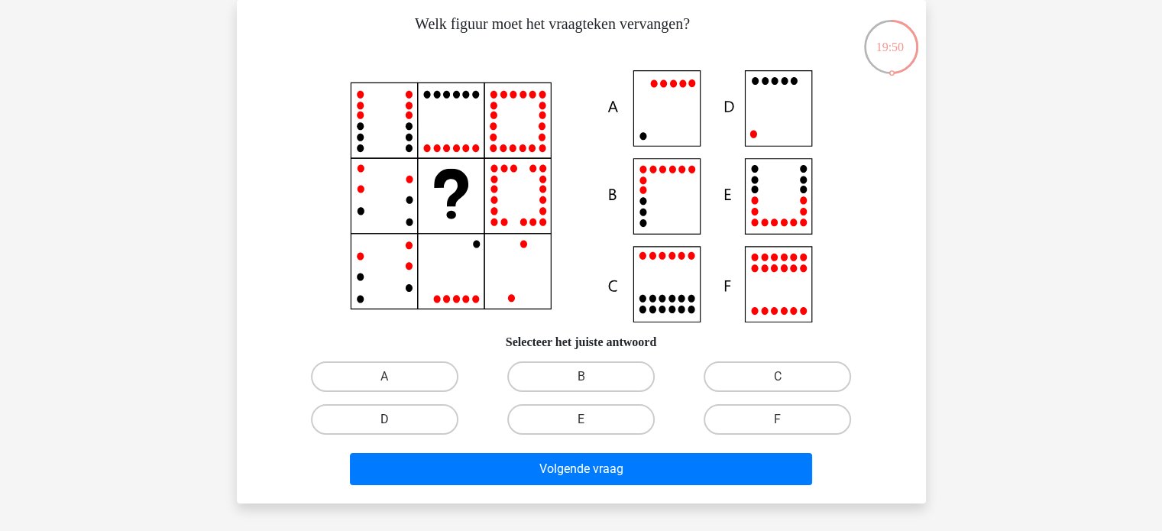
click at [436, 422] on label "D" at bounding box center [384, 419] width 147 height 31
click at [394, 422] on input "D" at bounding box center [389, 424] width 10 height 10
radio input "true"
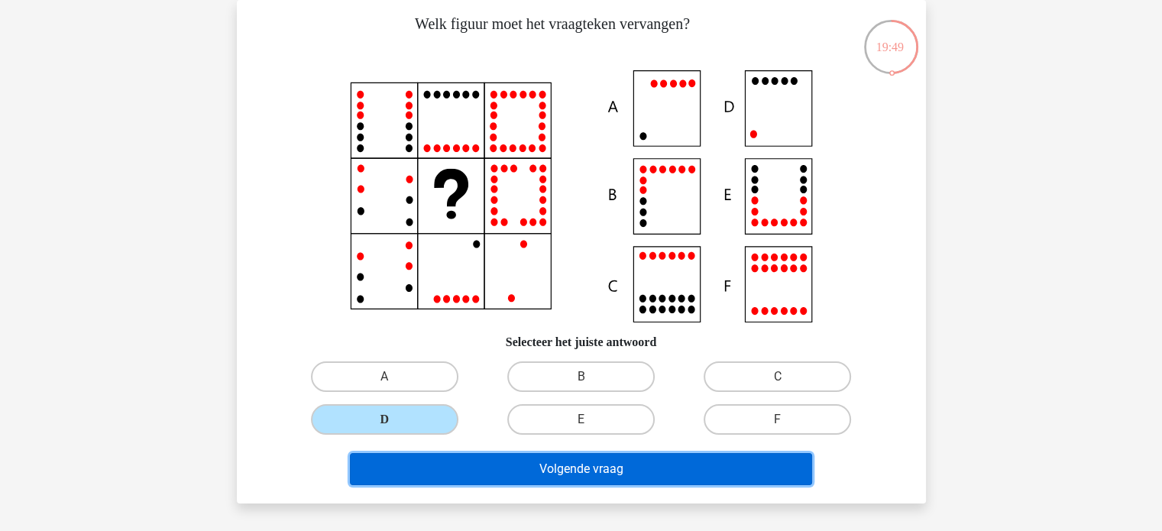
click at [521, 471] on button "Volgende vraag" at bounding box center [581, 469] width 462 height 32
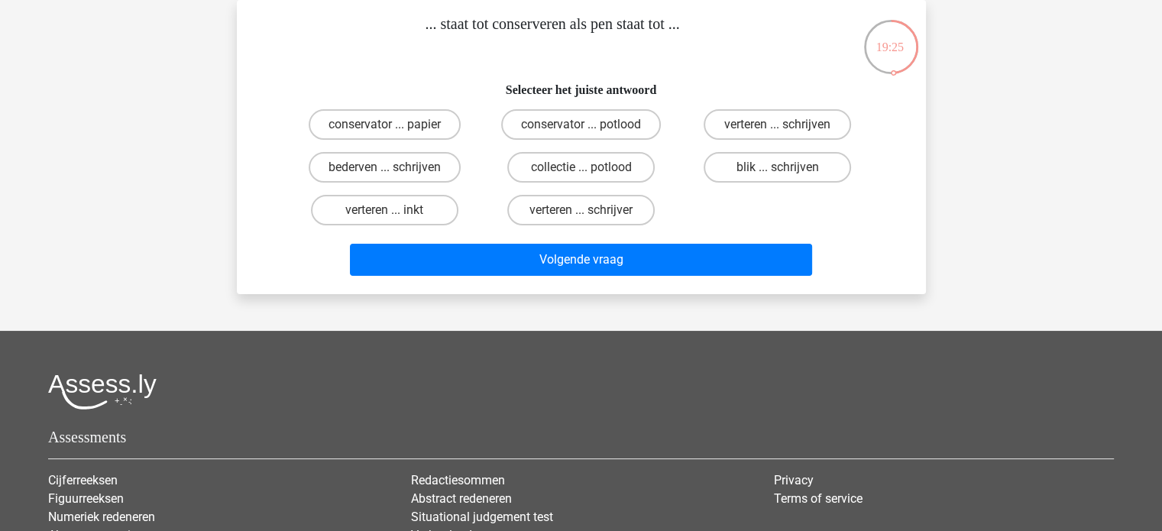
click at [729, 150] on div "blik ... schrijven" at bounding box center [777, 167] width 196 height 43
click at [738, 161] on label "blik ... schrijven" at bounding box center [776, 167] width 147 height 31
click at [777, 167] on input "blik ... schrijven" at bounding box center [782, 172] width 10 height 10
radio input "true"
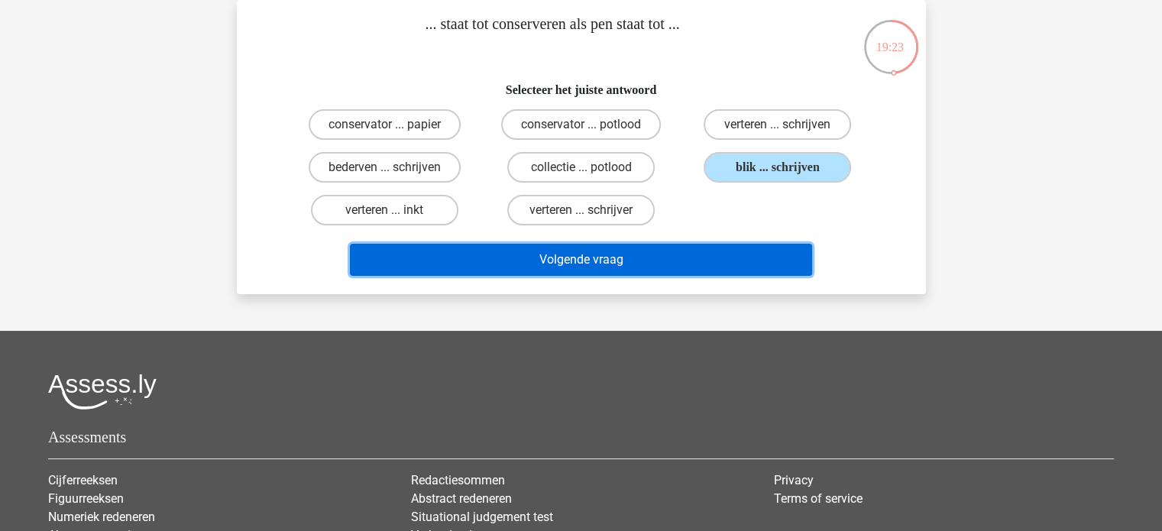
click at [722, 262] on button "Volgende vraag" at bounding box center [581, 260] width 462 height 32
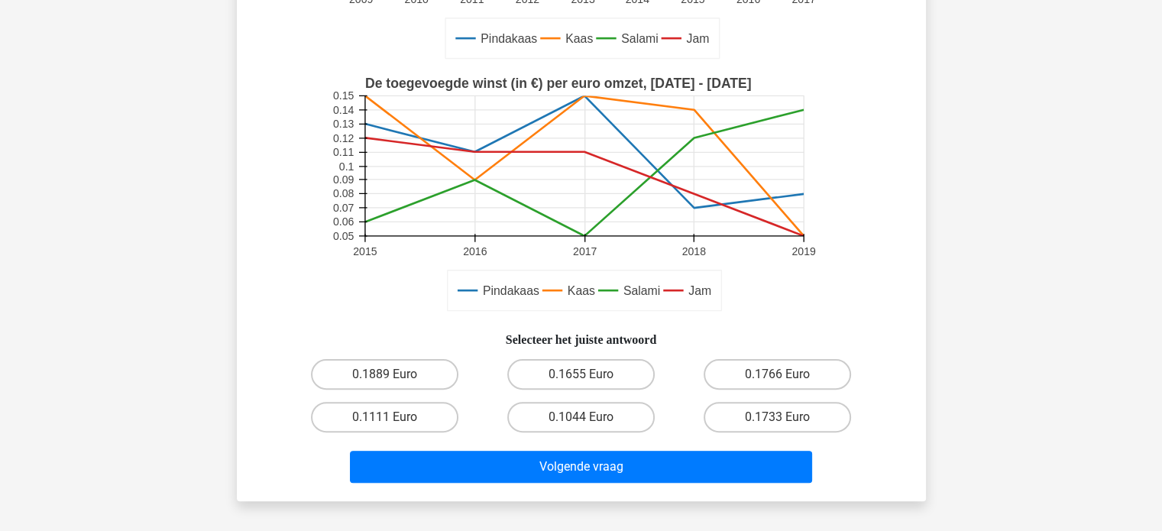
scroll to position [347, 0]
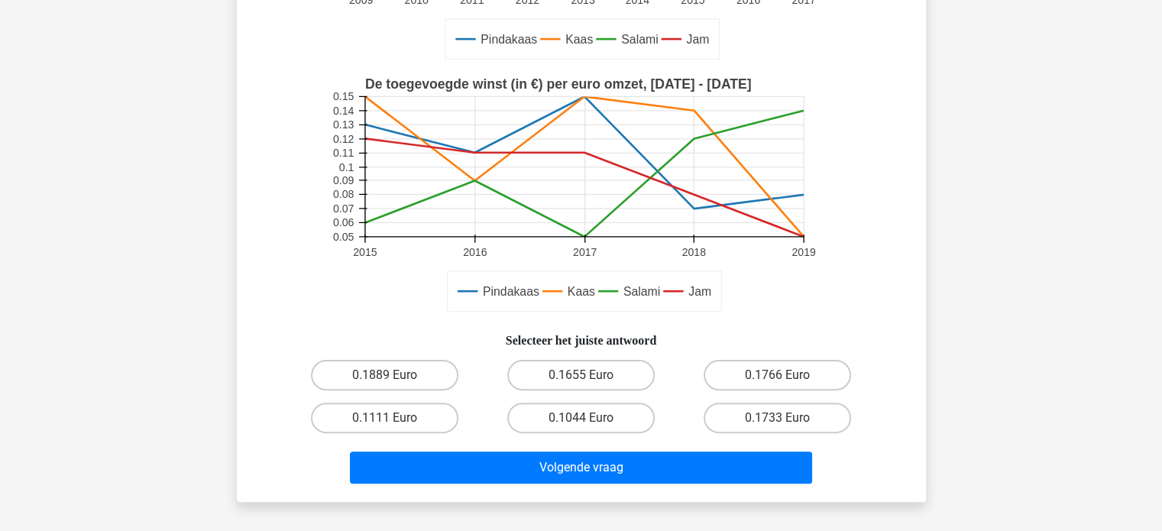
click at [785, 380] on input "0.1766 Euro" at bounding box center [782, 380] width 10 height 10
radio input "true"
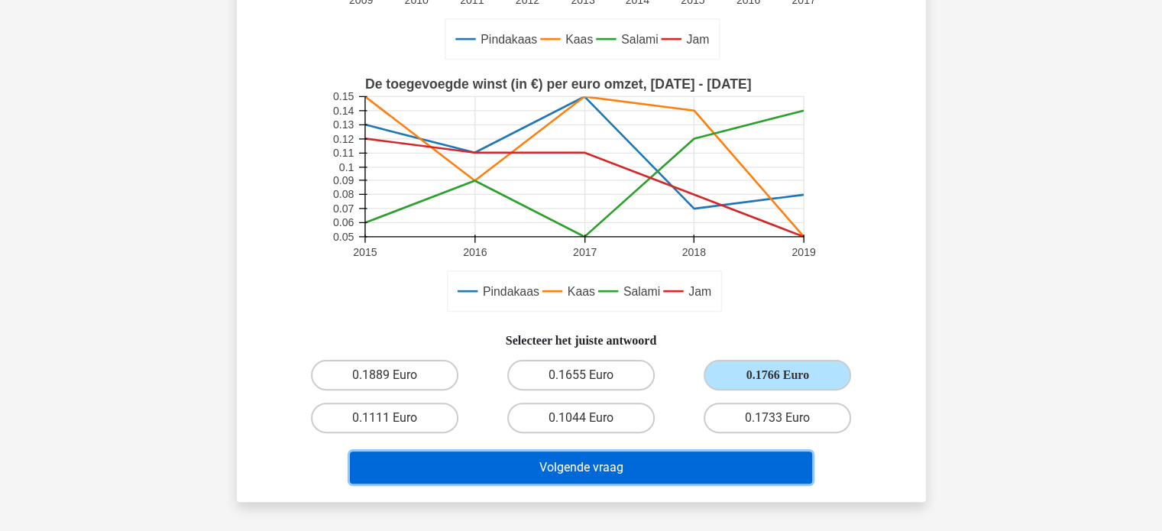
click at [709, 457] on button "Volgende vraag" at bounding box center [581, 467] width 462 height 32
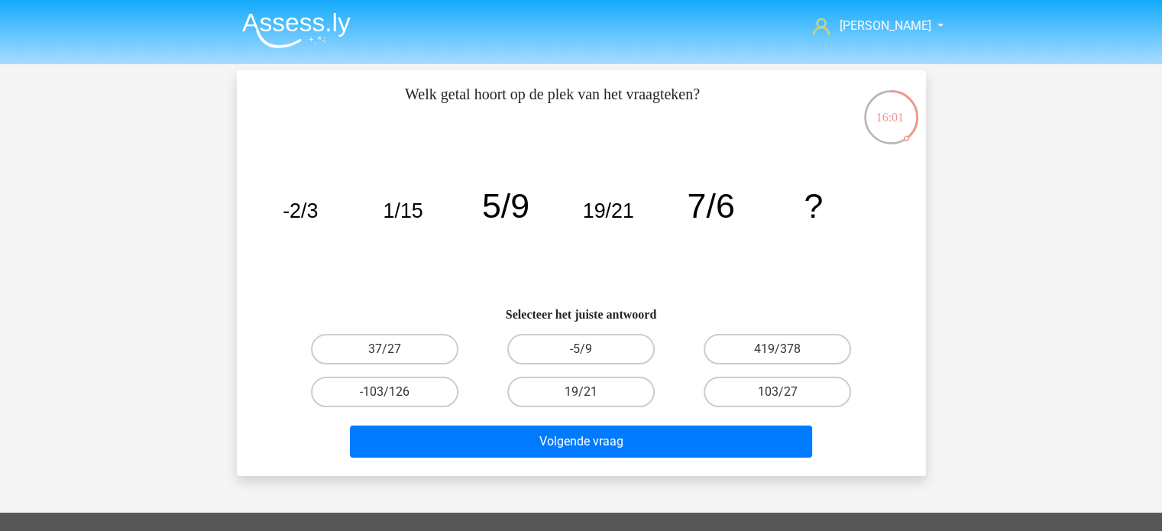
scroll to position [2, 0]
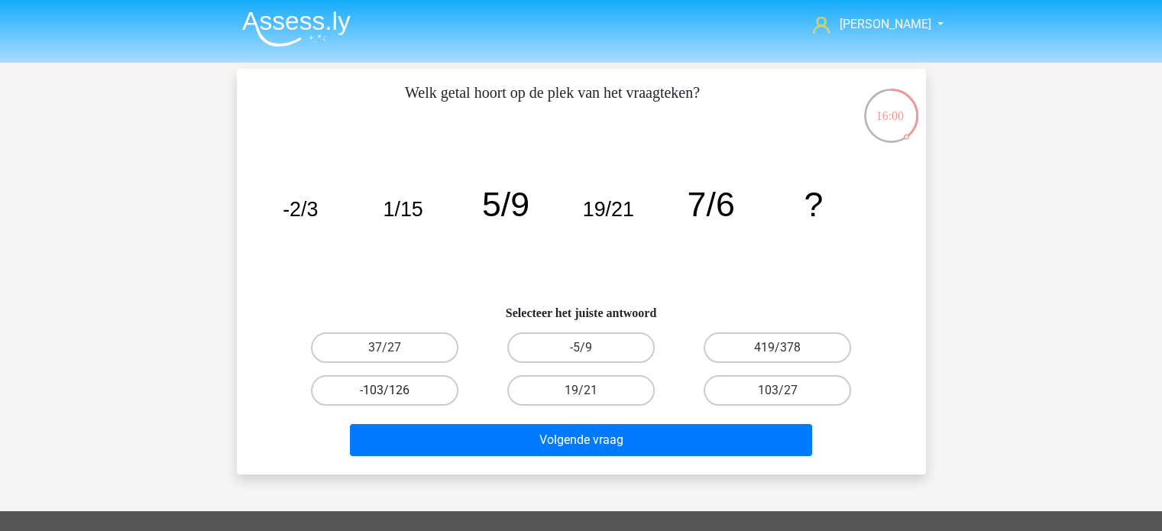
click at [395, 392] on label "-103/126" at bounding box center [384, 390] width 147 height 31
click at [394, 392] on input "-103/126" at bounding box center [389, 395] width 10 height 10
radio input "true"
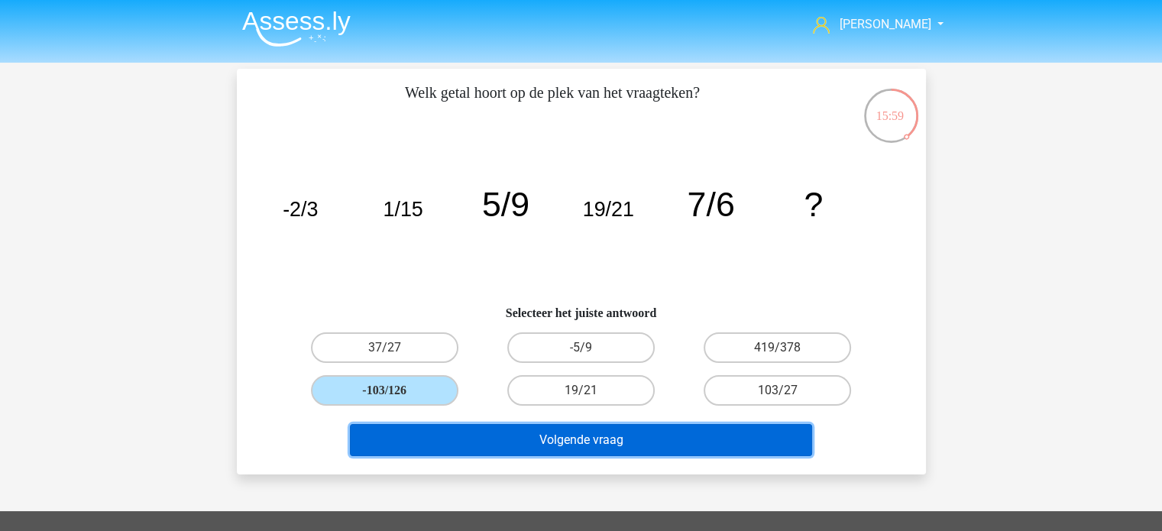
click at [554, 442] on button "Volgende vraag" at bounding box center [581, 440] width 462 height 32
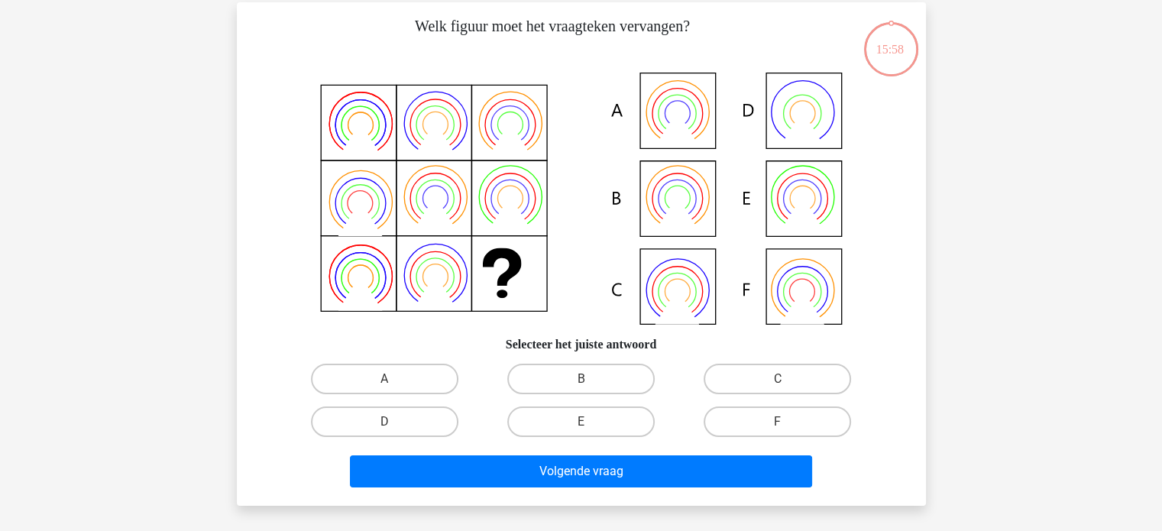
scroll to position [70, 0]
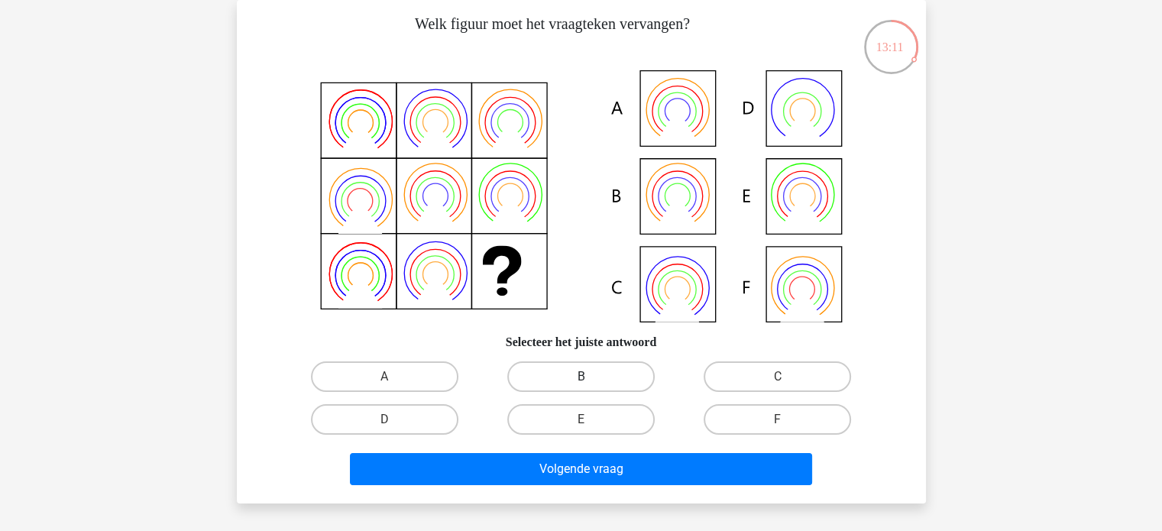
click at [611, 372] on label "B" at bounding box center [580, 376] width 147 height 31
click at [590, 377] on input "B" at bounding box center [585, 382] width 10 height 10
radio input "true"
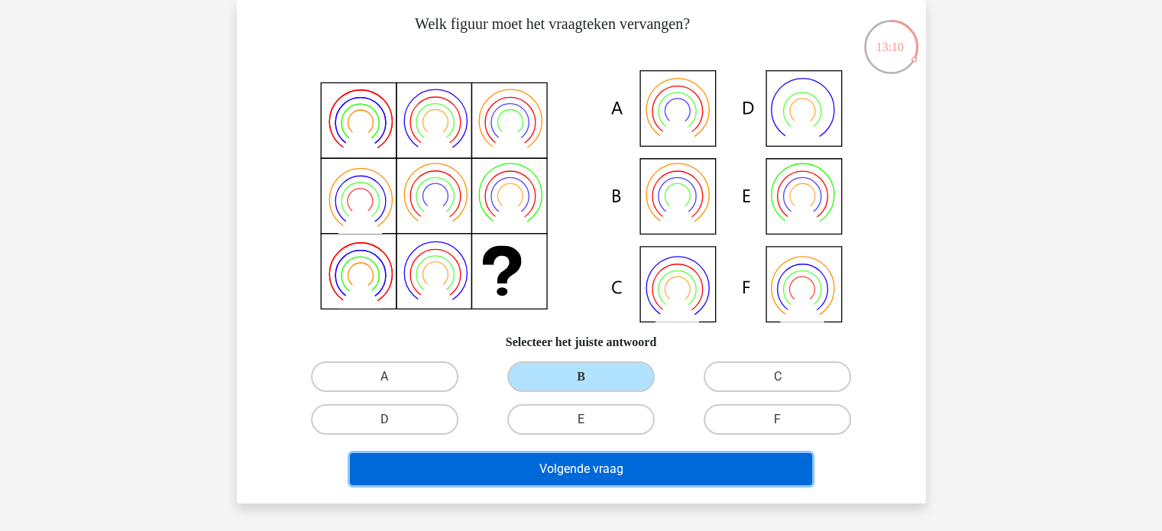
click at [629, 480] on button "Volgende vraag" at bounding box center [581, 469] width 462 height 32
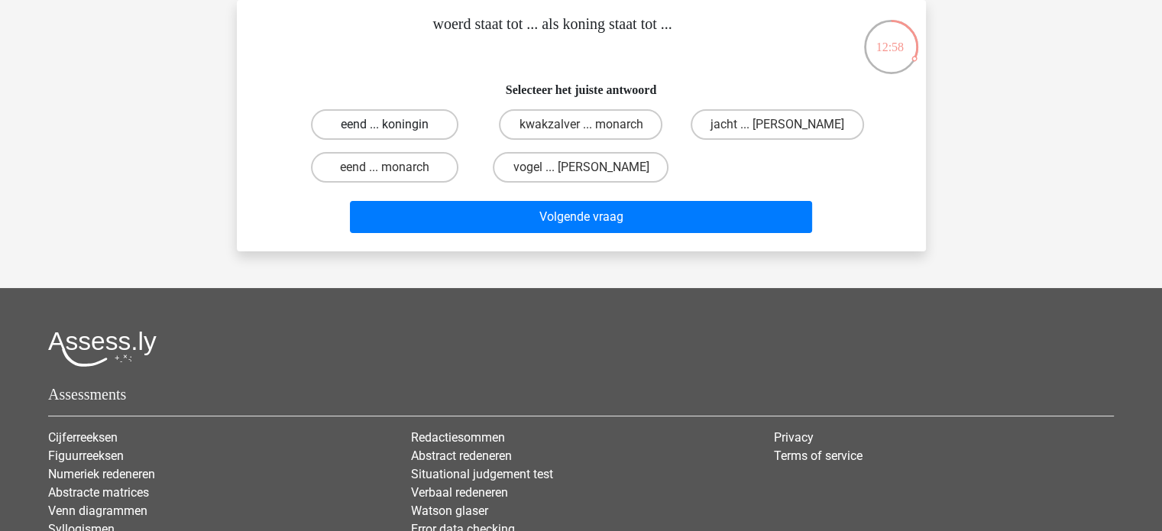
click at [444, 128] on label "eend ... koningin" at bounding box center [384, 124] width 147 height 31
click at [394, 128] on input "eend ... koningin" at bounding box center [389, 129] width 10 height 10
radio input "true"
click at [419, 172] on label "eend ... monarch" at bounding box center [384, 167] width 147 height 31
click at [394, 172] on input "eend ... monarch" at bounding box center [389, 172] width 10 height 10
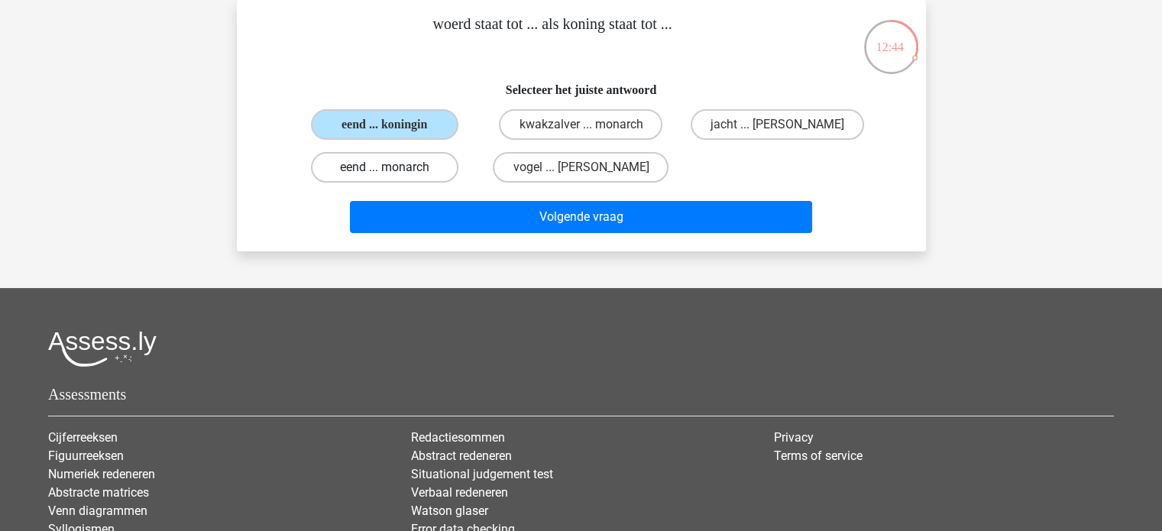
radio input "true"
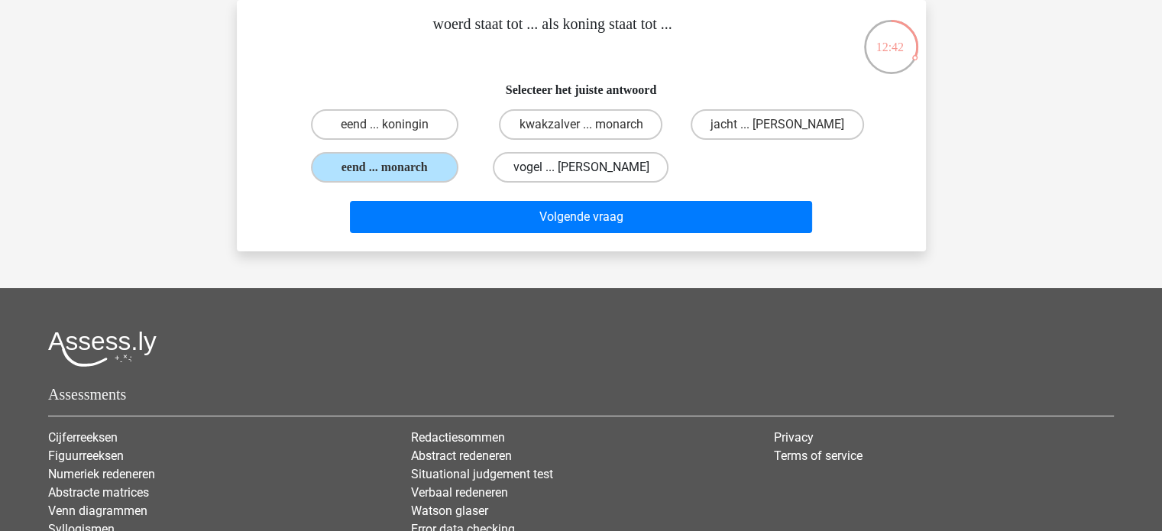
click at [623, 164] on label "vogel ... [PERSON_NAME]" at bounding box center [581, 167] width 176 height 31
click at [590, 167] on input "vogel ... [PERSON_NAME]" at bounding box center [585, 172] width 10 height 10
radio input "true"
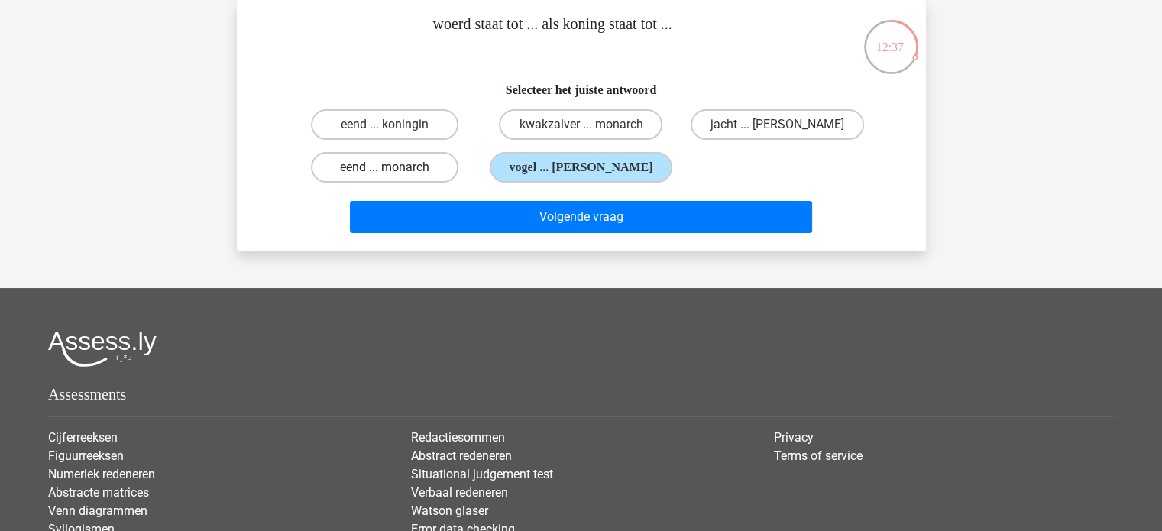
click at [400, 160] on label "eend ... monarch" at bounding box center [384, 167] width 147 height 31
click at [394, 167] on input "eend ... monarch" at bounding box center [389, 172] width 10 height 10
radio input "true"
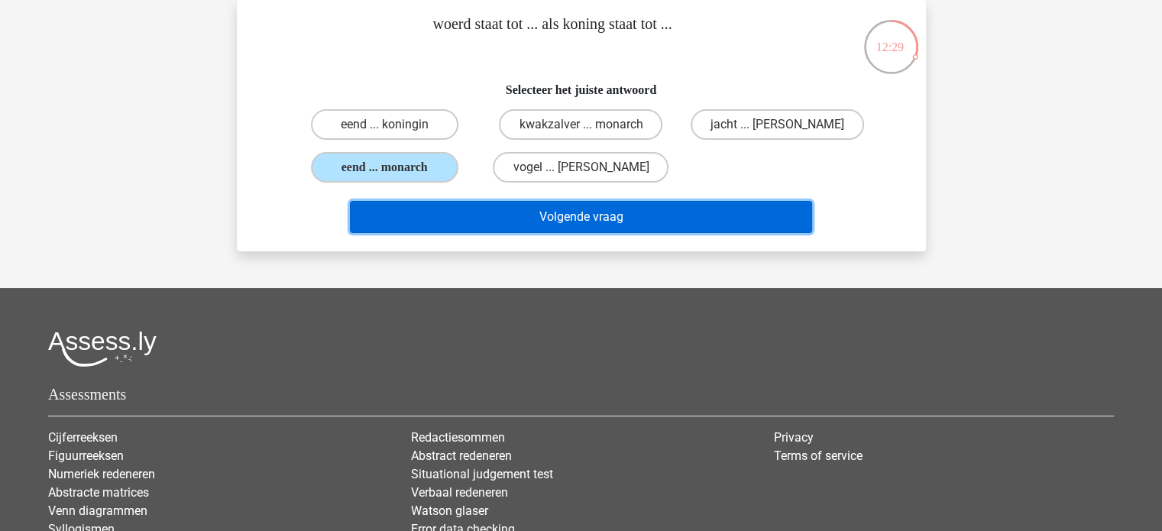
click at [531, 216] on button "Volgende vraag" at bounding box center [581, 217] width 462 height 32
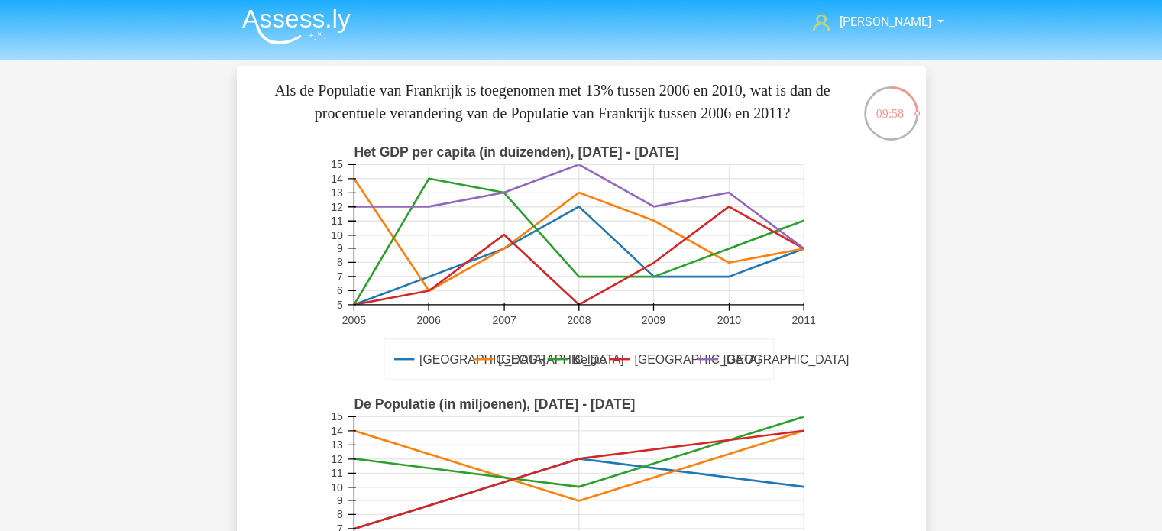
scroll to position [3, 0]
click at [434, 399] on text "De Populatie (in miljoenen), [DATE] - [DATE]" at bounding box center [494, 404] width 281 height 15
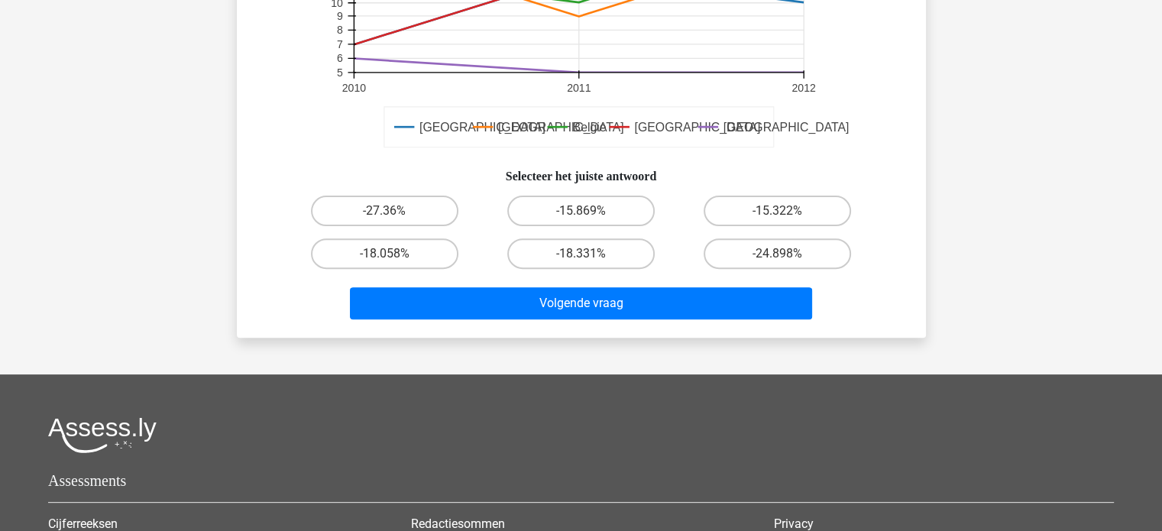
scroll to position [489, 0]
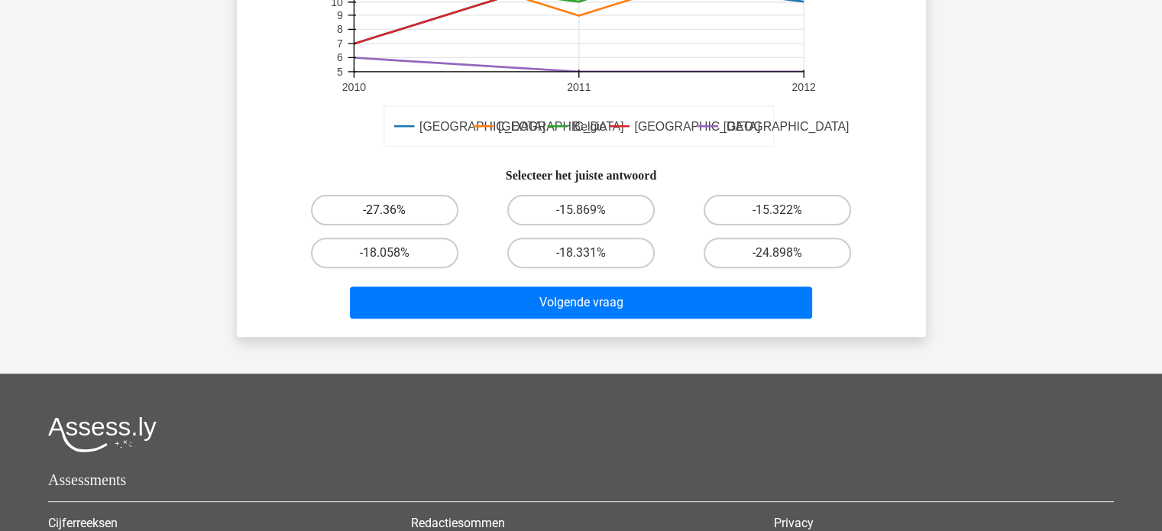
click at [410, 211] on label "-27.36%" at bounding box center [384, 210] width 147 height 31
click at [394, 211] on input "-27.36%" at bounding box center [389, 215] width 10 height 10
radio input "true"
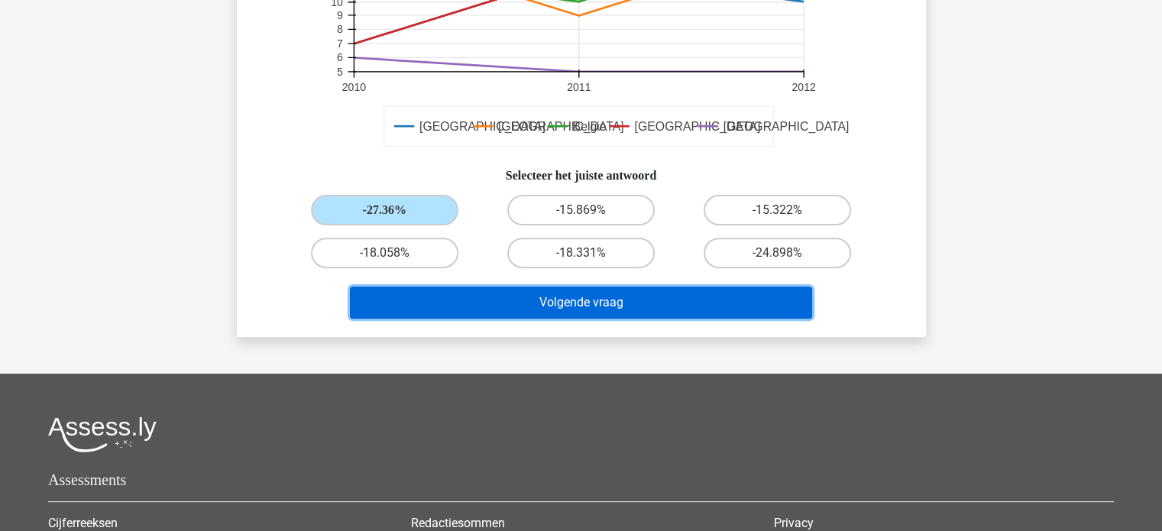
click at [534, 295] on button "Volgende vraag" at bounding box center [581, 302] width 462 height 32
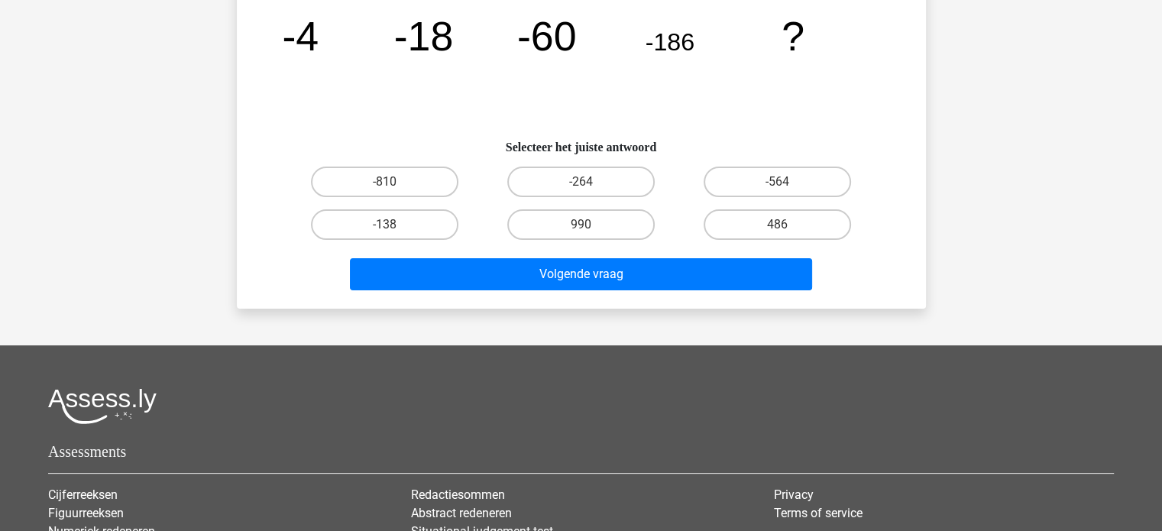
scroll to position [70, 0]
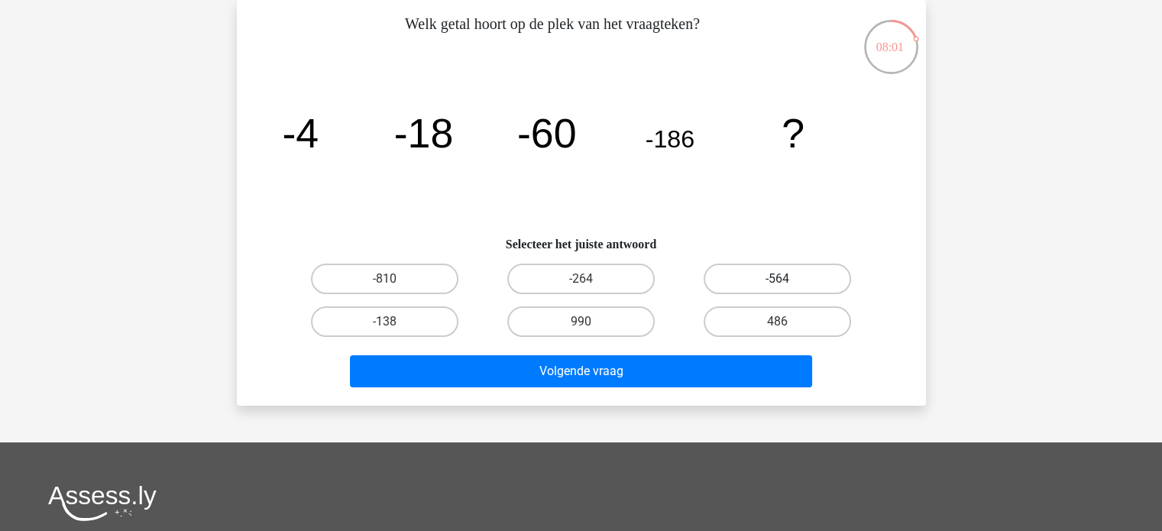
click at [771, 289] on label "-564" at bounding box center [776, 278] width 147 height 31
click at [777, 289] on input "-564" at bounding box center [782, 284] width 10 height 10
radio input "true"
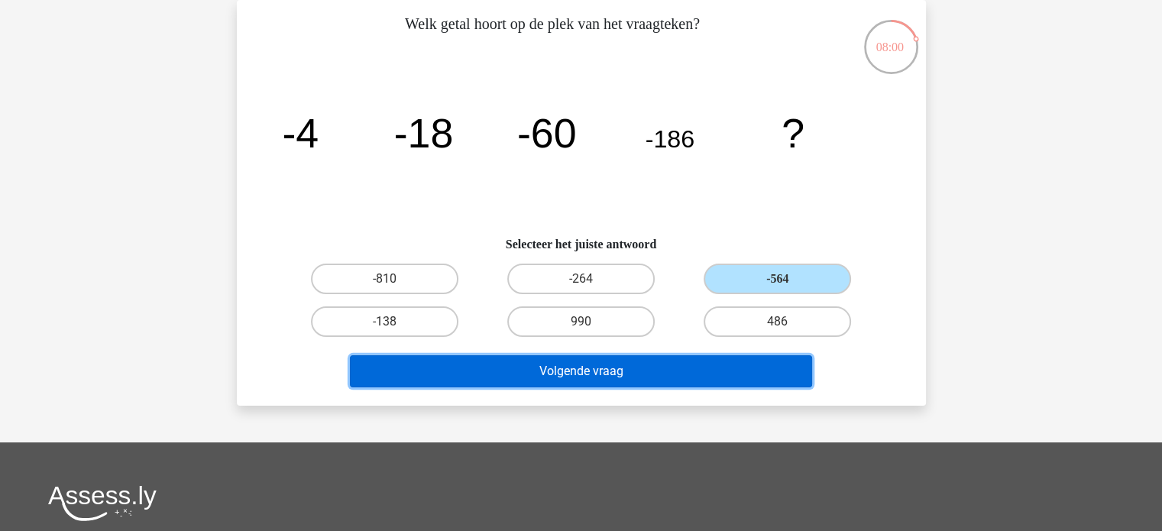
click at [651, 372] on button "Volgende vraag" at bounding box center [581, 371] width 462 height 32
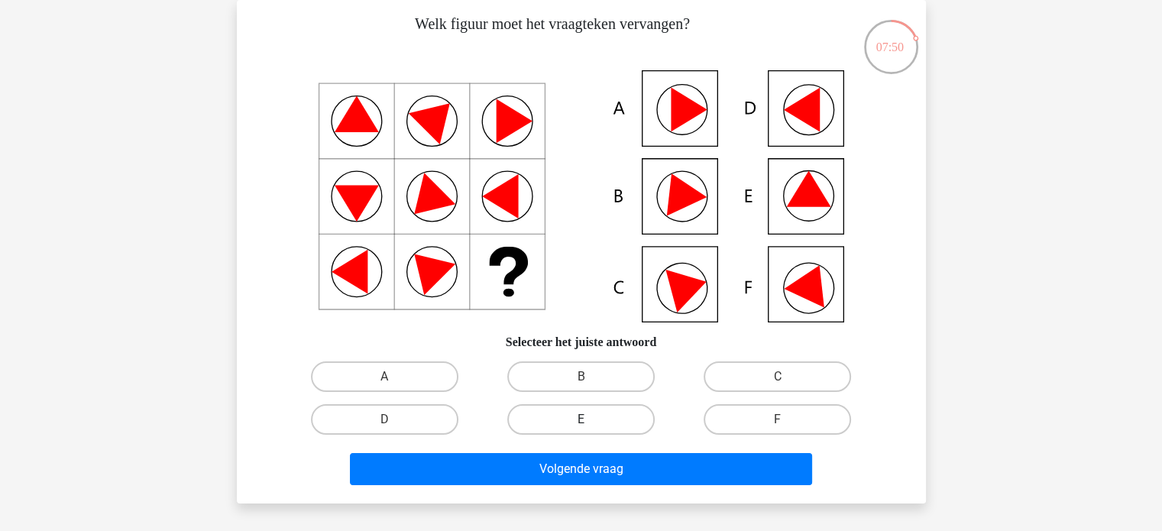
click at [614, 431] on label "E" at bounding box center [580, 419] width 147 height 31
click at [590, 429] on input "E" at bounding box center [585, 424] width 10 height 10
radio input "true"
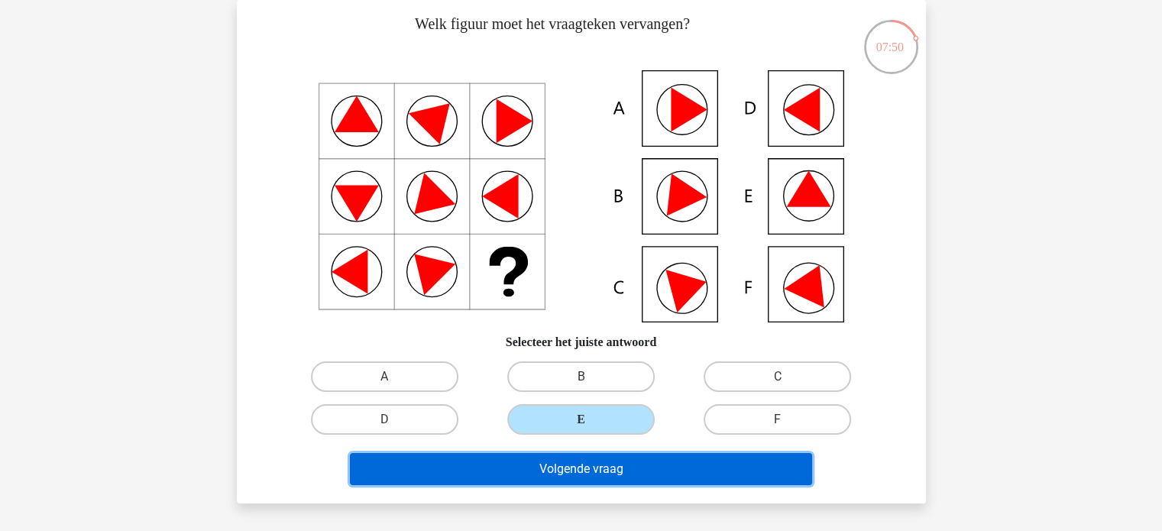
click at [623, 470] on button "Volgende vraag" at bounding box center [581, 469] width 462 height 32
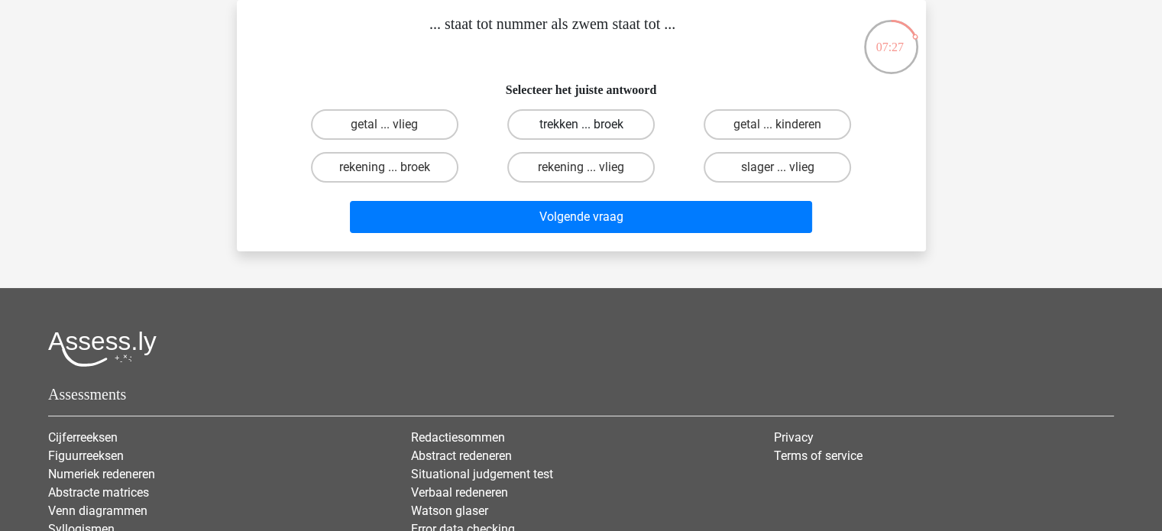
click at [570, 136] on label "trekken ... broek" at bounding box center [580, 124] width 147 height 31
click at [580, 134] on input "trekken ... broek" at bounding box center [585, 129] width 10 height 10
radio input "true"
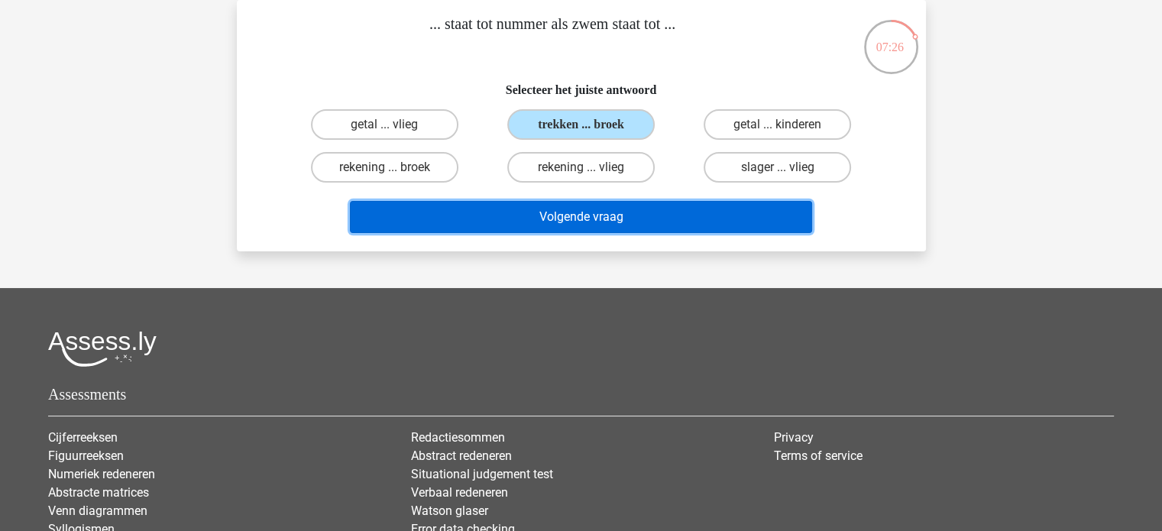
click at [651, 212] on button "Volgende vraag" at bounding box center [581, 217] width 462 height 32
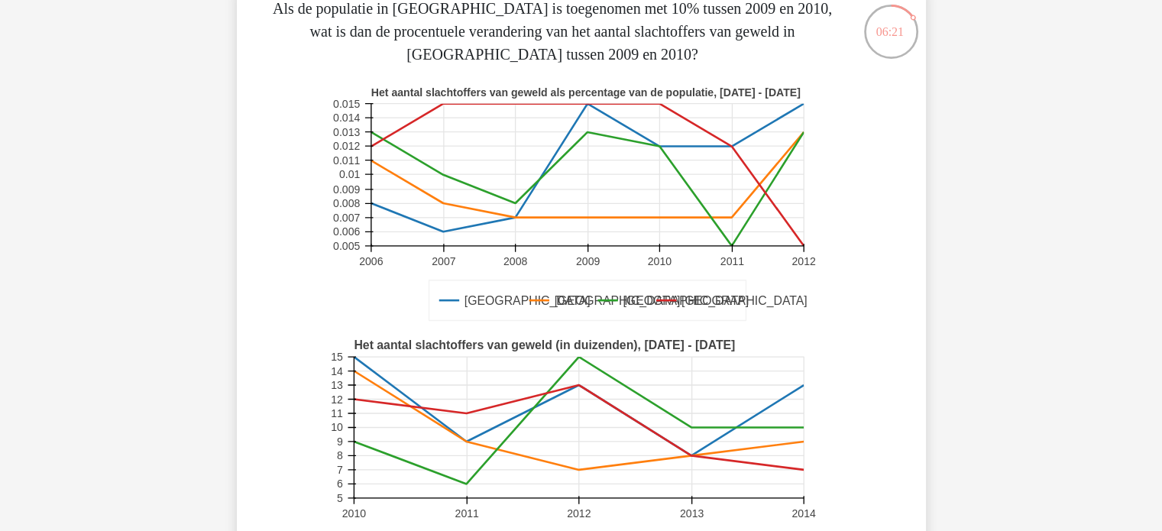
scroll to position [84, 0]
drag, startPoint x: 364, startPoint y: 34, endPoint x: 382, endPoint y: 34, distance: 17.6
click at [367, 34] on p "Als de populatie in [GEOGRAPHIC_DATA] is toegenomen met 10% tussen 2009 en 2010…" at bounding box center [552, 32] width 583 height 69
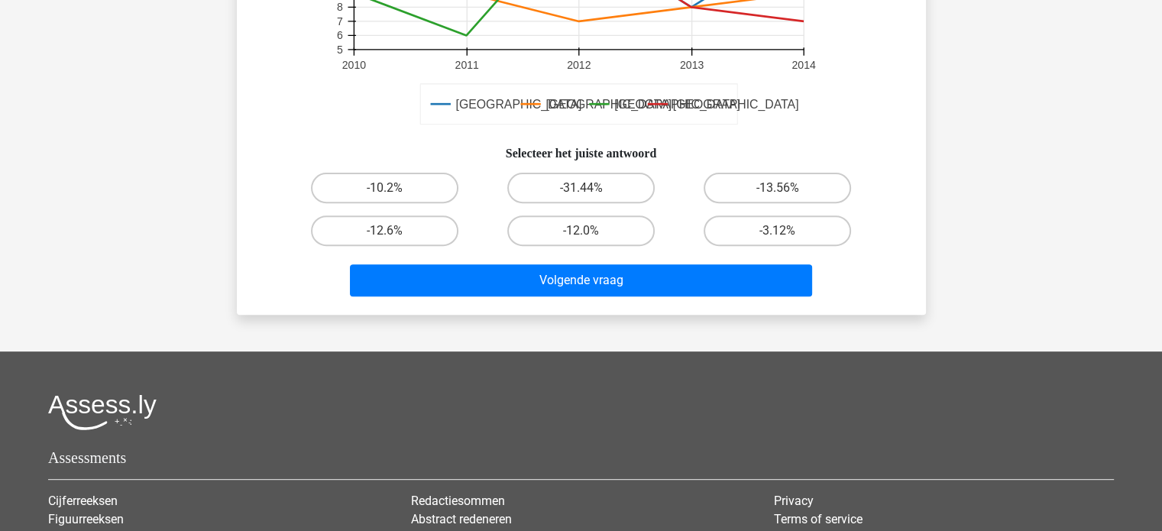
scroll to position [533, 0]
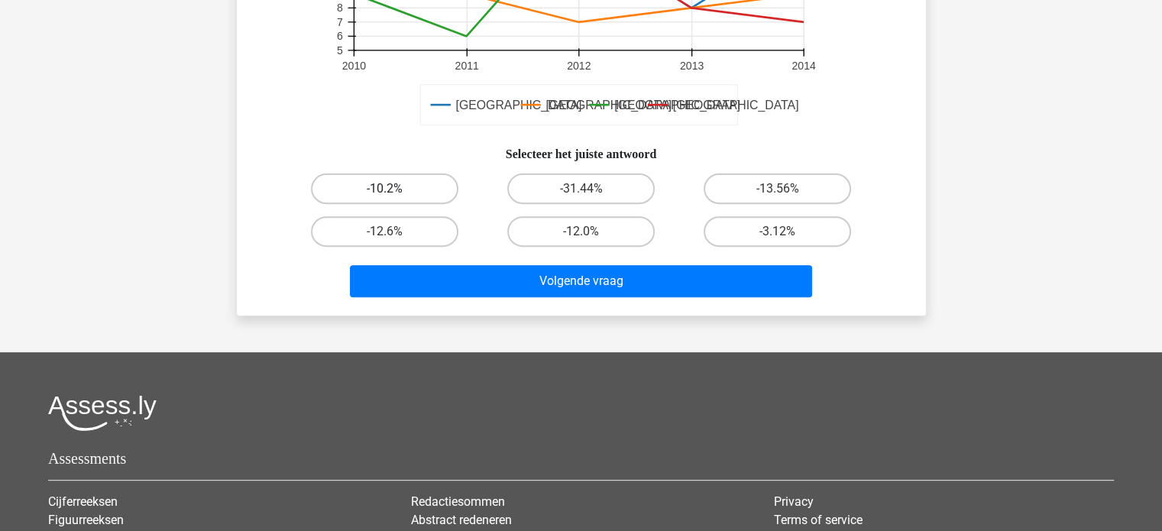
click at [435, 183] on label "-10.2%" at bounding box center [384, 188] width 147 height 31
click at [394, 189] on input "-10.2%" at bounding box center [389, 194] width 10 height 10
radio input "true"
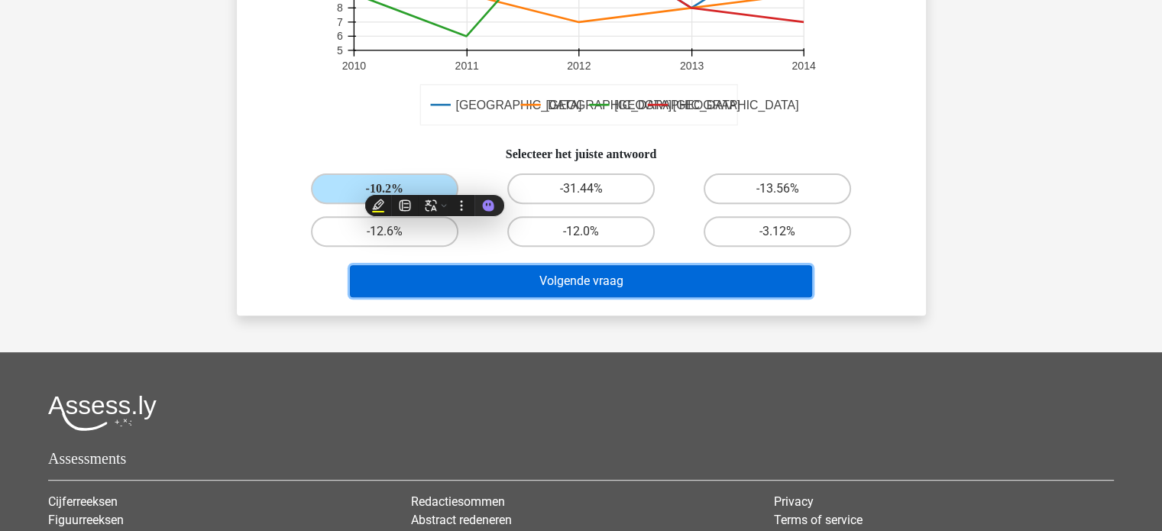
click at [610, 276] on button "Volgende vraag" at bounding box center [581, 281] width 462 height 32
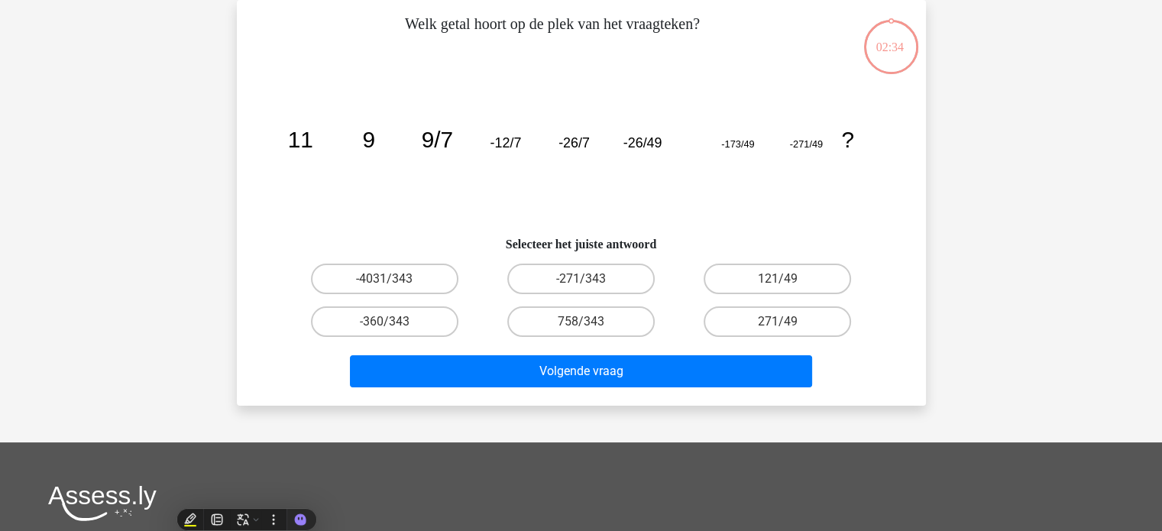
scroll to position [0, 0]
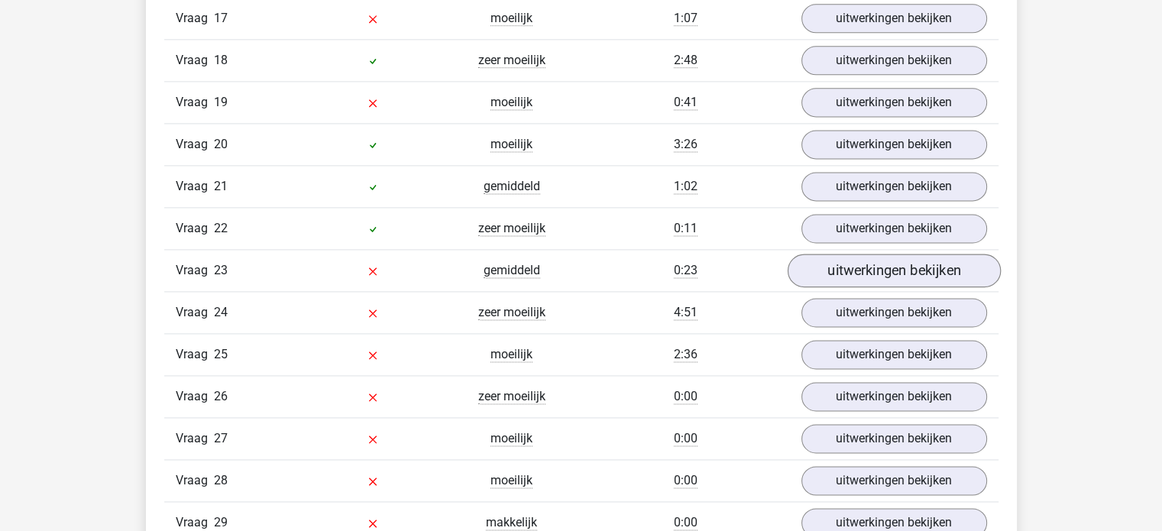
scroll to position [2070, 0]
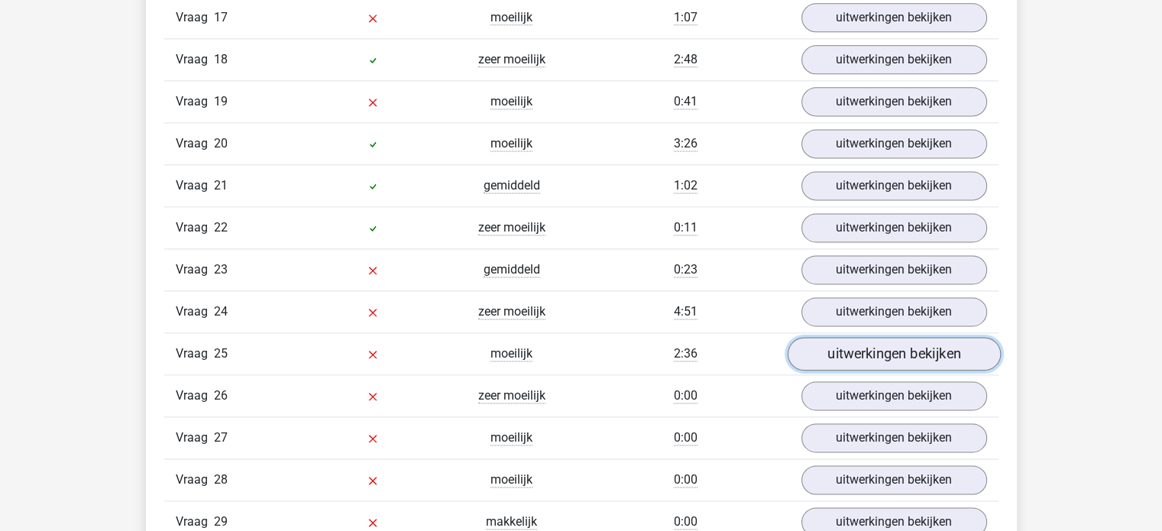
click at [918, 351] on link "uitwerkingen bekijken" at bounding box center [893, 354] width 213 height 34
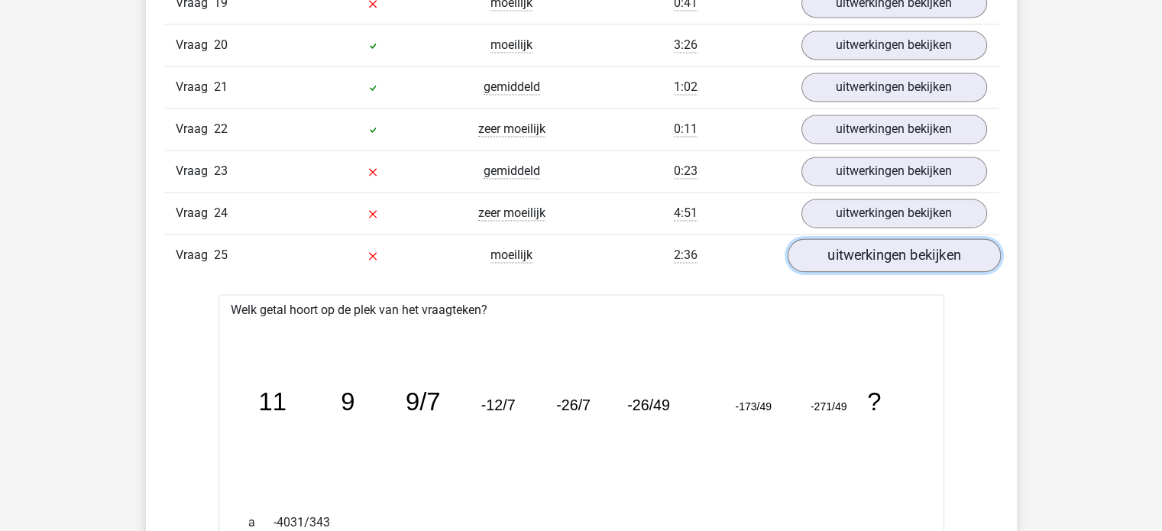
scroll to position [2162, 0]
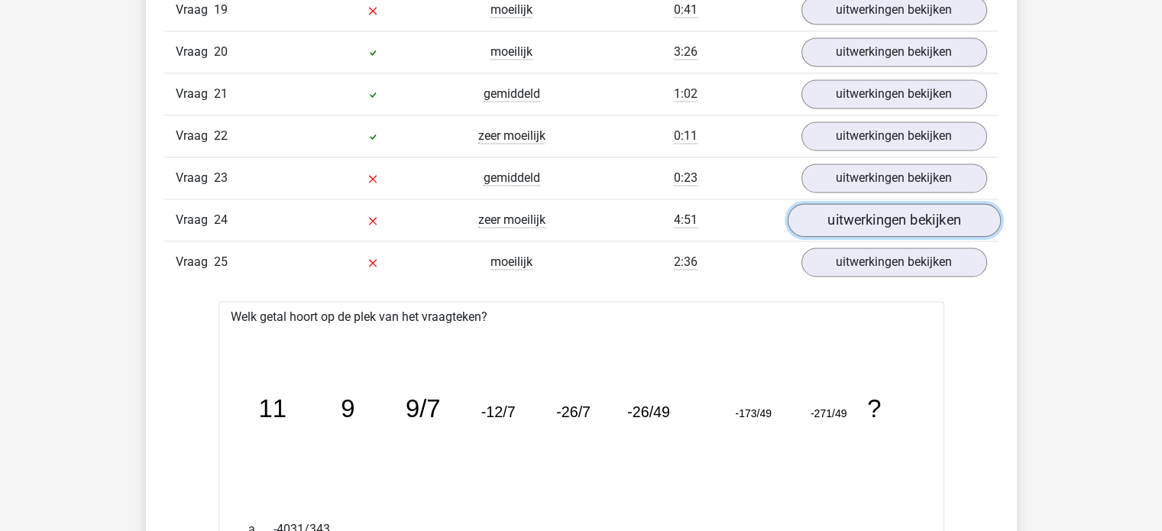
click at [944, 215] on link "uitwerkingen bekijken" at bounding box center [893, 220] width 213 height 34
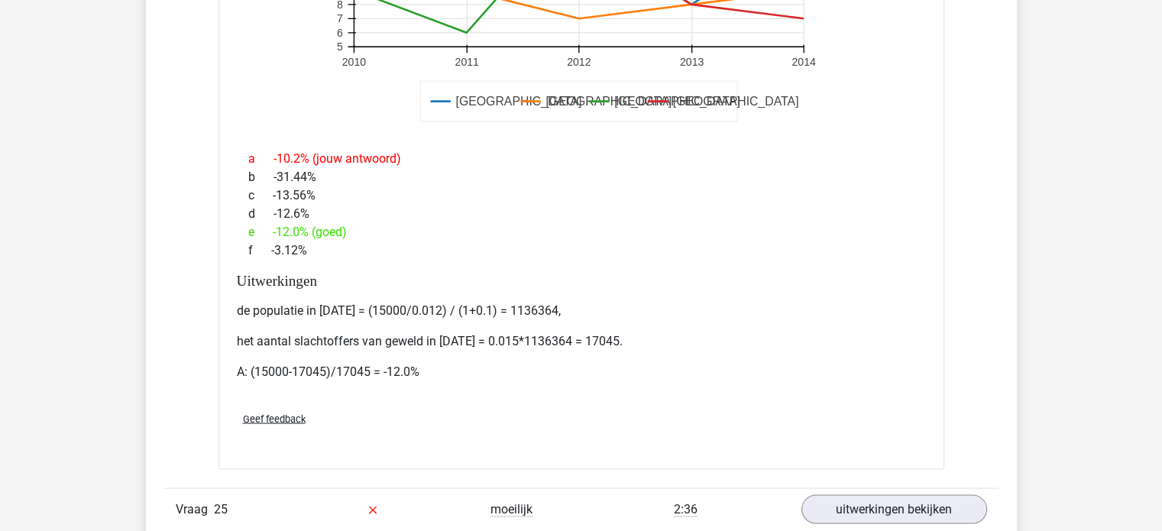
scroll to position [2846, 0]
